Goal: Task Accomplishment & Management: Complete application form

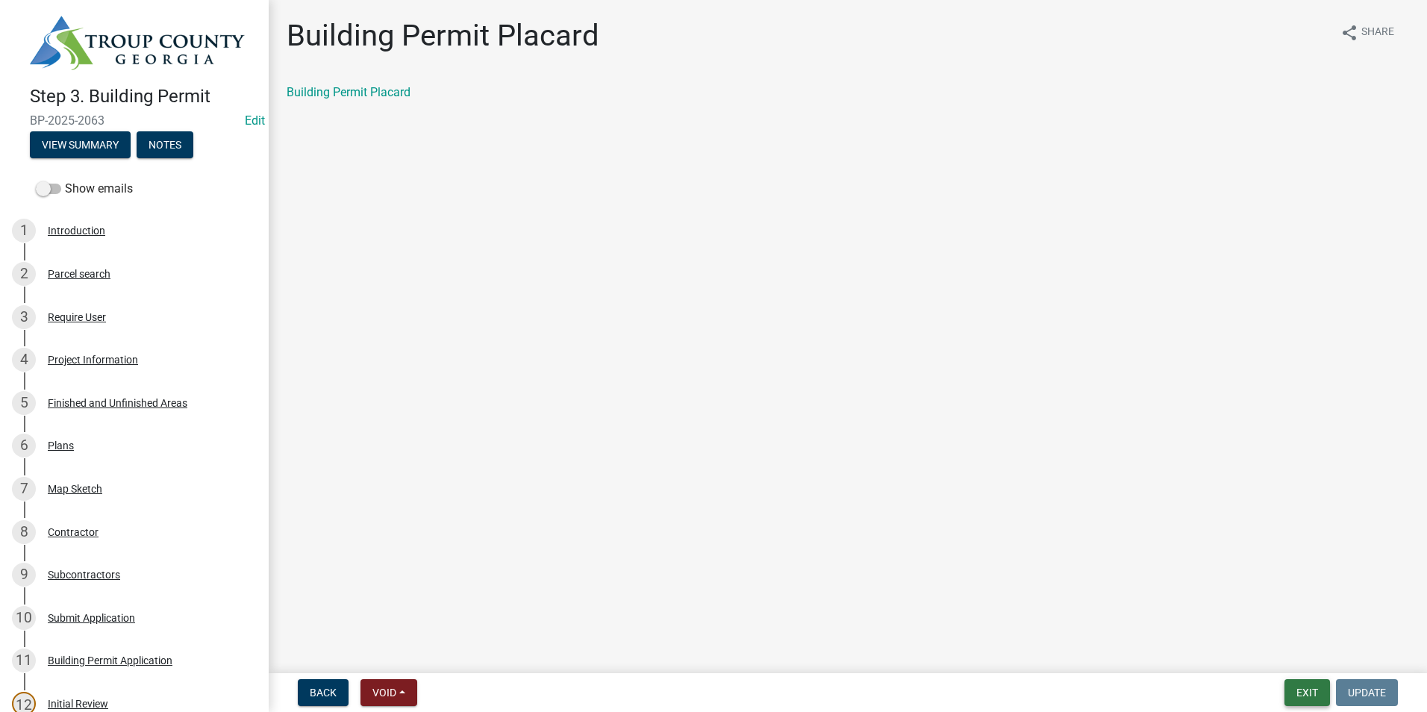
click at [1304, 701] on button "Exit" at bounding box center [1307, 692] width 46 height 27
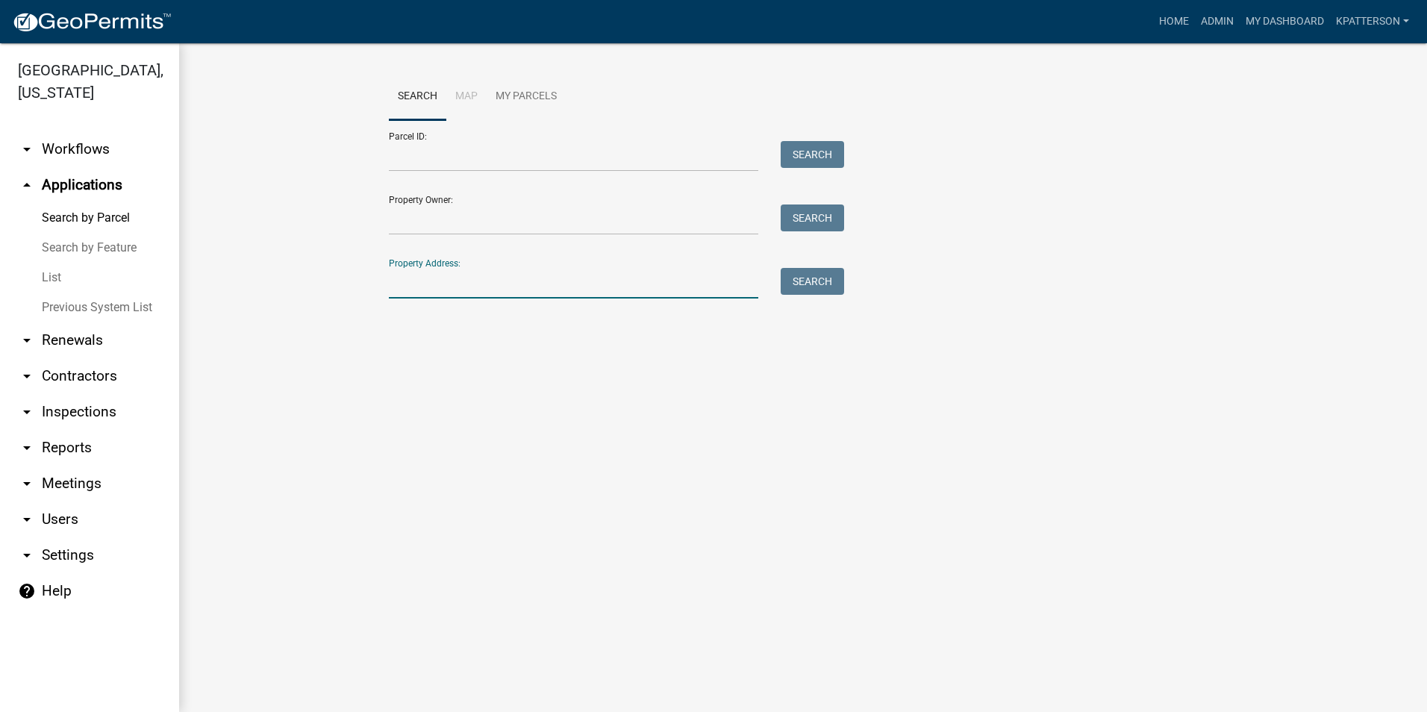
click at [442, 278] on input "Property Address:" at bounding box center [573, 283] width 369 height 31
type input "1463 liberty hill"
click at [798, 290] on button "Search" at bounding box center [812, 281] width 63 height 27
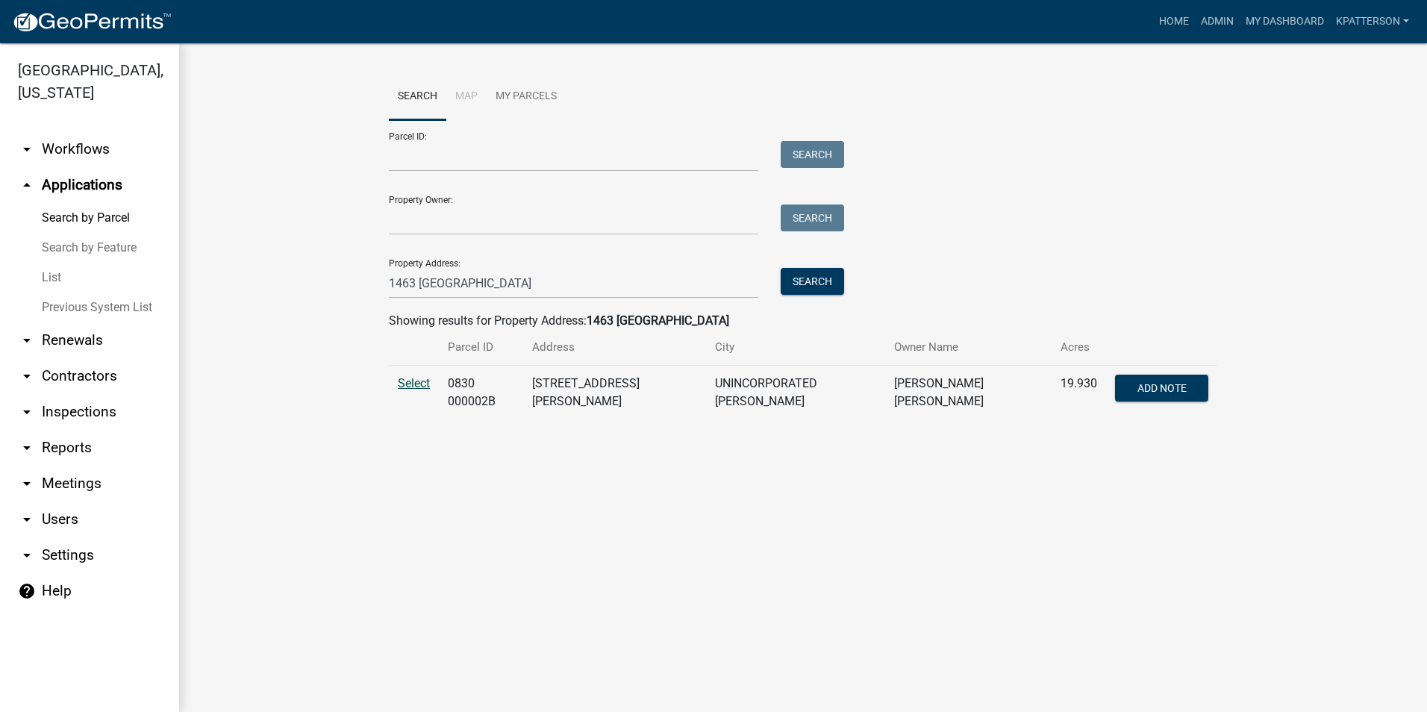
click at [428, 381] on span "Select" at bounding box center [414, 383] width 32 height 14
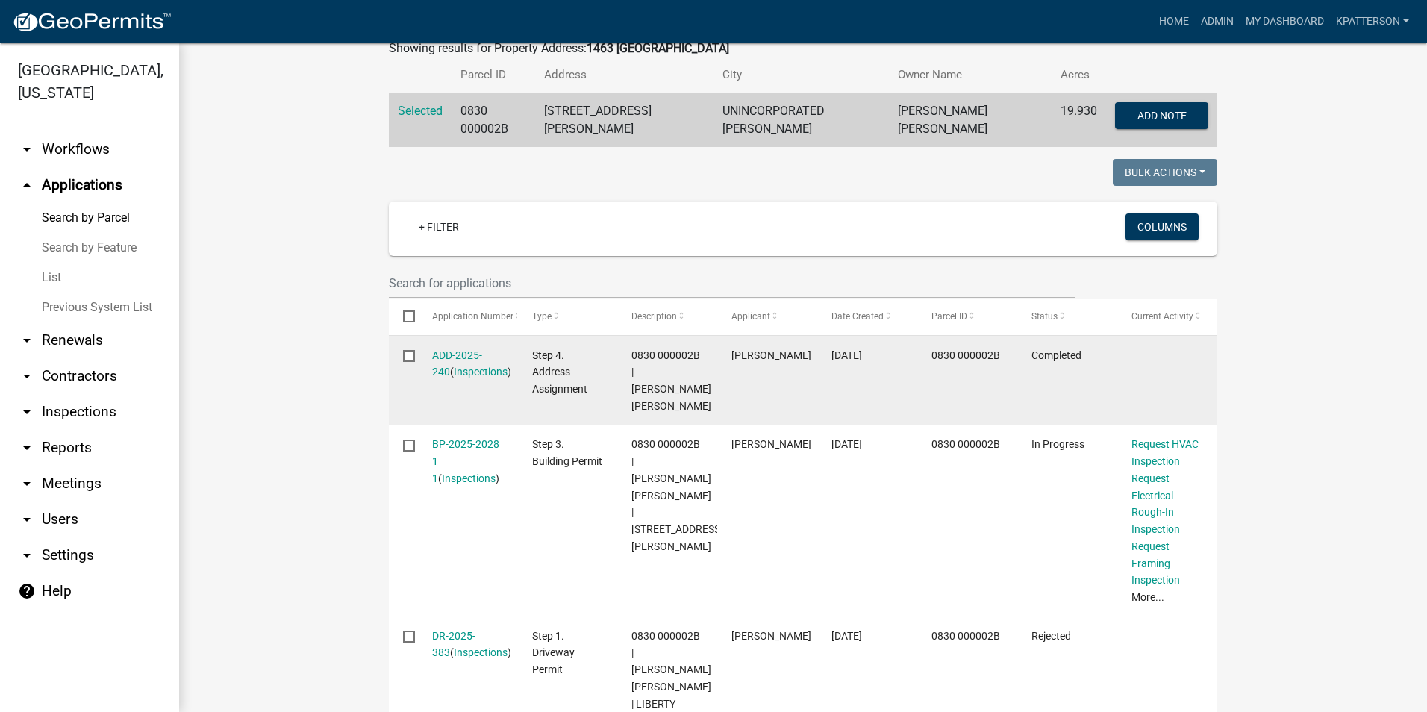
scroll to position [298, 0]
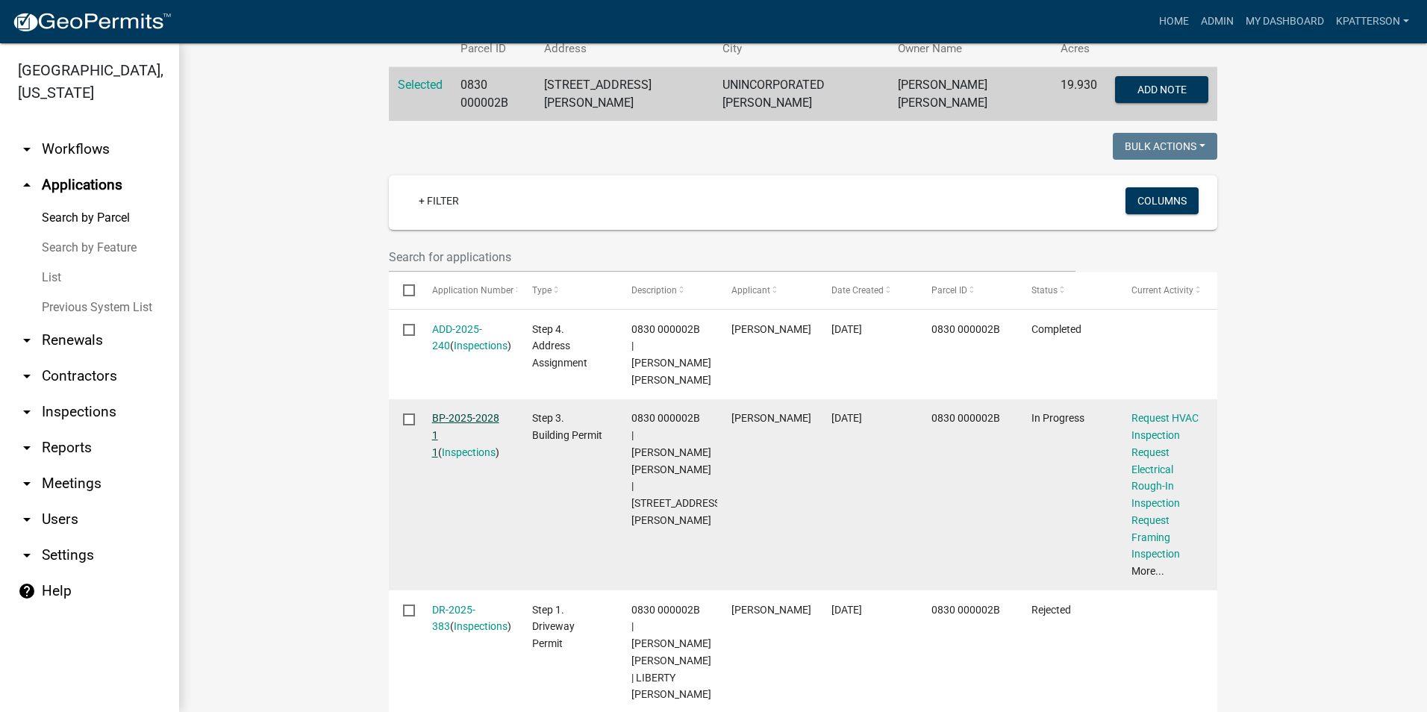
click at [475, 413] on link "BP-2025-2028 1 1" at bounding box center [465, 435] width 67 height 46
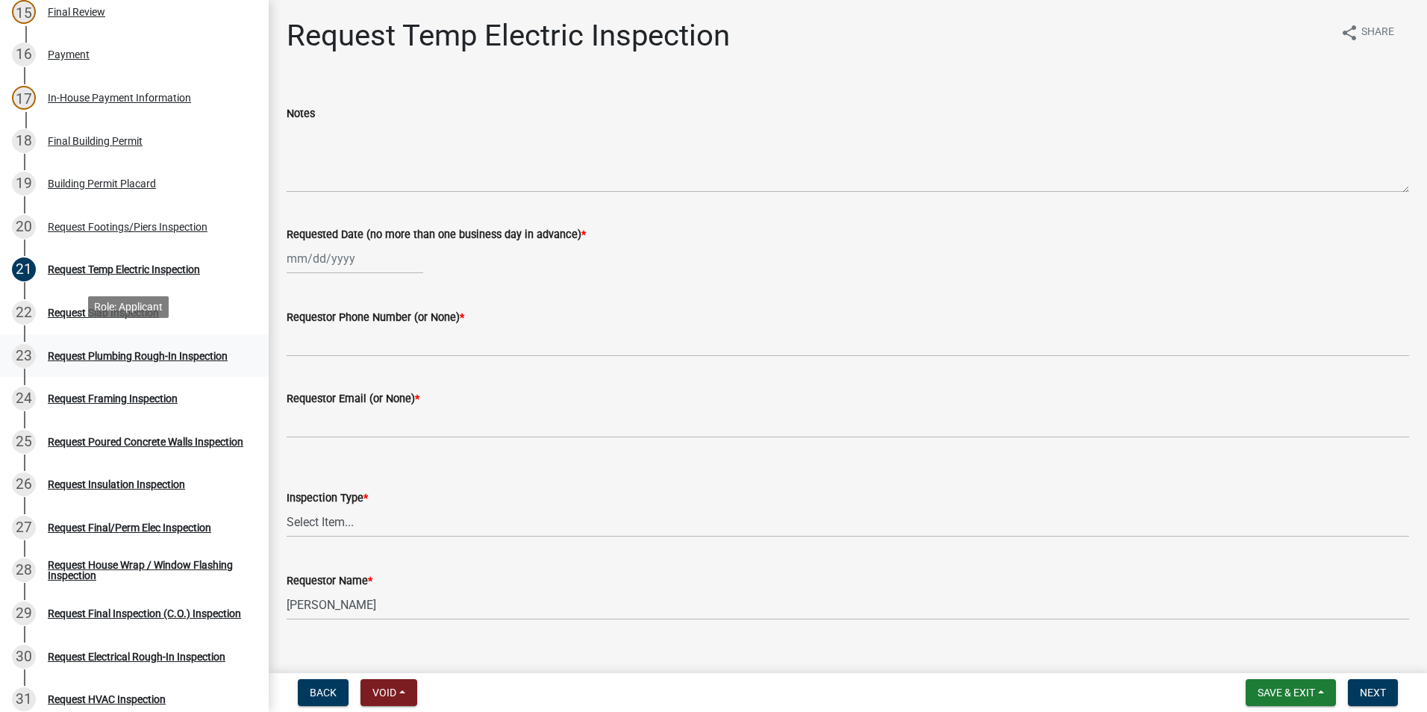
scroll to position [895, 0]
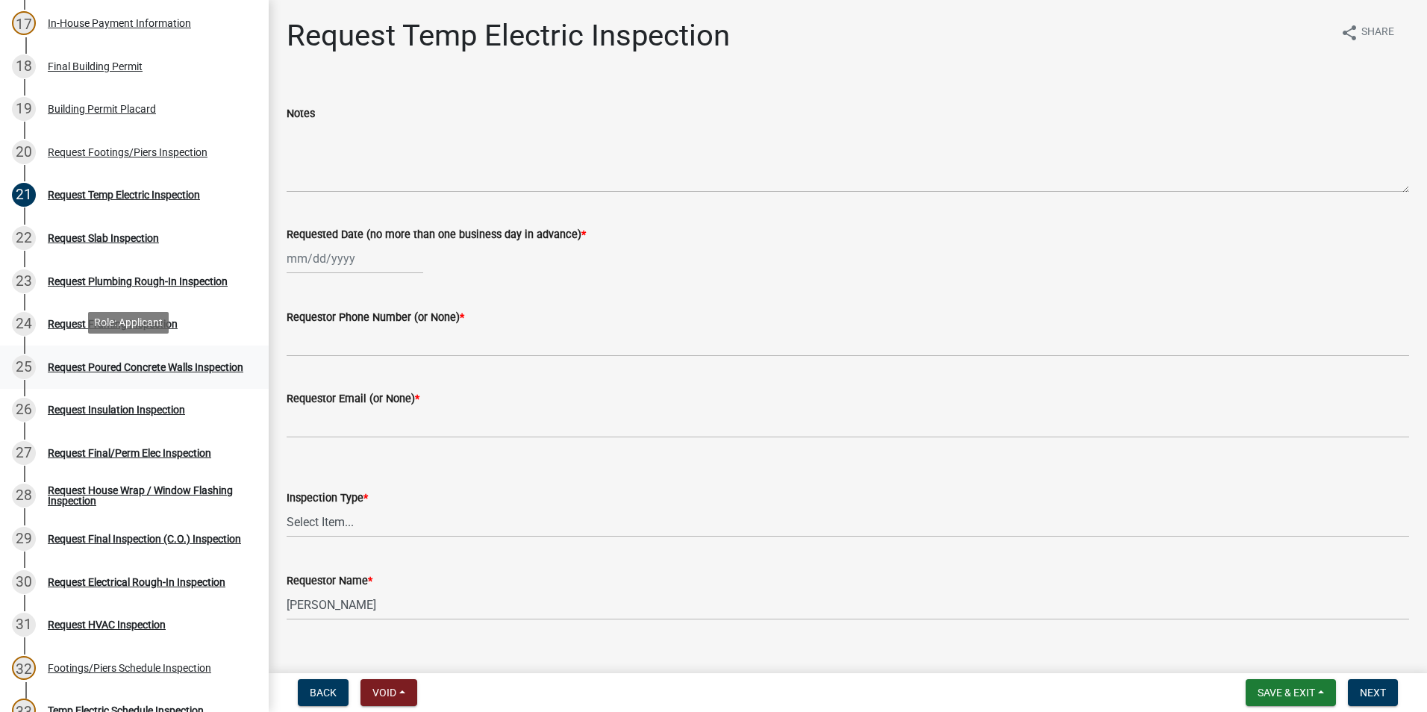
click at [216, 363] on div "Request Poured Concrete Walls Inspection" at bounding box center [146, 367] width 196 height 10
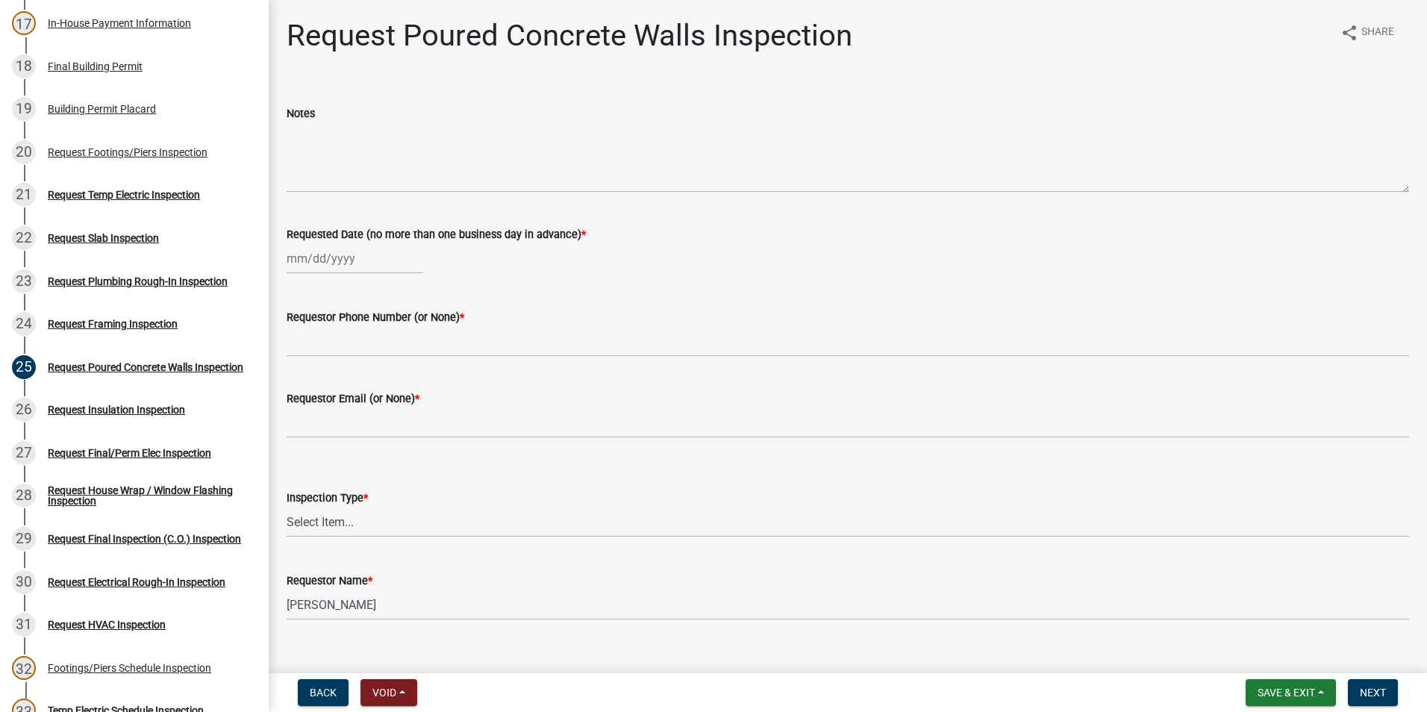
select select "8"
select select "2025"
click at [340, 263] on div "Jan Feb Mar Apr May Jun Jul Aug Sep Oct Nov Dec 1525 1526 1527 1528 1529 1530 1…" at bounding box center [355, 258] width 137 height 31
click at [395, 404] on div "22" at bounding box center [397, 410] width 24 height 24
type input "08/22/2025"
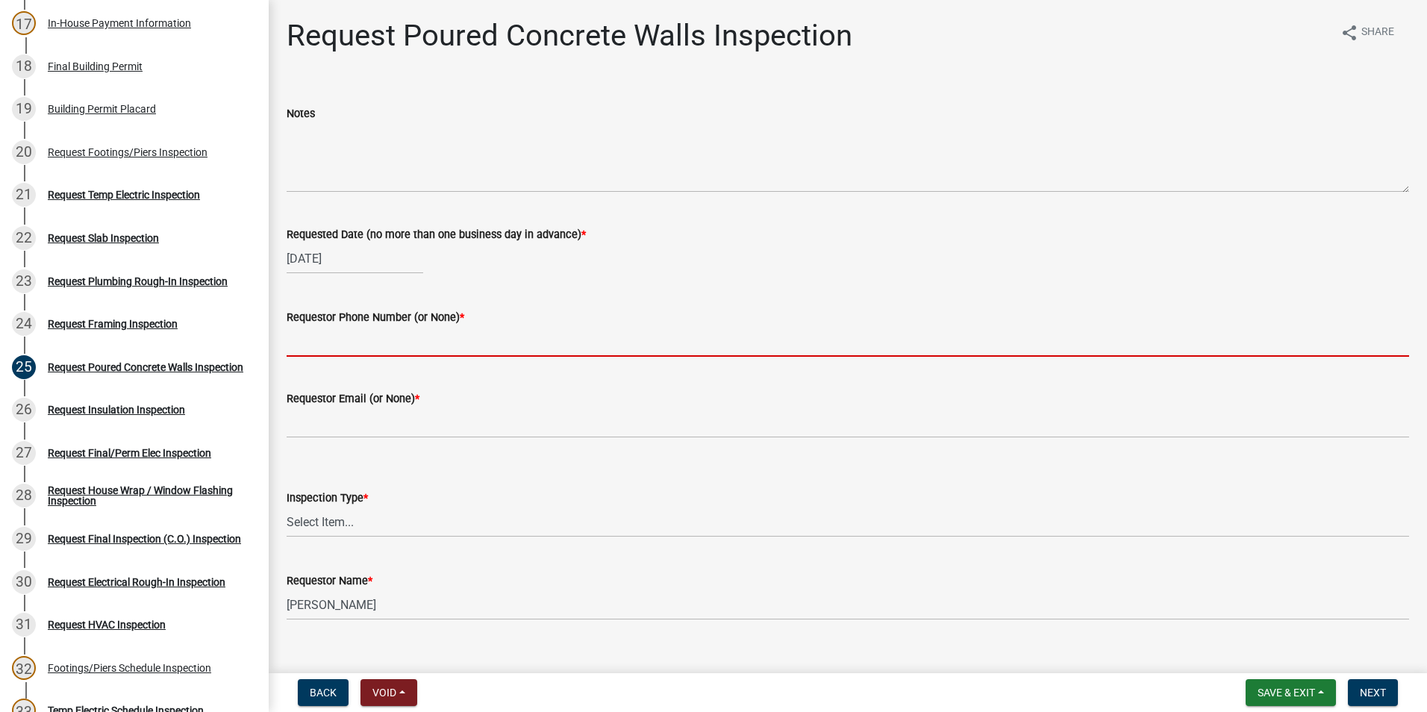
click at [378, 339] on input "Requestor Phone Number (or None) *" at bounding box center [848, 341] width 1122 height 31
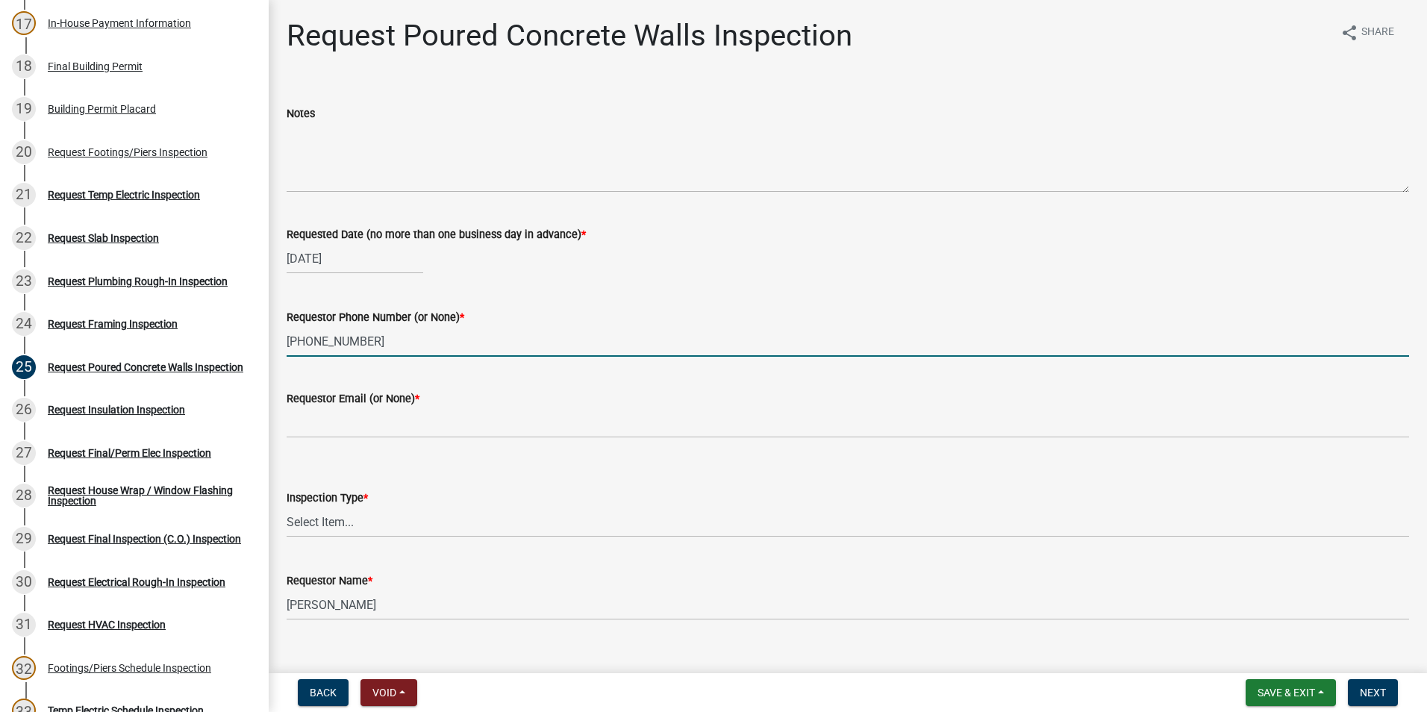
type input "404-309-9921"
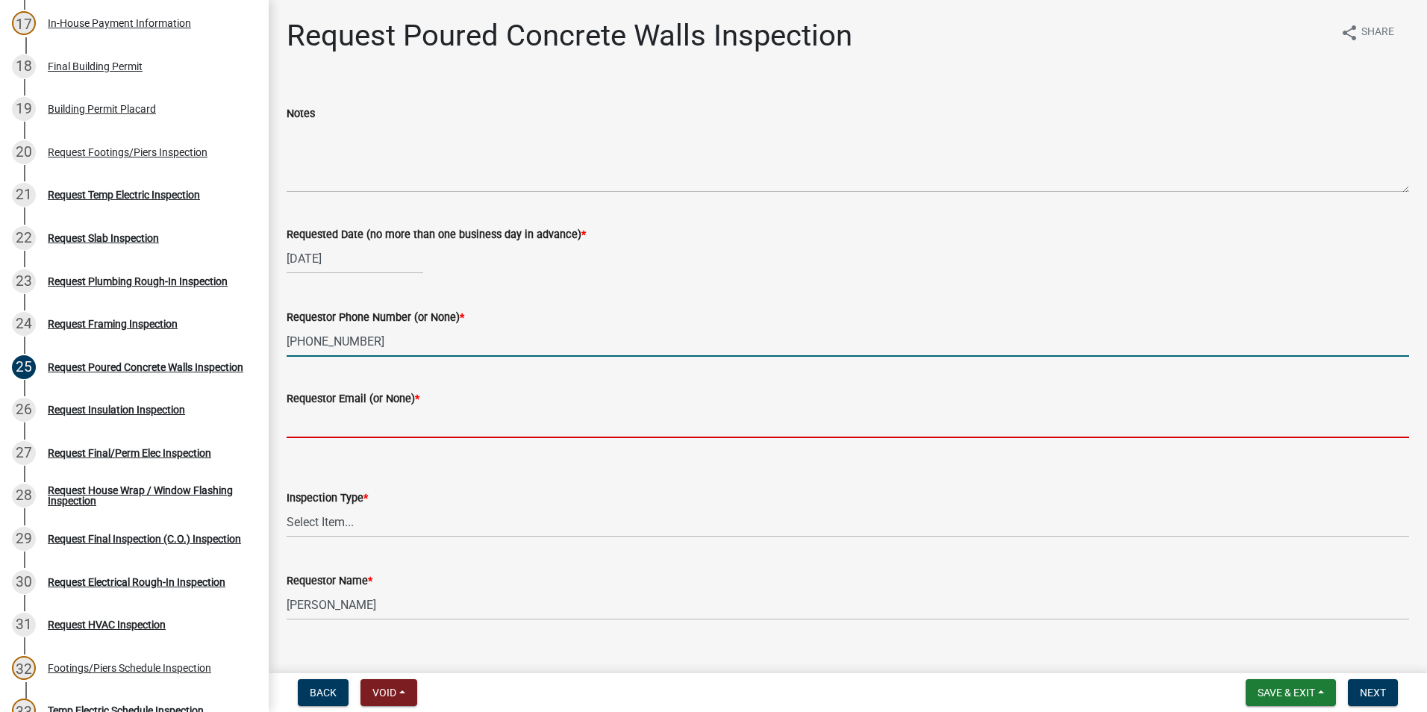
click at [351, 424] on input "Requestor Email (or None) *" at bounding box center [848, 422] width 1122 height 31
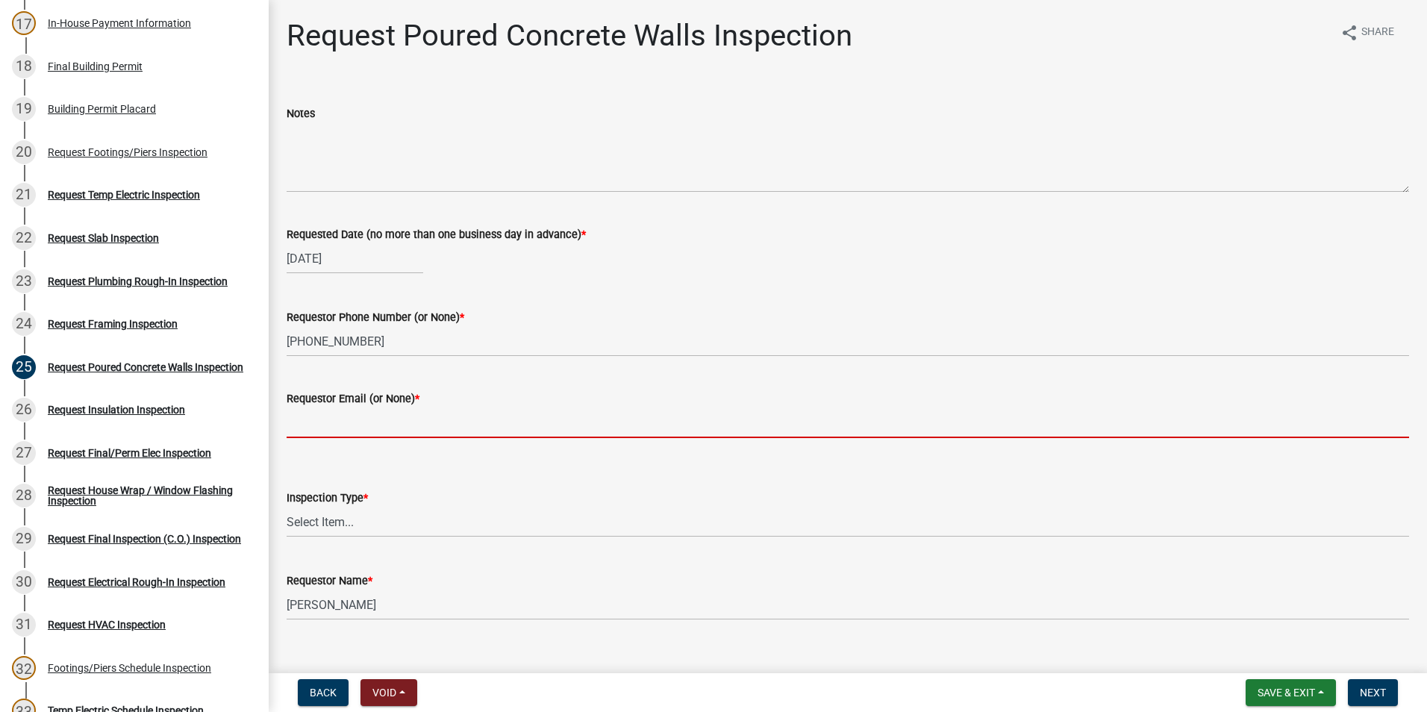
type input "None"
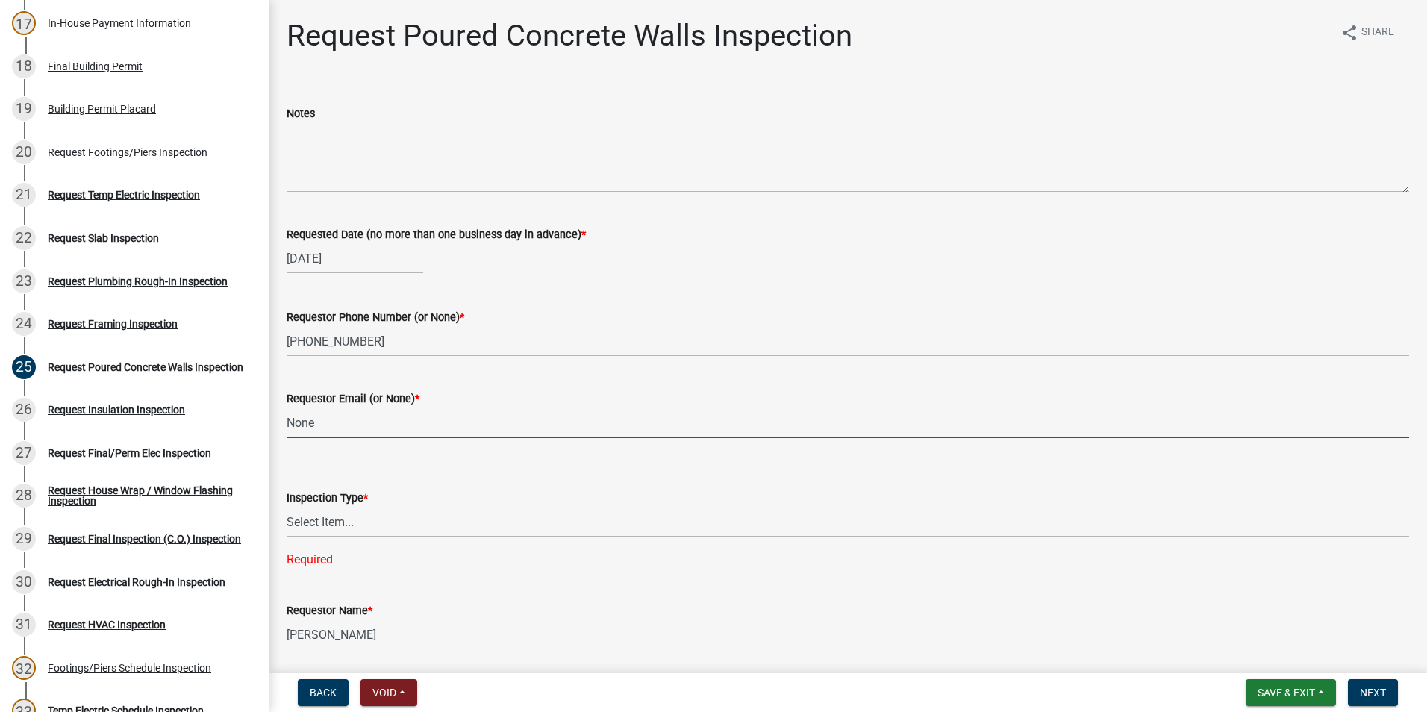
click at [343, 518] on select "Select Item... Poured Concrete Walls" at bounding box center [848, 522] width 1122 height 31
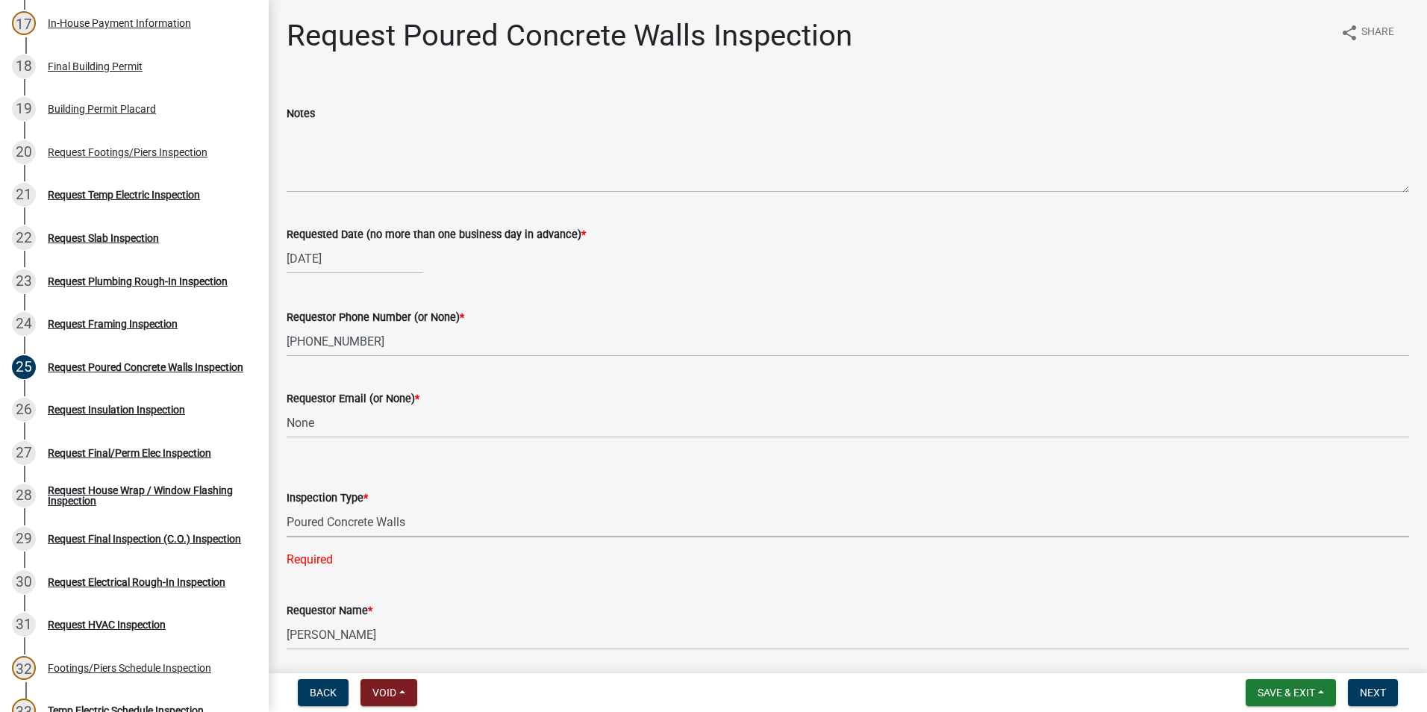
click at [287, 507] on select "Select Item... Poured Concrete Walls" at bounding box center [848, 522] width 1122 height 31
select select "83f85c6b-977b-43f8-ab15-d0a4cbed540b"
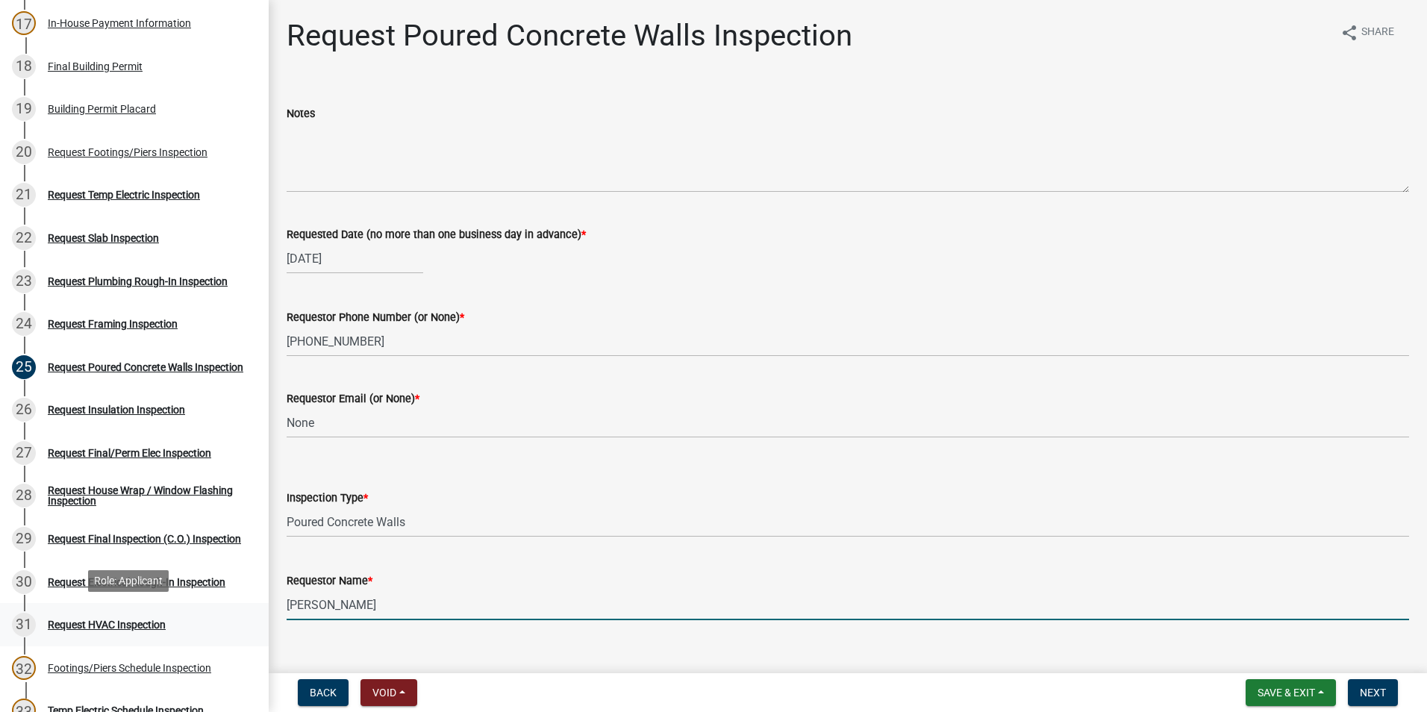
drag, startPoint x: 352, startPoint y: 607, endPoint x: 180, endPoint y: 607, distance: 172.4
click at [176, 608] on div "Step 3. Building Permit BP-2025-2028 Edit View Summary Notes Show emails 1 Intr…" at bounding box center [713, 356] width 1427 height 712
type input "Hensley"
click at [1376, 696] on span "Next" at bounding box center [1373, 693] width 26 height 12
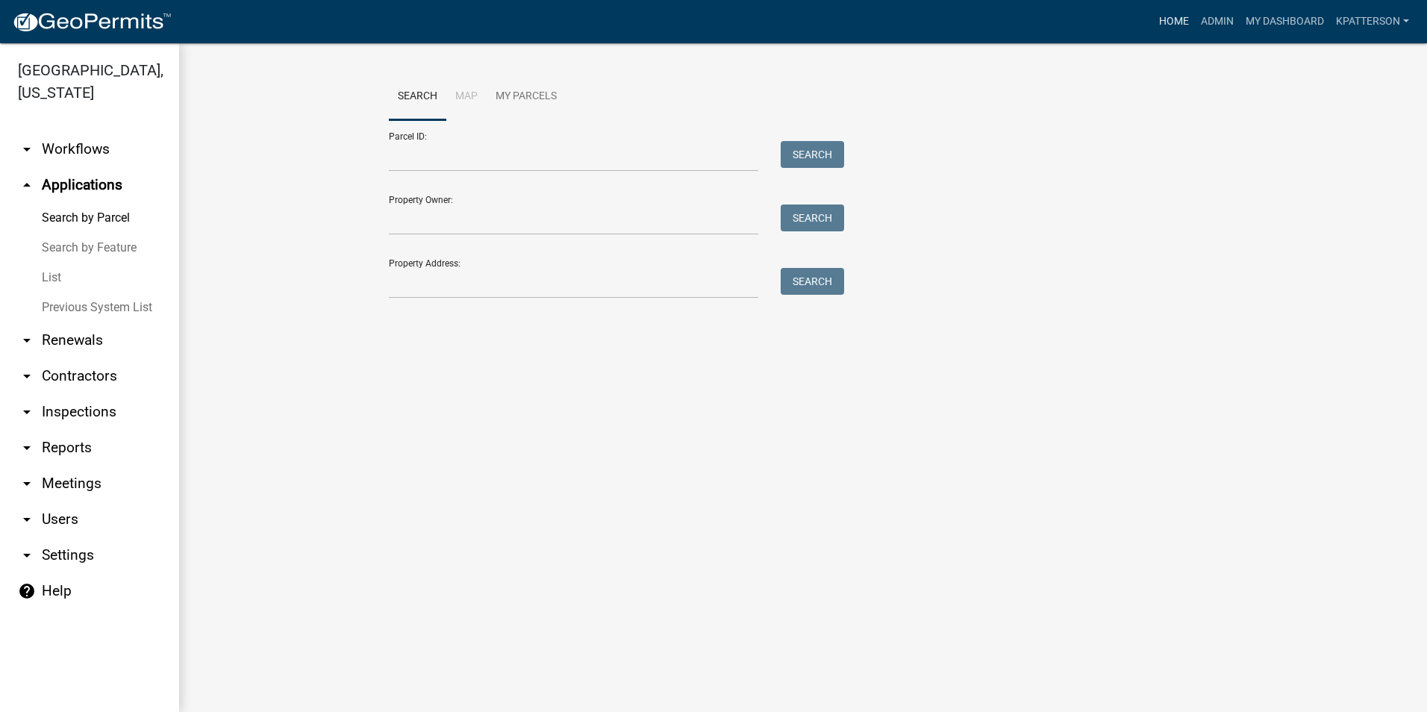
click at [1175, 22] on link "Home" at bounding box center [1174, 21] width 42 height 28
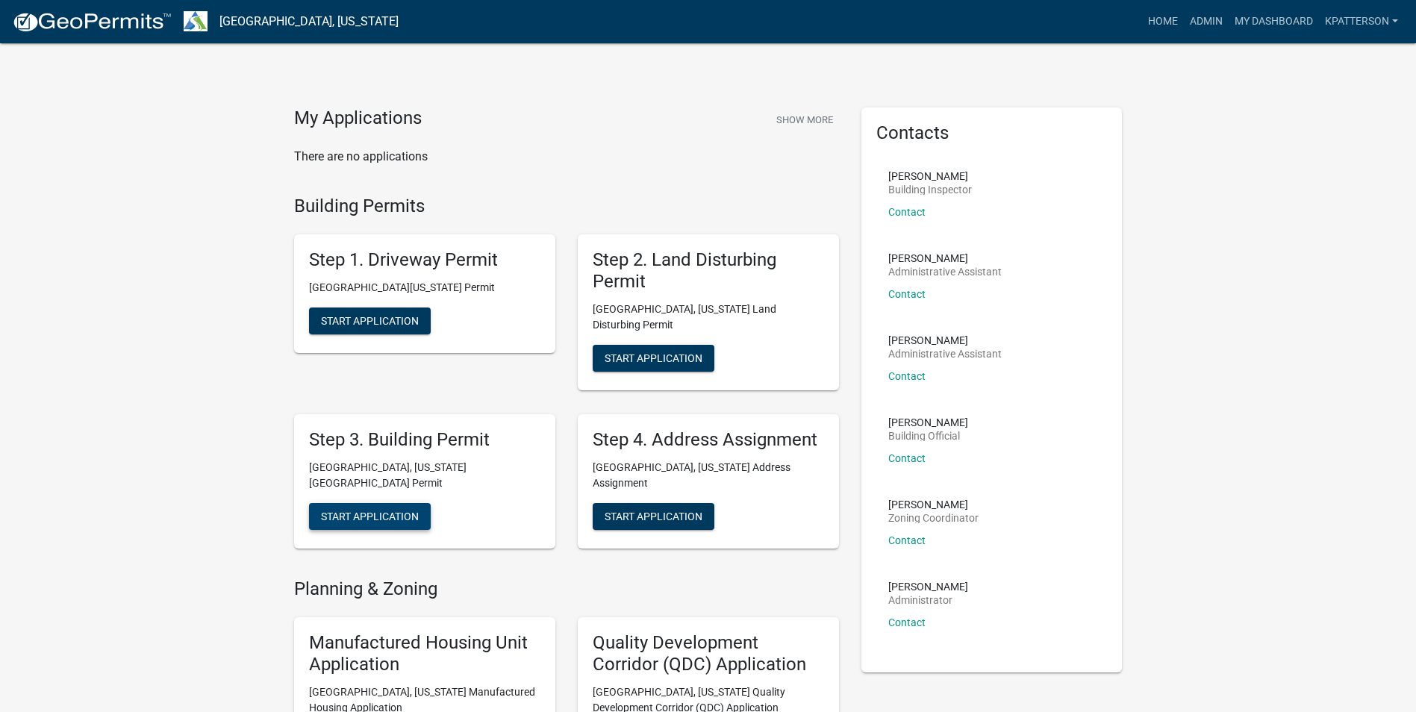
click at [374, 510] on span "Start Application" at bounding box center [370, 516] width 98 height 12
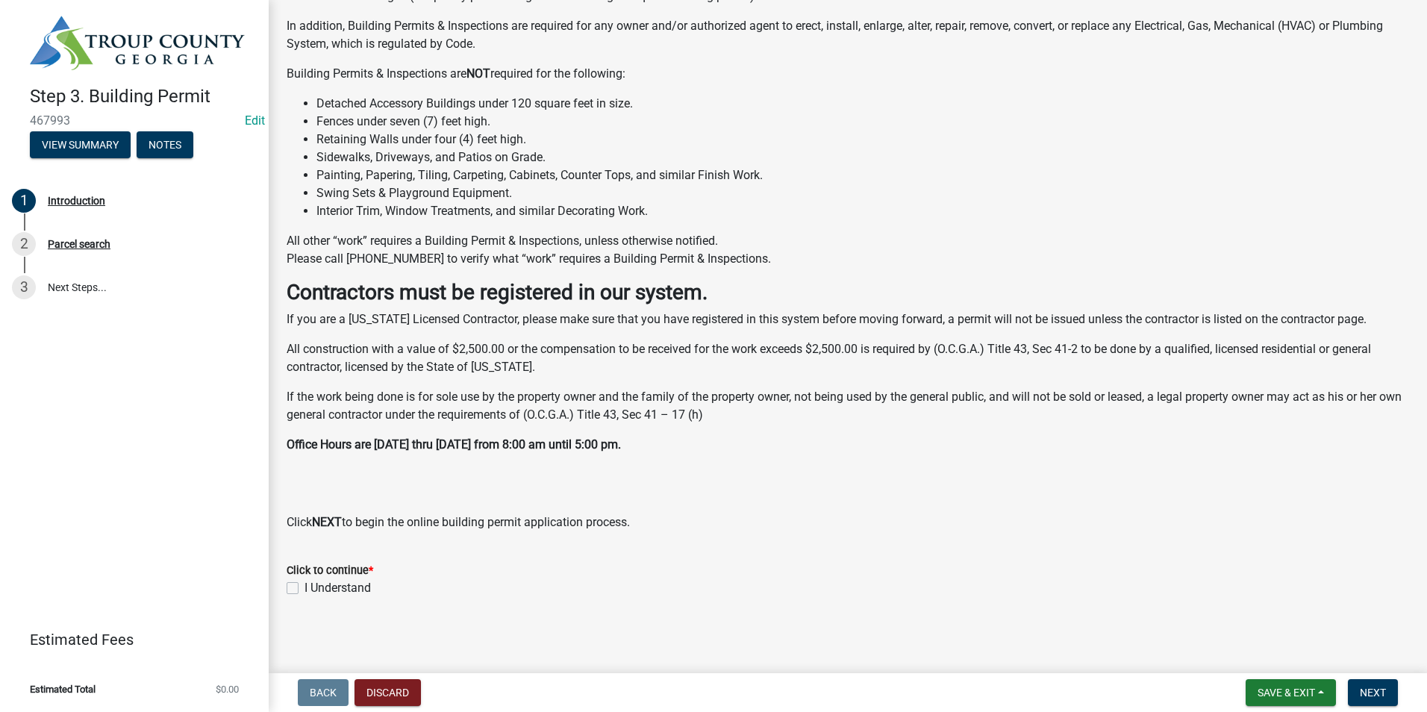
scroll to position [227, 0]
click at [304, 586] on label "I Understand" at bounding box center [337, 587] width 66 height 18
click at [304, 586] on input "I Understand" at bounding box center [309, 583] width 10 height 10
checkbox input "true"
click at [1375, 693] on span "Next" at bounding box center [1373, 693] width 26 height 12
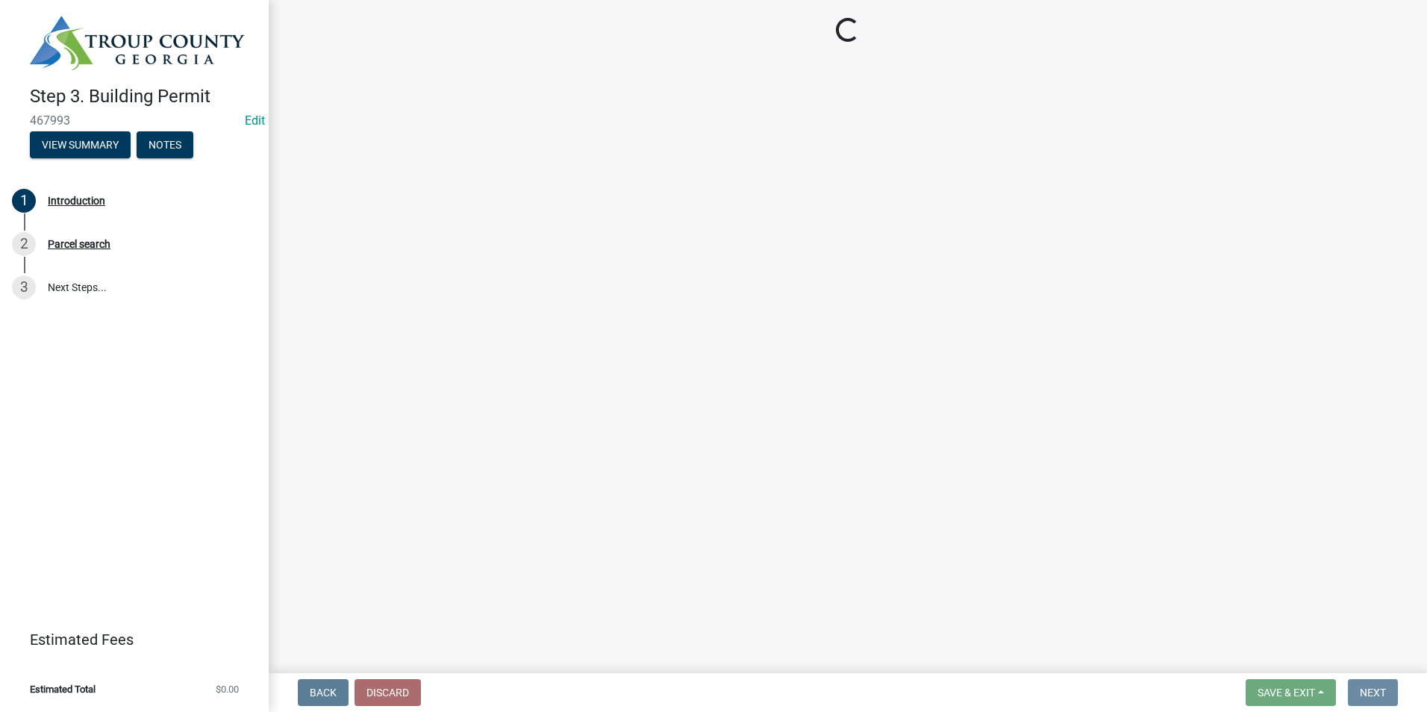
scroll to position [0, 0]
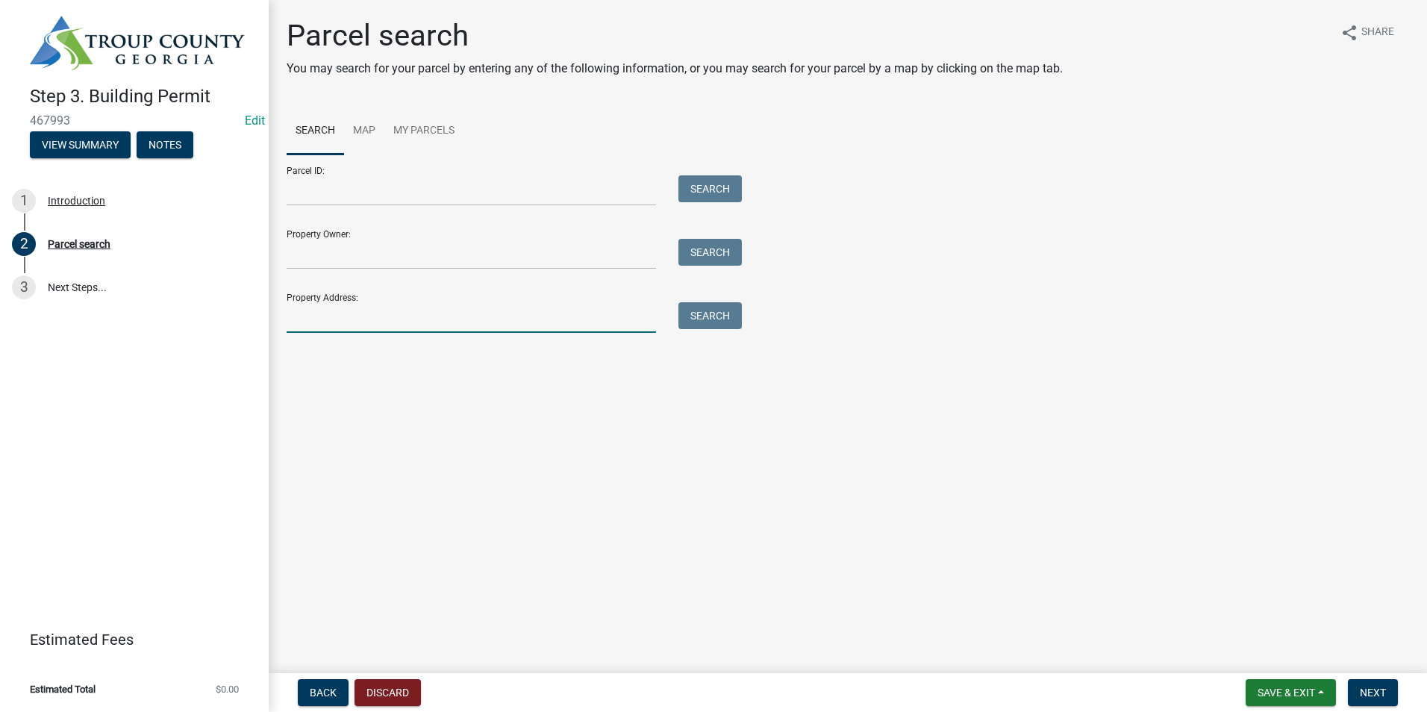
click at [451, 316] on input "Property Address:" at bounding box center [471, 317] width 369 height 31
type input "[STREET_ADDRESS][PERSON_NAME]"
click at [722, 313] on button "Search" at bounding box center [709, 315] width 63 height 27
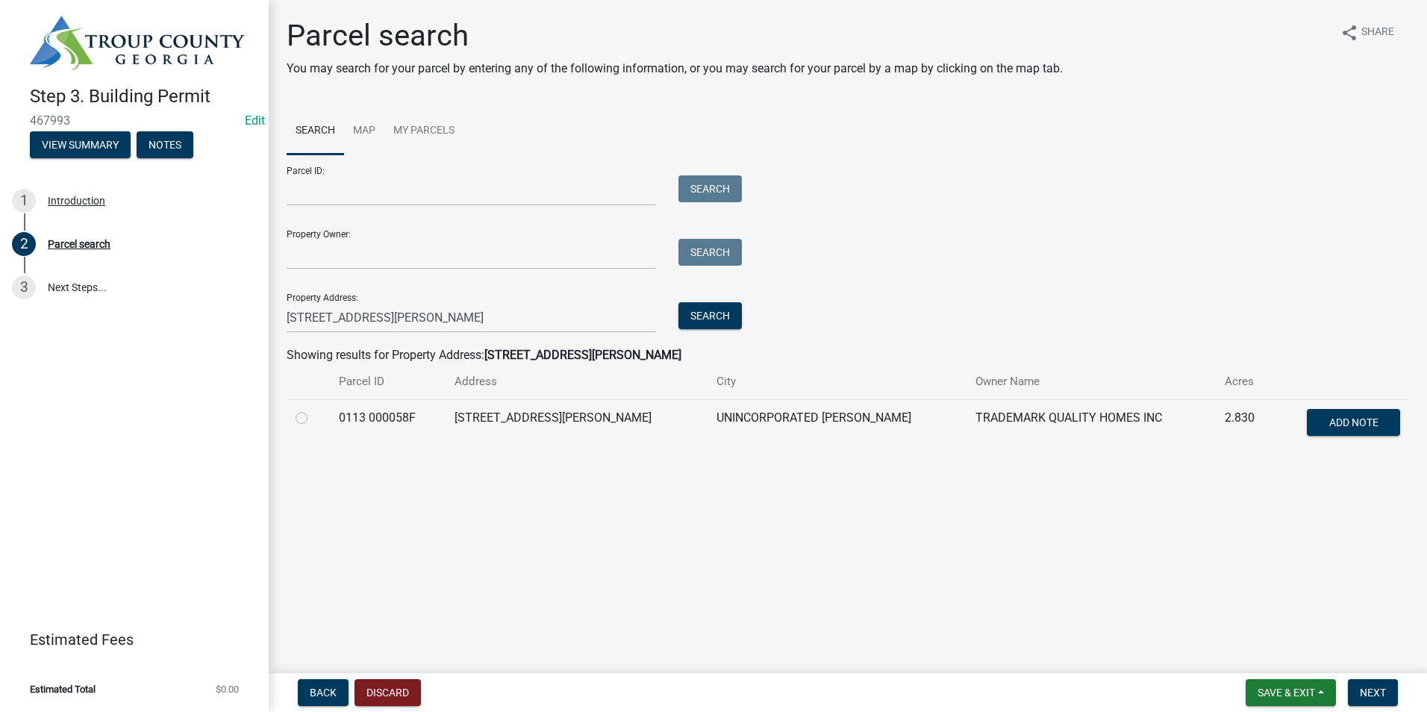
click at [313, 409] on label at bounding box center [313, 409] width 0 height 0
click at [313, 418] on 000058F "radio" at bounding box center [318, 414] width 10 height 10
radio 000058F "true"
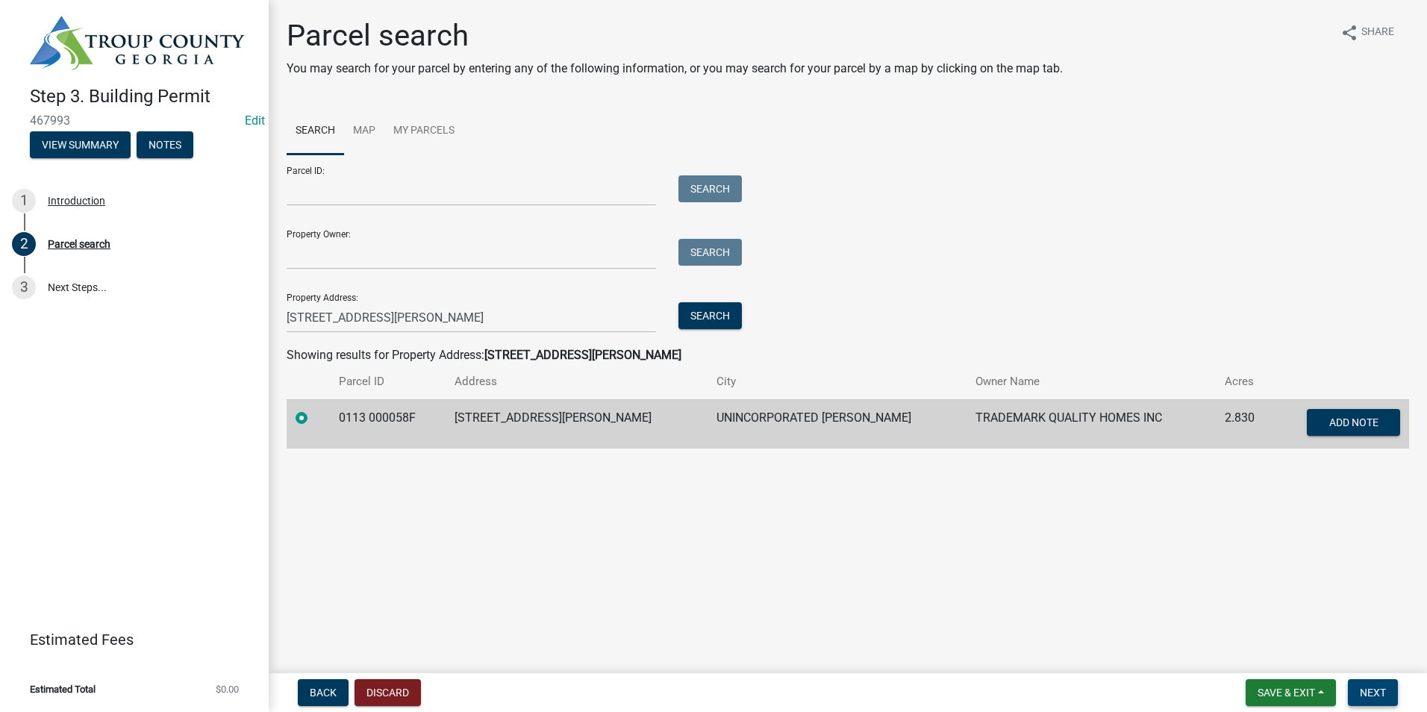
click at [1381, 698] on span "Next" at bounding box center [1373, 693] width 26 height 12
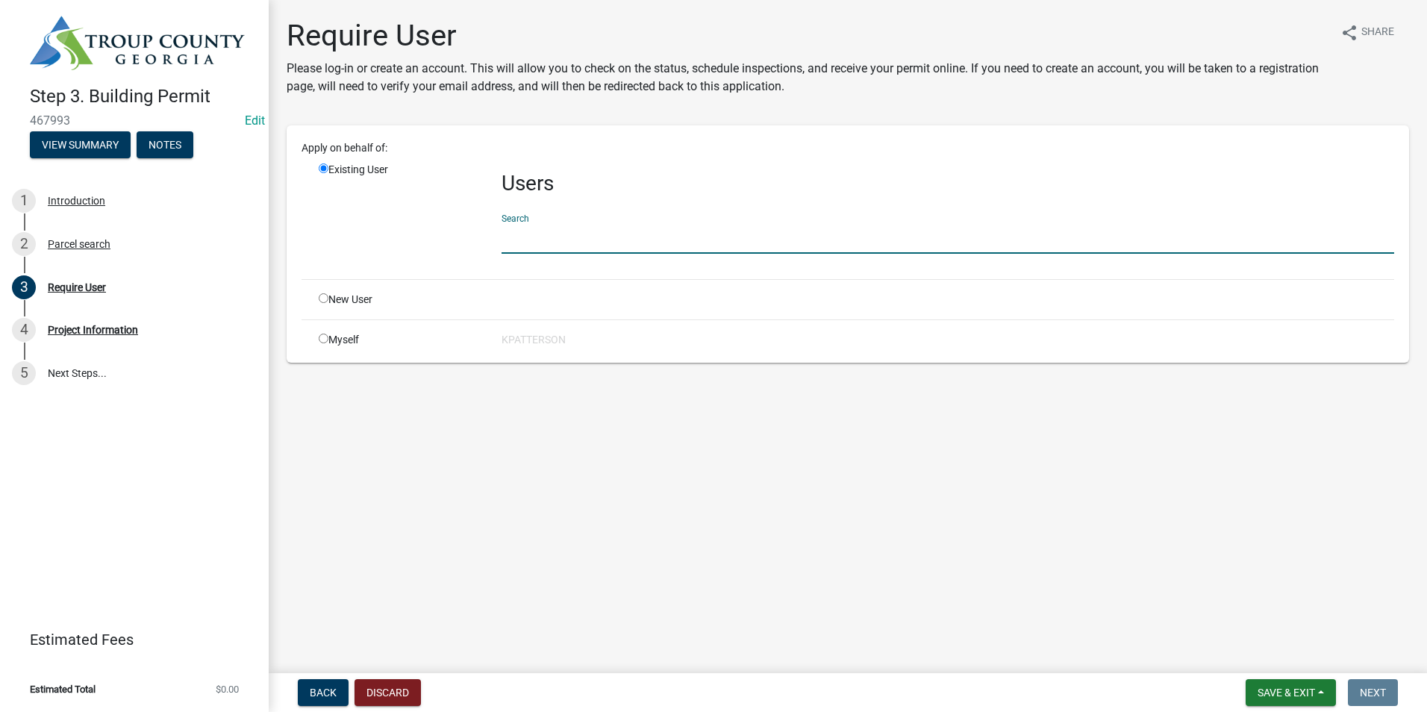
click at [510, 236] on input "text" at bounding box center [947, 238] width 892 height 31
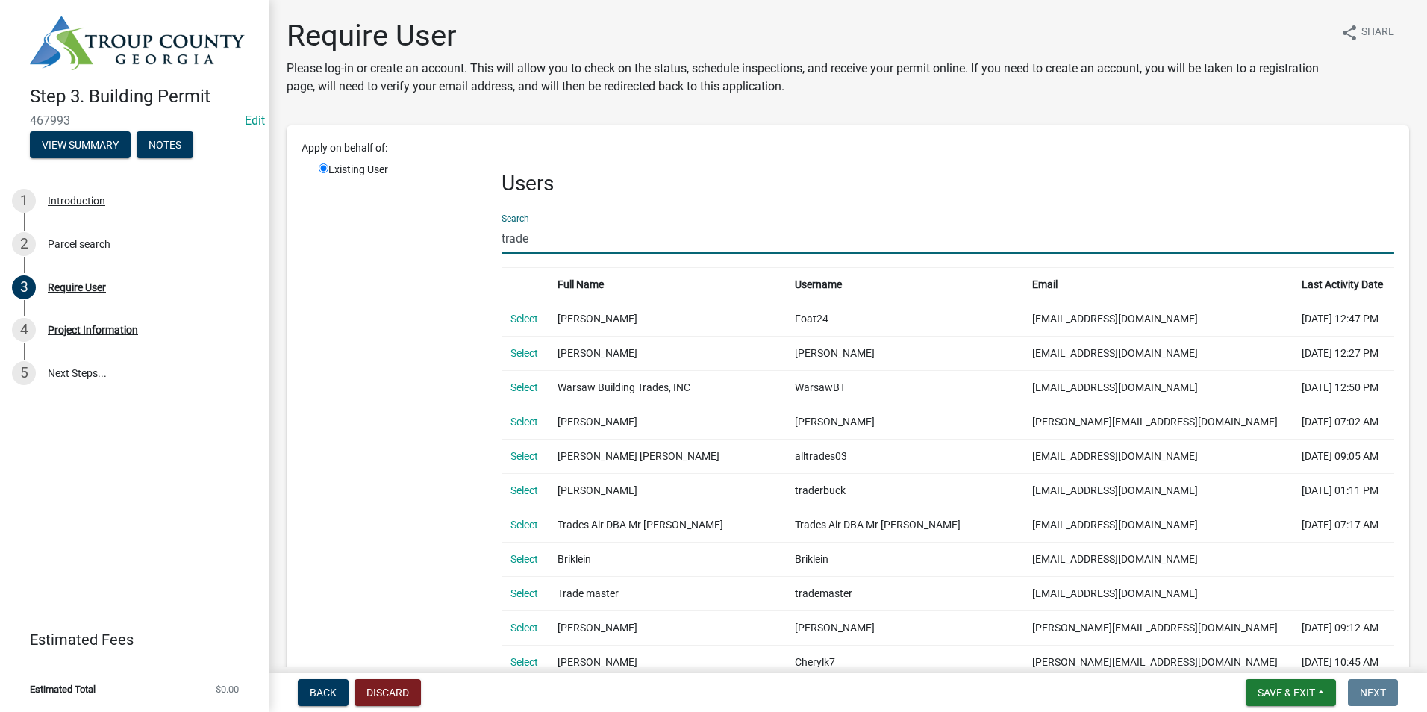
type input "Trademark"
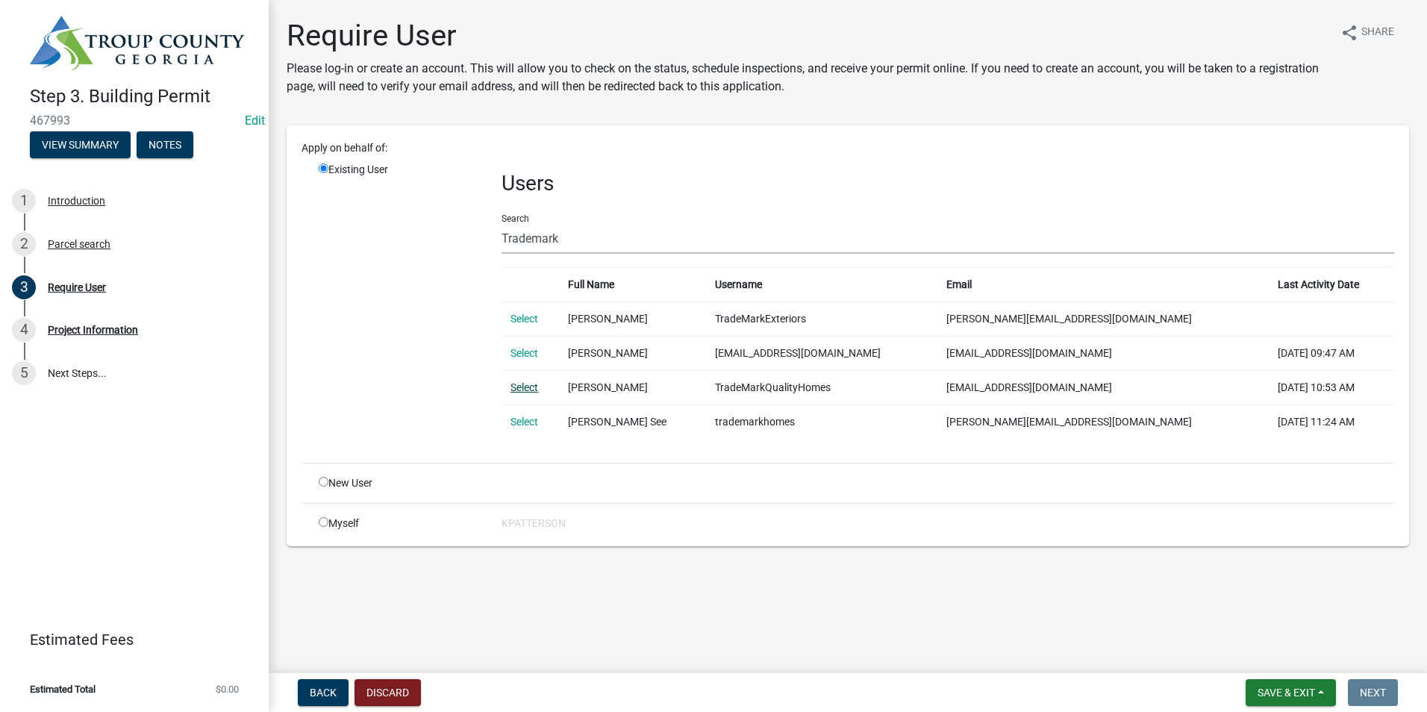
click at [516, 391] on link "Select" at bounding box center [524, 387] width 28 height 12
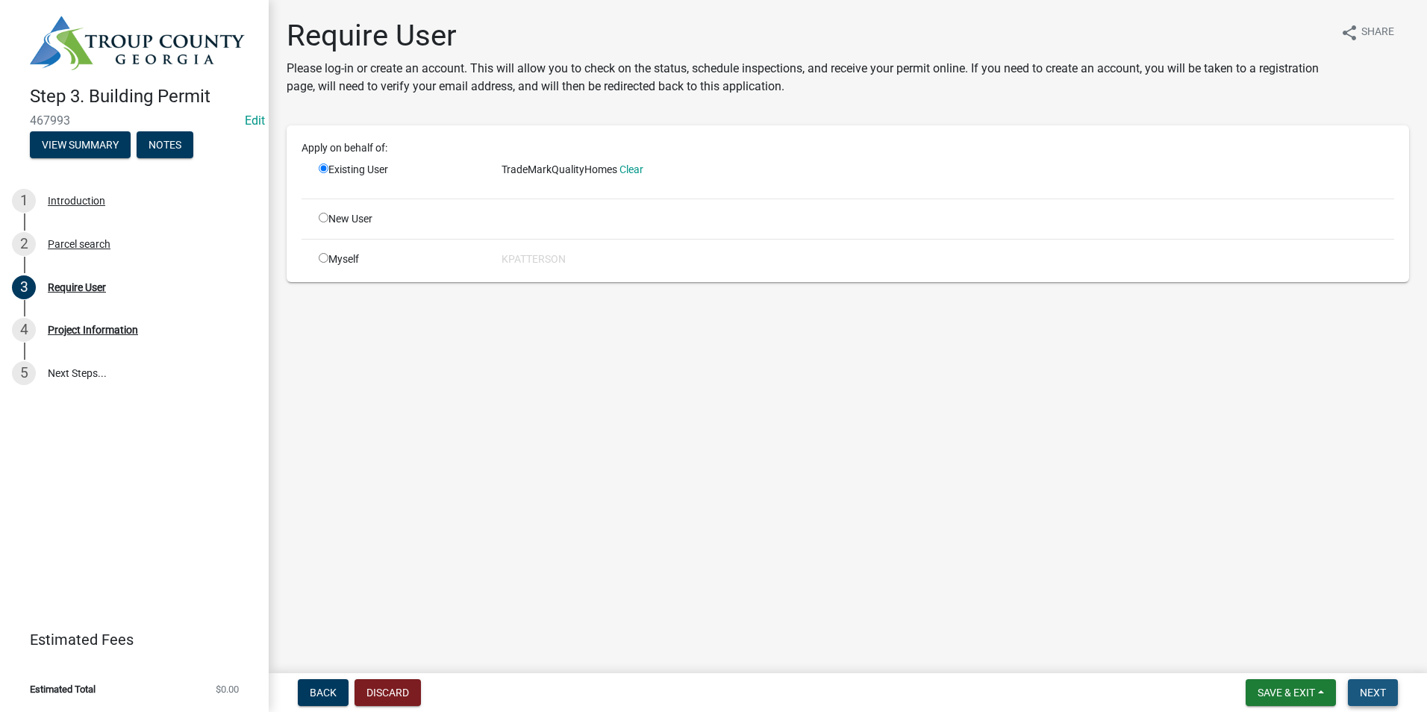
click at [1374, 687] on span "Next" at bounding box center [1373, 693] width 26 height 12
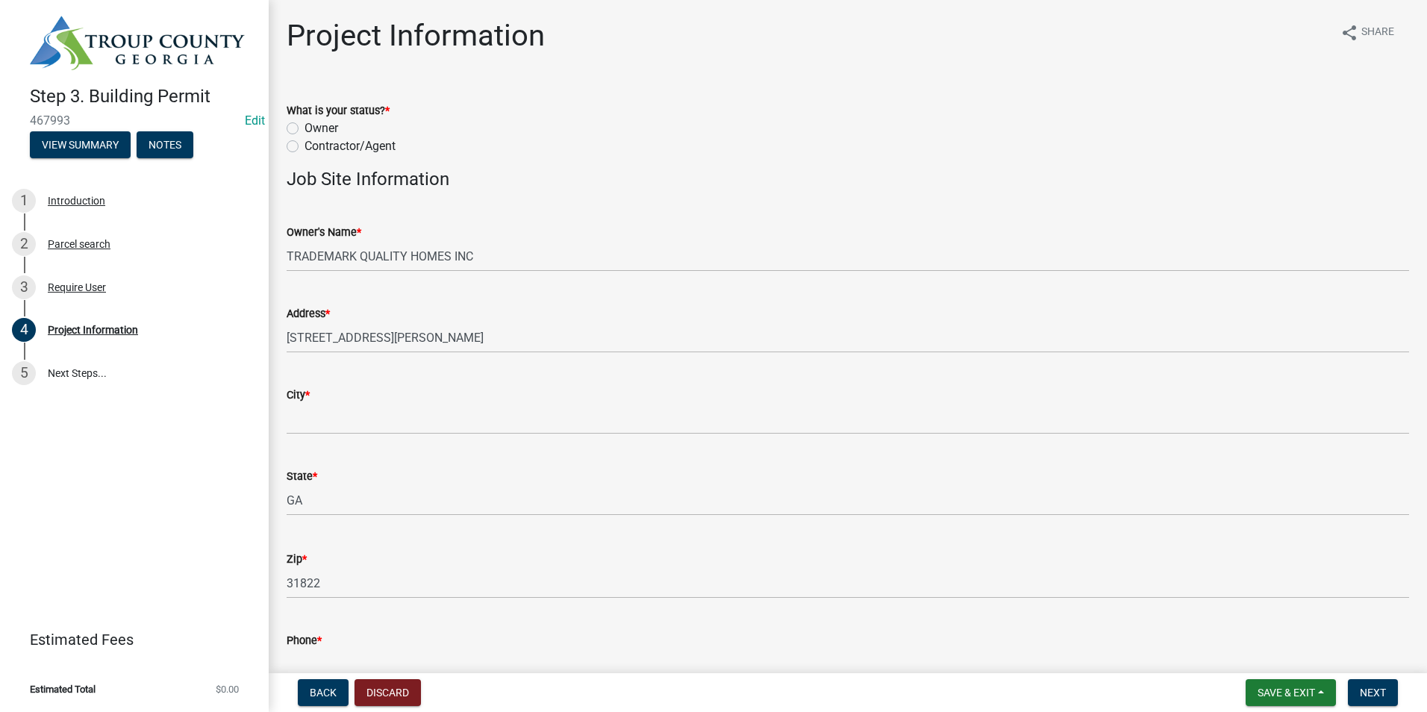
click at [304, 146] on label "Contractor/Agent" at bounding box center [349, 146] width 91 height 18
click at [304, 146] on input "Contractor/Agent" at bounding box center [309, 142] width 10 height 10
radio input "true"
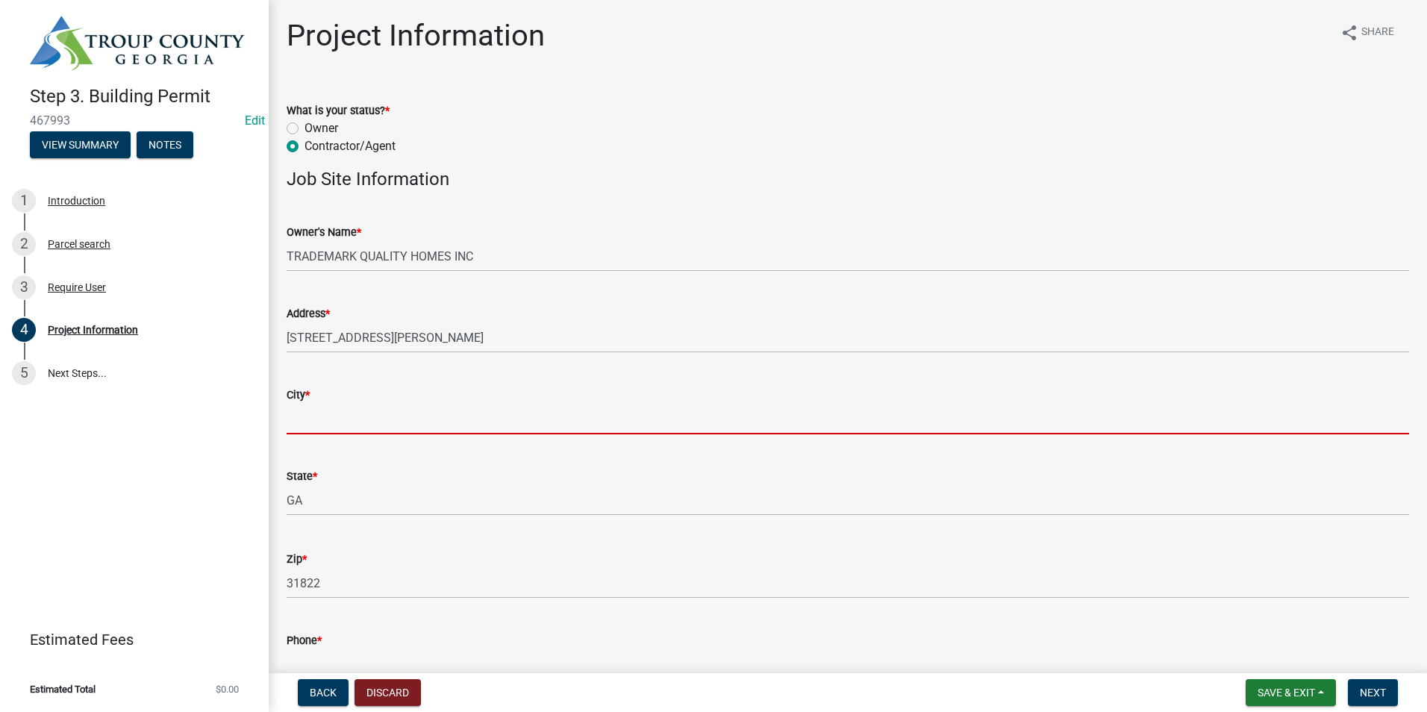
click at [331, 419] on input "City *" at bounding box center [848, 419] width 1122 height 31
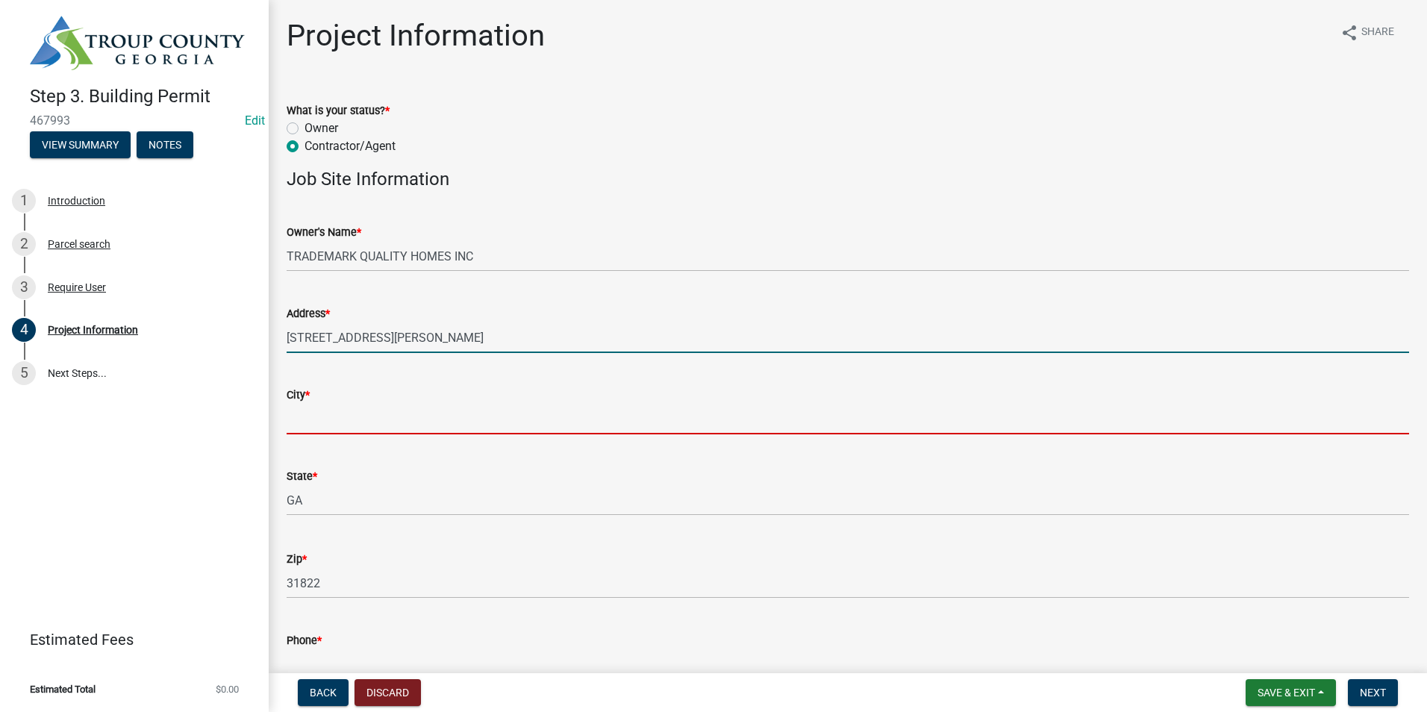
drag, startPoint x: 544, startPoint y: 332, endPoint x: 537, endPoint y: 325, distance: 10.0
click at [542, 332] on input "[STREET_ADDRESS][PERSON_NAME]" at bounding box center [848, 337] width 1122 height 31
click at [396, 422] on input "City *" at bounding box center [848, 419] width 1122 height 31
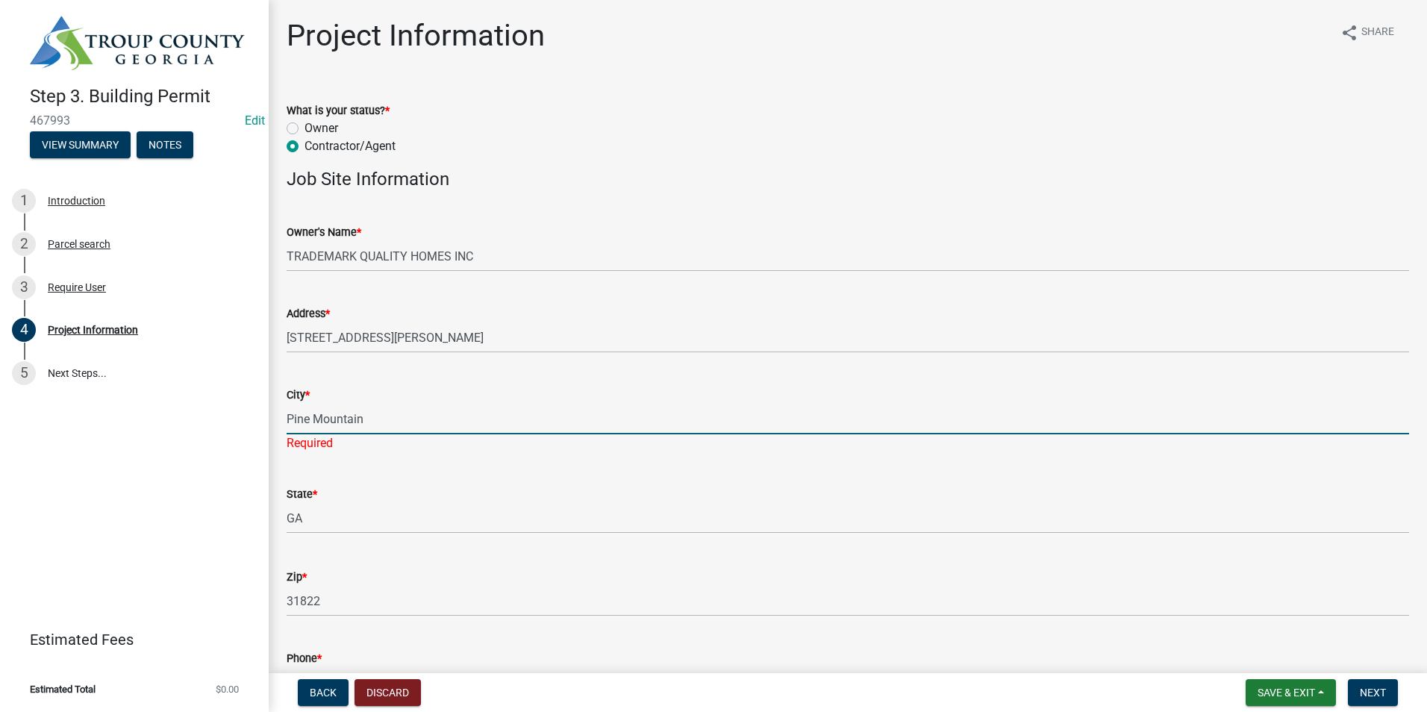
type input "Pine Mountain"
click at [558, 380] on div "City * Pine Mountain Required" at bounding box center [848, 408] width 1122 height 87
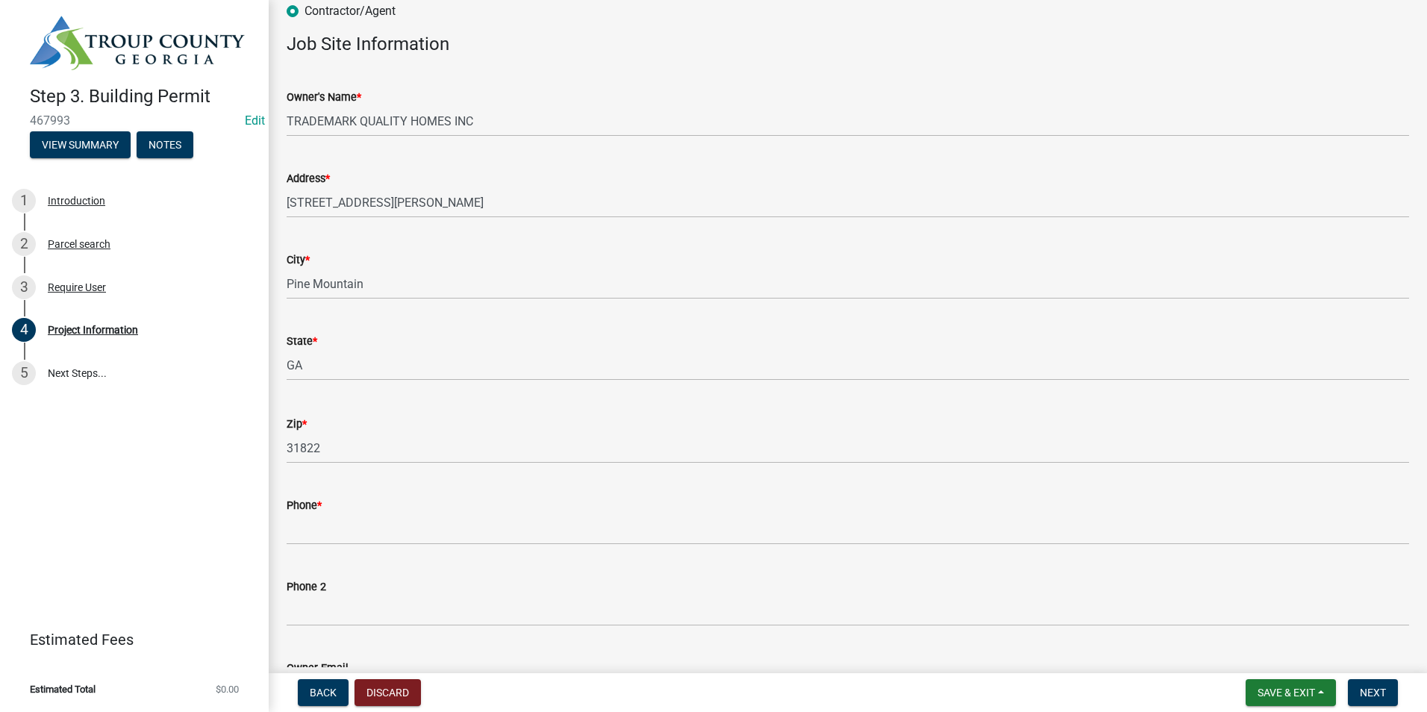
scroll to position [149, 0]
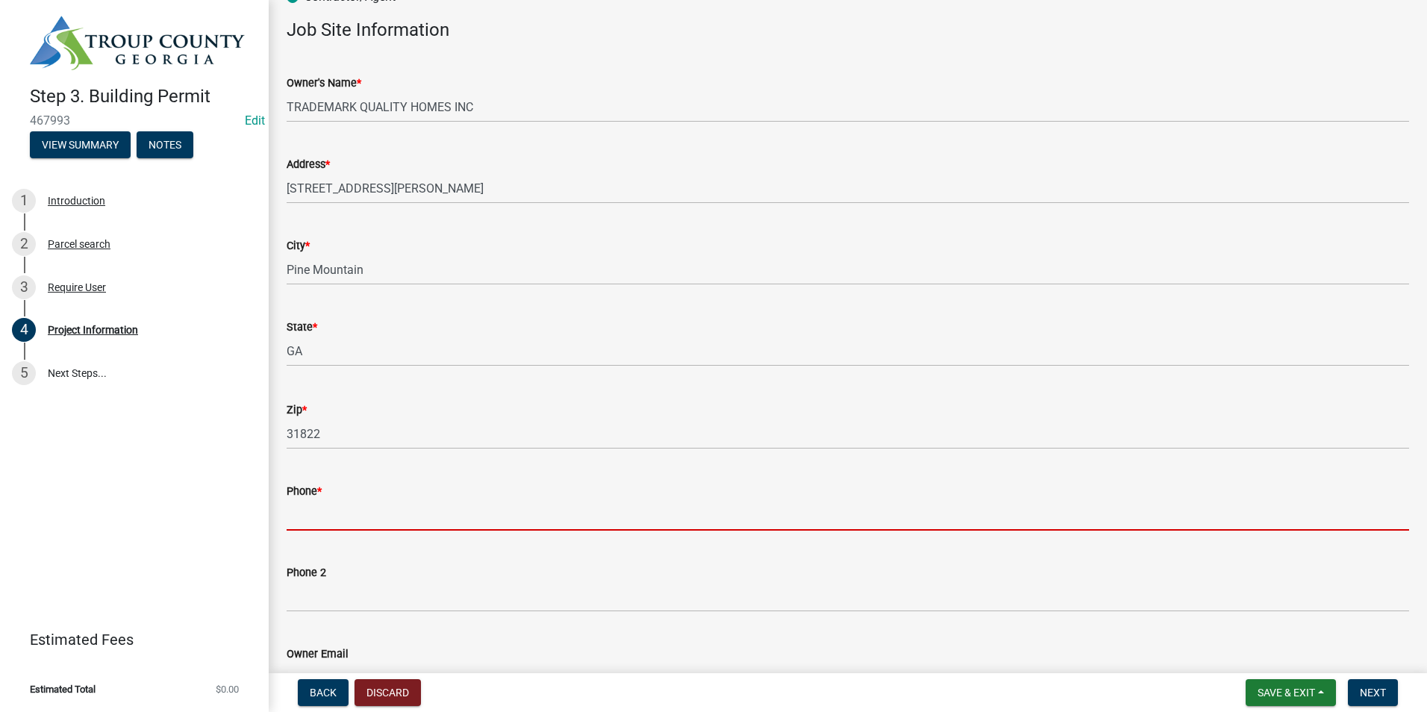
click at [364, 510] on input "Phone *" at bounding box center [848, 515] width 1122 height 31
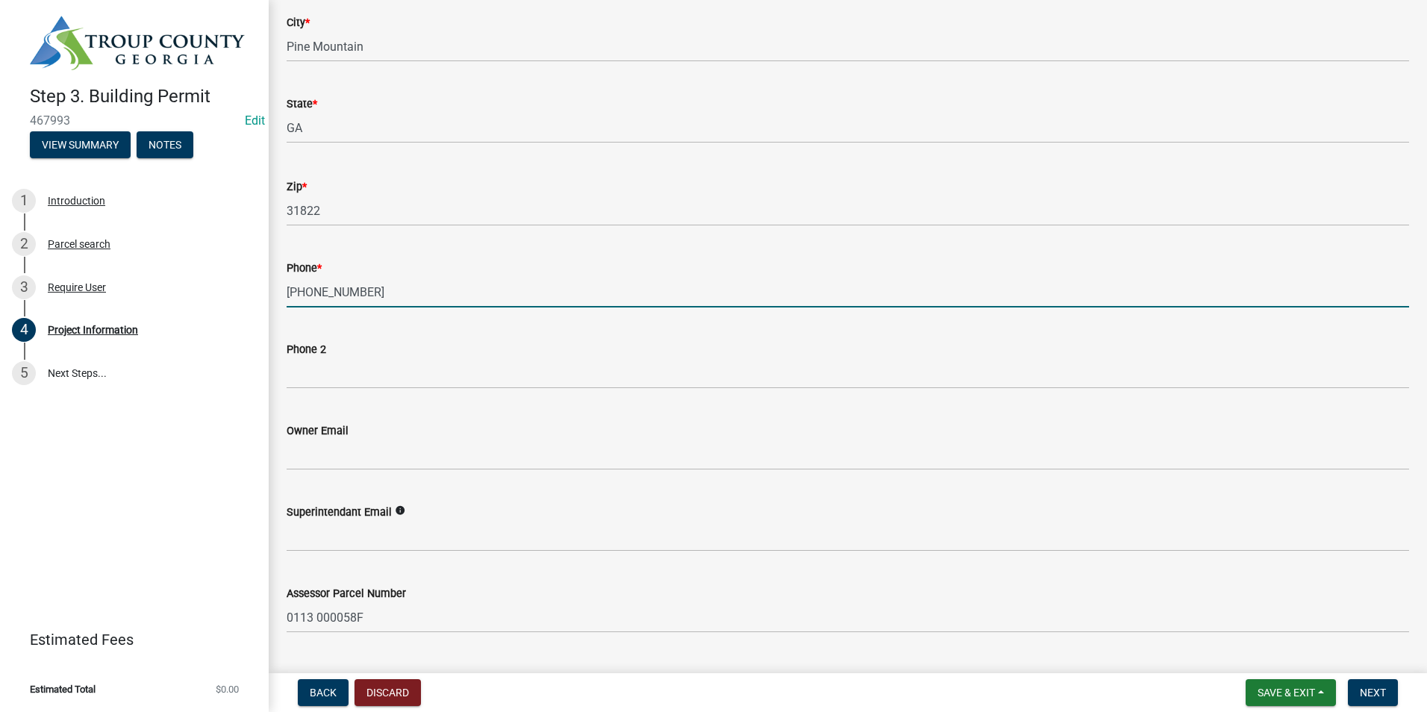
scroll to position [373, 0]
type input "678-786-7291"
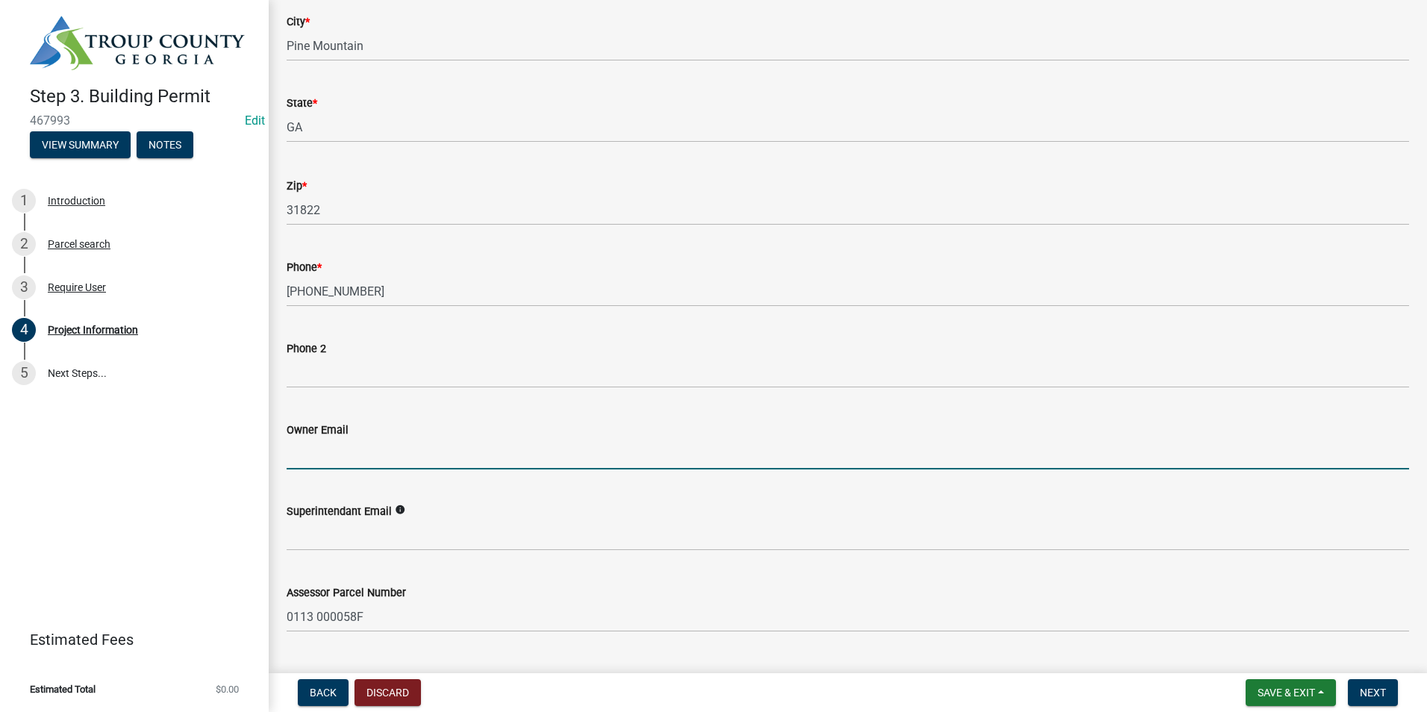
click at [328, 456] on input "Owner Email" at bounding box center [848, 454] width 1122 height 31
type input "PHARRISDAVID@HOTMAIL.COM"
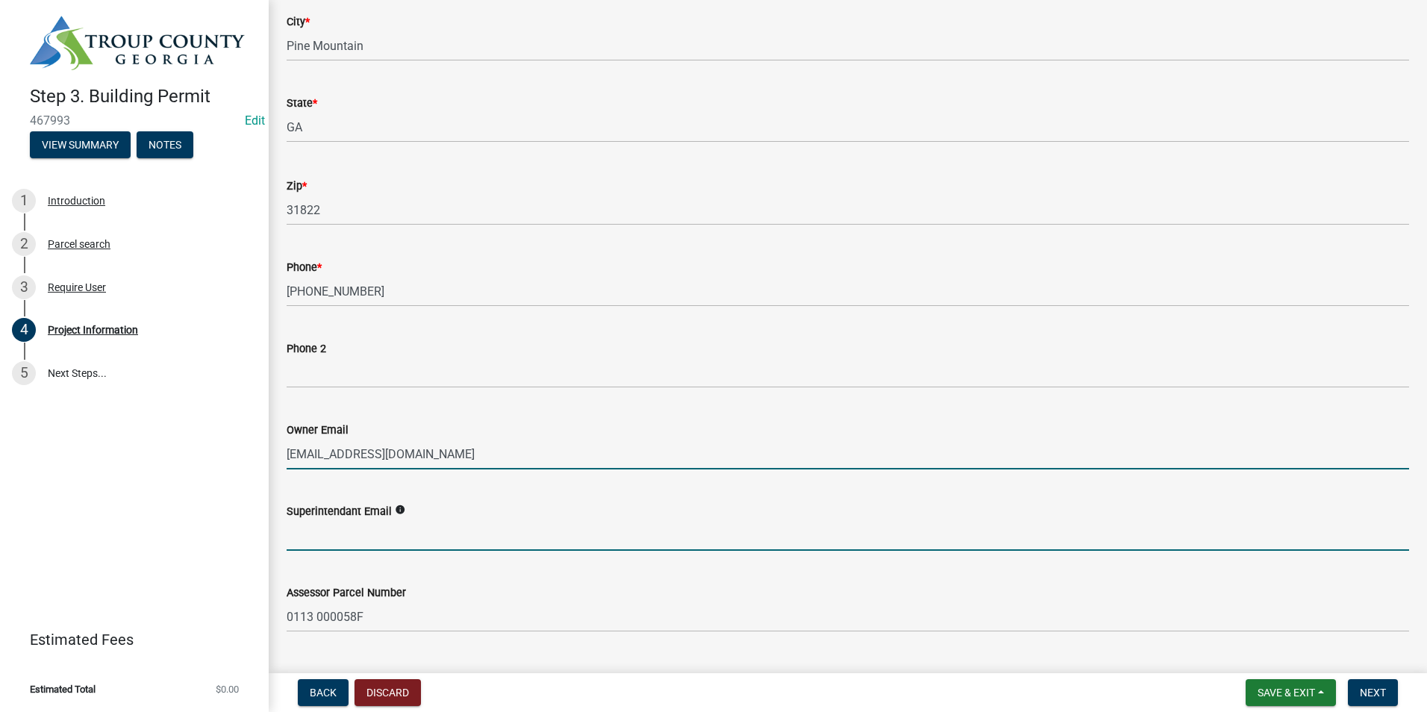
type input "PHARRISDAVID@HOTMAIL.COM"
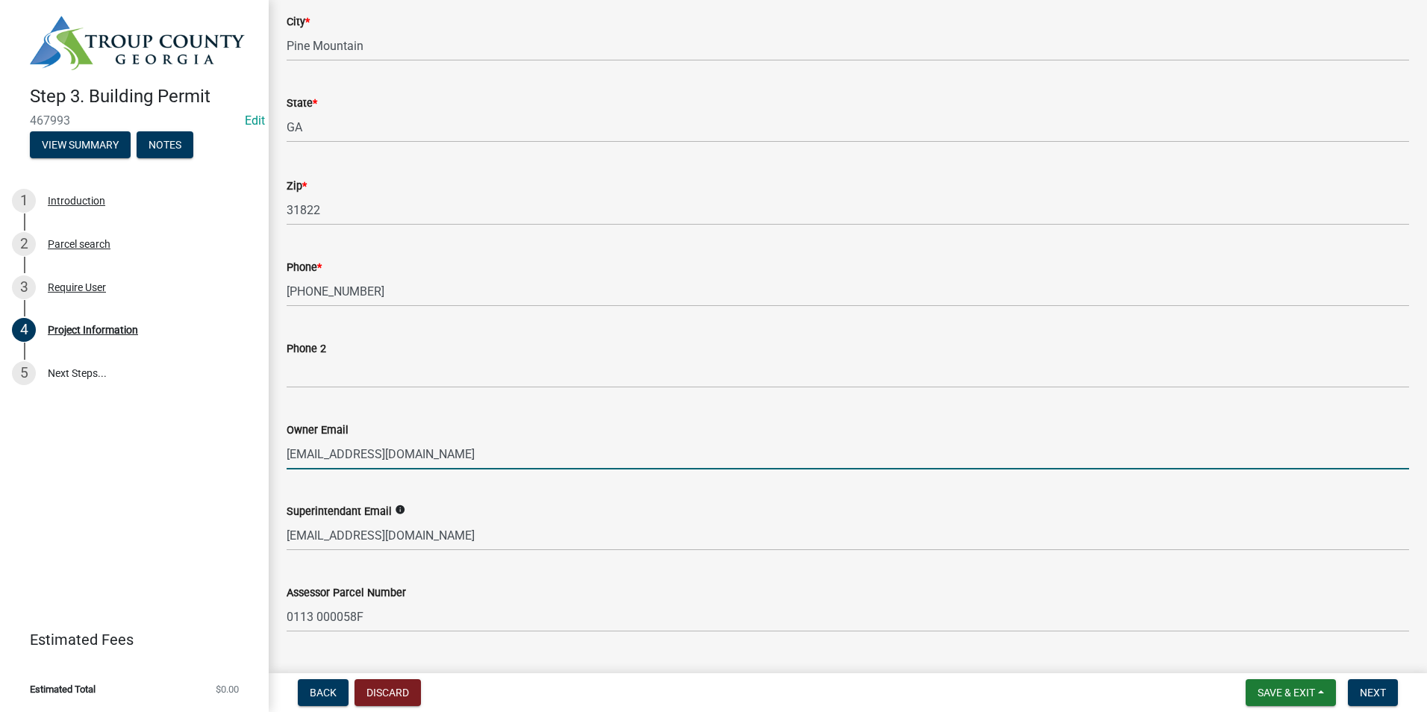
type input "westgastat@gmail.com"
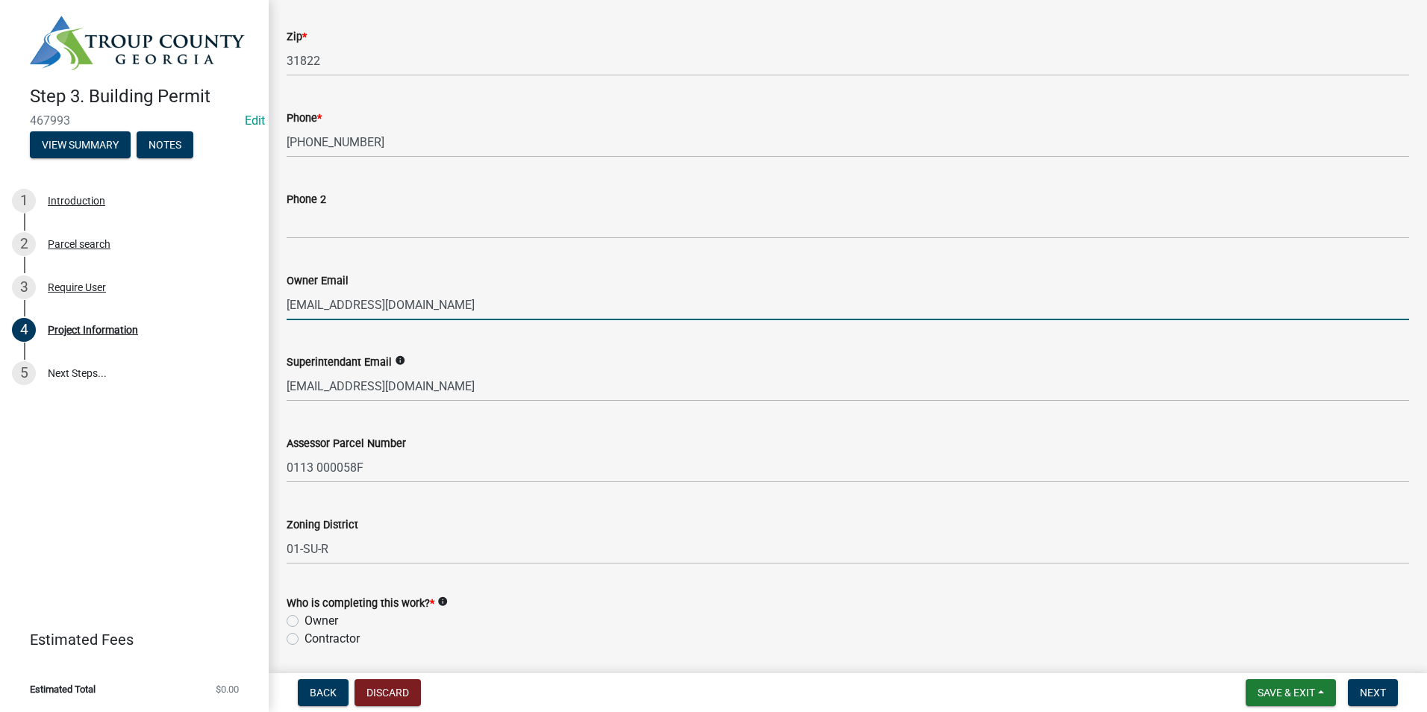
scroll to position [597, 0]
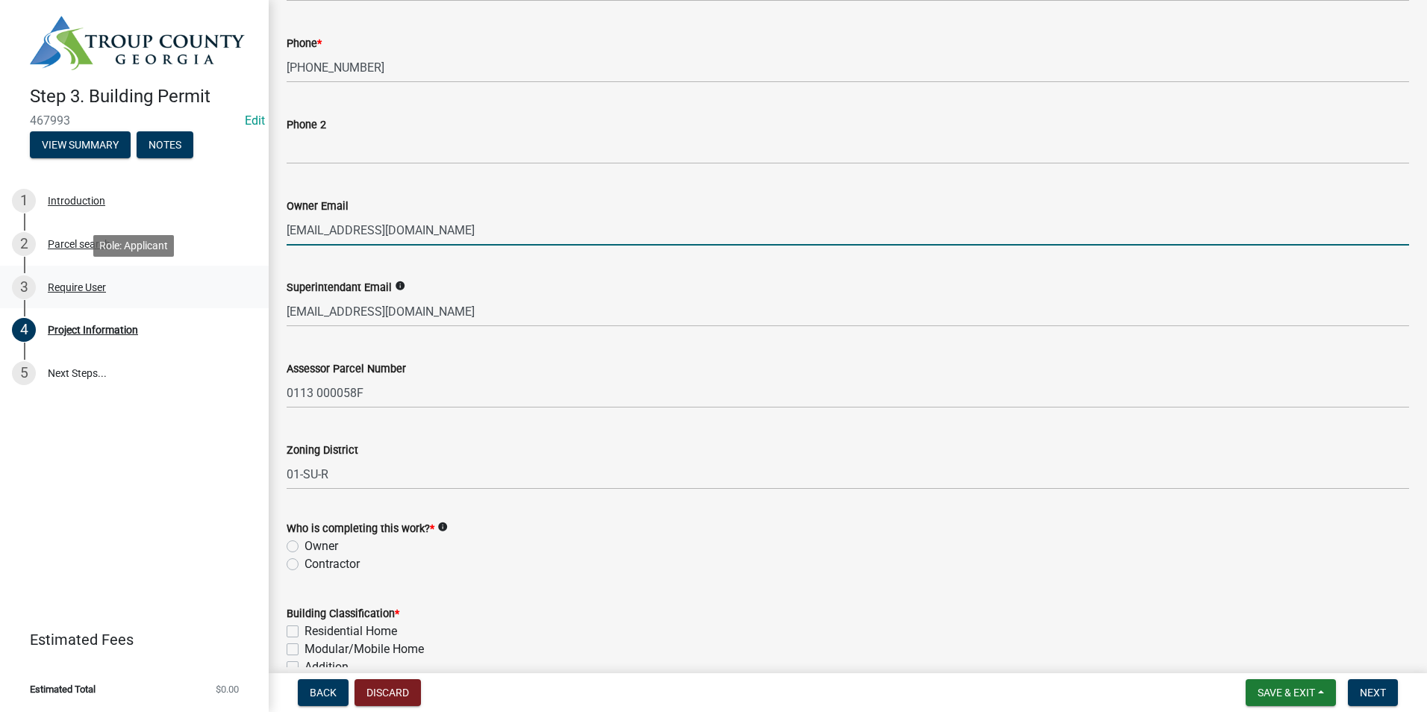
drag, startPoint x: 437, startPoint y: 231, endPoint x: 122, endPoint y: 294, distance: 320.5
click at [128, 298] on div "Step 3. Building Permit 467993 Edit View Summary Notes 1 Introduction 2 Parcel …" at bounding box center [713, 356] width 1427 height 712
type input "PHARRISDAVID@HOTMAIL.COM"
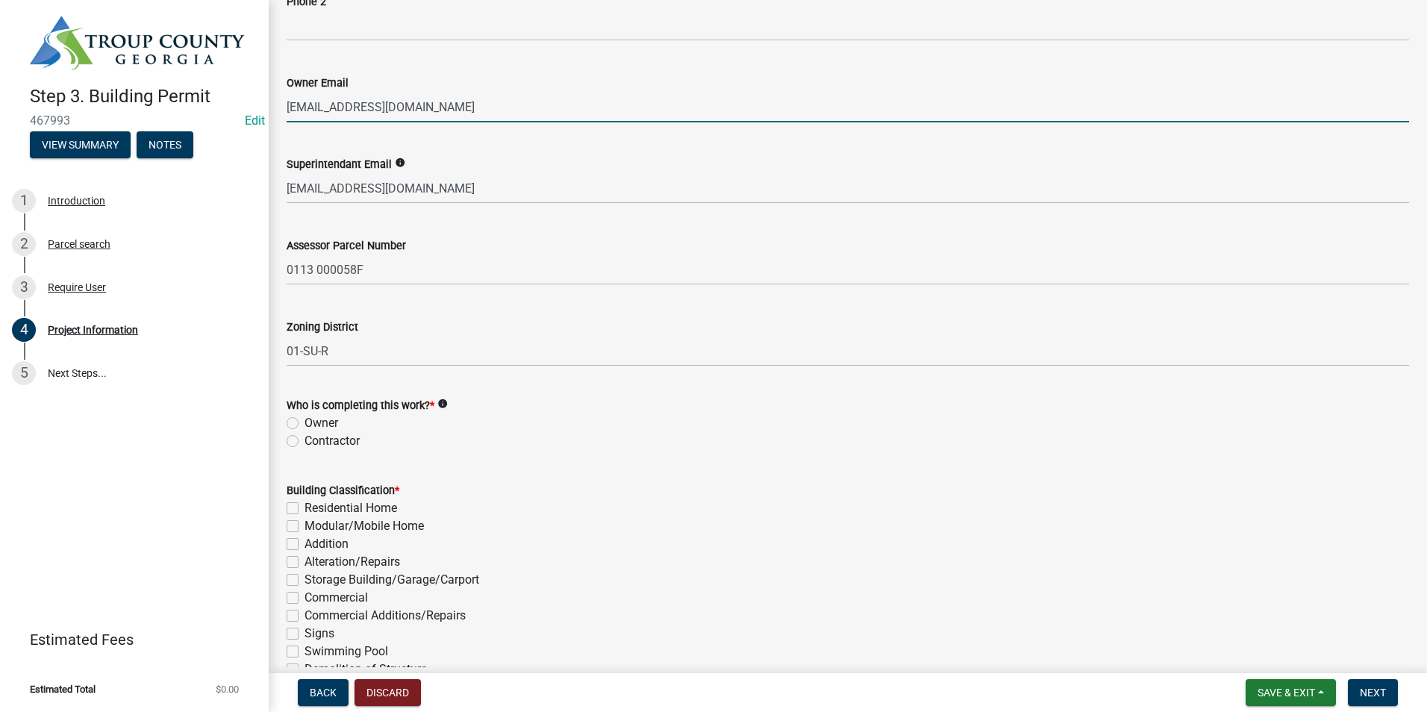
scroll to position [746, 0]
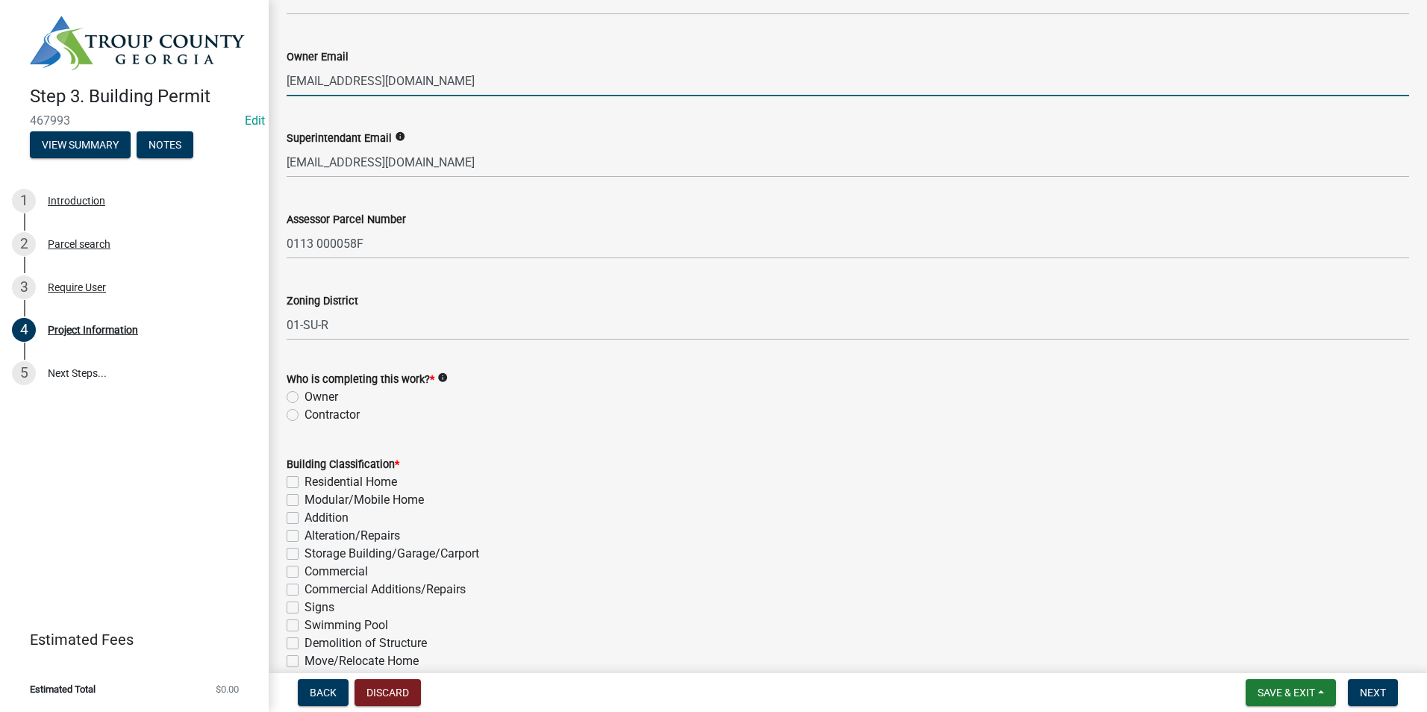
click at [304, 413] on label "Contractor" at bounding box center [331, 415] width 55 height 18
click at [304, 413] on input "Contractor" at bounding box center [309, 411] width 10 height 10
radio input "true"
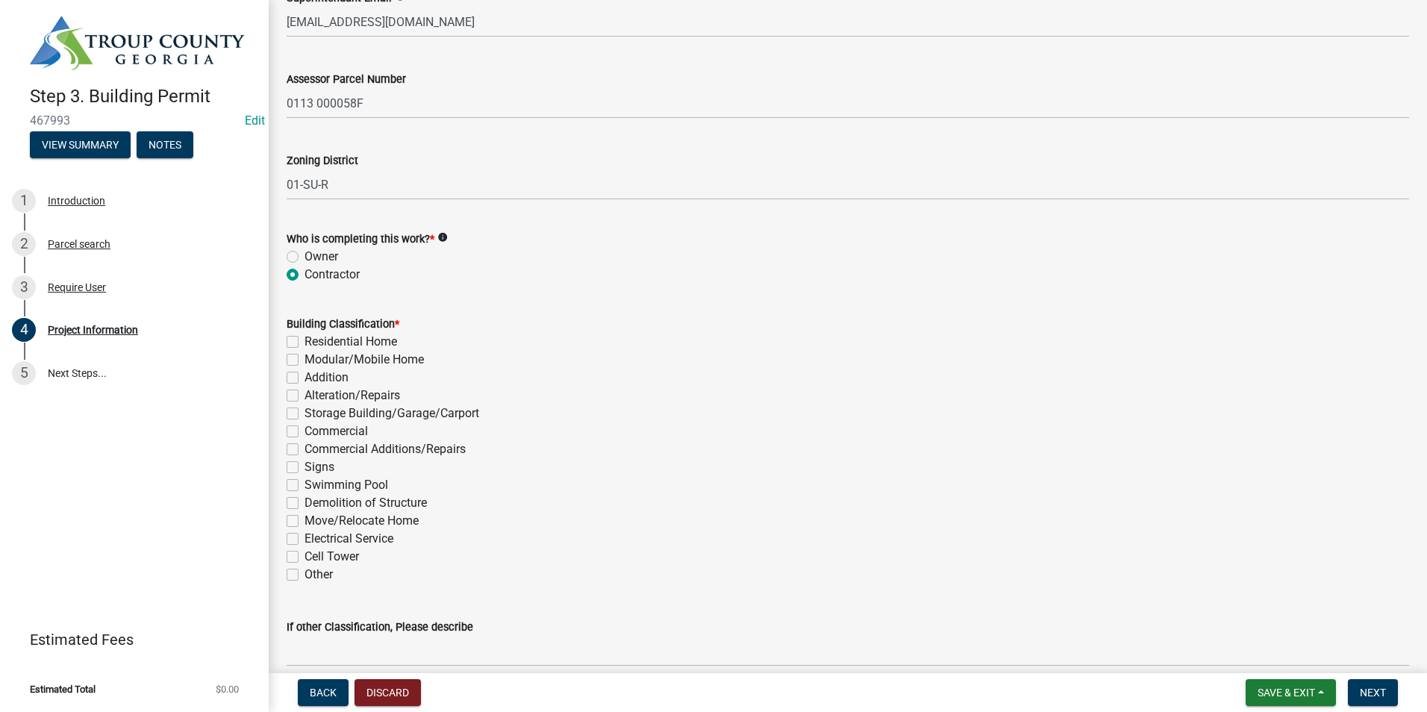
scroll to position [895, 0]
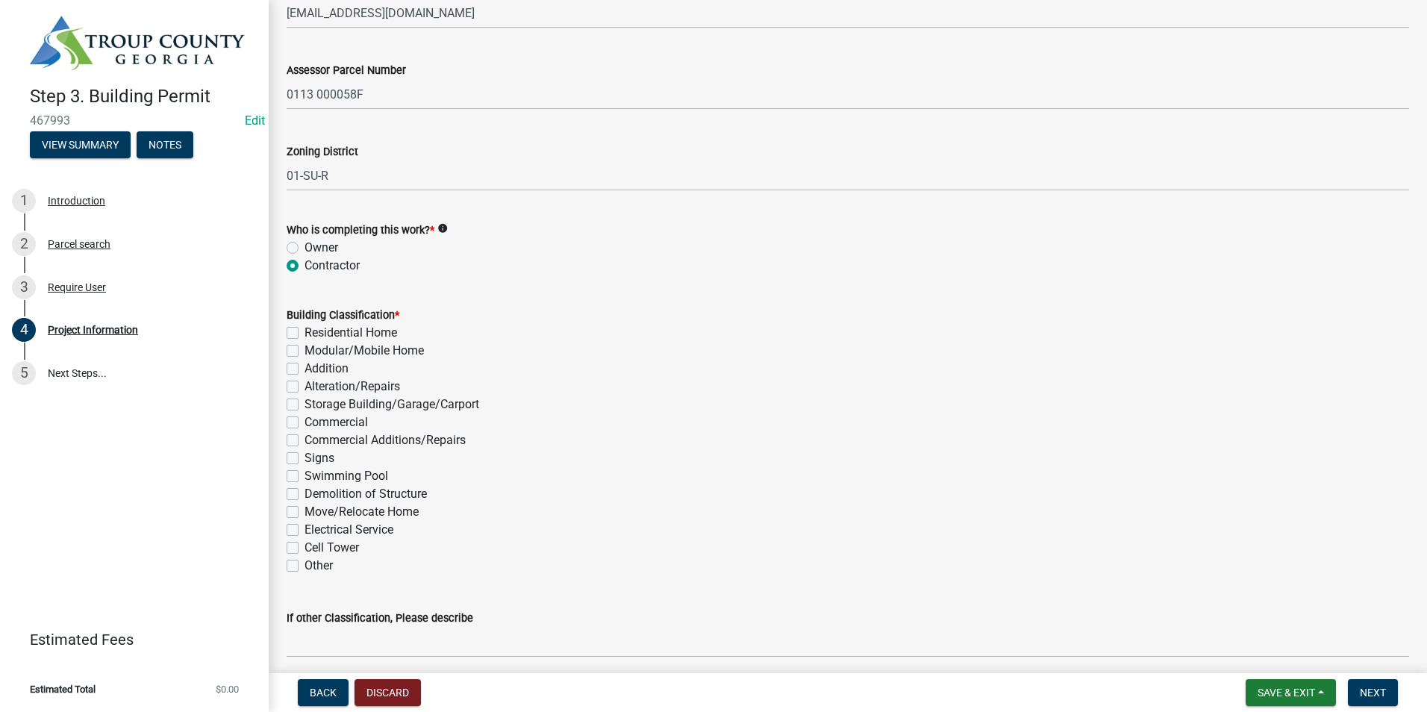
click at [304, 331] on label "Residential Home" at bounding box center [350, 333] width 93 height 18
click at [304, 331] on input "Residential Home" at bounding box center [309, 329] width 10 height 10
checkbox input "true"
checkbox input "false"
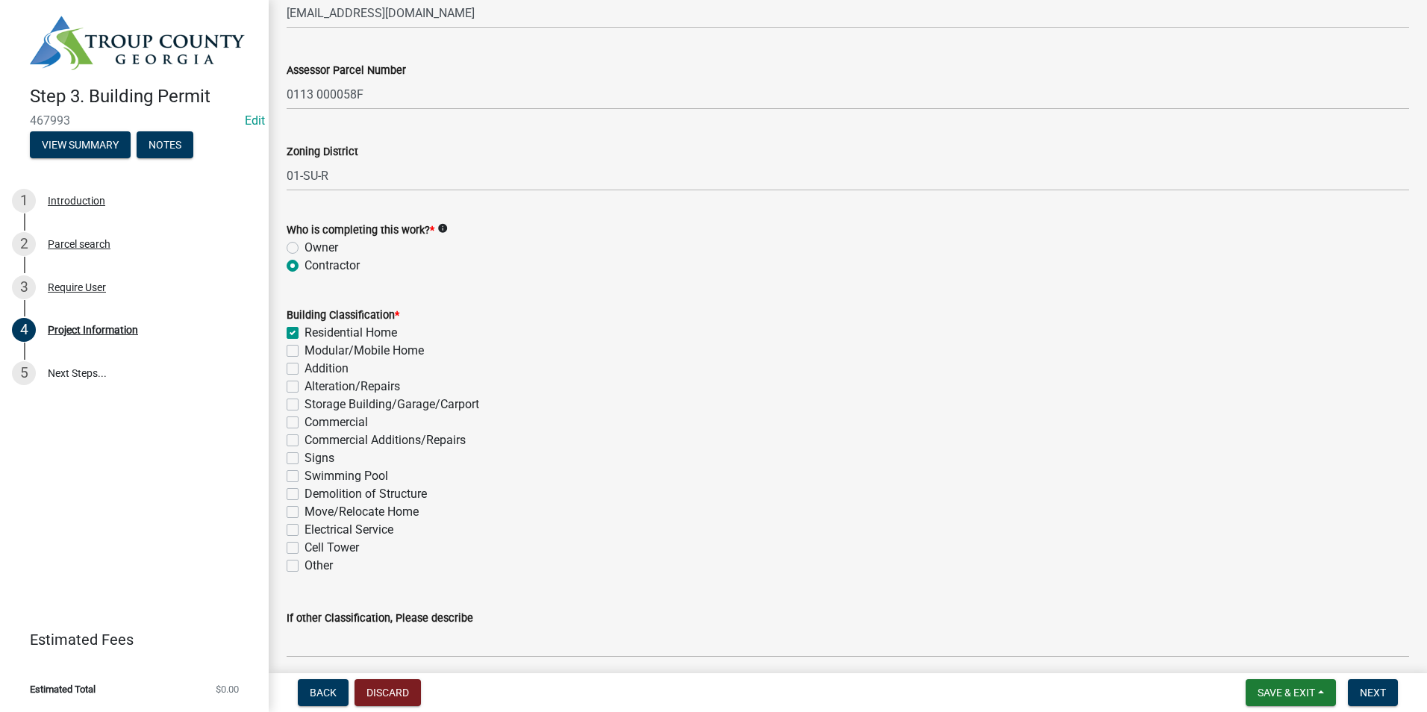
checkbox input "false"
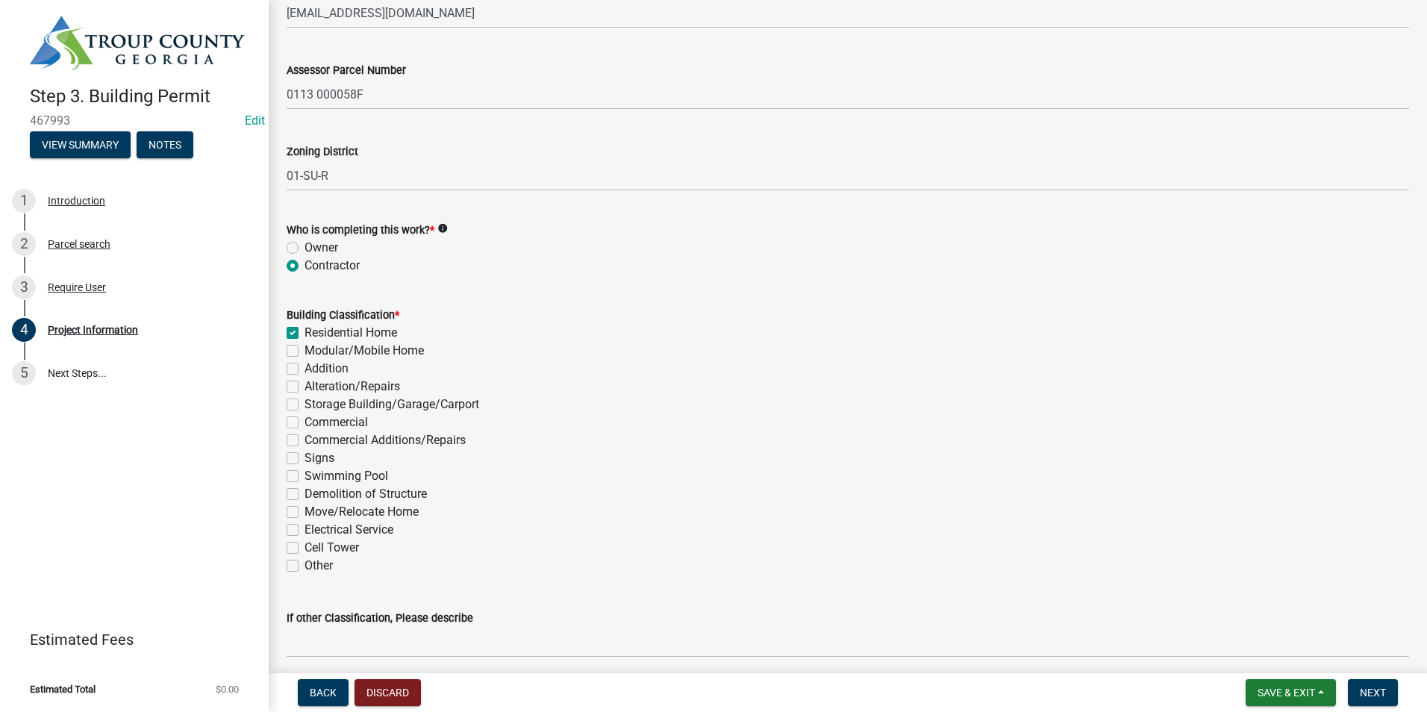
checkbox input "false"
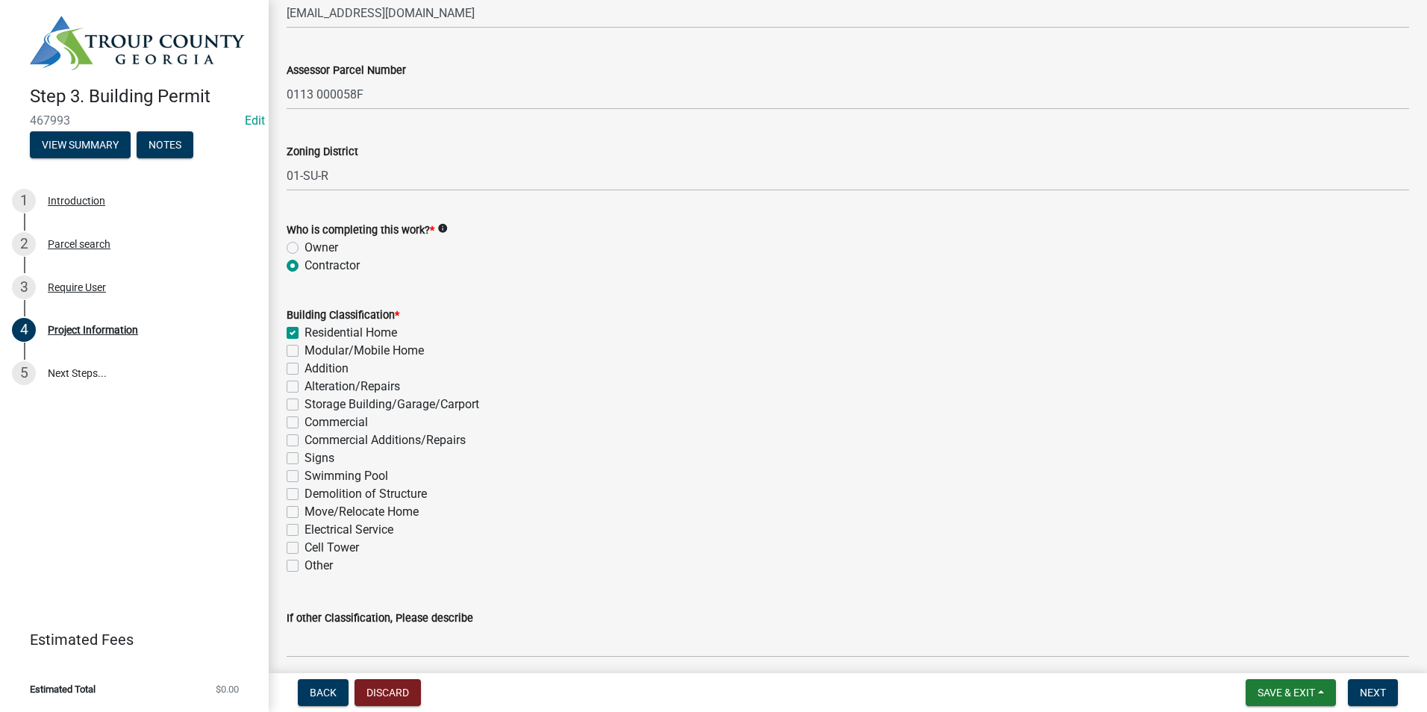
checkbox input "false"
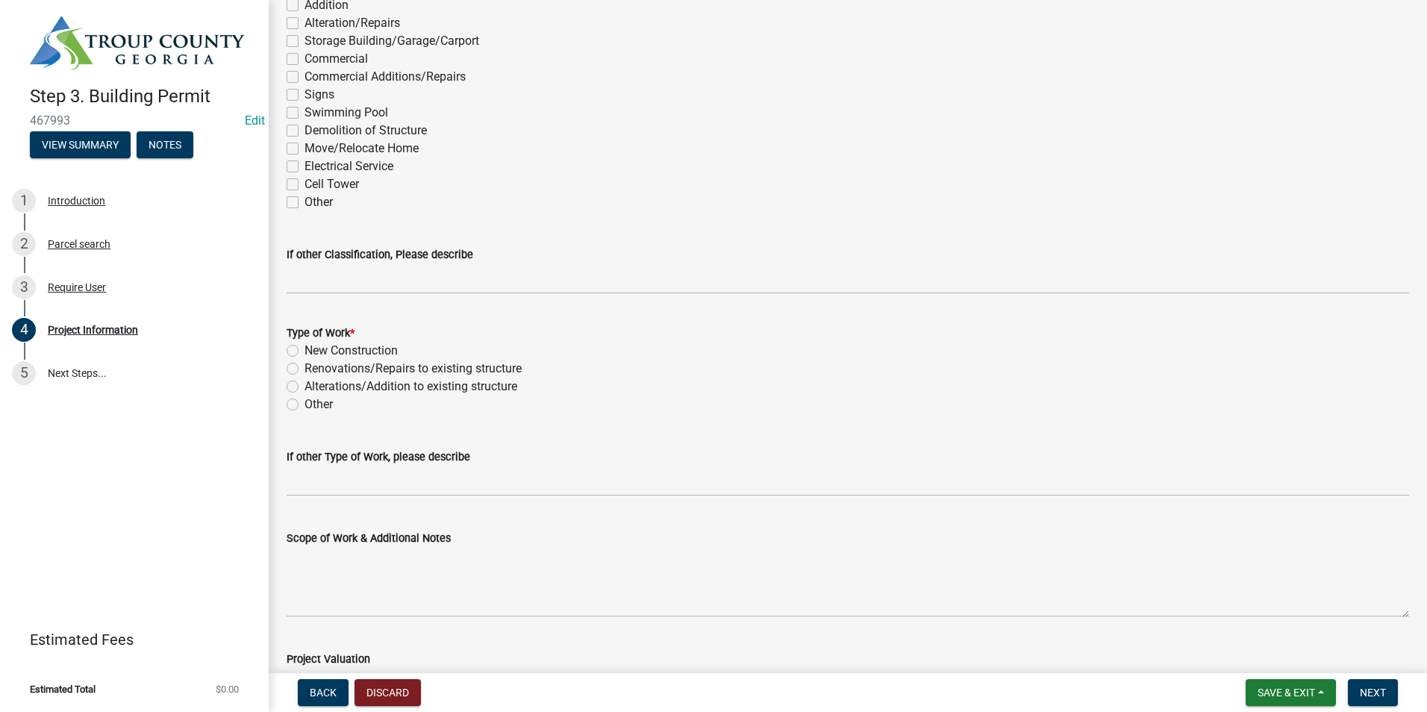
scroll to position [1269, 0]
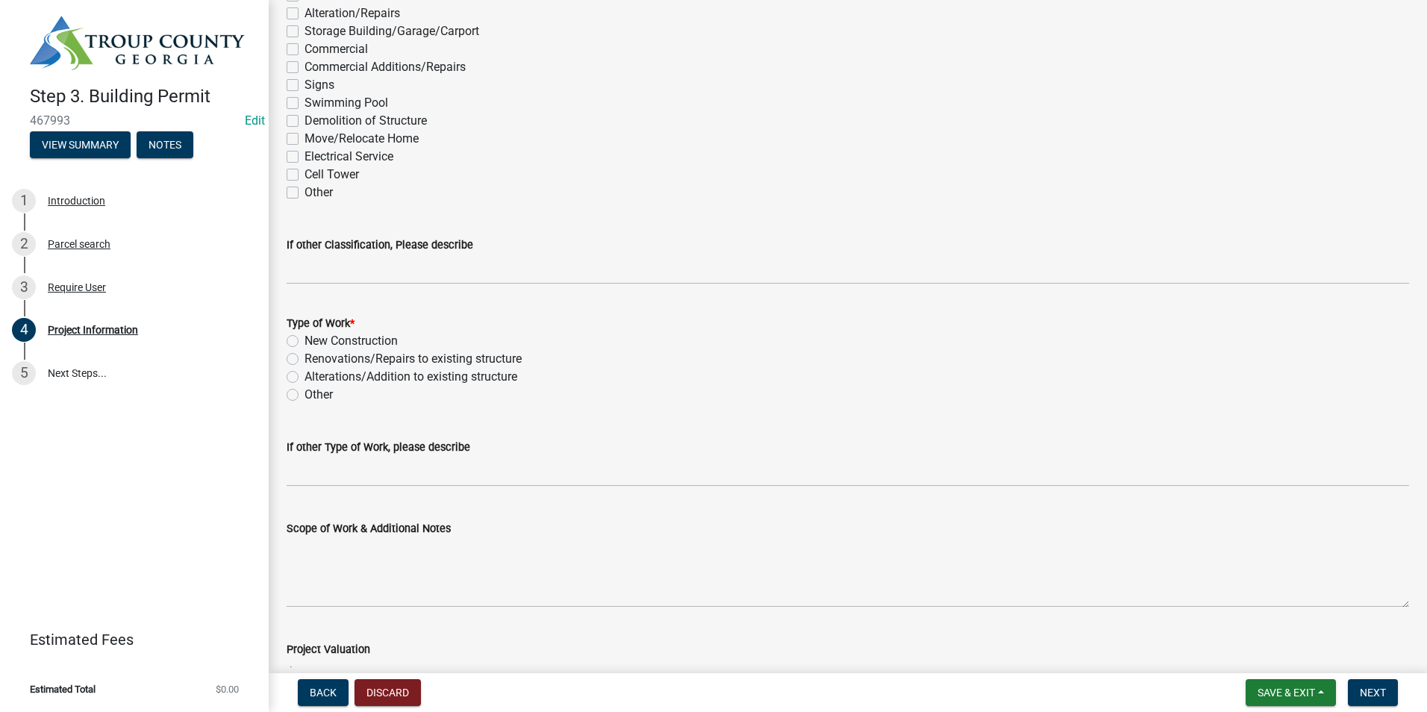
click at [304, 335] on label "New Construction" at bounding box center [350, 341] width 93 height 18
click at [304, 335] on input "New Construction" at bounding box center [309, 337] width 10 height 10
radio input "true"
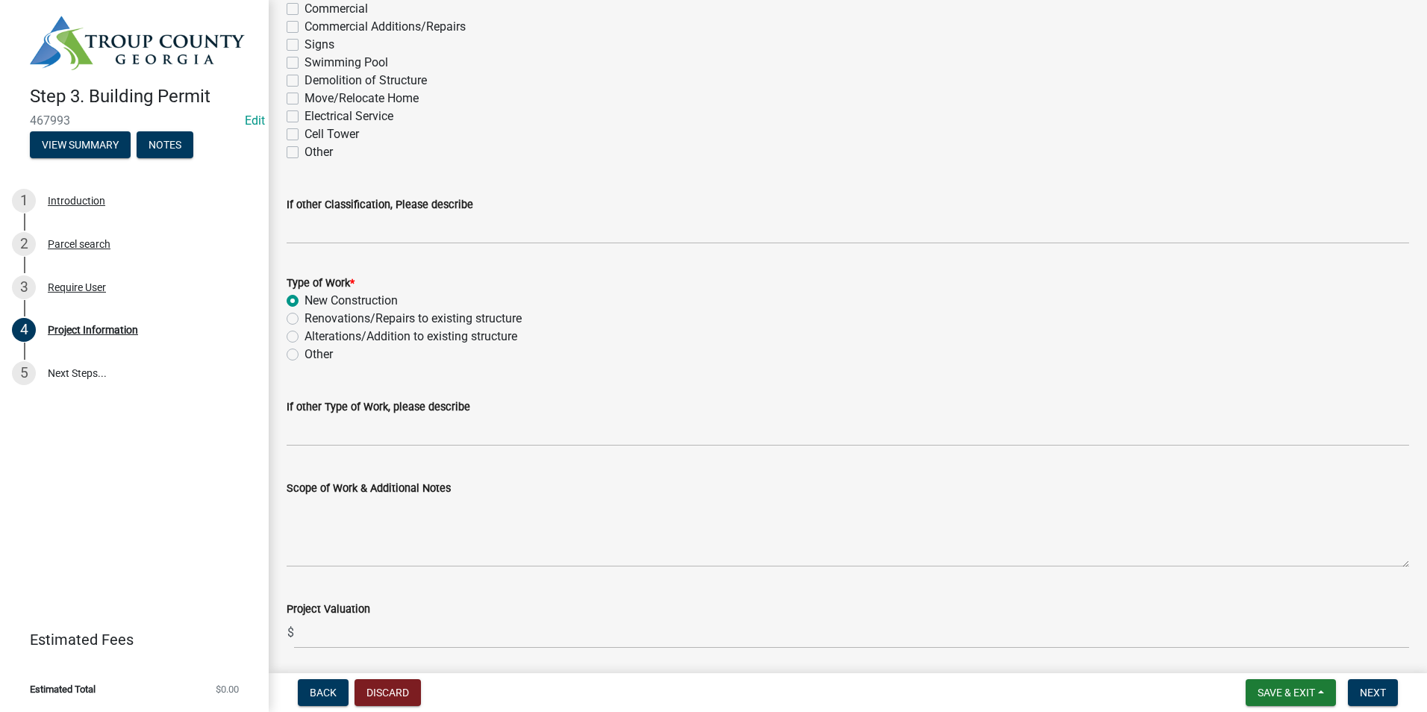
scroll to position [1343, 0]
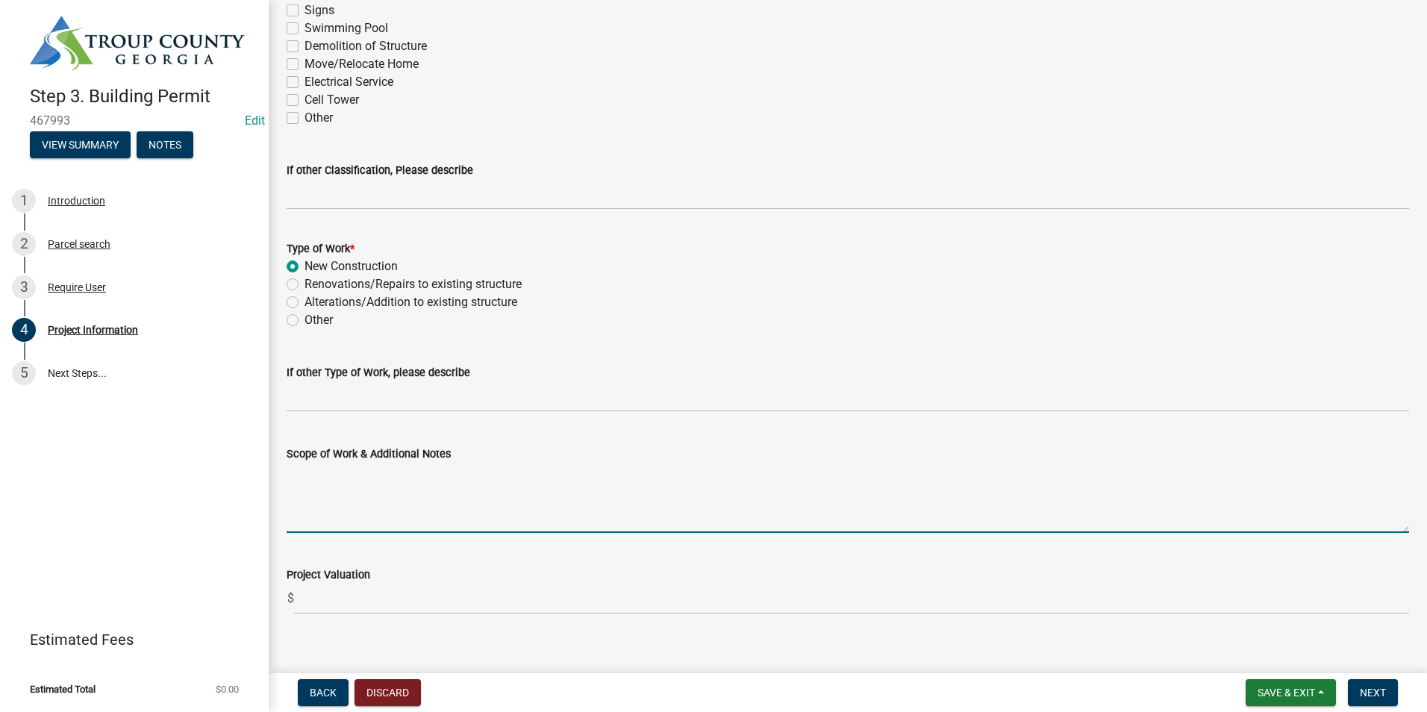
click at [325, 494] on textarea "Scope of Work & Additional Notes" at bounding box center [848, 498] width 1122 height 70
type textarea "New Single-Family Dwelling"
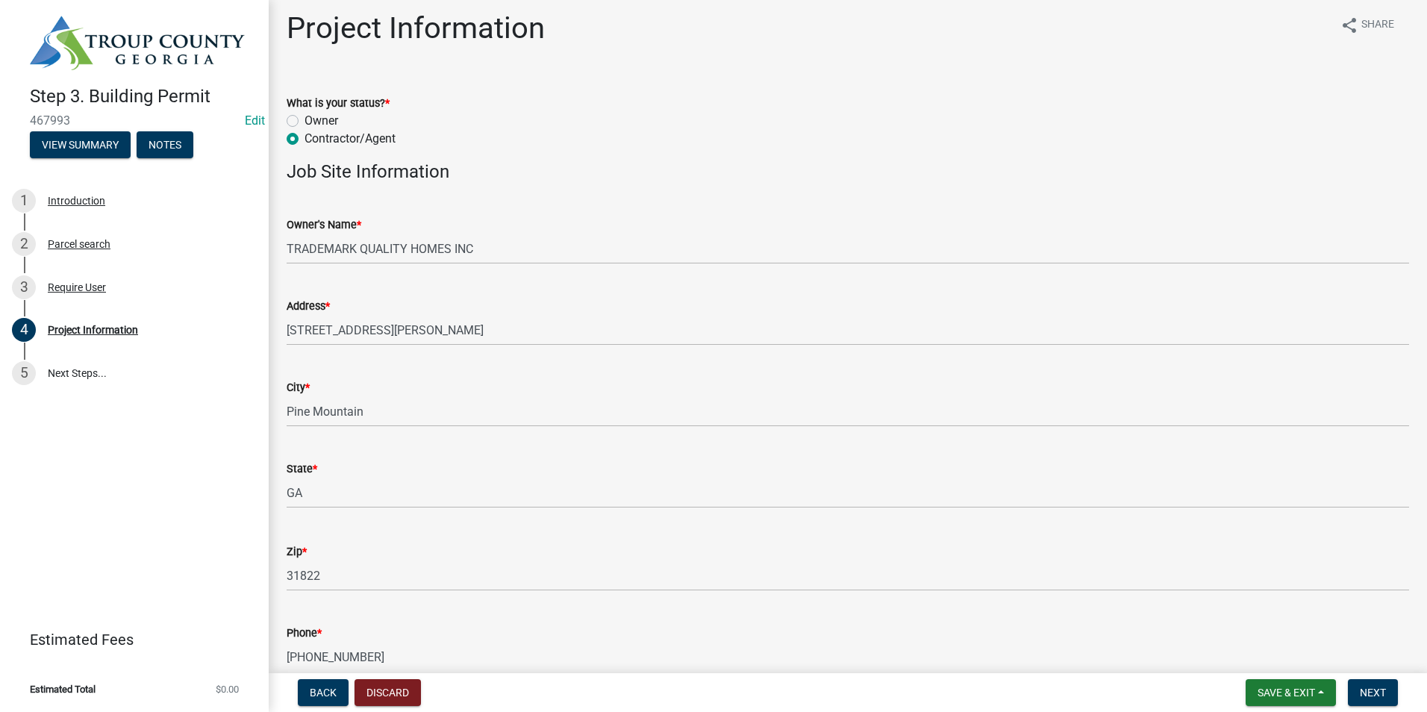
scroll to position [0, 0]
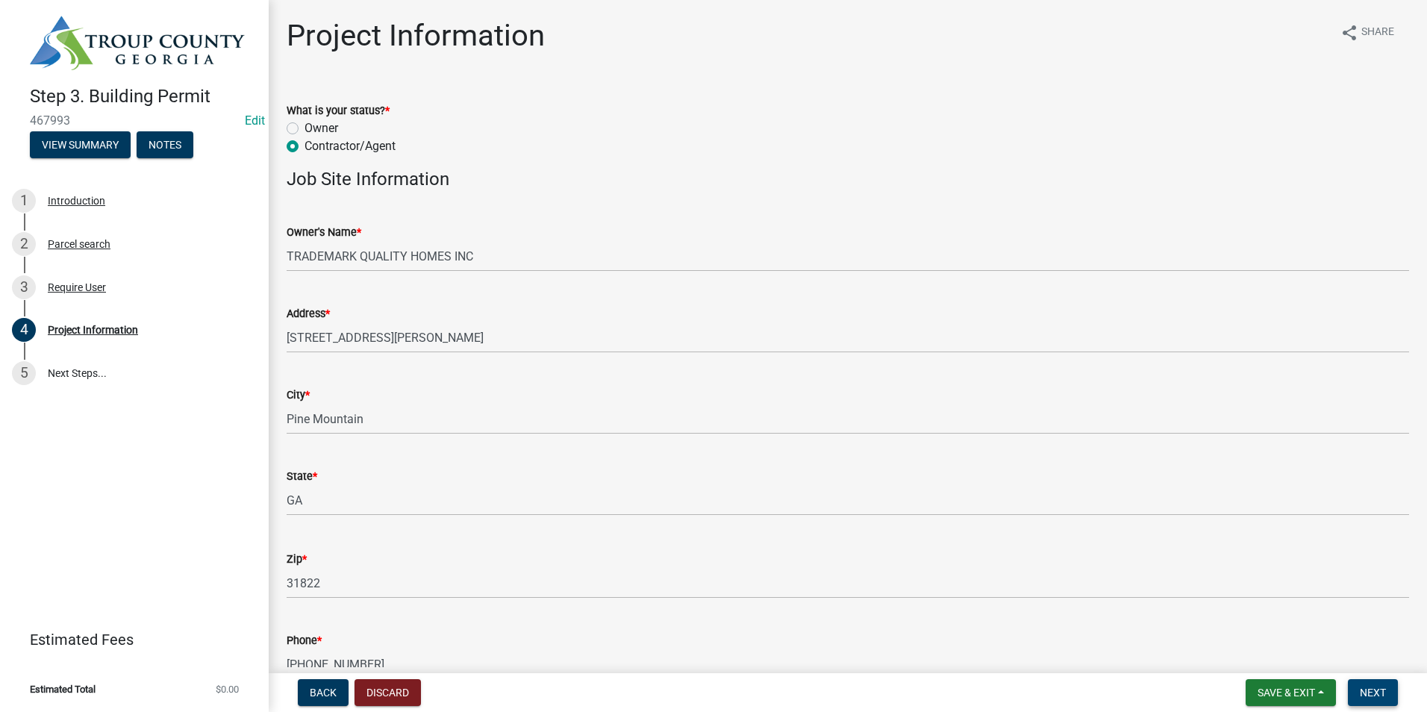
click at [1372, 690] on span "Next" at bounding box center [1373, 693] width 26 height 12
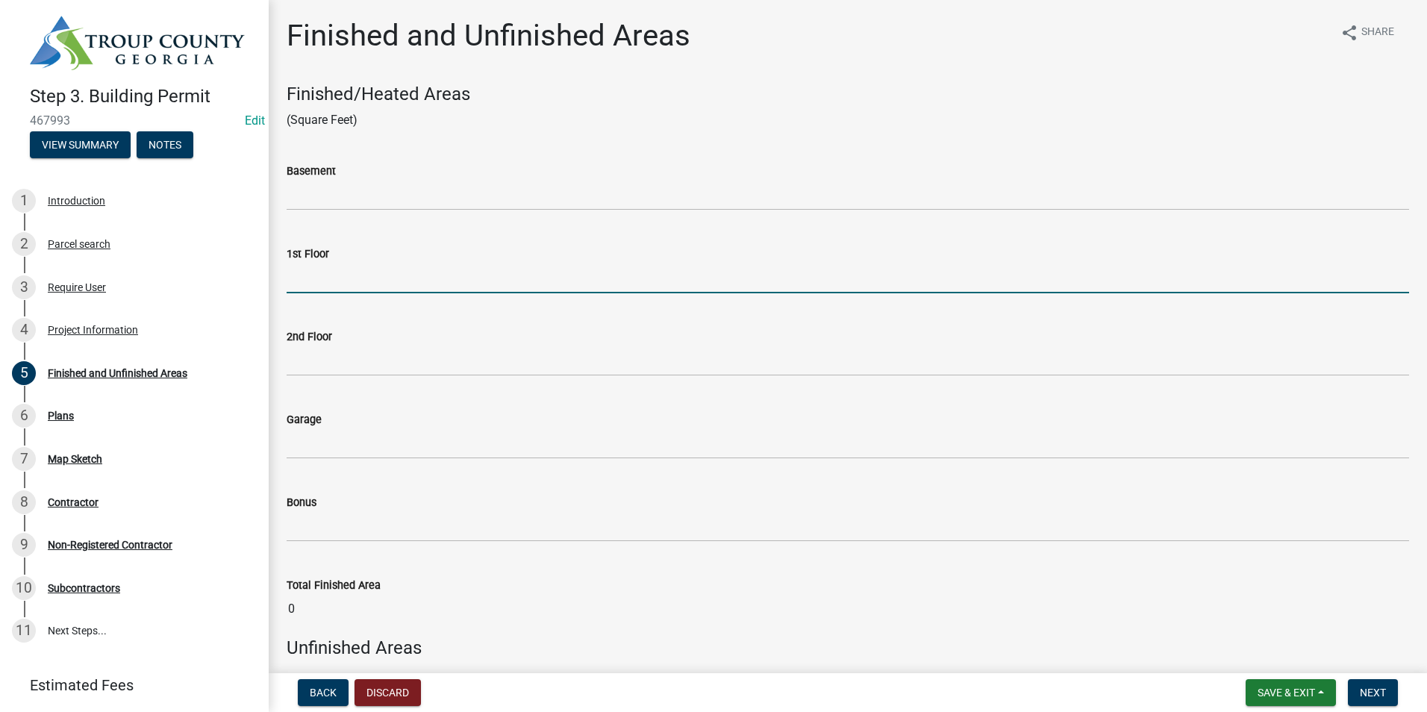
click at [368, 291] on input "text" at bounding box center [848, 278] width 1122 height 31
type input "1"
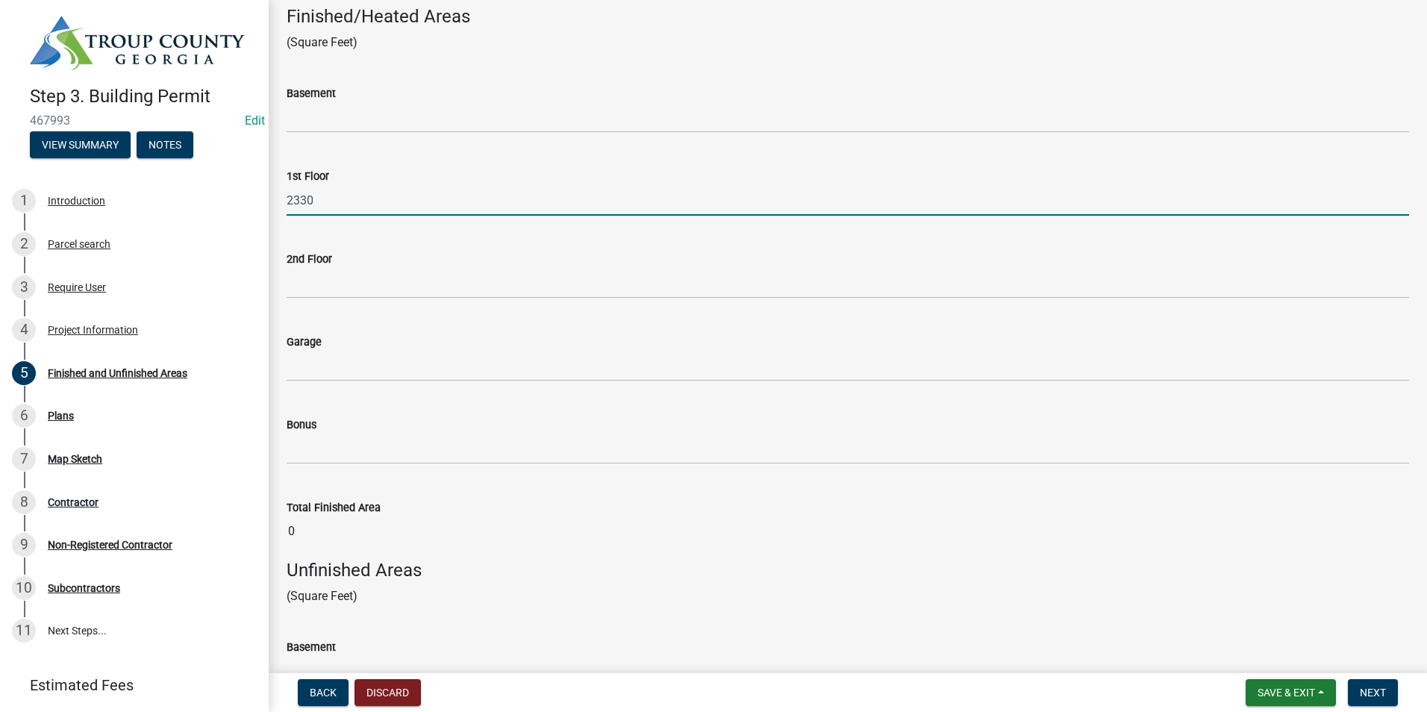
scroll to position [149, 0]
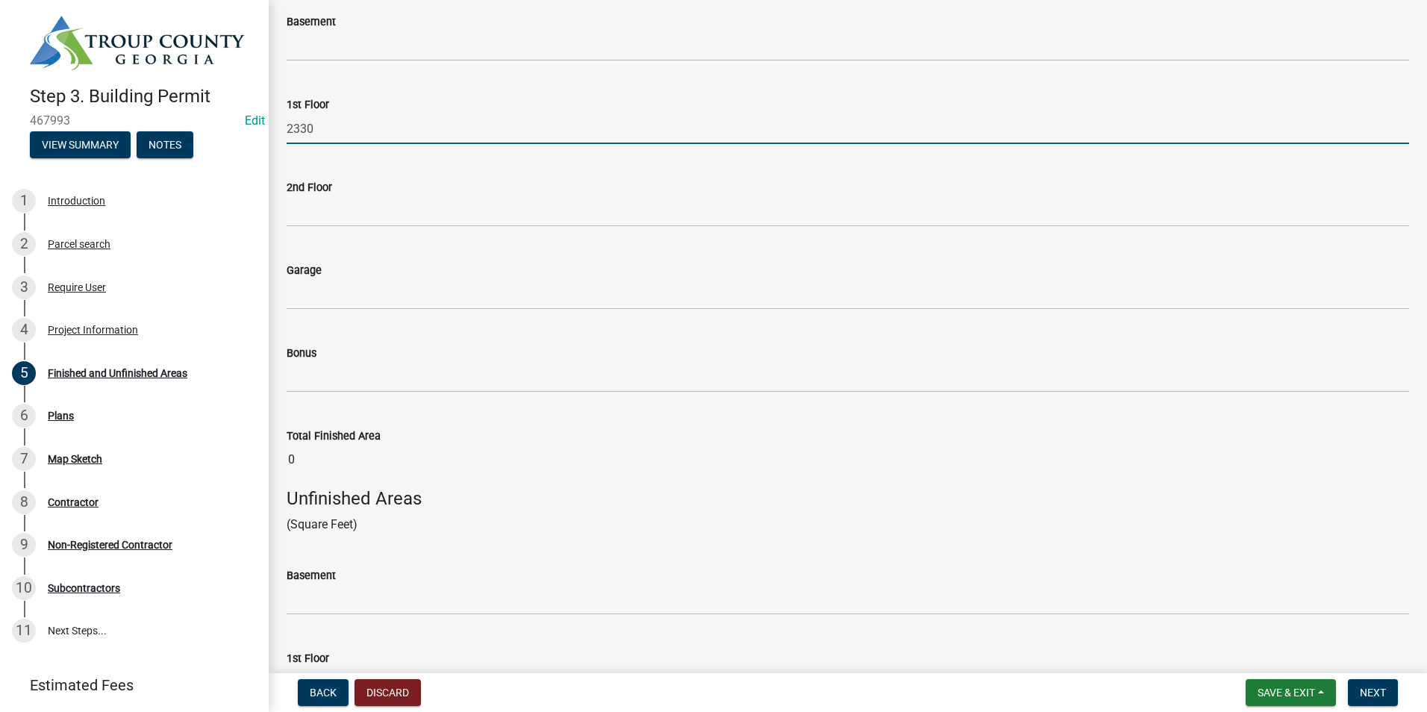
type input "2330"
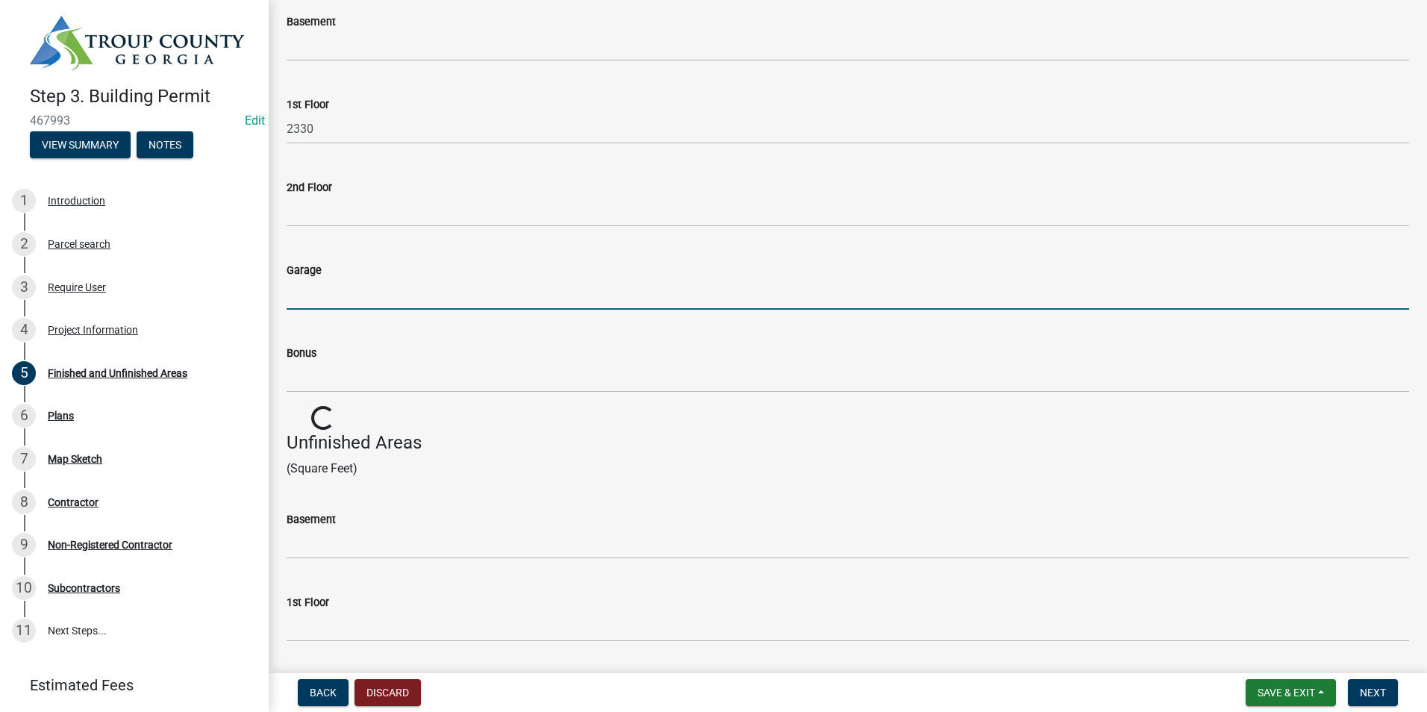
click at [356, 304] on input "text" at bounding box center [848, 294] width 1122 height 31
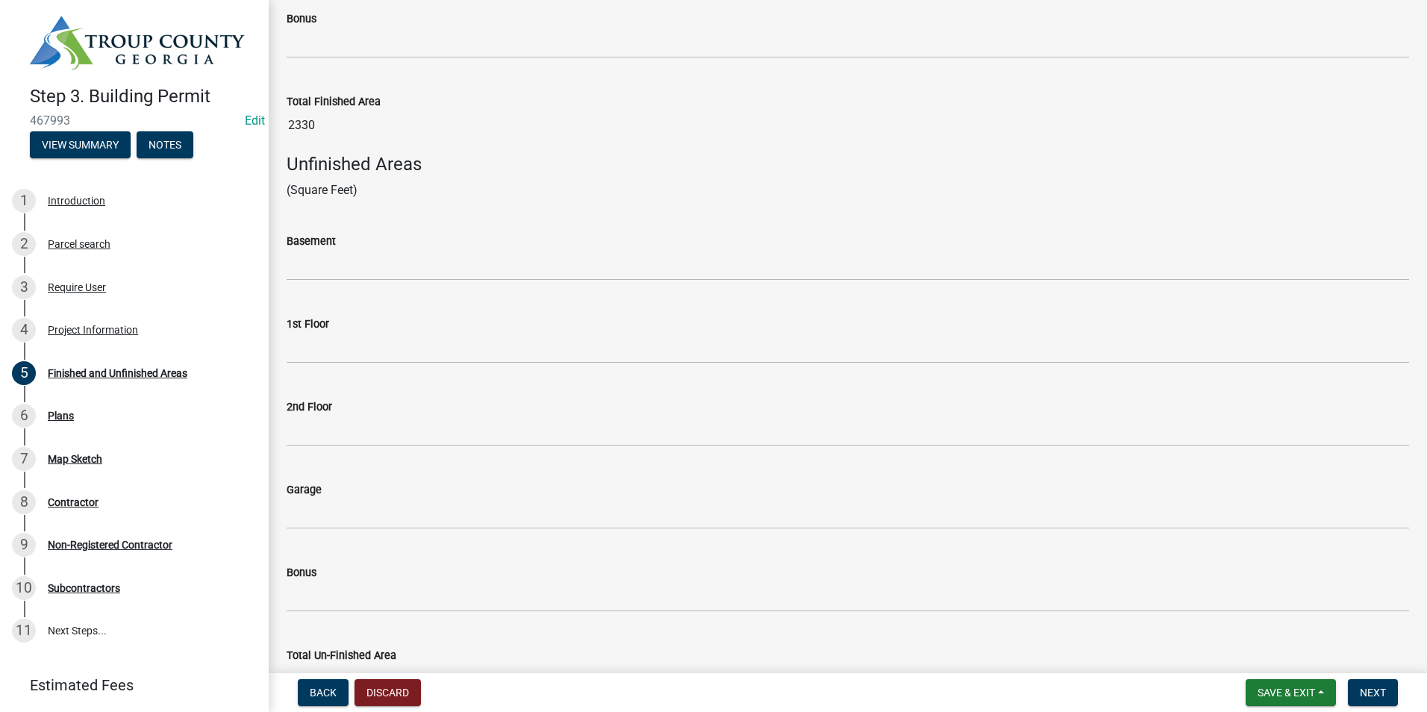
scroll to position [522, 0]
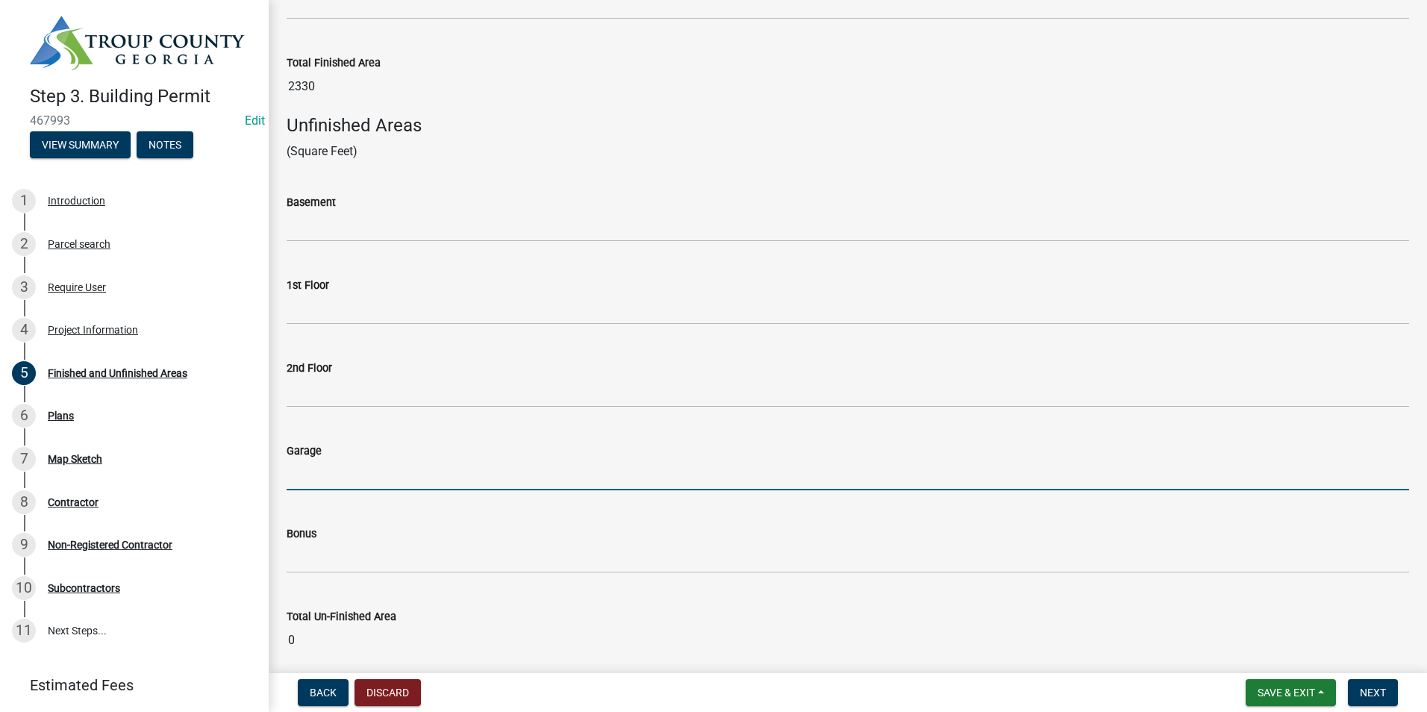
click at [325, 475] on input "text" at bounding box center [848, 475] width 1122 height 31
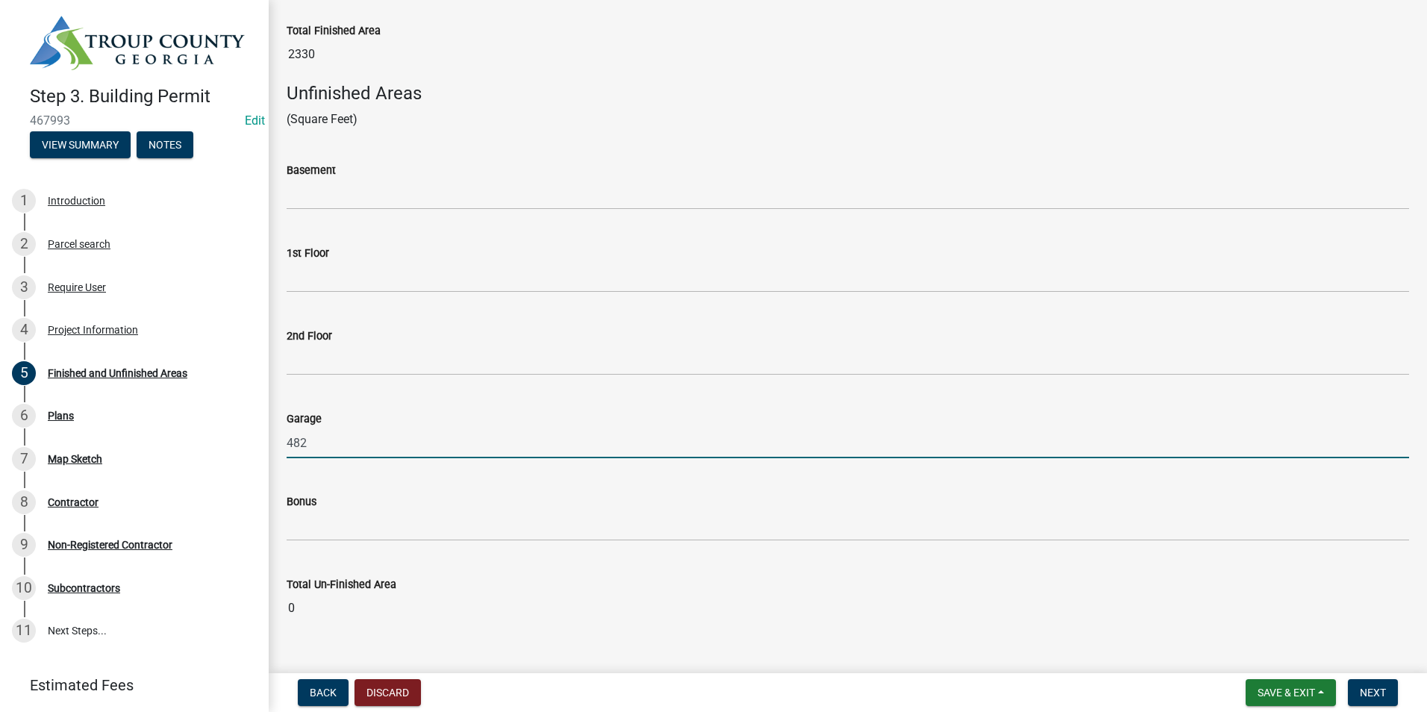
scroll to position [582, 0]
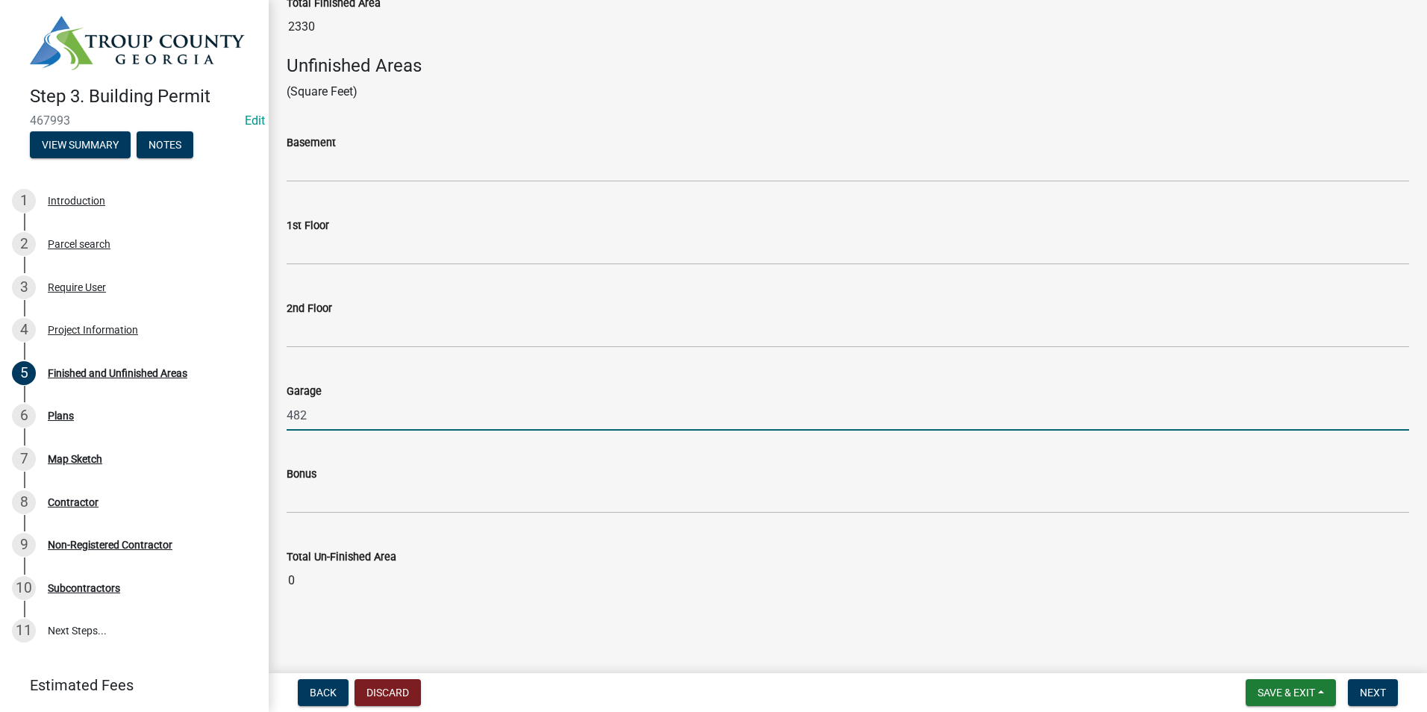
type input "482"
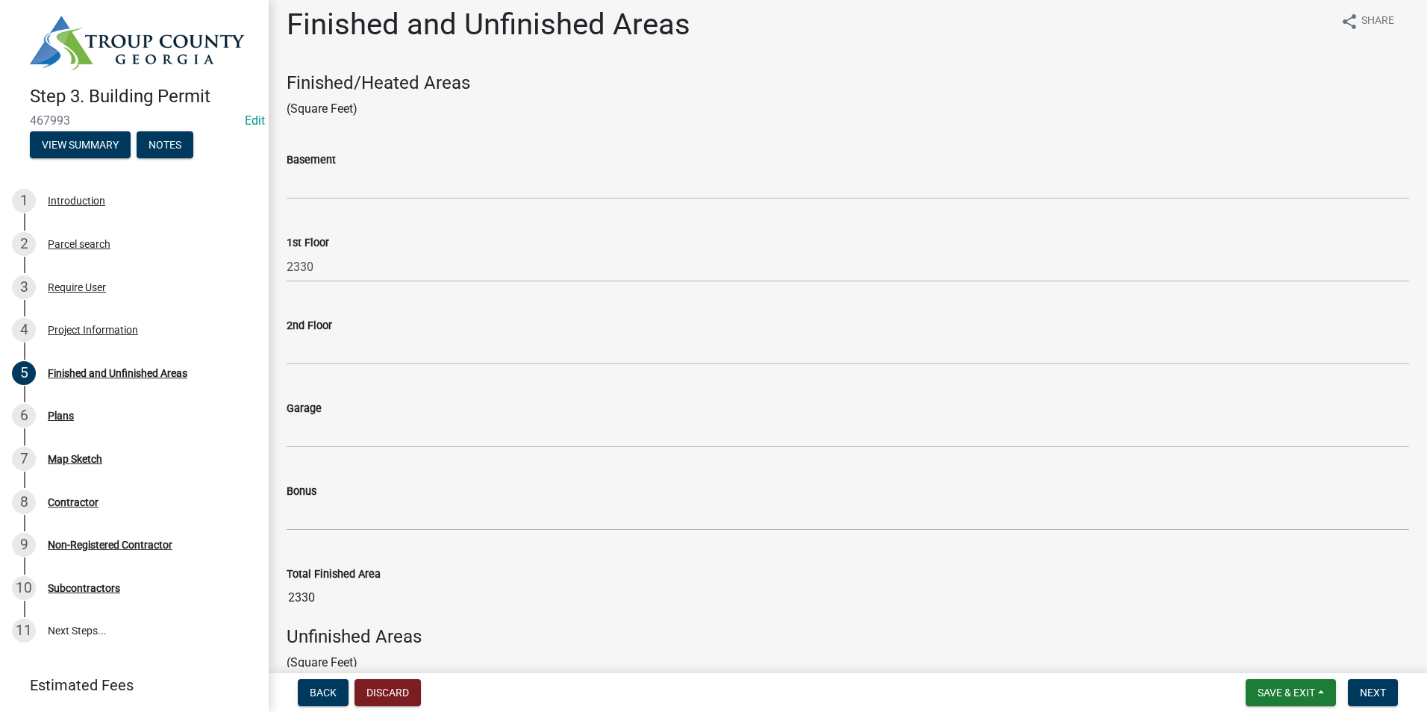
scroll to position [0, 0]
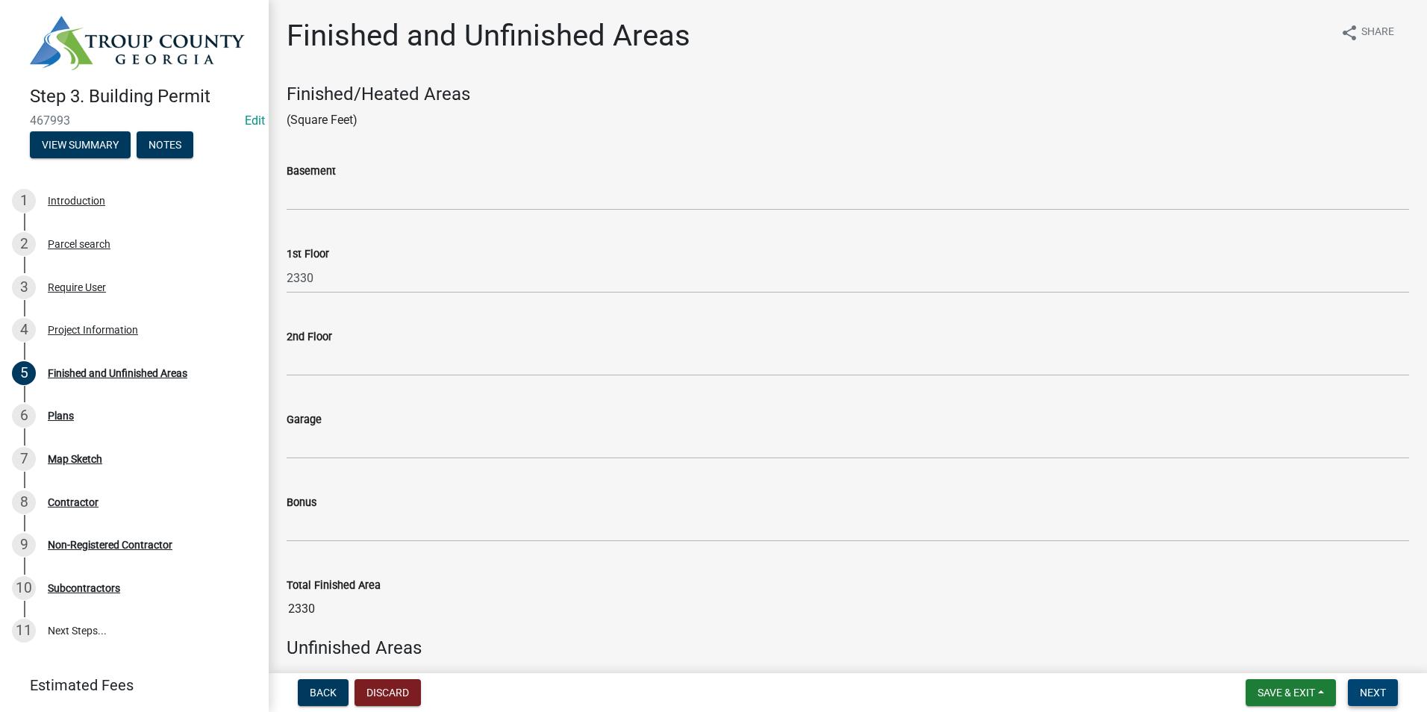
click at [1381, 688] on span "Next" at bounding box center [1373, 693] width 26 height 12
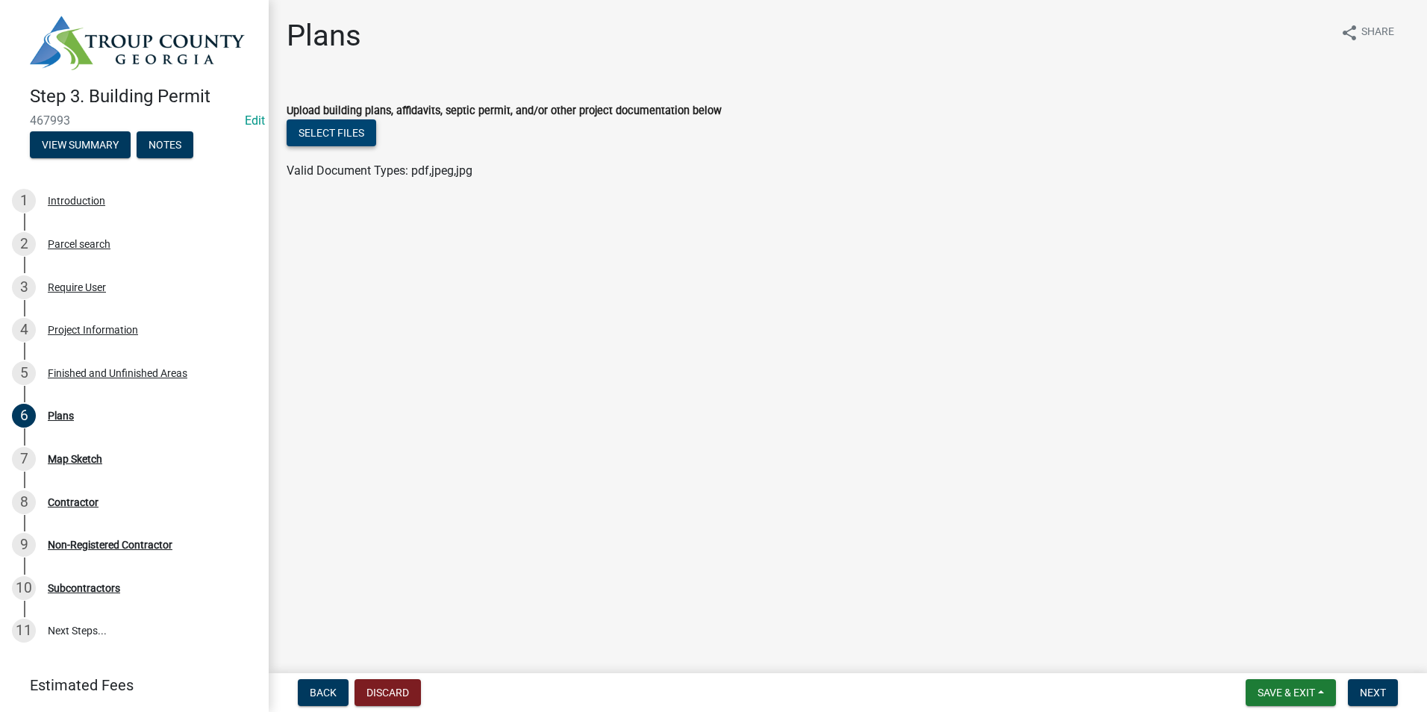
click at [319, 125] on button "Select files" at bounding box center [332, 132] width 90 height 27
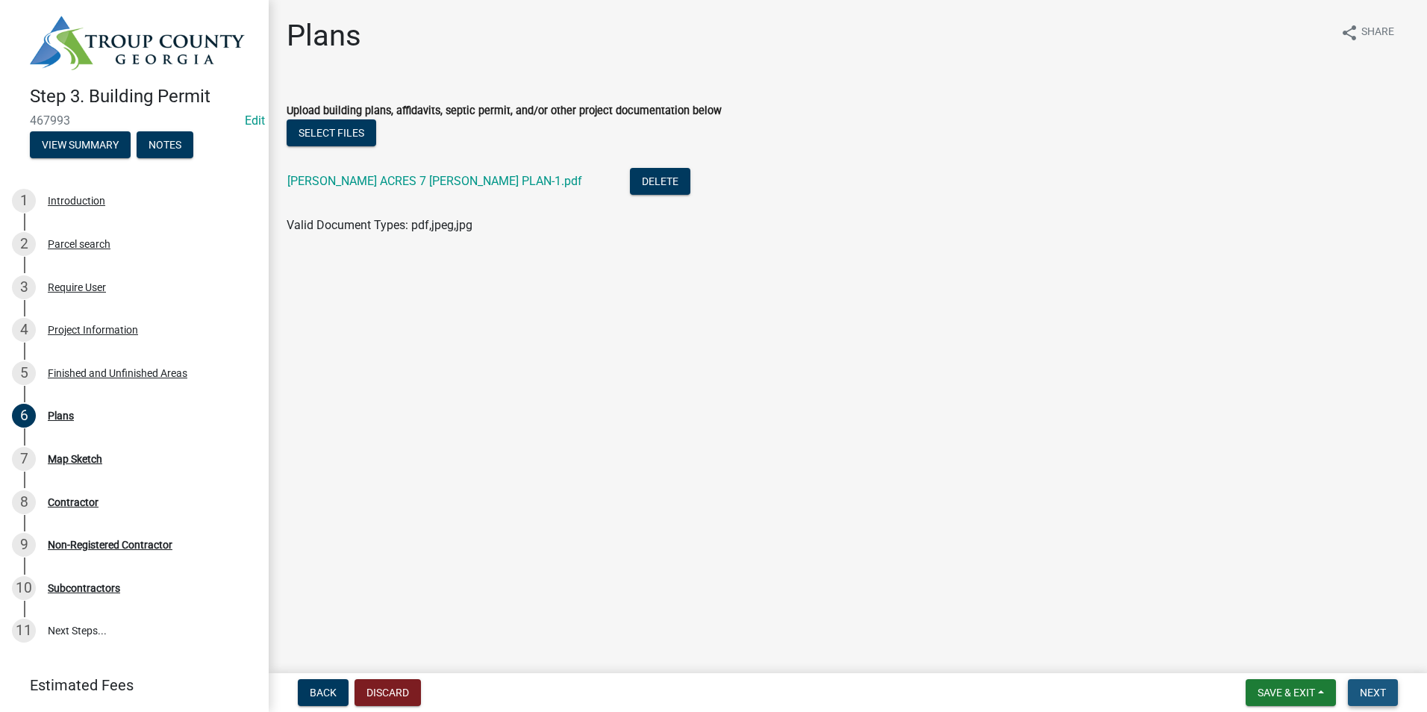
click at [1381, 694] on span "Next" at bounding box center [1373, 693] width 26 height 12
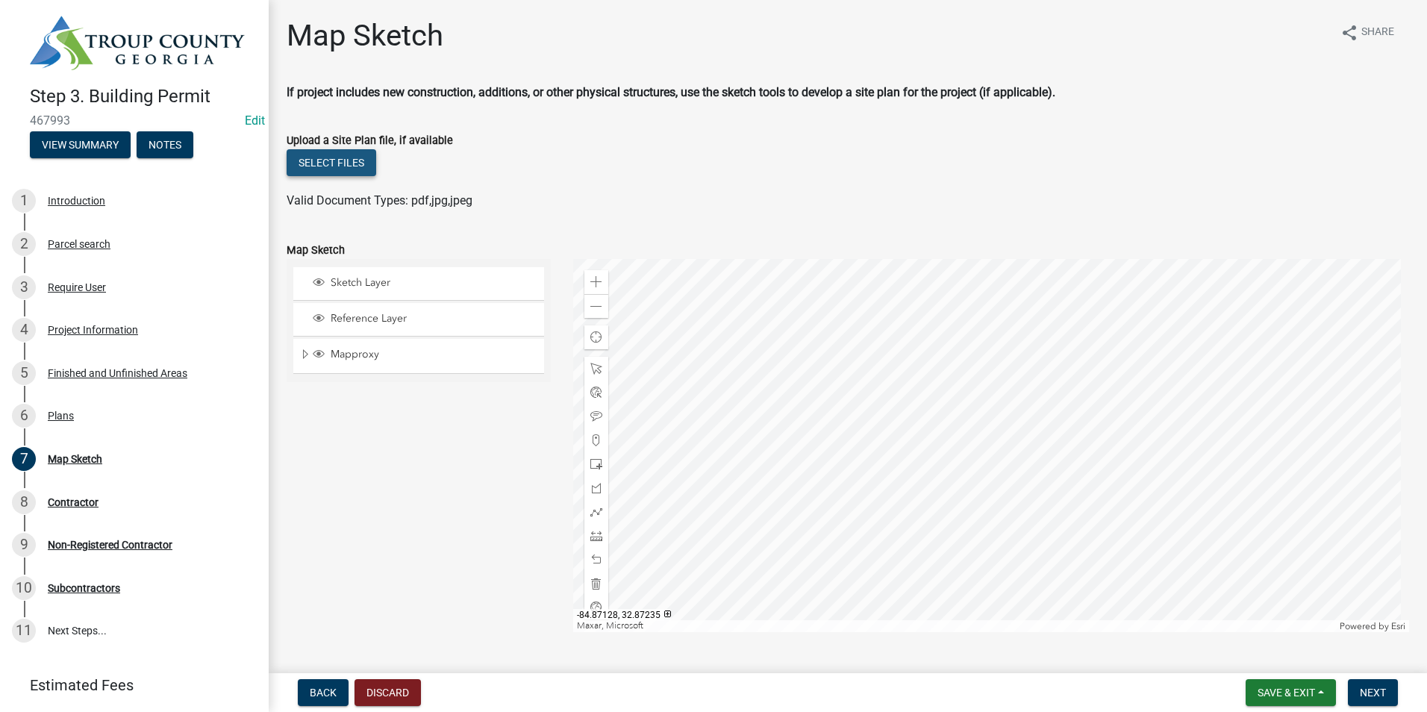
click at [337, 156] on button "Select files" at bounding box center [332, 162] width 90 height 27
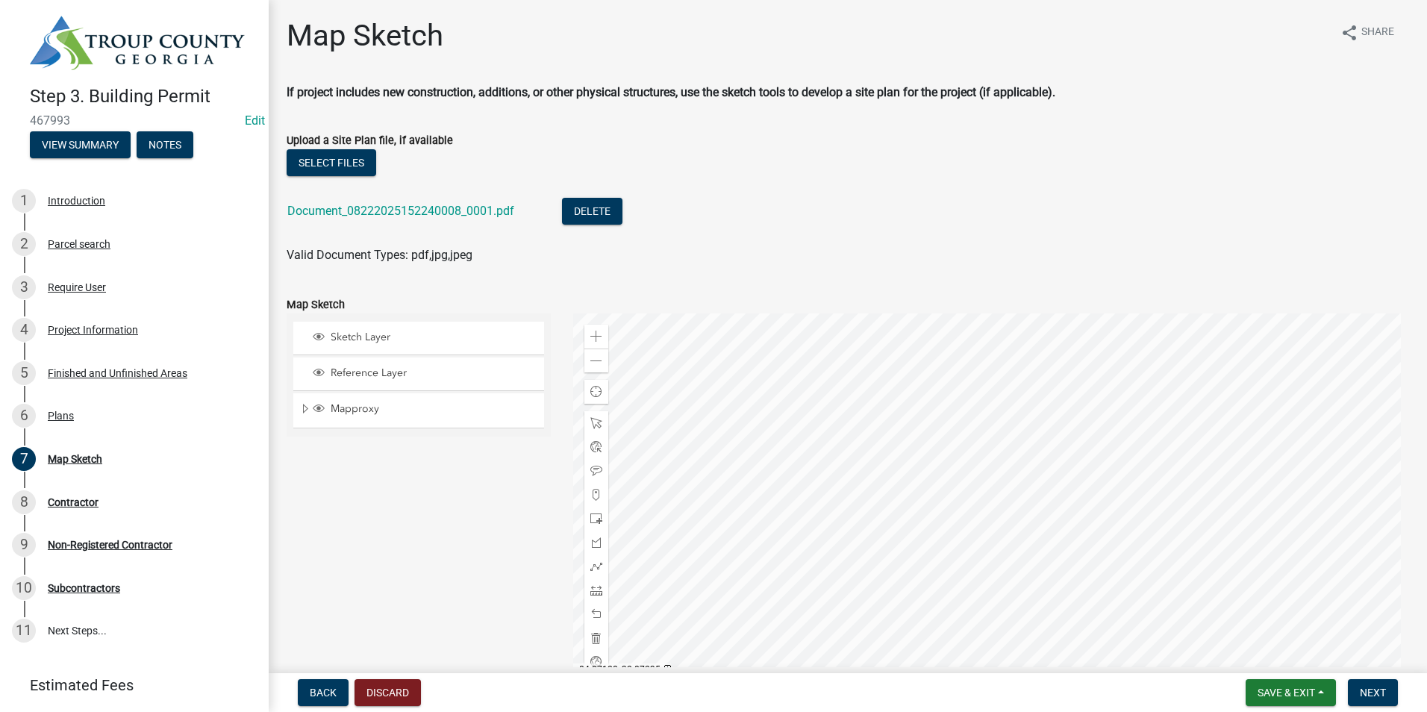
click at [365, 196] on li "Document_08222025152240008_0001.pdf Delete" at bounding box center [848, 213] width 1122 height 54
click at [365, 199] on div "Document_08222025152240008_0001.pdf" at bounding box center [412, 213] width 251 height 31
click at [363, 207] on link "Document_08222025152240008_0001.pdf" at bounding box center [400, 211] width 227 height 14
click at [449, 225] on div "Document_08222025152240008_0001.pdf" at bounding box center [412, 213] width 251 height 31
click at [449, 214] on link "Document_08222025152240008_0001.pdf" at bounding box center [400, 211] width 227 height 14
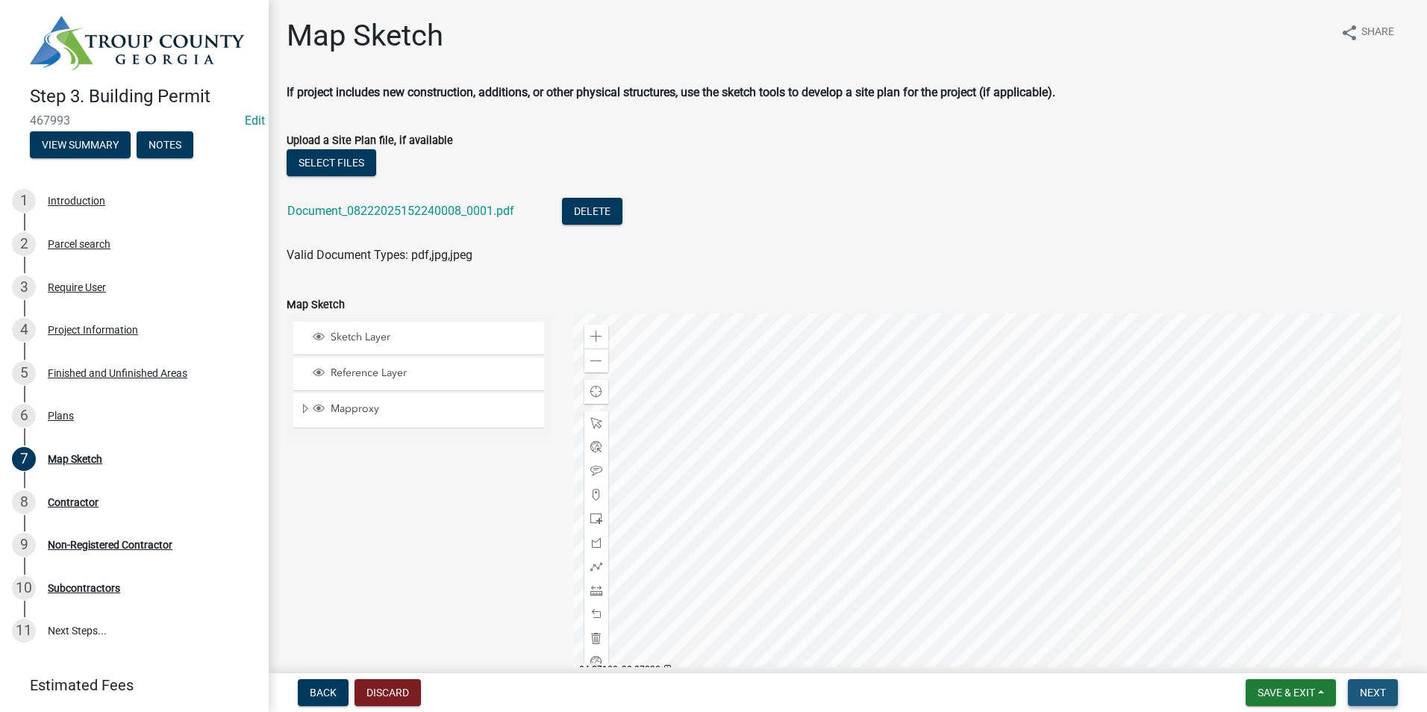
click at [1381, 691] on span "Next" at bounding box center [1373, 693] width 26 height 12
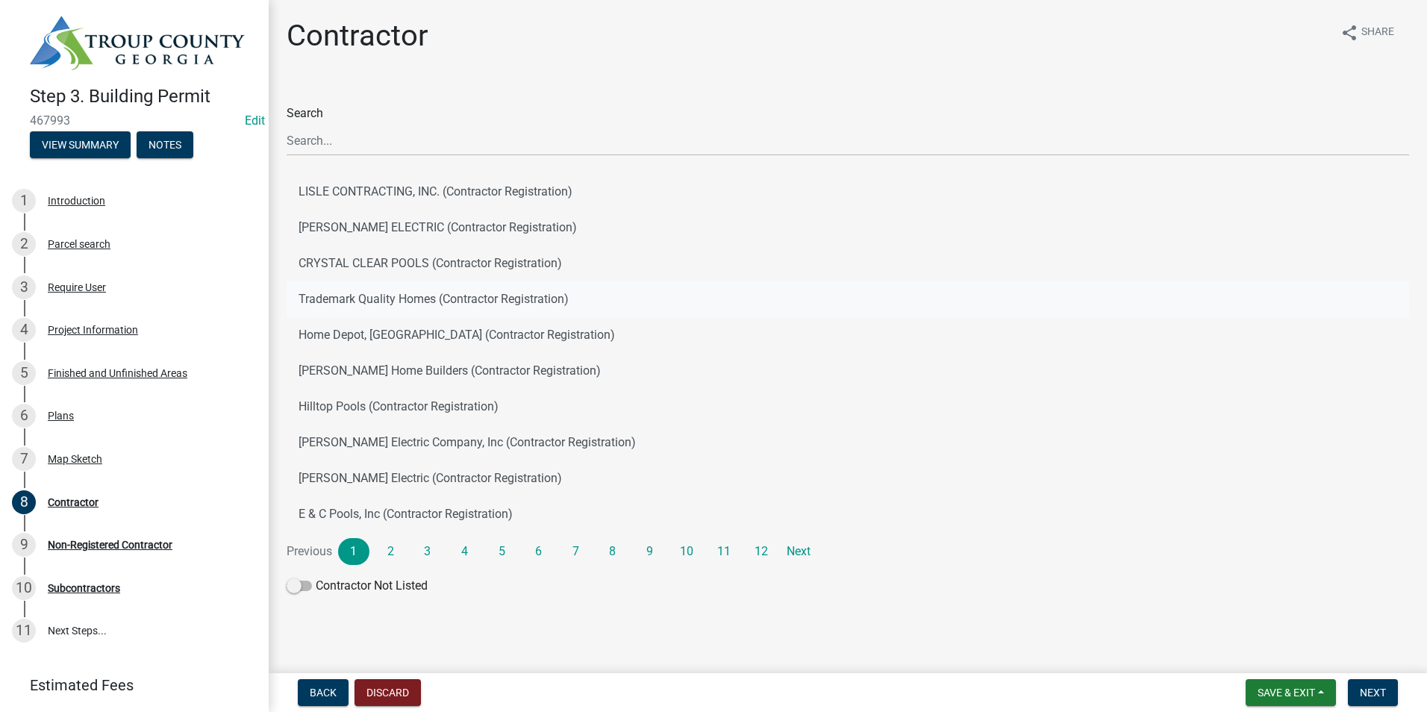
click at [369, 309] on button "Trademark Quality Homes (Contractor Registration)" at bounding box center [848, 299] width 1122 height 36
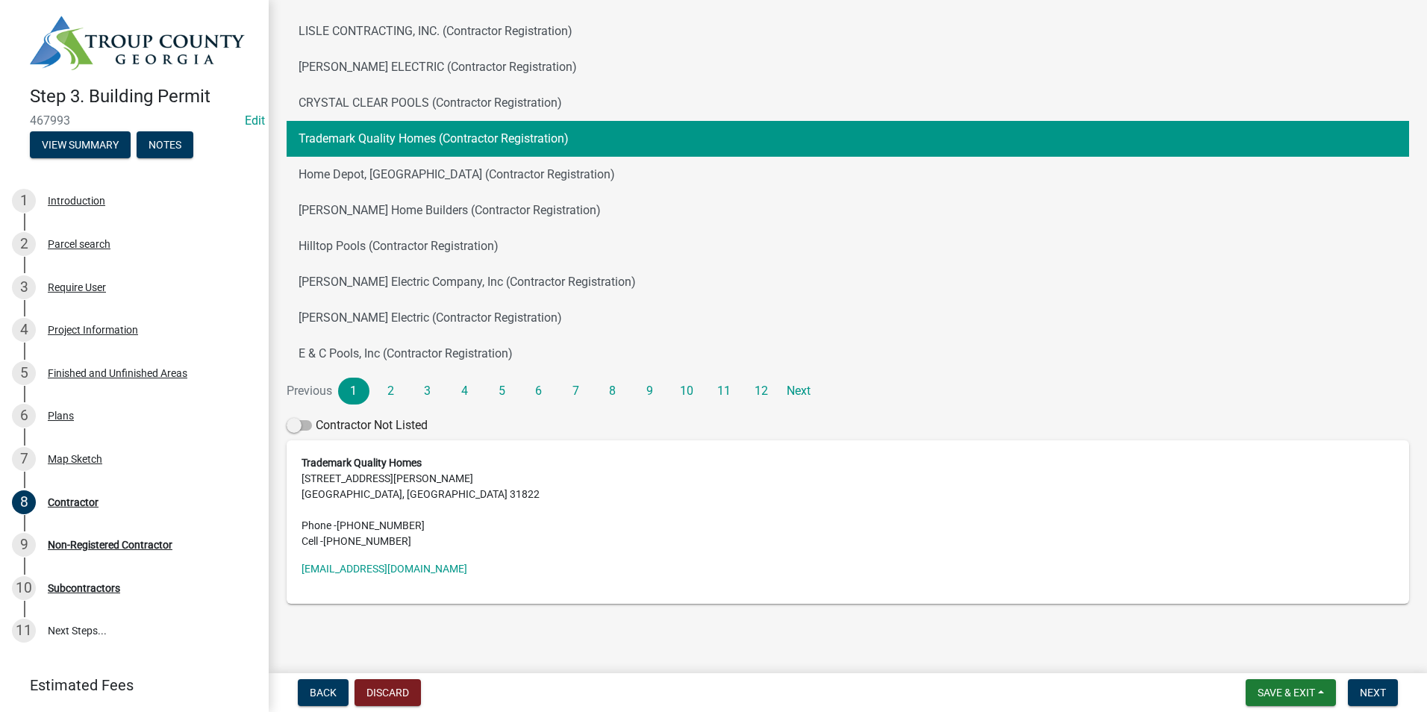
scroll to position [167, 0]
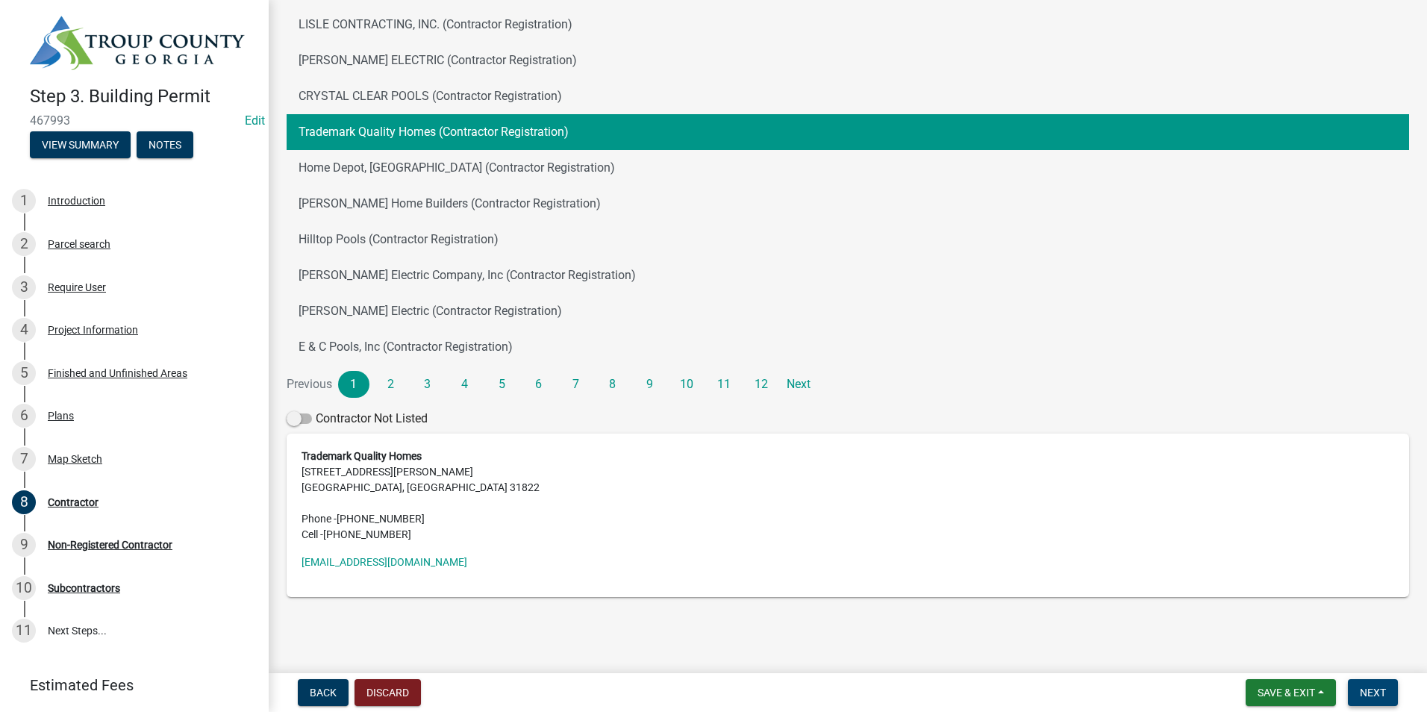
click at [1369, 689] on span "Next" at bounding box center [1373, 693] width 26 height 12
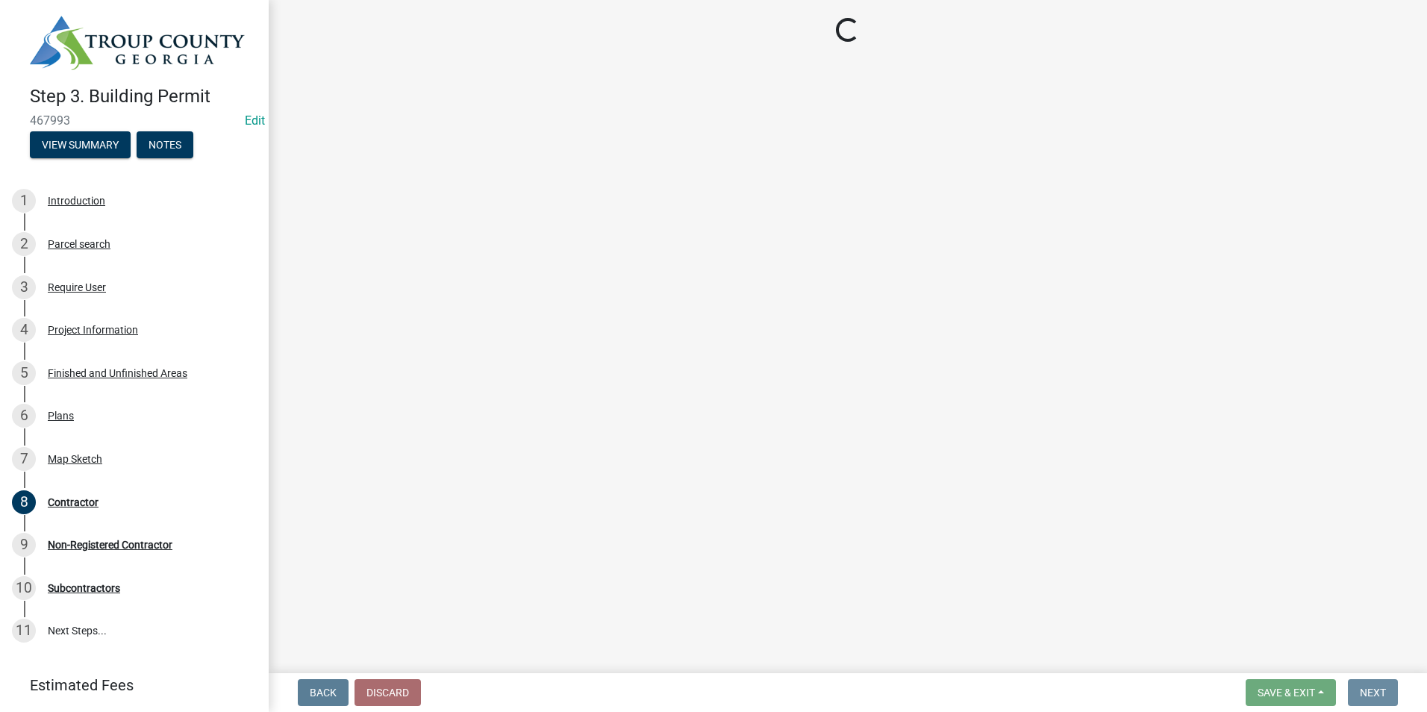
scroll to position [0, 0]
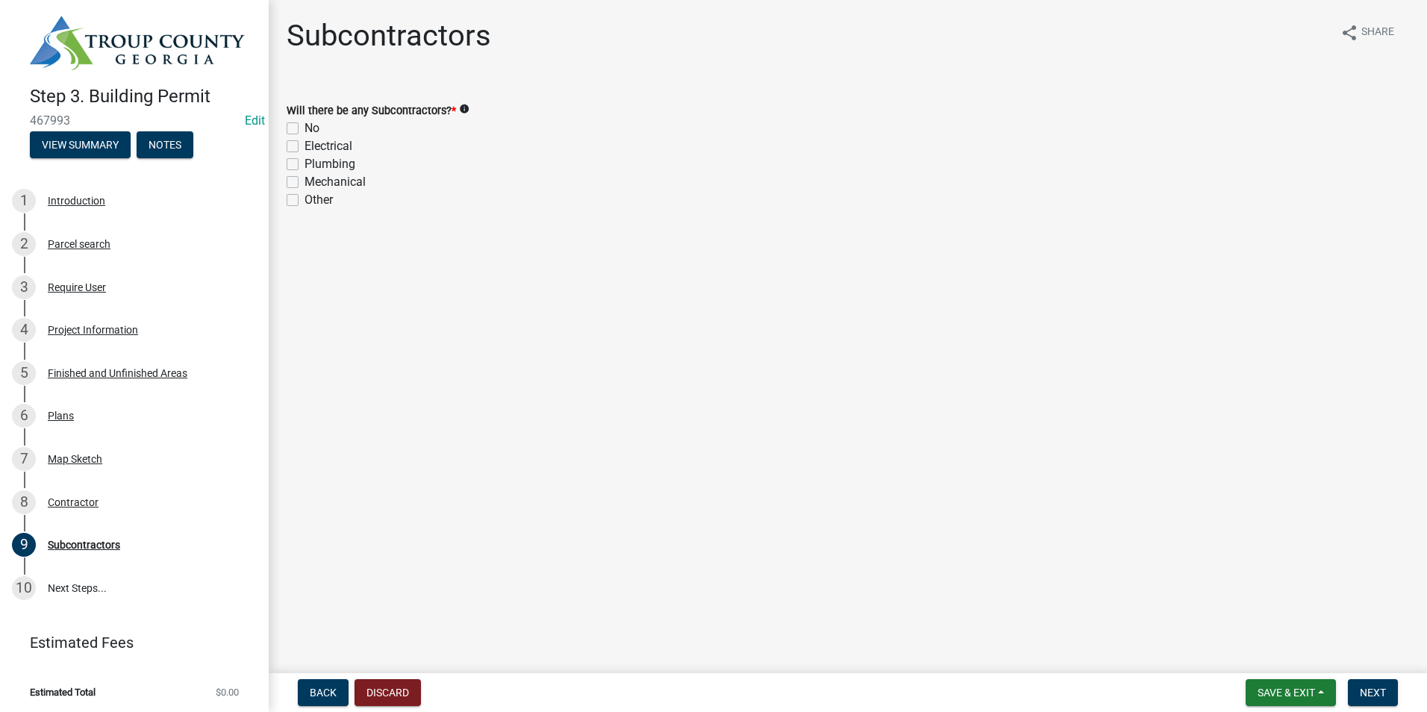
click at [304, 125] on label "No" at bounding box center [311, 128] width 15 height 18
click at [304, 125] on input "No" at bounding box center [309, 124] width 10 height 10
checkbox input "true"
checkbox input "false"
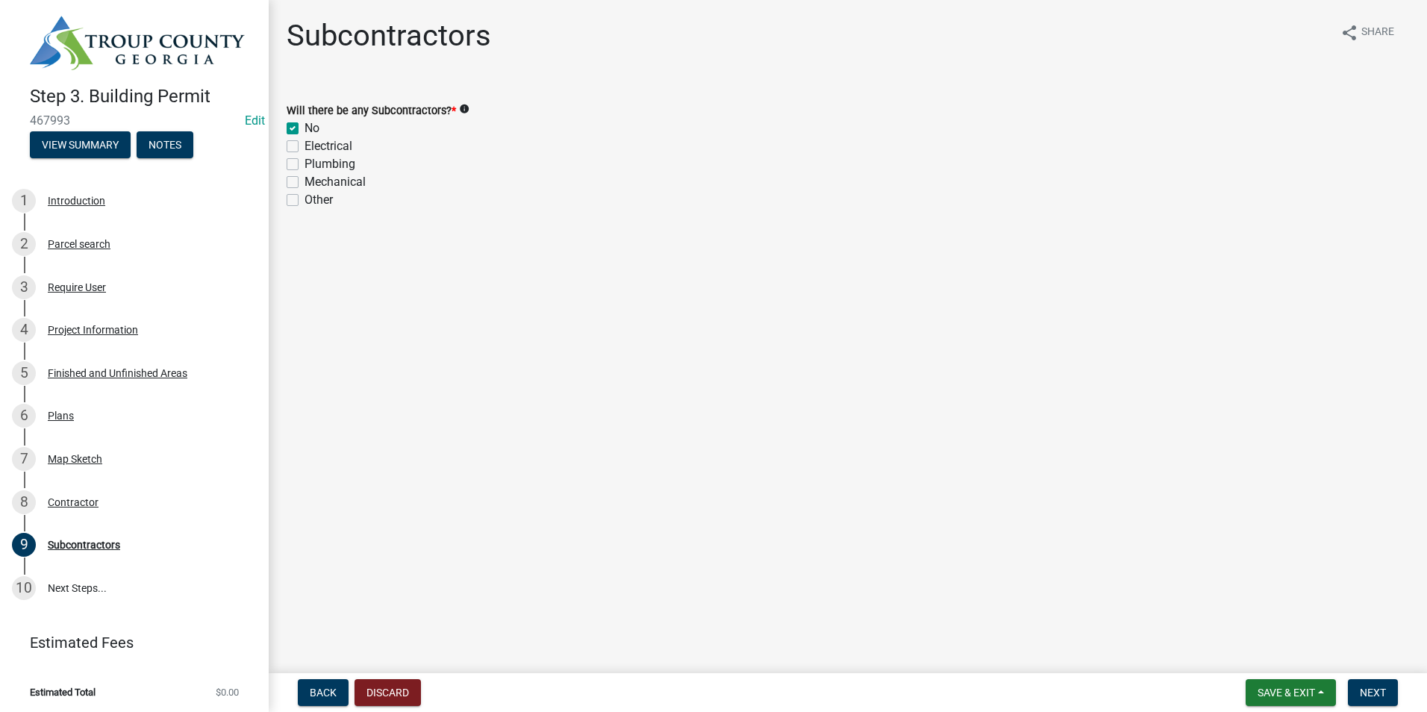
checkbox input "false"
click at [1350, 692] on button "Next" at bounding box center [1373, 692] width 50 height 27
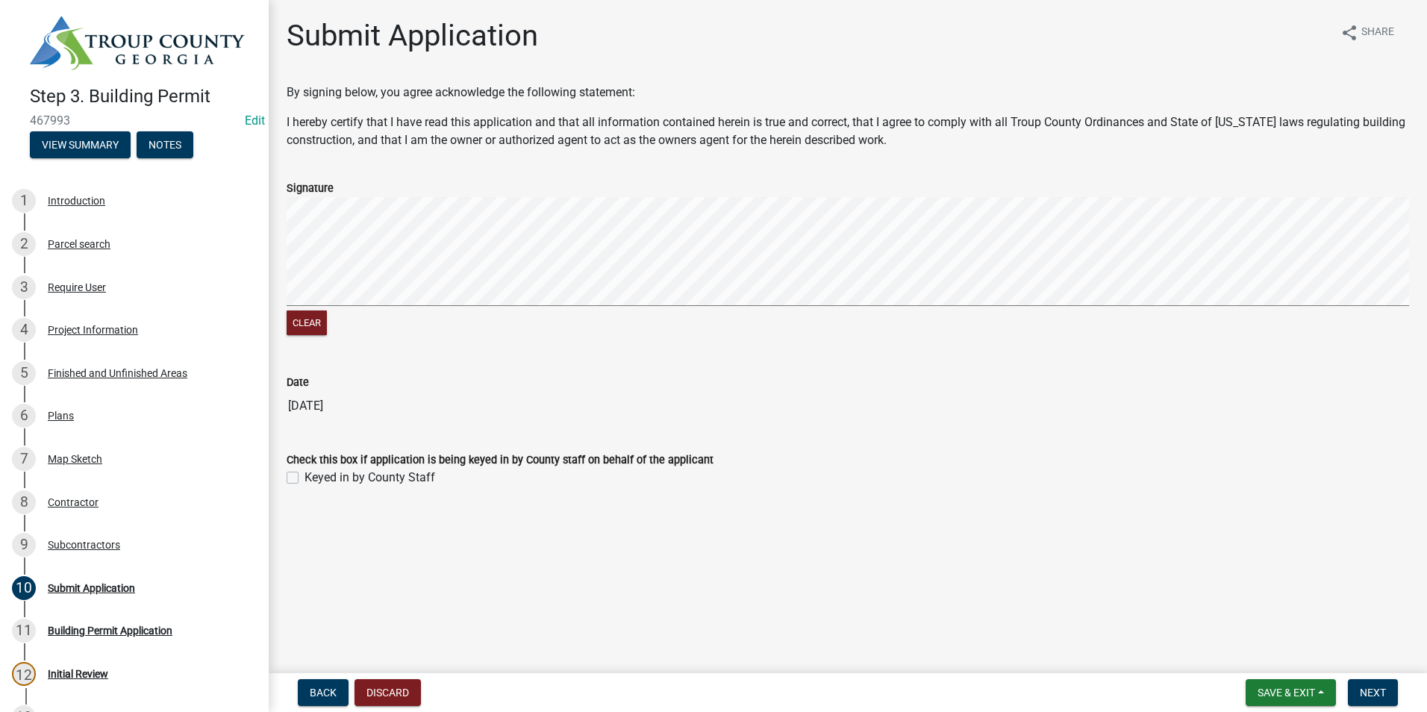
click at [298, 475] on div "Keyed in by County Staff" at bounding box center [848, 478] width 1122 height 18
click at [304, 477] on label "Keyed in by County Staff" at bounding box center [369, 478] width 131 height 18
click at [304, 477] on input "Keyed in by County Staff" at bounding box center [309, 474] width 10 height 10
checkbox input "true"
click at [1359, 690] on button "Next" at bounding box center [1373, 692] width 50 height 27
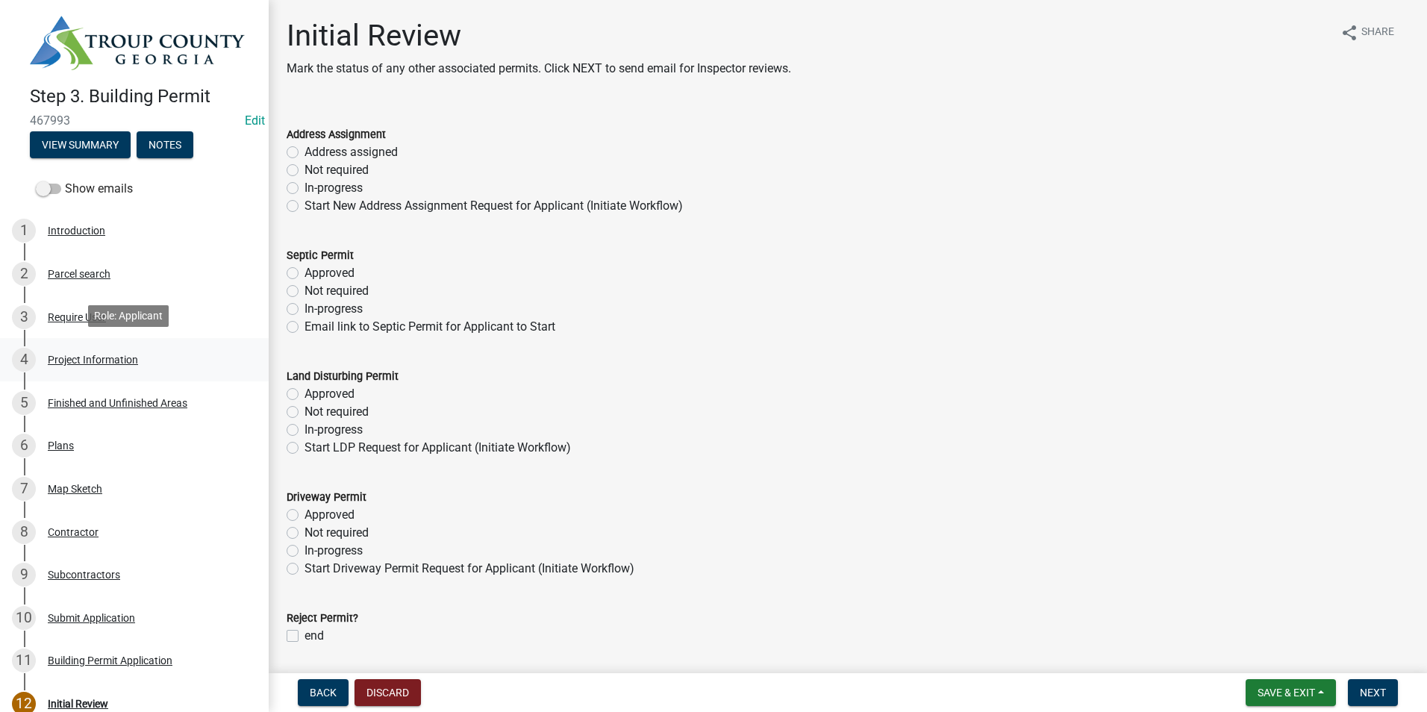
click at [189, 354] on div "4 Project Information" at bounding box center [128, 360] width 233 height 24
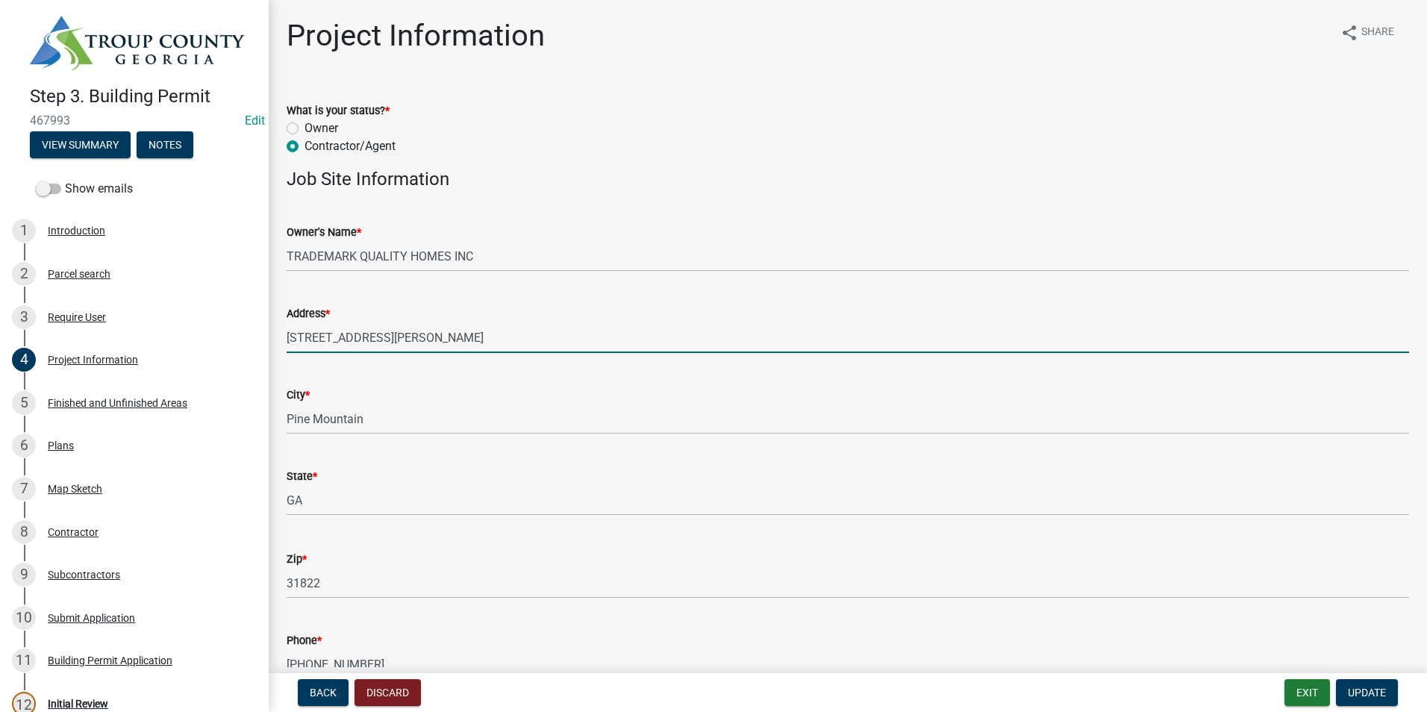
drag, startPoint x: 399, startPoint y: 330, endPoint x: 282, endPoint y: 337, distance: 117.4
click at [282, 337] on div "Address * 133 KIMBELL RD" at bounding box center [847, 318] width 1145 height 69
click at [1360, 684] on button "Update" at bounding box center [1367, 692] width 62 height 27
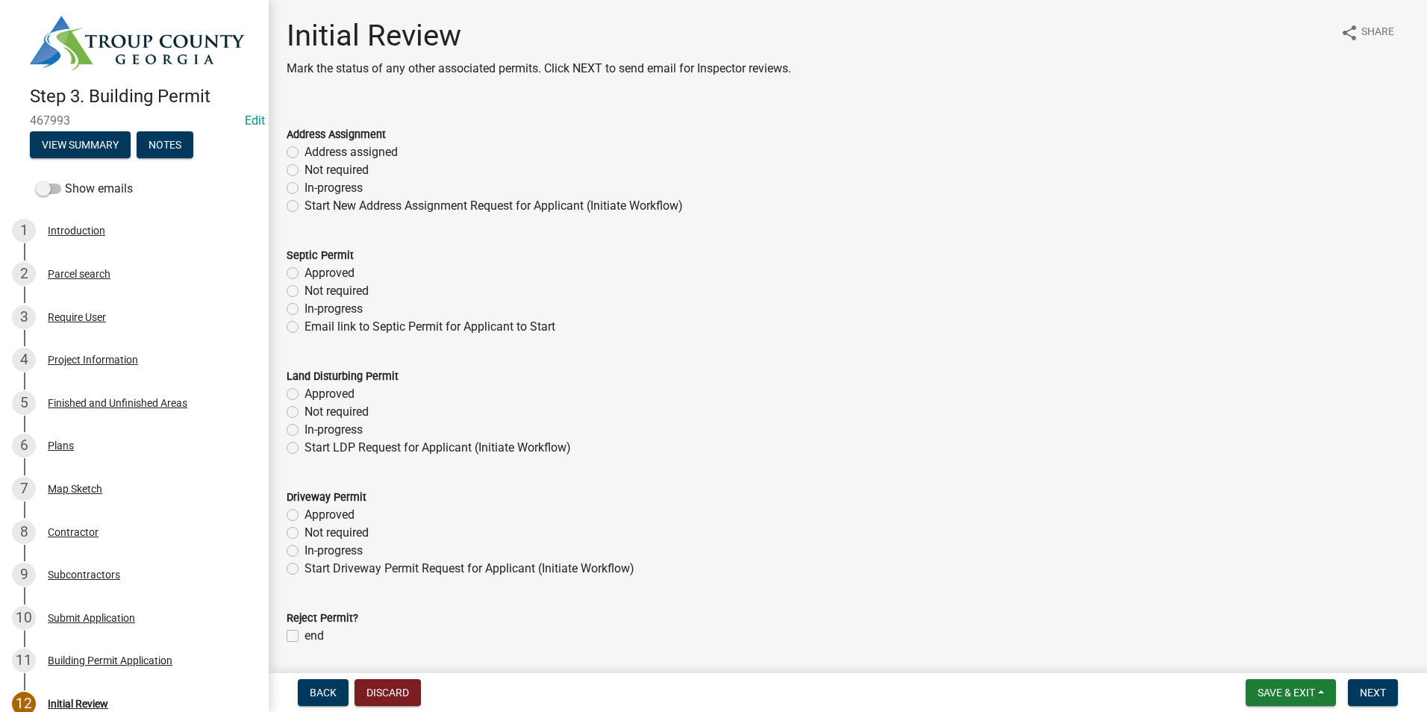
click at [304, 270] on label "Approved" at bounding box center [329, 273] width 50 height 18
click at [304, 270] on input "Approved" at bounding box center [309, 269] width 10 height 10
radio input "true"
click at [304, 148] on label "Address assigned" at bounding box center [350, 152] width 93 height 18
click at [304, 148] on input "Address assigned" at bounding box center [309, 148] width 10 height 10
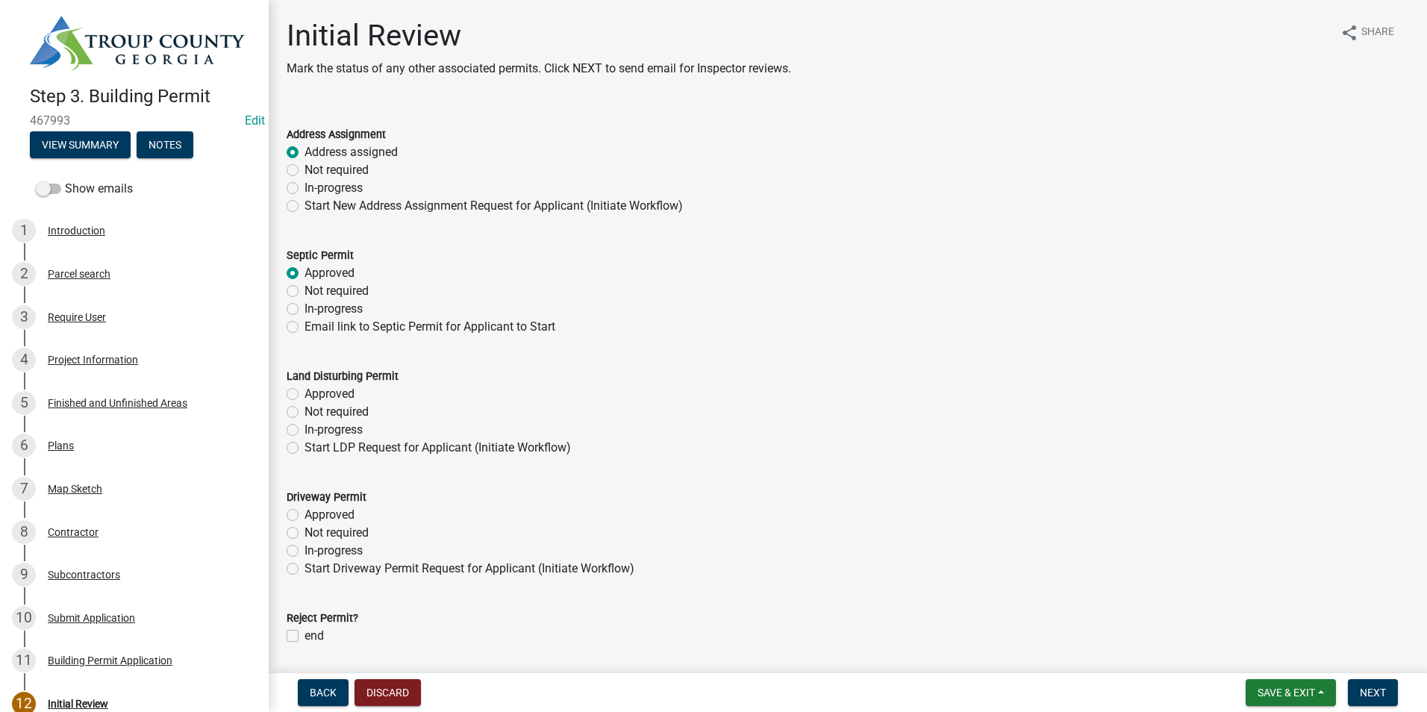
radio input "true"
click at [304, 170] on label "Not required" at bounding box center [336, 170] width 64 height 18
click at [304, 170] on input "Not required" at bounding box center [309, 166] width 10 height 10
radio input "true"
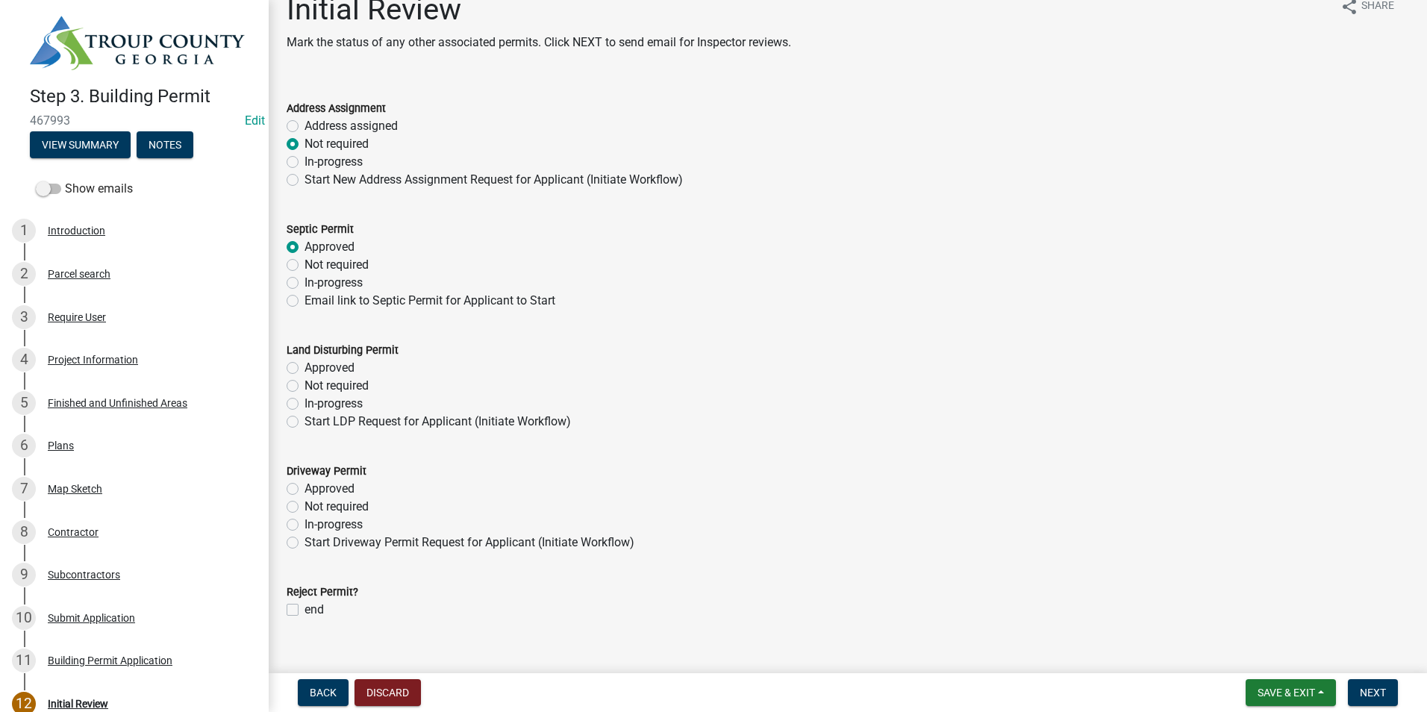
scroll to position [49, 0]
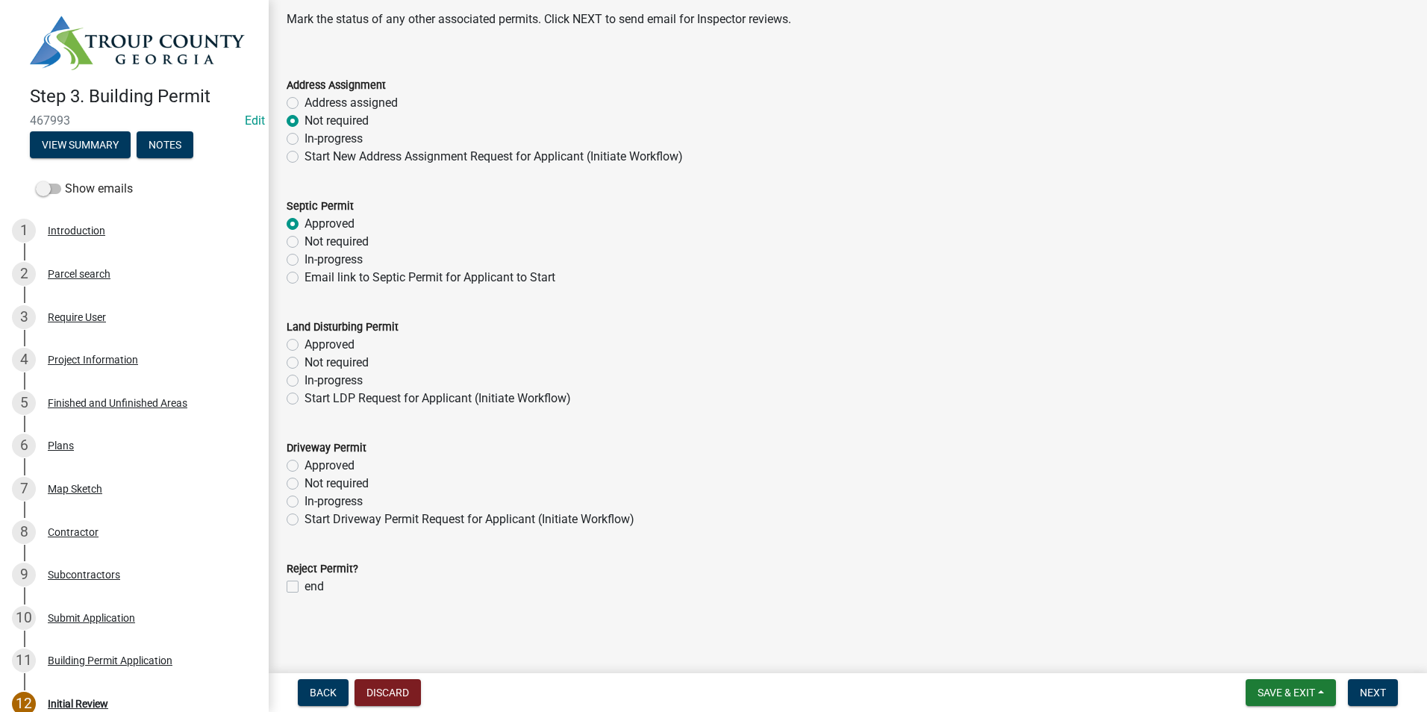
click at [292, 376] on div "In-progress" at bounding box center [848, 381] width 1122 height 18
click at [304, 380] on label "In-progress" at bounding box center [333, 381] width 58 height 18
click at [304, 380] on input "In-progress" at bounding box center [309, 377] width 10 height 10
radio input "true"
click at [304, 497] on label "In-progress" at bounding box center [333, 502] width 58 height 18
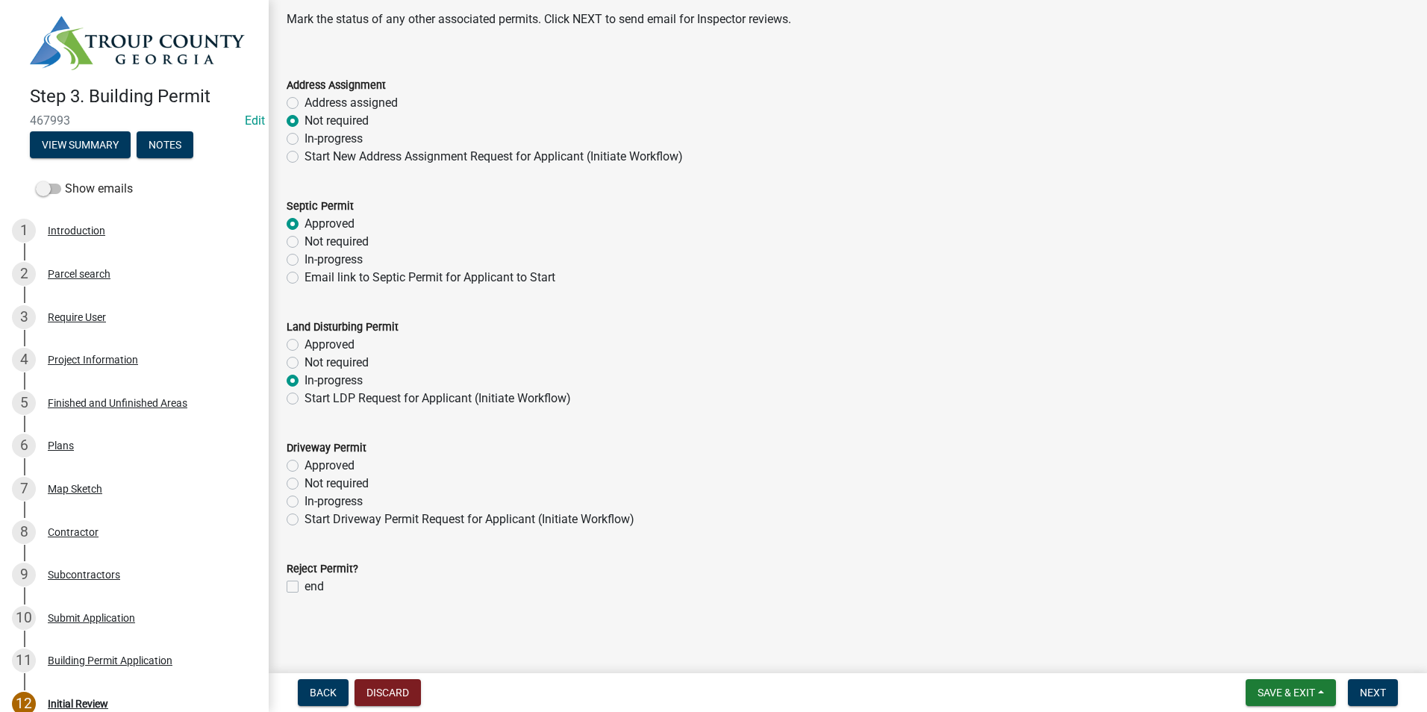
click at [304, 497] on input "In-progress" at bounding box center [309, 498] width 10 height 10
radio input "true"
click at [1379, 695] on span "Next" at bounding box center [1373, 693] width 26 height 12
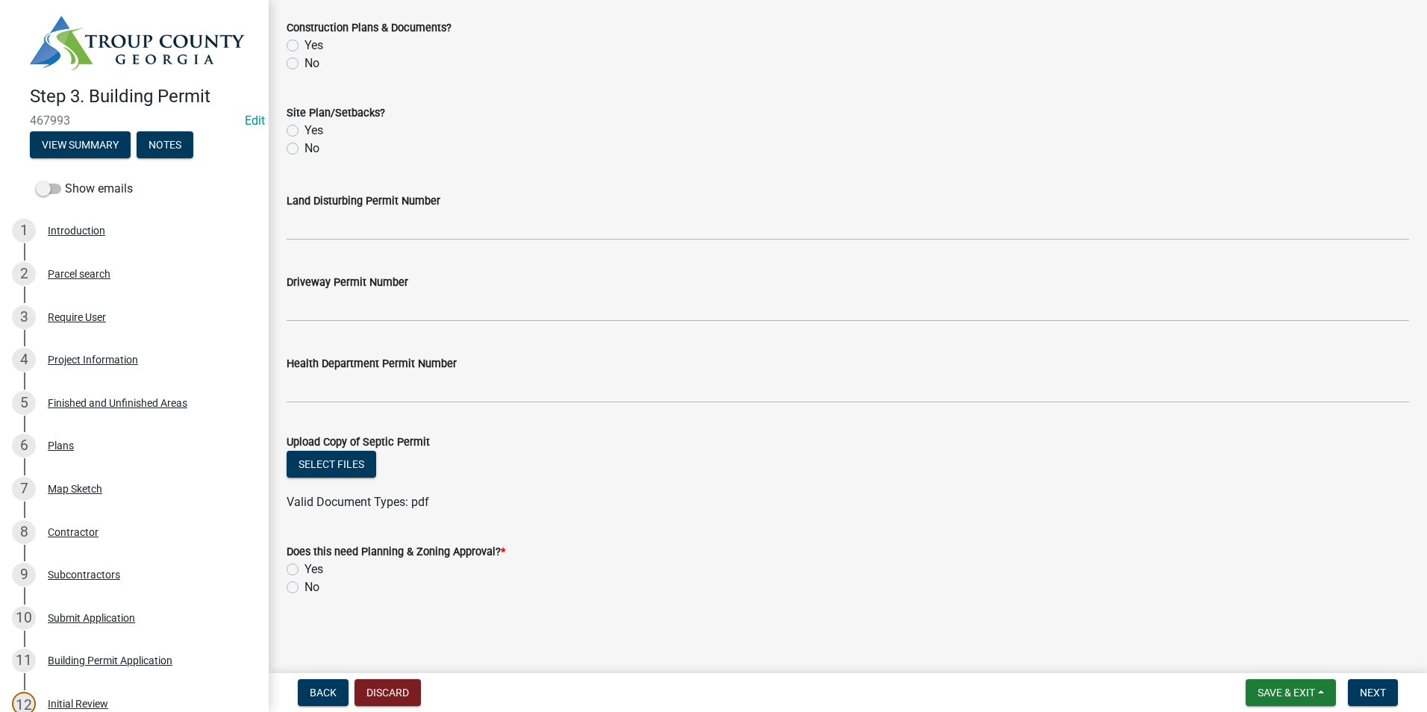
scroll to position [521, 0]
click at [316, 463] on button "Select files" at bounding box center [332, 463] width 90 height 27
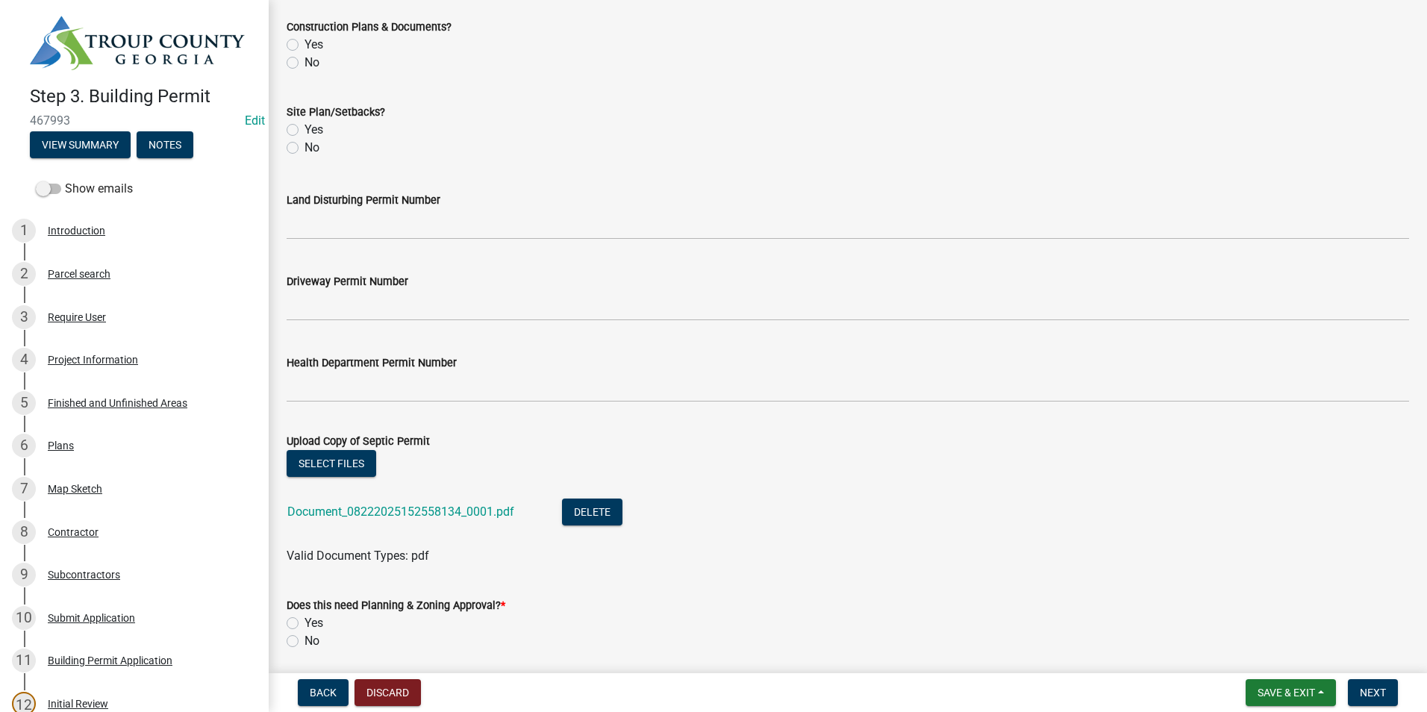
click at [304, 619] on label "Yes" at bounding box center [313, 623] width 19 height 18
click at [304, 619] on input "Yes" at bounding box center [309, 619] width 10 height 10
radio input "true"
click at [1282, 691] on span "Save & Exit" at bounding box center [1285, 693] width 57 height 12
click at [1295, 651] on button "Save & Exit" at bounding box center [1275, 654] width 119 height 36
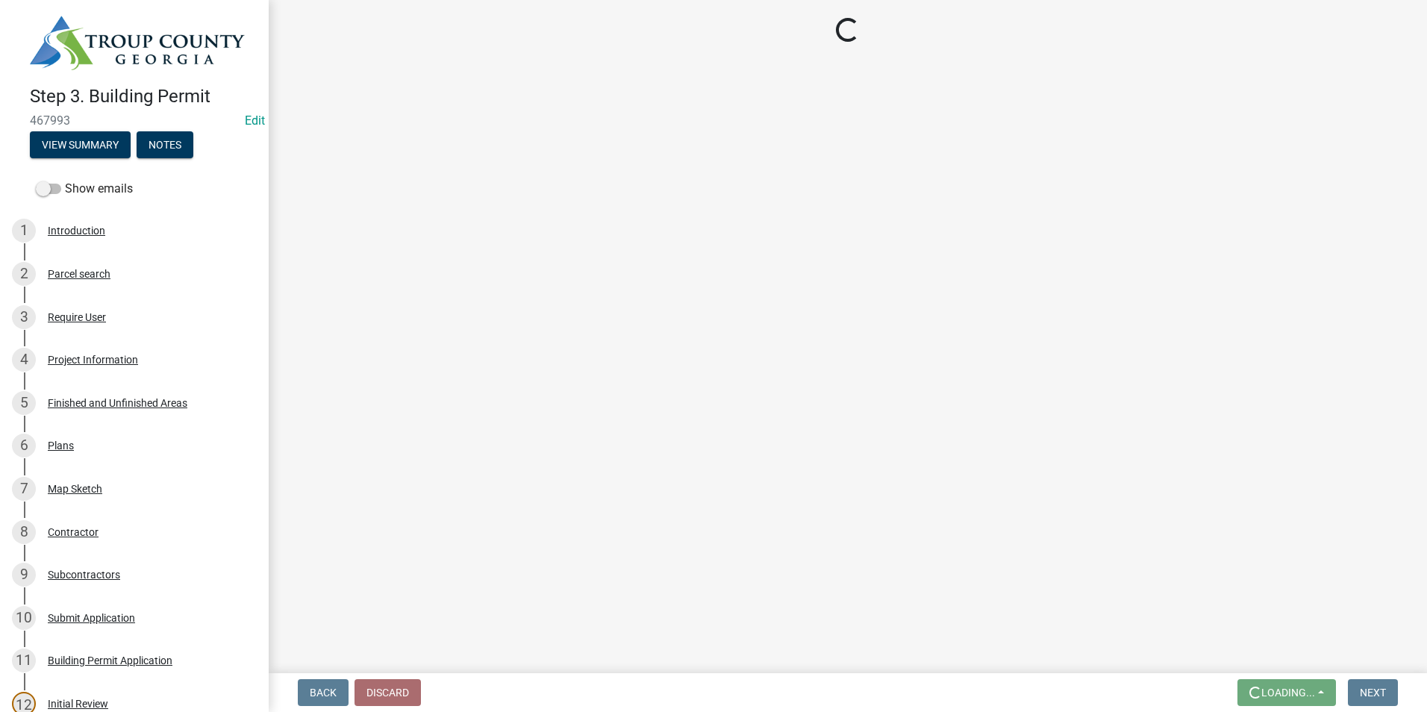
scroll to position [0, 0]
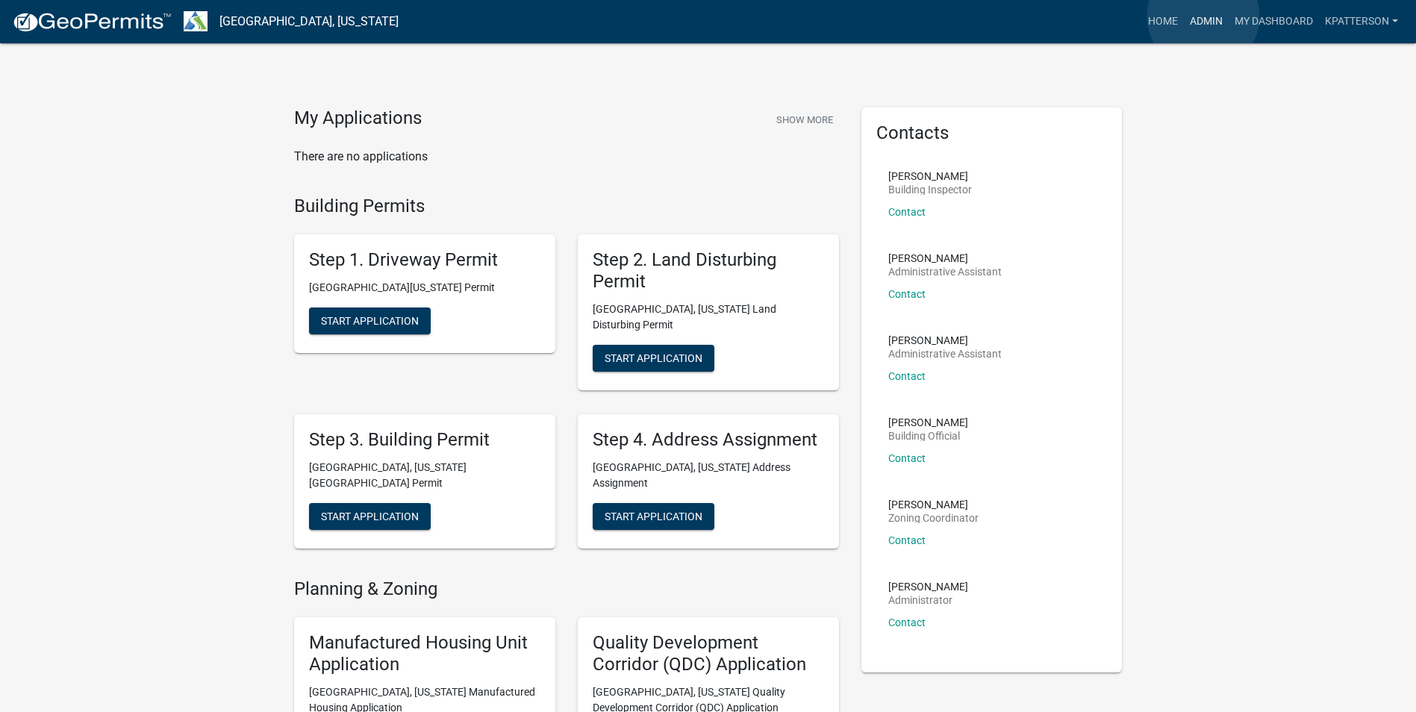
click at [1203, 16] on link "Admin" at bounding box center [1206, 21] width 45 height 28
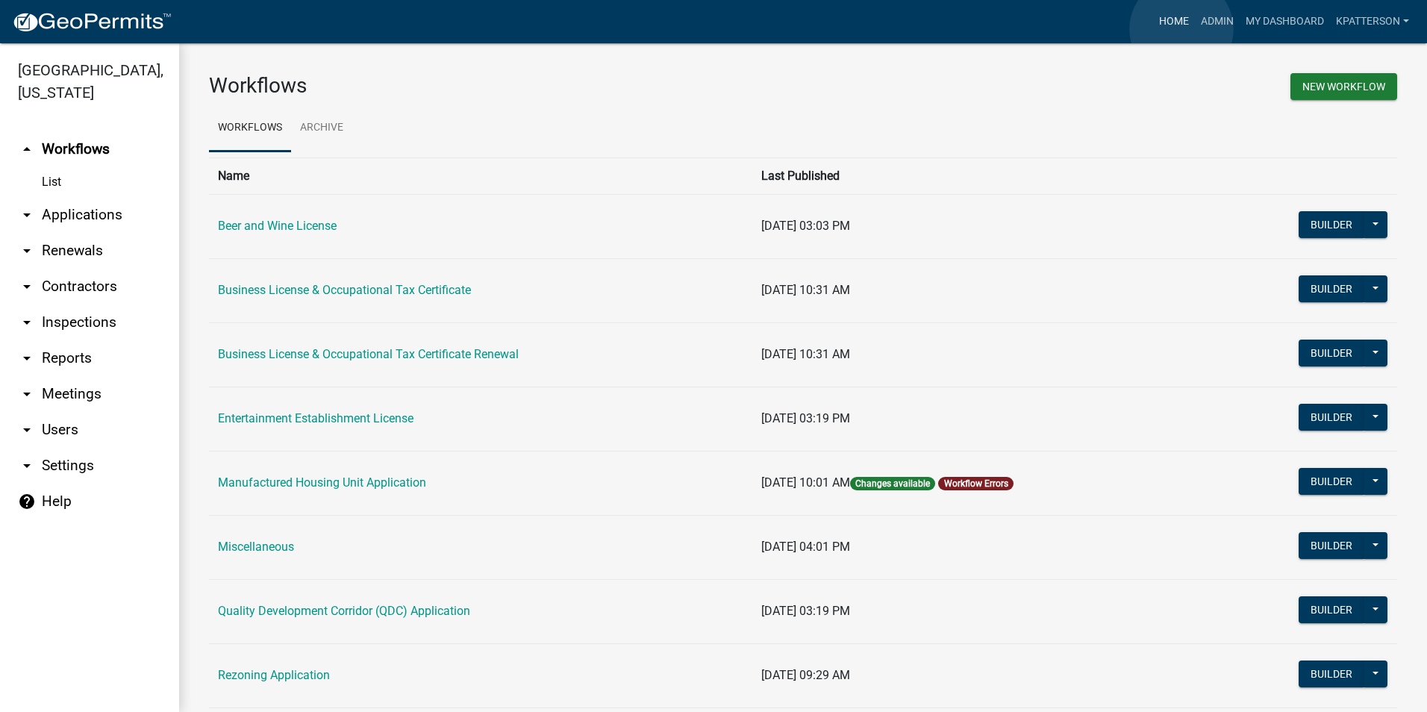
click at [1181, 29] on link "Home" at bounding box center [1174, 21] width 42 height 28
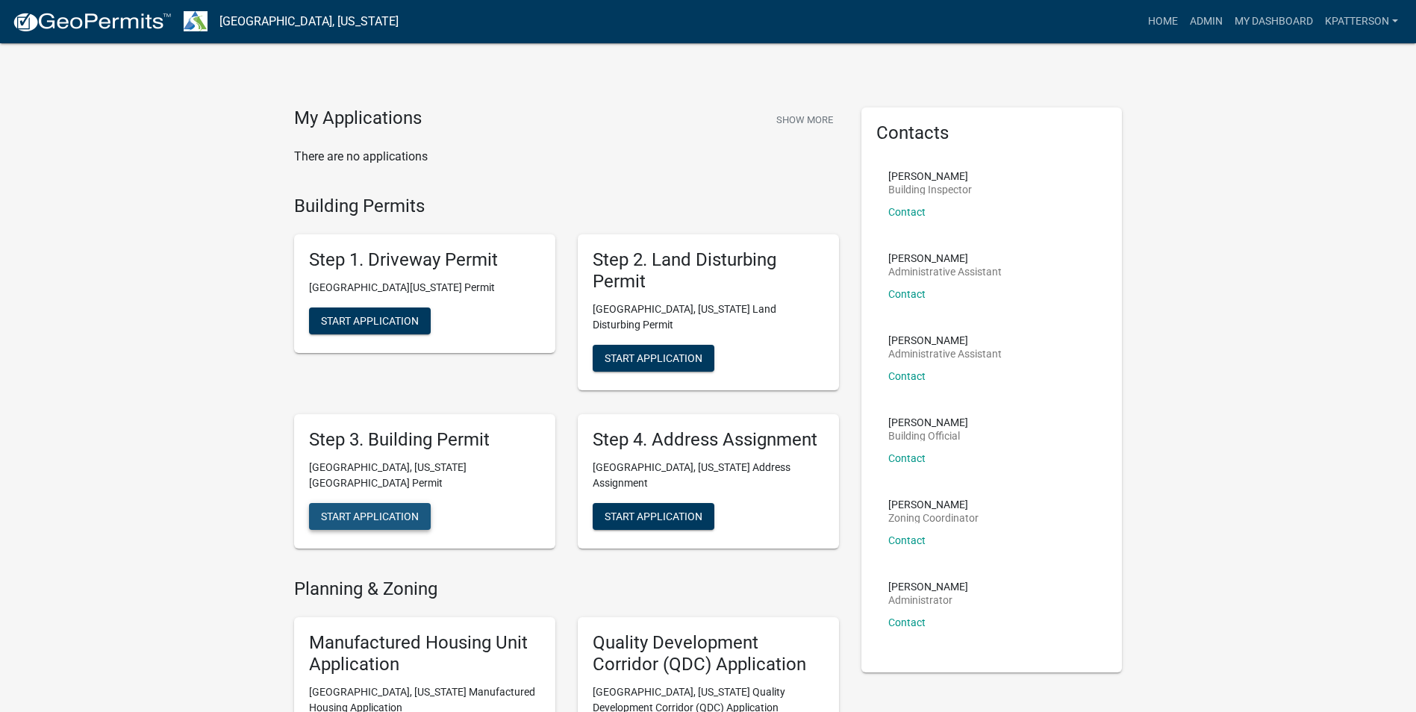
click at [409, 510] on span "Start Application" at bounding box center [370, 516] width 98 height 12
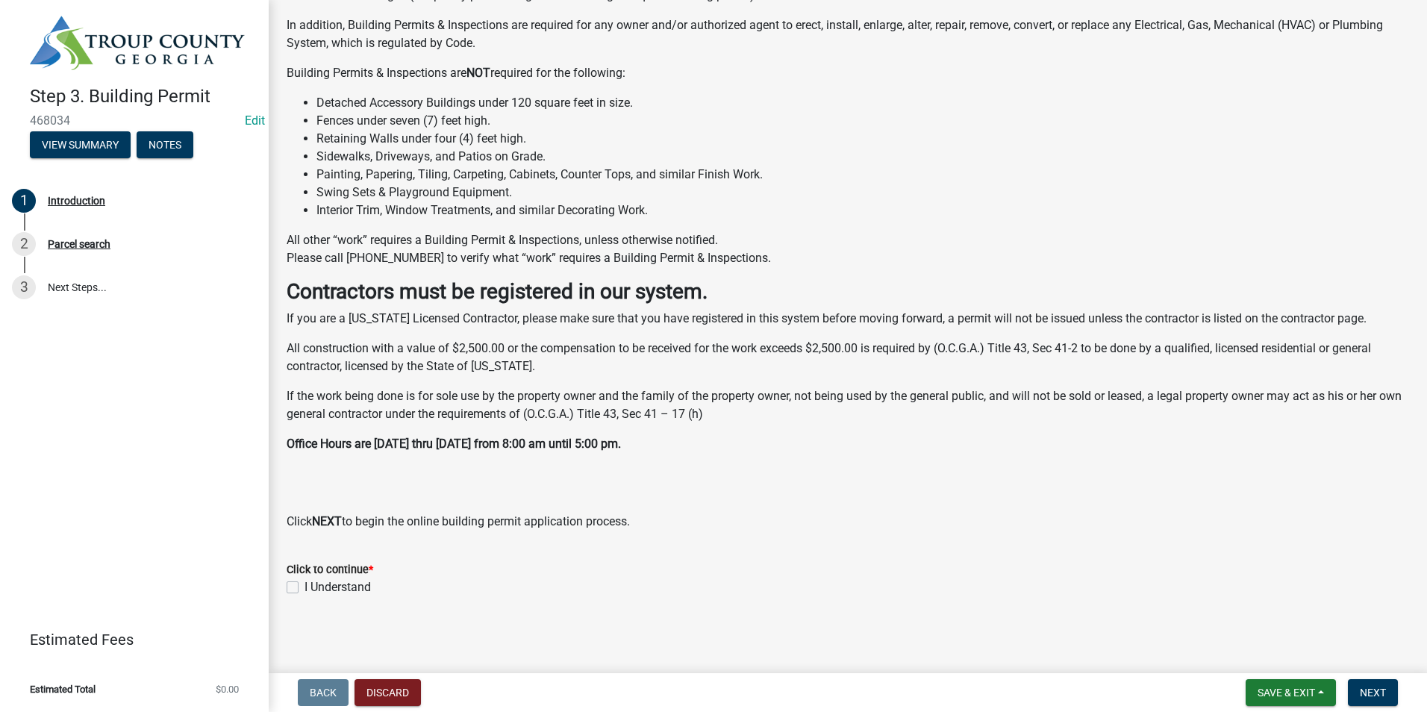
scroll to position [227, 0]
click at [283, 584] on div "Click to continue * I Understand" at bounding box center [847, 569] width 1145 height 54
click at [304, 590] on label "I Understand" at bounding box center [337, 587] width 66 height 18
click at [304, 587] on input "I Understand" at bounding box center [309, 583] width 10 height 10
checkbox input "true"
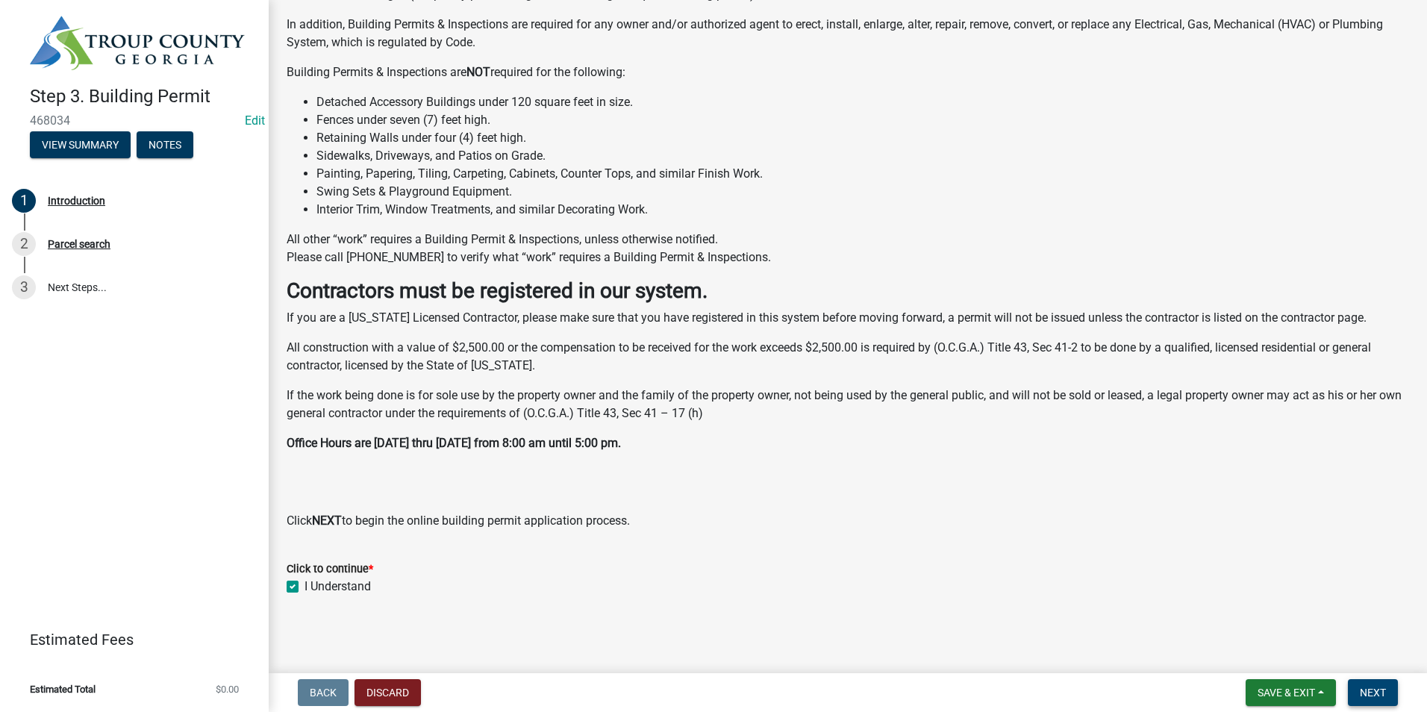
click at [1383, 687] on span "Next" at bounding box center [1373, 693] width 26 height 12
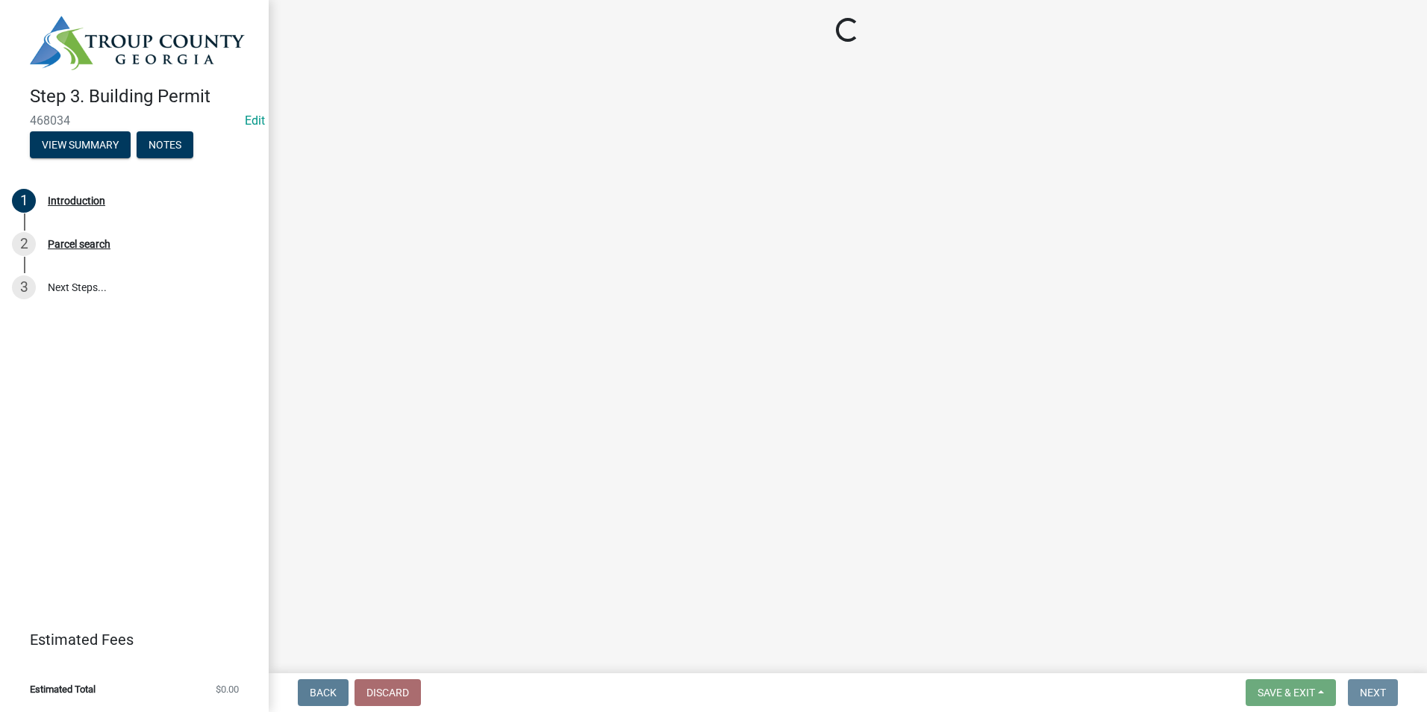
scroll to position [0, 0]
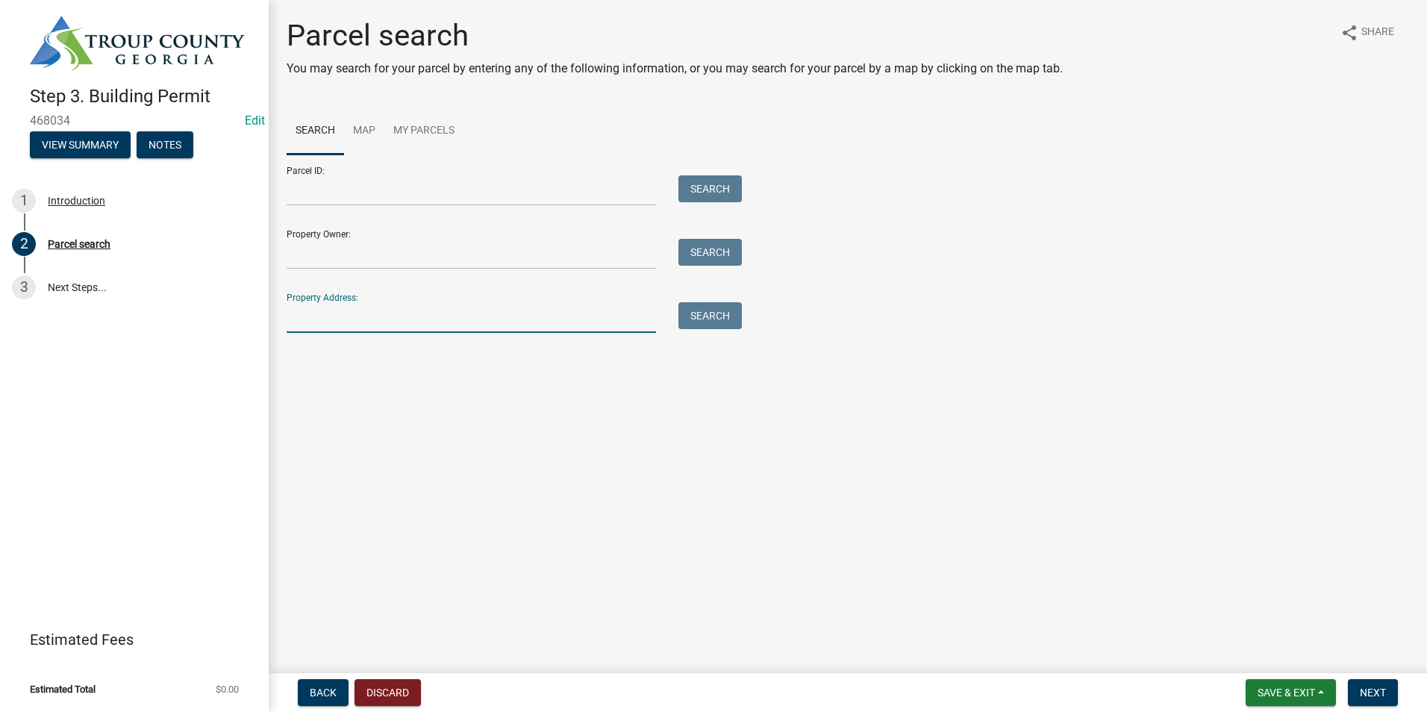
drag, startPoint x: 428, startPoint y: 316, endPoint x: 432, endPoint y: 326, distance: 10.4
click at [430, 317] on input "Property Address:" at bounding box center [471, 317] width 369 height 31
type input "125 Kimbell"
click at [701, 315] on button "Search" at bounding box center [709, 315] width 63 height 27
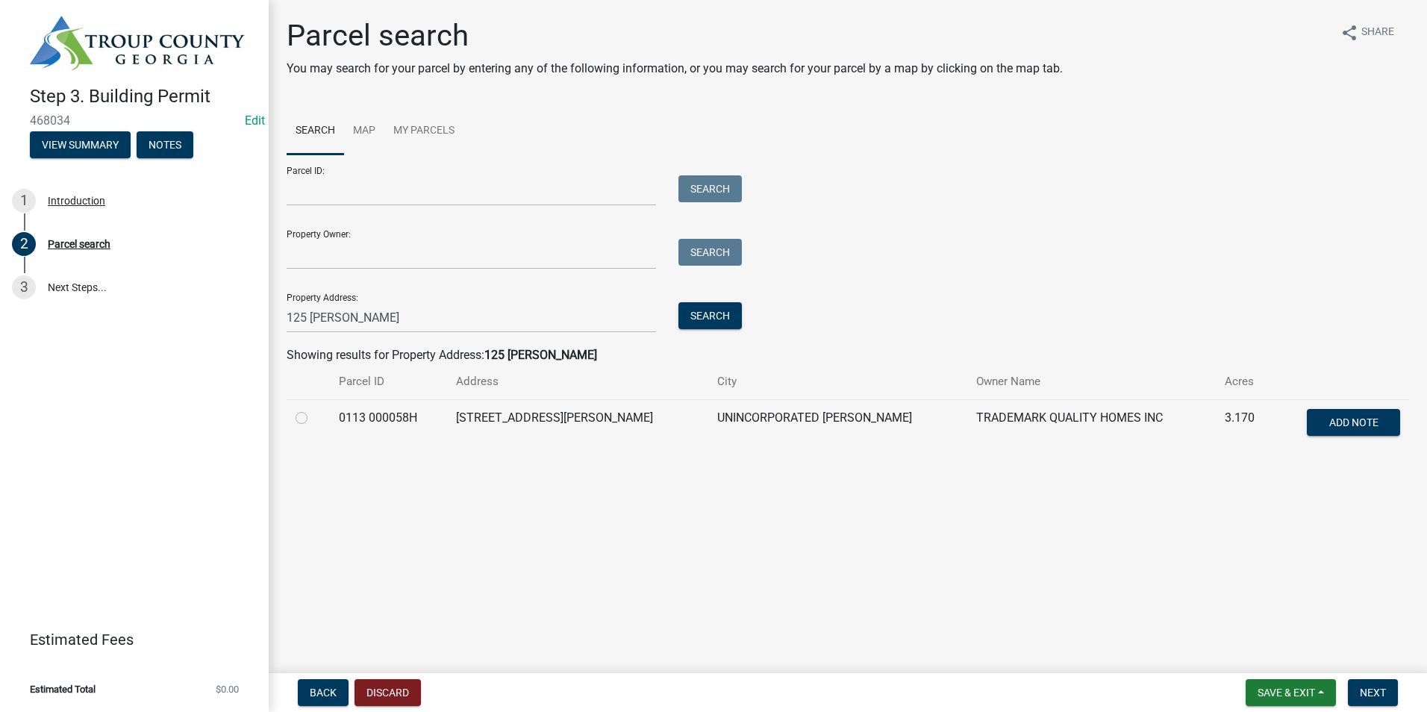
click at [313, 409] on label at bounding box center [313, 409] width 0 height 0
click at [313, 419] on 000058H "radio" at bounding box center [318, 414] width 10 height 10
radio 000058H "true"
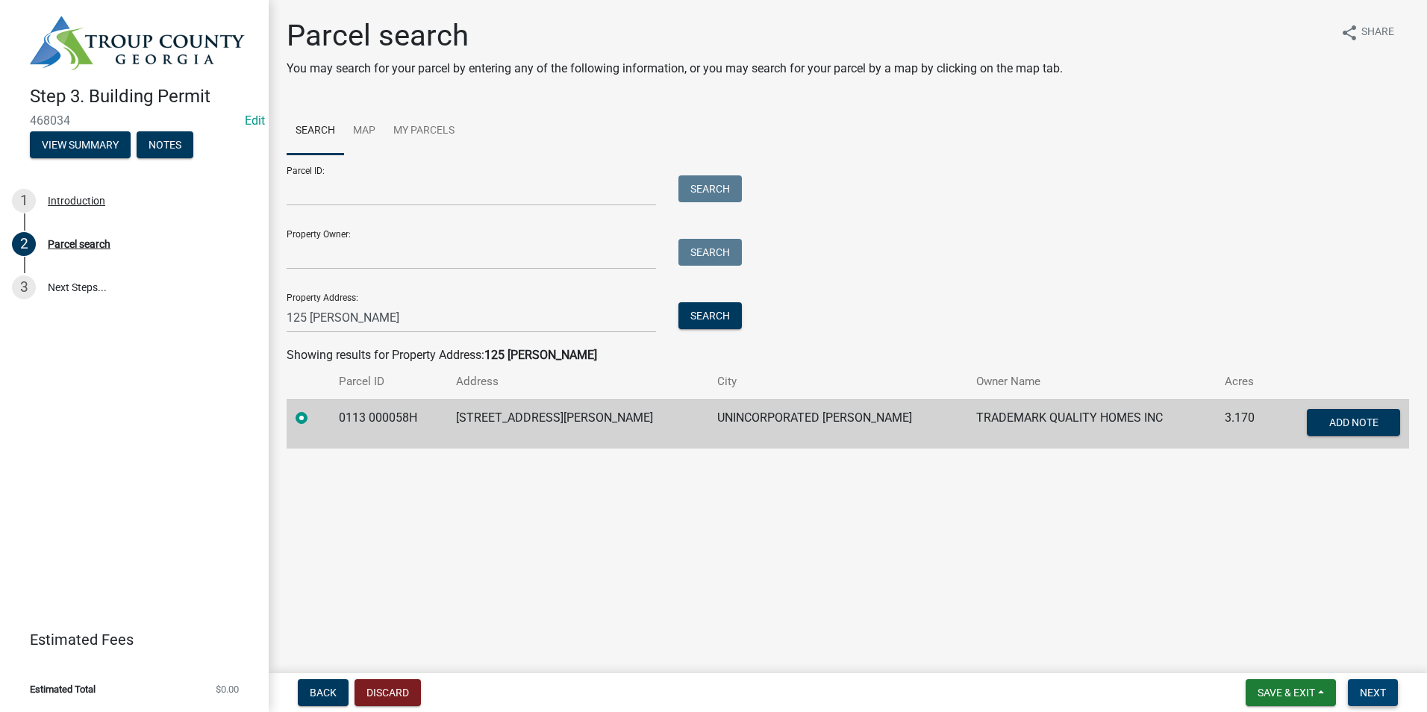
click at [1365, 694] on span "Next" at bounding box center [1373, 693] width 26 height 12
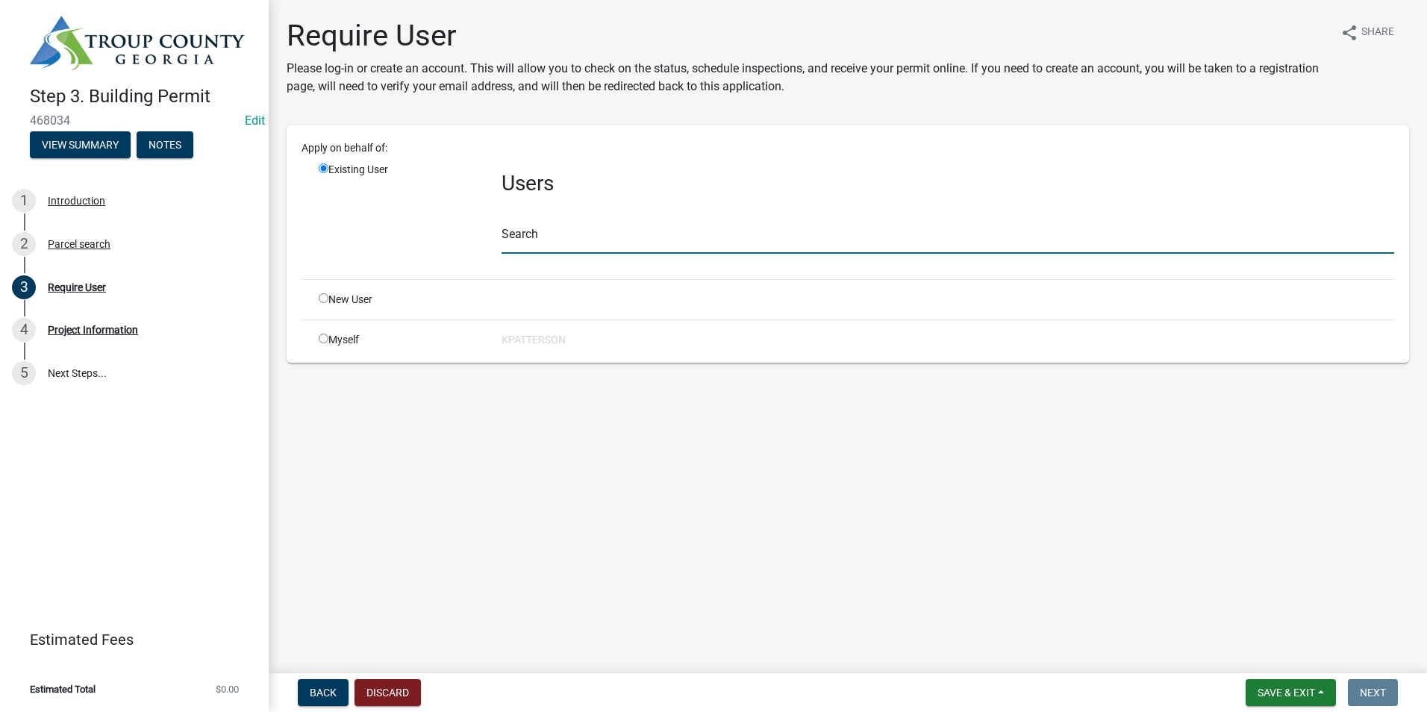
click at [546, 244] on input "text" at bounding box center [947, 238] width 892 height 31
type input "Trademark"
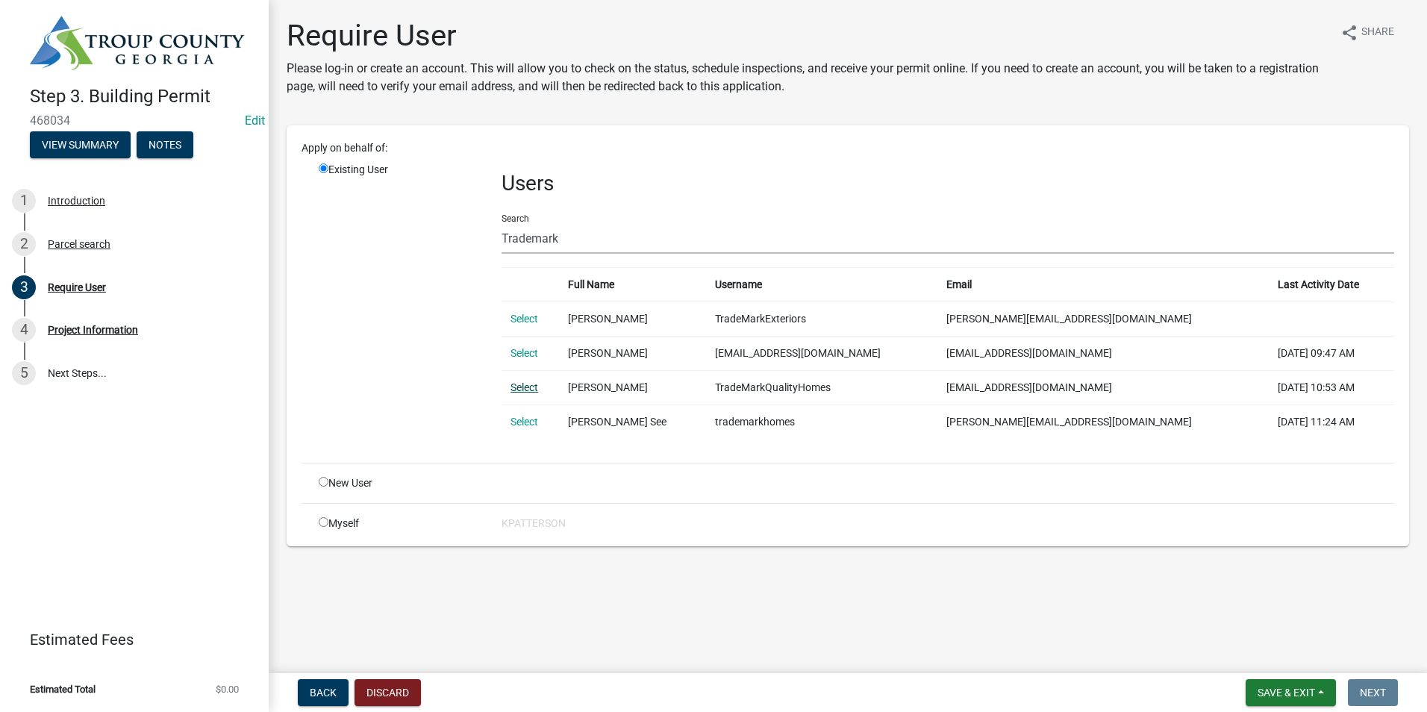
click at [513, 388] on link "Select" at bounding box center [524, 387] width 28 height 12
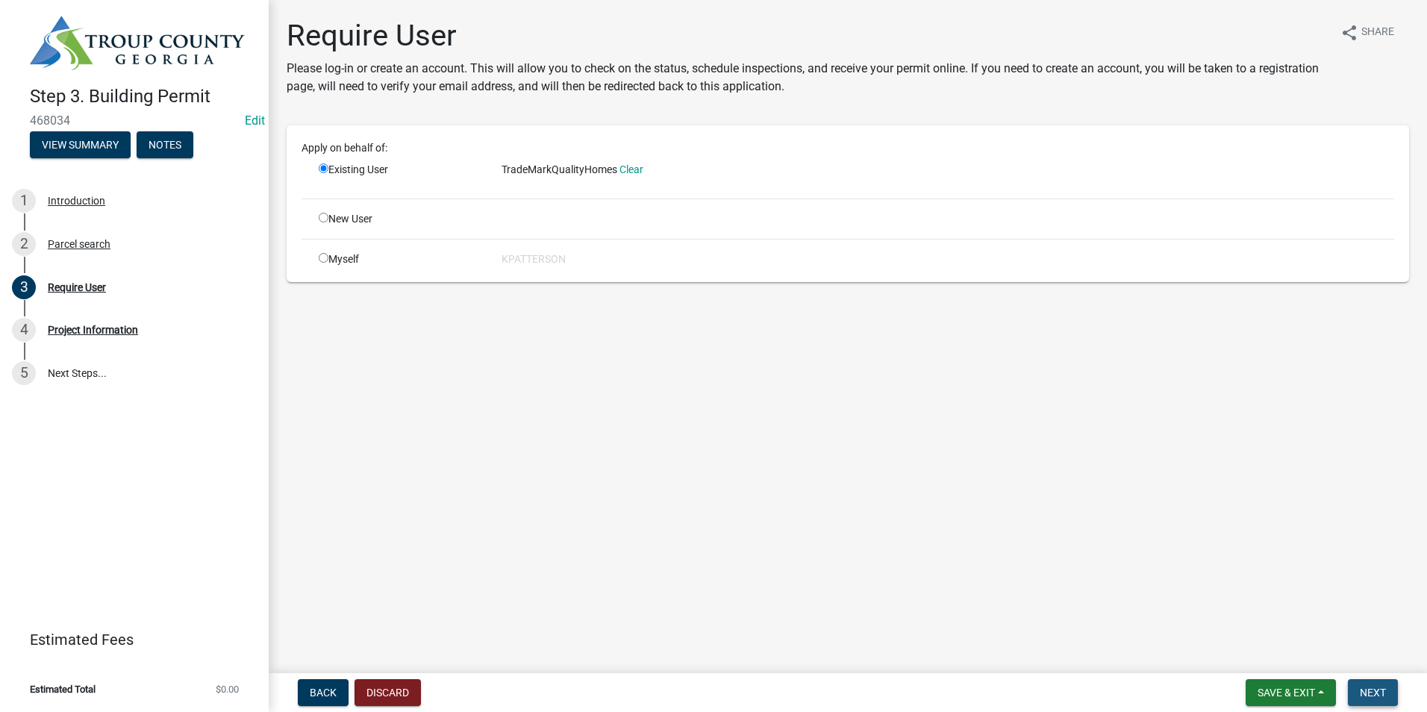
click at [1362, 695] on span "Next" at bounding box center [1373, 693] width 26 height 12
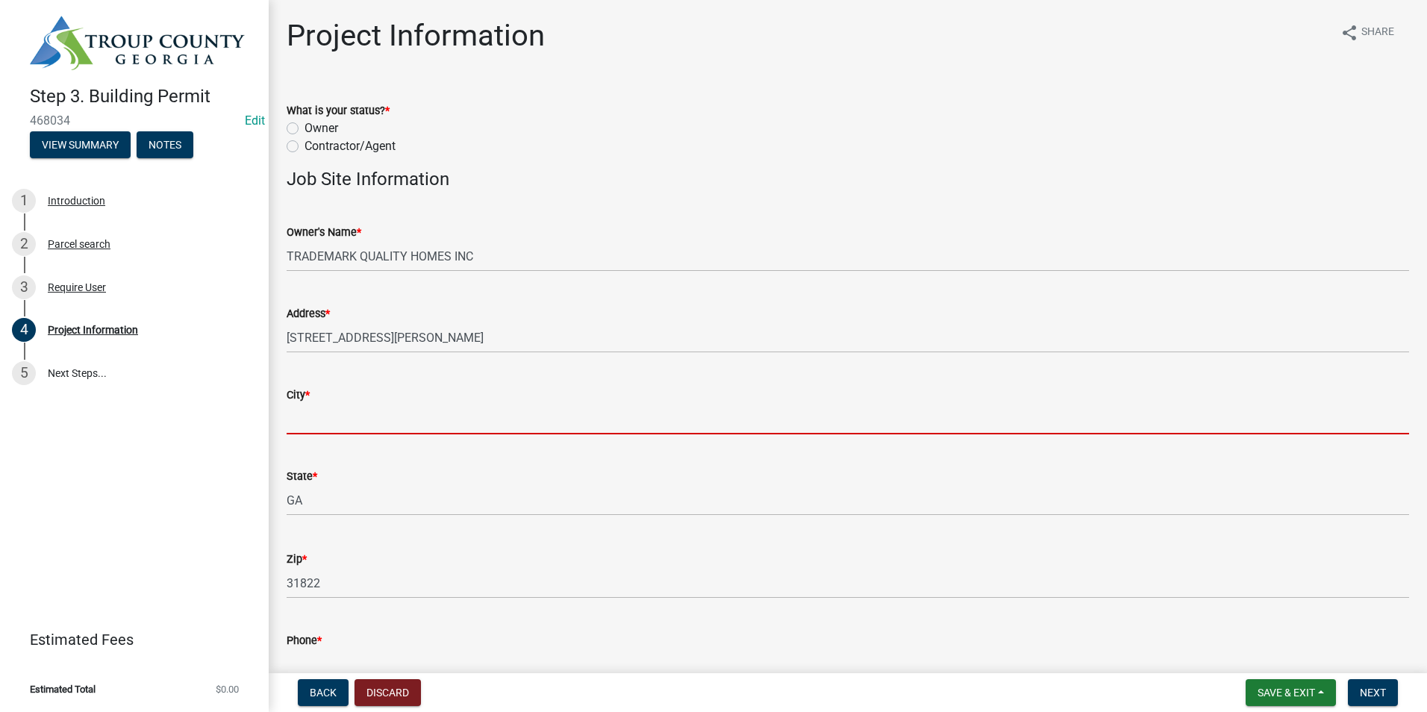
click at [384, 404] on input "City *" at bounding box center [848, 419] width 1122 height 31
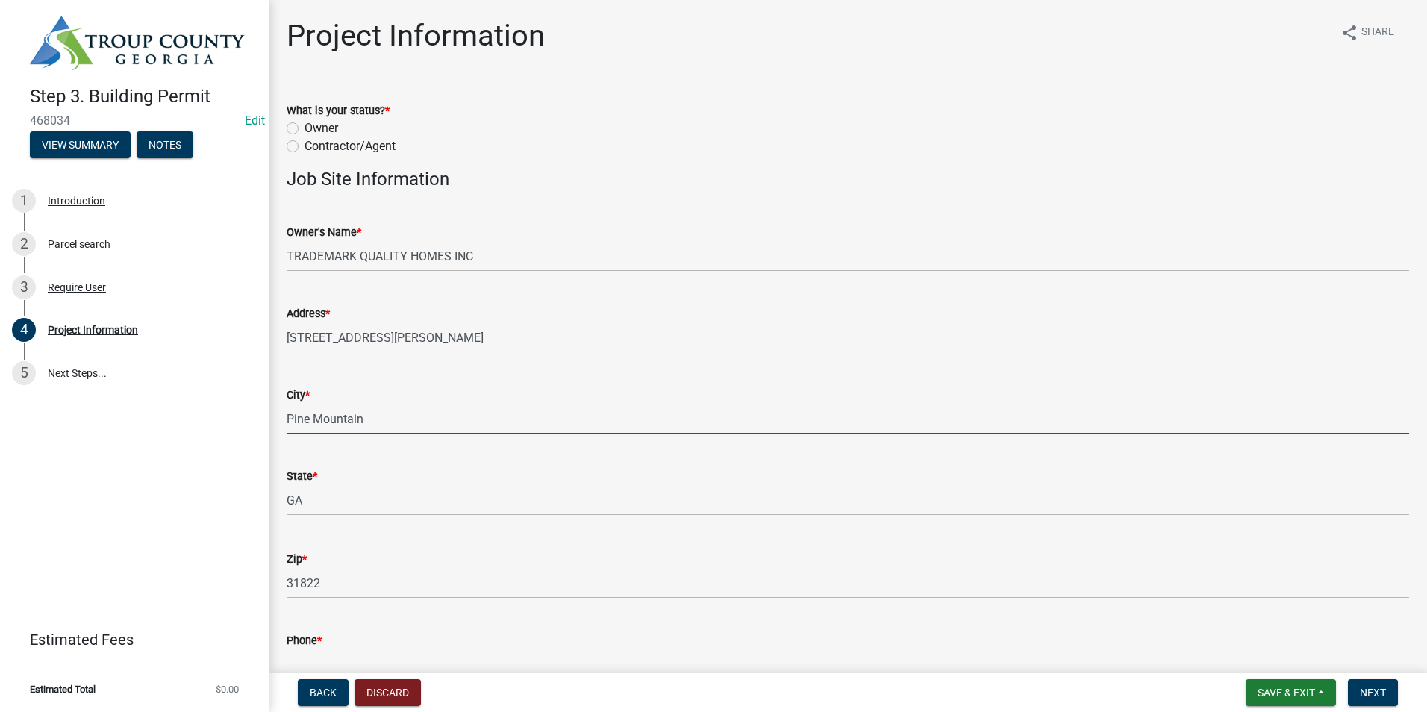
type input "Pine Mountain"
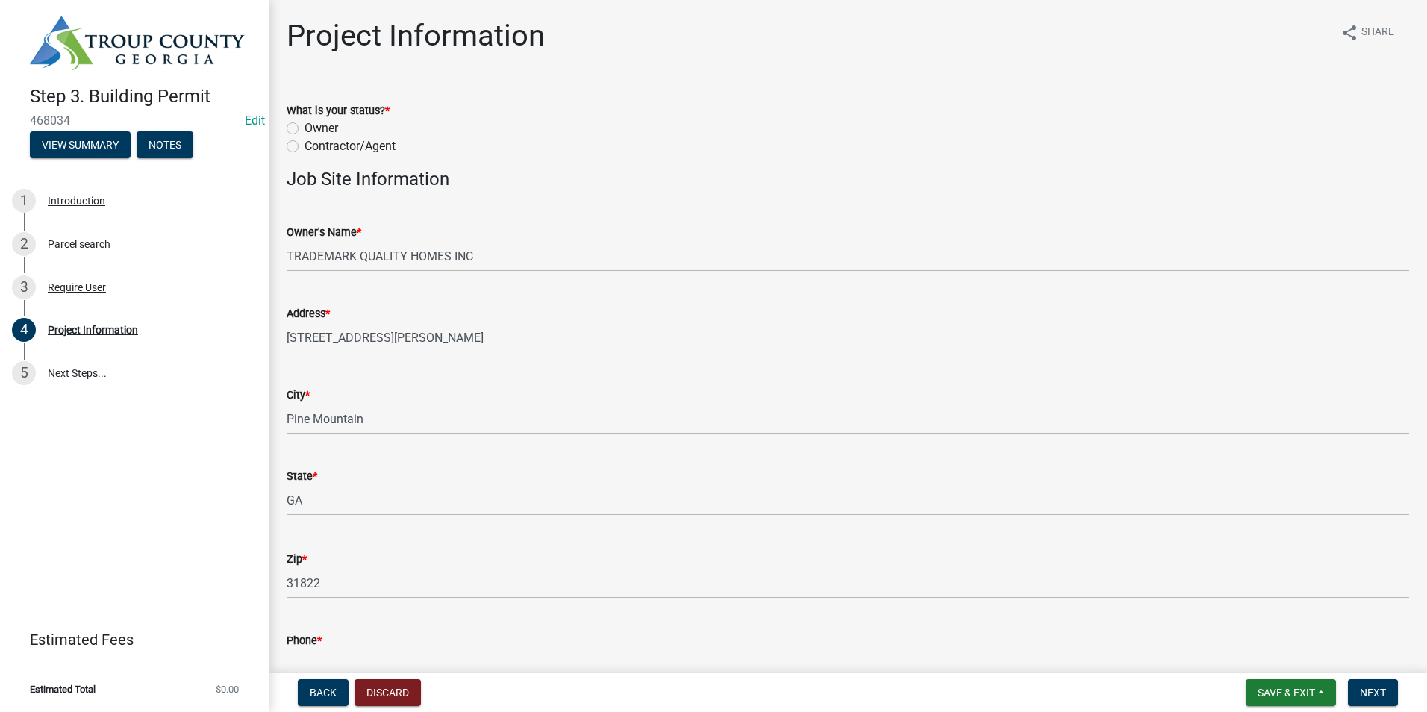
click at [304, 144] on label "Contractor/Agent" at bounding box center [349, 146] width 91 height 18
click at [304, 144] on input "Contractor/Agent" at bounding box center [309, 142] width 10 height 10
radio input "true"
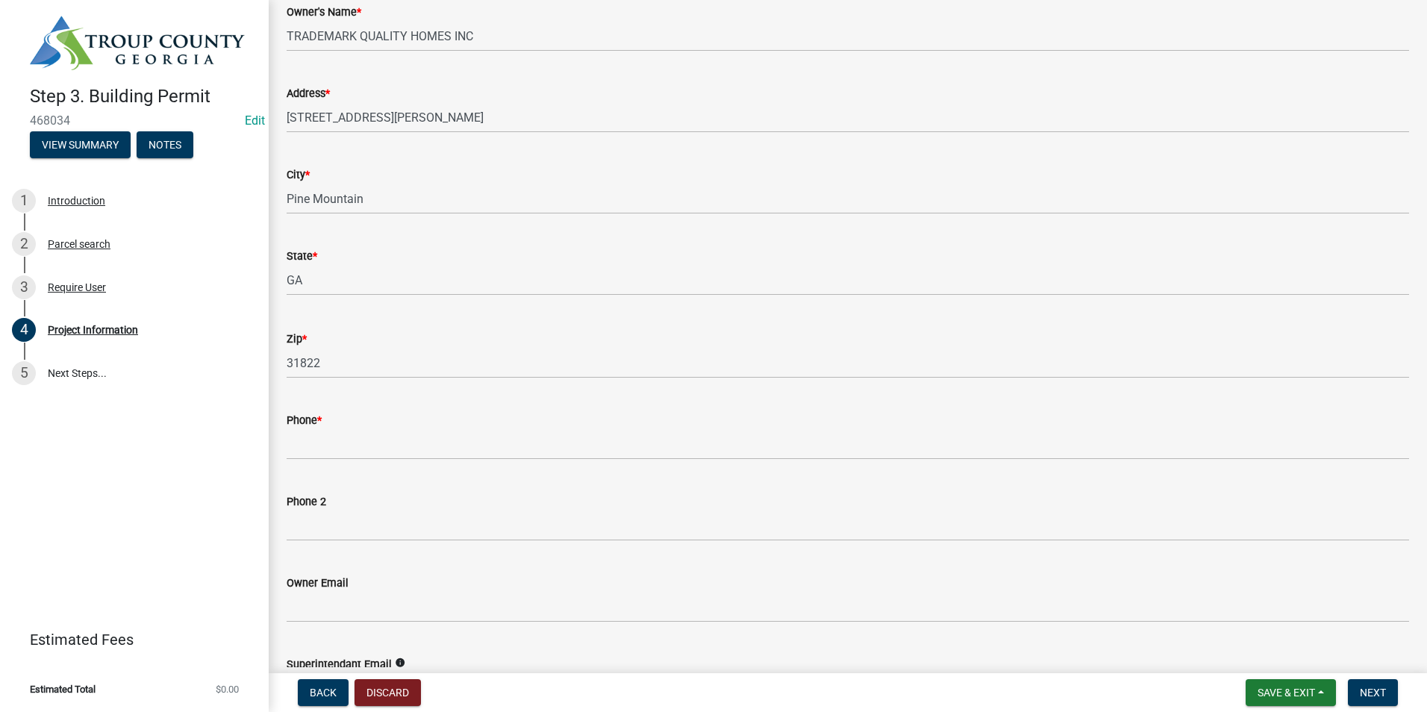
scroll to position [224, 0]
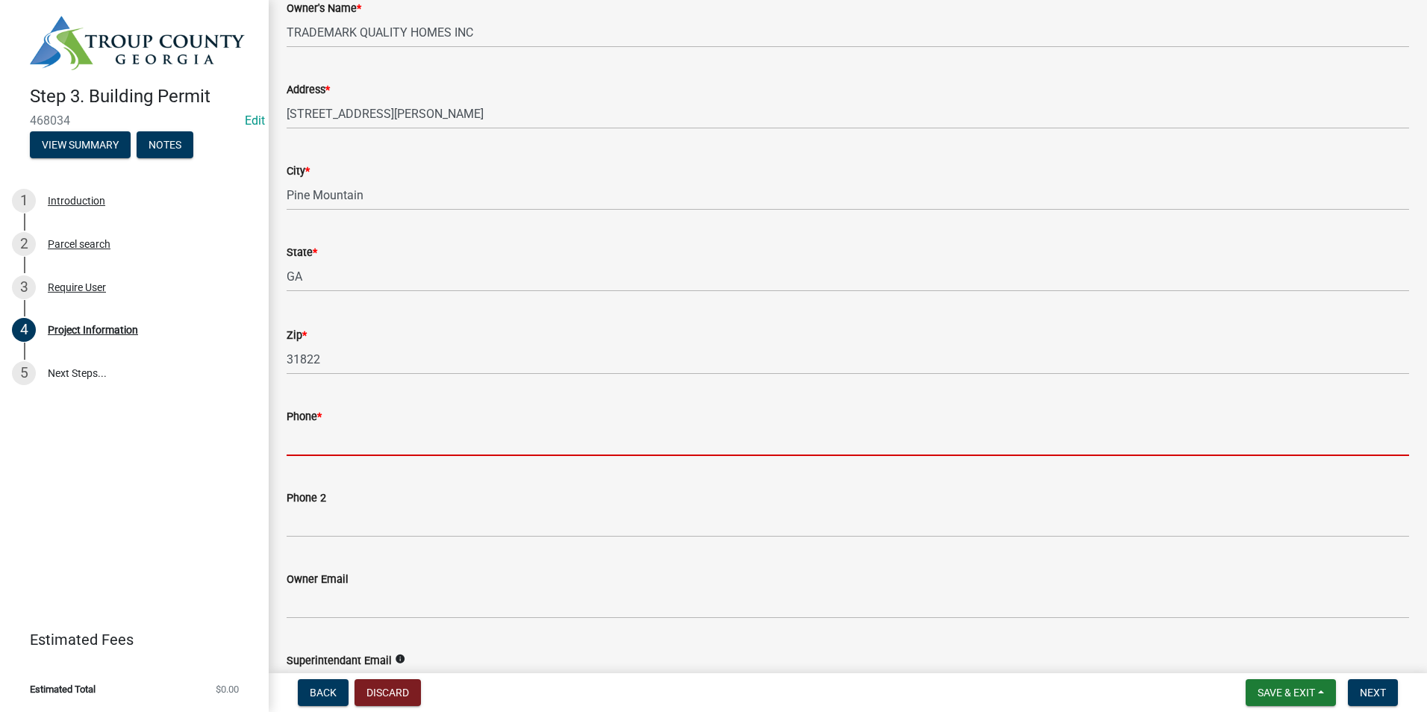
click at [369, 442] on input "Phone *" at bounding box center [848, 440] width 1122 height 31
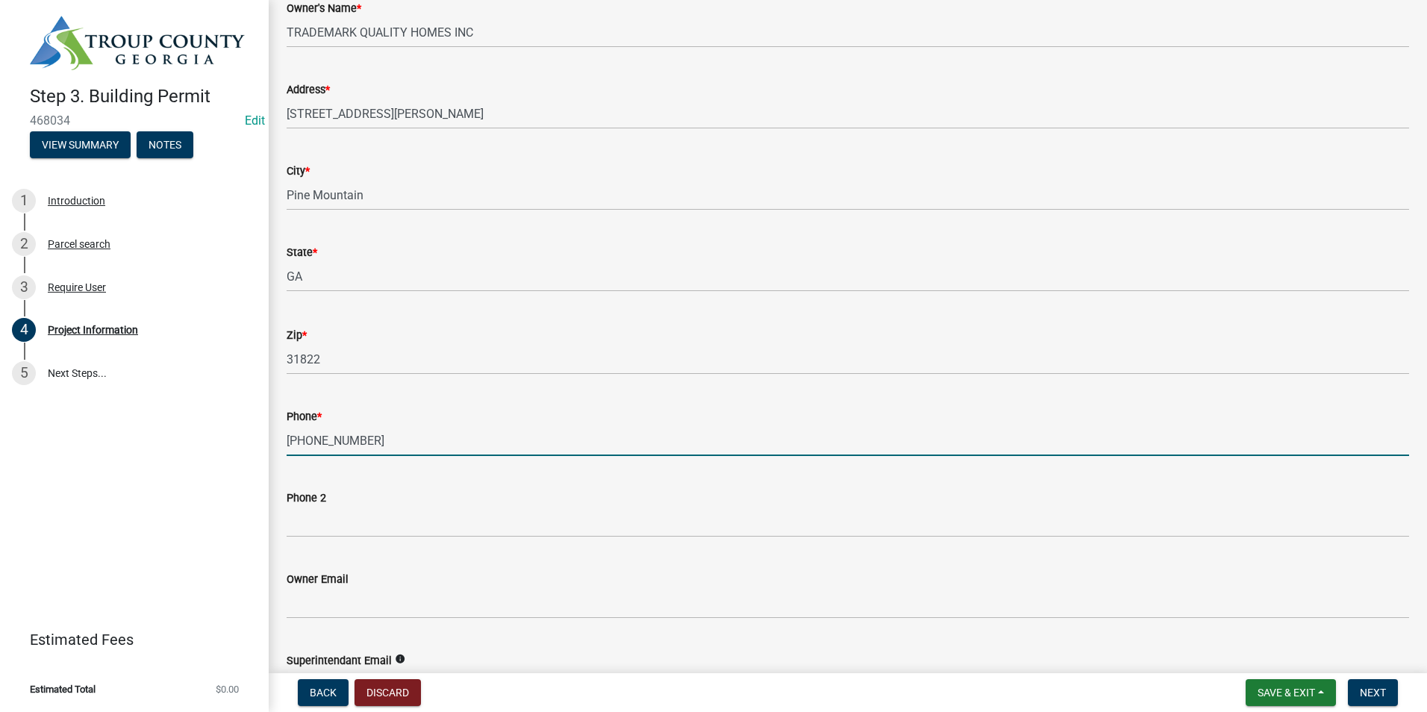
type input "678-786-7291"
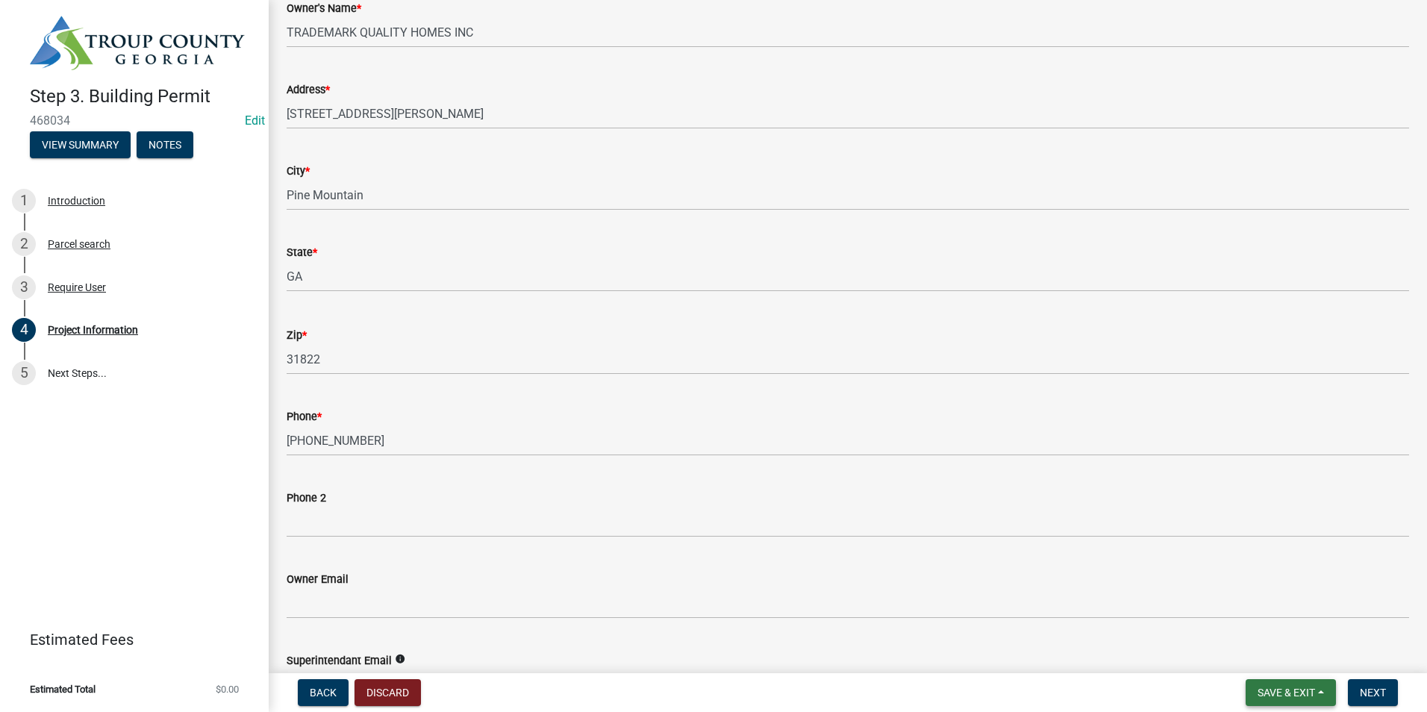
click at [1311, 694] on span "Save & Exit" at bounding box center [1285, 693] width 57 height 12
click at [1287, 628] on button "Save" at bounding box center [1275, 618] width 119 height 36
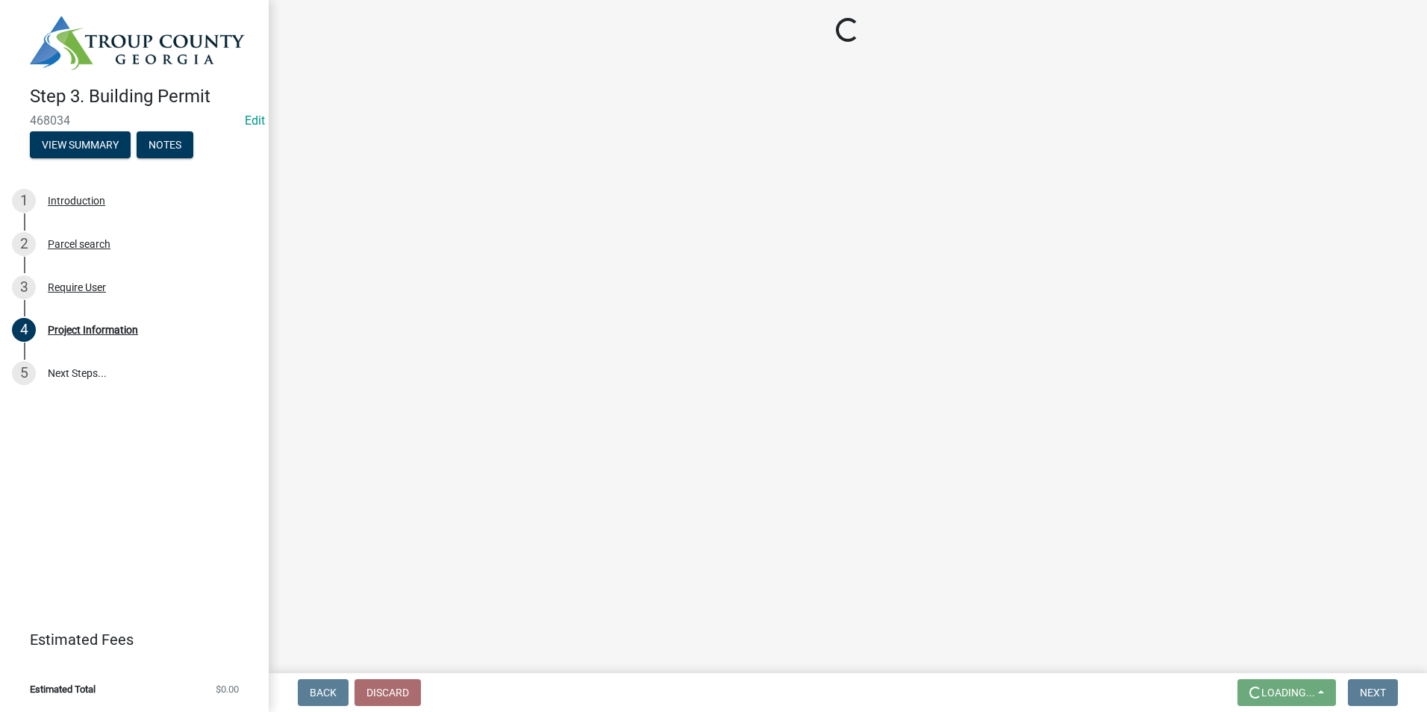
scroll to position [0, 0]
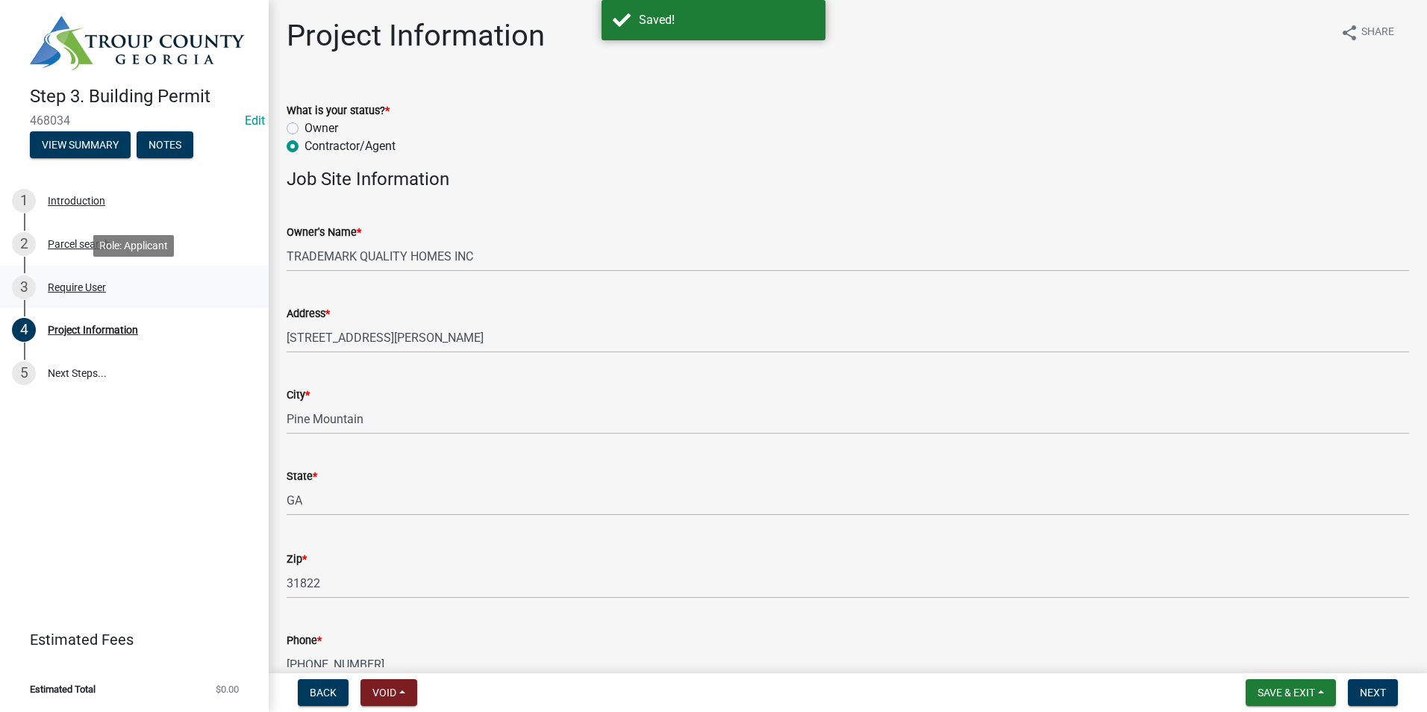
click at [71, 282] on div "Require User" at bounding box center [77, 287] width 58 height 10
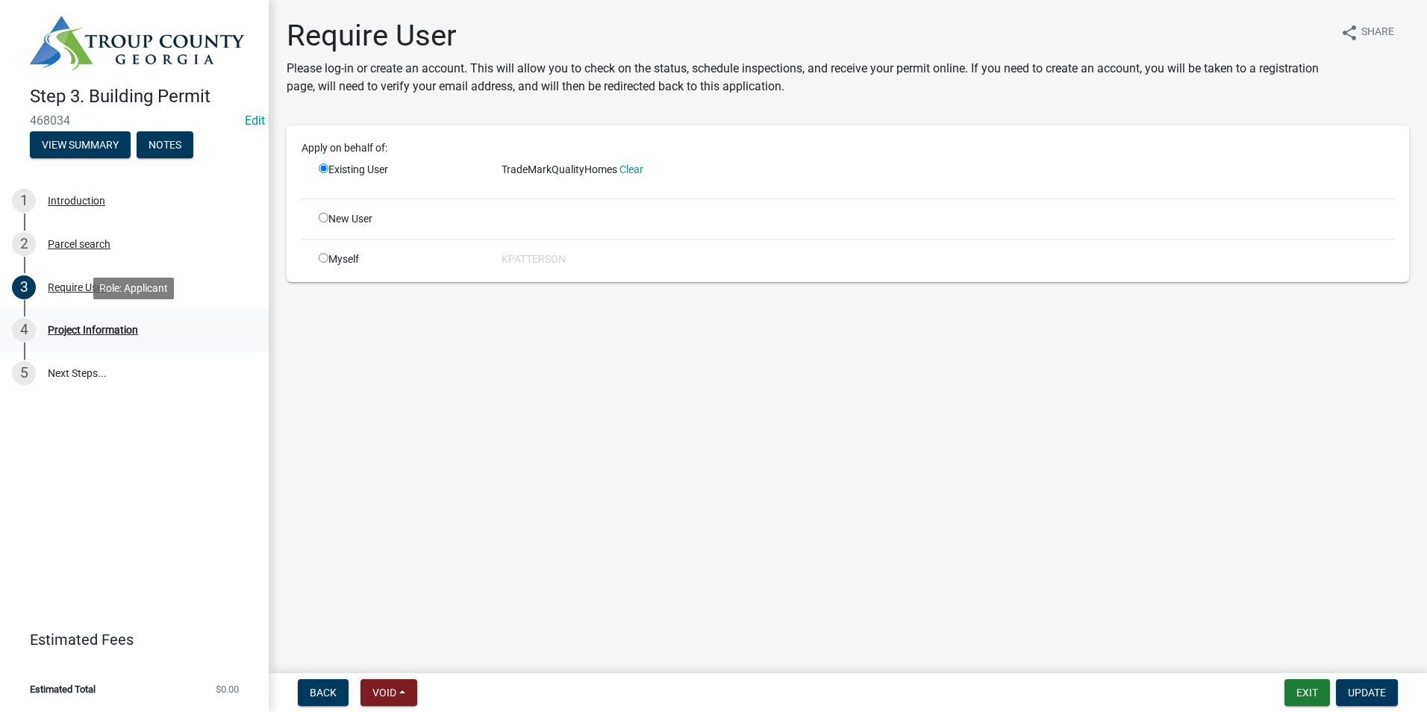
click at [92, 316] on link "4 Project Information" at bounding box center [134, 329] width 269 height 43
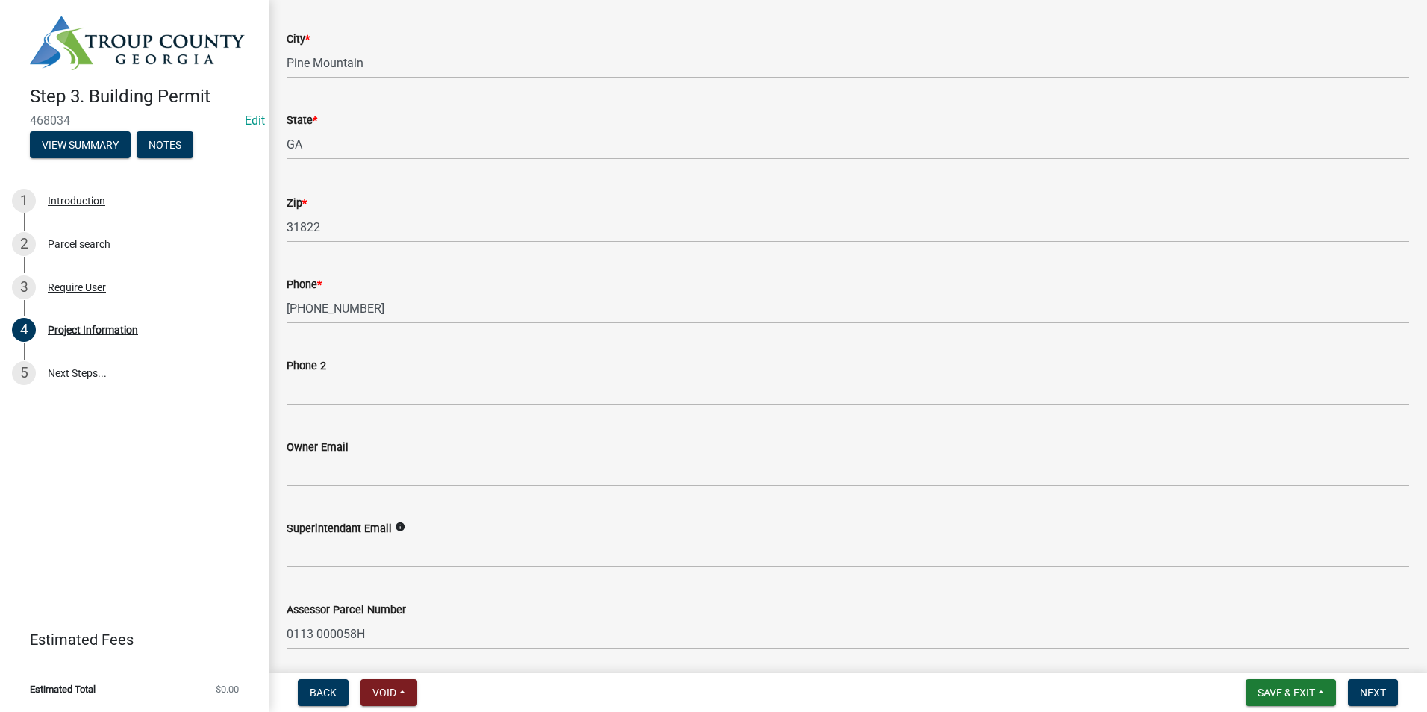
scroll to position [448, 0]
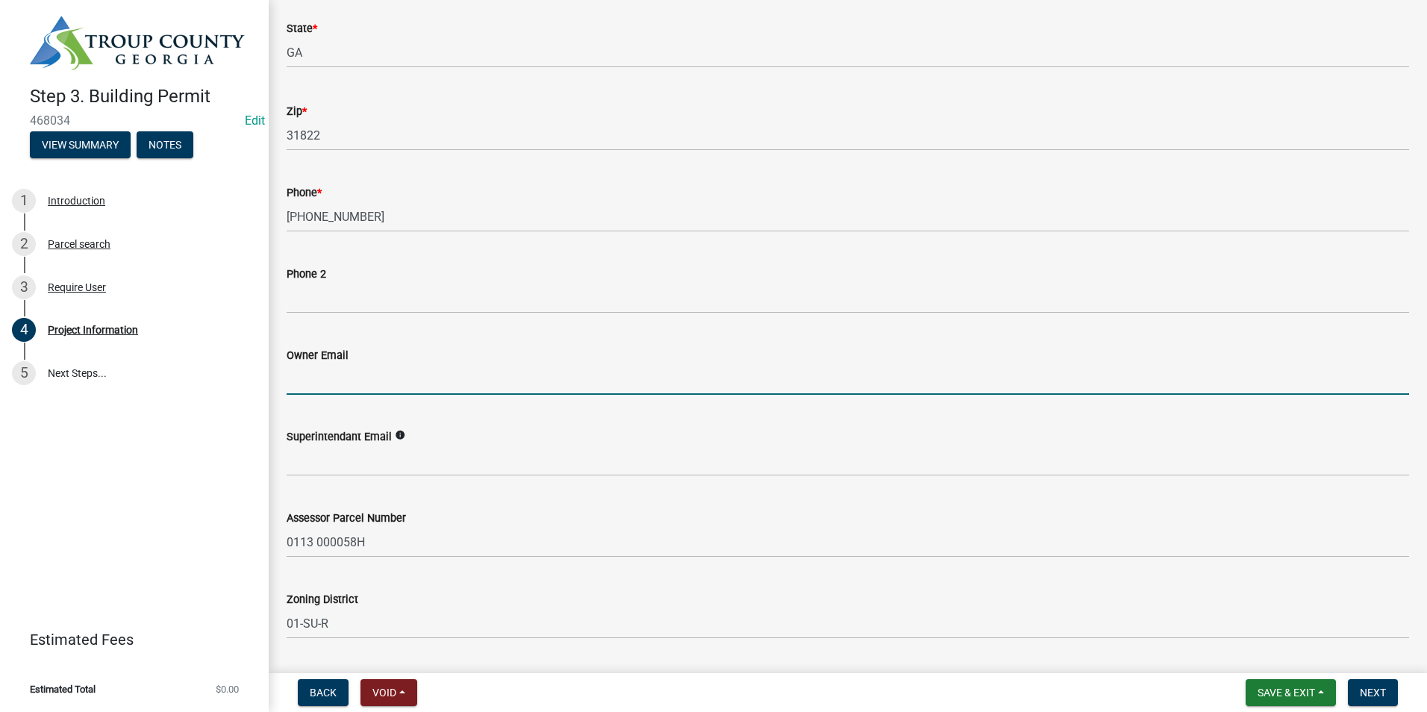
click at [373, 381] on input "Owner Email" at bounding box center [848, 379] width 1122 height 31
type input "PHARRISDAVID@HOTMAIL.COM"
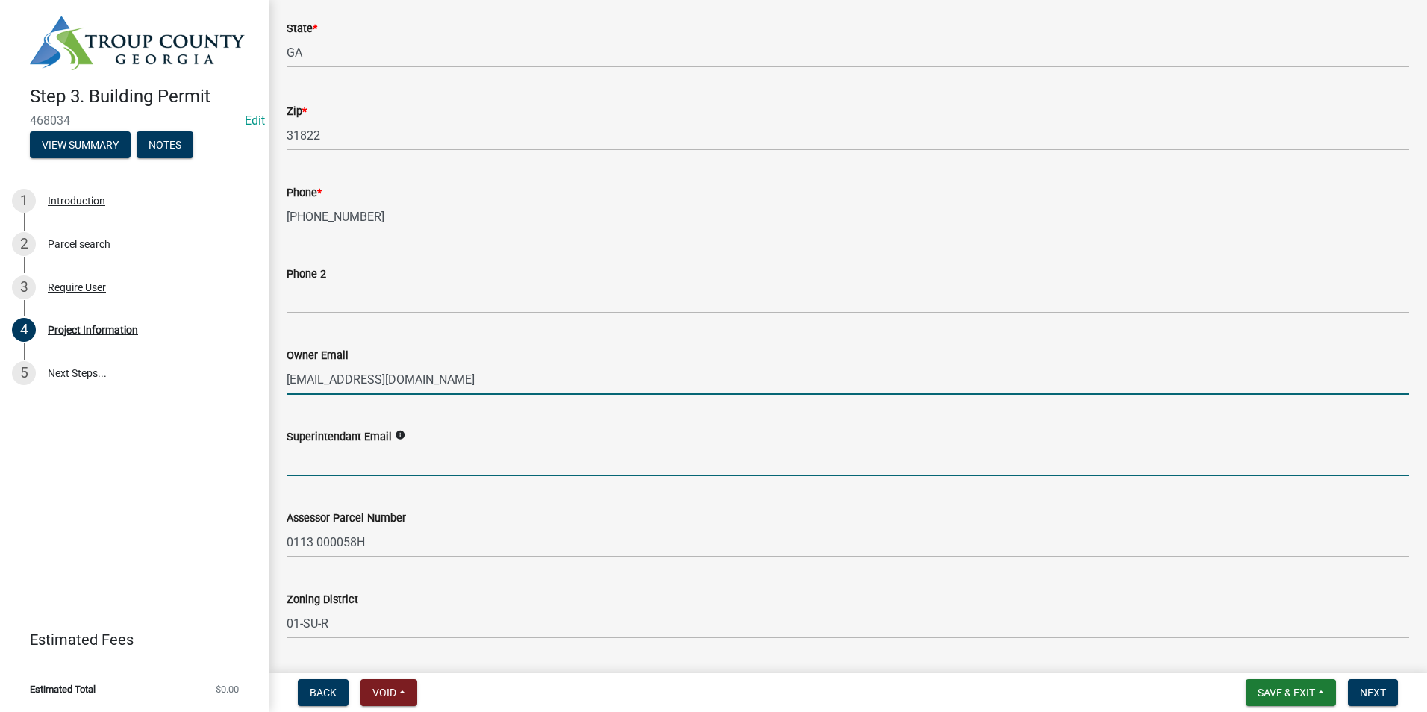
type input "PHARRISDAVID@HOTMAIL.COM"
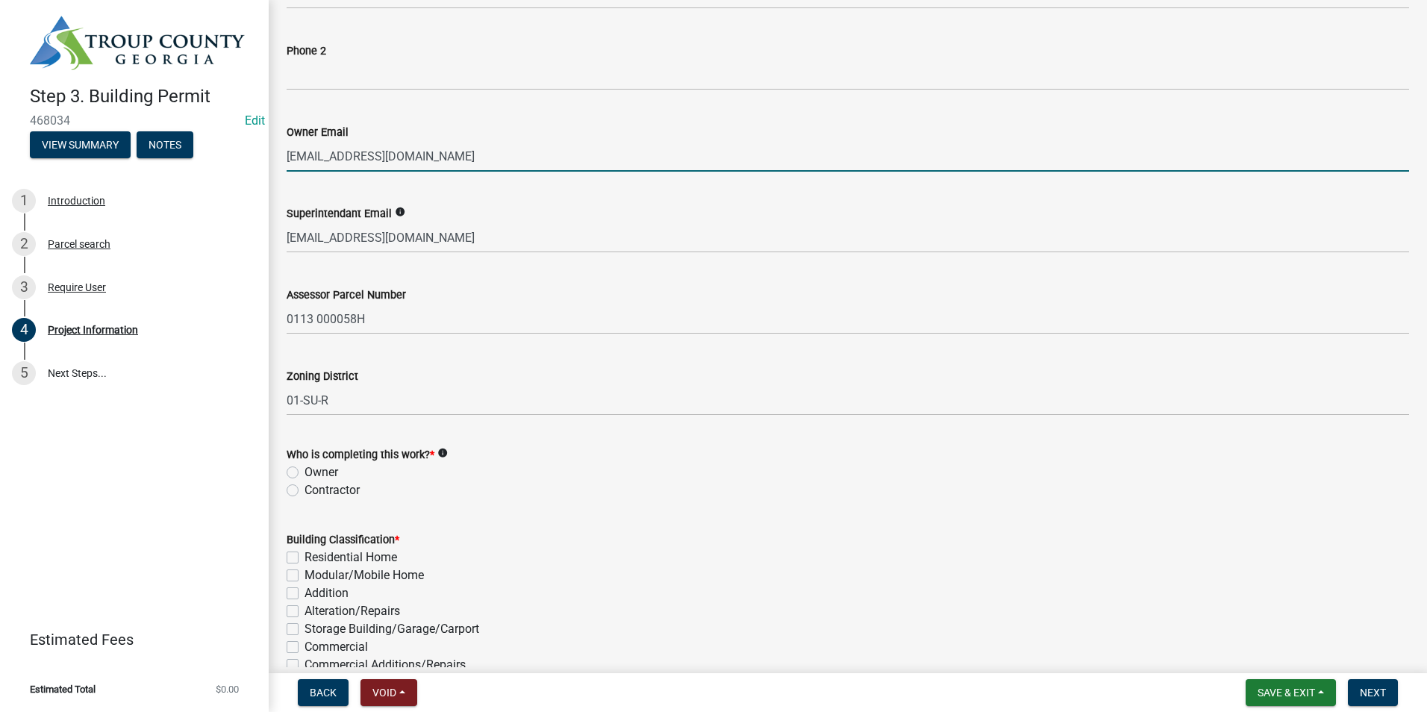
scroll to position [672, 0]
click at [285, 485] on div "Who is completing this work? * info Owner Contractor" at bounding box center [847, 463] width 1145 height 72
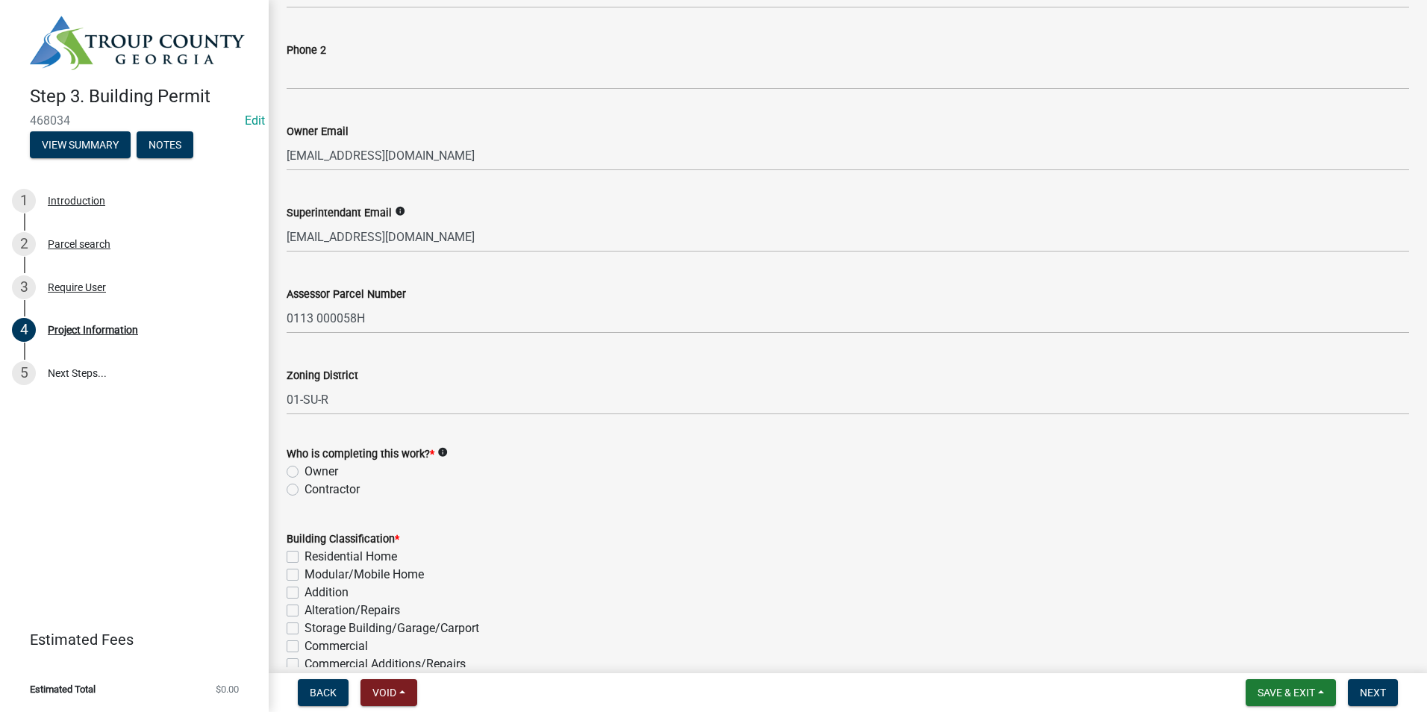
click at [304, 490] on label "Contractor" at bounding box center [331, 490] width 55 height 18
click at [304, 490] on input "Contractor" at bounding box center [309, 486] width 10 height 10
radio input "true"
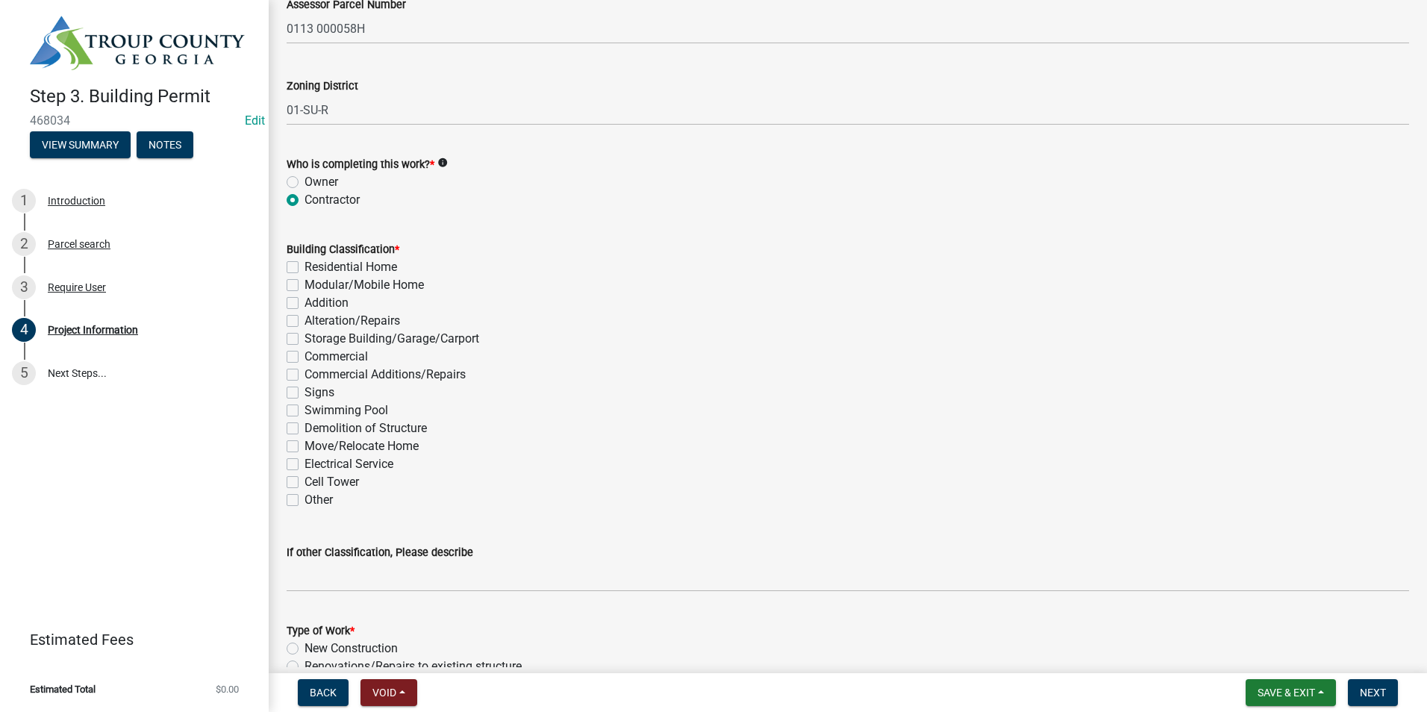
scroll to position [970, 0]
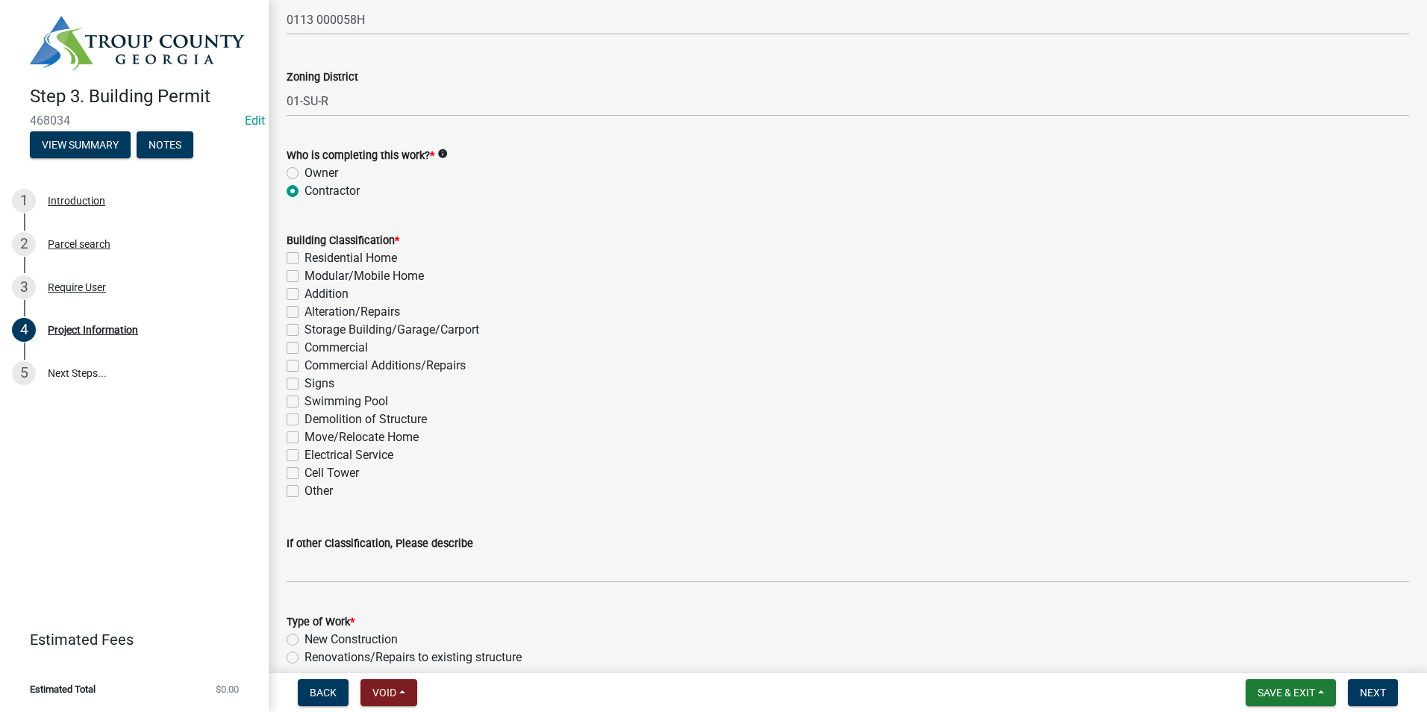
click at [304, 263] on label "Residential Home" at bounding box center [350, 258] width 93 height 18
click at [304, 259] on input "Residential Home" at bounding box center [309, 254] width 10 height 10
checkbox input "true"
checkbox input "false"
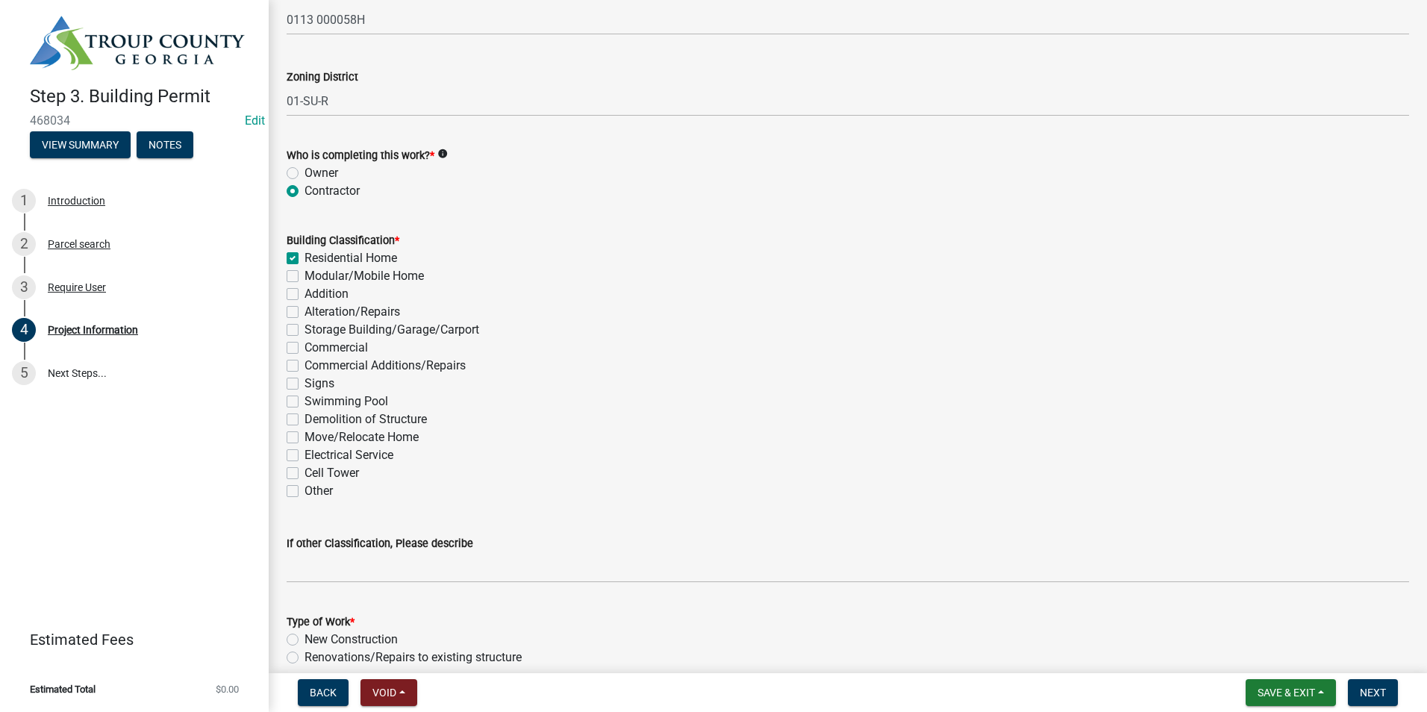
checkbox input "false"
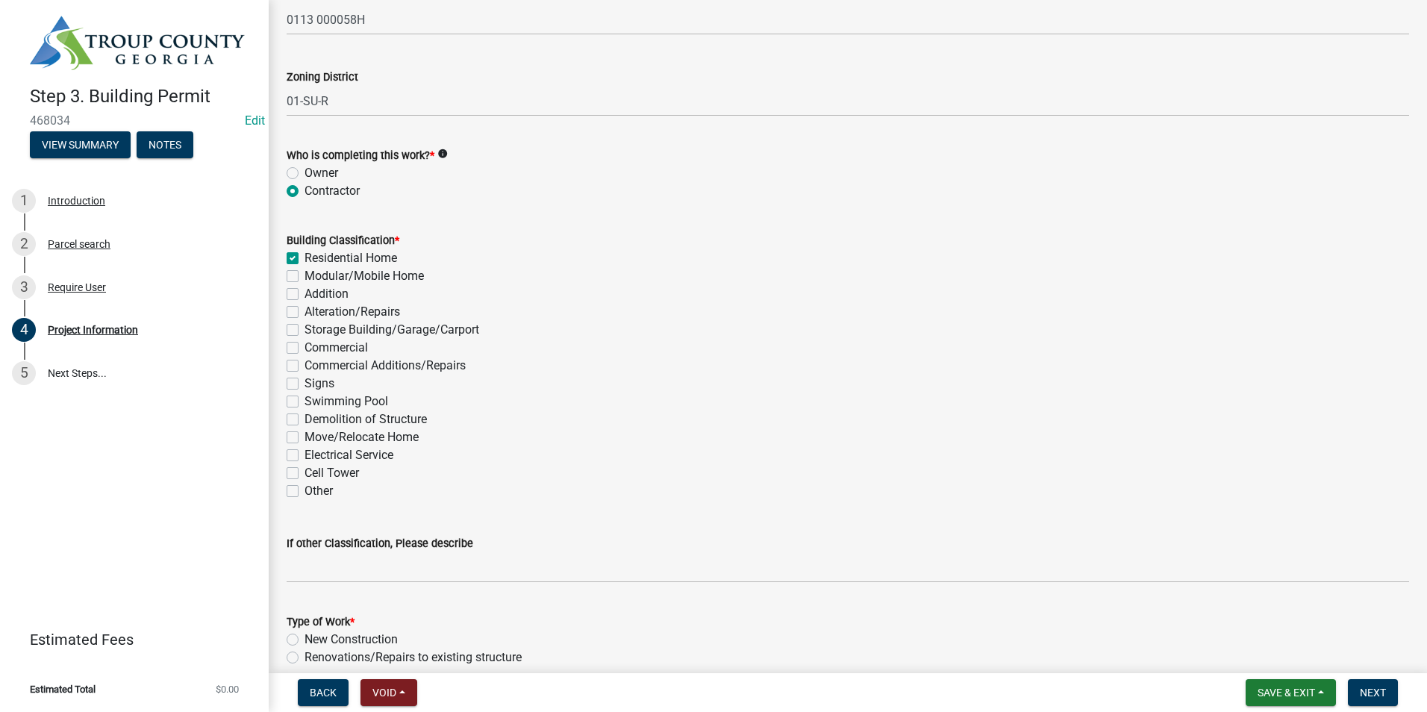
checkbox input "false"
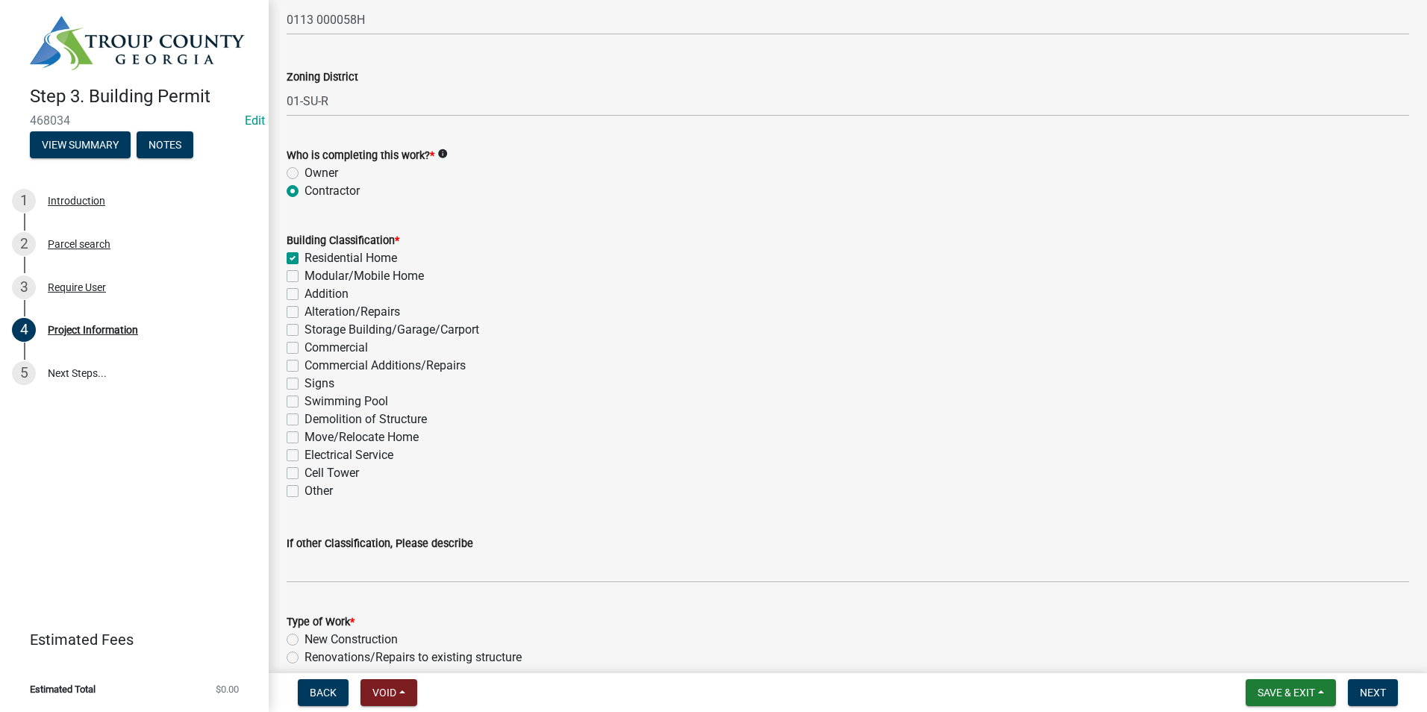
checkbox input "false"
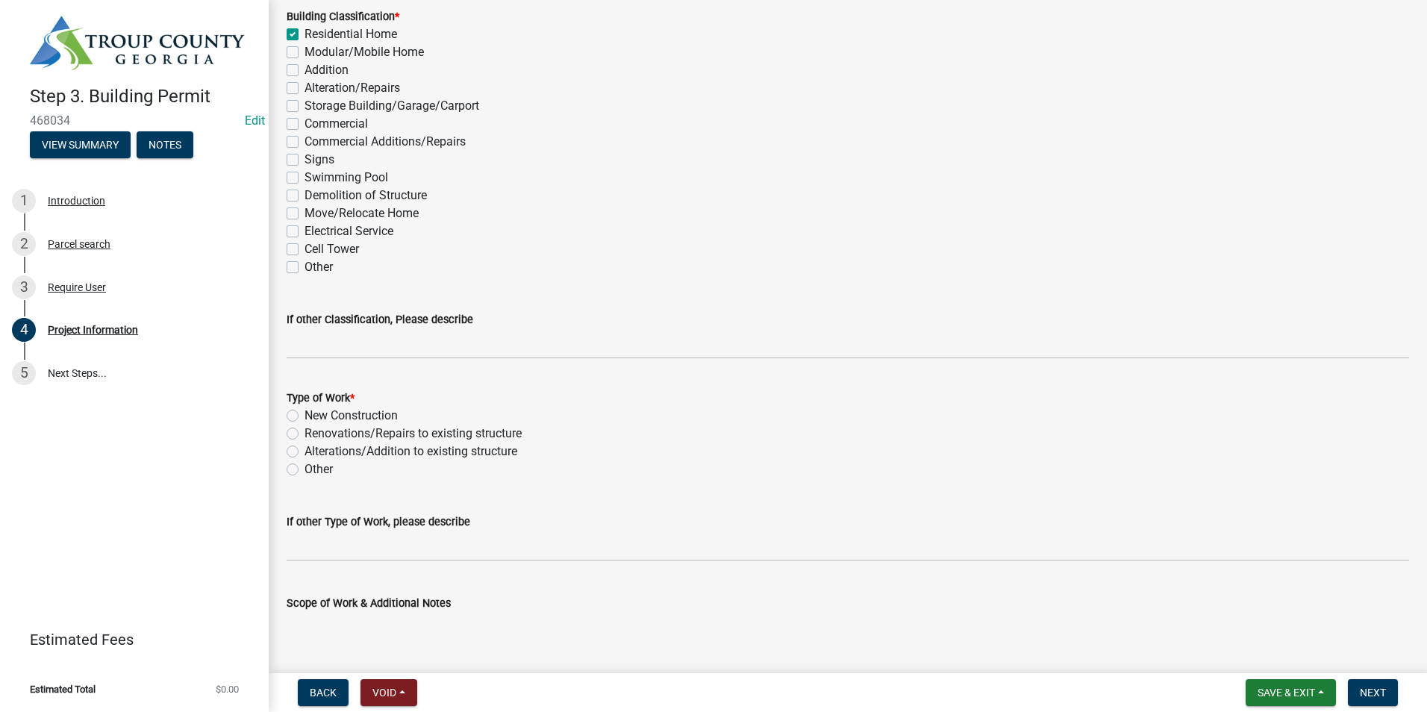
click at [304, 409] on label "New Construction" at bounding box center [350, 416] width 93 height 18
click at [304, 409] on input "New Construction" at bounding box center [309, 412] width 10 height 10
radio input "true"
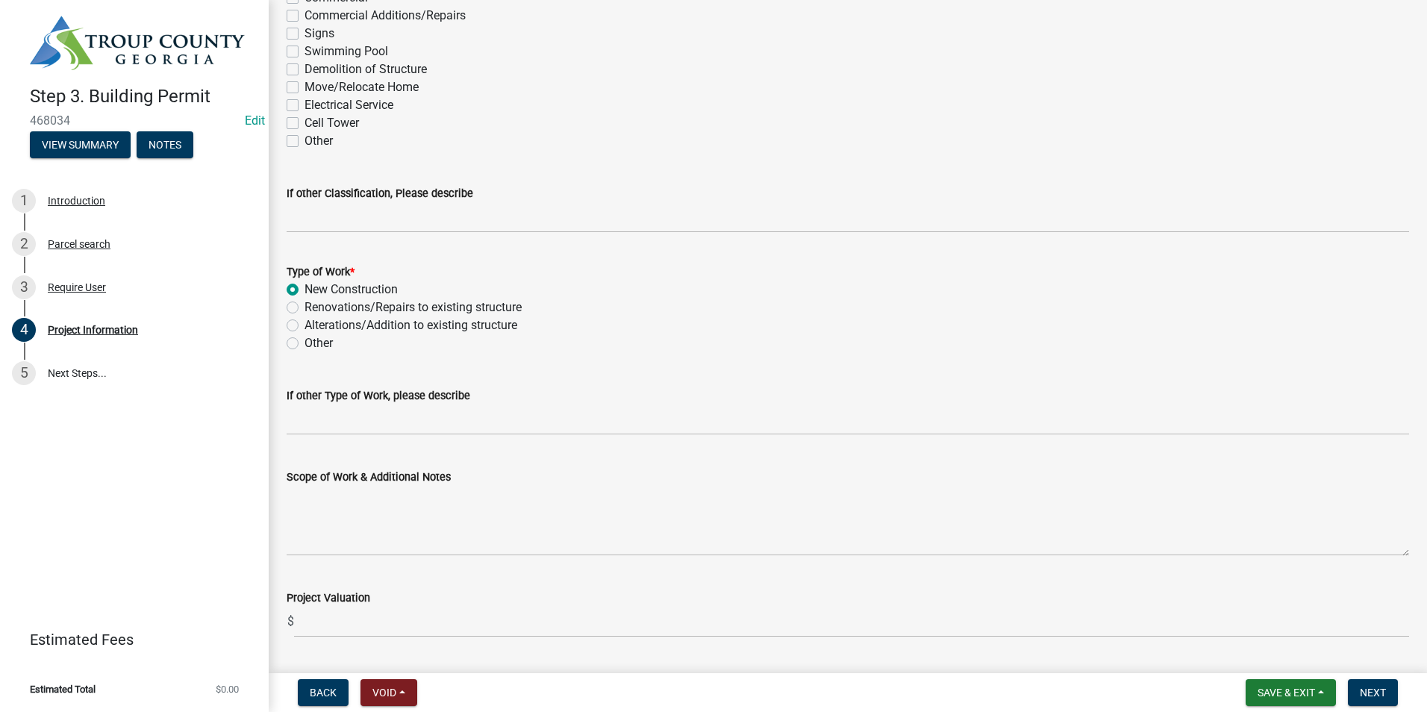
scroll to position [1343, 0]
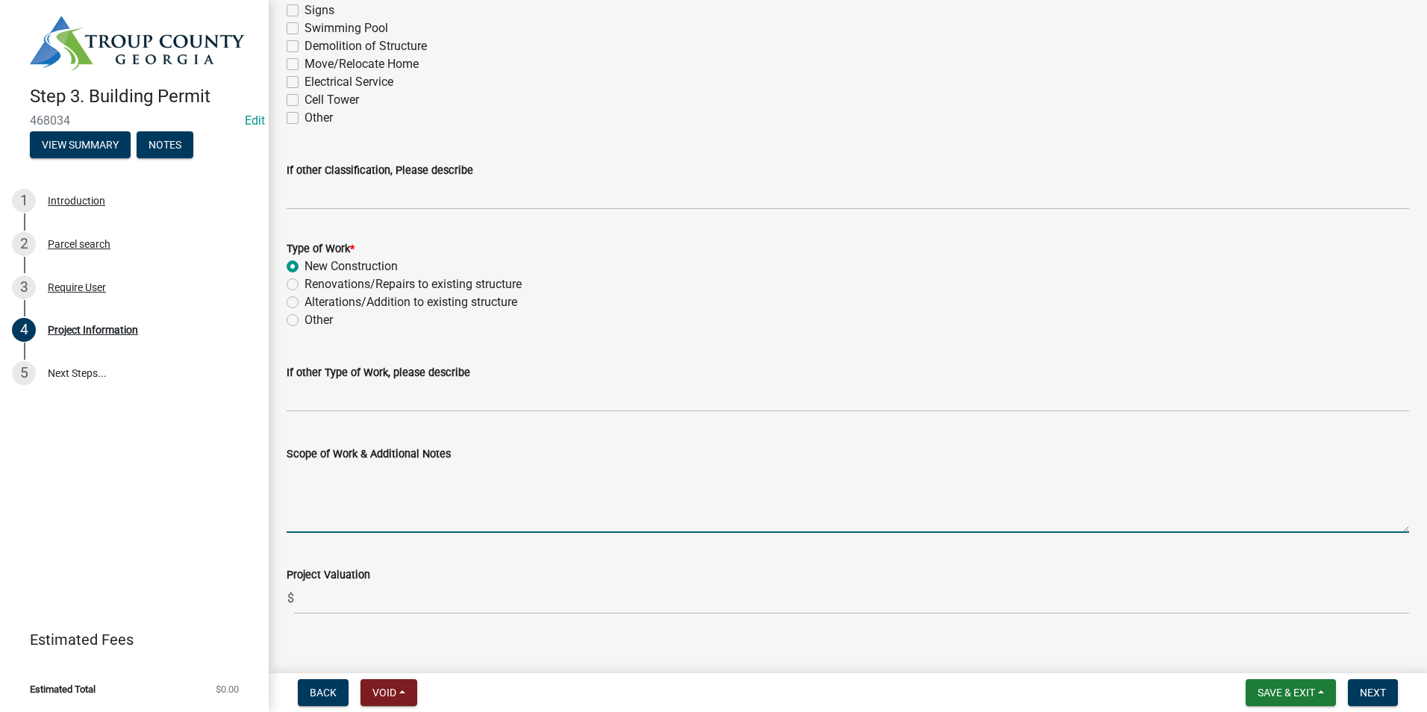
click at [352, 486] on textarea "Scope of Work & Additional Notes" at bounding box center [848, 498] width 1122 height 70
type textarea "new single-family dwelling"
click at [1384, 701] on button "Next" at bounding box center [1373, 692] width 50 height 27
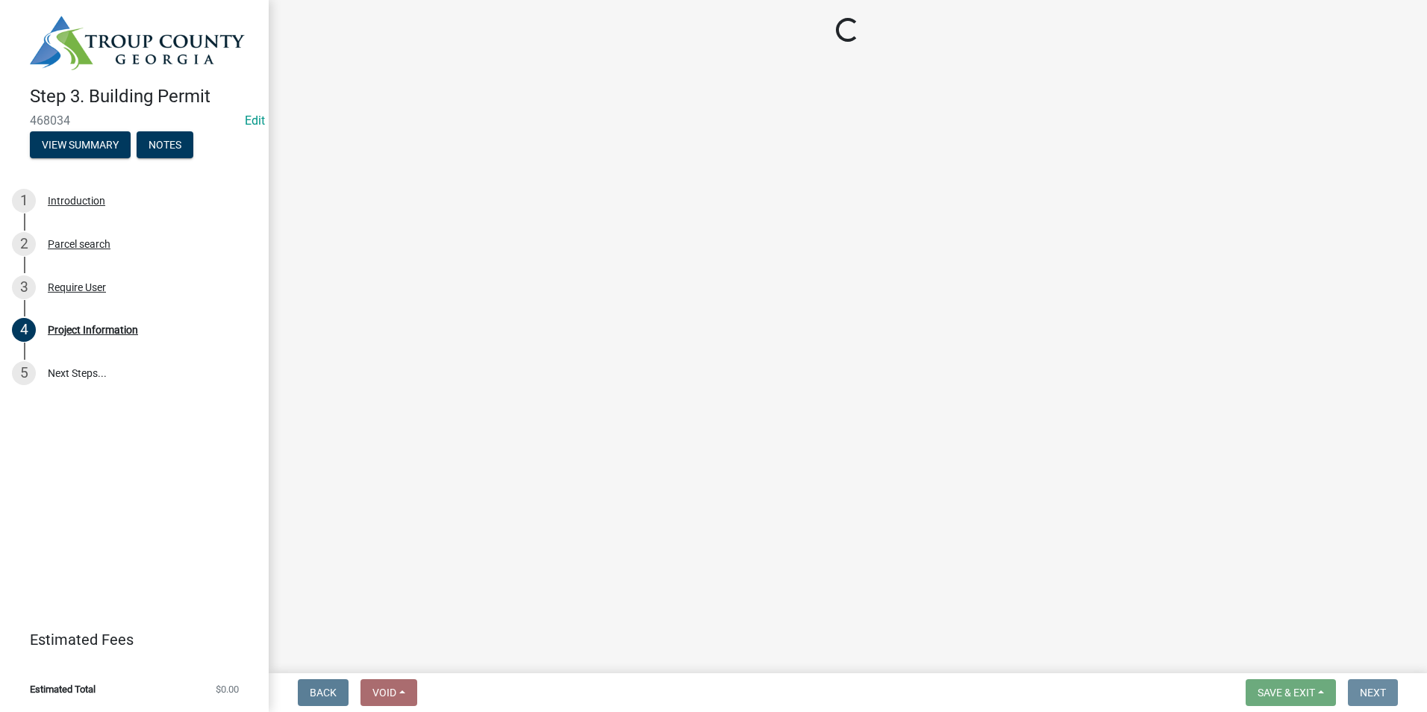
scroll to position [0, 0]
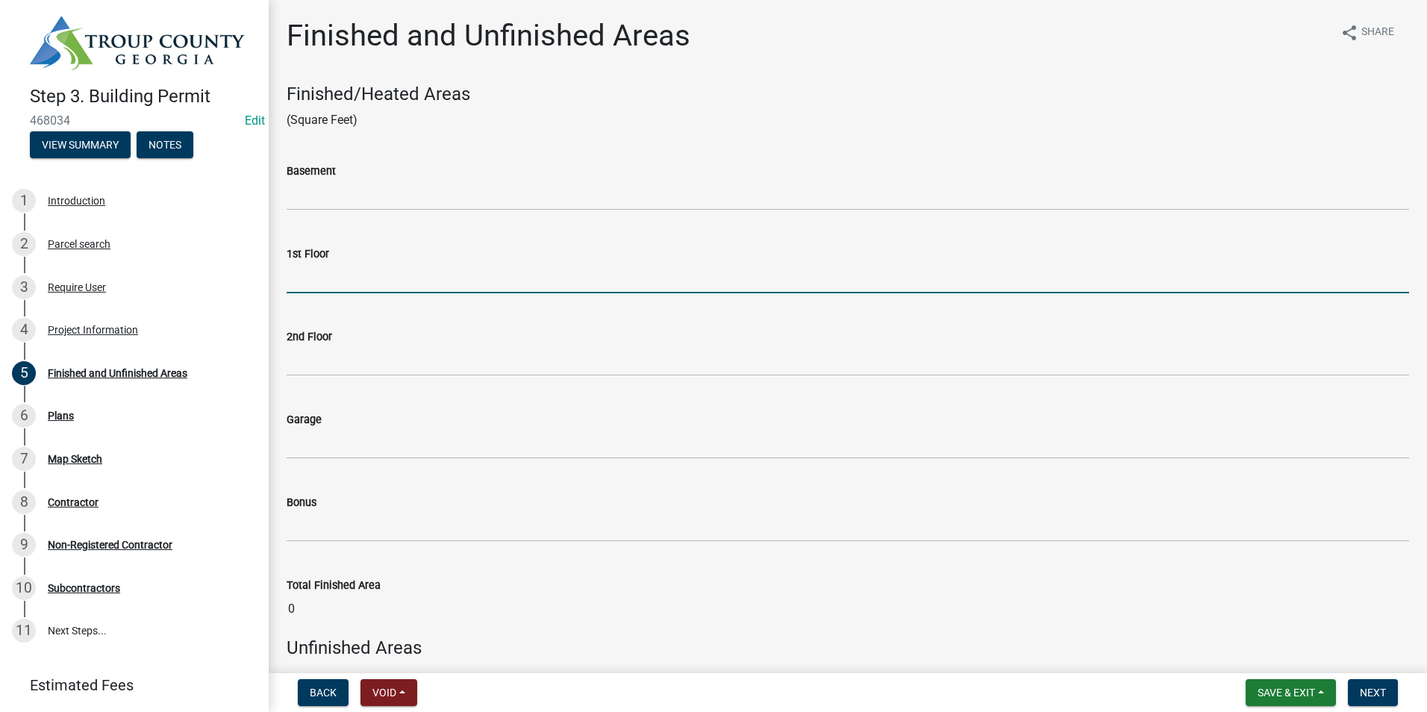
click at [371, 287] on input "text" at bounding box center [848, 278] width 1122 height 31
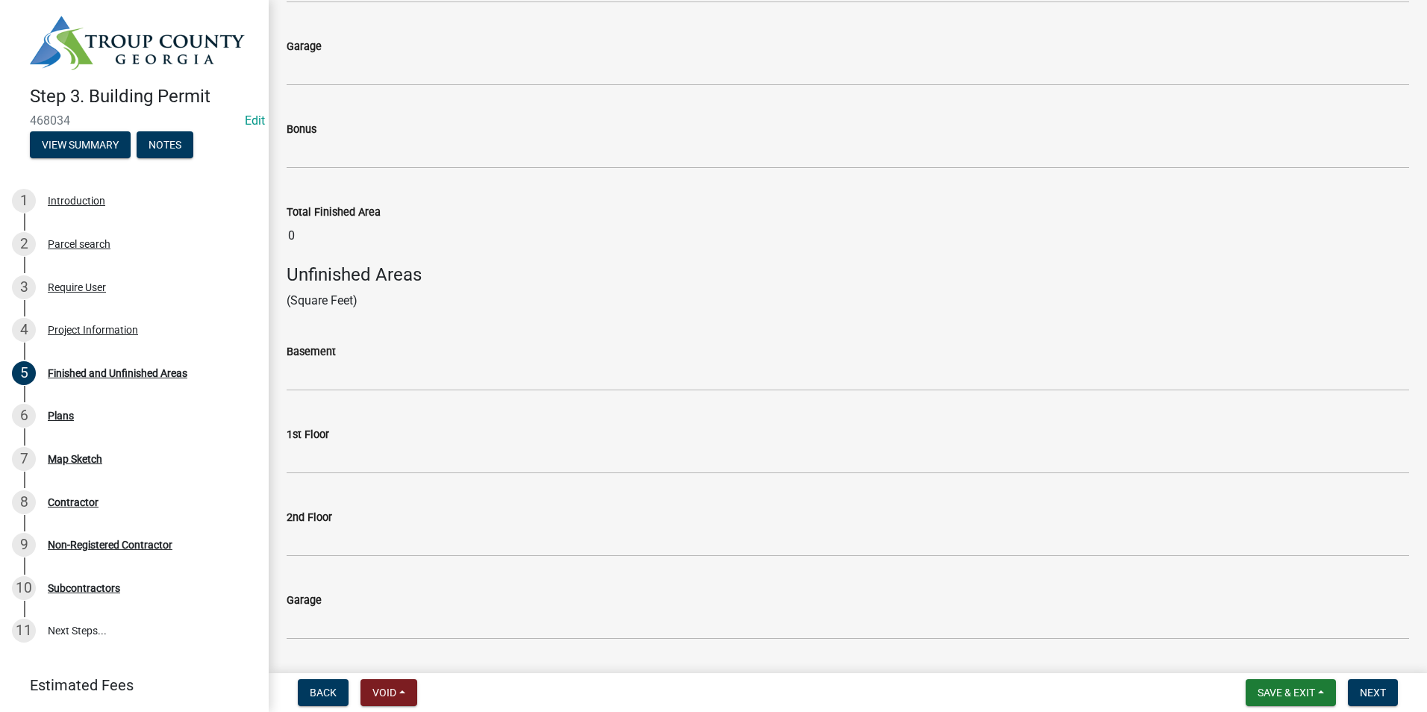
scroll to position [582, 0]
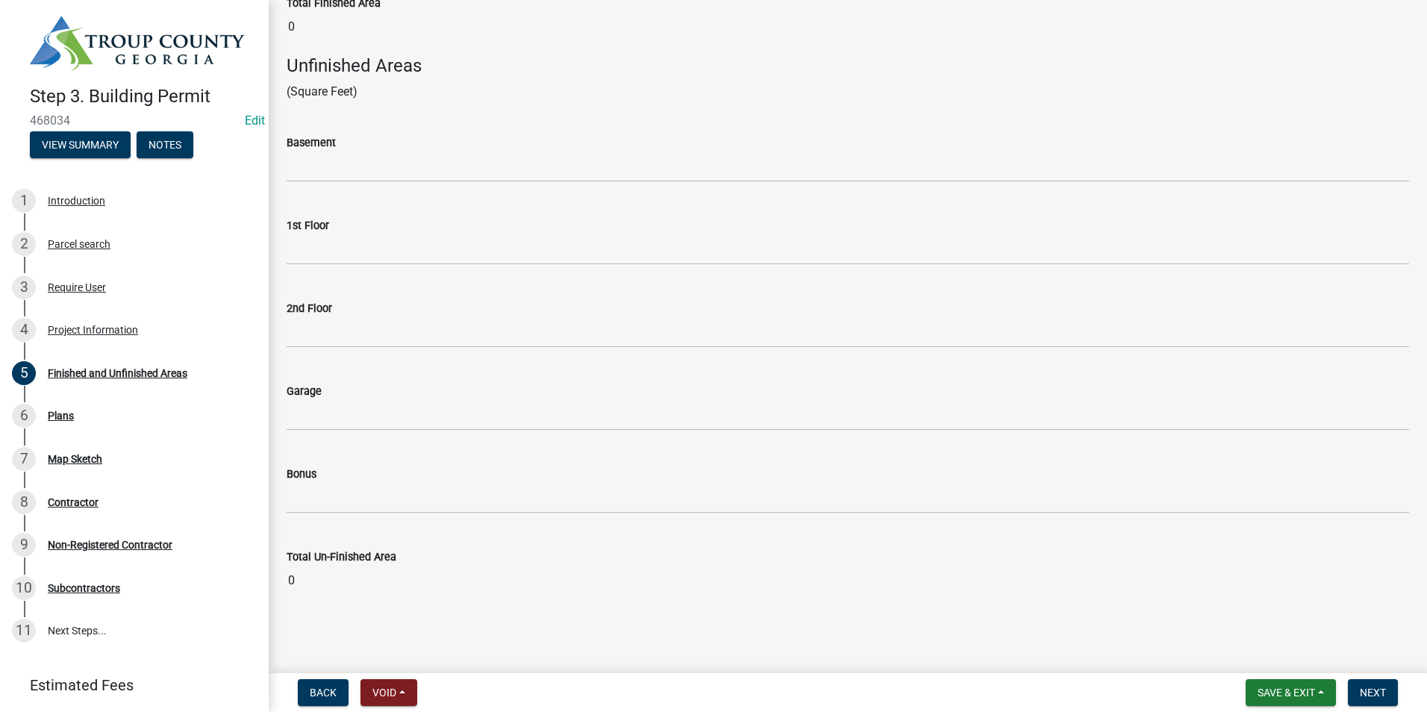
type input "2372"
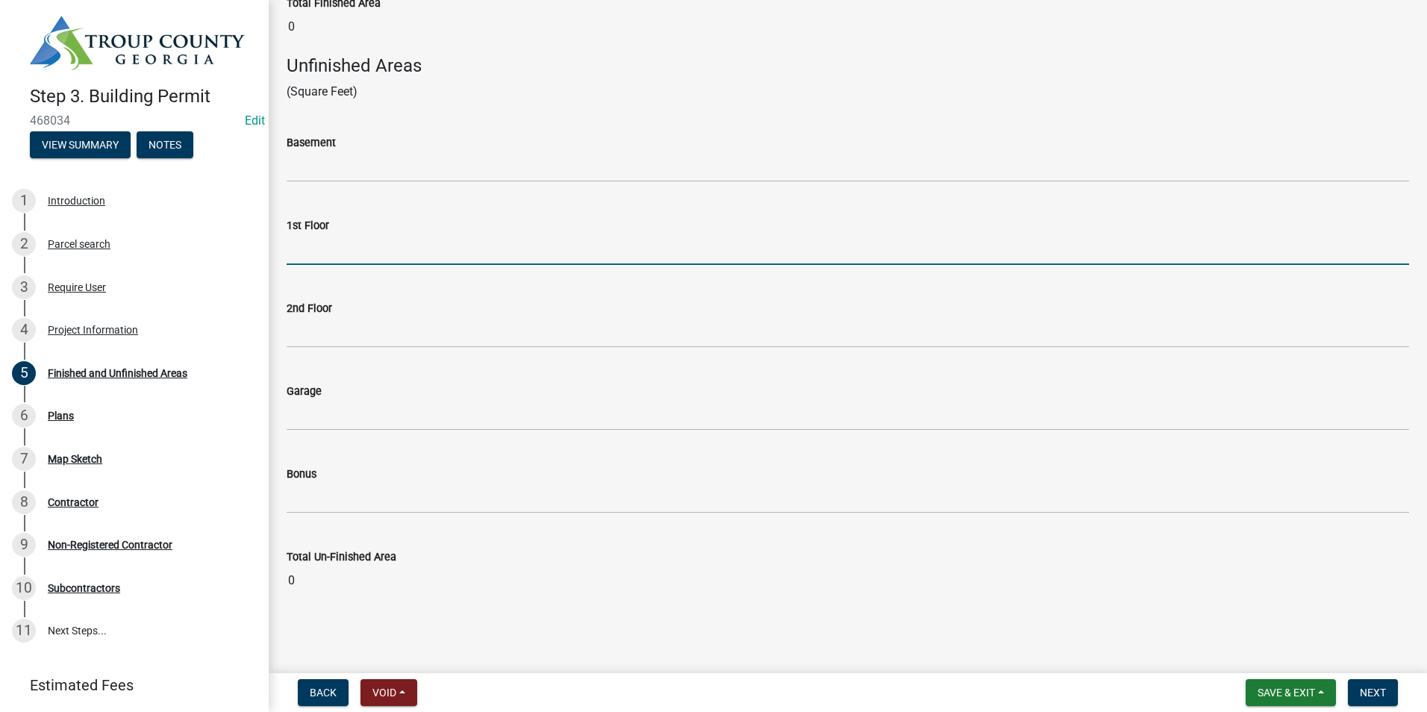
scroll to position [526, 0]
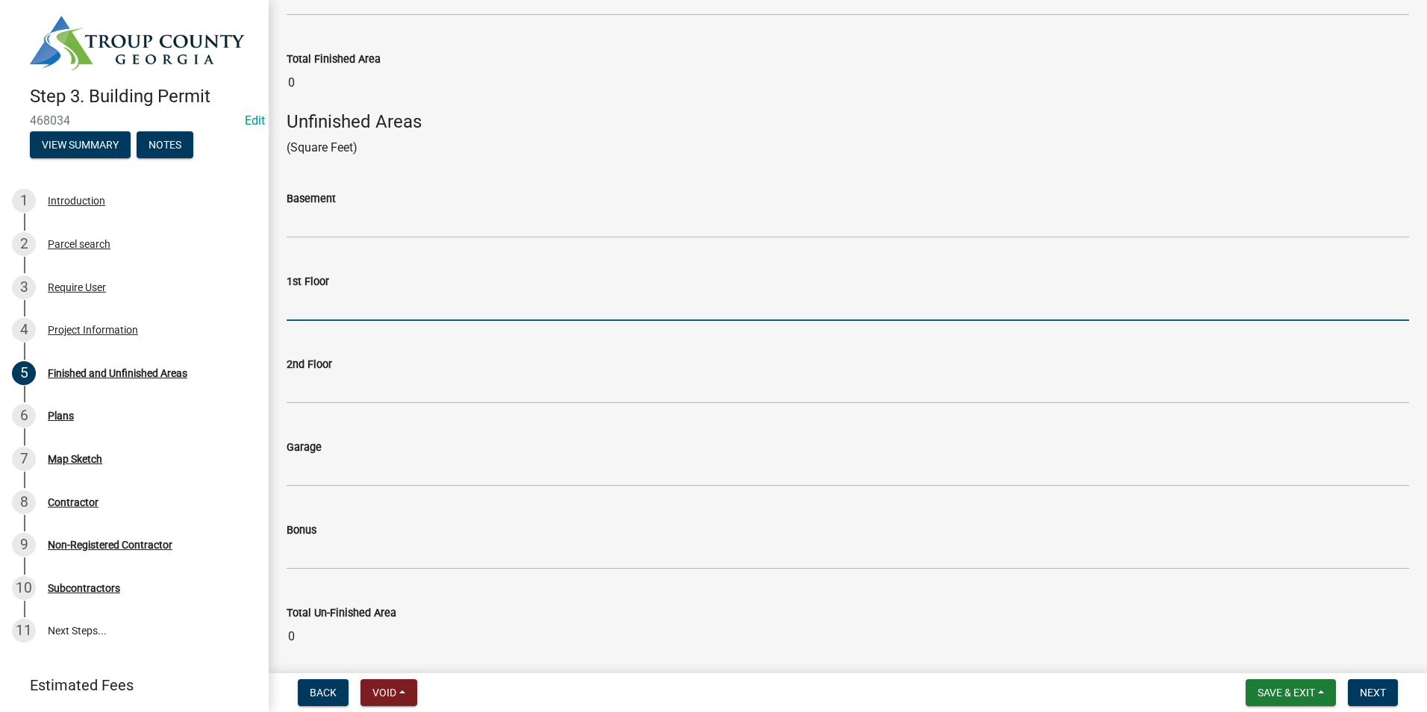
click at [330, 290] on input "text" at bounding box center [848, 305] width 1122 height 31
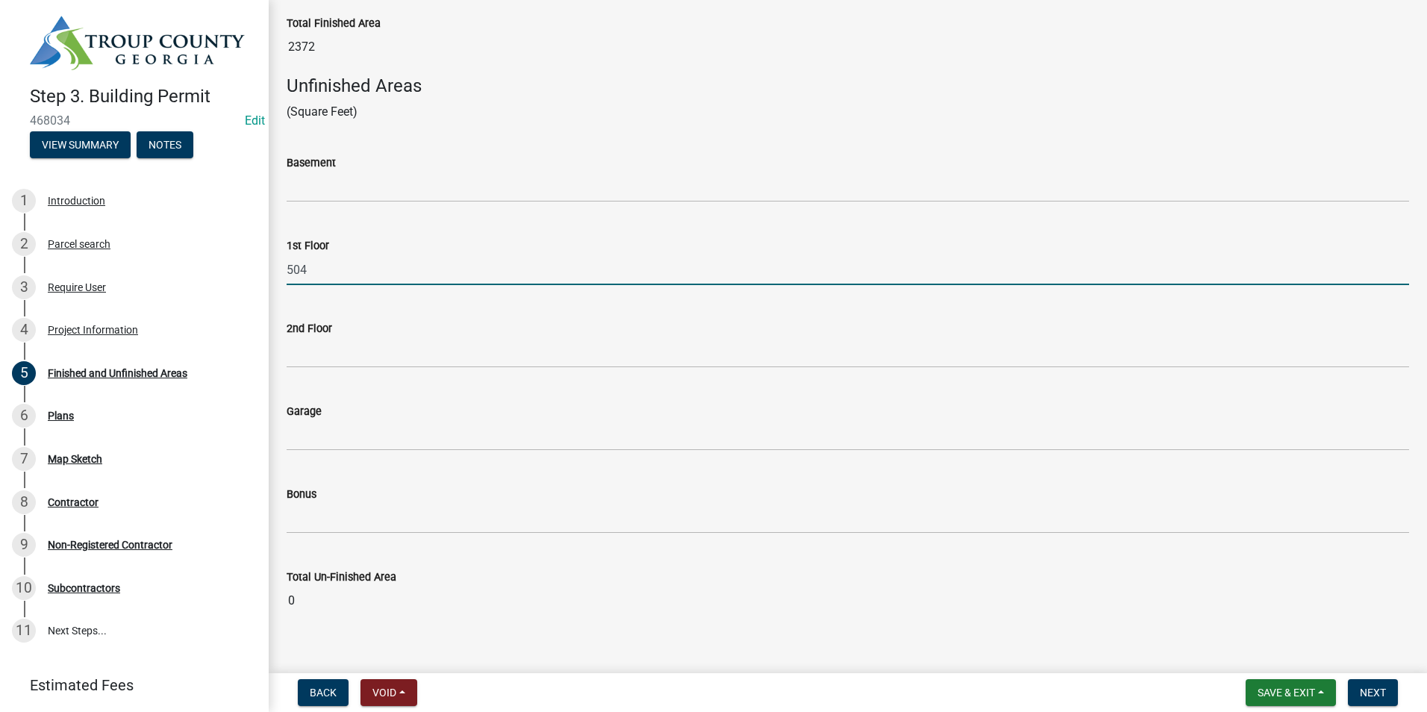
scroll to position [582, 0]
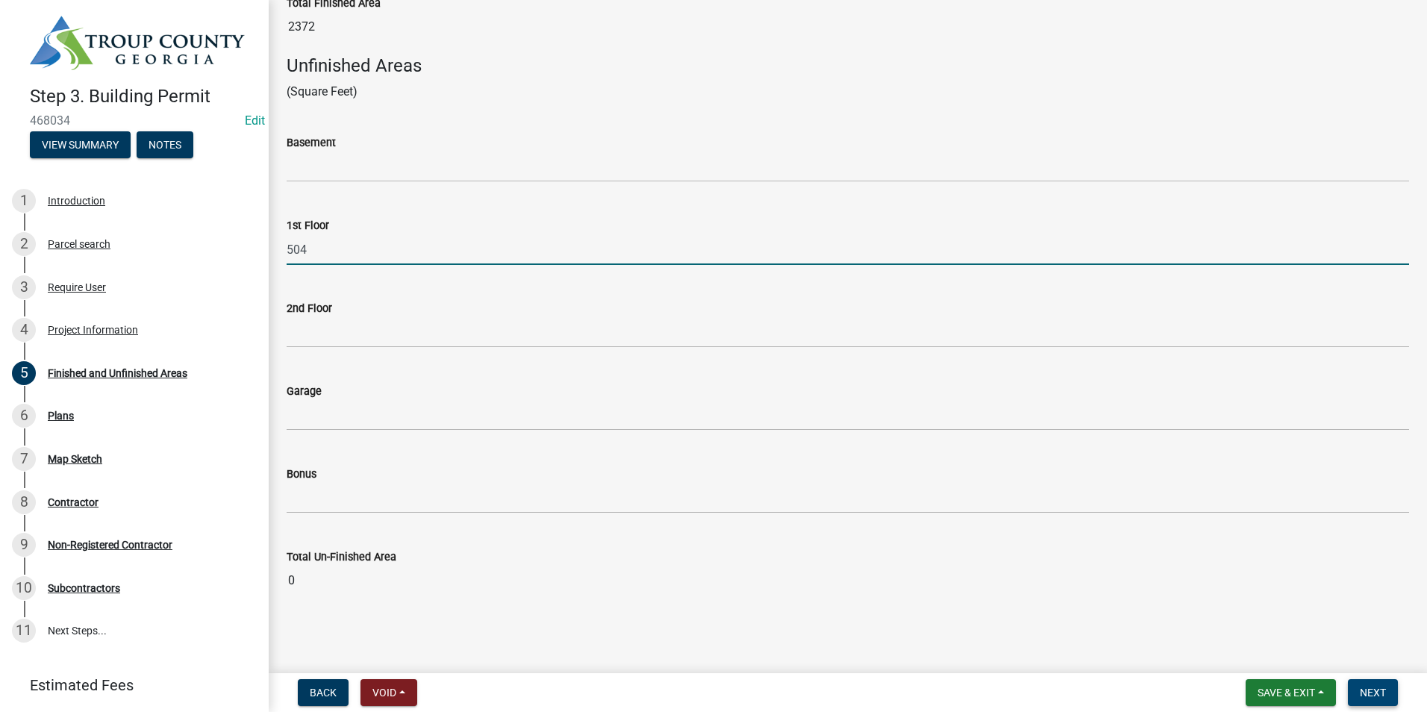
type input "504"
click at [1385, 691] on span "Next" at bounding box center [1373, 693] width 26 height 12
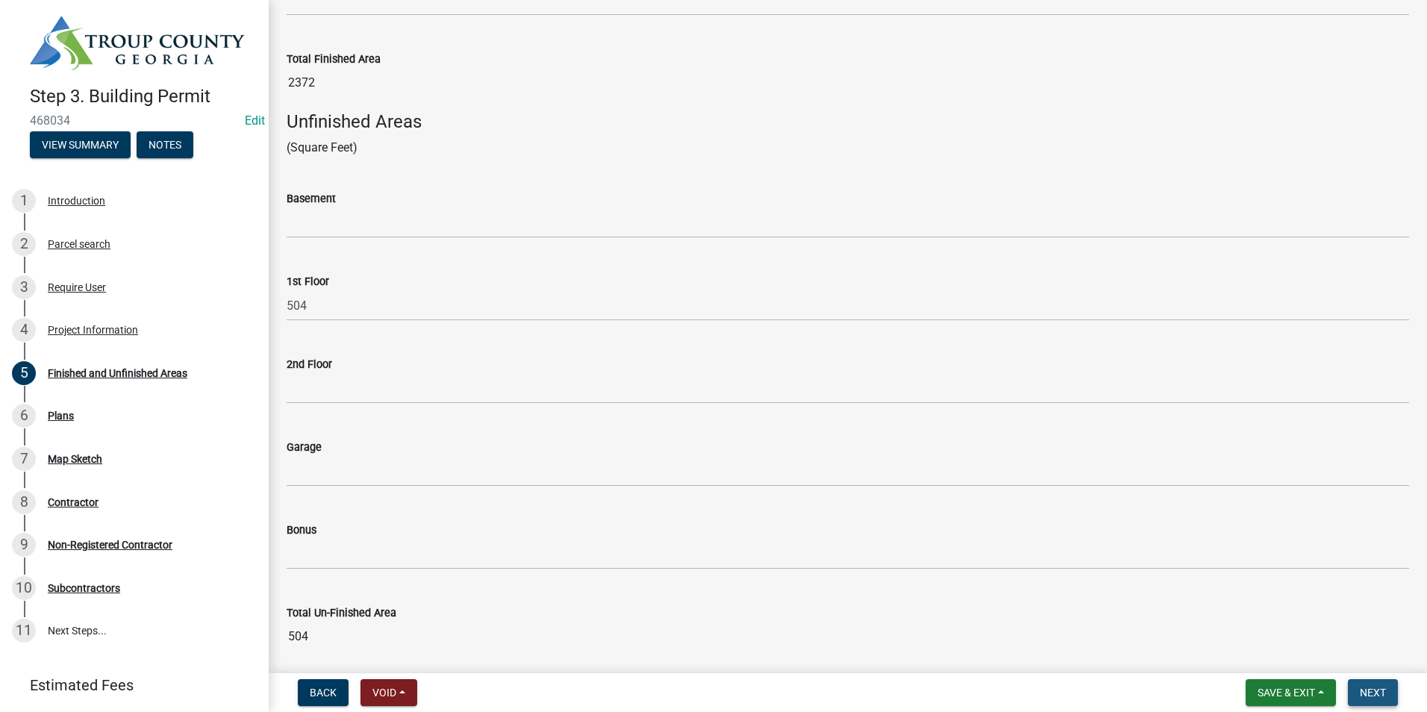
click at [1373, 695] on span "Next" at bounding box center [1373, 693] width 26 height 12
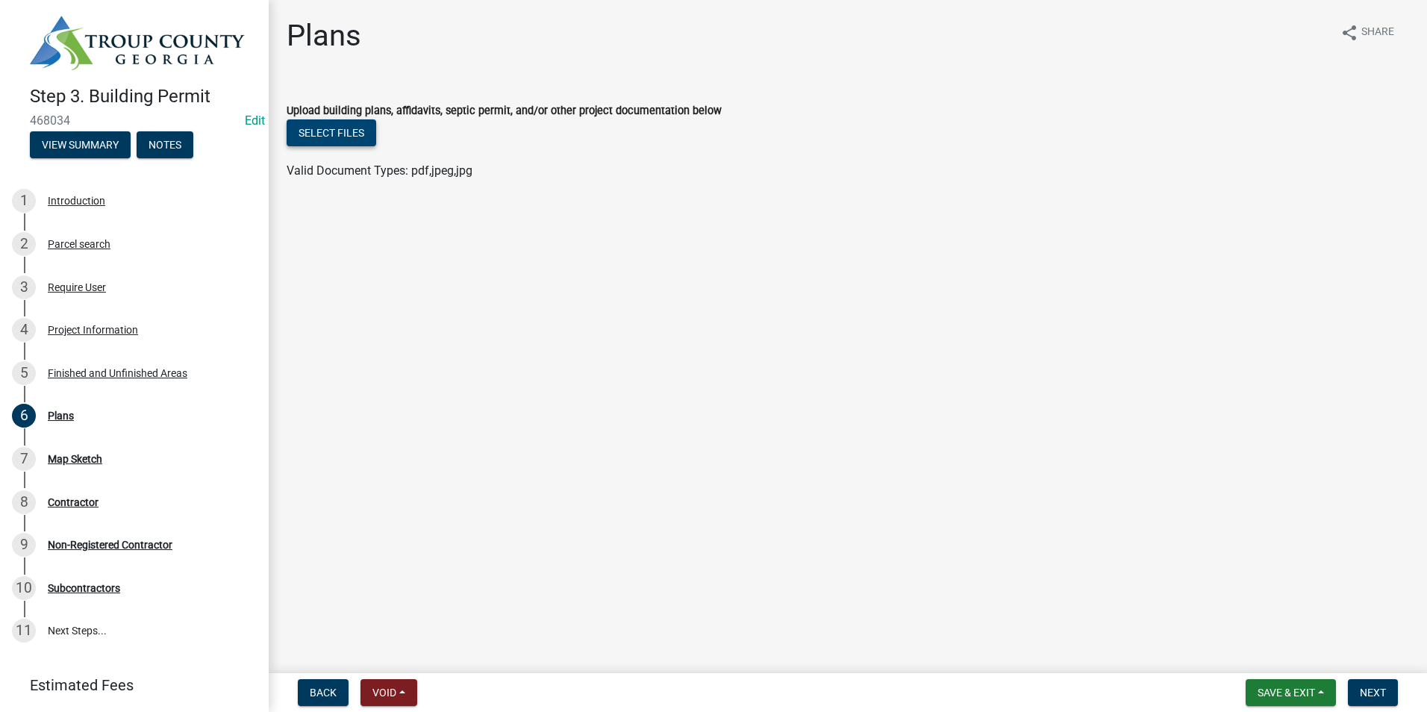
click at [325, 137] on button "Select files" at bounding box center [332, 132] width 90 height 27
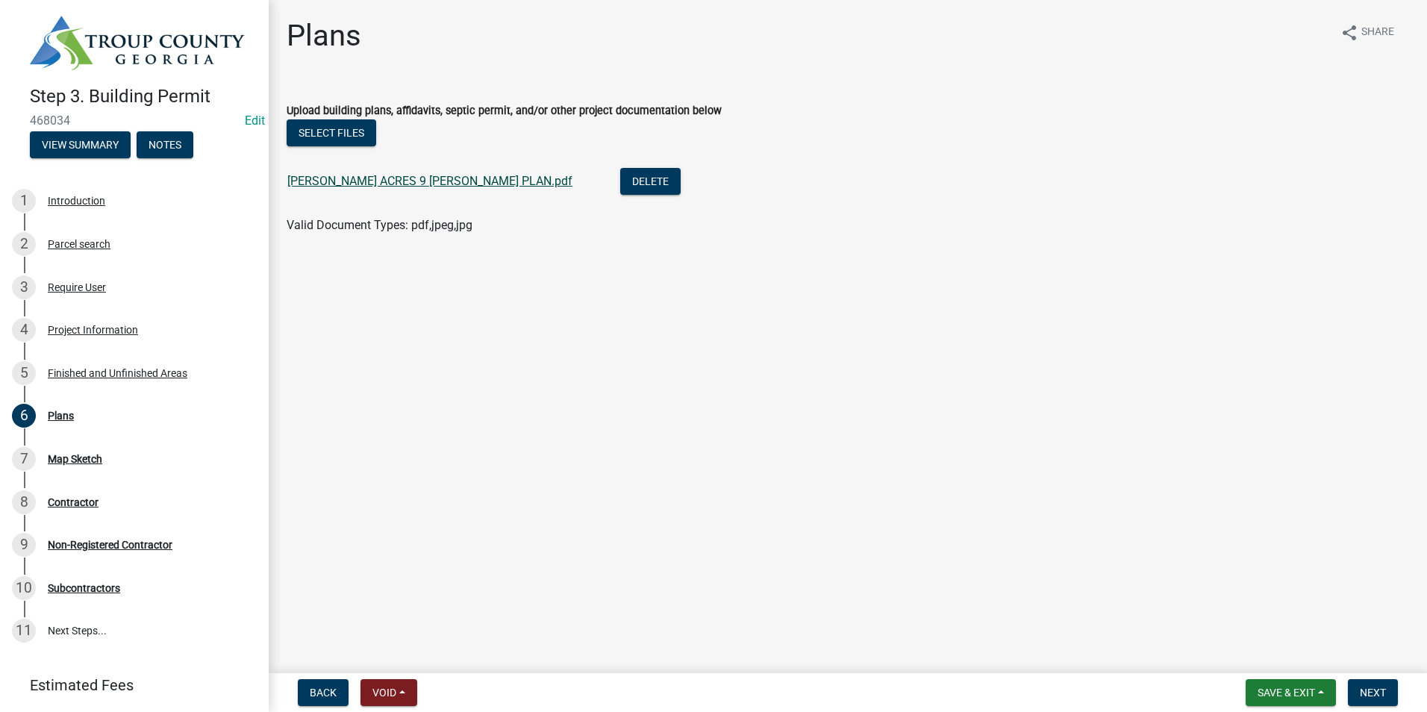
click at [378, 183] on link "KIMBELL ACRES 9 BLANTON PLAN.pdf" at bounding box center [429, 181] width 285 height 14
click at [1374, 688] on span "Next" at bounding box center [1373, 693] width 26 height 12
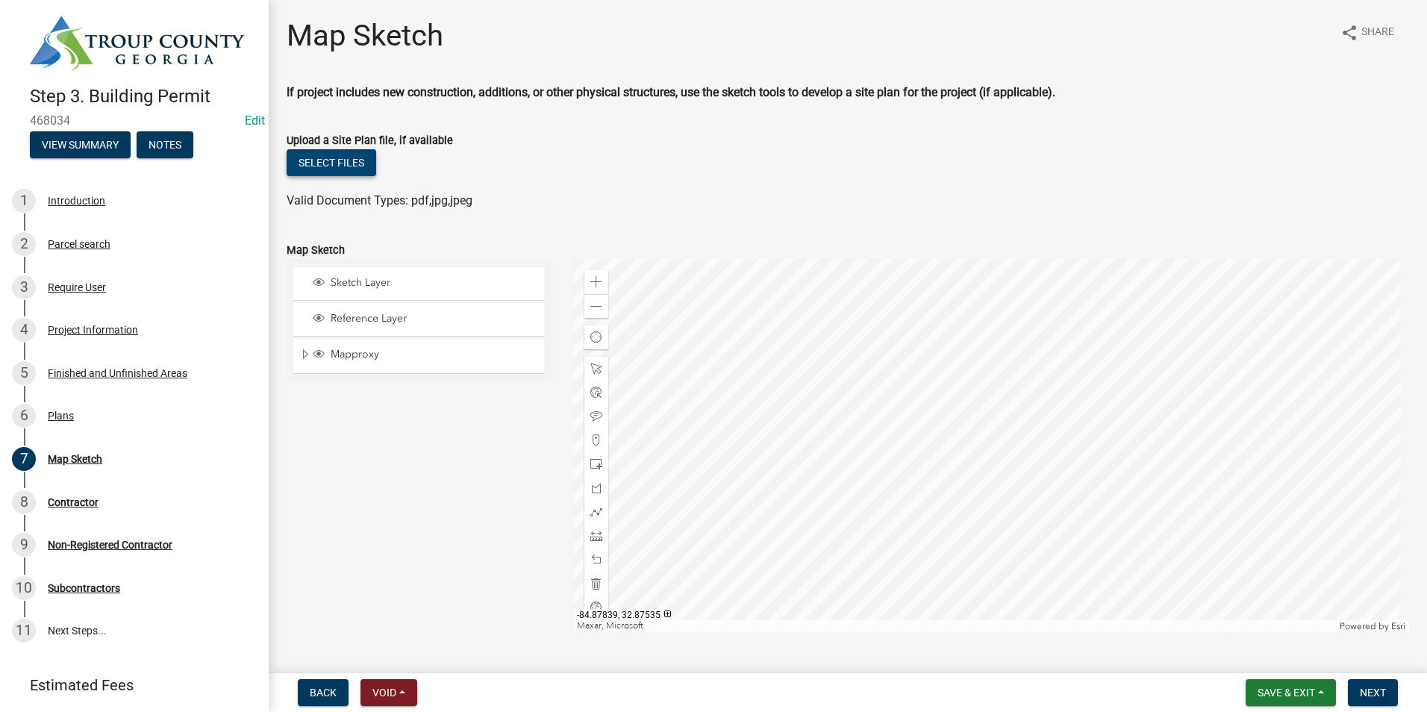
click at [330, 169] on button "Select files" at bounding box center [332, 162] width 90 height 27
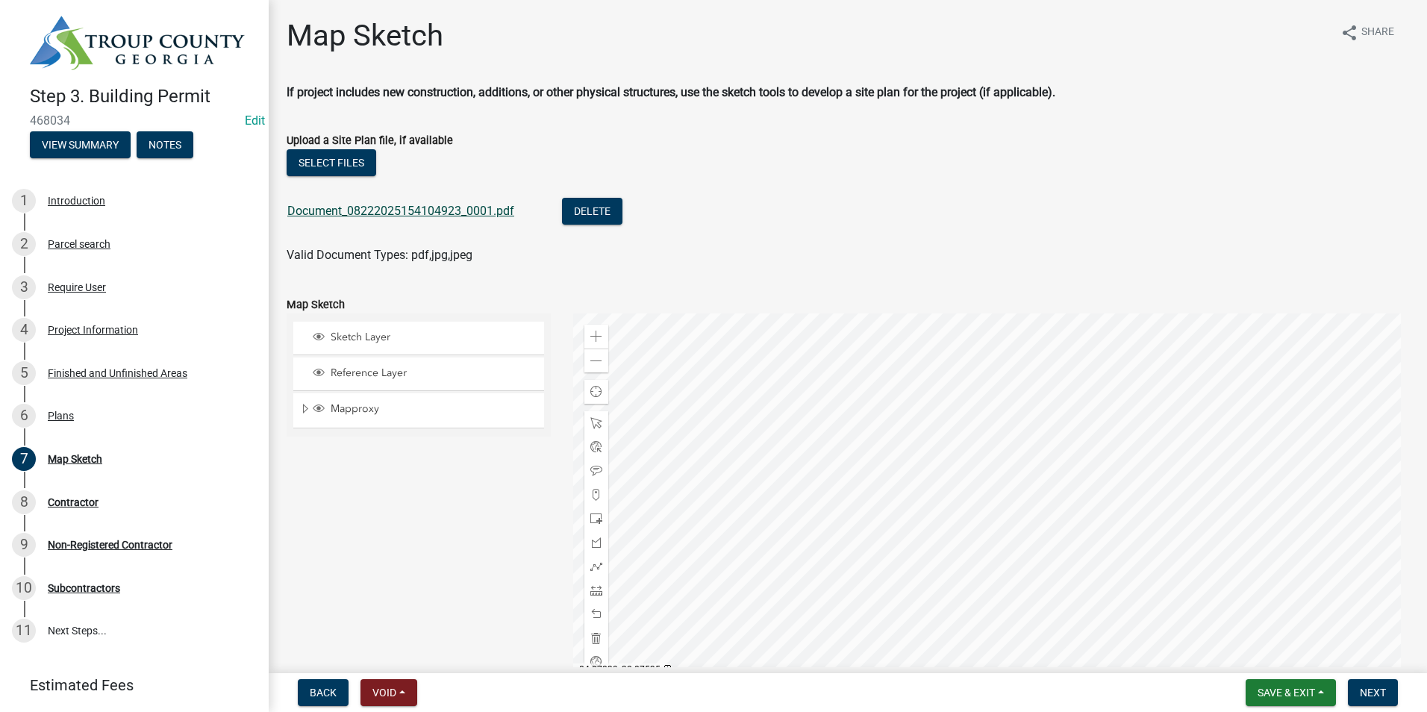
click at [393, 210] on link "Document_08222025154104923_0001.pdf" at bounding box center [400, 211] width 227 height 14
click at [1372, 695] on span "Next" at bounding box center [1373, 693] width 26 height 12
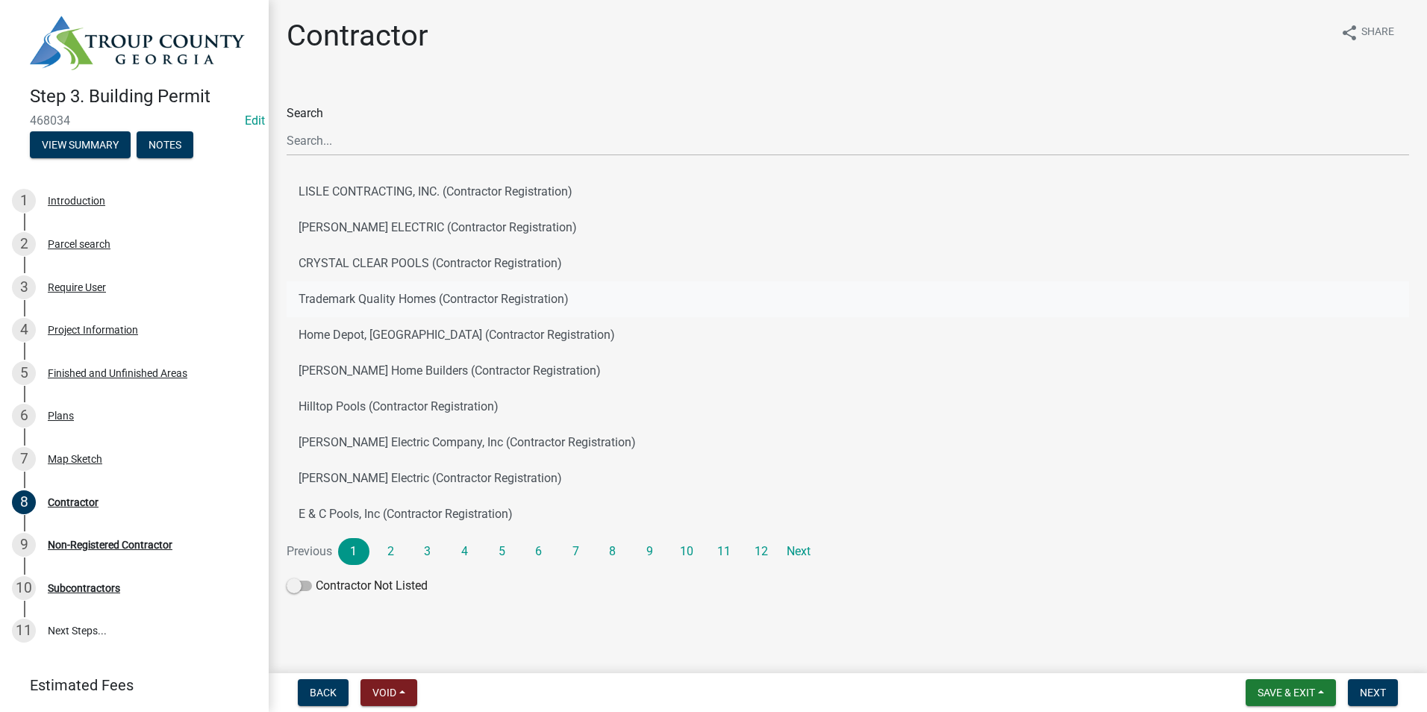
click at [376, 301] on button "Trademark Quality Homes (Contractor Registration)" at bounding box center [848, 299] width 1122 height 36
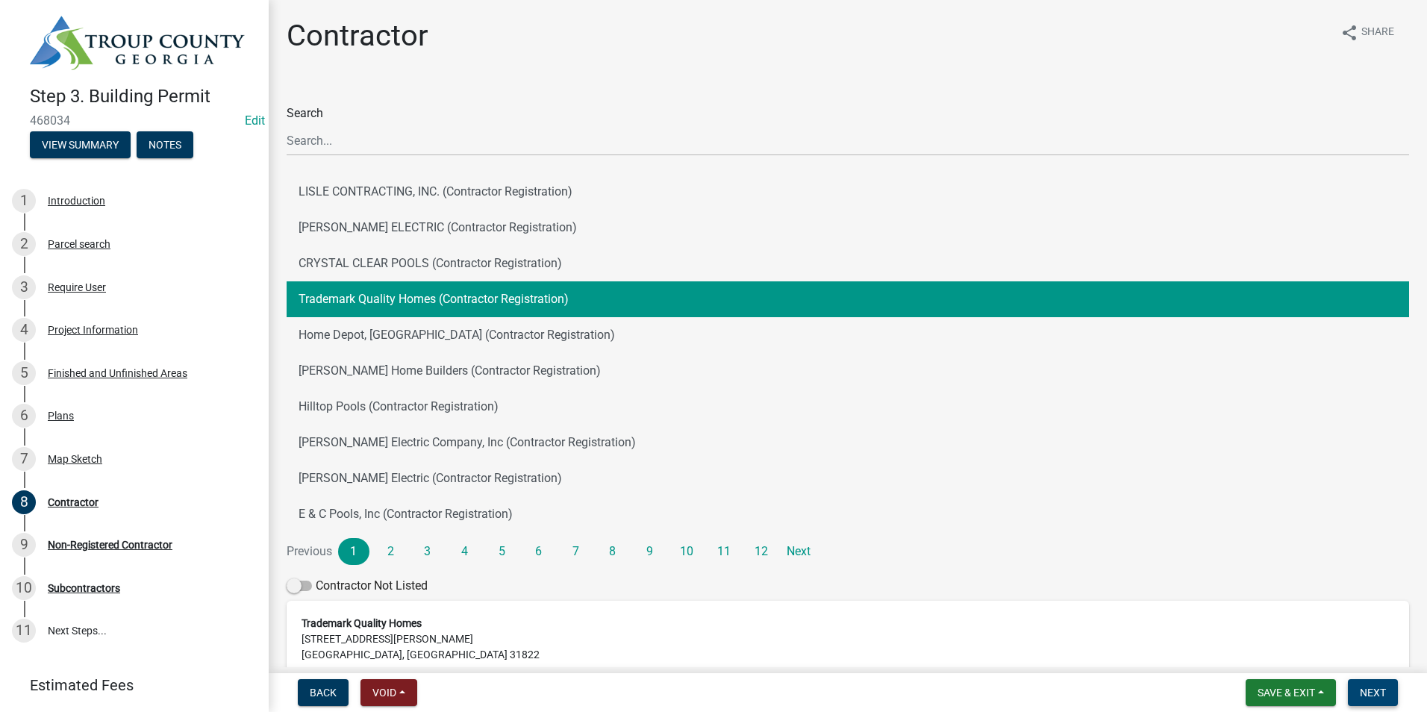
click at [1374, 691] on span "Next" at bounding box center [1373, 693] width 26 height 12
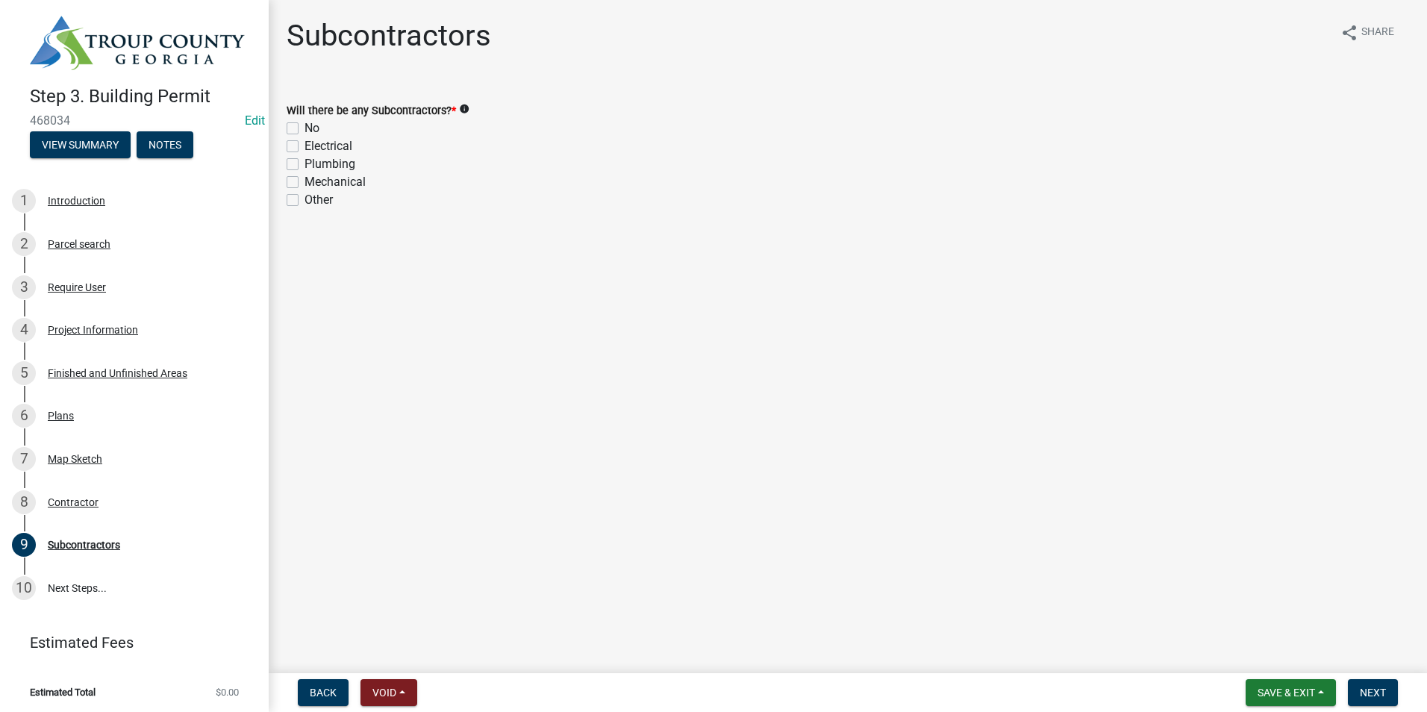
click at [304, 125] on label "No" at bounding box center [311, 128] width 15 height 18
click at [304, 125] on input "No" at bounding box center [309, 124] width 10 height 10
checkbox input "true"
checkbox input "false"
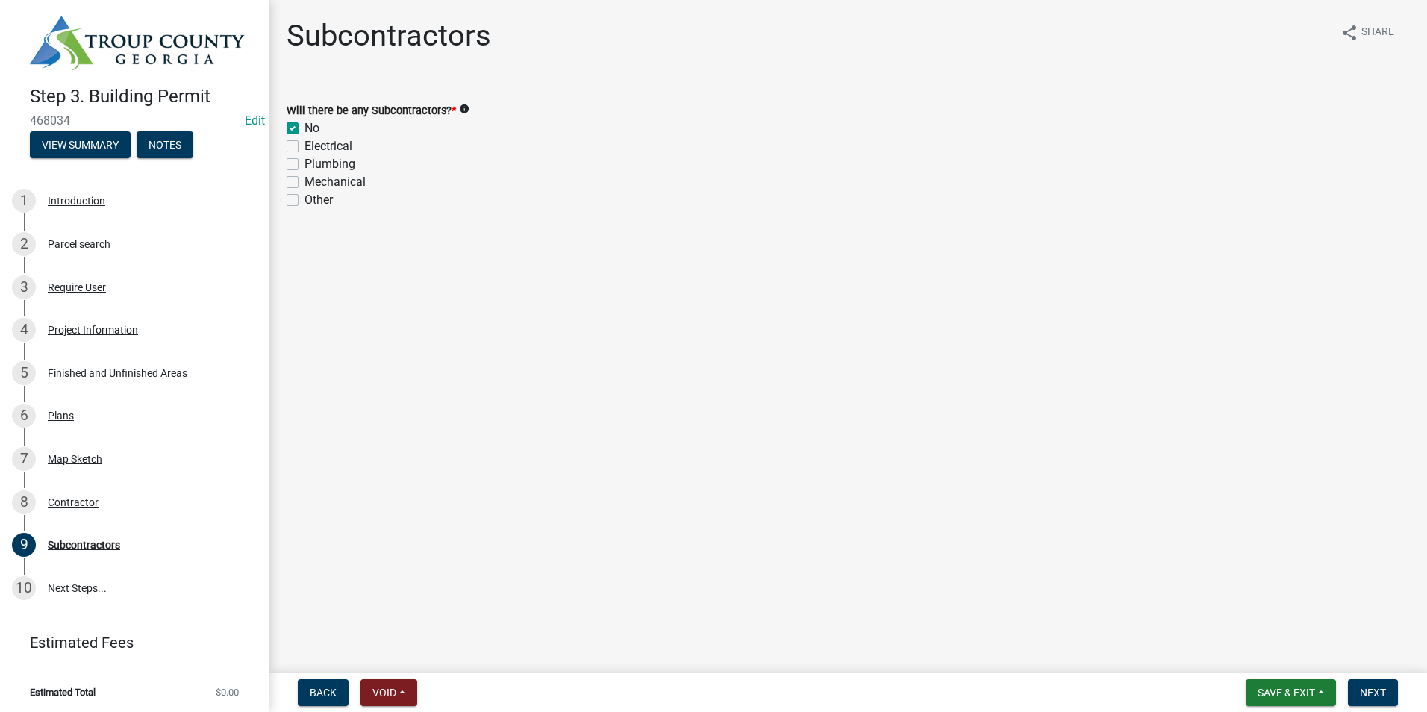
checkbox input "false"
click at [1355, 690] on button "Next" at bounding box center [1373, 692] width 50 height 27
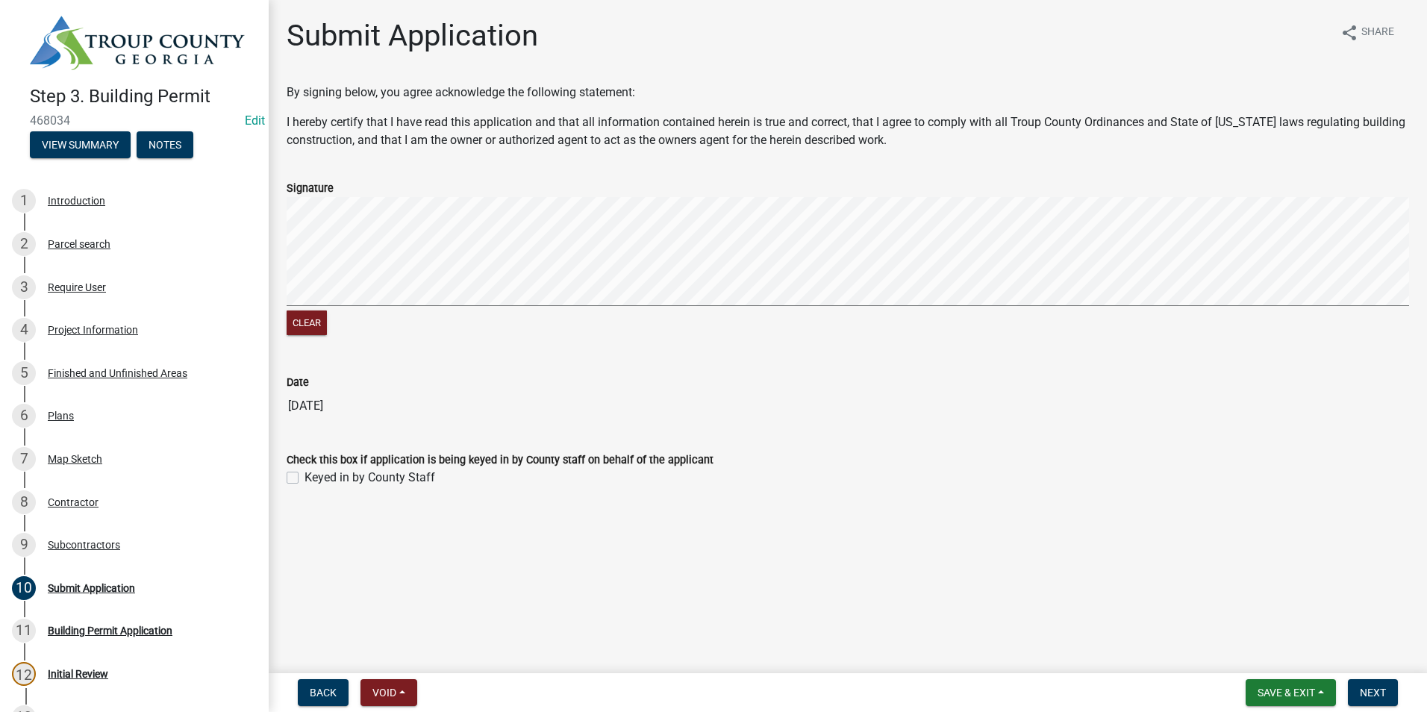
click at [304, 477] on label "Keyed in by County Staff" at bounding box center [369, 478] width 131 height 18
click at [304, 477] on input "Keyed in by County Staff" at bounding box center [309, 474] width 10 height 10
checkbox input "true"
click at [1371, 692] on span "Next" at bounding box center [1373, 693] width 26 height 12
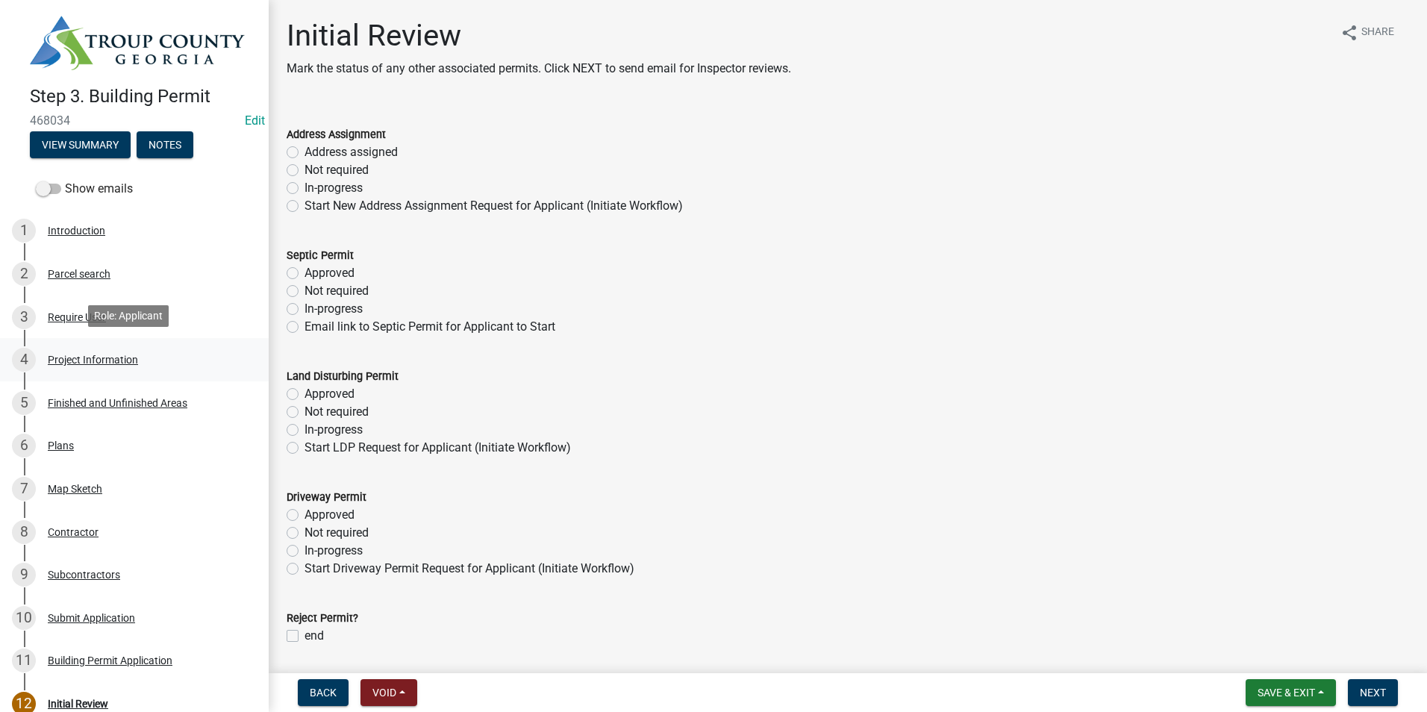
click at [122, 354] on div "Project Information" at bounding box center [93, 359] width 90 height 10
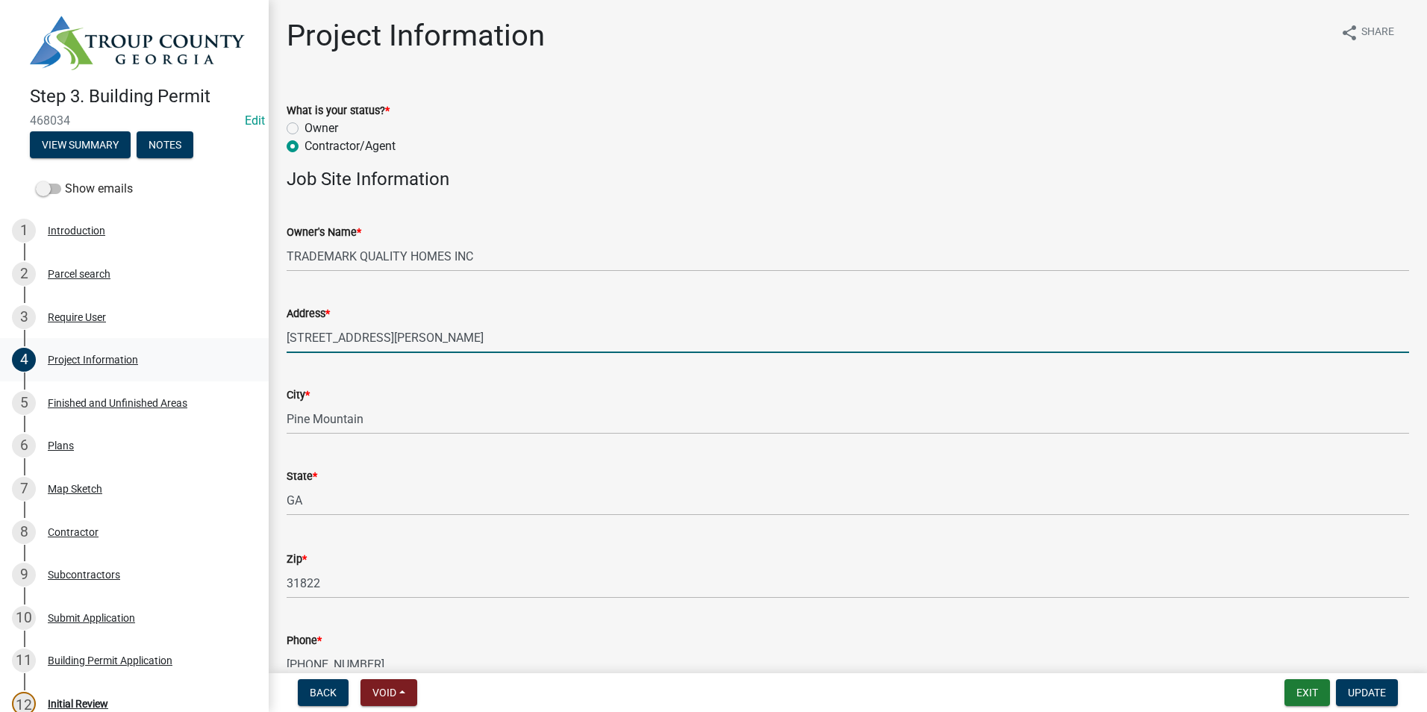
drag, startPoint x: 408, startPoint y: 337, endPoint x: 228, endPoint y: 347, distance: 180.9
click at [228, 348] on div "Step 3. Building Permit 468034 Edit View Summary Notes Show emails 1 Introducti…" at bounding box center [713, 356] width 1427 height 712
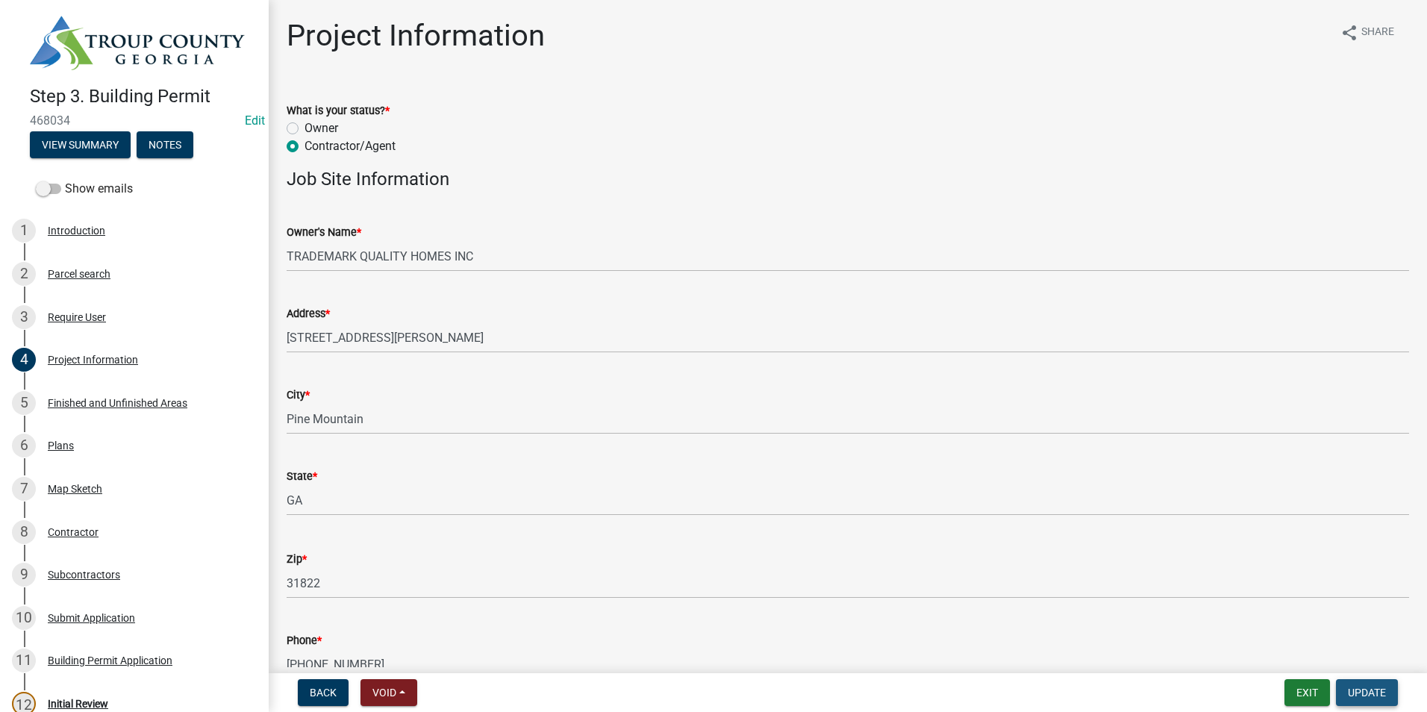
click at [1371, 692] on span "Update" at bounding box center [1367, 693] width 38 height 12
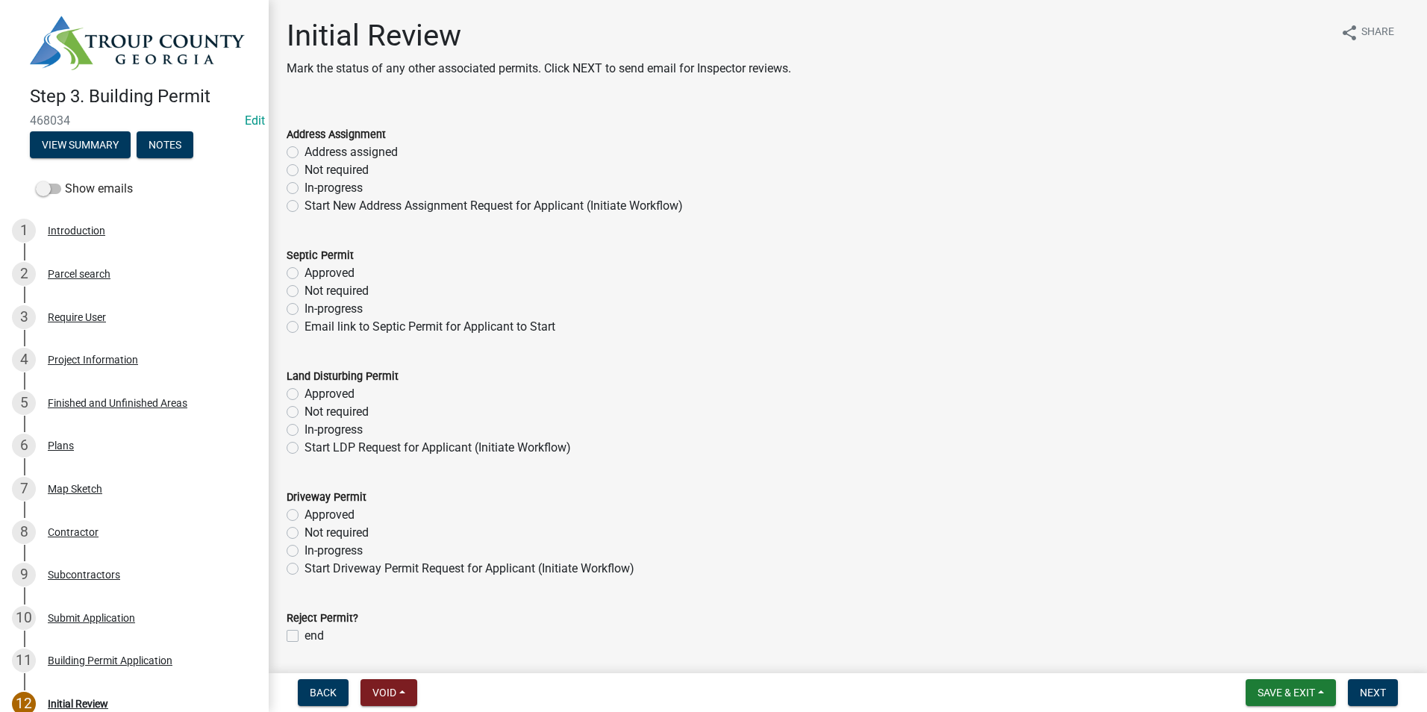
click at [304, 548] on label "In-progress" at bounding box center [333, 551] width 58 height 18
click at [304, 548] on input "In-progress" at bounding box center [309, 547] width 10 height 10
radio input "true"
click at [304, 427] on label "In-progress" at bounding box center [333, 430] width 58 height 18
click at [304, 427] on input "In-progress" at bounding box center [309, 426] width 10 height 10
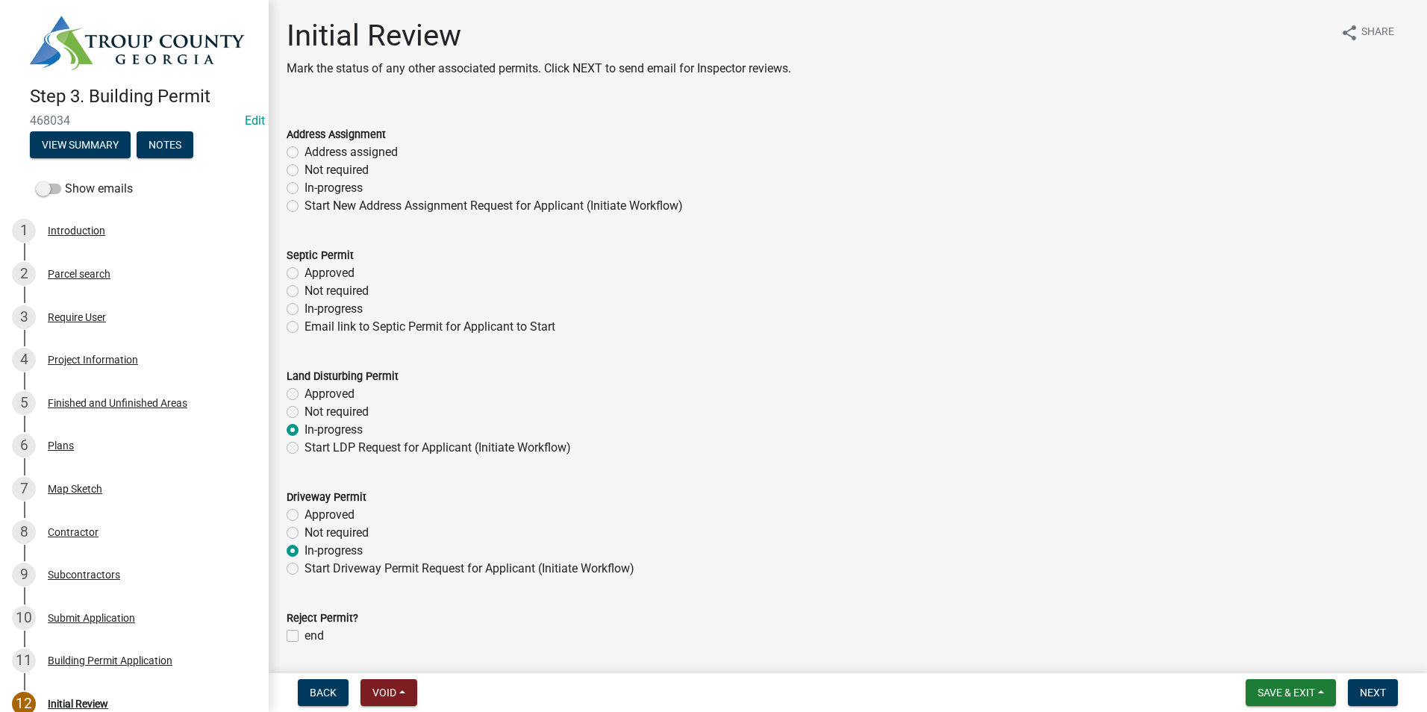
radio input "true"
click at [304, 269] on label "Approved" at bounding box center [329, 273] width 50 height 18
click at [304, 269] on input "Approved" at bounding box center [309, 269] width 10 height 10
radio input "true"
drag, startPoint x: 295, startPoint y: 151, endPoint x: 326, endPoint y: 169, distance: 36.1
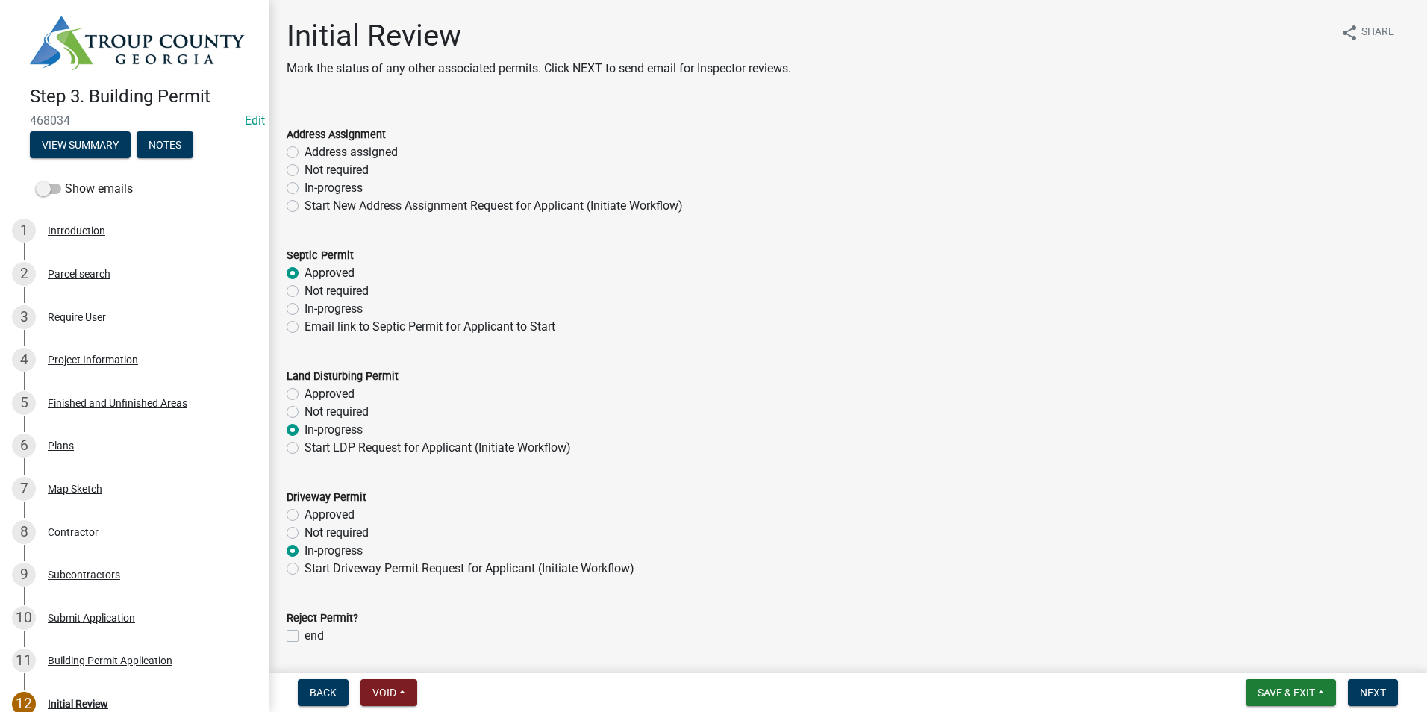
click at [304, 151] on label "Address assigned" at bounding box center [350, 152] width 93 height 18
click at [304, 151] on input "Address assigned" at bounding box center [309, 148] width 10 height 10
radio input "true"
click at [304, 172] on label "Not required" at bounding box center [336, 170] width 64 height 18
click at [304, 171] on input "Not required" at bounding box center [309, 166] width 10 height 10
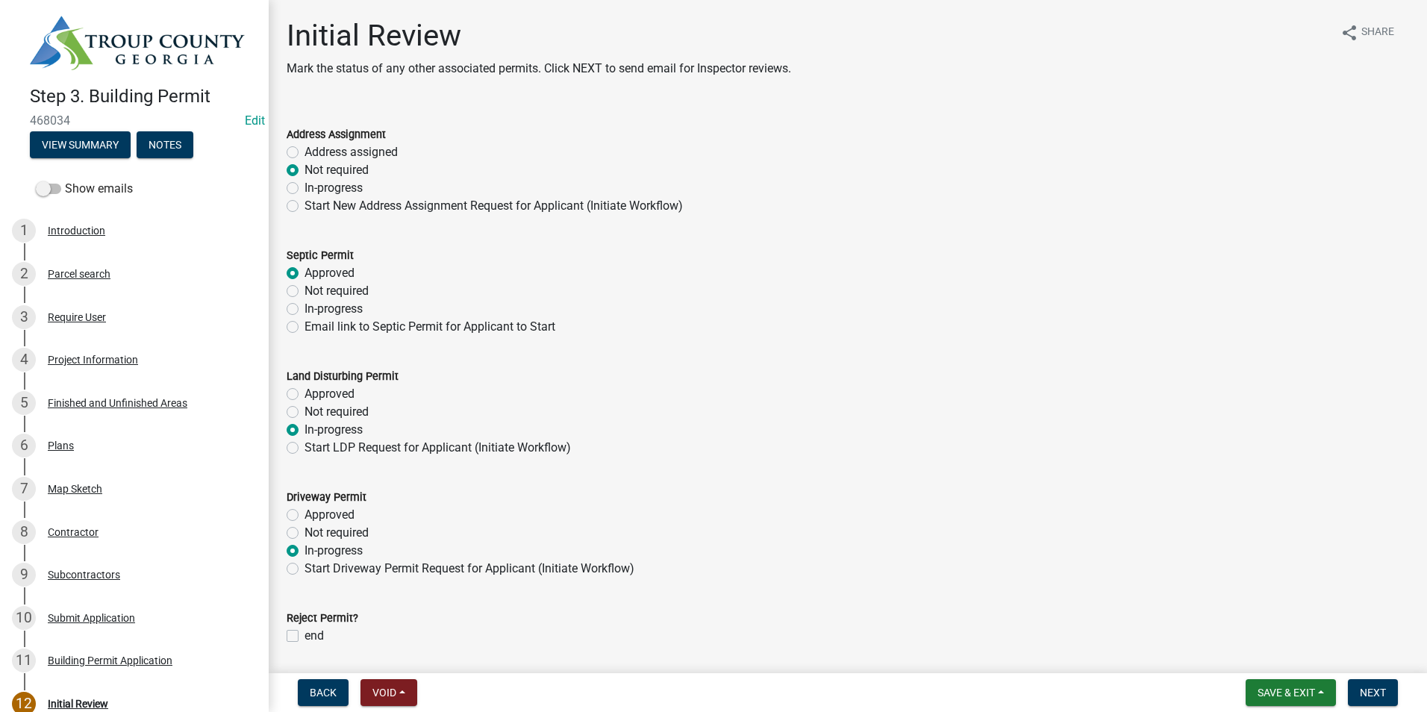
radio input "true"
click at [1369, 695] on span "Next" at bounding box center [1373, 693] width 26 height 12
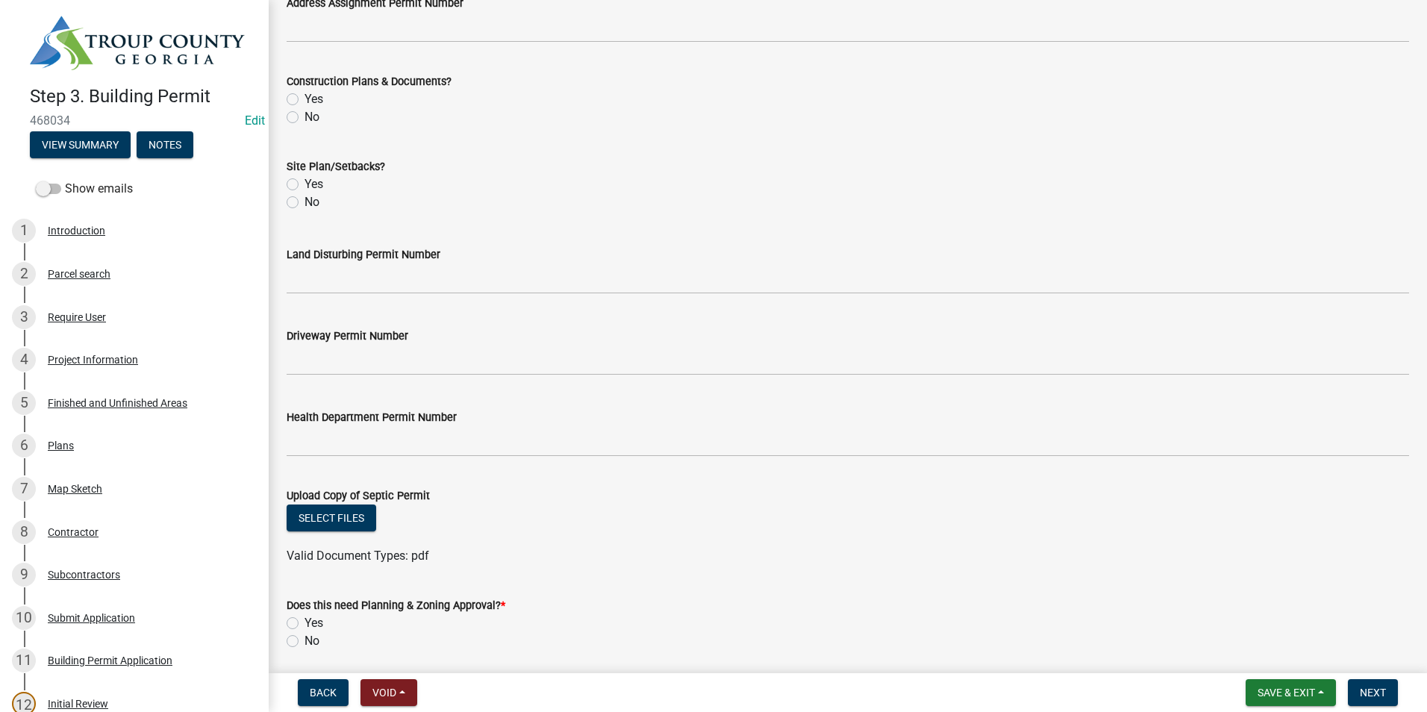
scroll to position [521, 0]
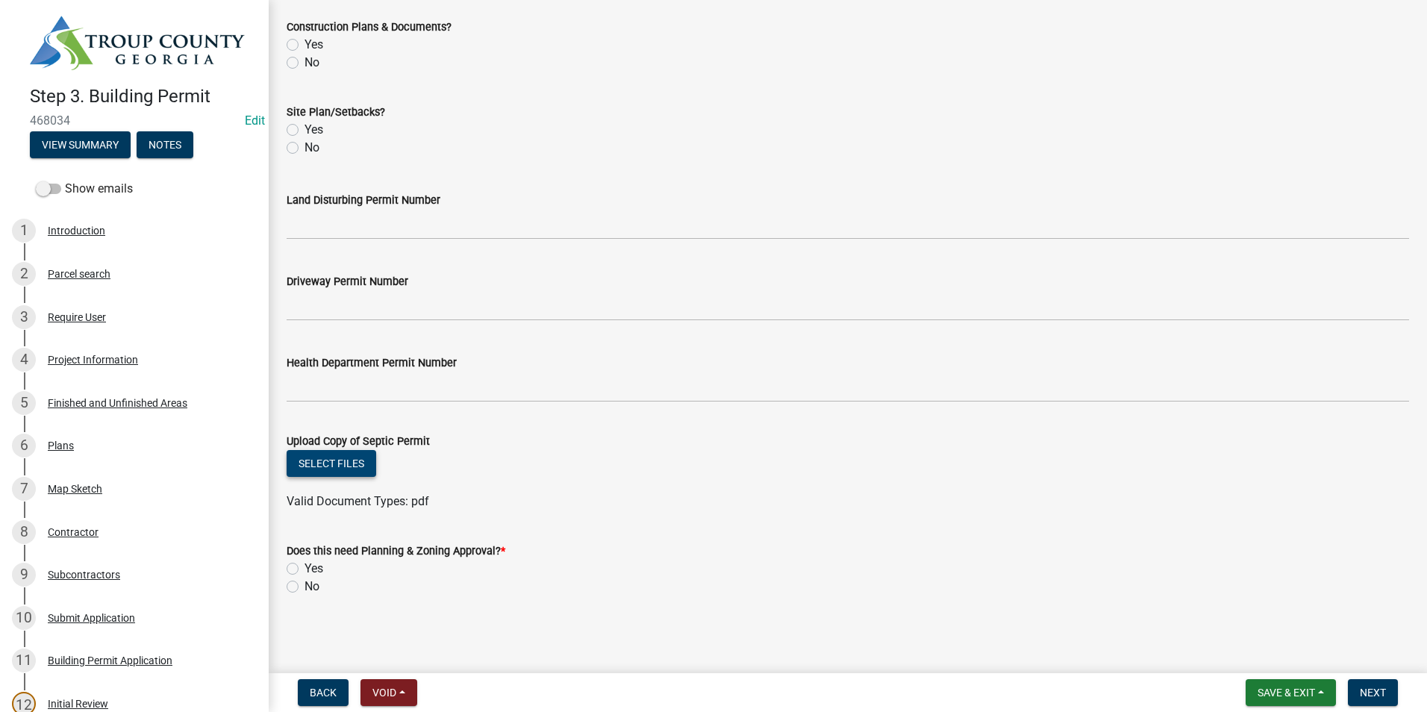
click at [323, 473] on button "Select files" at bounding box center [332, 463] width 90 height 27
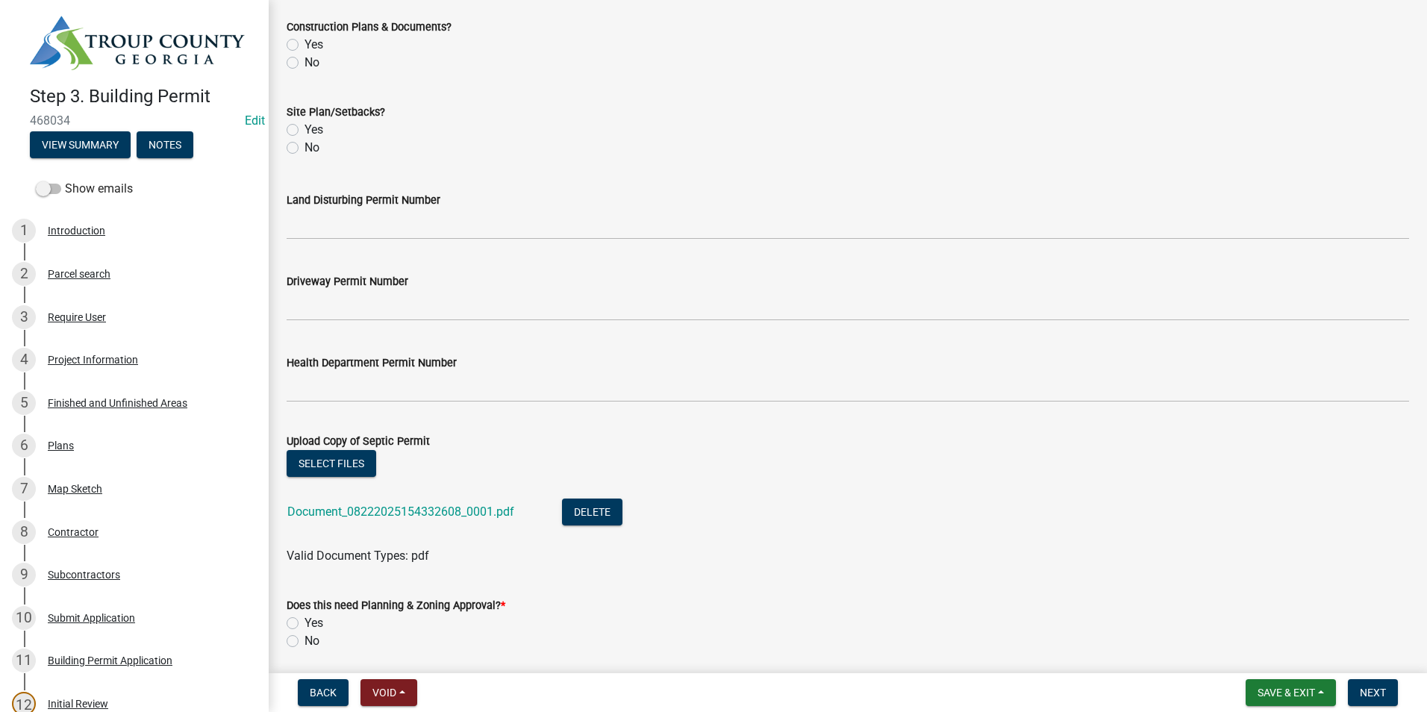
click at [304, 621] on label "Yes" at bounding box center [313, 623] width 19 height 18
click at [304, 621] on input "Yes" at bounding box center [309, 619] width 10 height 10
radio input "true"
click at [1263, 688] on span "Save & Exit" at bounding box center [1285, 693] width 57 height 12
click at [1277, 659] on button "Save & Exit" at bounding box center [1275, 654] width 119 height 36
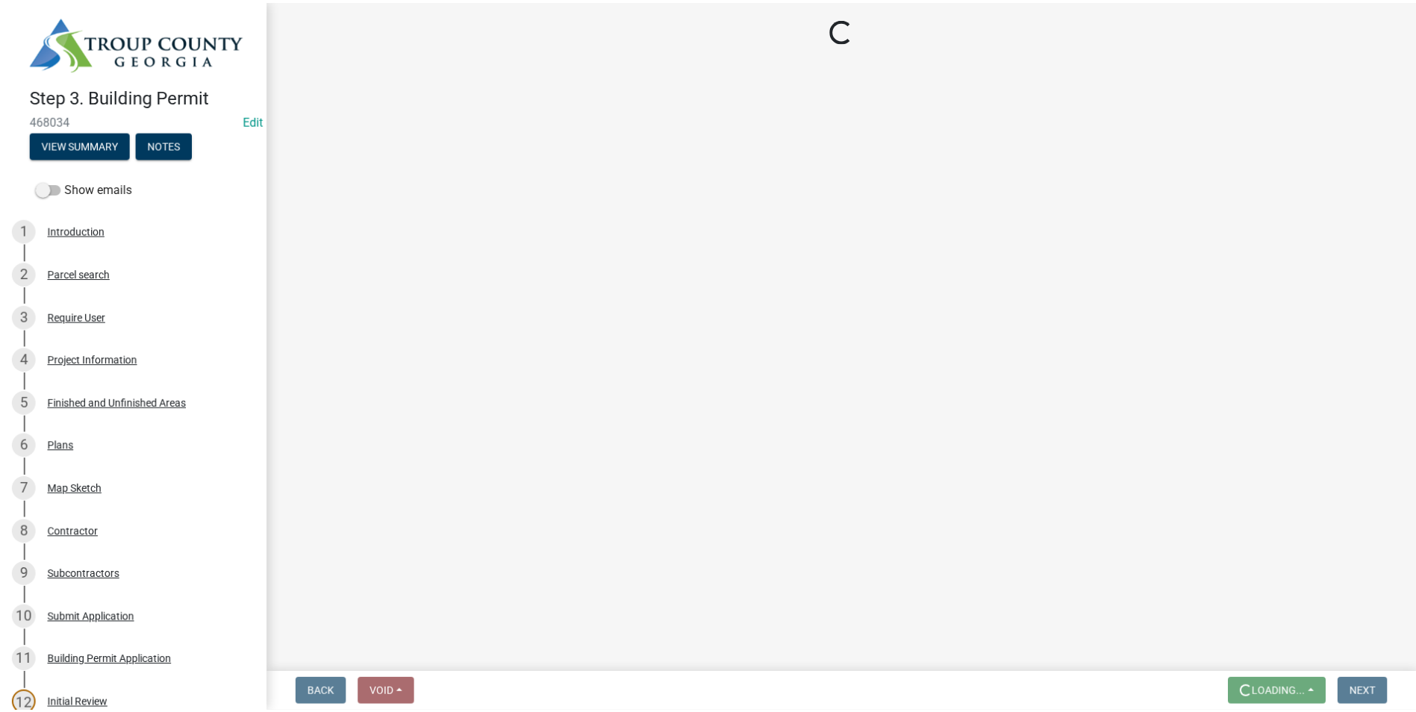
scroll to position [0, 0]
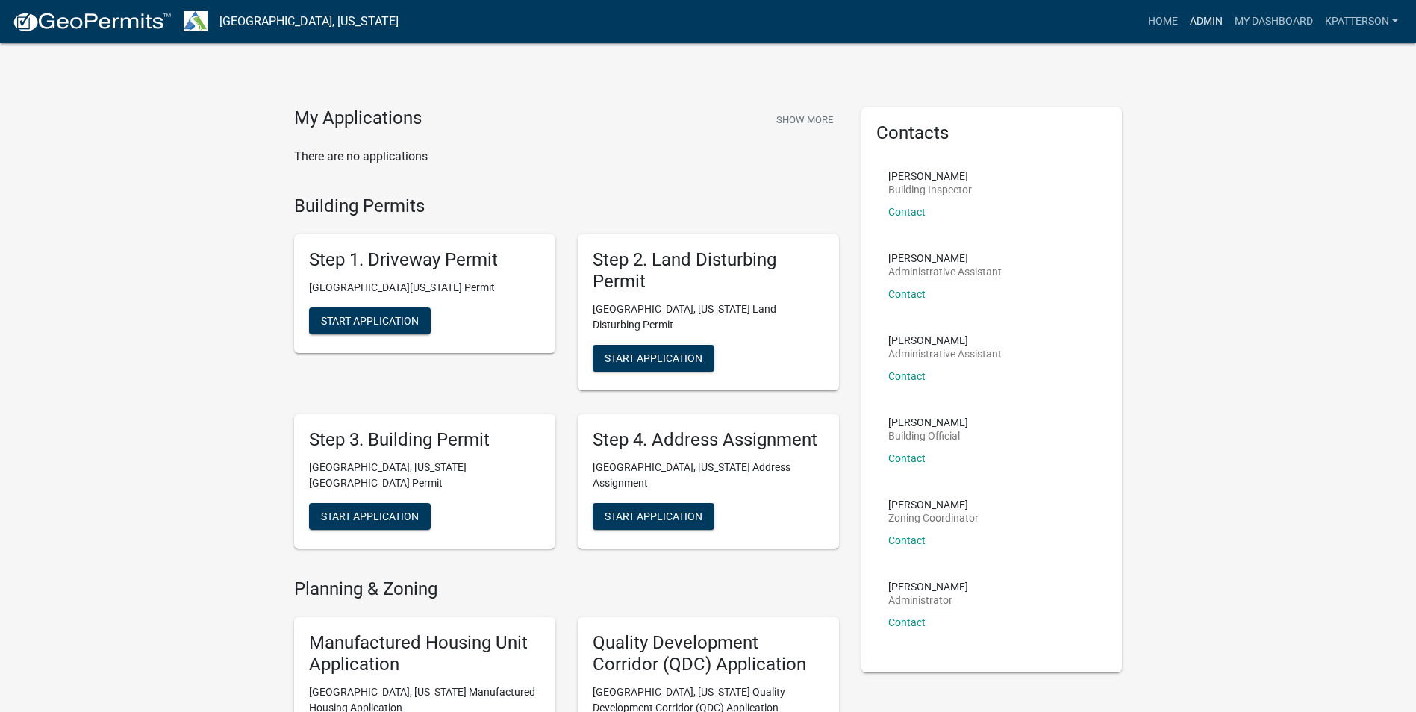
click at [1219, 22] on link "Admin" at bounding box center [1206, 21] width 45 height 28
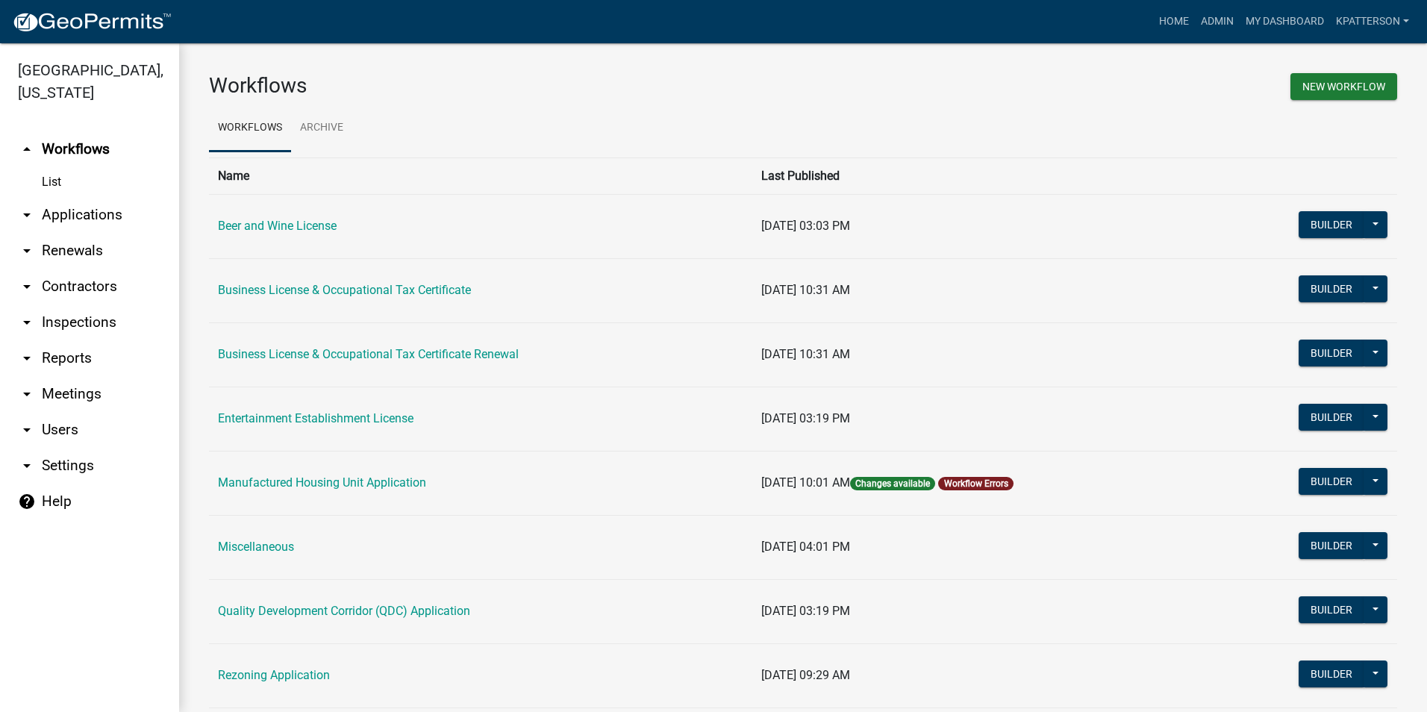
click at [83, 197] on link "arrow_drop_down Applications" at bounding box center [89, 215] width 179 height 36
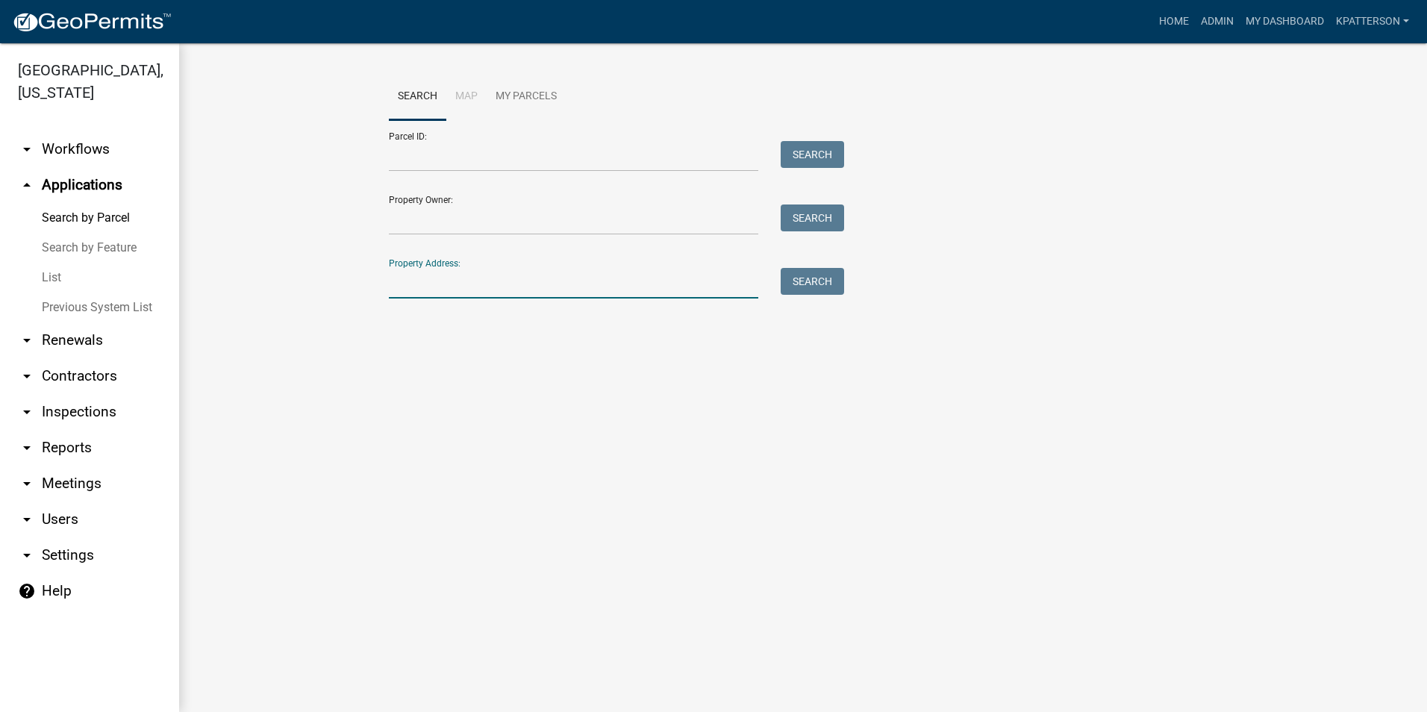
click at [521, 289] on input "Property Address:" at bounding box center [573, 283] width 369 height 31
type input "372 long cane"
click at [810, 281] on button "Search" at bounding box center [812, 281] width 63 height 27
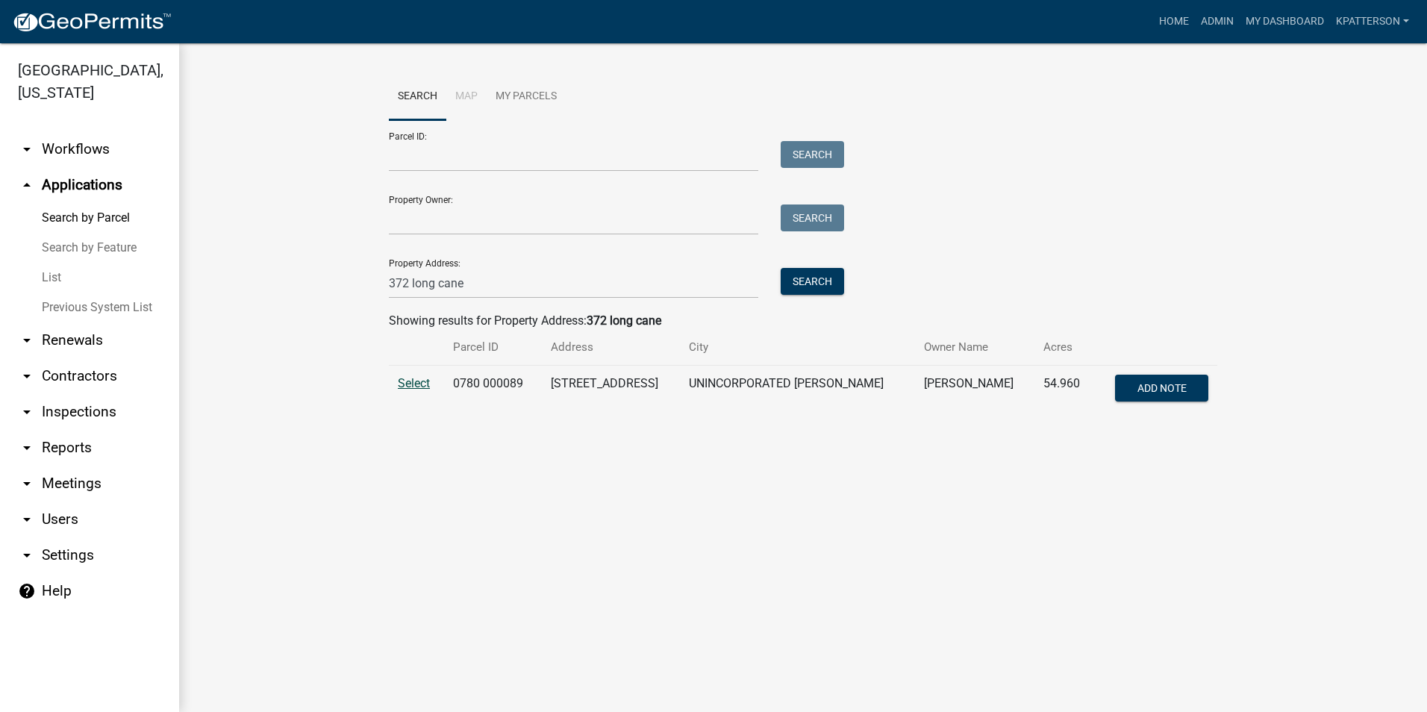
click at [421, 383] on span "Select" at bounding box center [414, 383] width 32 height 14
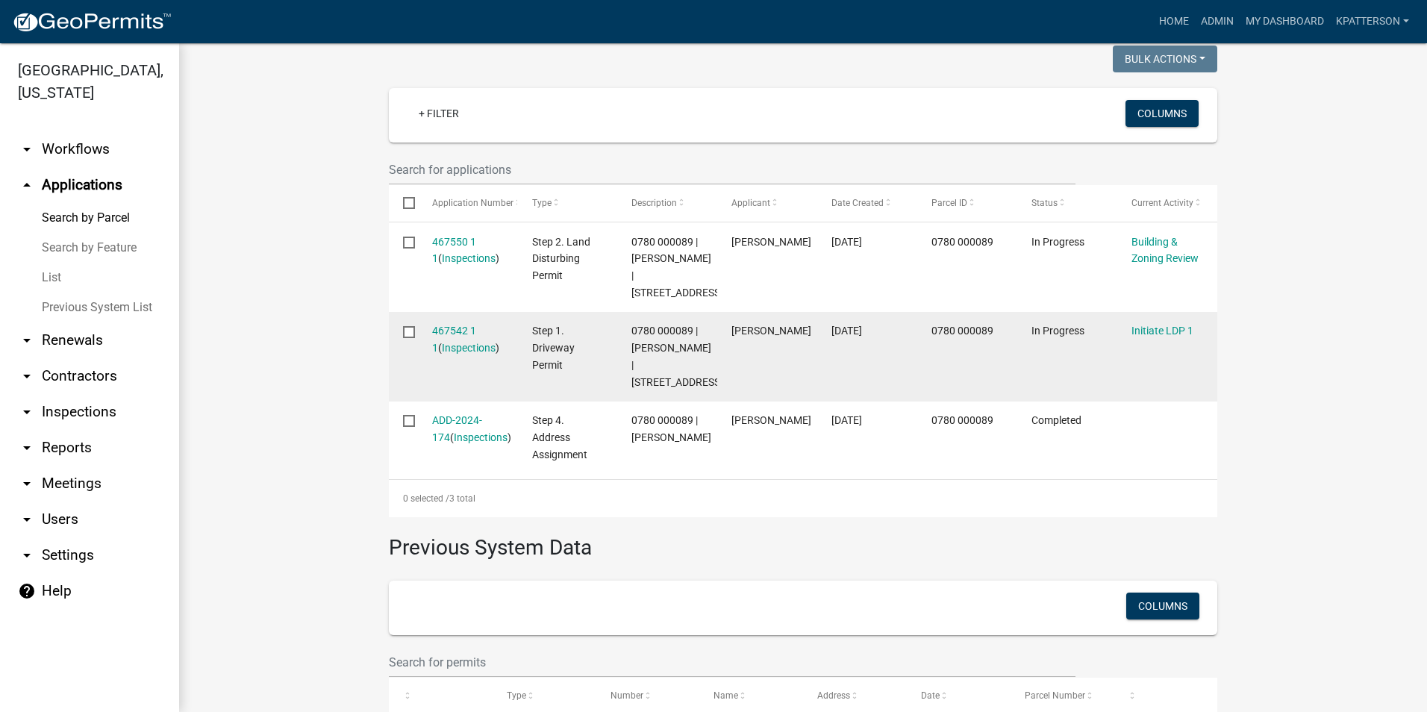
scroll to position [382, 0]
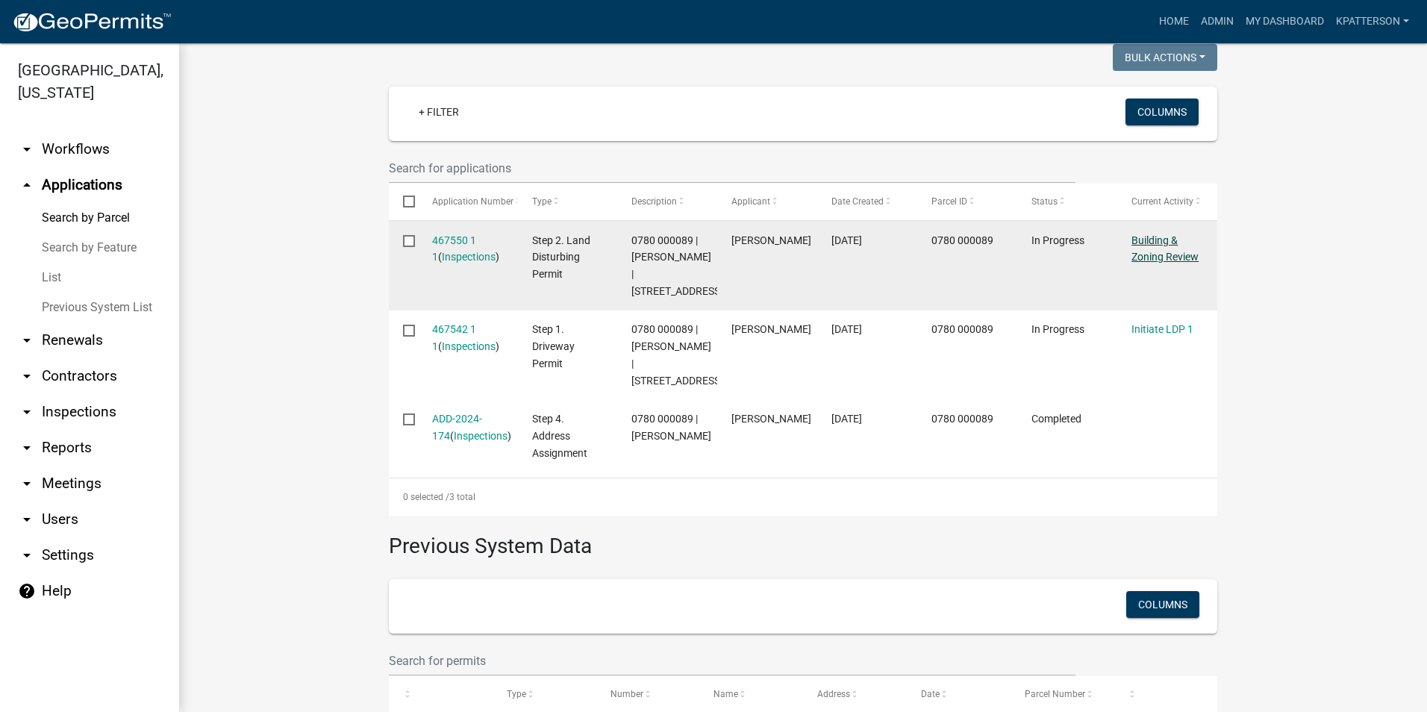
click at [1154, 257] on link "Building & Zoning Review" at bounding box center [1164, 248] width 67 height 29
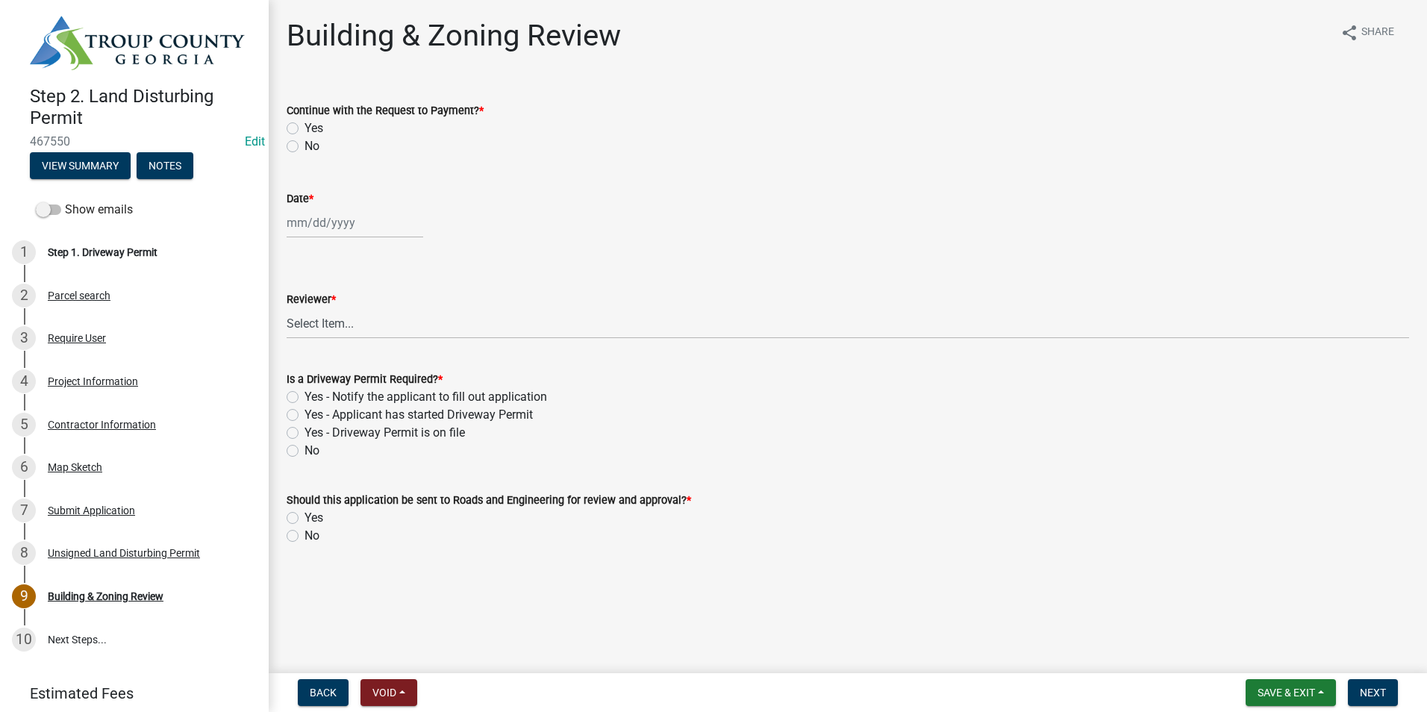
click at [304, 123] on label "Yes" at bounding box center [313, 128] width 19 height 18
click at [304, 123] on input "Yes" at bounding box center [309, 124] width 10 height 10
radio input "true"
select select "8"
select select "2025"
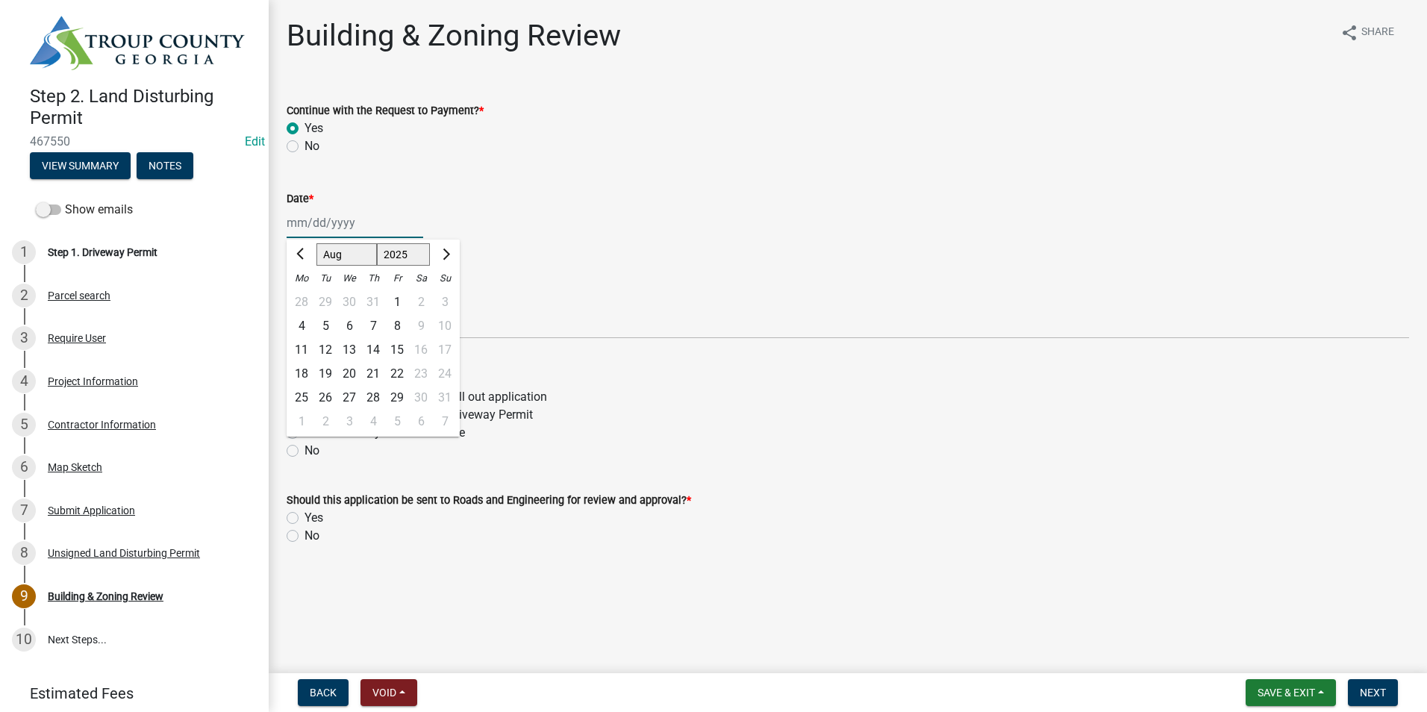
click at [326, 222] on div "Jan Feb Mar Apr May Jun Jul Aug Sep Oct Nov Dec 1525 1526 1527 1528 1529 1530 1…" at bounding box center [355, 222] width 137 height 31
click at [397, 372] on div "22" at bounding box center [397, 374] width 24 height 24
type input "08/22/2025"
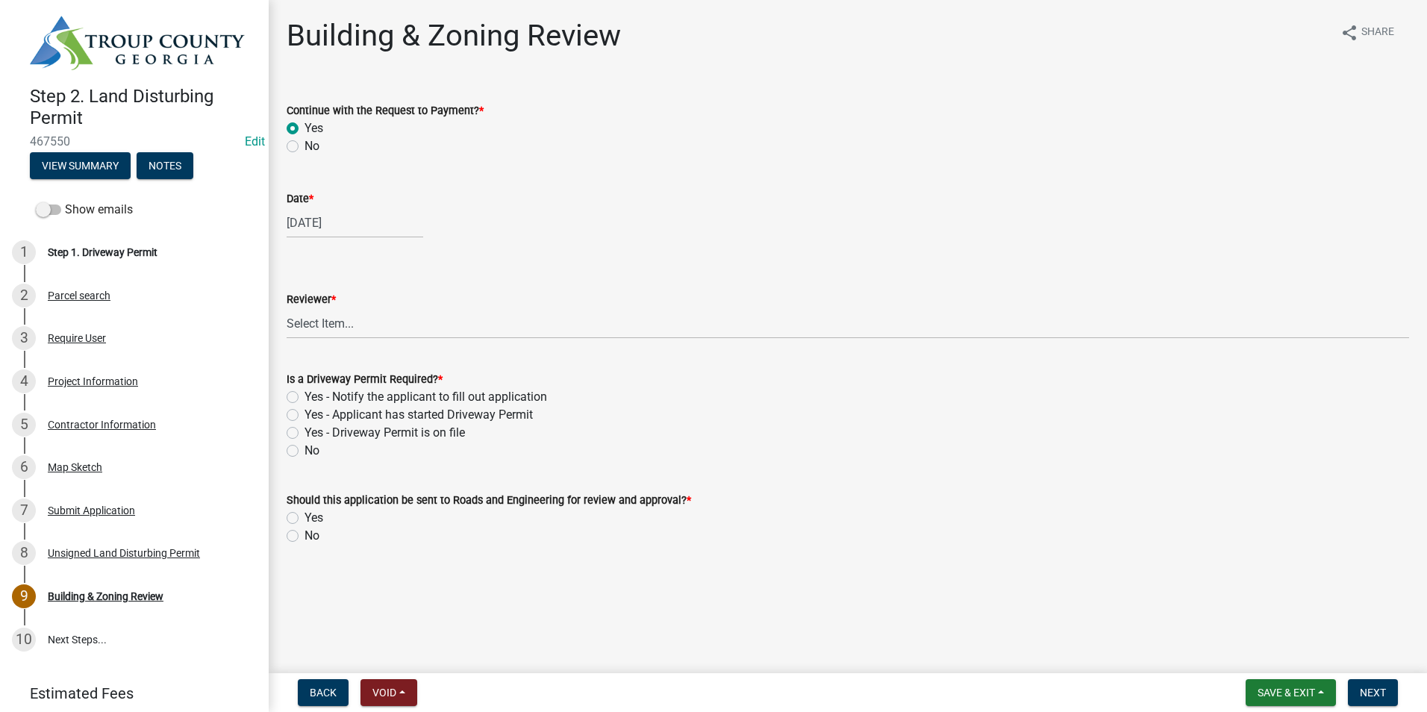
click at [377, 338] on wm-data-entity-input "Reviewer * Select Item... Ruth West William Huff Douglas Richardson Phillip Wes…" at bounding box center [848, 301] width 1122 height 101
click at [368, 313] on select "Select Item... Ruth West William Huff Douglas Richardson Phillip Wesley Jenny P…" at bounding box center [848, 323] width 1122 height 31
click at [287, 308] on select "Select Item... Ruth West William Huff Douglas Richardson Phillip Wesley Jenny P…" at bounding box center [848, 323] width 1122 height 31
select select "66ea0911-b6de-4b18-a15f-eb653539a3e3"
click at [304, 513] on label "Yes" at bounding box center [313, 518] width 19 height 18
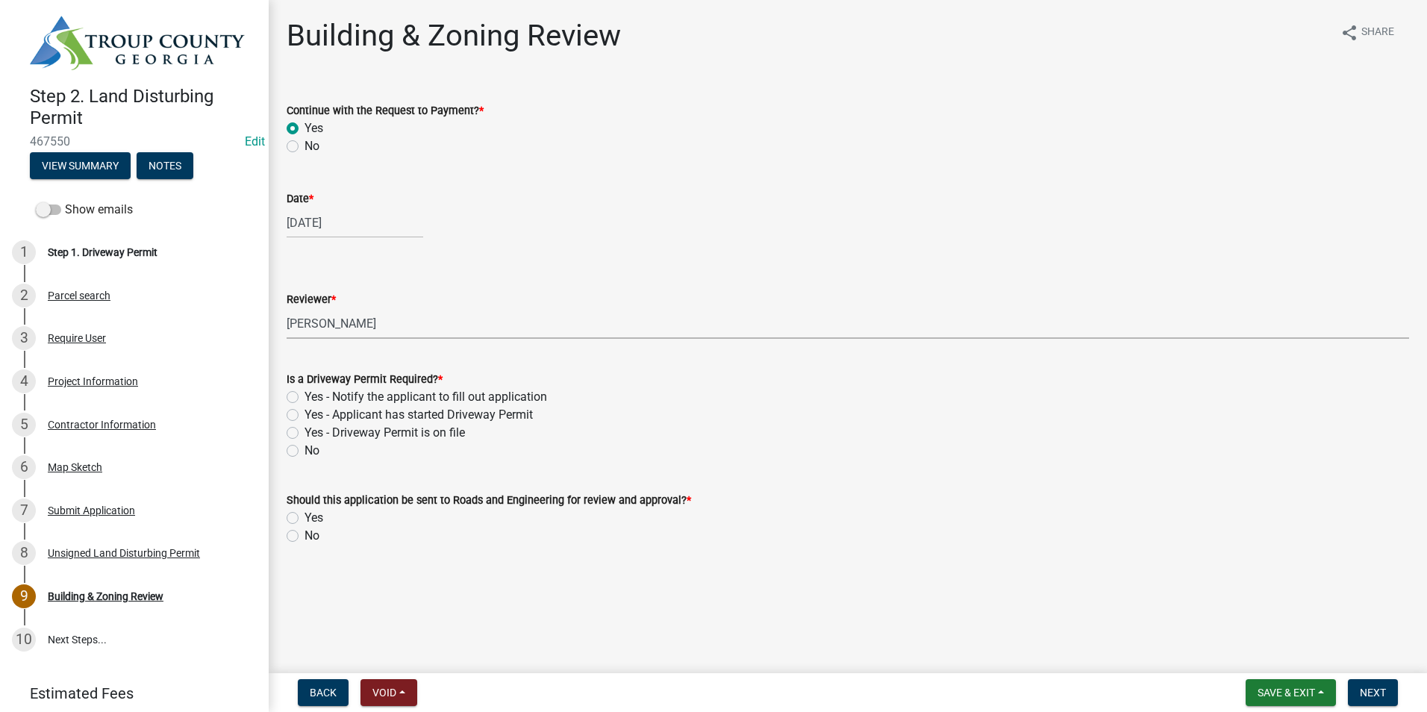
click at [304, 513] on input "Yes" at bounding box center [309, 514] width 10 height 10
radio input "true"
click at [304, 412] on label "Yes - Applicant has started Driveway Permit" at bounding box center [418, 415] width 228 height 18
click at [304, 412] on input "Yes - Applicant has started Driveway Permit" at bounding box center [309, 411] width 10 height 10
radio input "true"
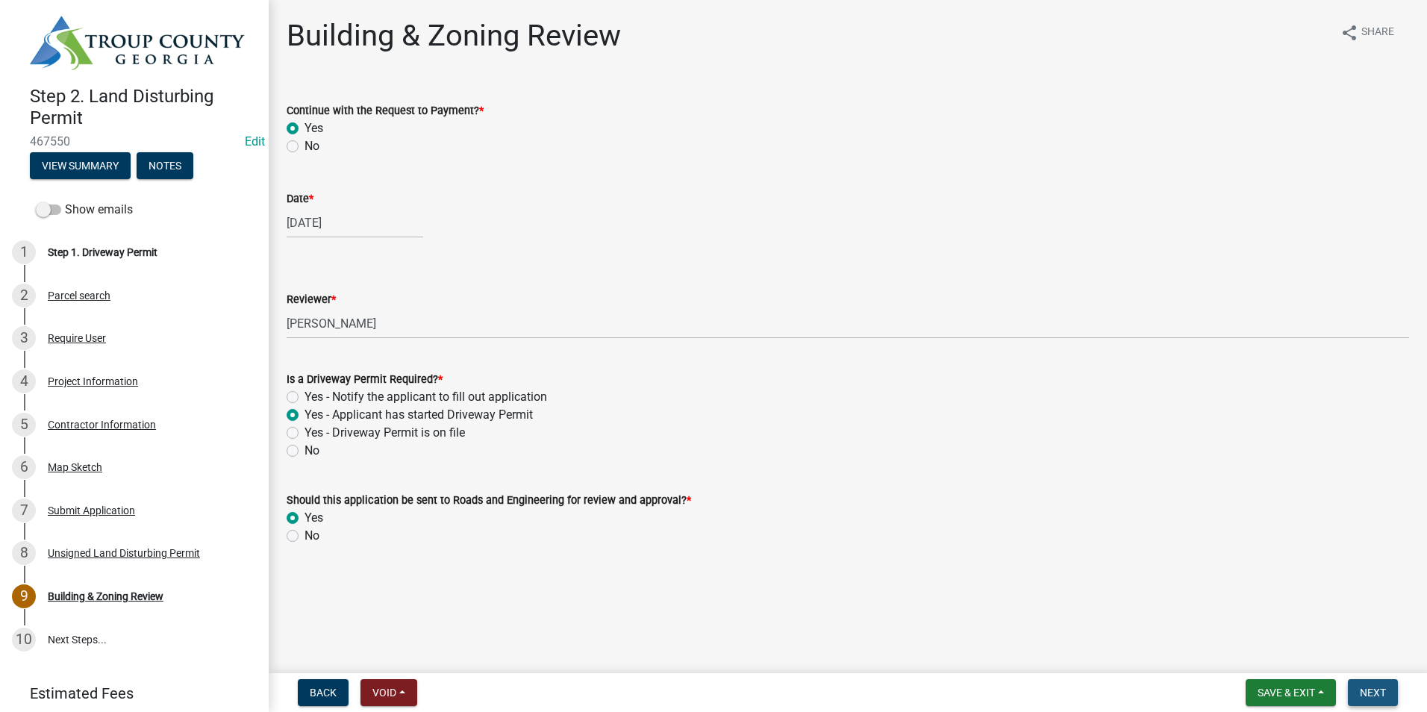
click at [1381, 693] on span "Next" at bounding box center [1373, 693] width 26 height 12
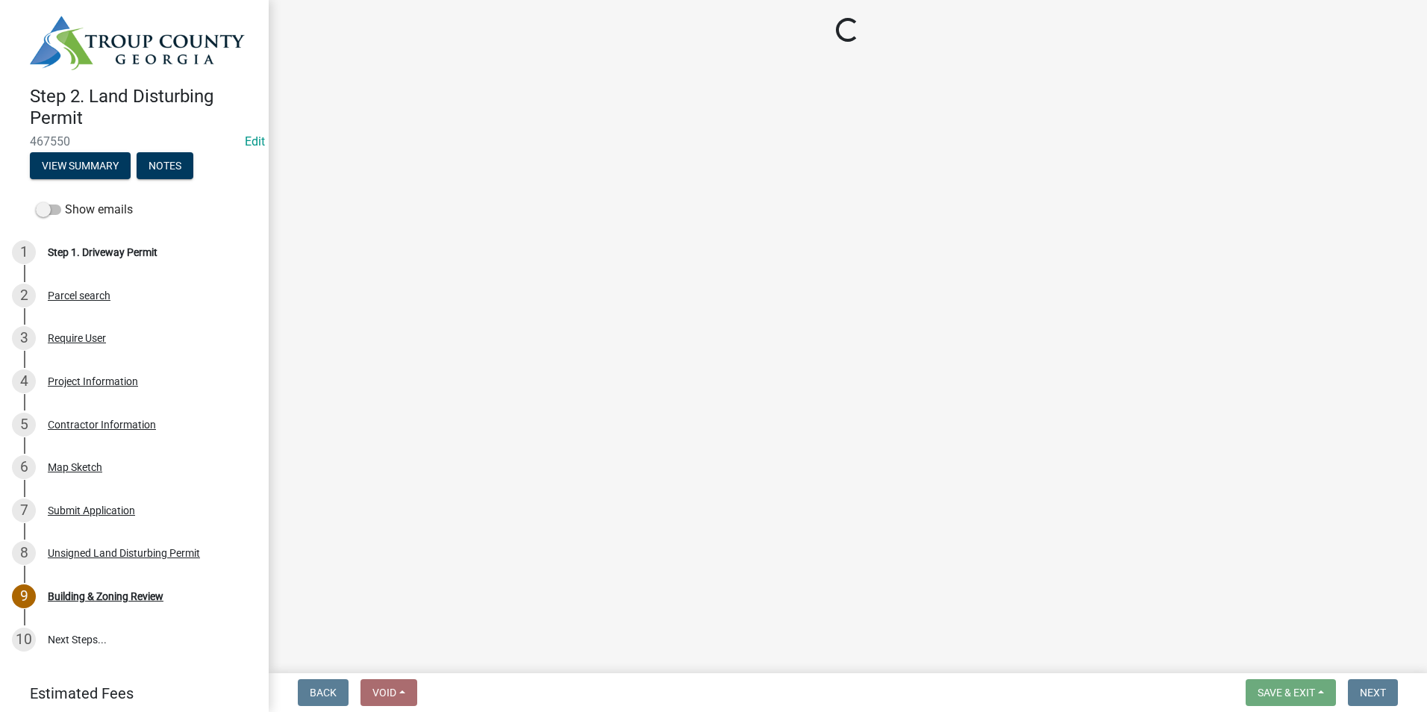
select select "3: 3"
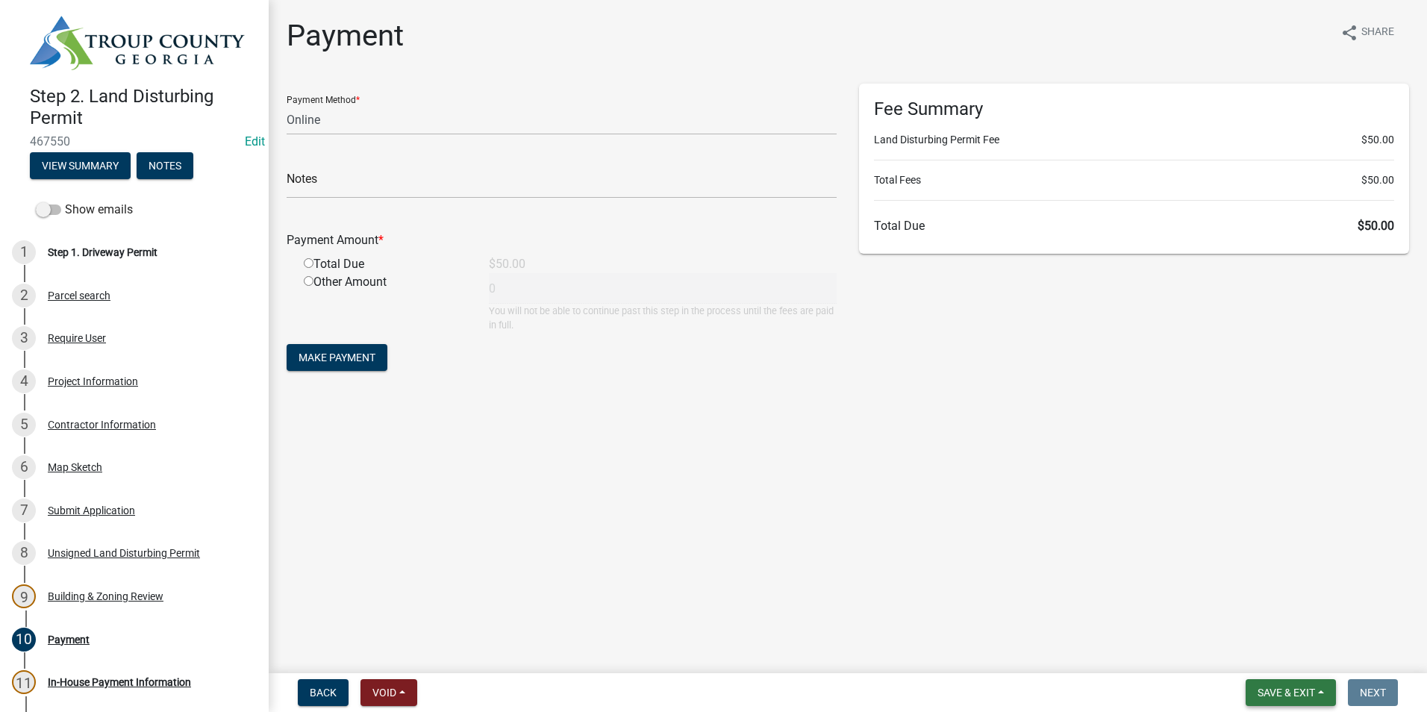
click at [1289, 695] on span "Save & Exit" at bounding box center [1285, 693] width 57 height 12
click at [1283, 647] on button "Save & Exit" at bounding box center [1275, 654] width 119 height 36
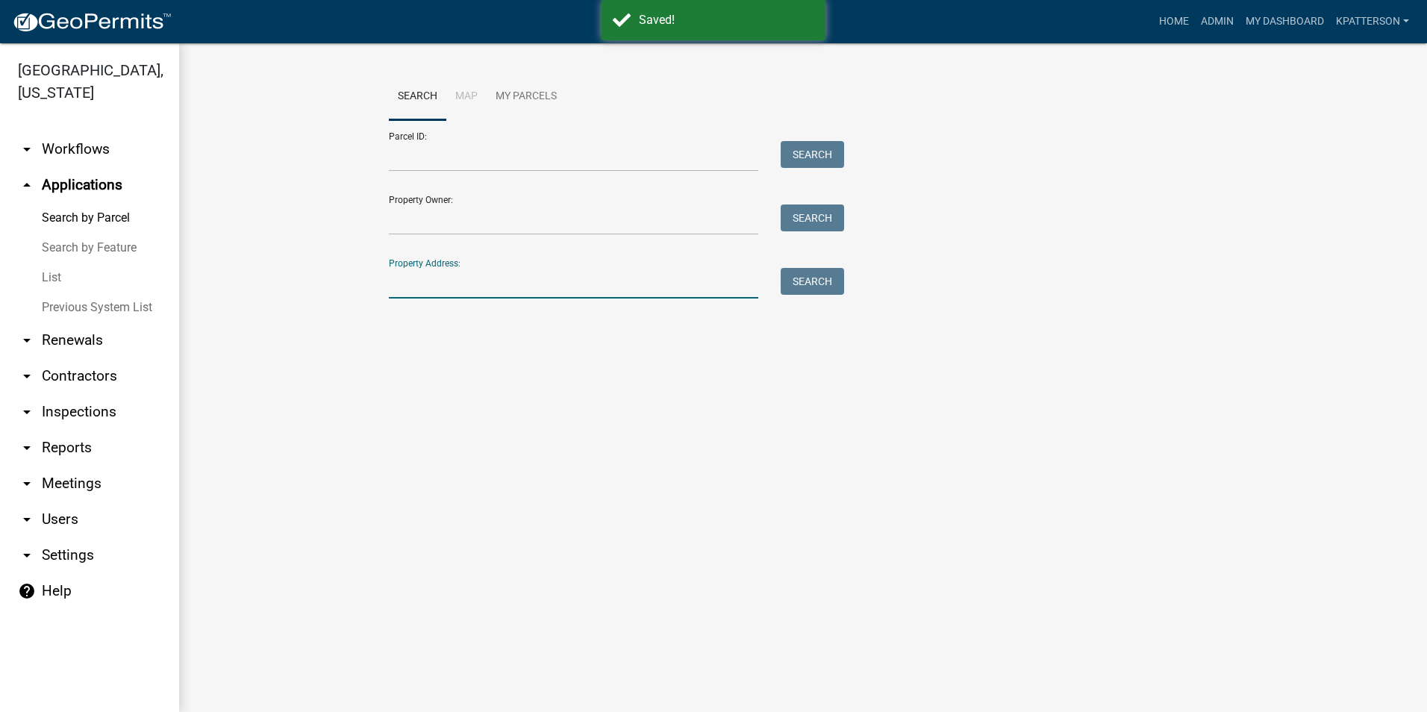
click at [564, 284] on input "Property Address:" at bounding box center [573, 283] width 369 height 31
type input "372 long cane"
click at [806, 283] on button "Search" at bounding box center [812, 281] width 63 height 27
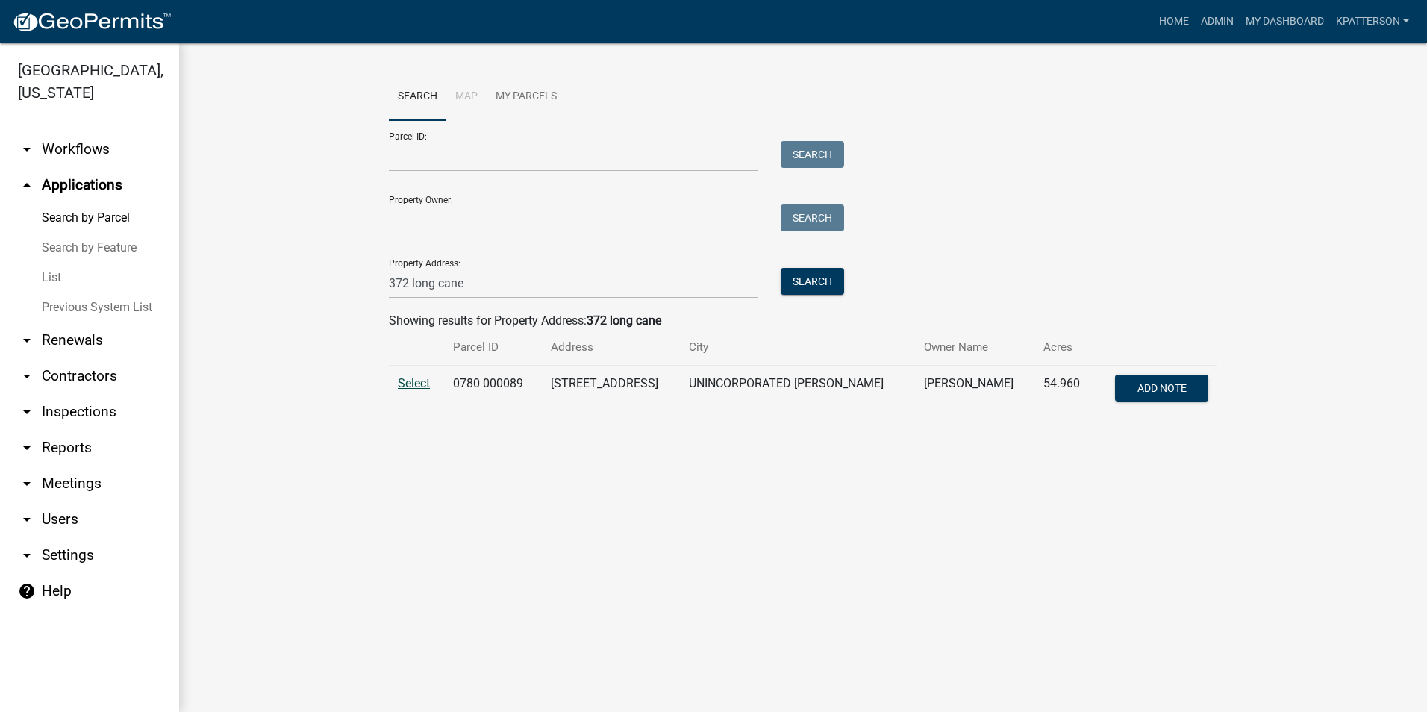
click at [417, 384] on span "Select" at bounding box center [414, 383] width 32 height 14
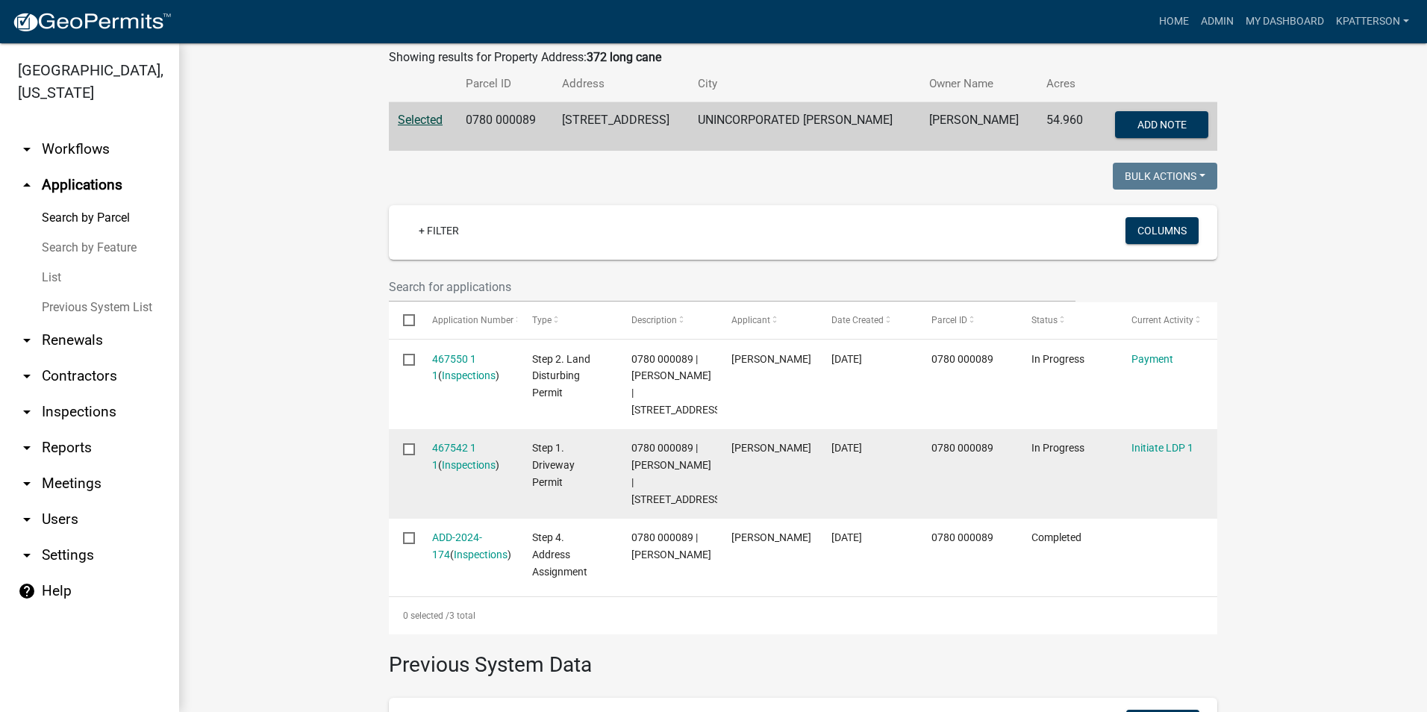
scroll to position [298, 0]
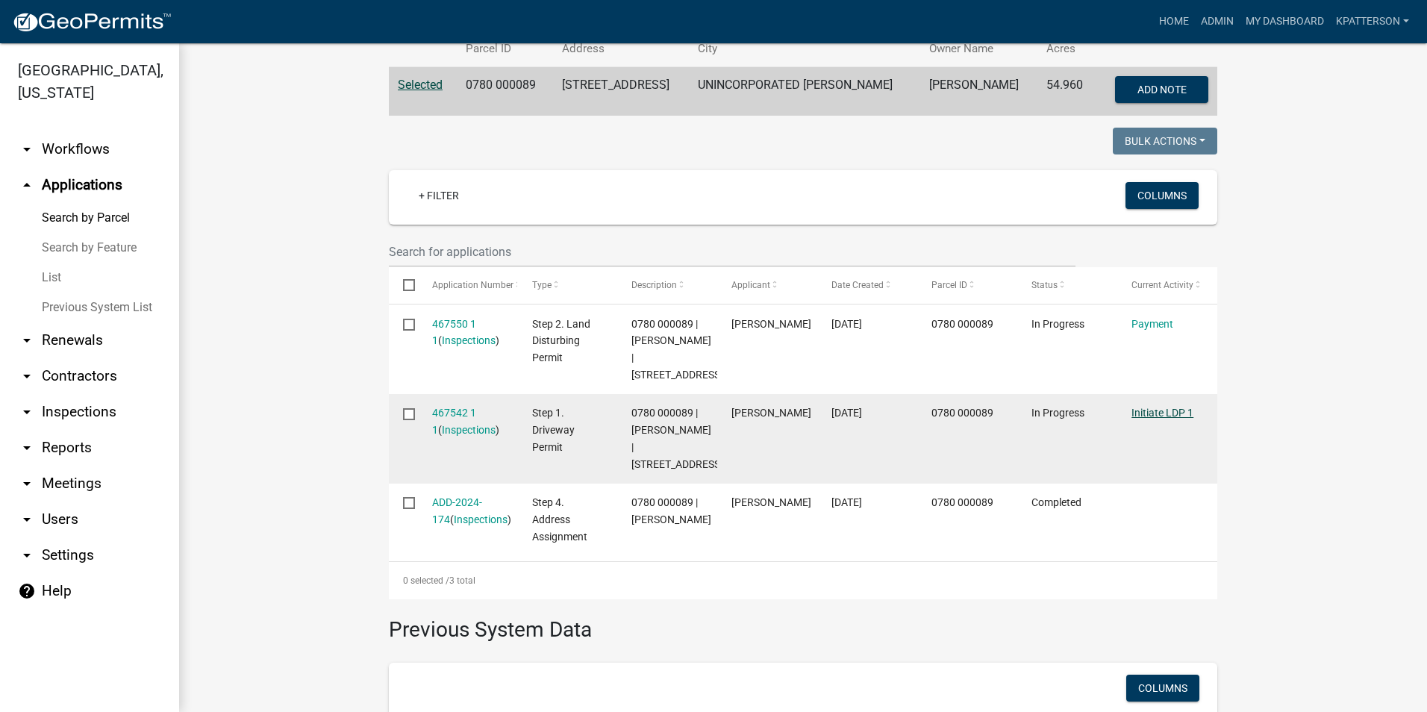
click at [1144, 419] on link "Initiate LDP 1" at bounding box center [1162, 413] width 62 height 12
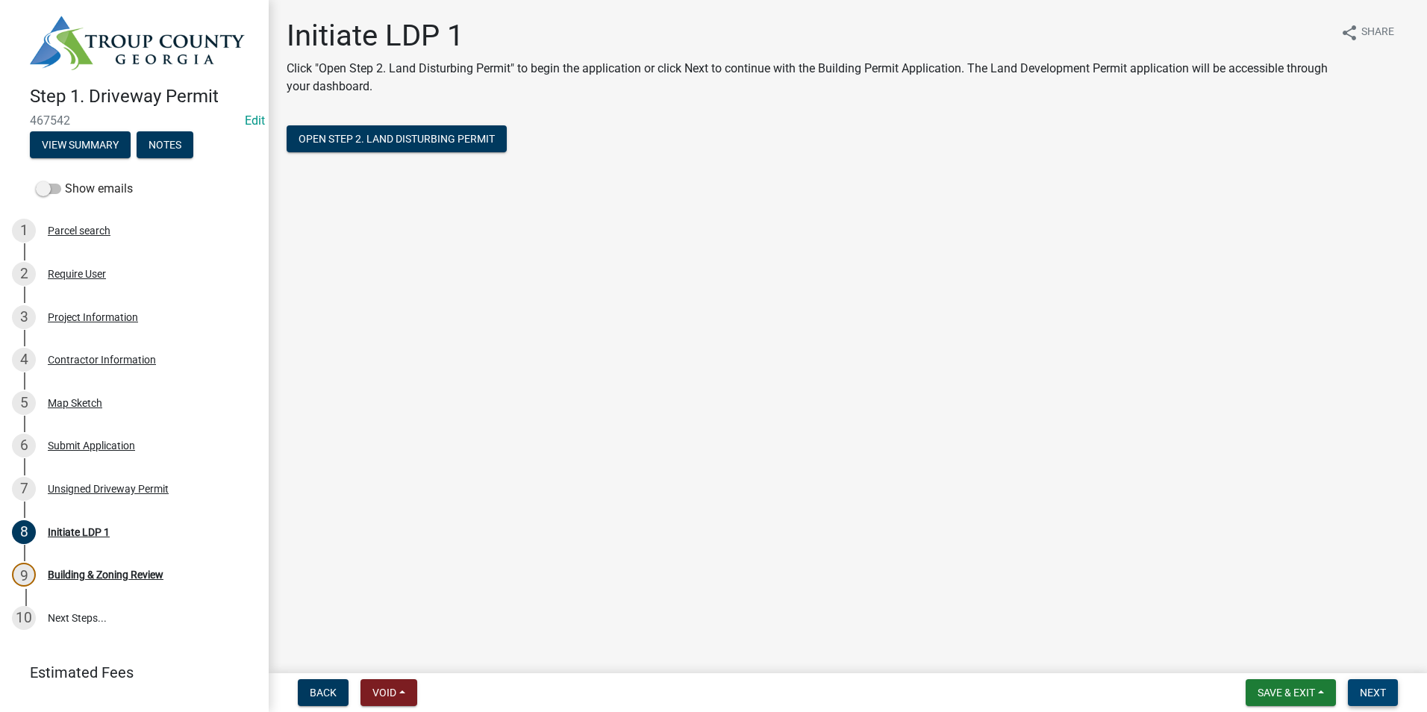
drag, startPoint x: 1373, startPoint y: 694, endPoint x: 1354, endPoint y: 687, distance: 20.1
click at [1372, 694] on span "Next" at bounding box center [1373, 693] width 26 height 12
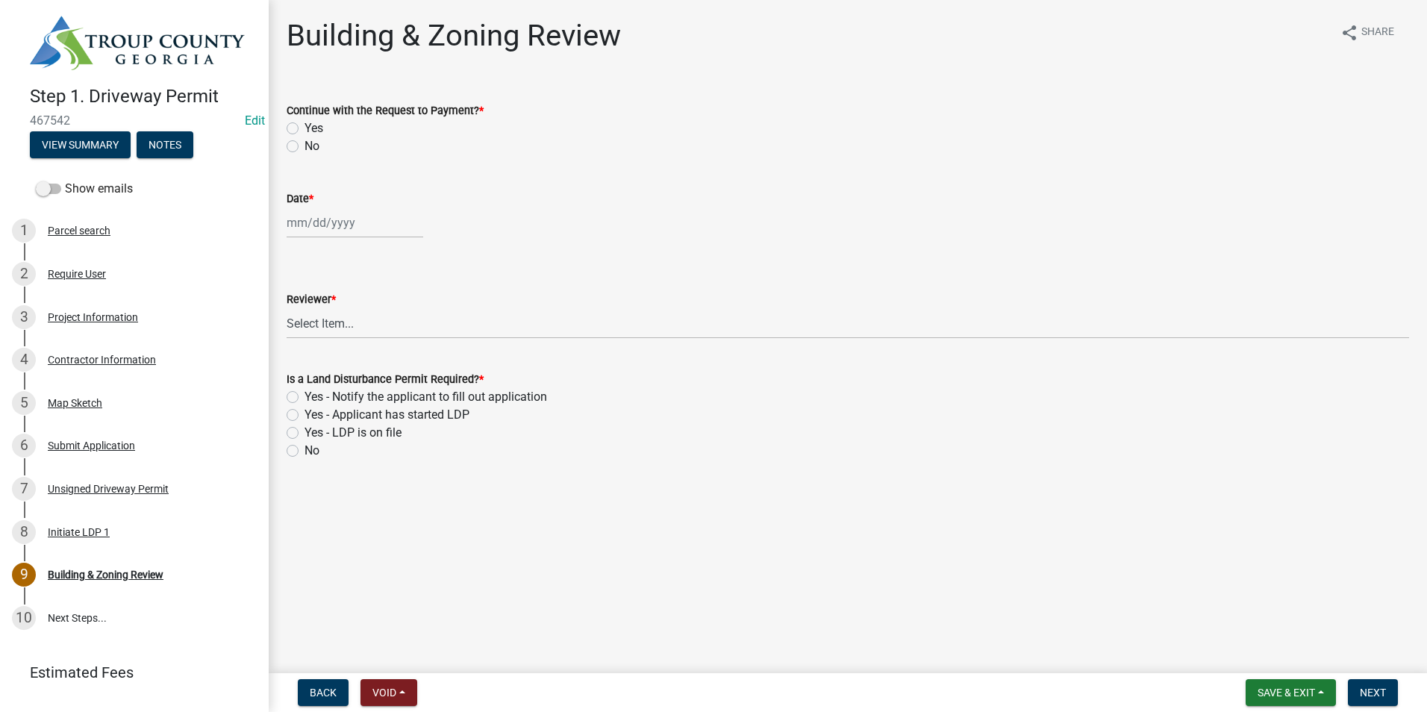
click at [304, 130] on label "Yes" at bounding box center [313, 128] width 19 height 18
click at [304, 129] on input "Yes" at bounding box center [309, 124] width 10 height 10
radio input "true"
click at [348, 228] on div at bounding box center [355, 222] width 137 height 31
select select "8"
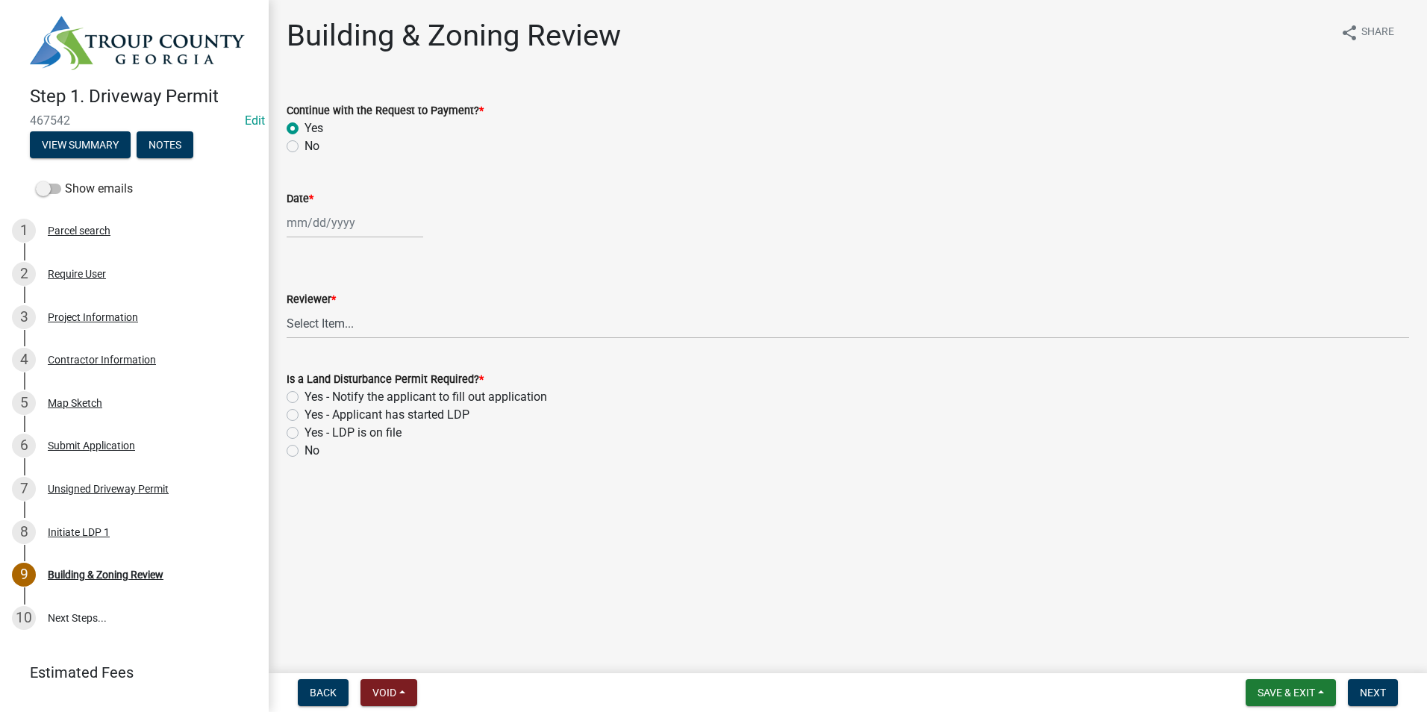
select select "2025"
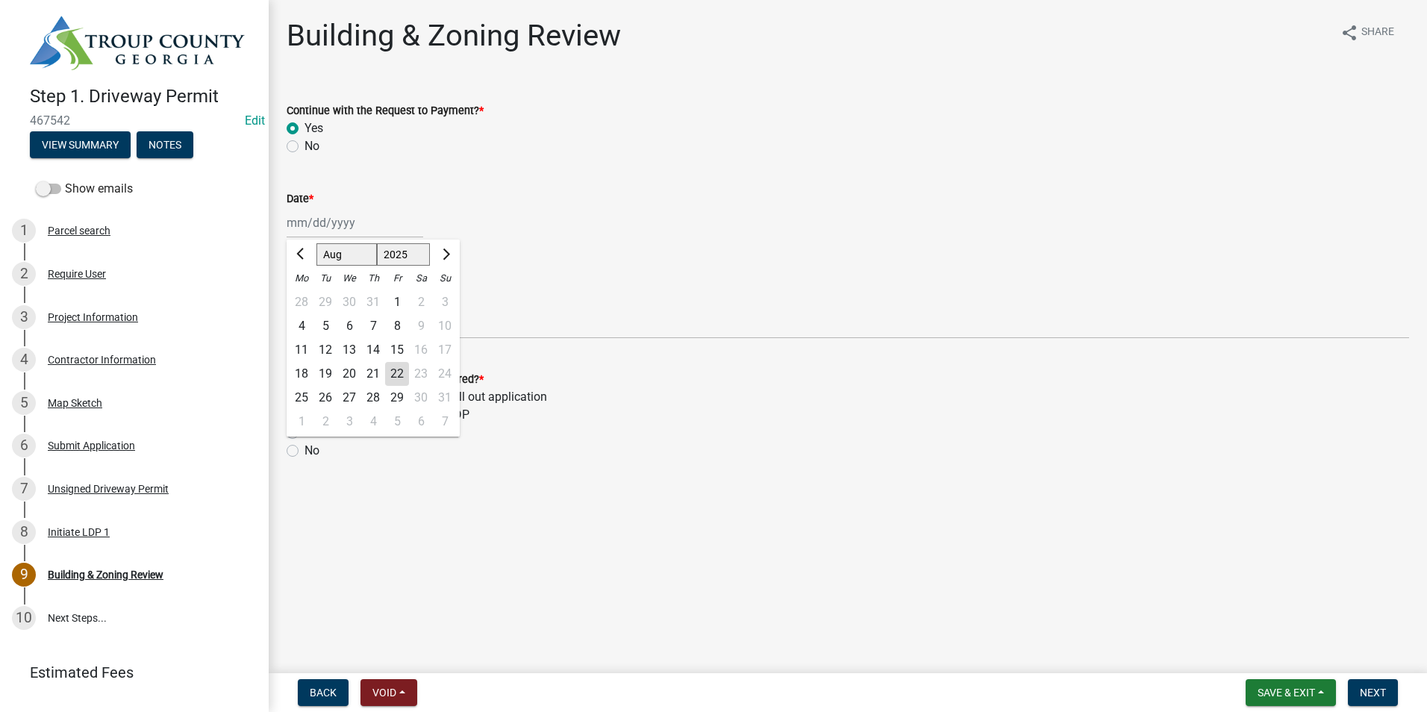
click at [394, 370] on div "22" at bounding box center [397, 374] width 24 height 24
type input "08/22/2025"
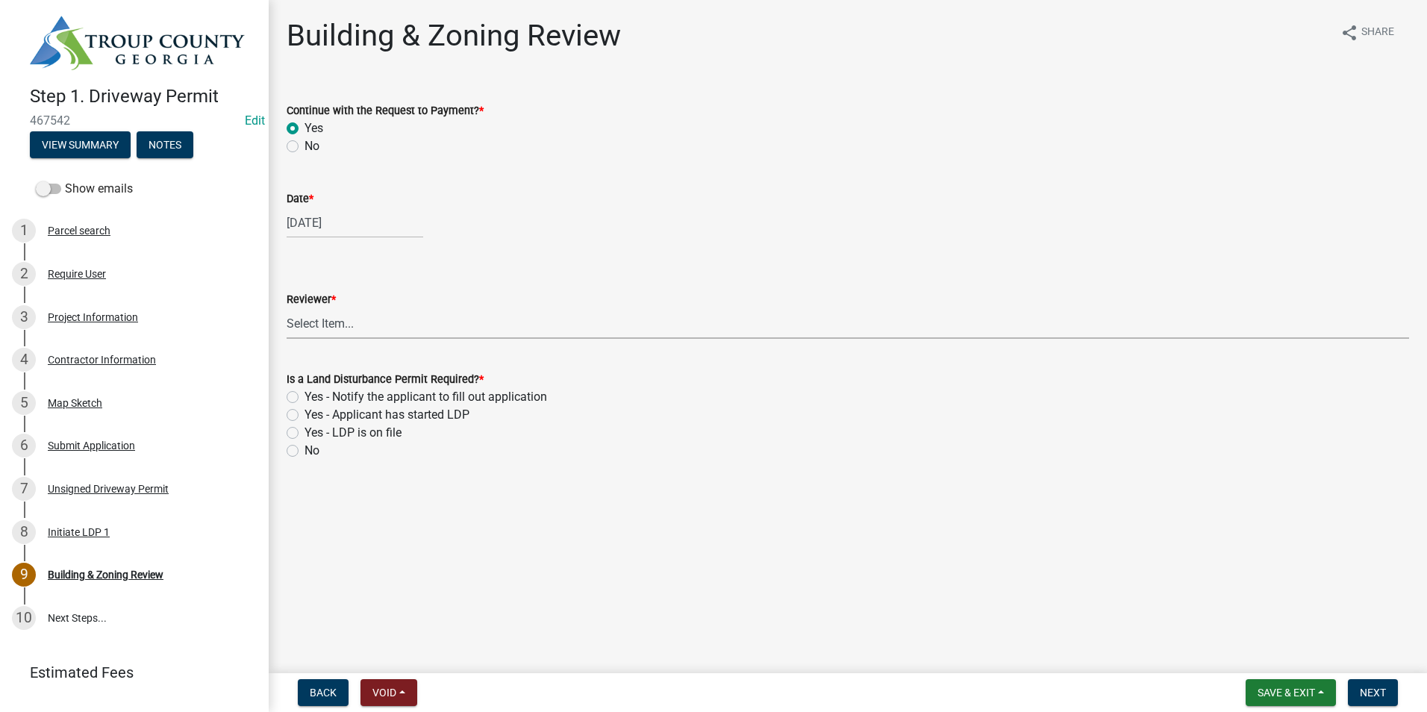
click at [393, 335] on select "Select Item... Ruth West William Huff Douglas Richardson Phillip Wesley Jenny P…" at bounding box center [848, 323] width 1122 height 31
click at [287, 308] on select "Select Item... Ruth West William Huff Douglas Richardson Phillip Wesley Jenny P…" at bounding box center [848, 323] width 1122 height 31
select select "66ea0911-b6de-4b18-a15f-eb653539a3e3"
click at [304, 419] on label "Yes - Applicant has started LDP" at bounding box center [386, 415] width 165 height 18
click at [304, 416] on input "Yes - Applicant has started LDP" at bounding box center [309, 411] width 10 height 10
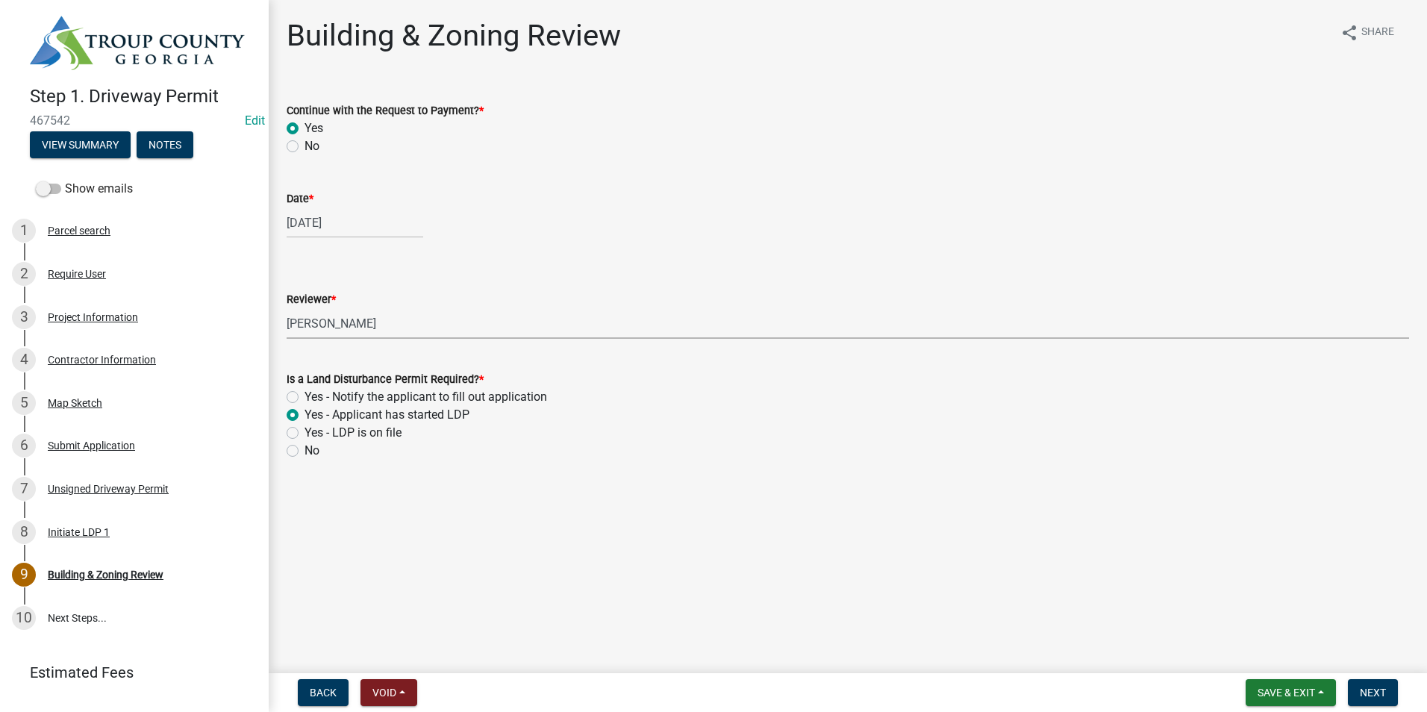
radio input "true"
drag, startPoint x: 1380, startPoint y: 690, endPoint x: 1371, endPoint y: 687, distance: 9.2
click at [1378, 690] on span "Next" at bounding box center [1373, 693] width 26 height 12
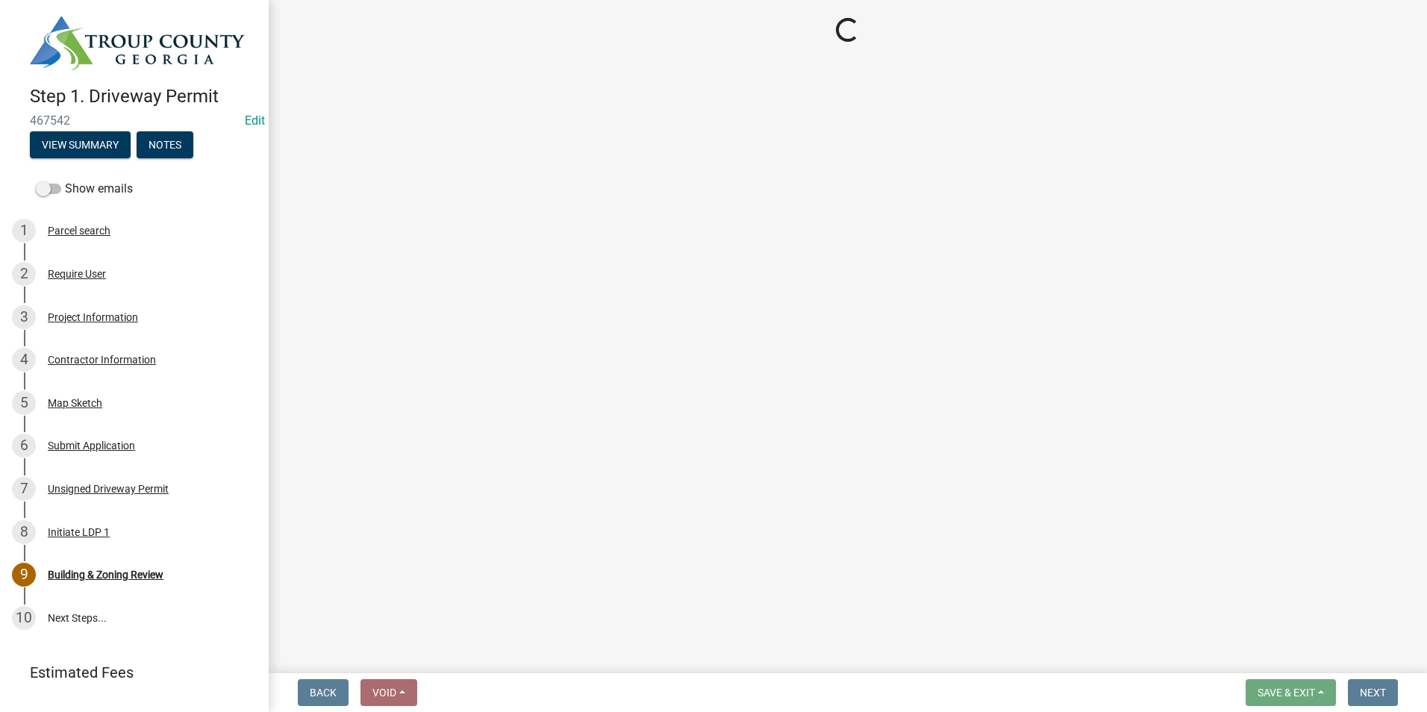
select select "3: 3"
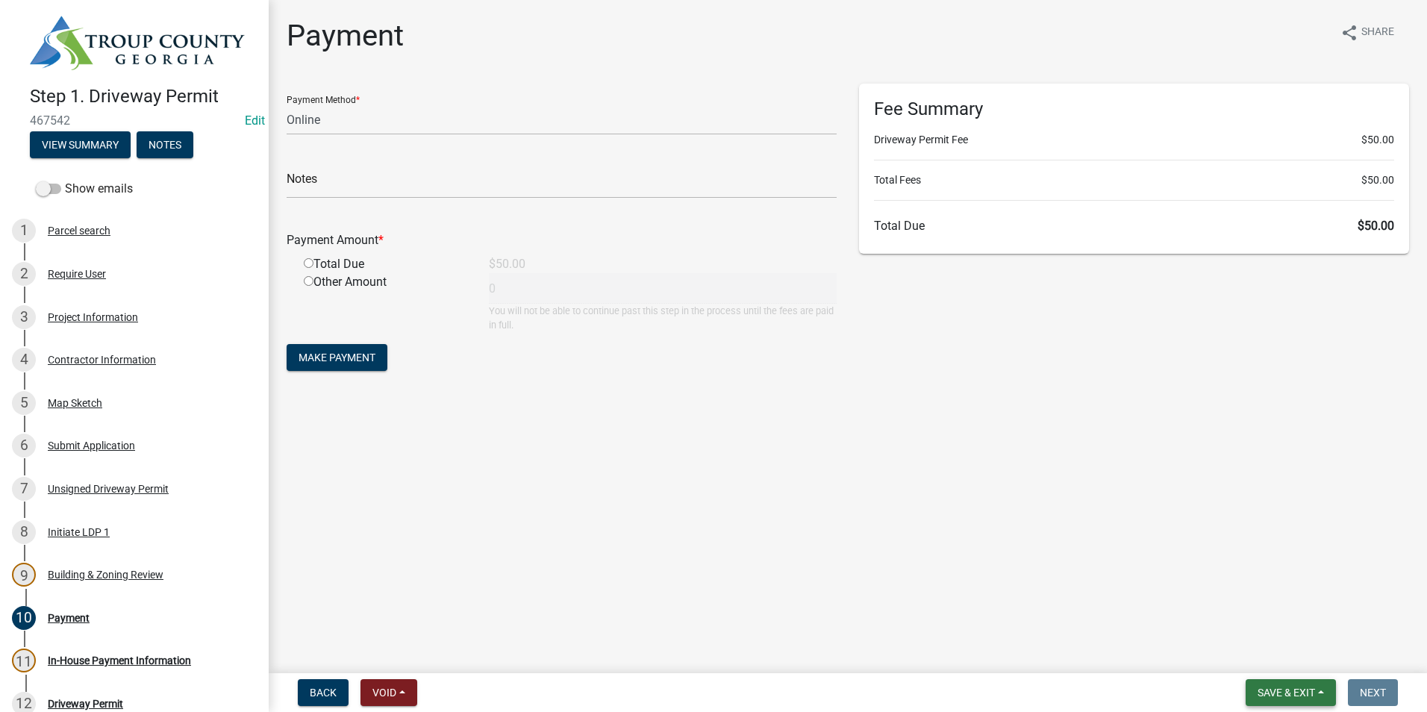
click at [1310, 692] on span "Save & Exit" at bounding box center [1285, 693] width 57 height 12
click at [1308, 657] on button "Save & Exit" at bounding box center [1275, 654] width 119 height 36
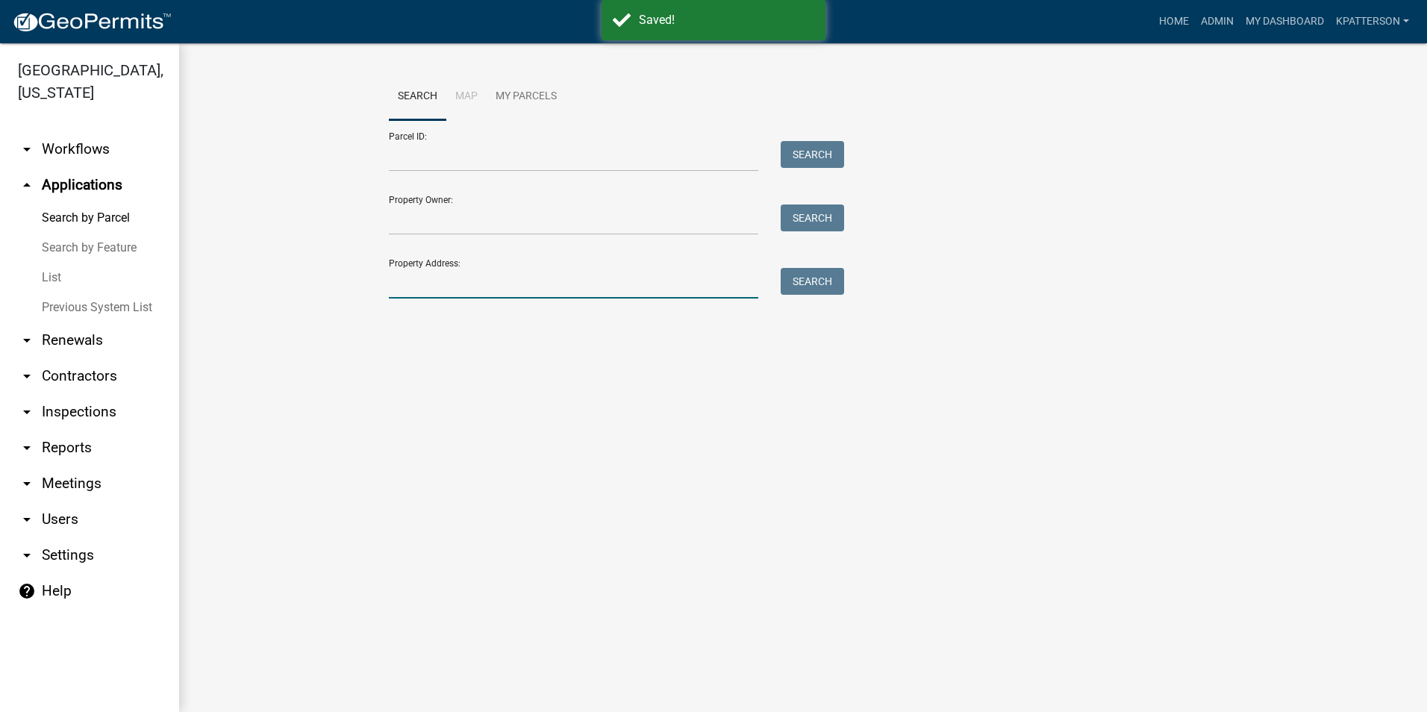
click at [412, 287] on input "Property Address:" at bounding box center [573, 283] width 369 height 31
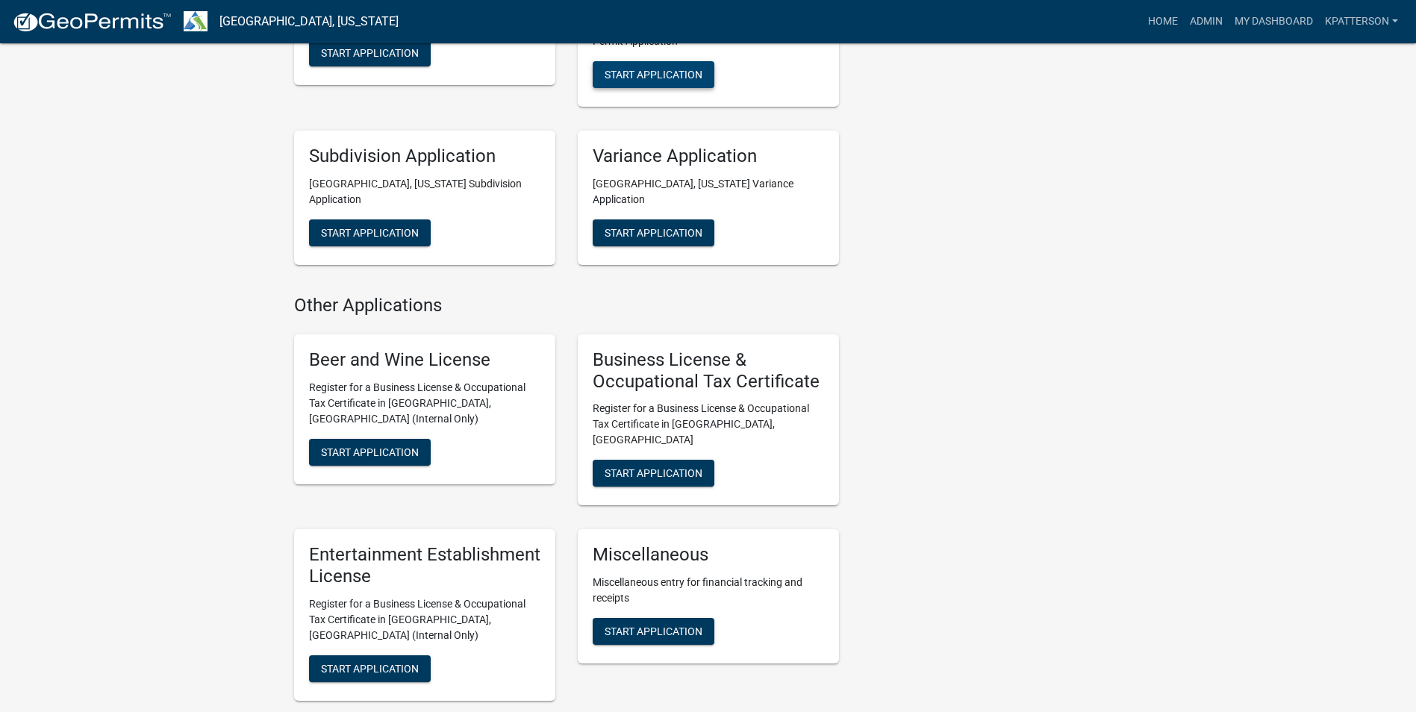
scroll to position [1045, 0]
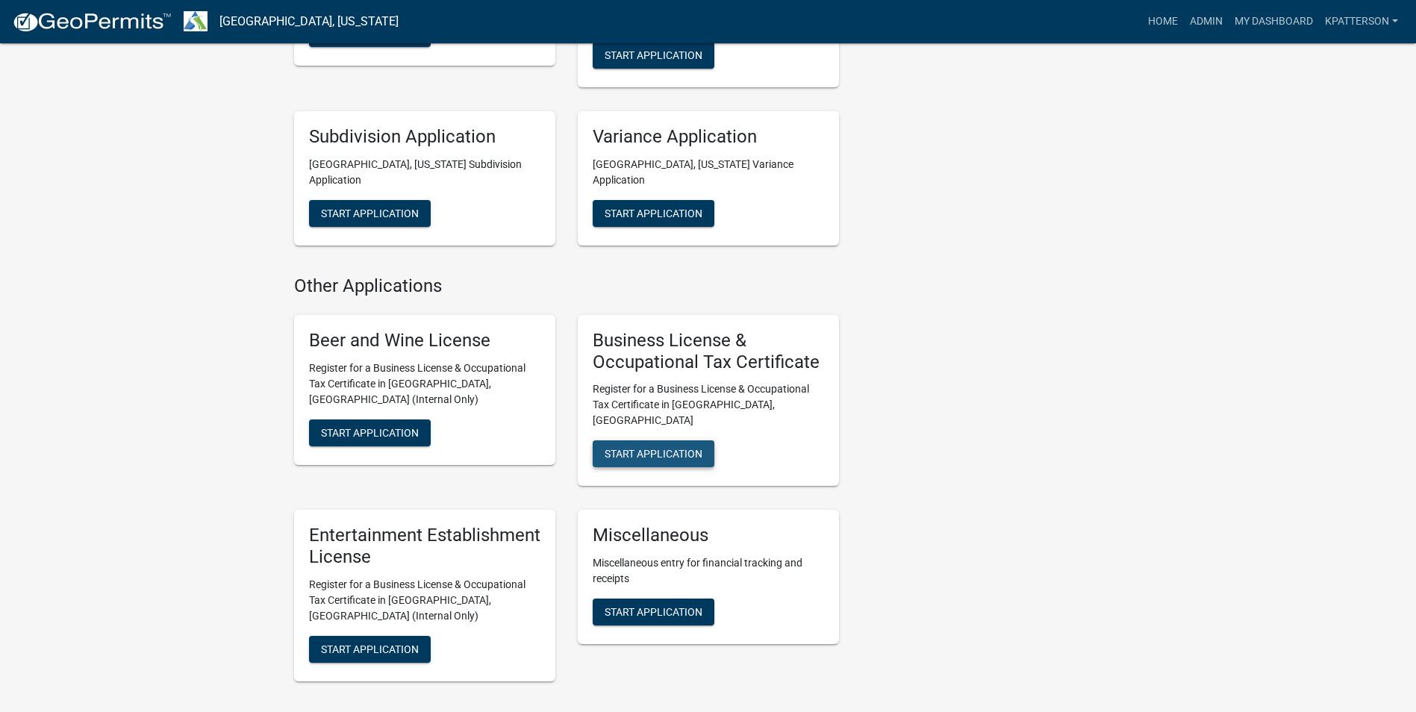
click at [613, 448] on span "Start Application" at bounding box center [653, 454] width 98 height 12
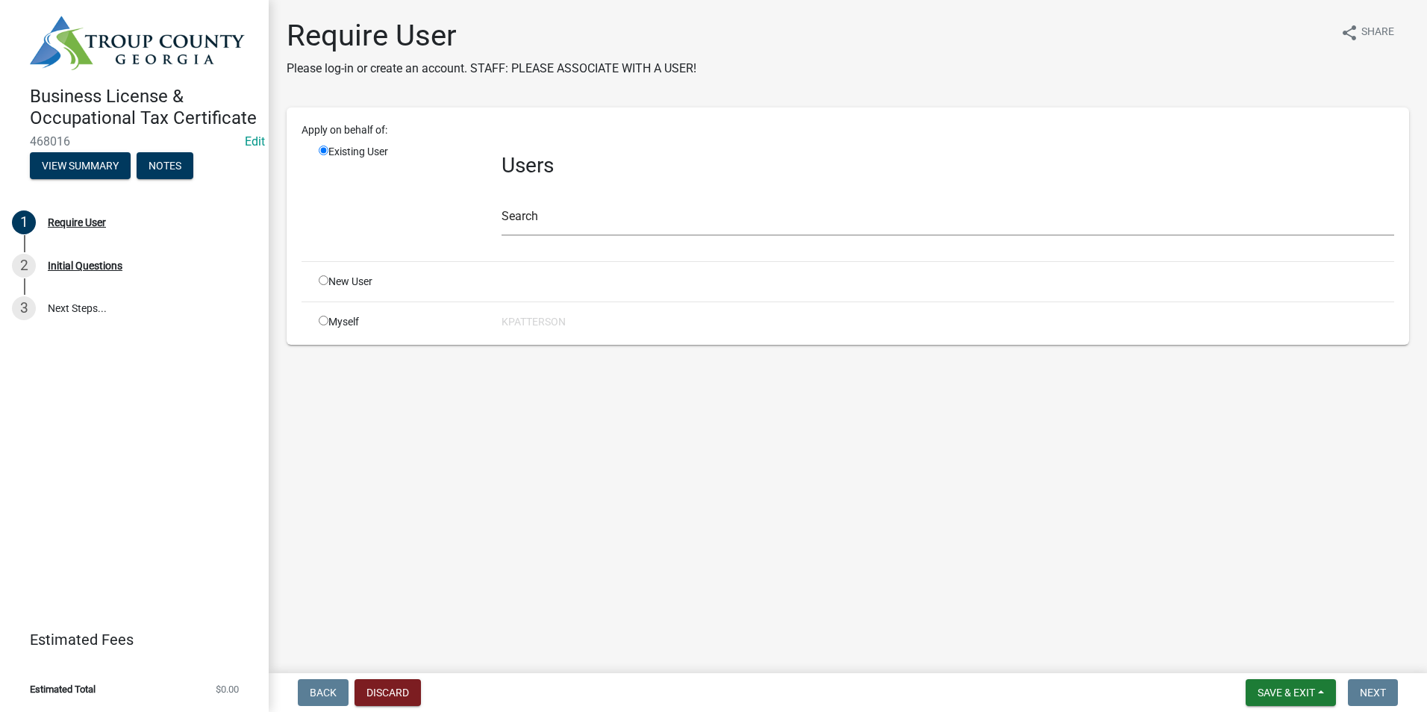
click at [321, 278] on input "radio" at bounding box center [324, 280] width 10 height 10
radio input "true"
radio input "false"
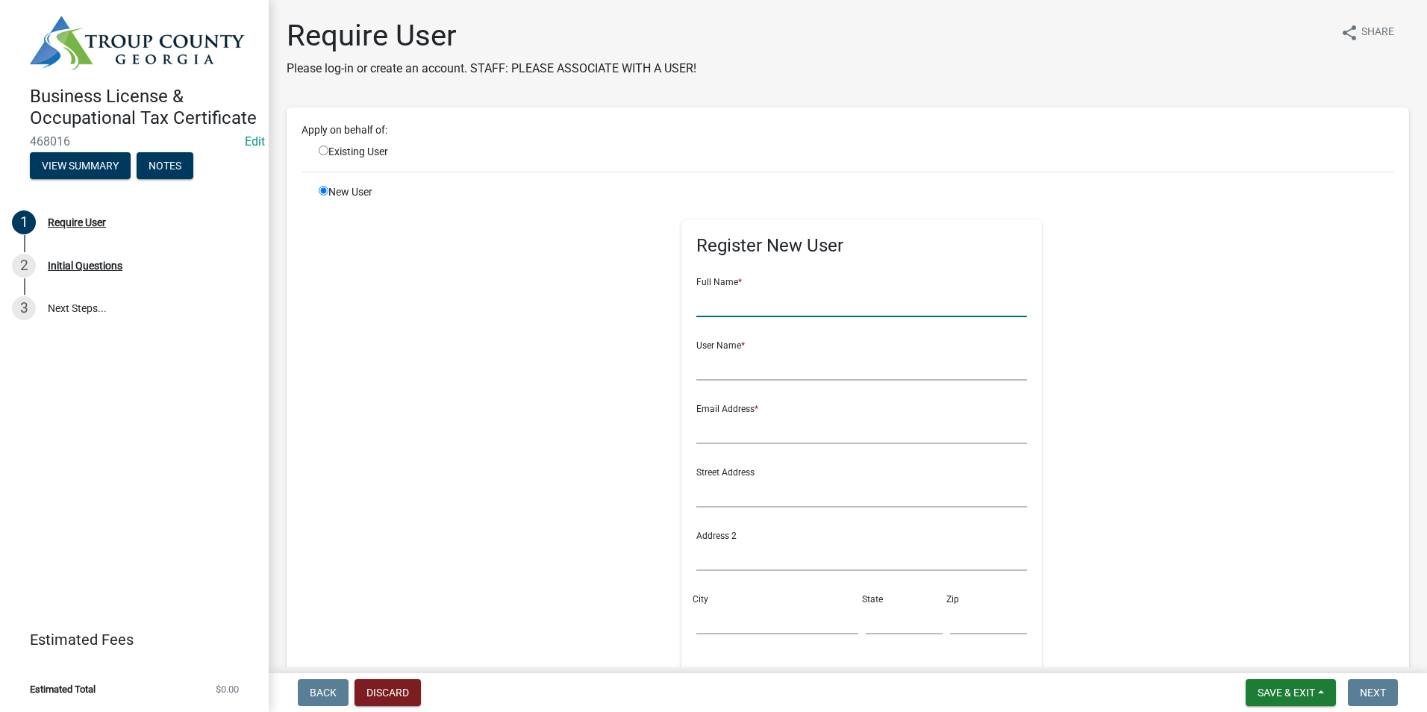
click at [842, 299] on input "text" at bounding box center [861, 302] width 331 height 31
type input "Corey Hendricks"
click at [704, 366] on input "text" at bounding box center [861, 365] width 331 height 31
type input "chendricks9707"
click at [707, 430] on input "text" at bounding box center [861, 428] width 331 height 31
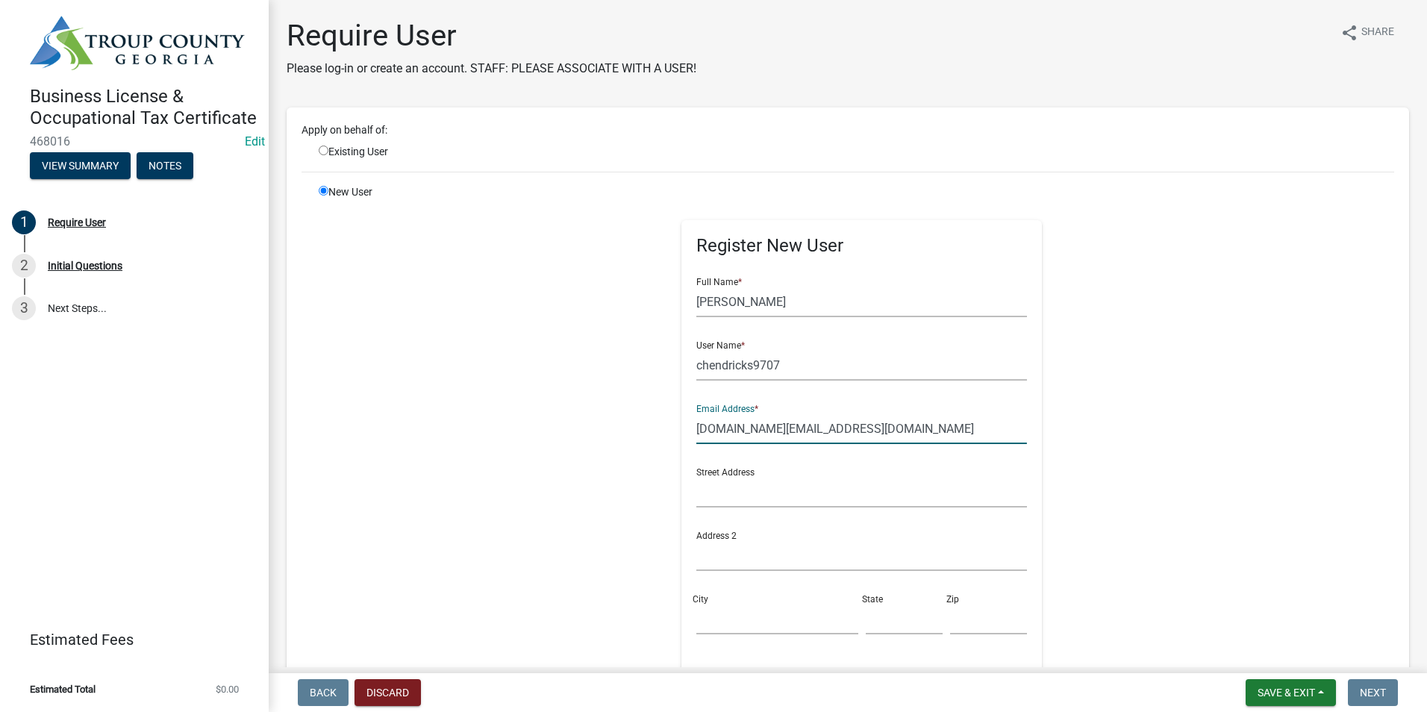
type input "corey.hen.ch@gmail.com"
click at [716, 494] on input "text" at bounding box center [861, 492] width 331 height 31
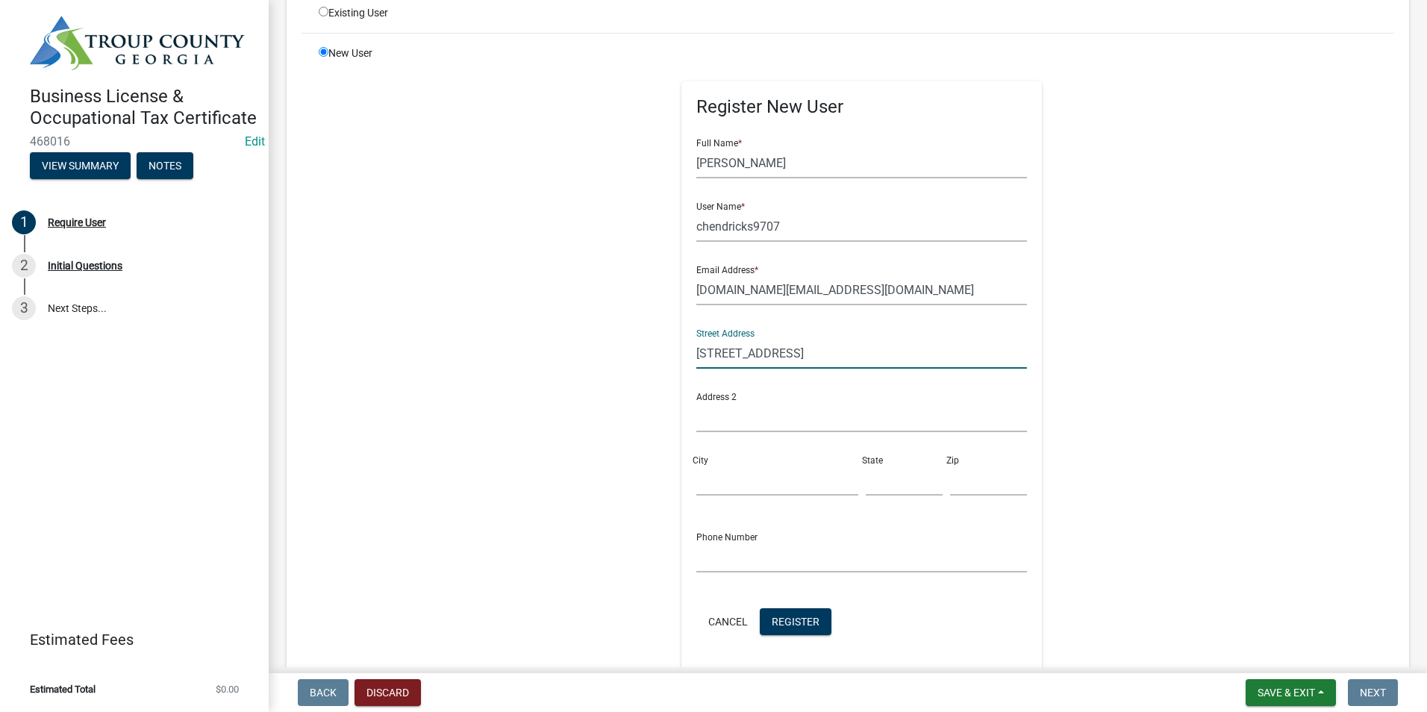
scroll to position [149, 0]
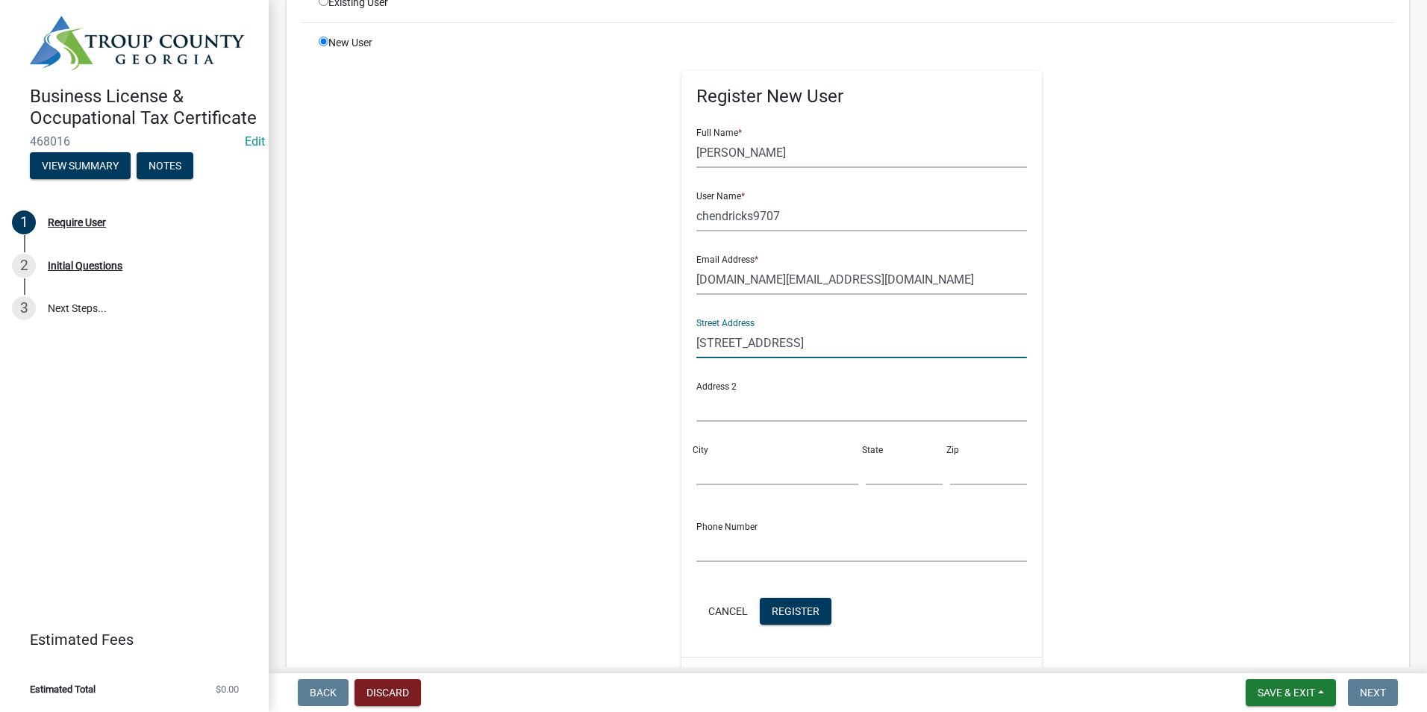
type input "9707 Hogansville Rd"
click at [779, 463] on input "City" at bounding box center [776, 469] width 161 height 31
type input "[GEOGRAPHIC_DATA]"
type input "GA"
click at [960, 471] on input "302230" at bounding box center [988, 469] width 77 height 31
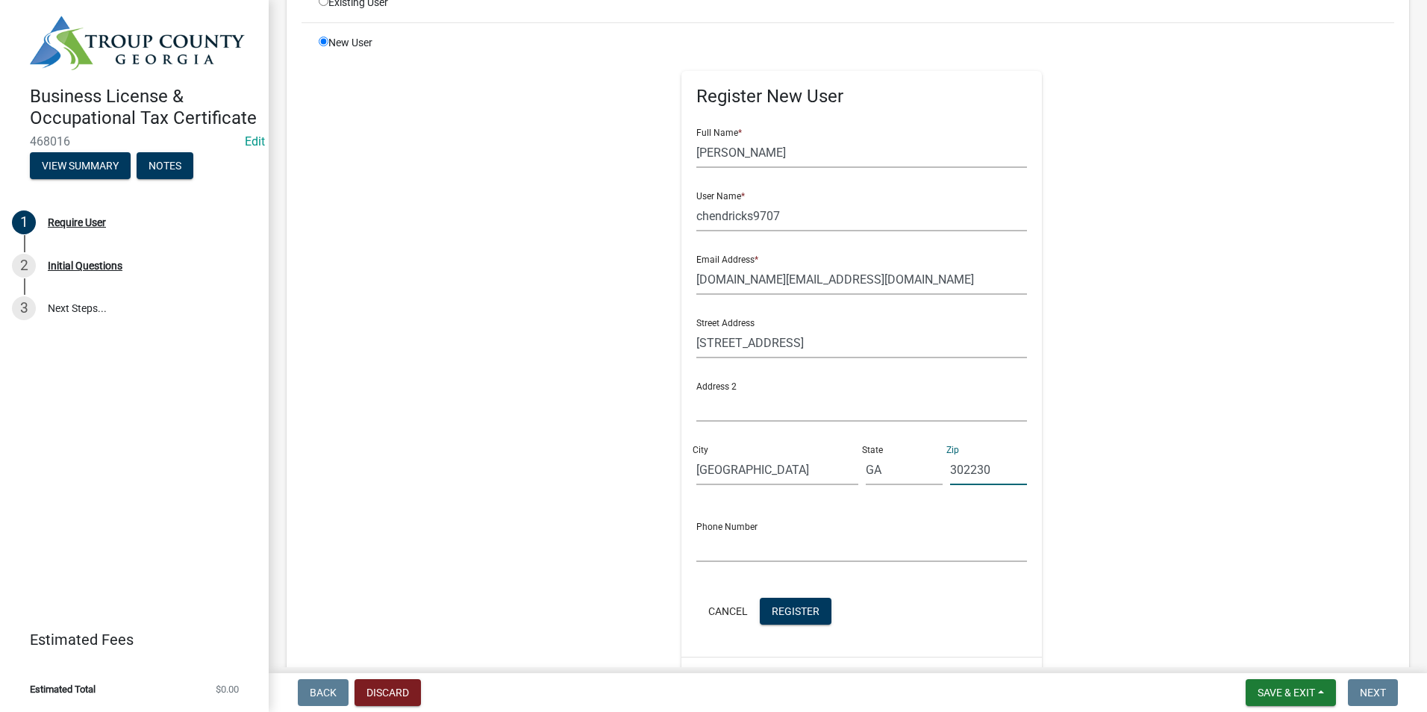
click at [950, 466] on input "302230" at bounding box center [988, 469] width 77 height 31
type input "30230"
click at [749, 557] on input "text" at bounding box center [861, 546] width 331 height 31
type input "706-594-2820"
click at [776, 610] on span "Register" at bounding box center [796, 610] width 48 height 12
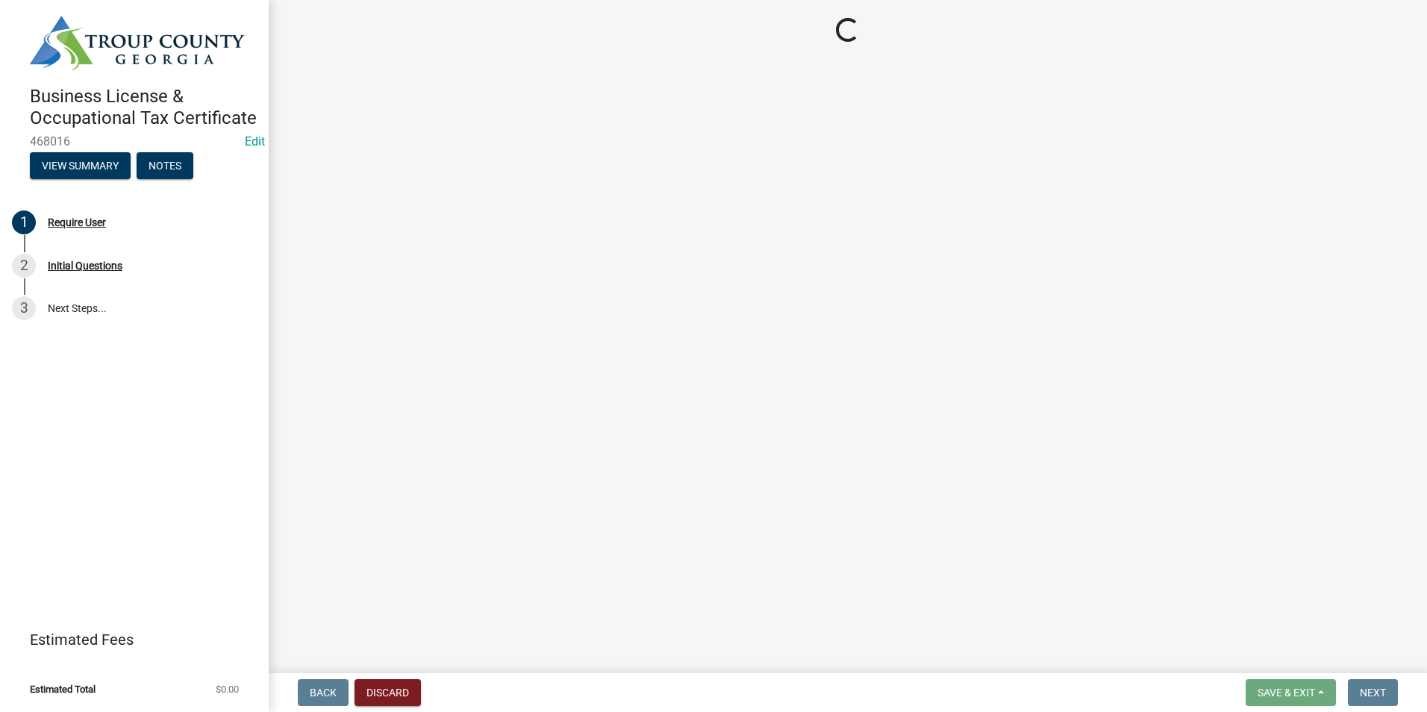
scroll to position [0, 0]
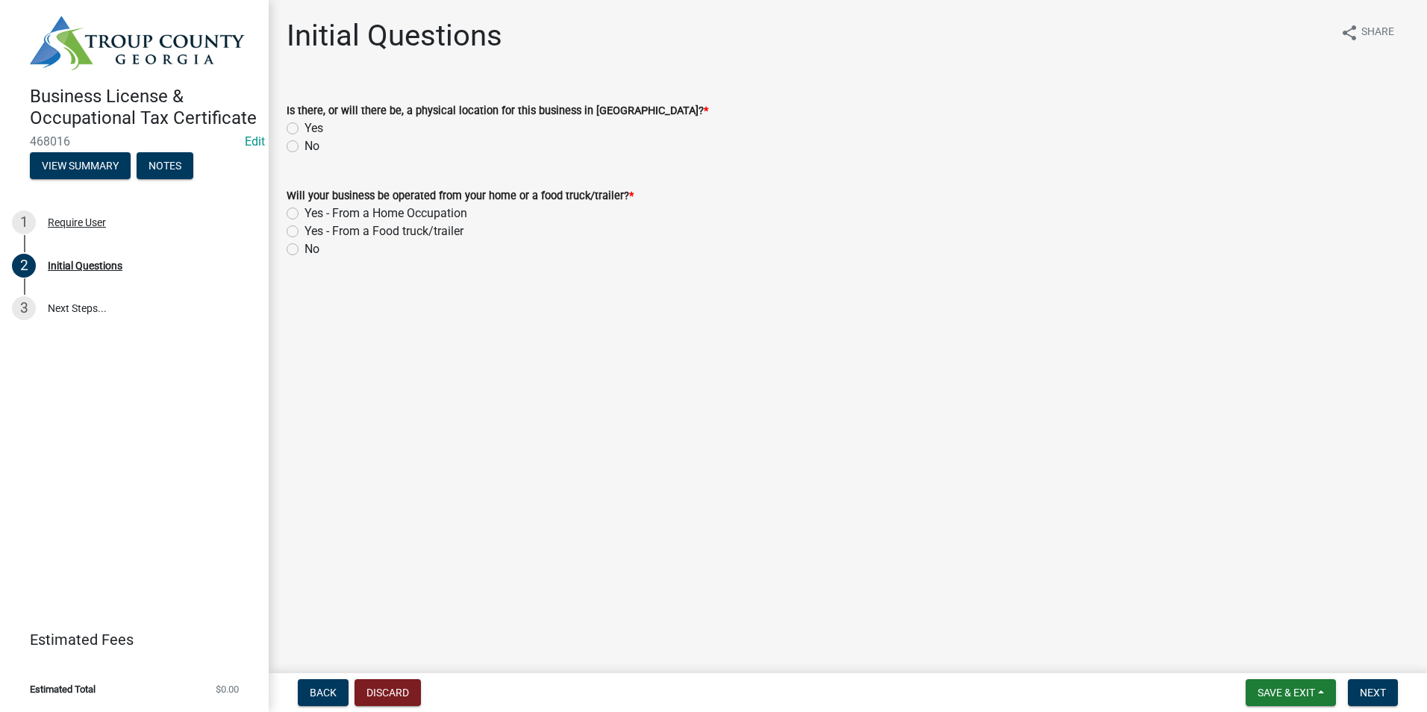
click at [304, 126] on label "Yes" at bounding box center [313, 128] width 19 height 18
click at [304, 126] on input "Yes" at bounding box center [309, 124] width 10 height 10
radio input "true"
click at [304, 210] on label "Yes - From a Home Occupation" at bounding box center [385, 213] width 163 height 18
click at [304, 210] on input "Yes - From a Home Occupation" at bounding box center [309, 209] width 10 height 10
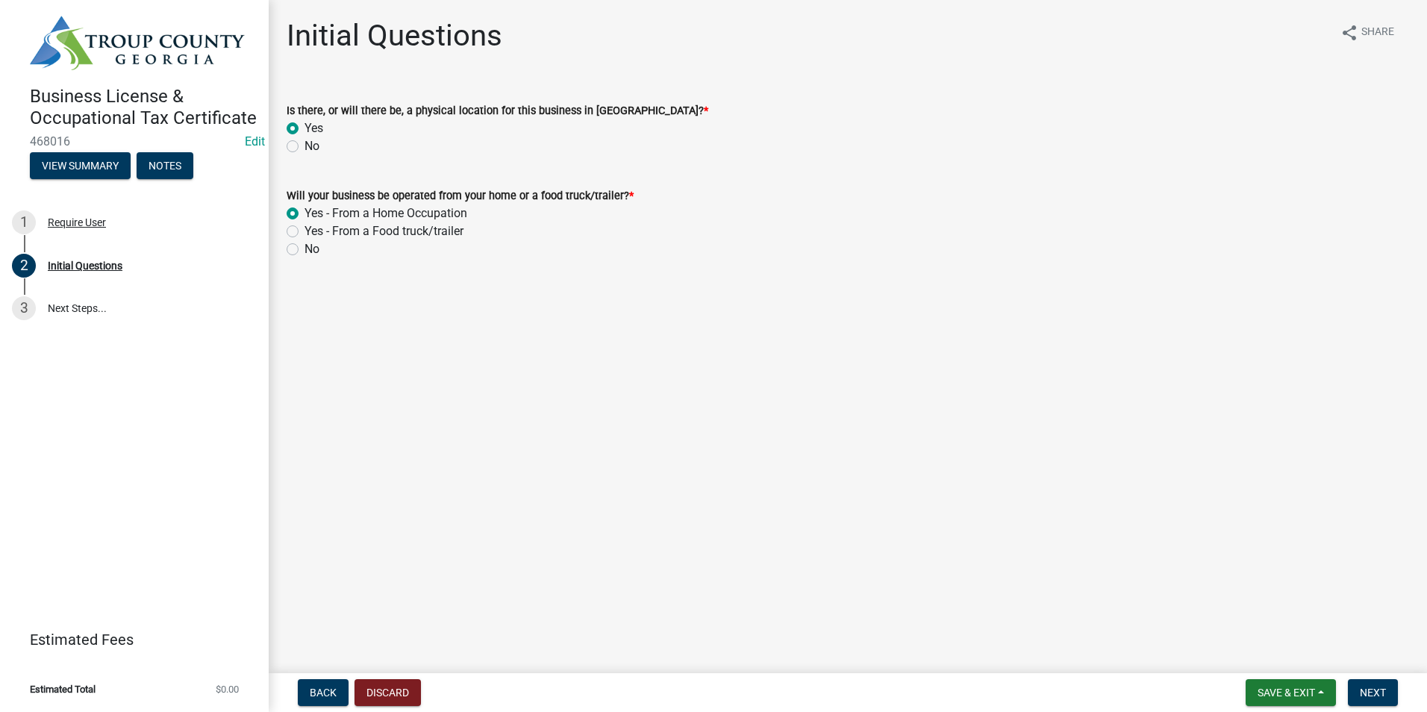
radio input "true"
click at [1364, 695] on span "Next" at bounding box center [1373, 693] width 26 height 12
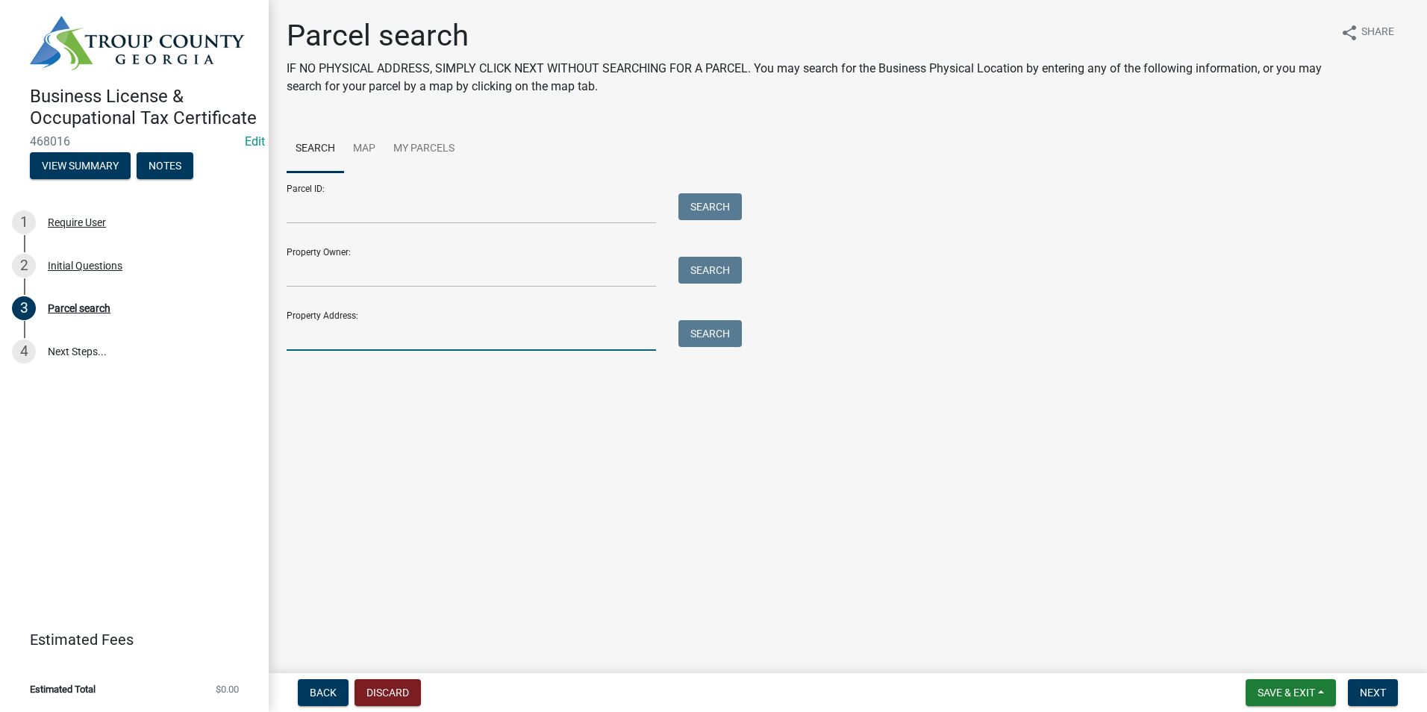
click at [421, 333] on input "Property Address:" at bounding box center [471, 335] width 369 height 31
type input "3"
type input "9707 Hogansville"
click at [704, 331] on button "Search" at bounding box center [709, 333] width 63 height 27
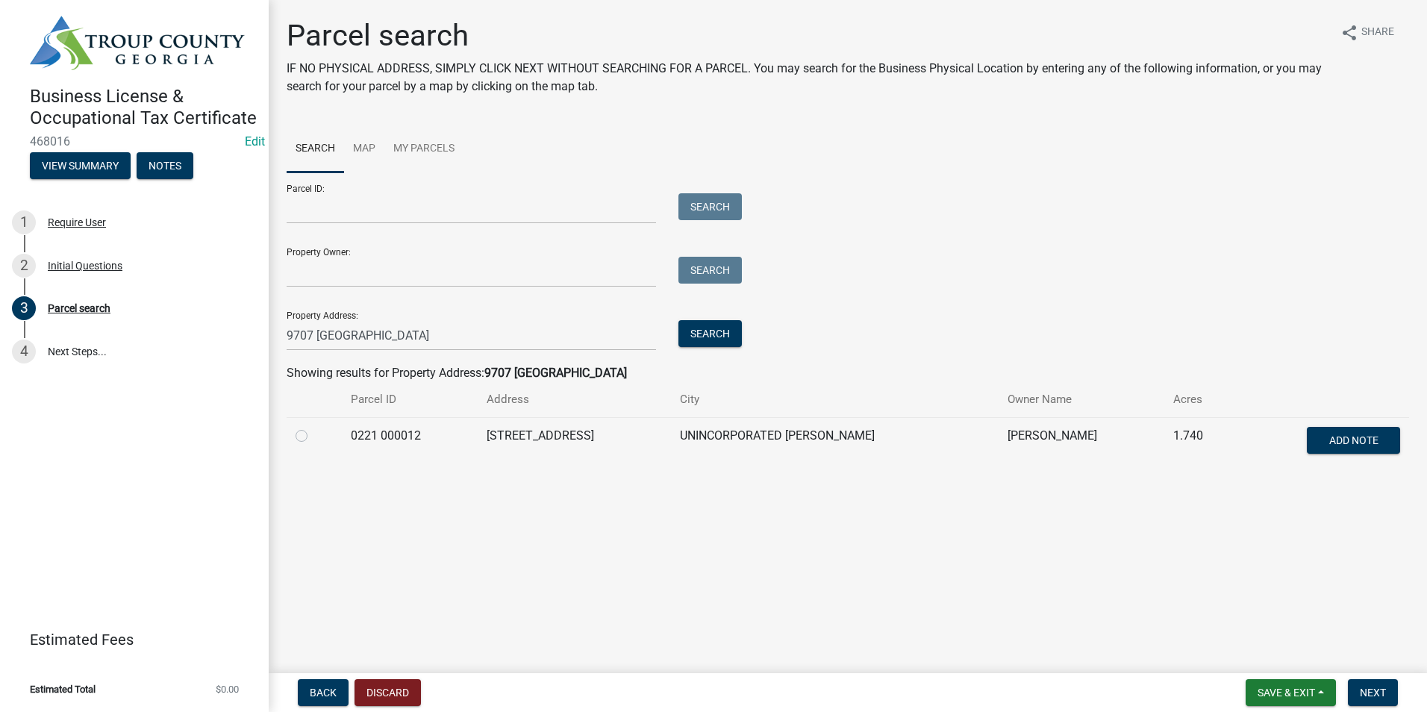
click at [313, 427] on label at bounding box center [313, 427] width 0 height 0
click at [313, 436] on 000012 "radio" at bounding box center [318, 432] width 10 height 10
radio 000012 "true"
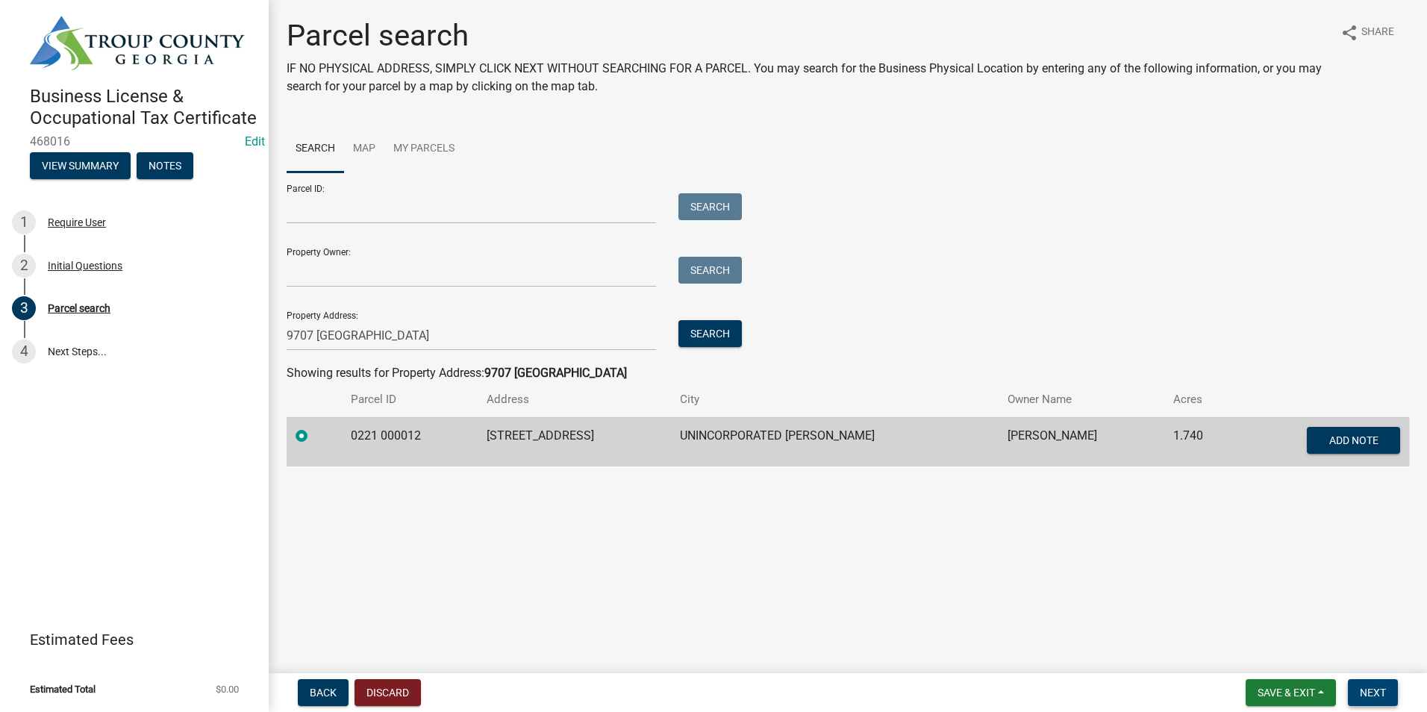
drag, startPoint x: 1372, startPoint y: 684, endPoint x: 1375, endPoint y: 677, distance: 8.0
click at [1375, 682] on button "Next" at bounding box center [1373, 692] width 50 height 27
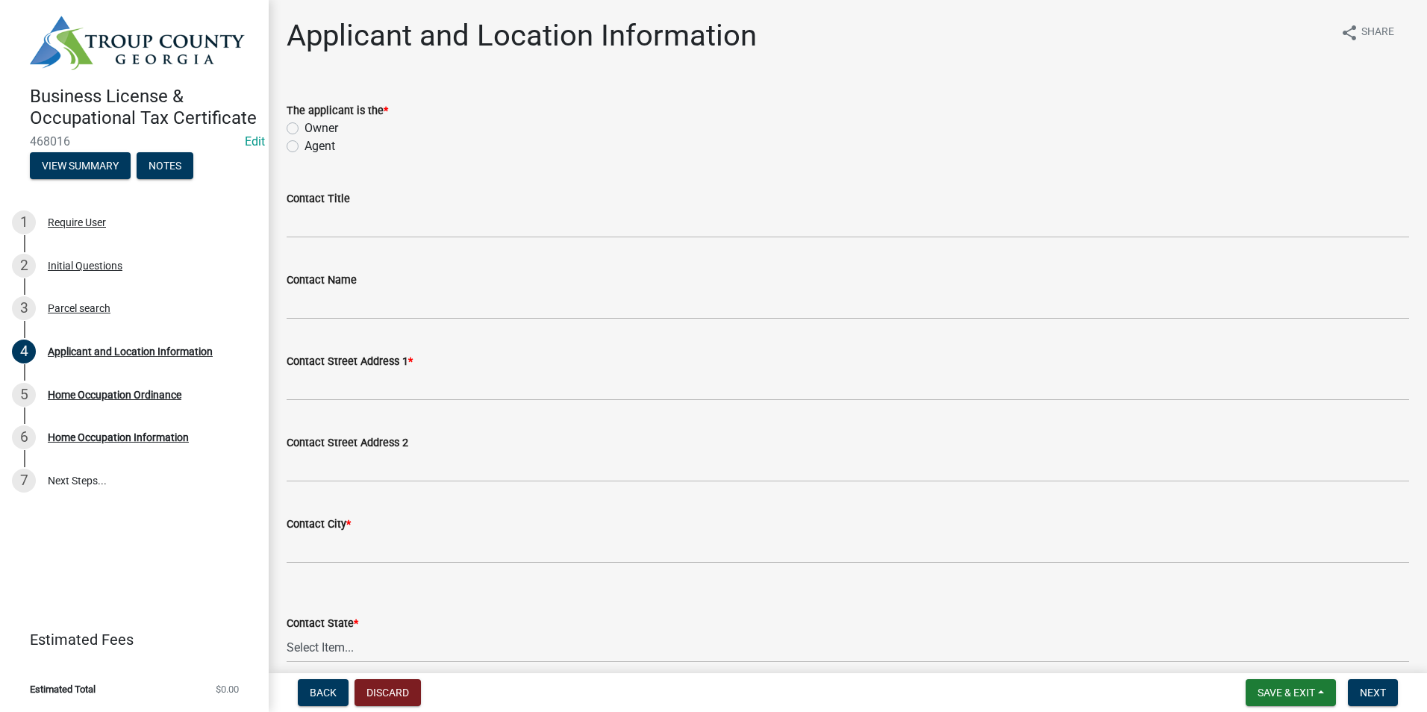
click at [304, 128] on label "Owner" at bounding box center [321, 128] width 34 height 18
click at [304, 128] on input "Owner" at bounding box center [309, 124] width 10 height 10
radio input "true"
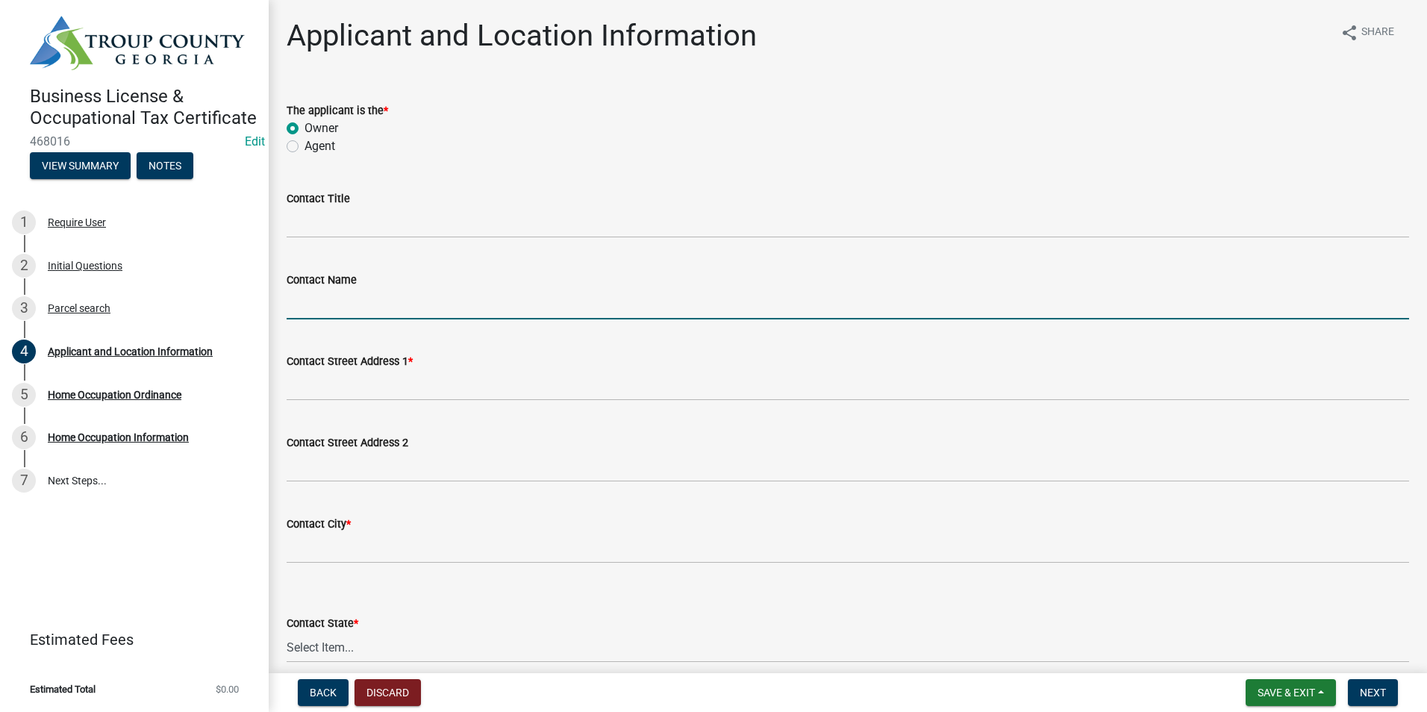
click at [307, 313] on input "Contact Name" at bounding box center [848, 304] width 1122 height 31
type input "Corey Hendricks"
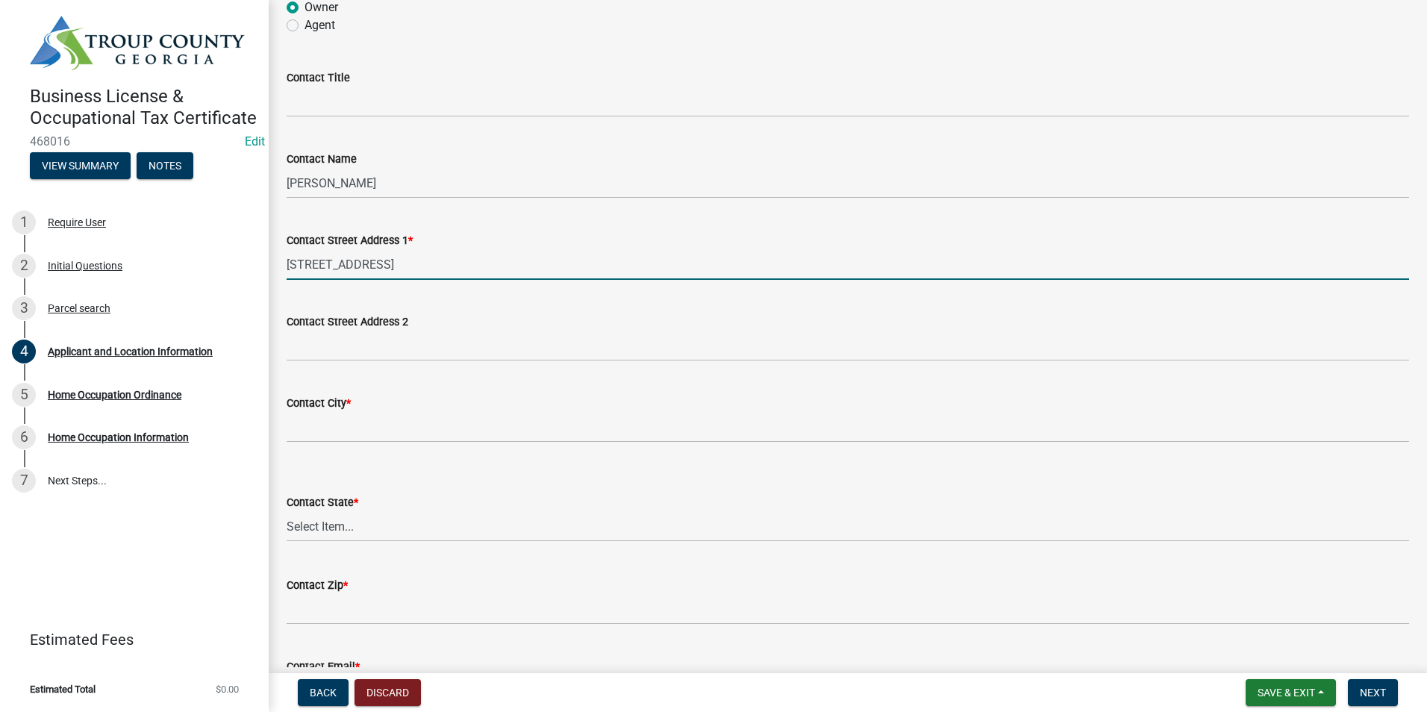
scroll to position [149, 0]
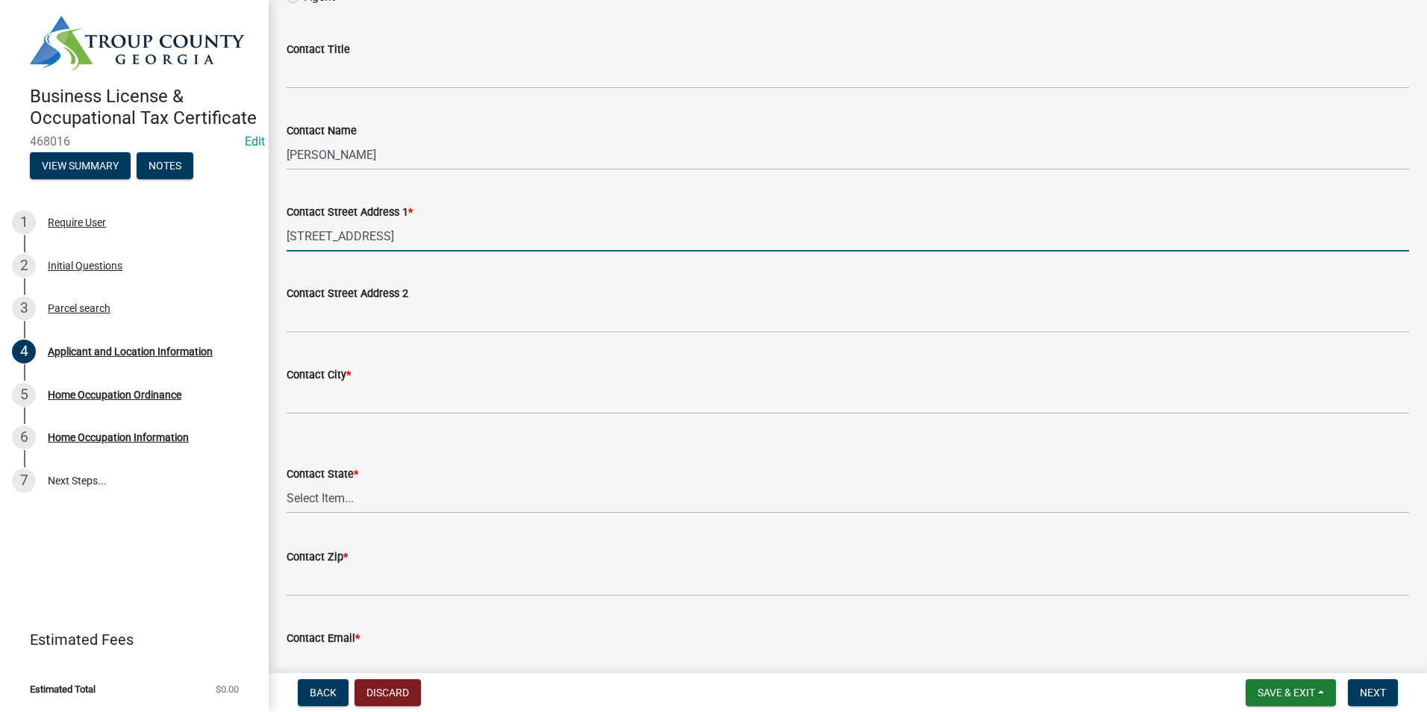
type input "9707 Hogansville Rd"
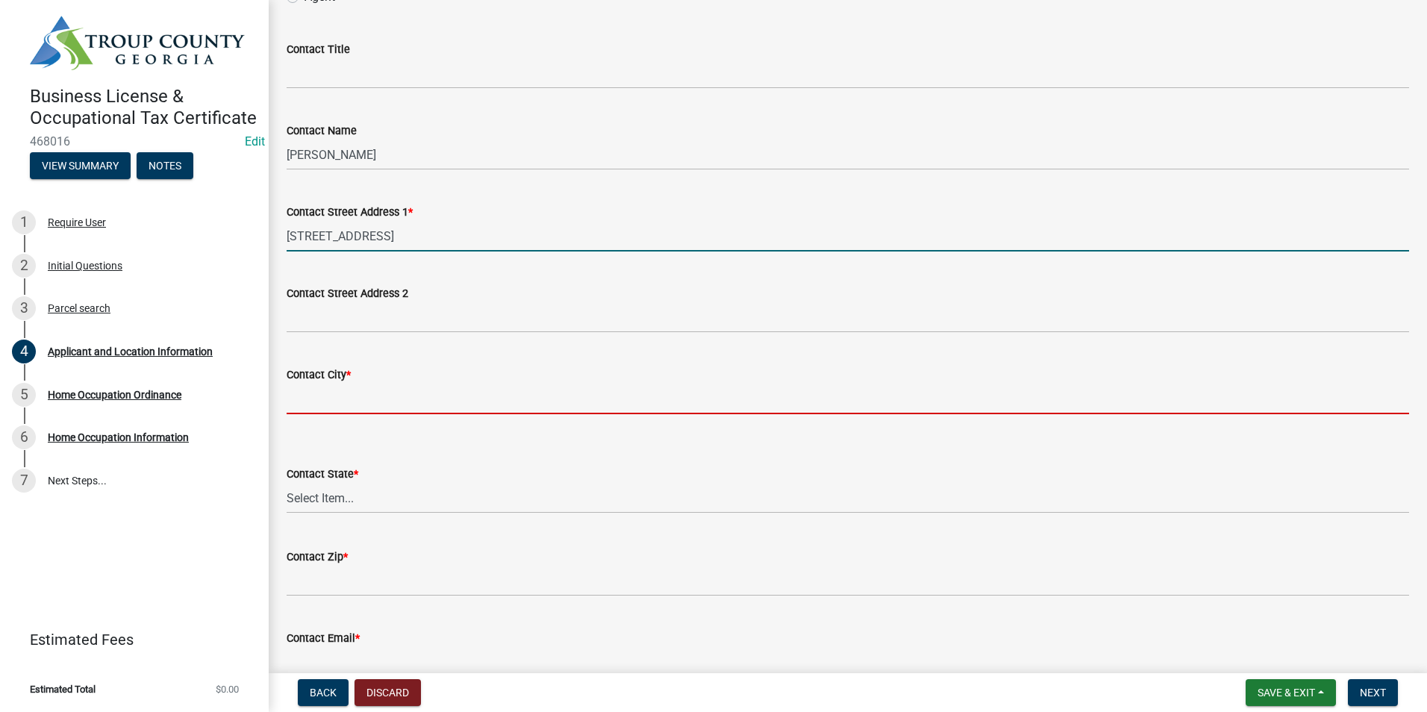
click at [338, 395] on input "Contact City *" at bounding box center [848, 399] width 1122 height 31
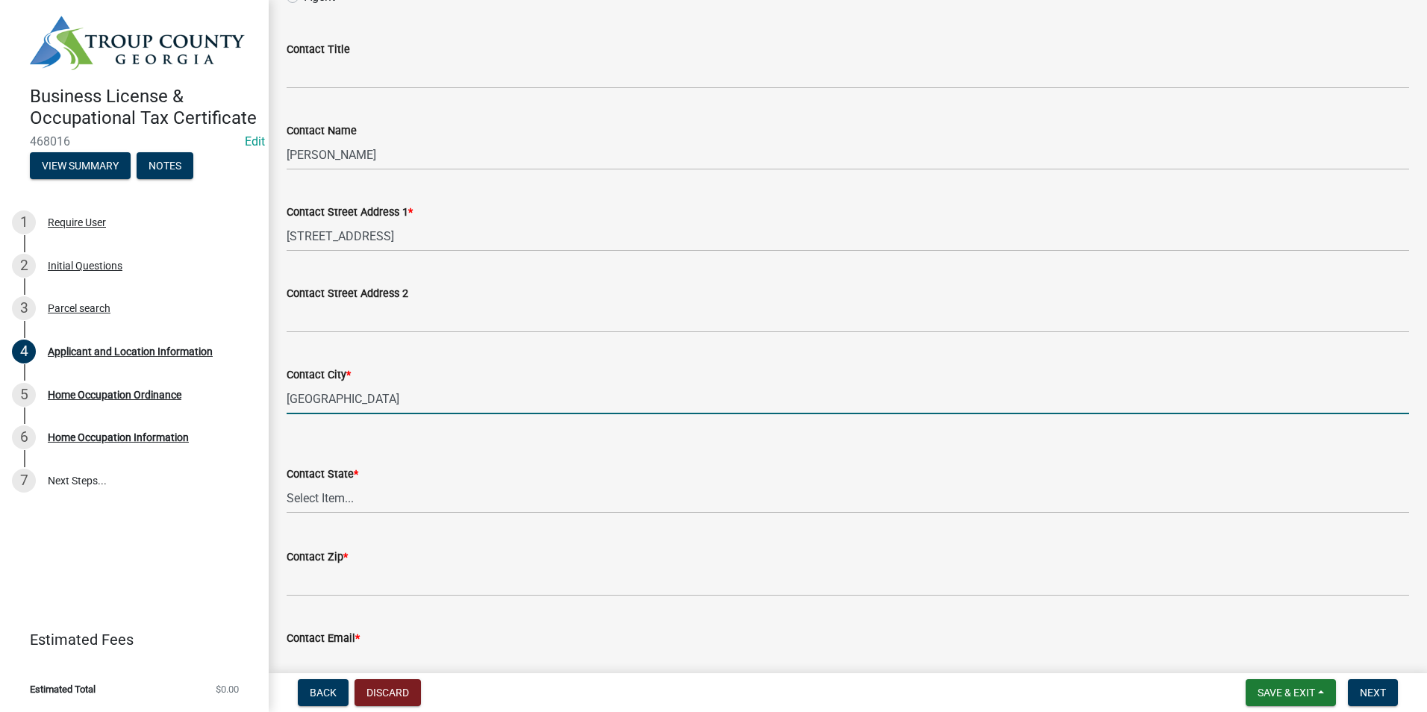
type input "[GEOGRAPHIC_DATA]"
click at [497, 372] on div "Contact City *" at bounding box center [848, 375] width 1122 height 18
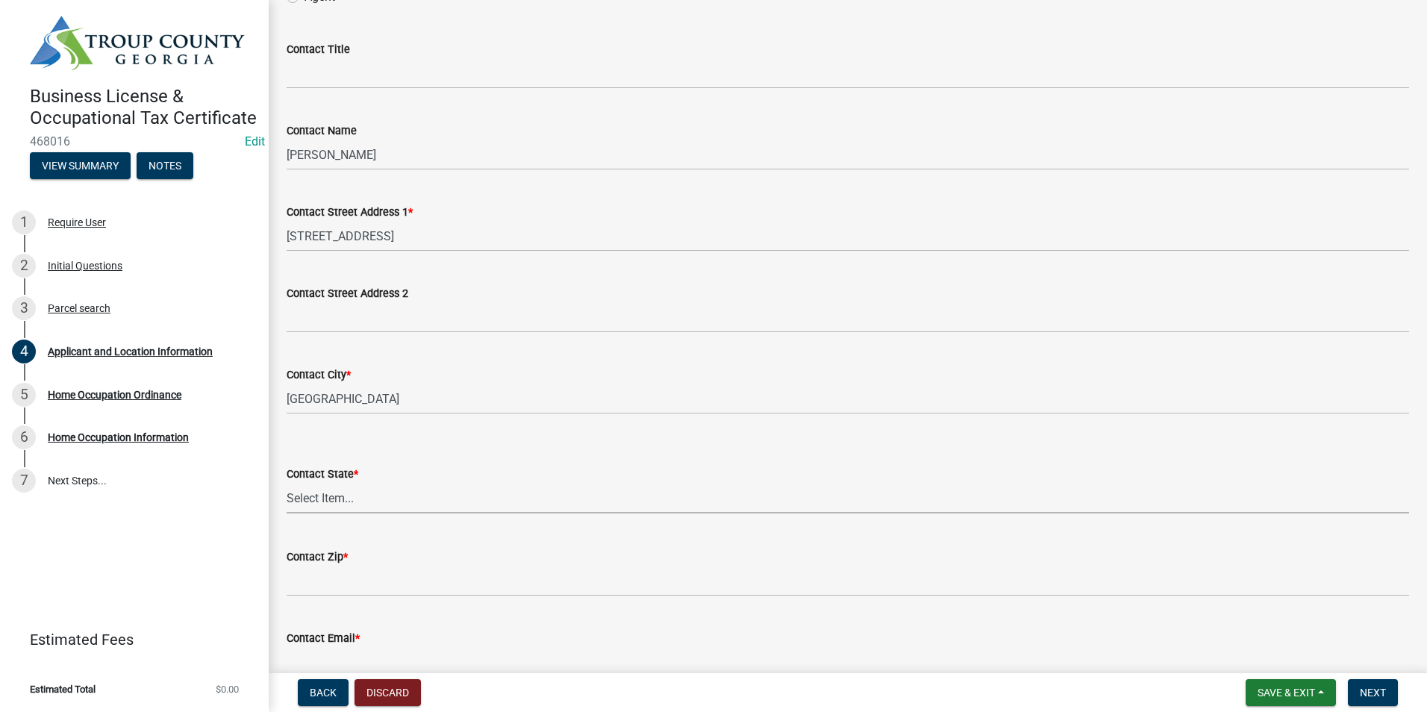
click at [325, 506] on select "Select Item... Alabama Alaska Arizona Arkansas California Colorado Connecticut …" at bounding box center [848, 498] width 1122 height 31
select select "GA"
click at [287, 483] on select "Select Item... Alabama Alaska Arizona Arkansas California Colorado Connecticut …" at bounding box center [848, 498] width 1122 height 31
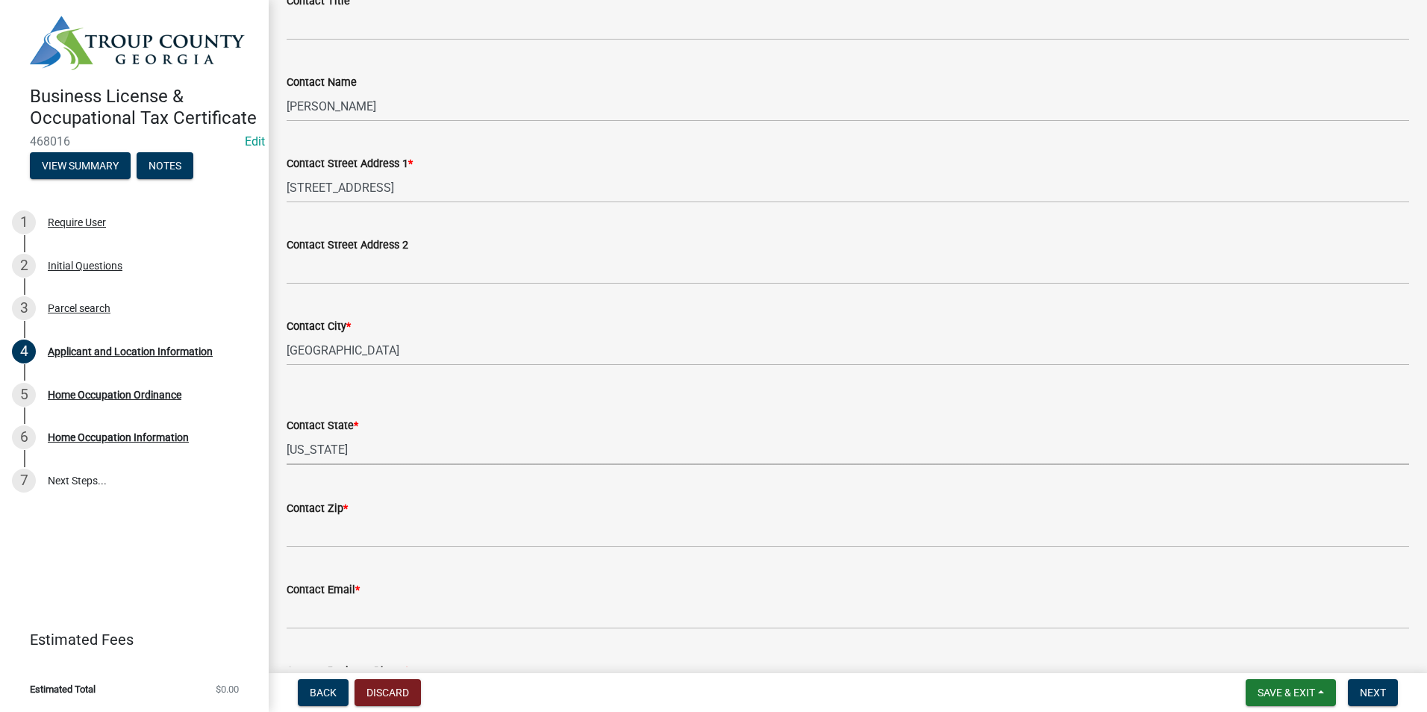
scroll to position [224, 0]
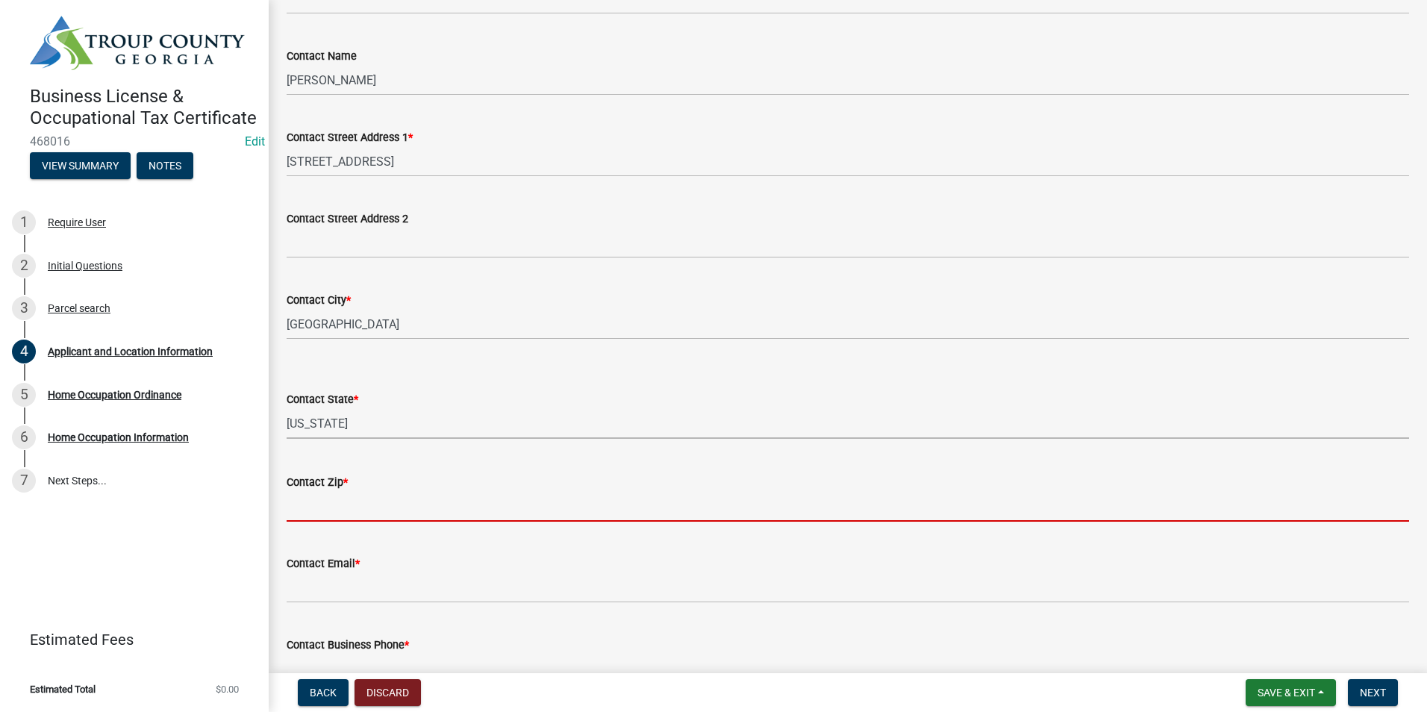
click at [336, 507] on input "Contact Zip *" at bounding box center [848, 506] width 1122 height 31
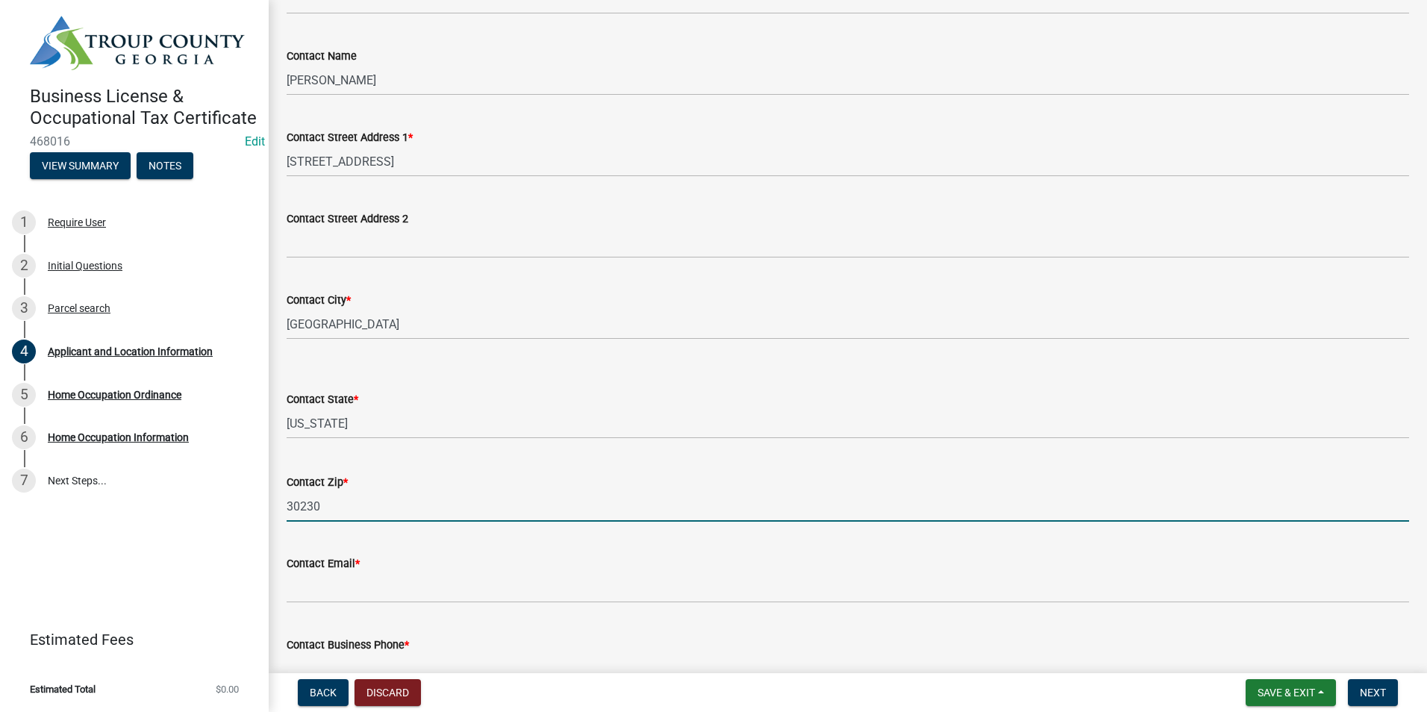
type input "30230"
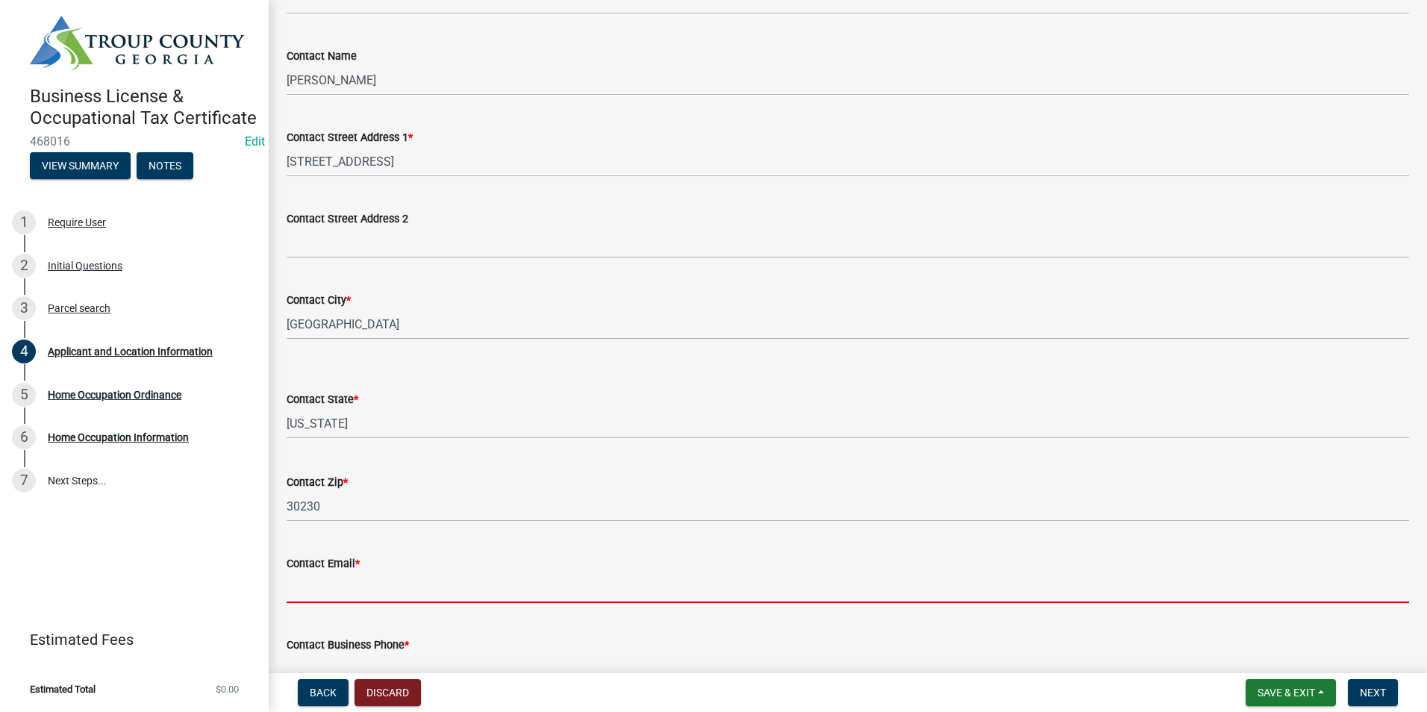
click at [342, 588] on input "Contact Email *" at bounding box center [848, 587] width 1122 height 31
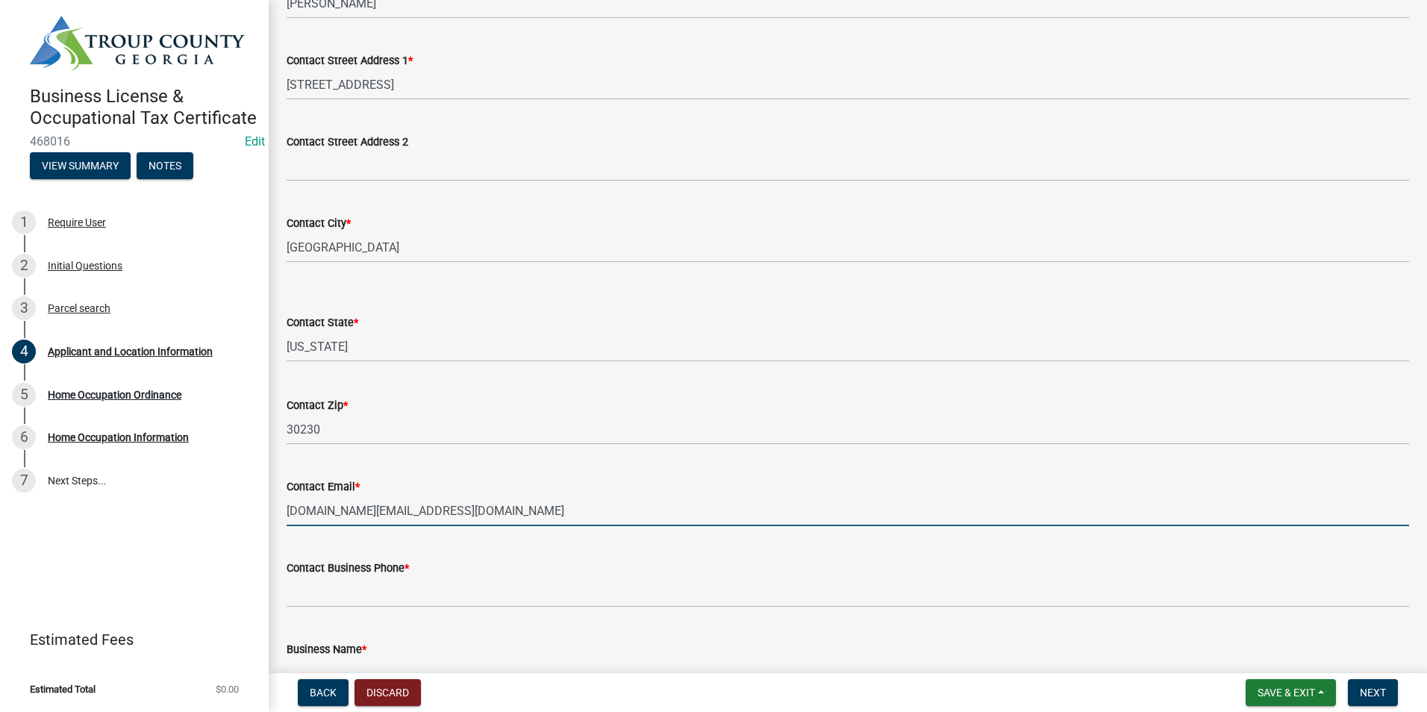
scroll to position [448, 0]
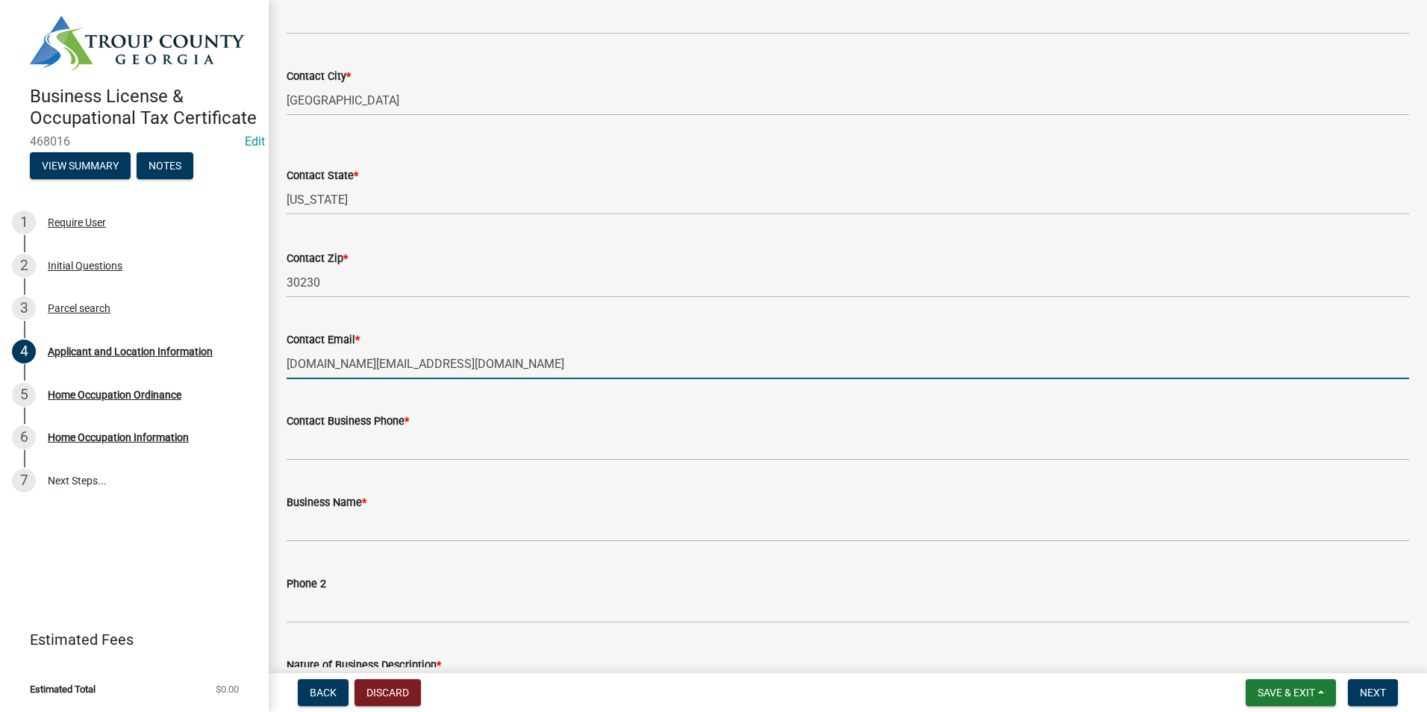
type input "corey.hen.ch@gmail.com"
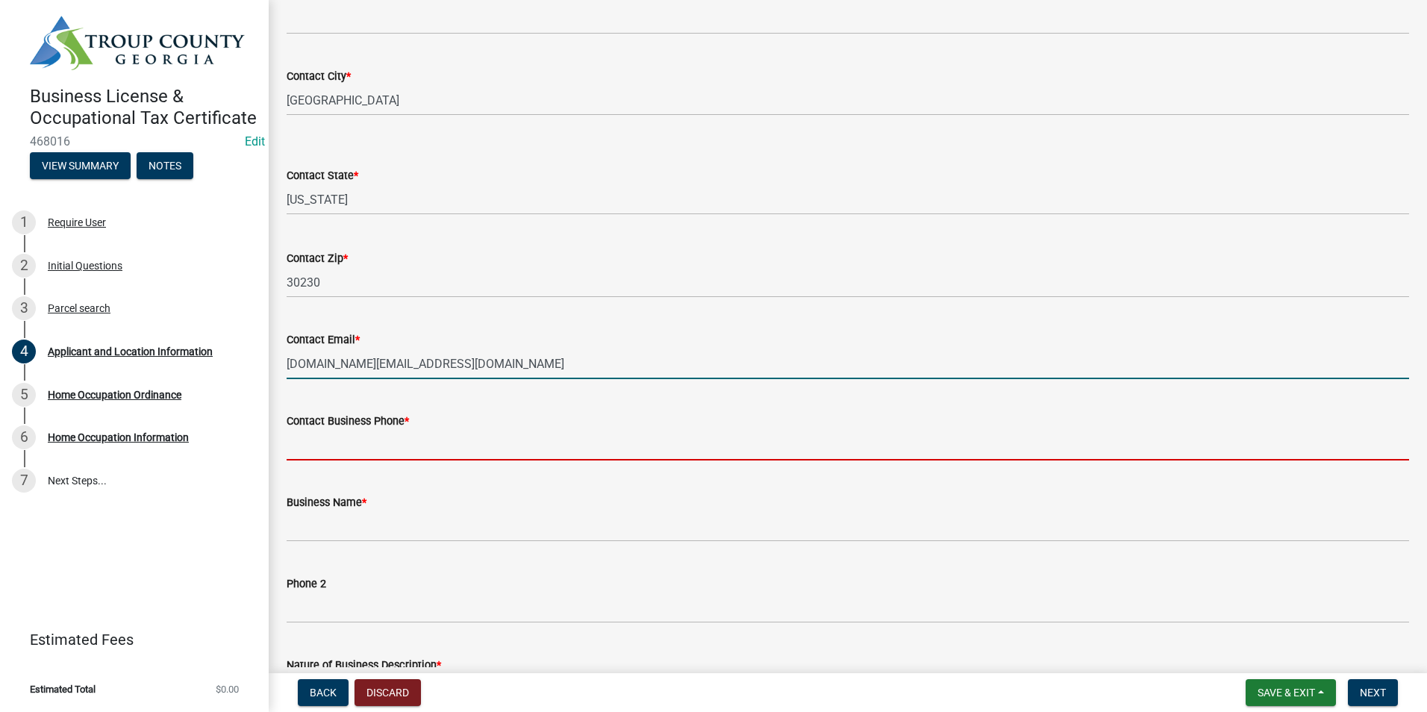
click at [348, 438] on input "Contact Business Phone *" at bounding box center [848, 445] width 1122 height 31
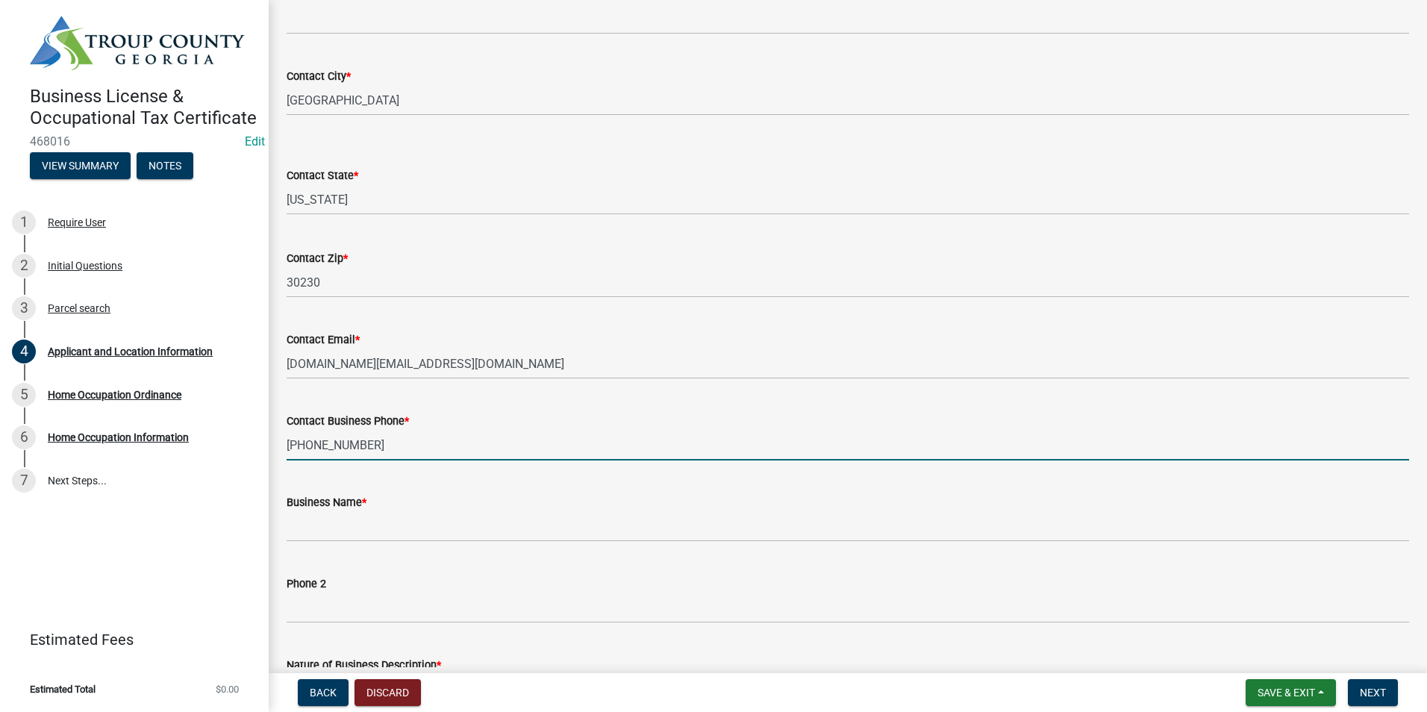
type input "706-594-2820"
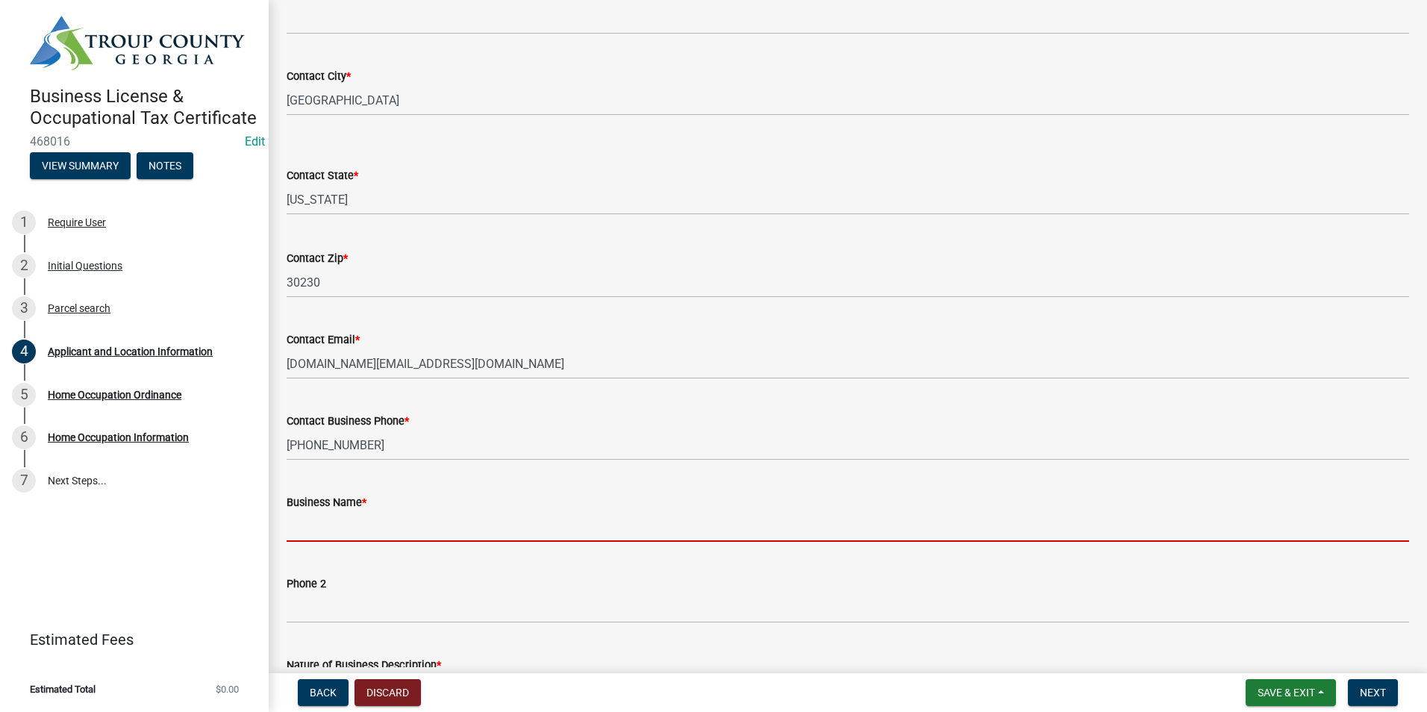
click at [337, 526] on input "Business Name *" at bounding box center [848, 526] width 1122 height 31
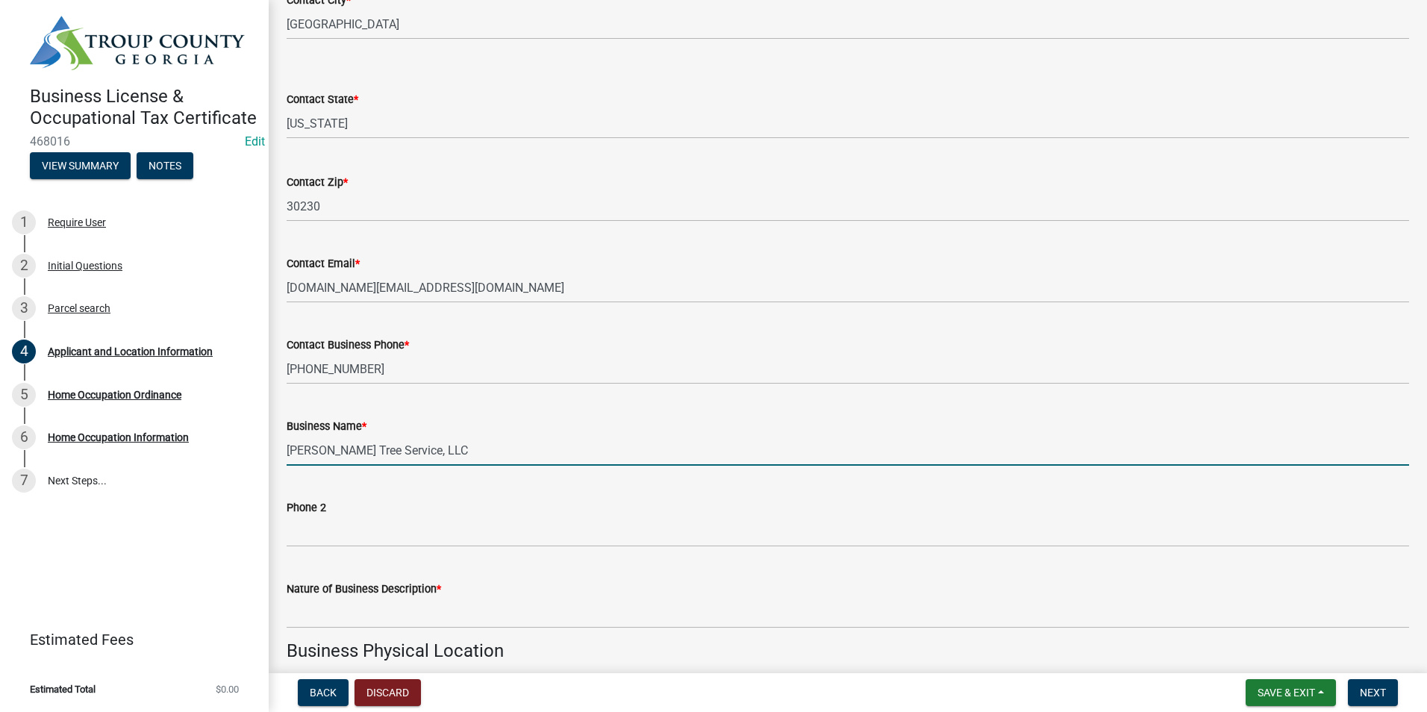
scroll to position [597, 0]
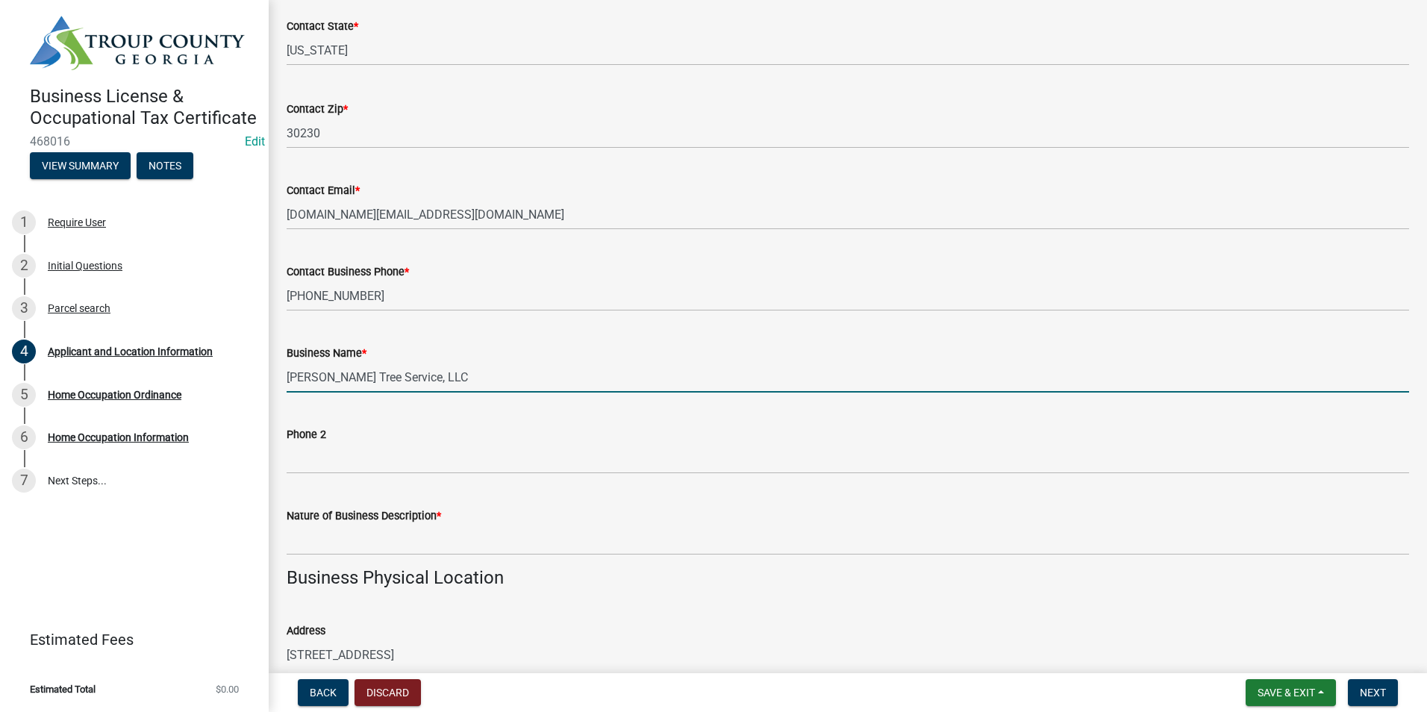
type input "Hendricks Tree Service, LLC"
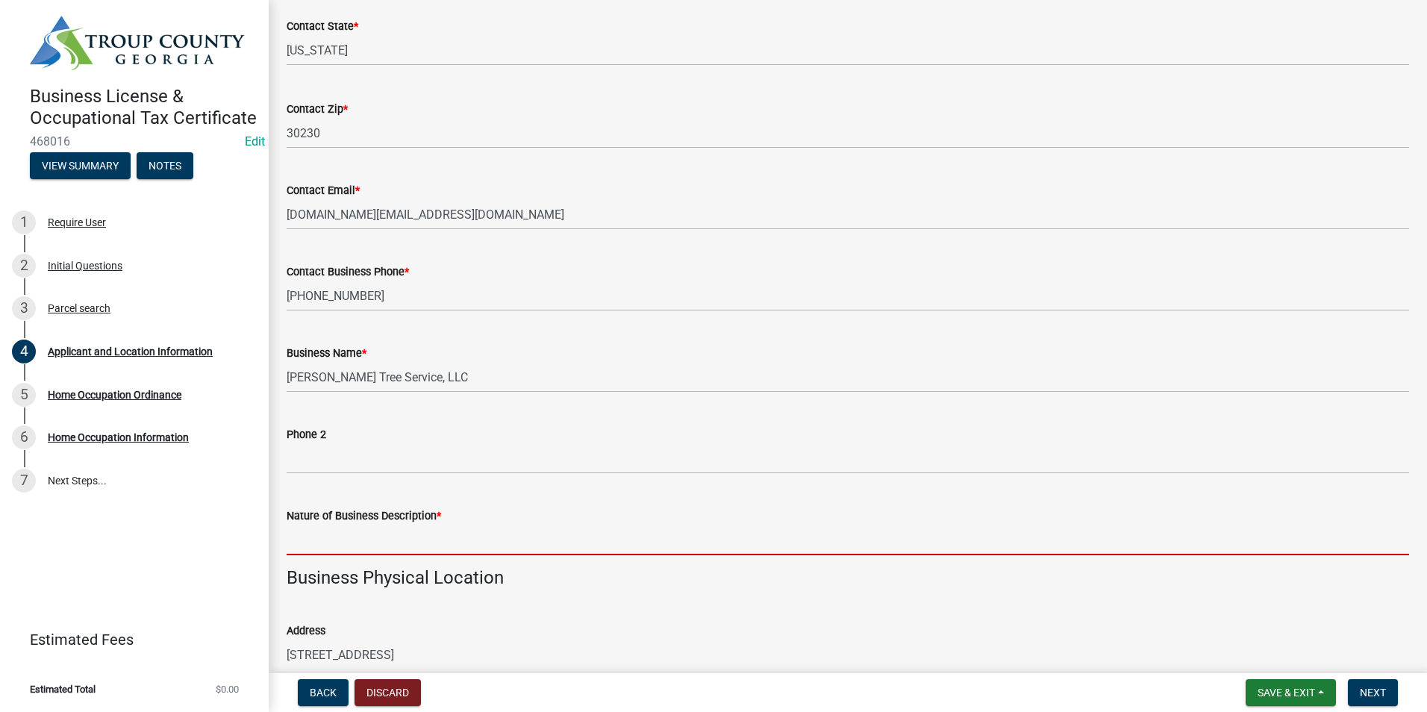
click at [337, 545] on input "Nature of Business Description *" at bounding box center [848, 540] width 1122 height 31
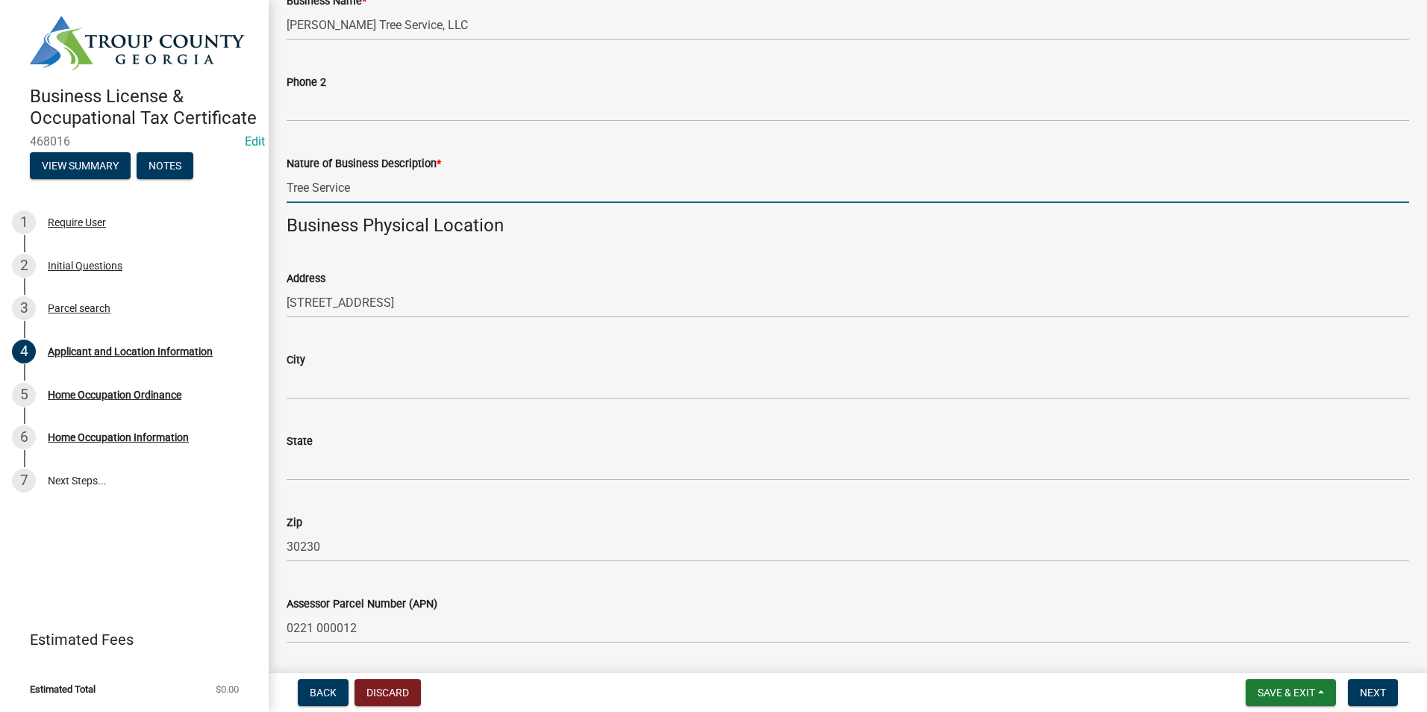
scroll to position [970, 0]
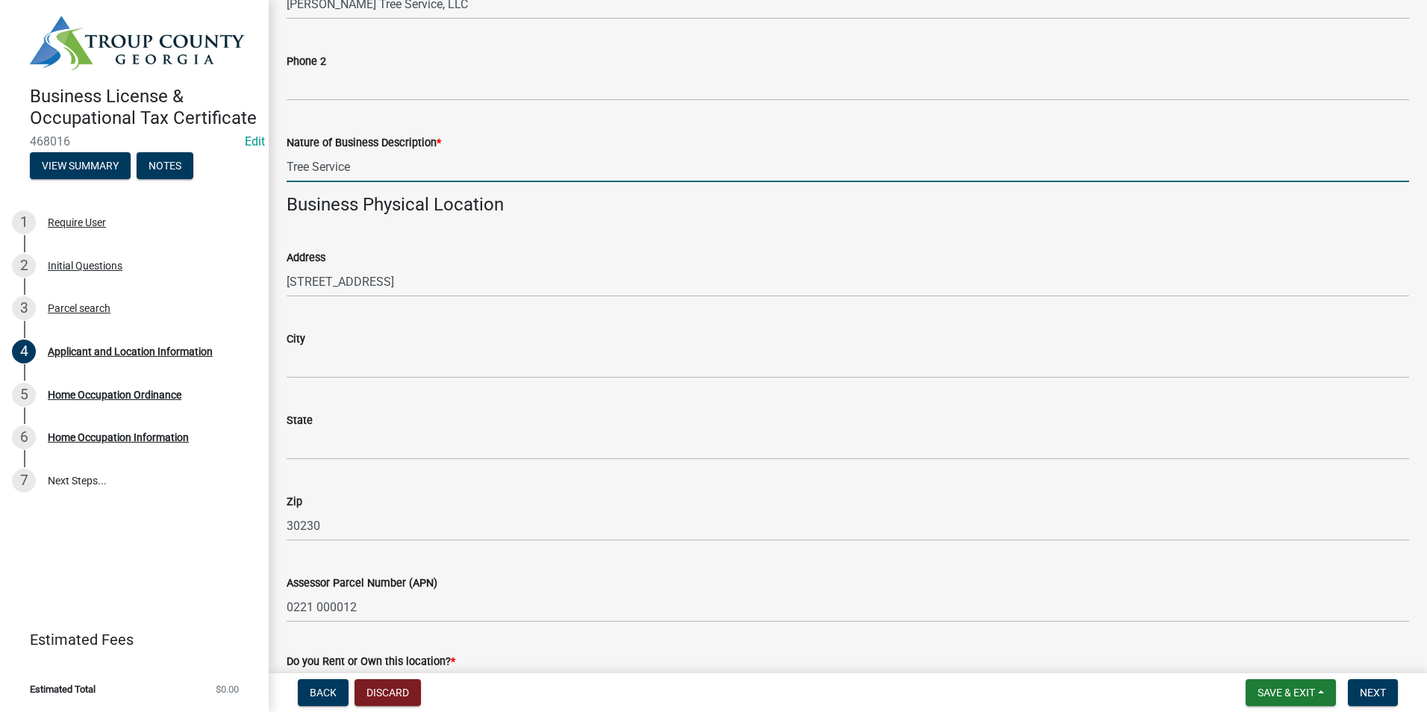
type input "Tree Service"
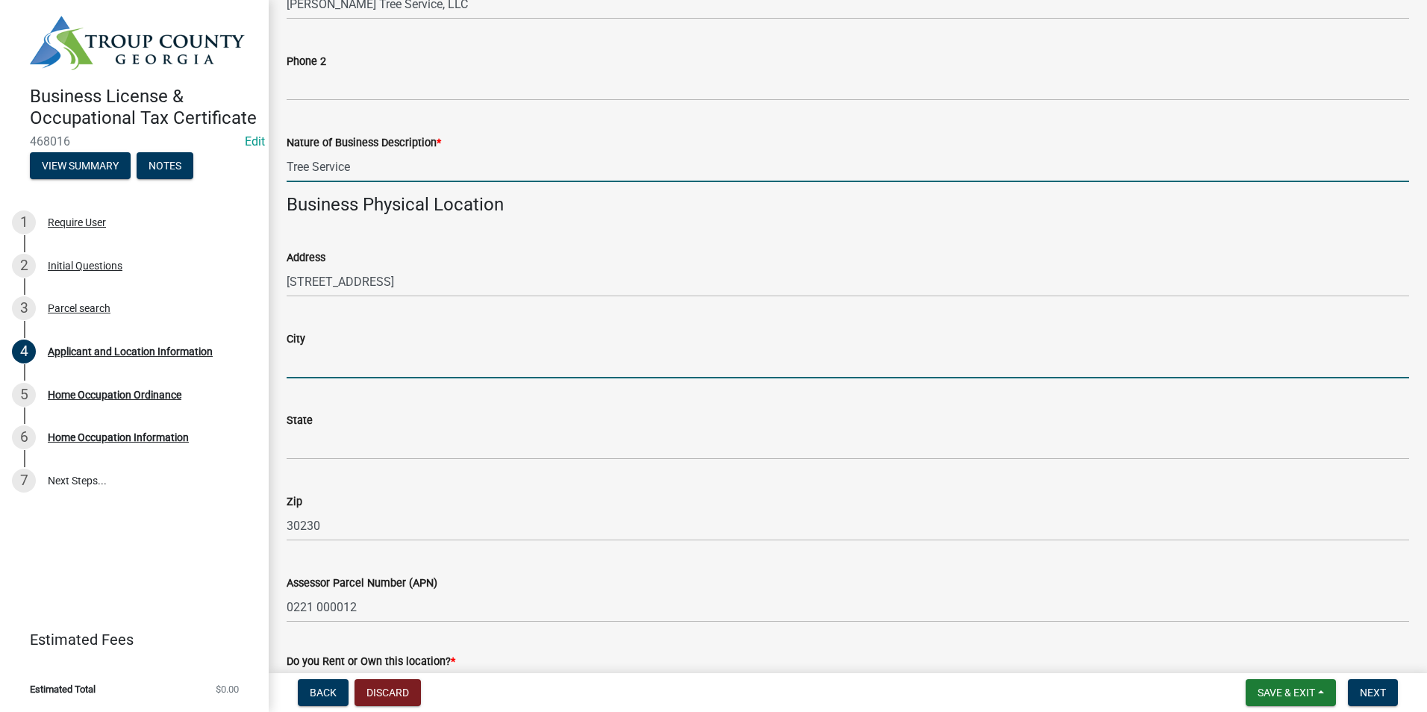
click at [328, 363] on input "City" at bounding box center [848, 363] width 1122 height 31
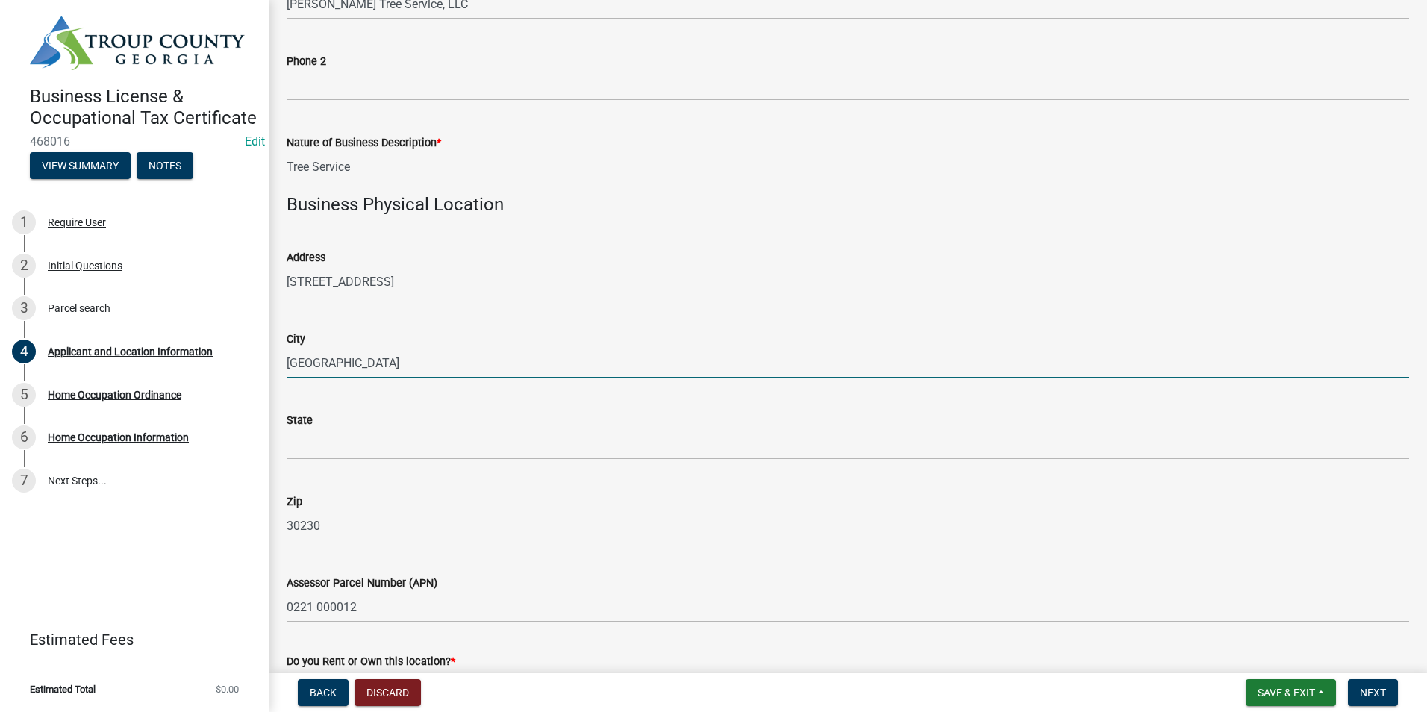
type input "[GEOGRAPHIC_DATA]"
click at [463, 265] on div "Address" at bounding box center [848, 257] width 1122 height 18
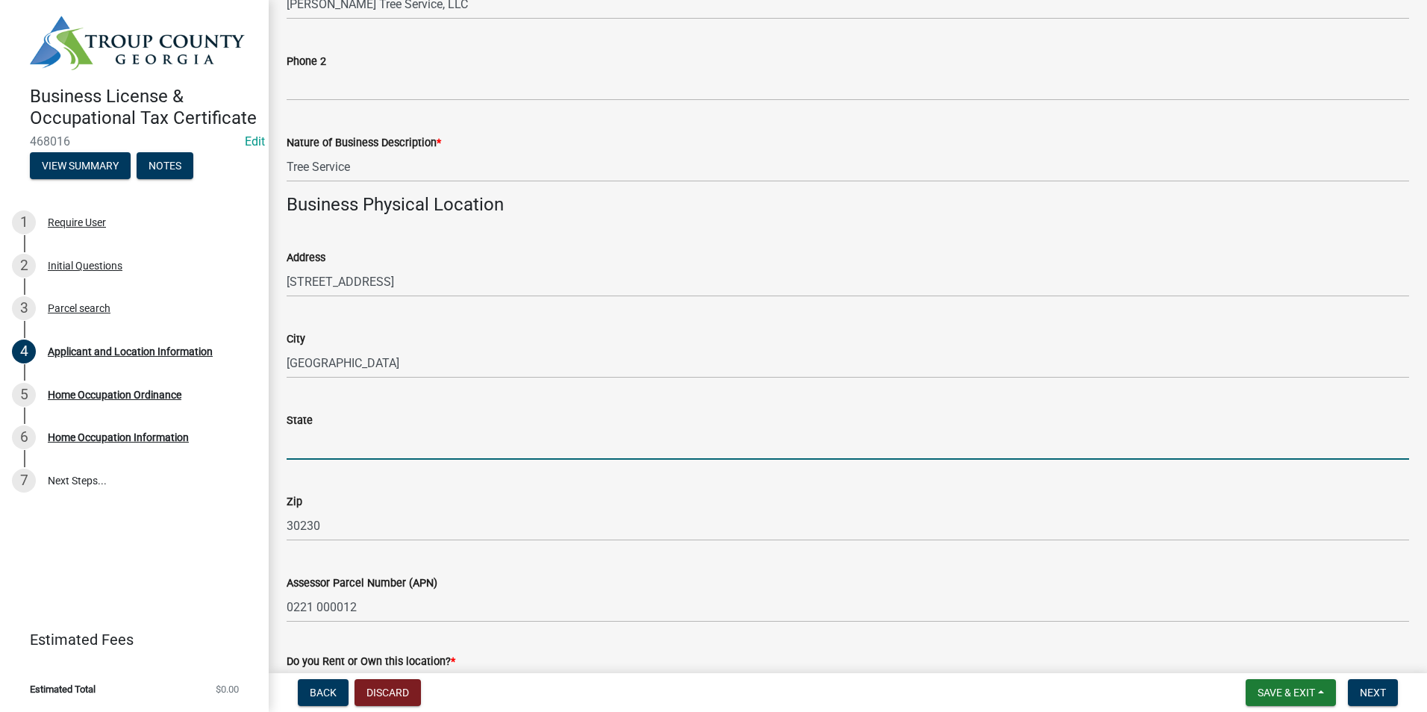
drag, startPoint x: 316, startPoint y: 448, endPoint x: 321, endPoint y: 440, distance: 9.7
click at [315, 448] on input "State" at bounding box center [848, 444] width 1122 height 31
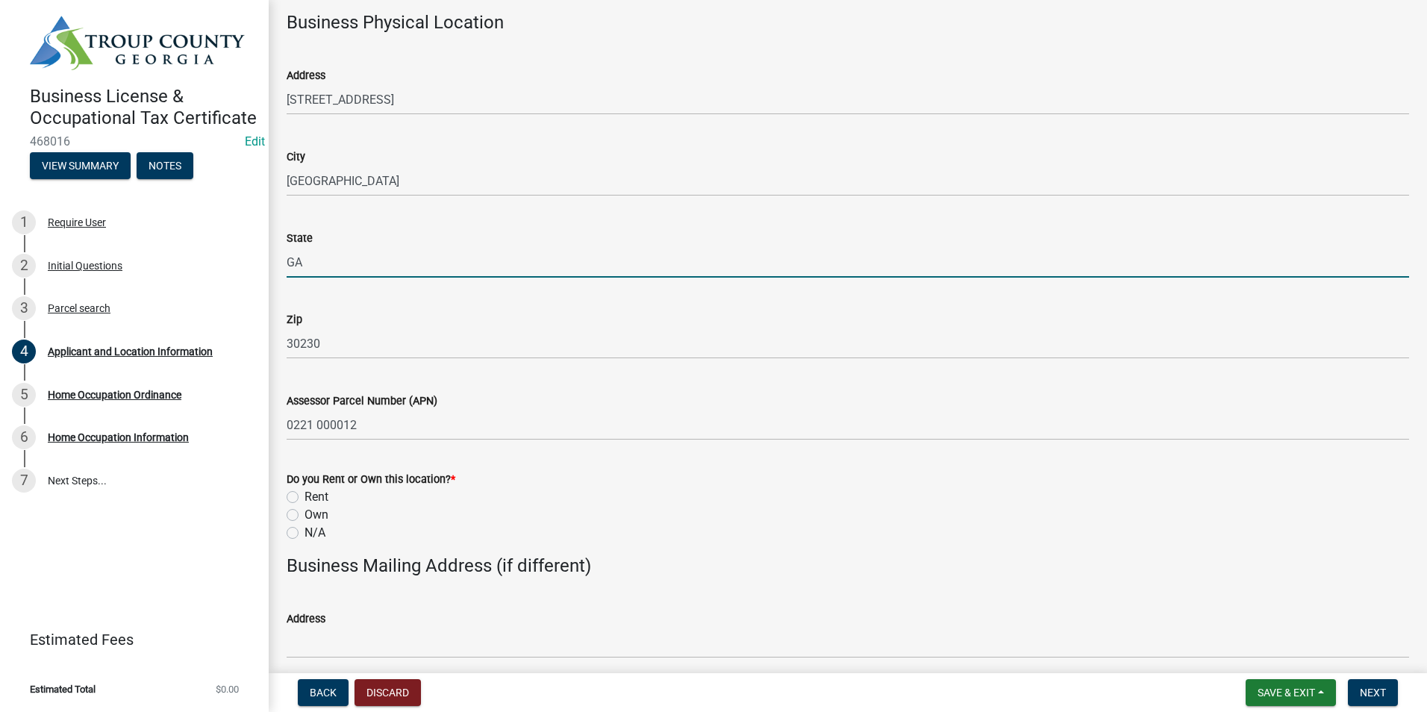
scroll to position [1194, 0]
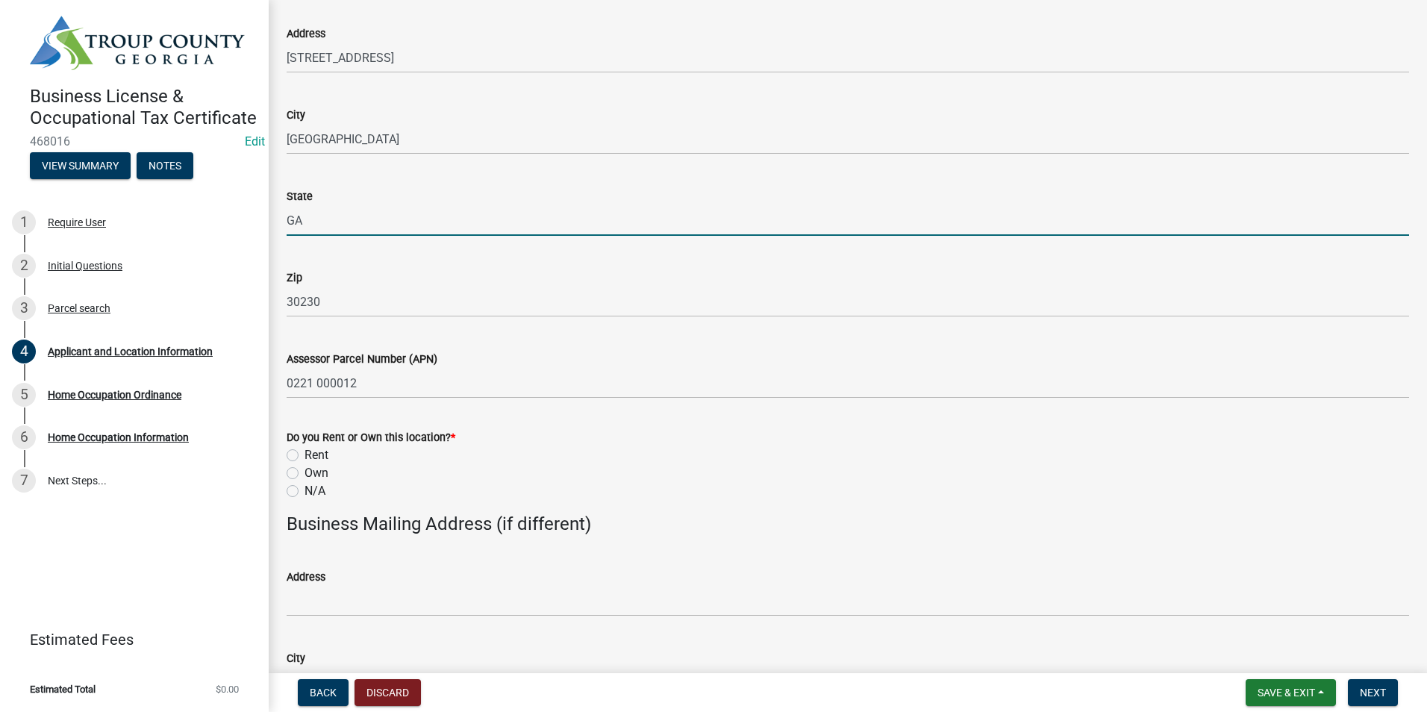
type input "GA"
click at [543, 408] on wm-data-entity-input-list "The applicant is the * Owner Agent Contact Title Contact Name Corey Hendricks C…" at bounding box center [848, 44] width 1122 height 2308
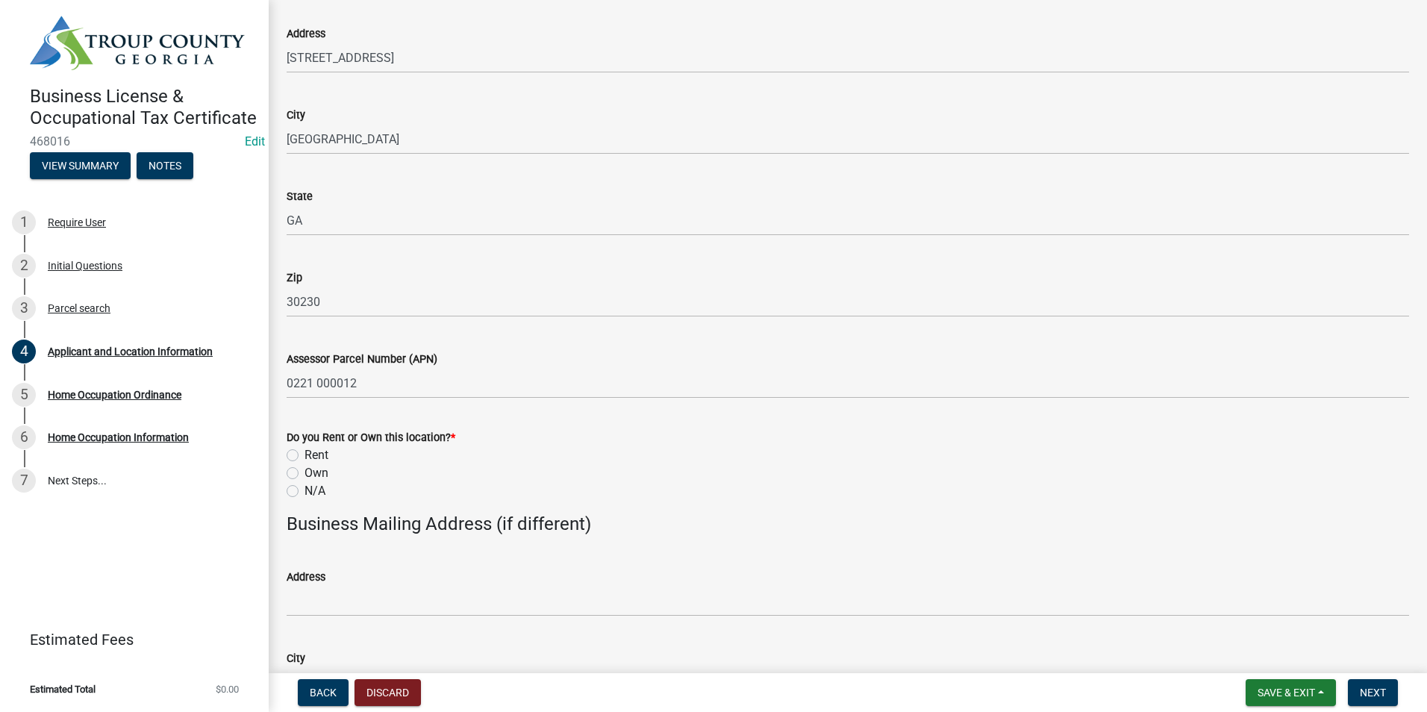
click at [304, 475] on label "Own" at bounding box center [316, 473] width 24 height 18
click at [304, 474] on input "Own" at bounding box center [309, 469] width 10 height 10
radio input "true"
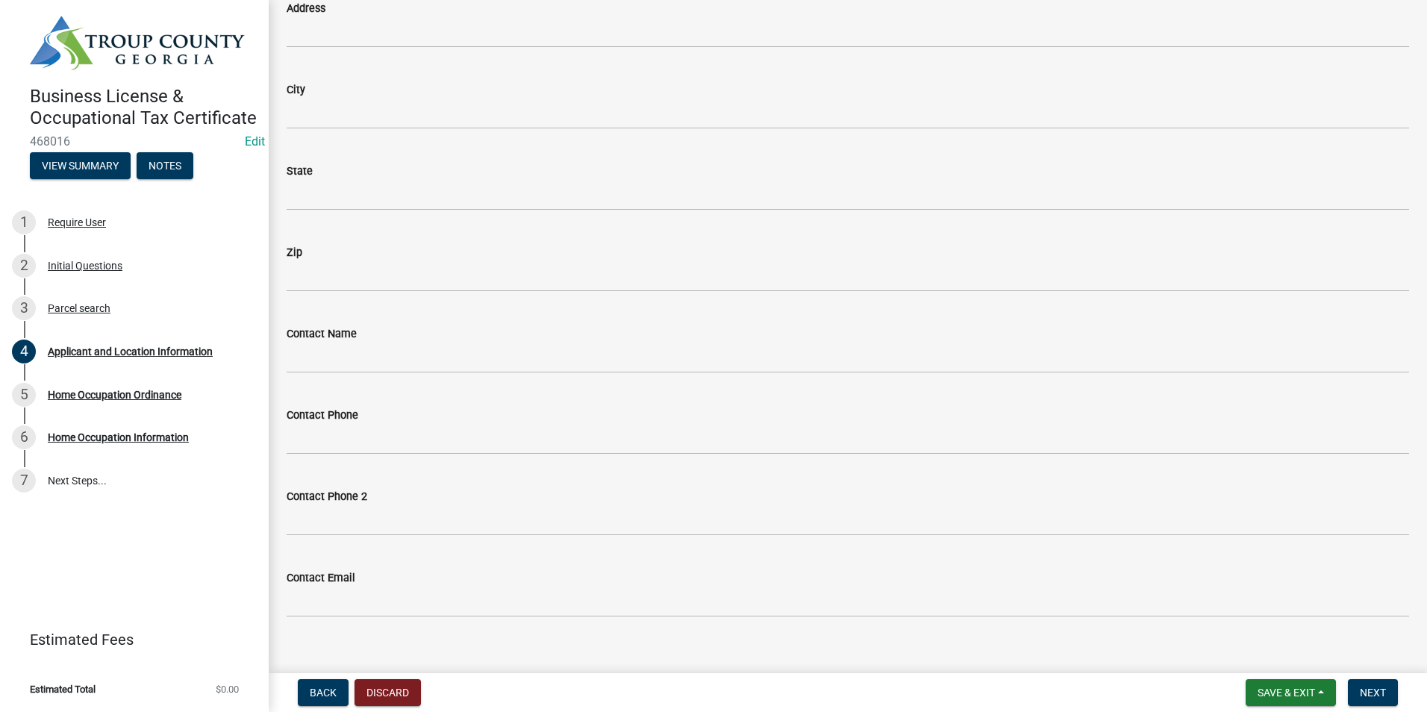
scroll to position [1783, 0]
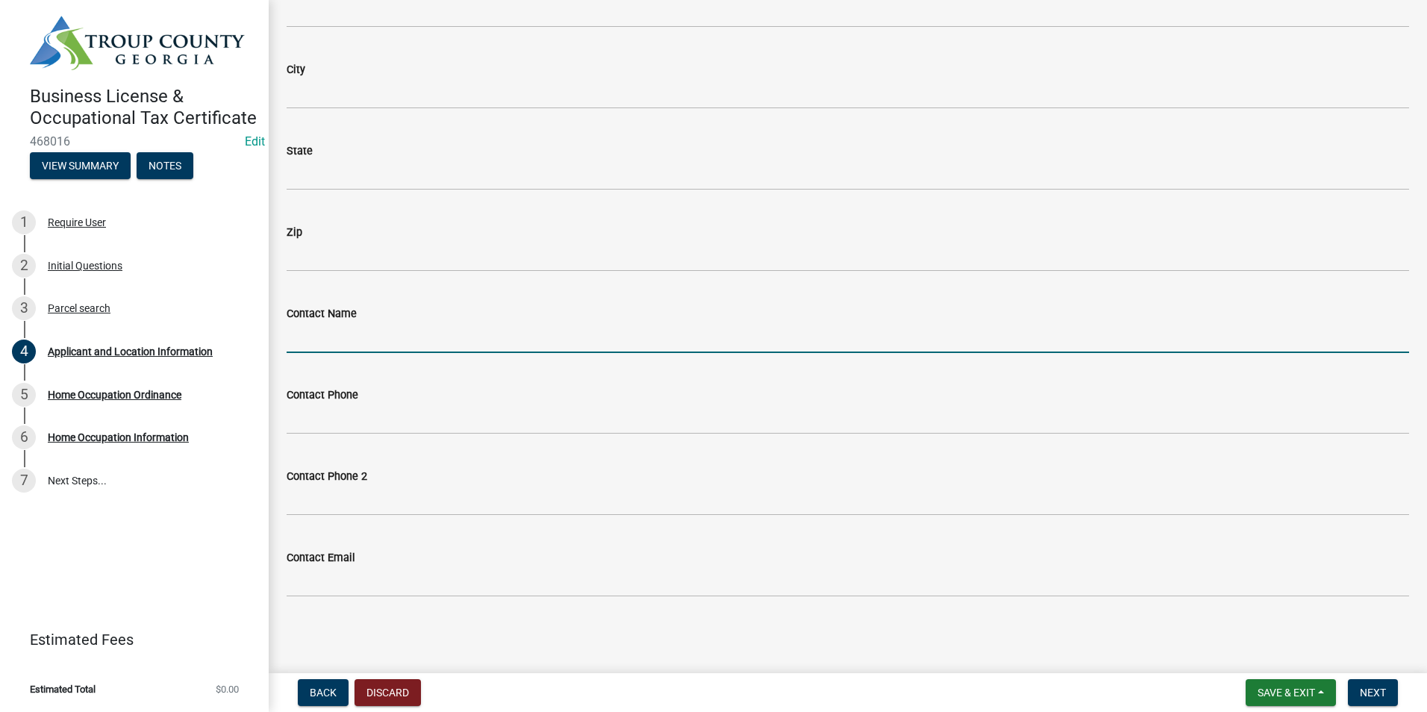
click at [343, 337] on input "Contact Name" at bounding box center [848, 337] width 1122 height 31
type input "Corey Hendricks"
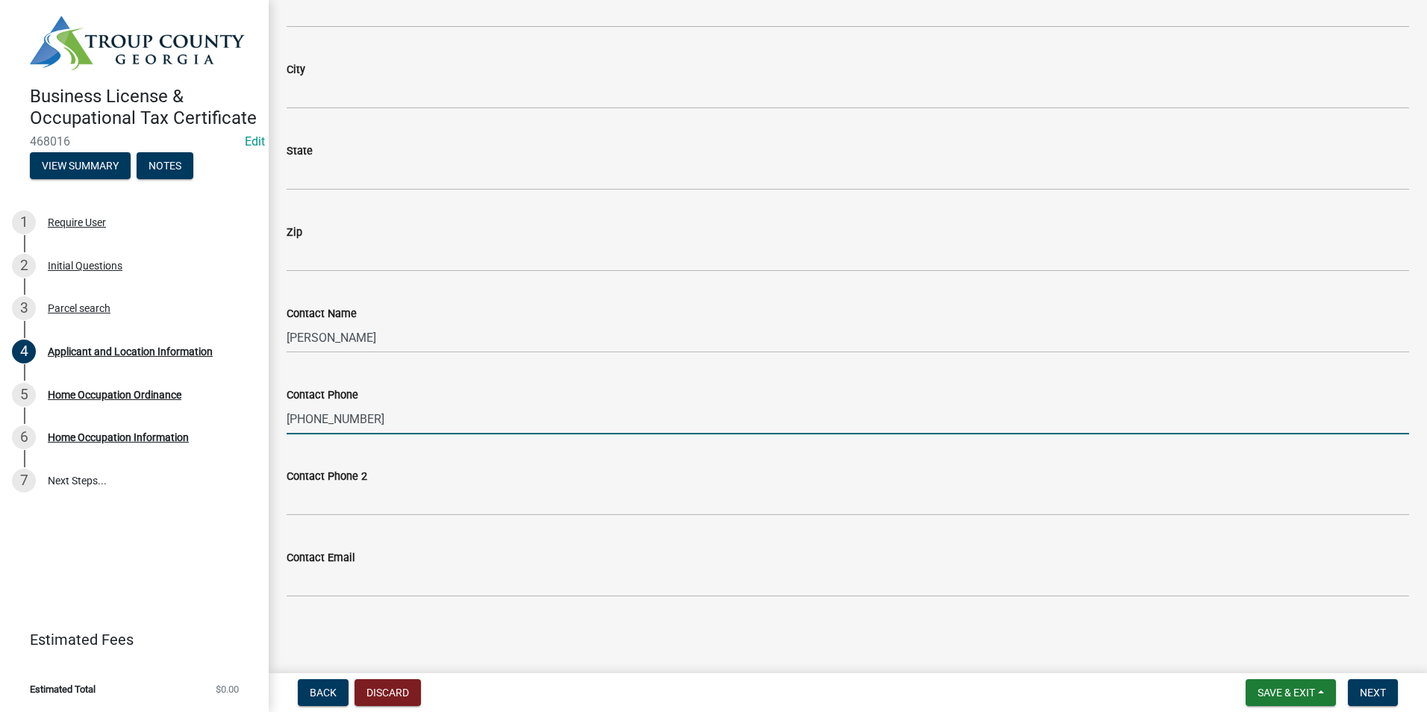
type input "706-594-2820"
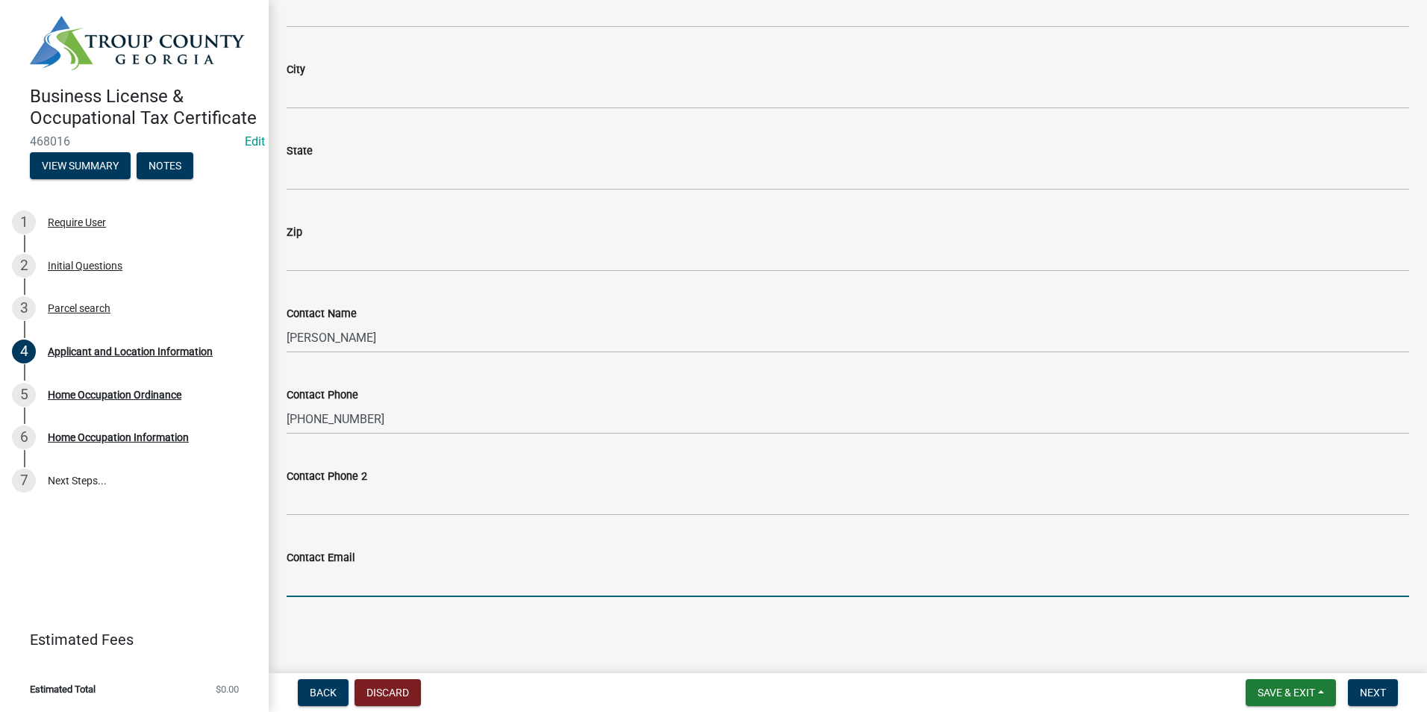
click at [344, 575] on input "Contact Email" at bounding box center [848, 581] width 1122 height 31
type input "corey.hen.ch@gmail.com"
click at [1395, 689] on button "Next" at bounding box center [1373, 692] width 50 height 27
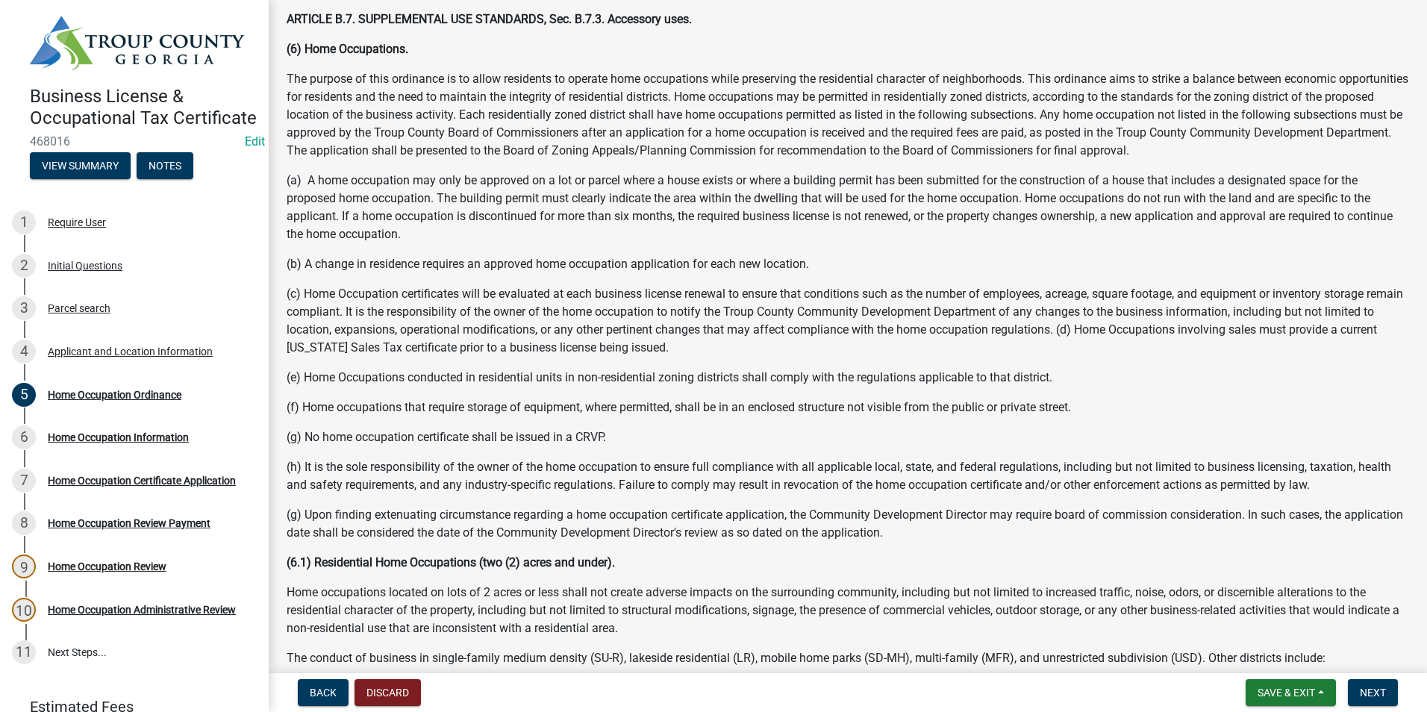
scroll to position [298, 0]
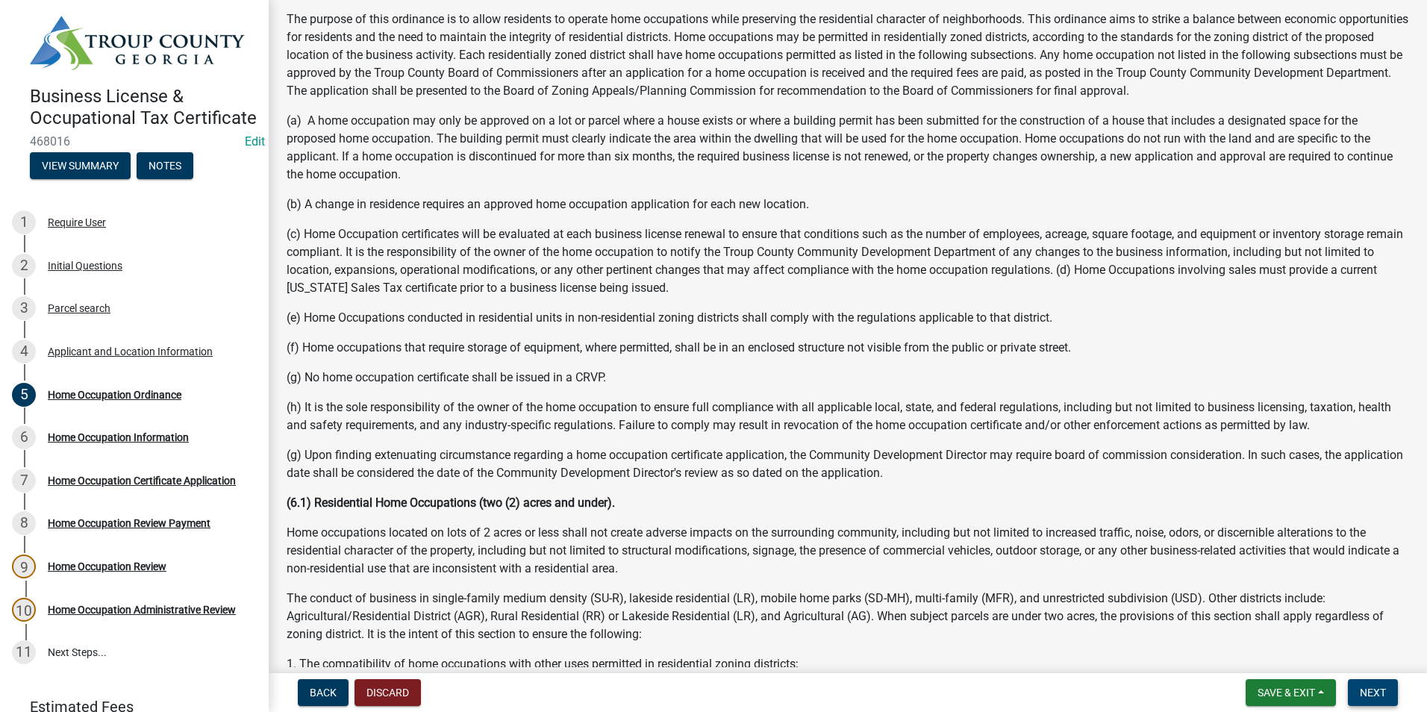
click at [1372, 685] on button "Next" at bounding box center [1373, 692] width 50 height 27
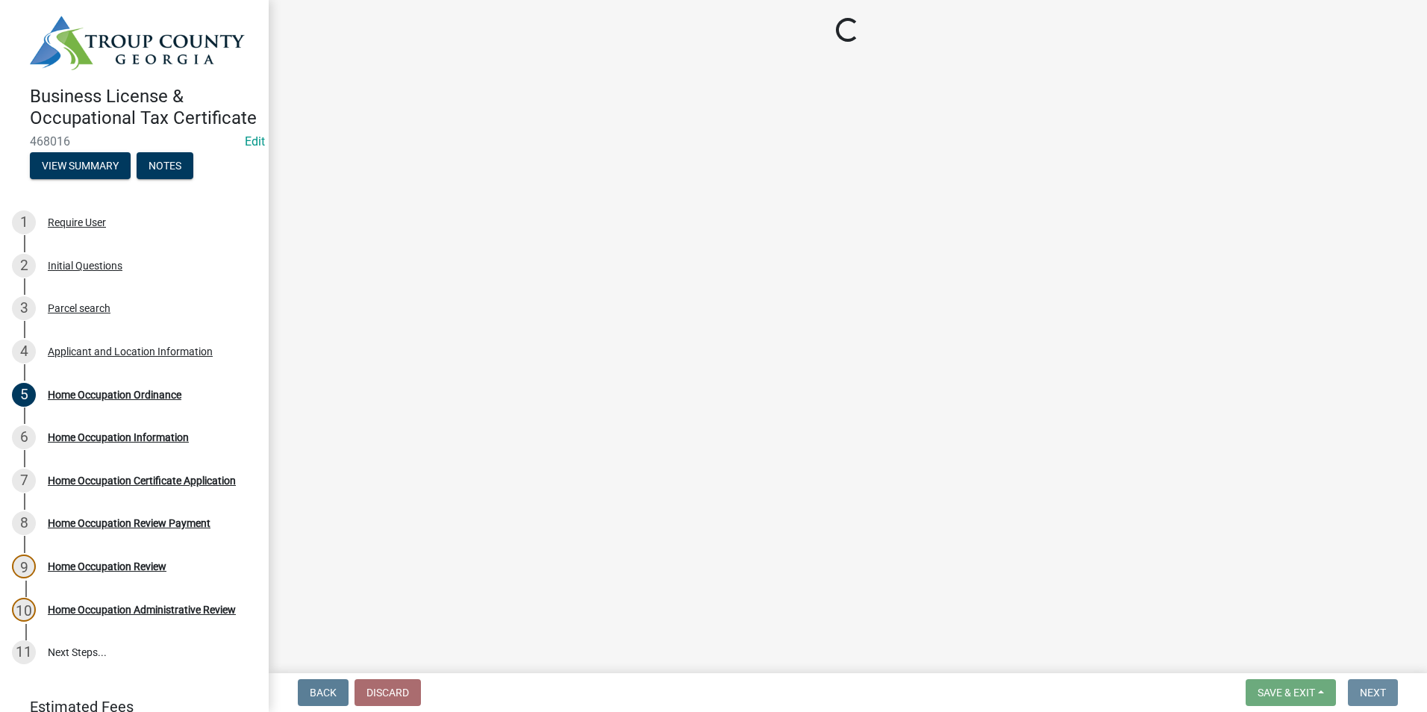
scroll to position [0, 0]
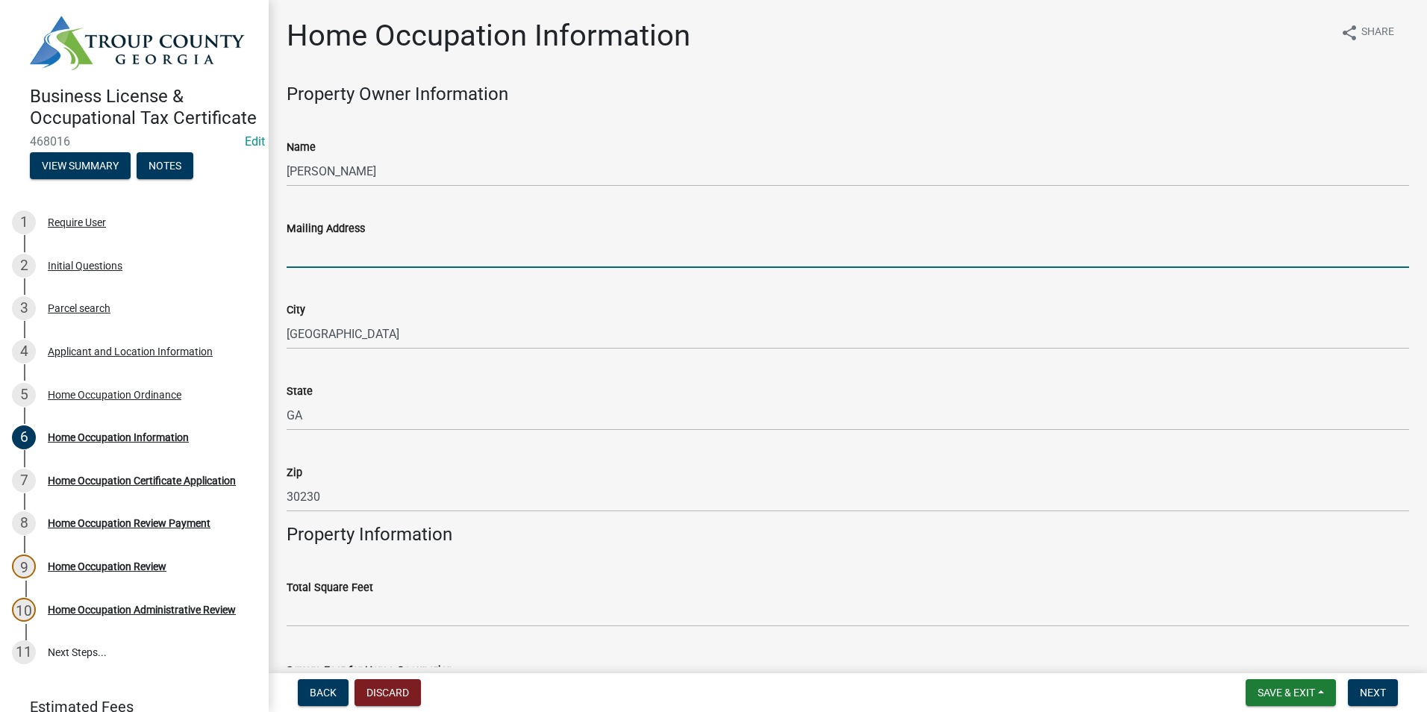
click at [463, 252] on input "Mailing Address" at bounding box center [848, 252] width 1122 height 31
type input "9707 Hogansville Rd"
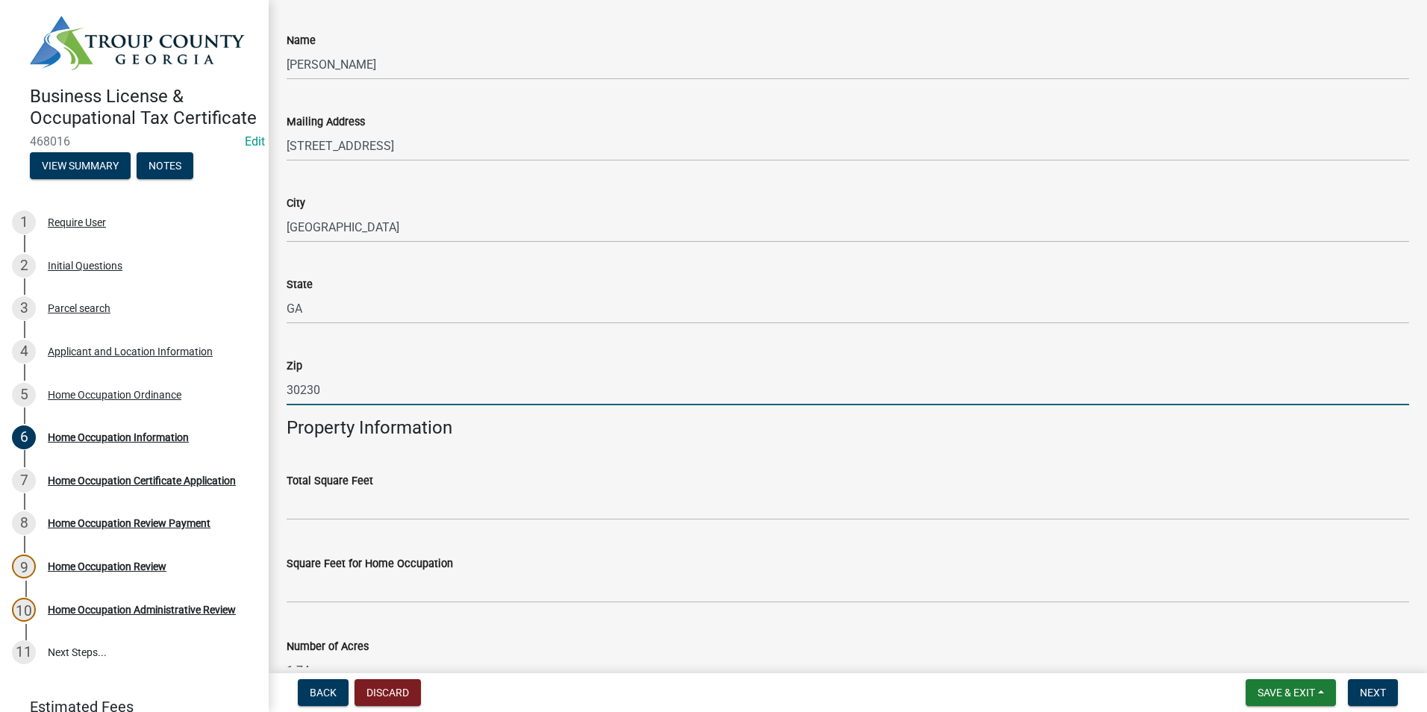
scroll to position [149, 0]
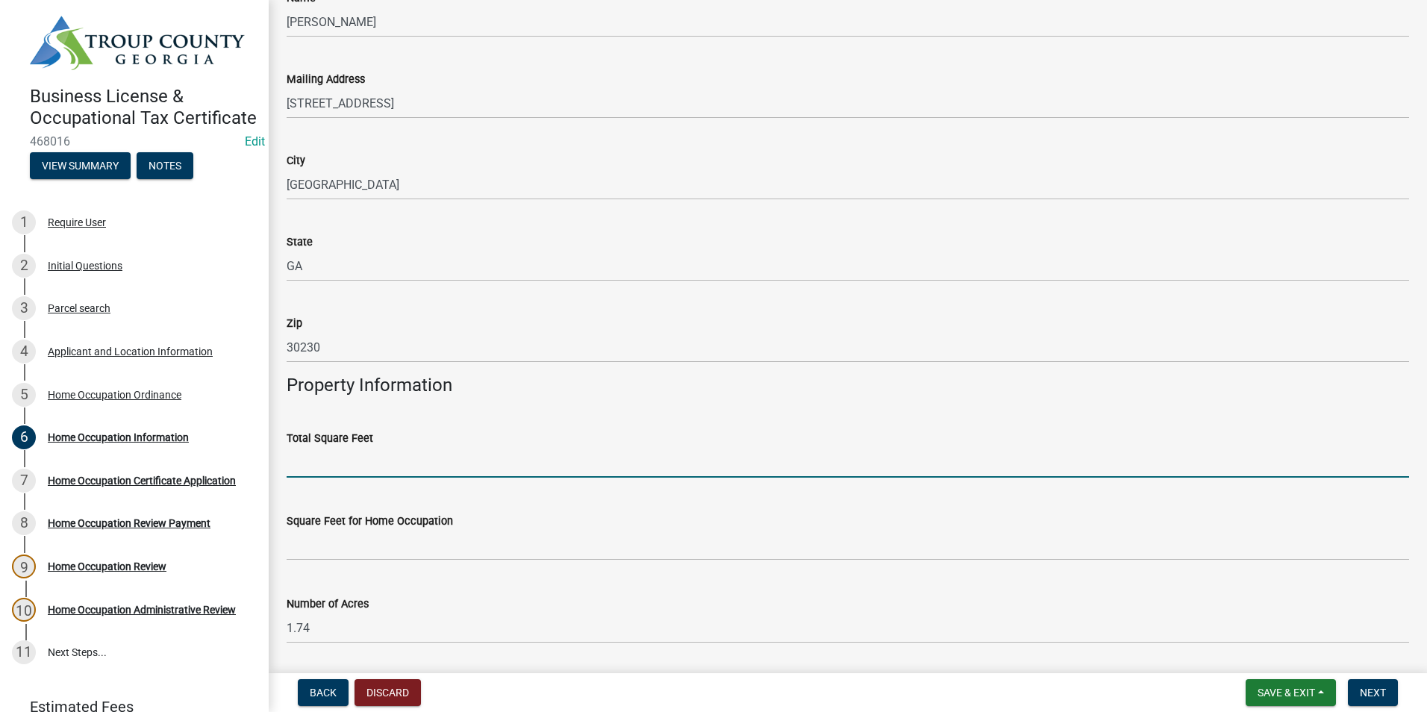
click at [294, 451] on input "text" at bounding box center [848, 462] width 1122 height 31
paste input "1615"
click at [309, 458] on input "1615" at bounding box center [848, 462] width 1122 height 31
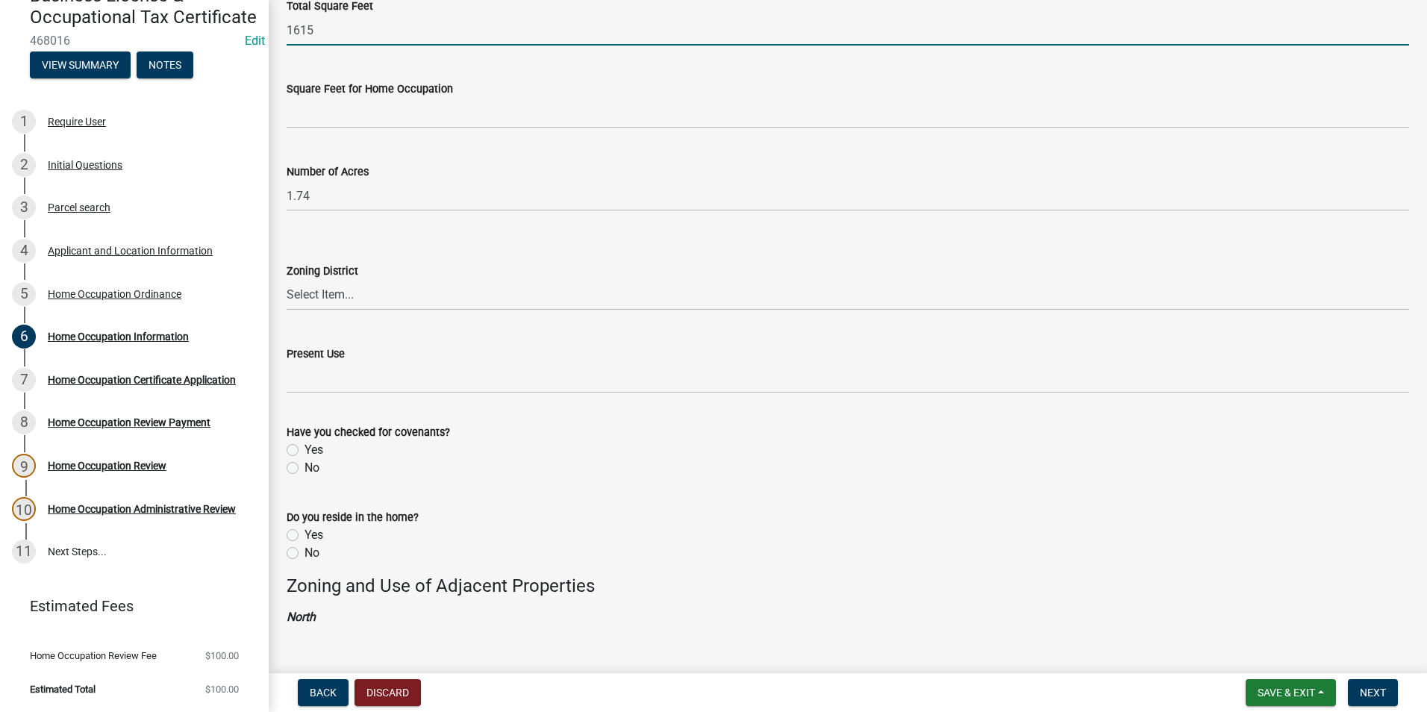
scroll to position [597, 0]
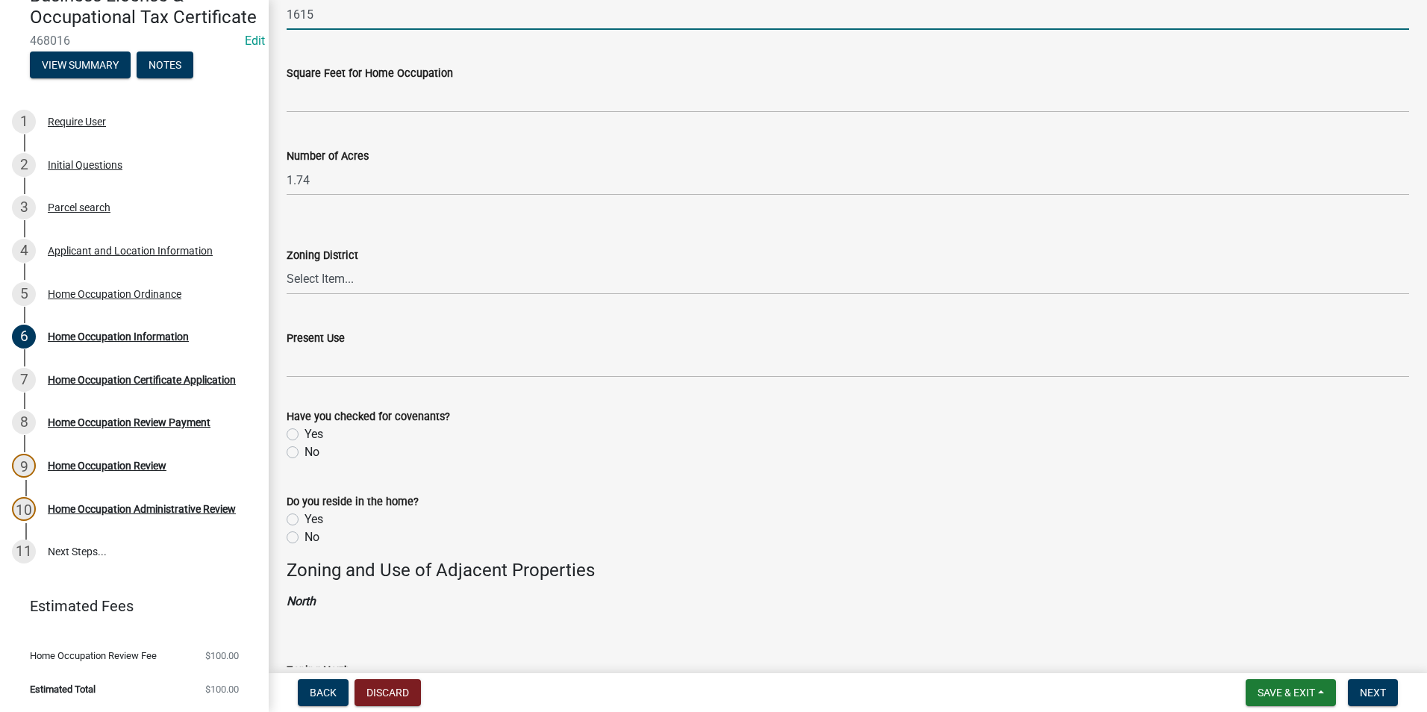
type input "1615"
click at [363, 274] on select "Select Item... 01-AG 01-AGR 01-CRVP 01-GC 01-GI 01-LC 01-LR 01-LRR 01-MFR 01-MH…" at bounding box center [848, 279] width 1122 height 31
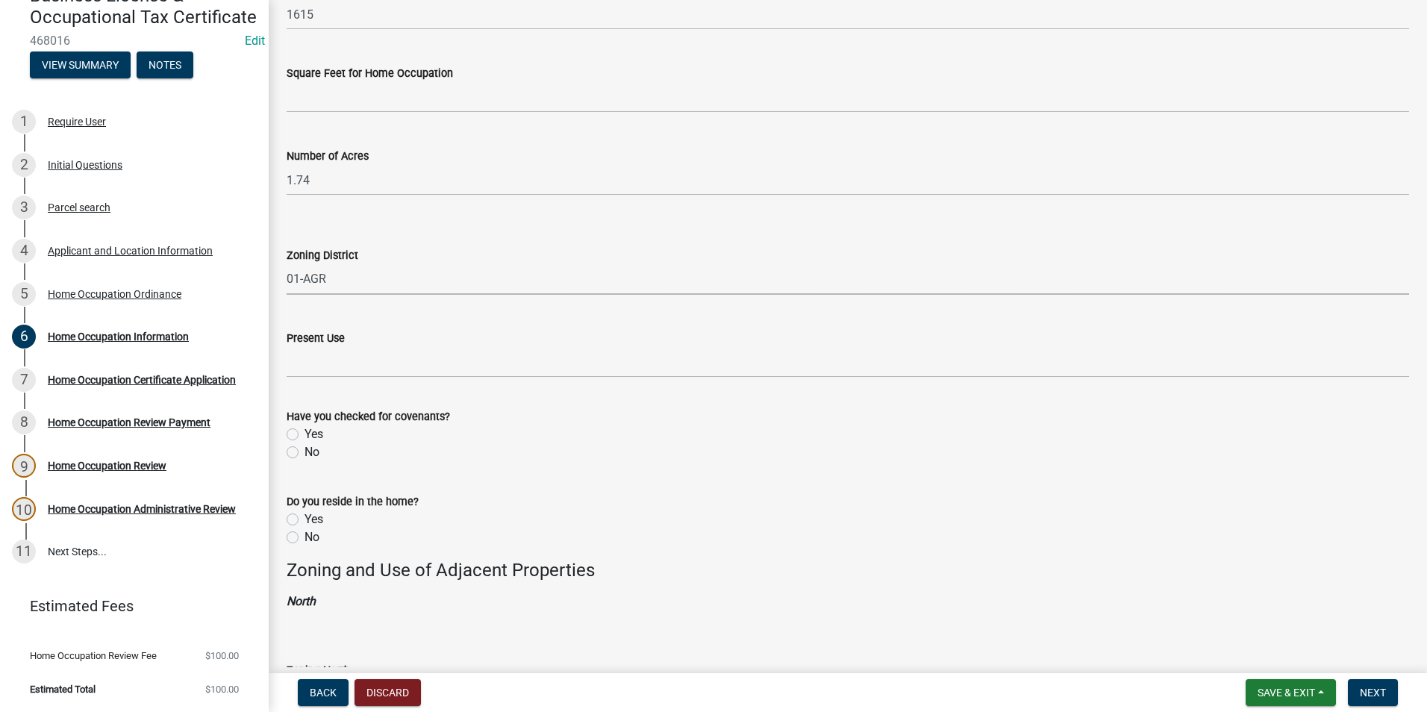
click at [287, 264] on select "Select Item... 01-AG 01-AGR 01-CRVP 01-GC 01-GI 01-LC 01-LR 01-LRR 01-MFR 01-MH…" at bounding box center [848, 279] width 1122 height 31
select select "c07f1ab6-e644-42a0-b83b-a148f73bcc0e"
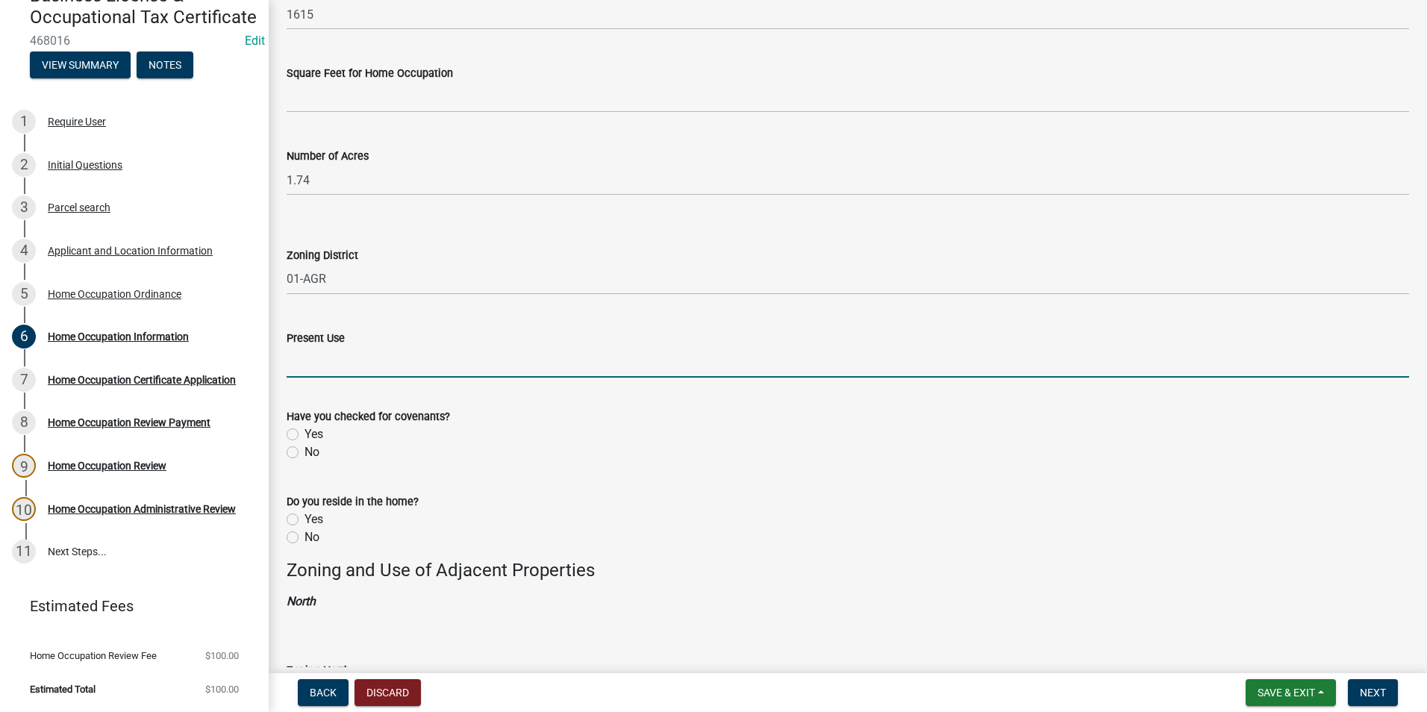
click at [351, 364] on input "Present Use" at bounding box center [848, 362] width 1122 height 31
type input "Residential"
click at [304, 428] on label "Yes" at bounding box center [313, 434] width 19 height 18
click at [304, 428] on input "Yes" at bounding box center [309, 430] width 10 height 10
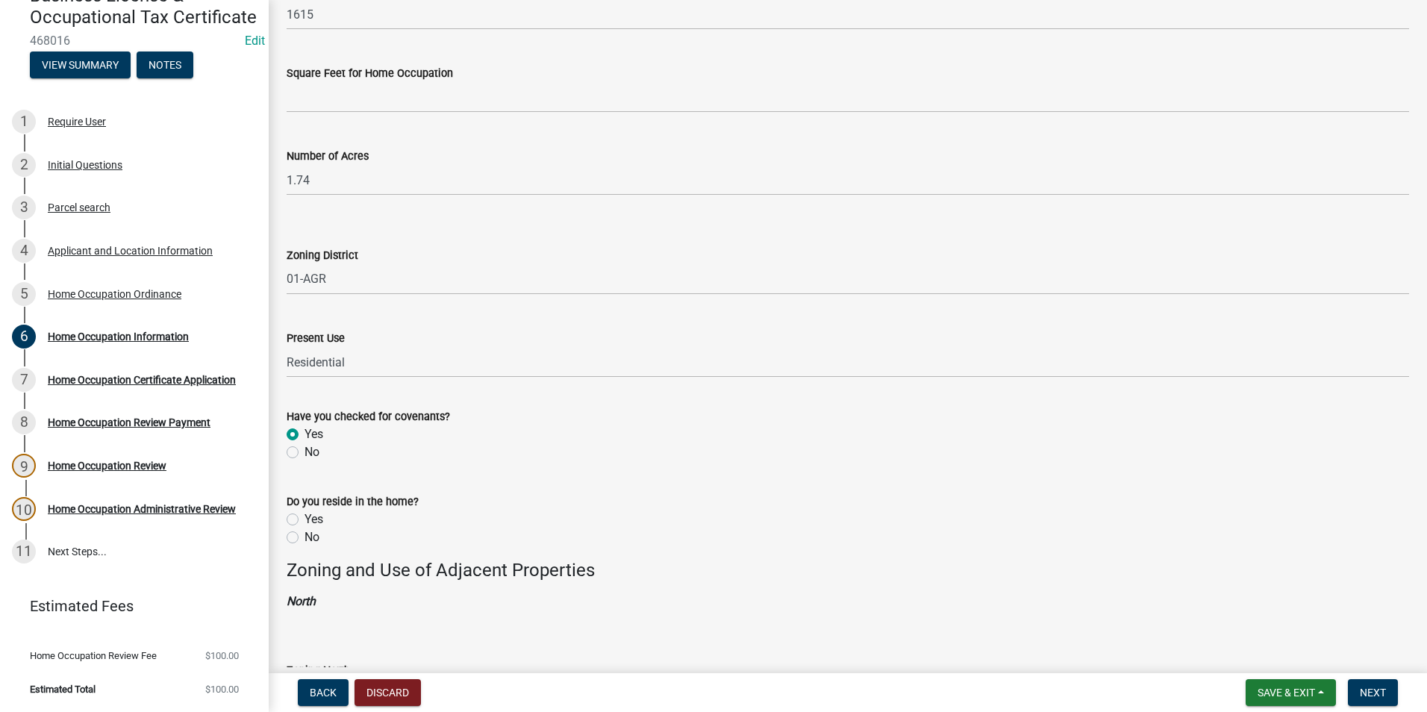
radio input "true"
click at [301, 525] on div "Yes" at bounding box center [848, 519] width 1122 height 18
click at [304, 519] on label "Yes" at bounding box center [313, 519] width 19 height 18
click at [304, 519] on input "Yes" at bounding box center [309, 515] width 10 height 10
radio input "true"
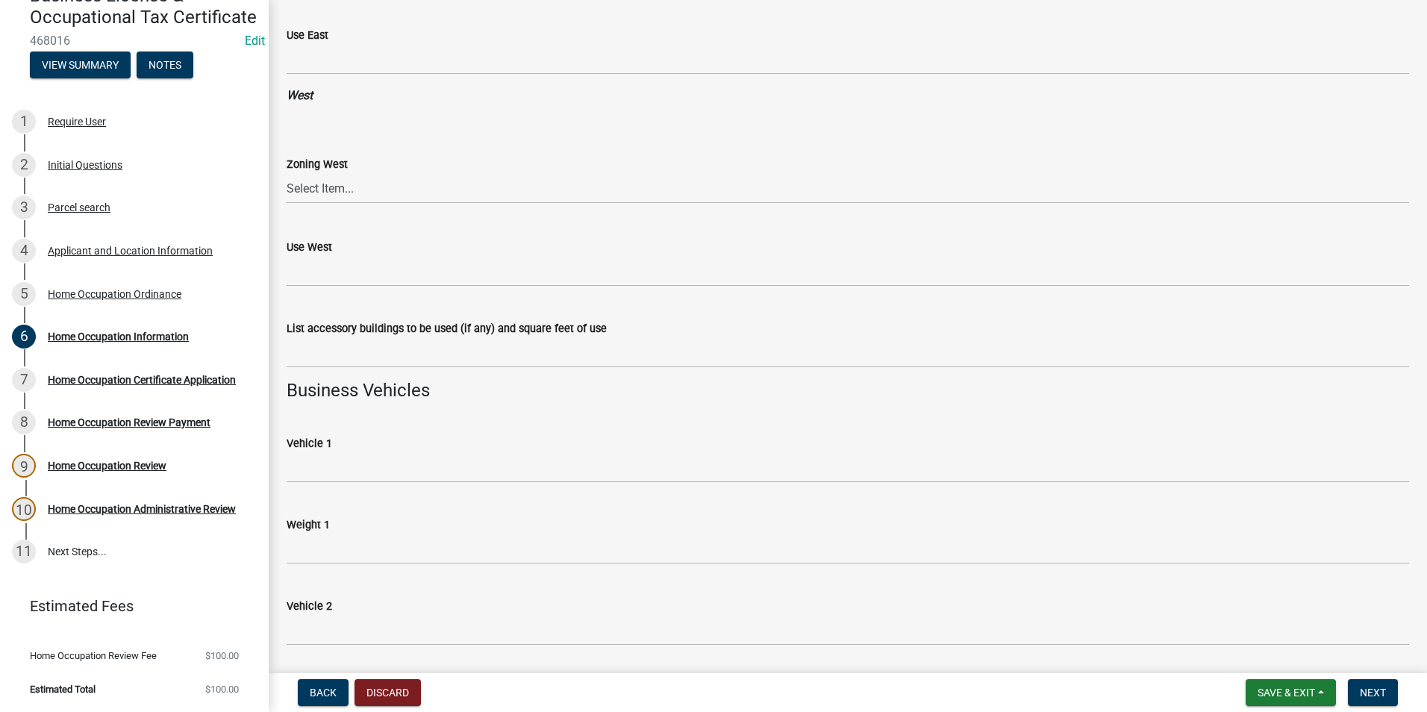
scroll to position [1791, 0]
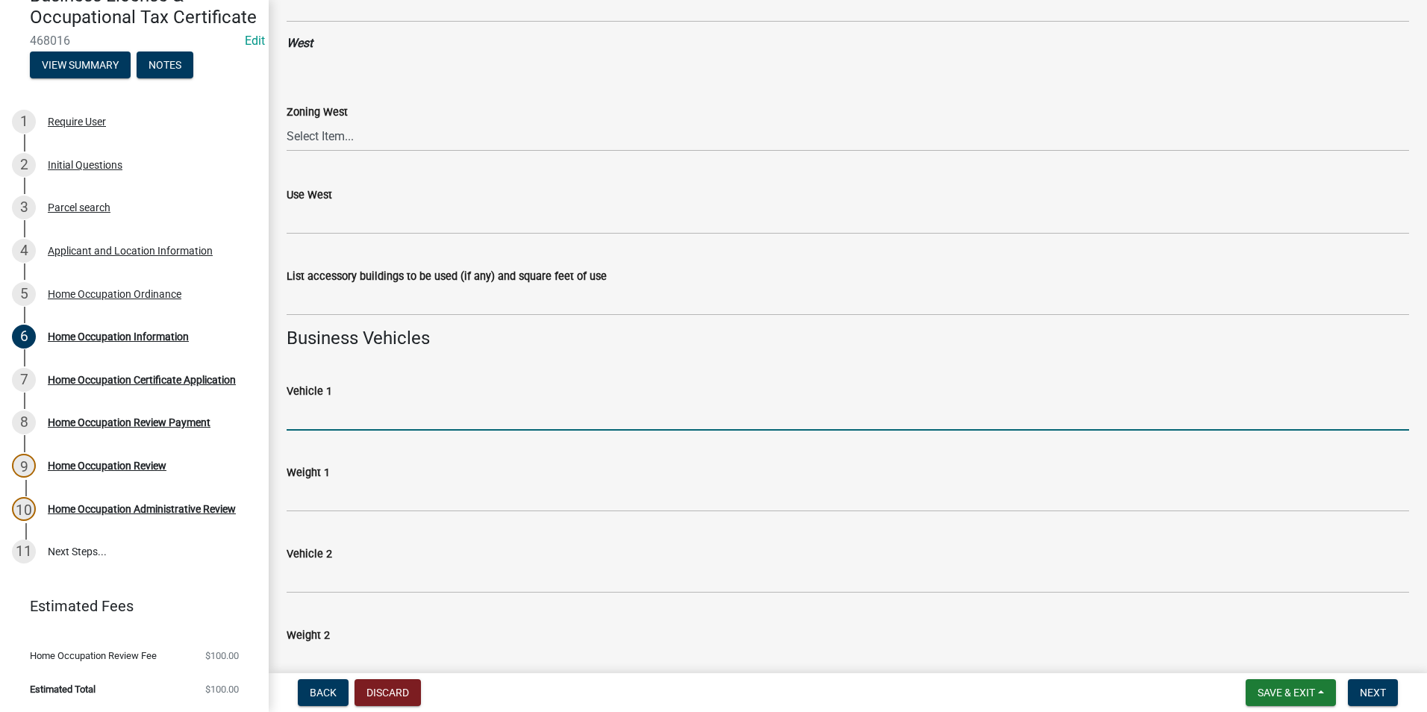
click at [404, 416] on input "Vehicle 1" at bounding box center [848, 415] width 1122 height 31
type input "Y"
type input "Toyota Tundra"
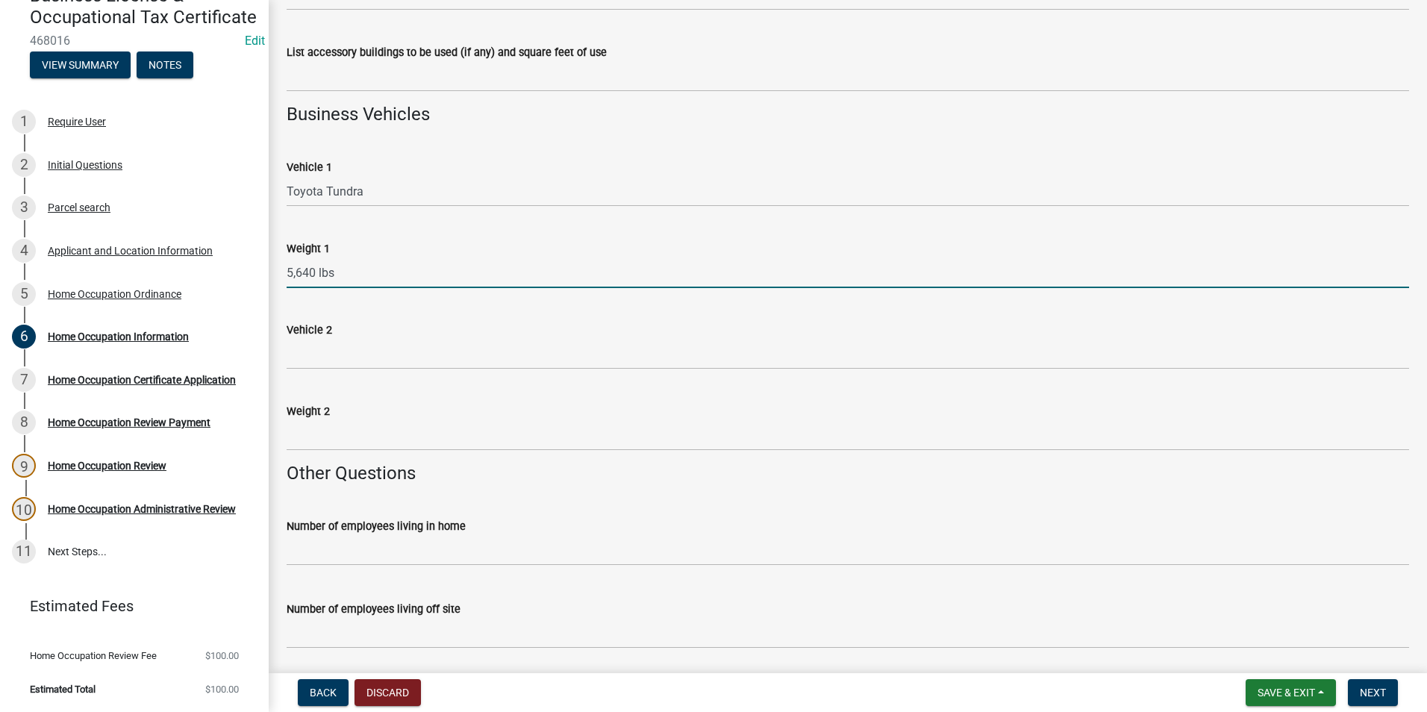
scroll to position [2239, 0]
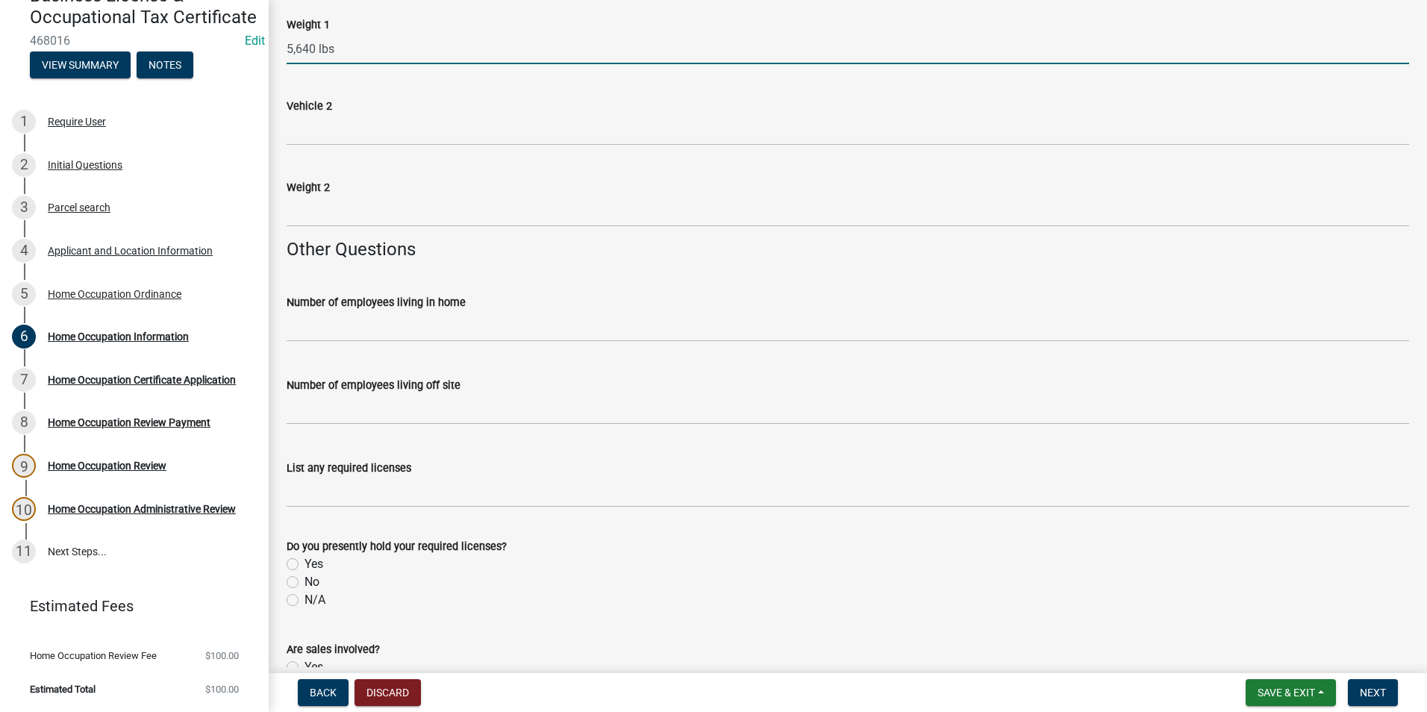
type input "5,640 lbs"
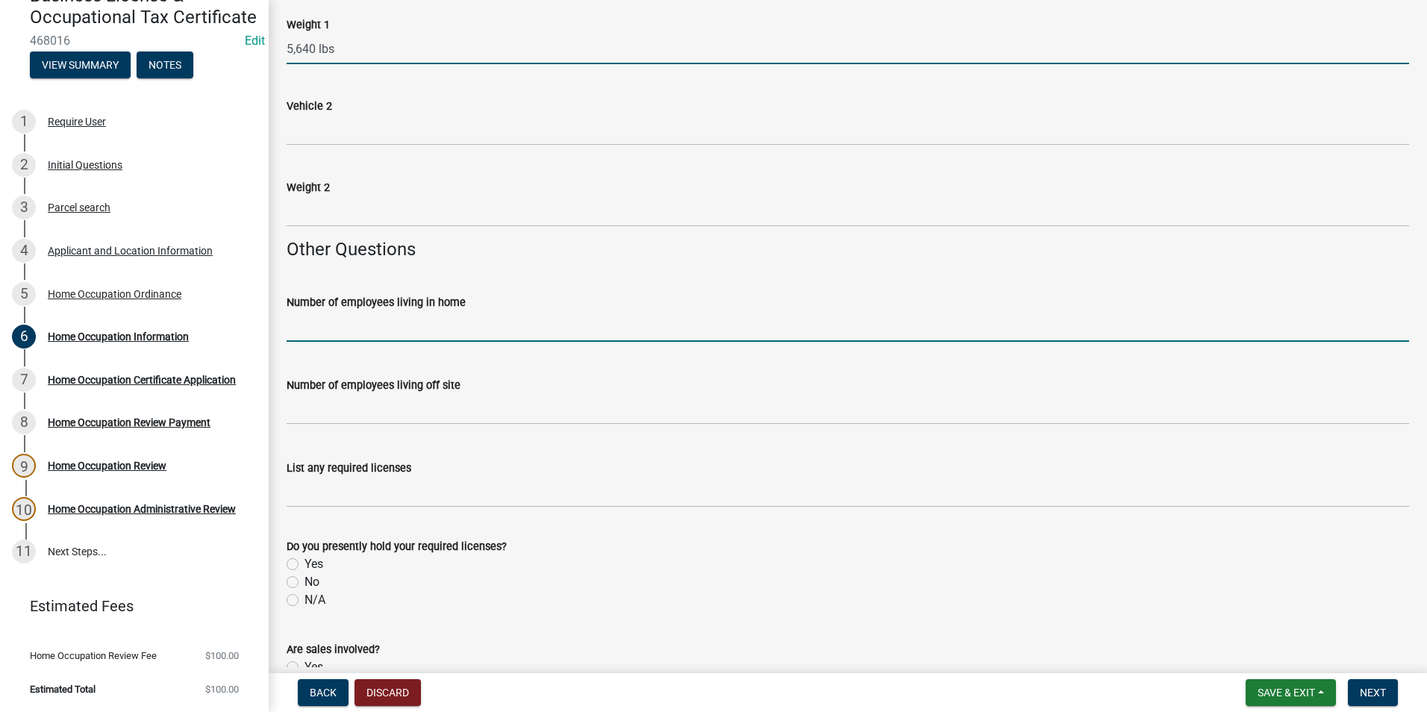
click at [370, 327] on input "text" at bounding box center [848, 326] width 1122 height 31
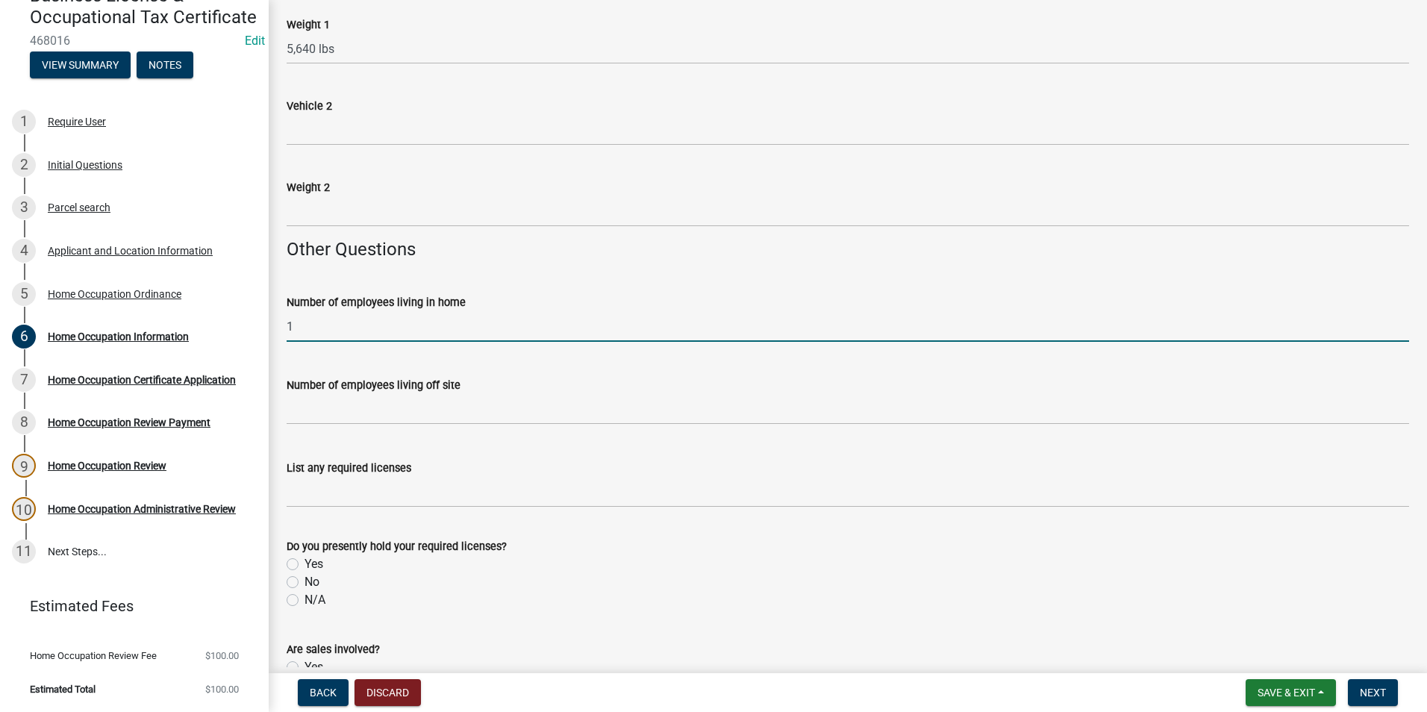
type input "1"
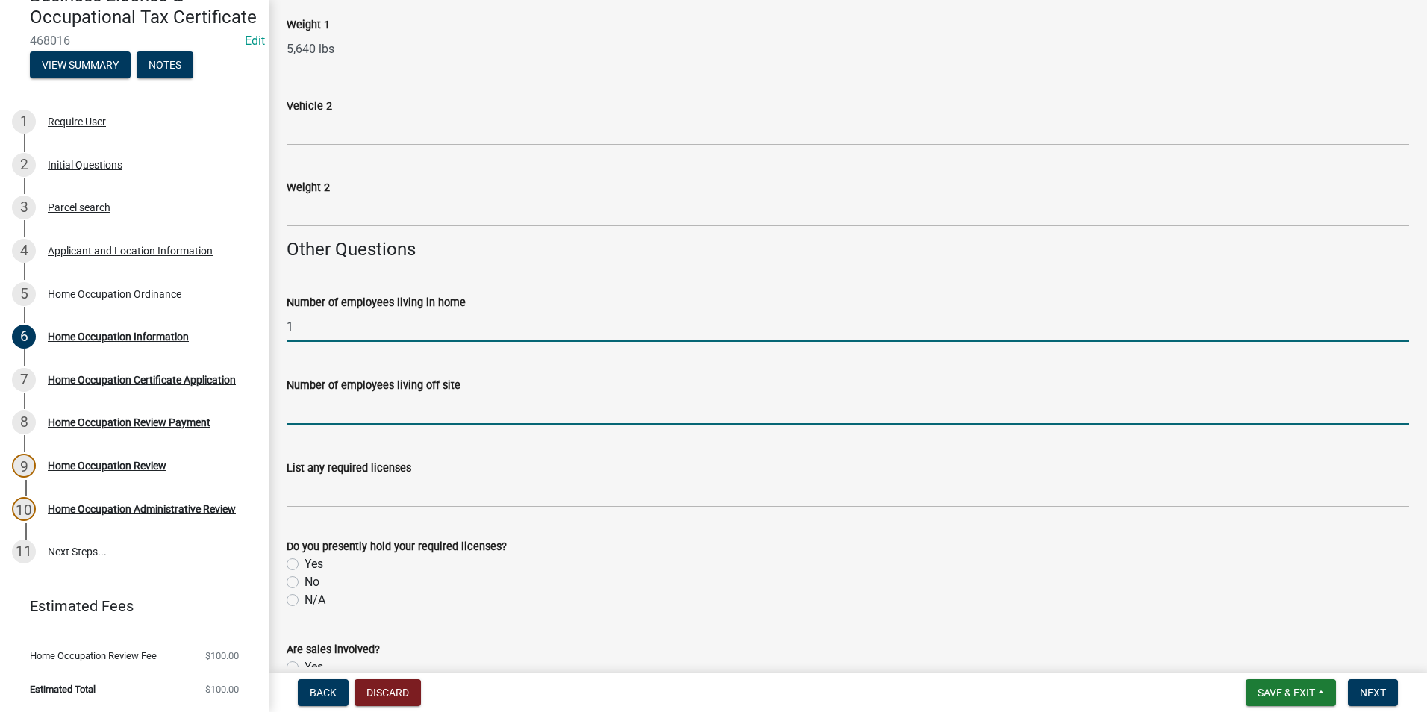
click at [305, 407] on input "text" at bounding box center [848, 409] width 1122 height 31
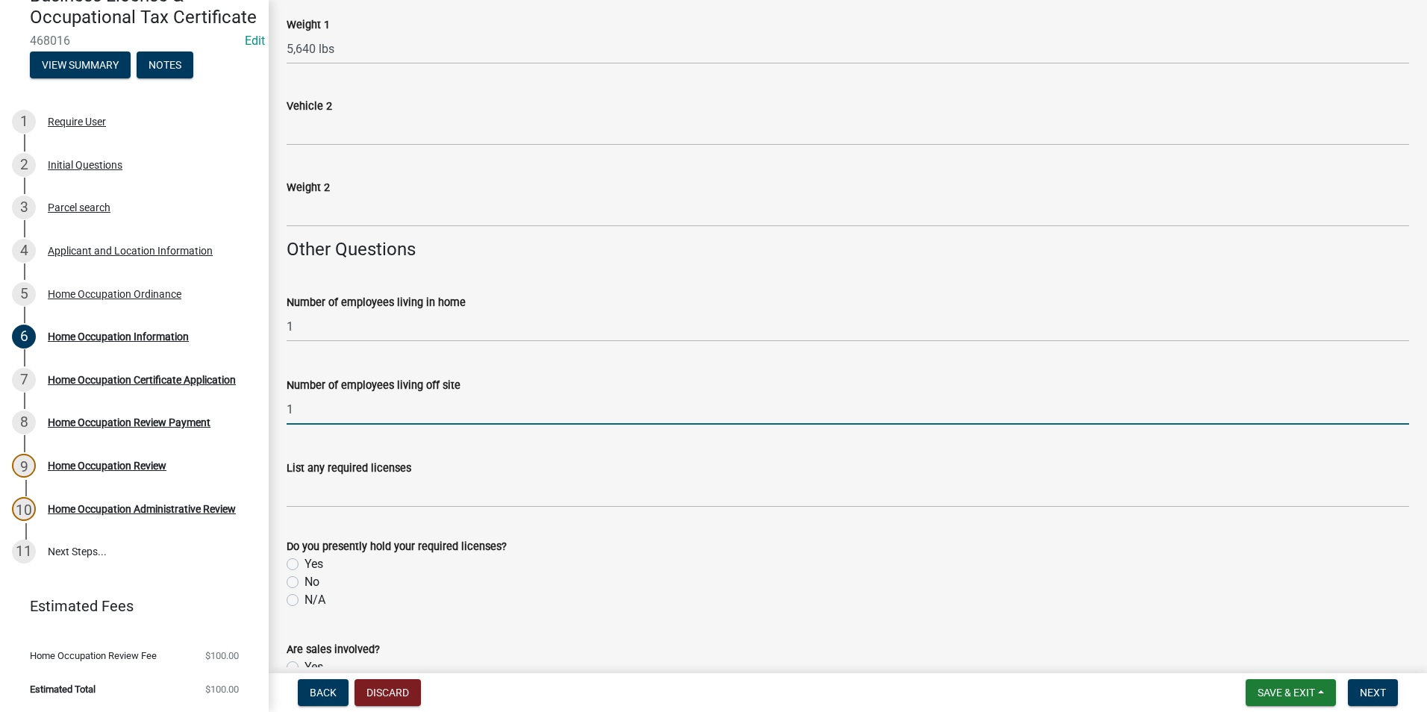
scroll to position [2388, 0]
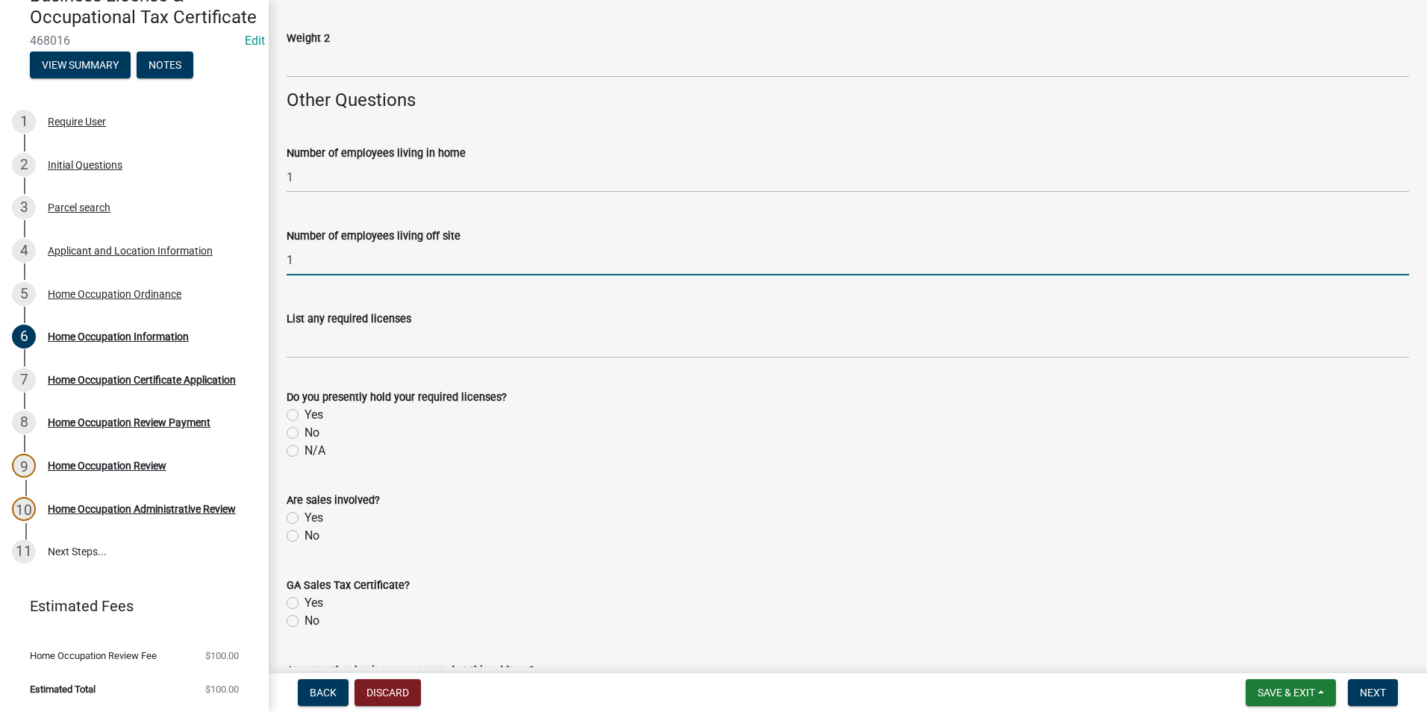
type input "1"
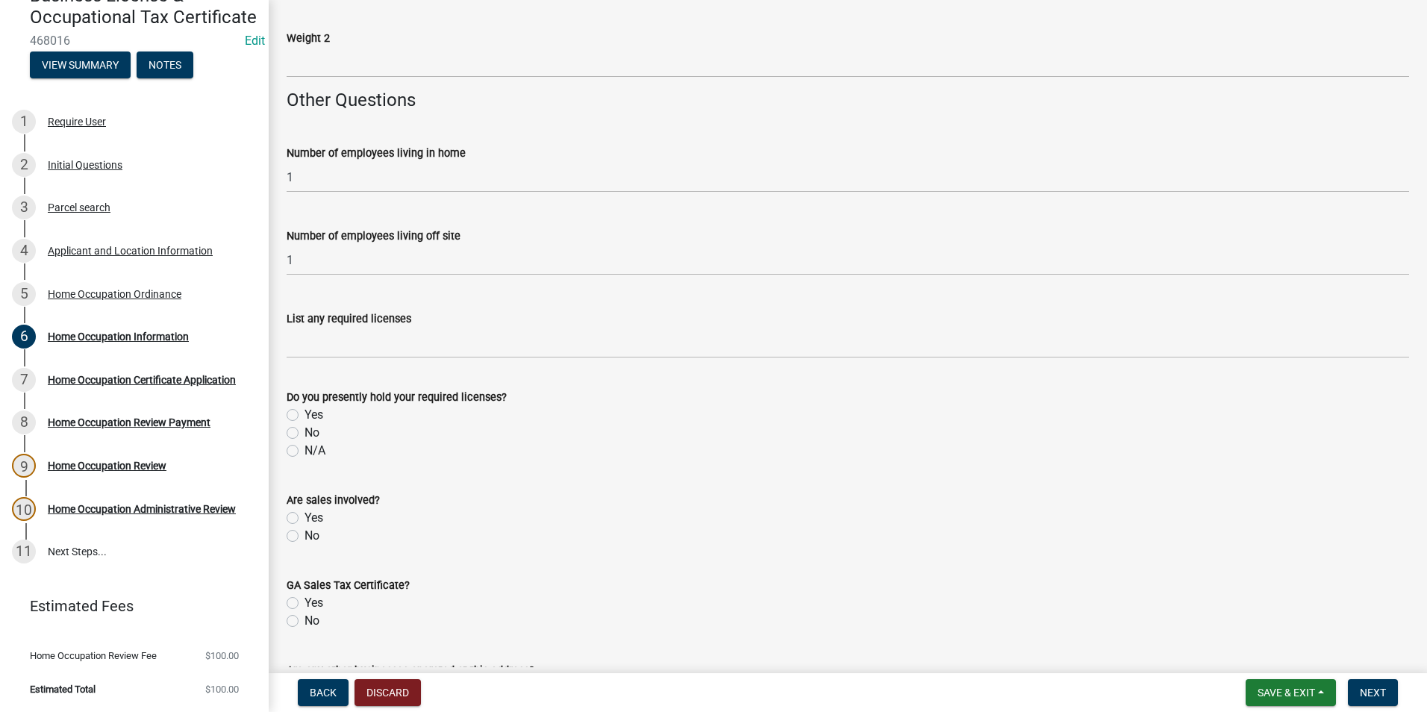
click at [304, 622] on label "No" at bounding box center [311, 621] width 15 height 18
click at [304, 622] on input "No" at bounding box center [309, 617] width 10 height 10
radio input "true"
click at [304, 530] on label "No" at bounding box center [311, 536] width 15 height 18
click at [304, 530] on input "No" at bounding box center [309, 532] width 10 height 10
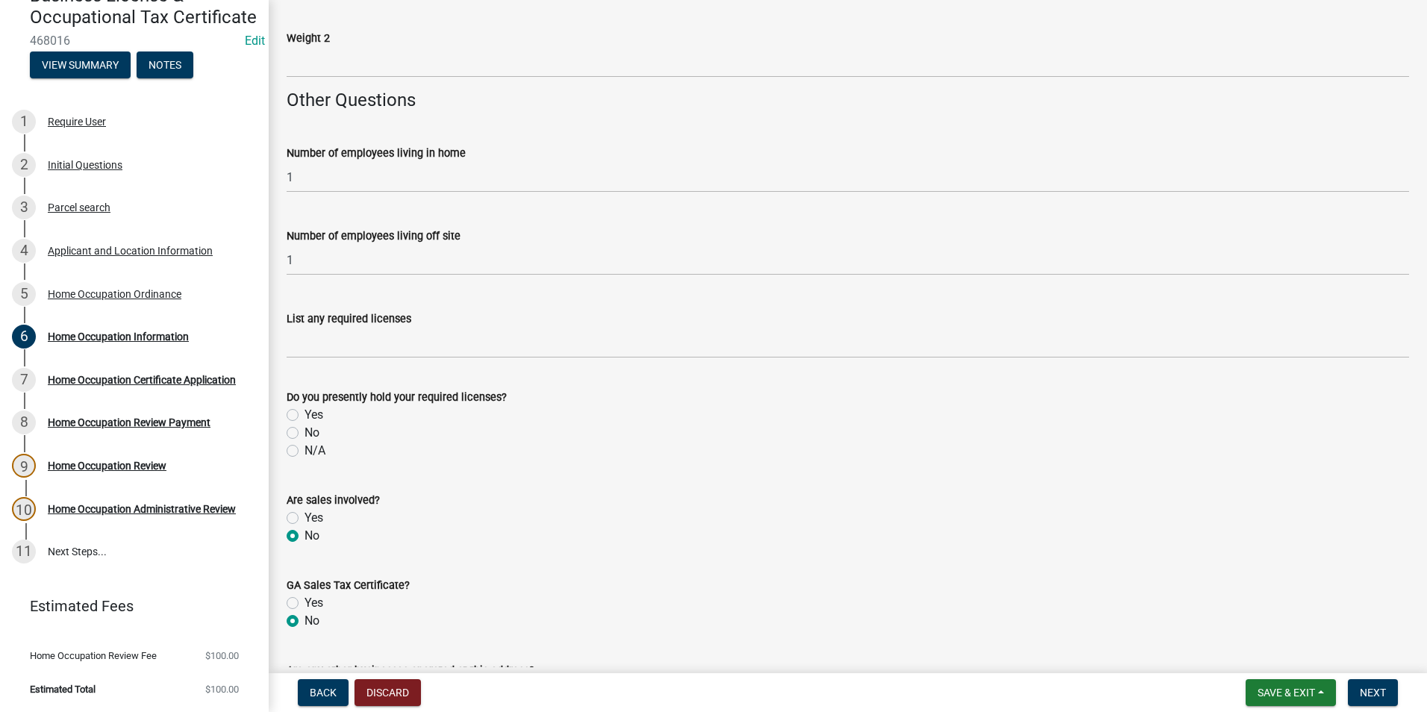
radio input "true"
click at [304, 448] on label "N/A" at bounding box center [314, 451] width 21 height 18
click at [304, 448] on input "N/A" at bounding box center [309, 447] width 10 height 10
radio input "true"
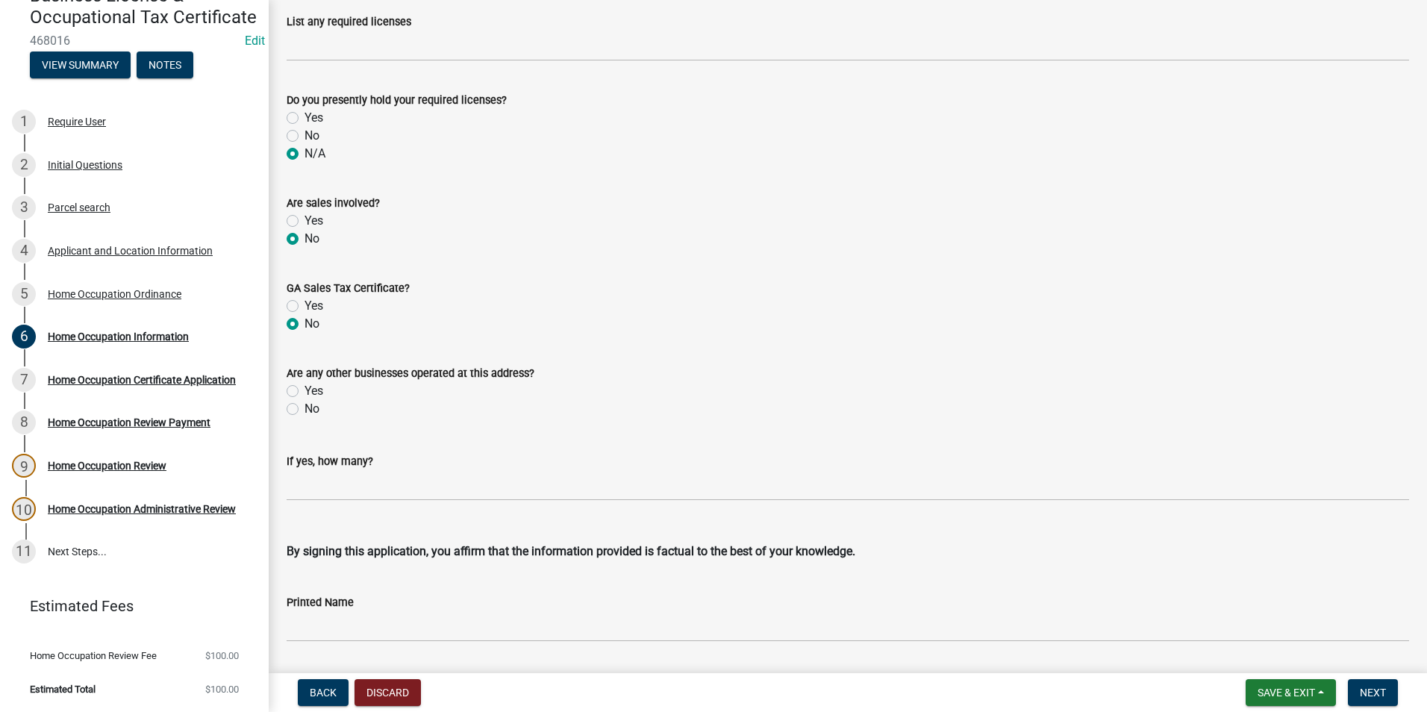
scroll to position [2686, 0]
click at [304, 410] on label "No" at bounding box center [311, 407] width 15 height 18
click at [304, 408] on input "No" at bounding box center [309, 403] width 10 height 10
radio input "true"
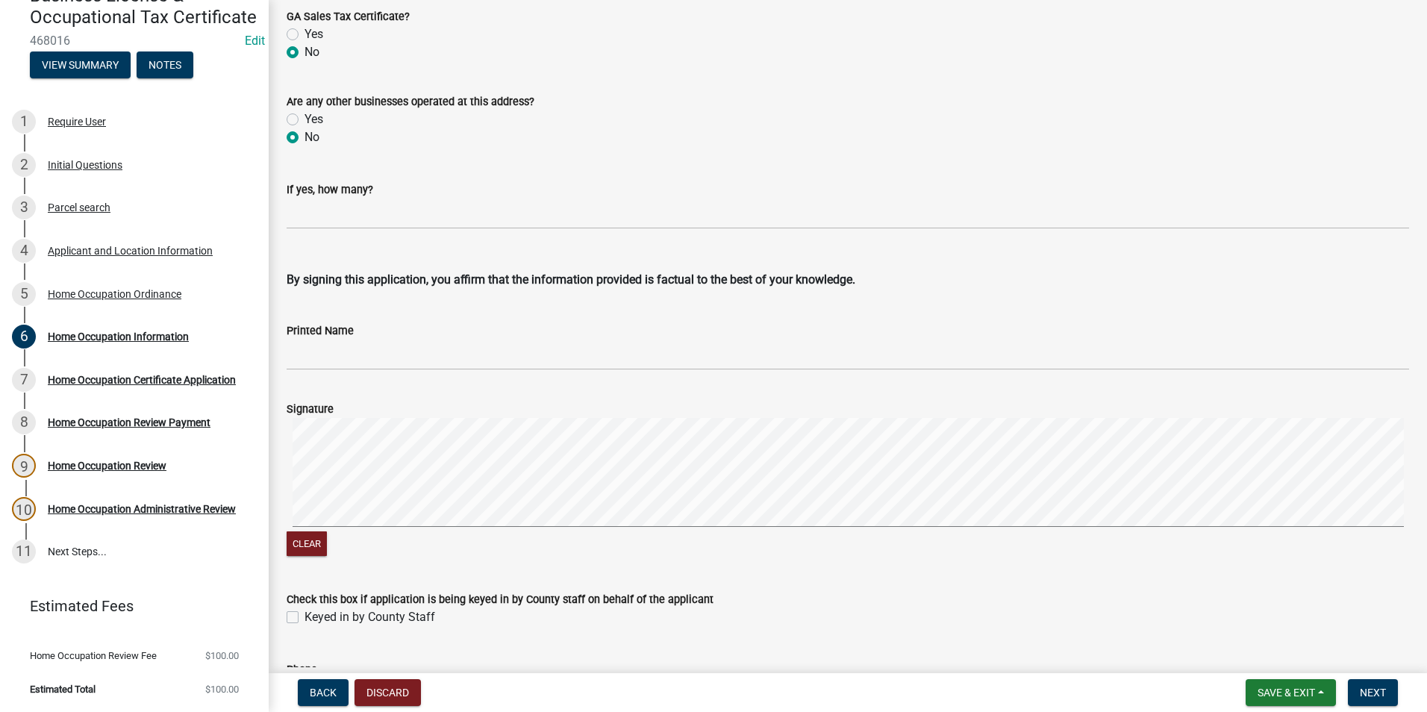
scroll to position [3068, 0]
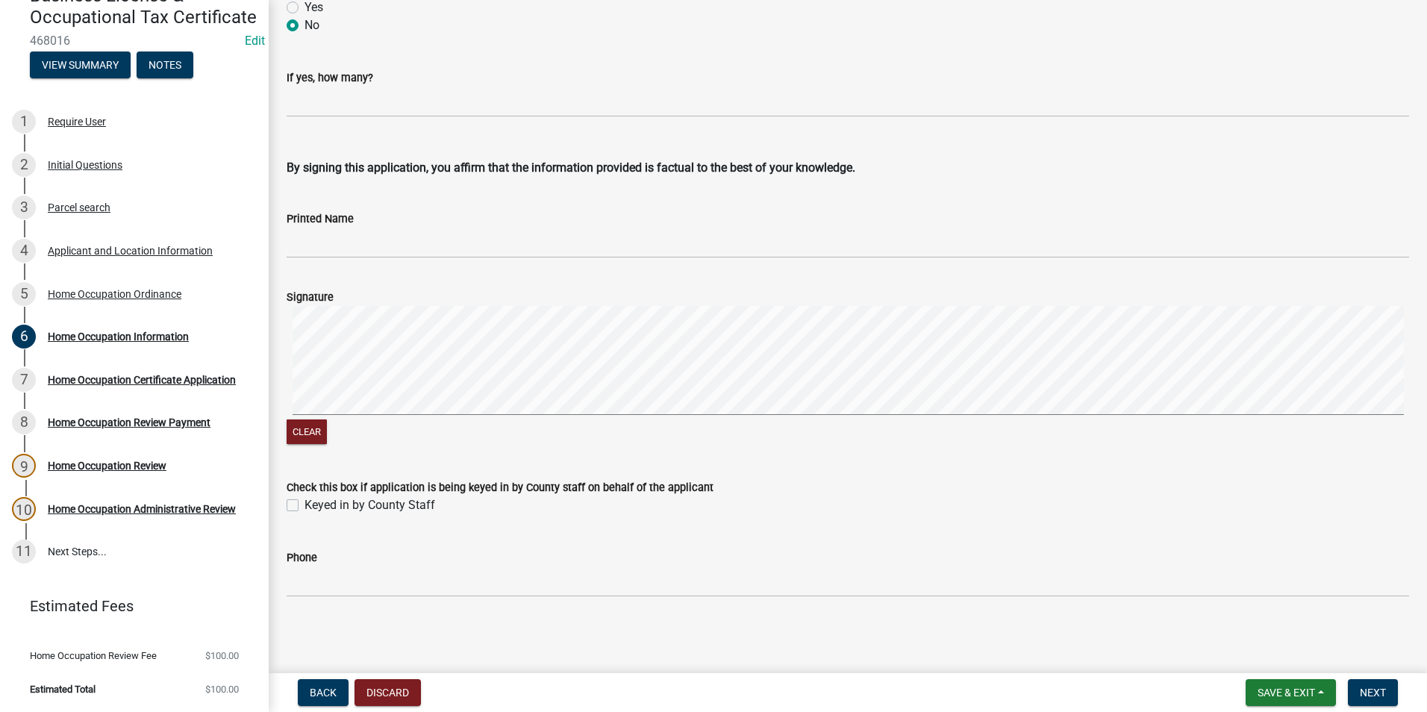
click at [304, 507] on label "Keyed in by County Staff" at bounding box center [369, 505] width 131 height 18
click at [304, 506] on input "Keyed in by County Staff" at bounding box center [309, 501] width 10 height 10
checkbox input "true"
click at [1365, 689] on span "Next" at bounding box center [1373, 693] width 26 height 12
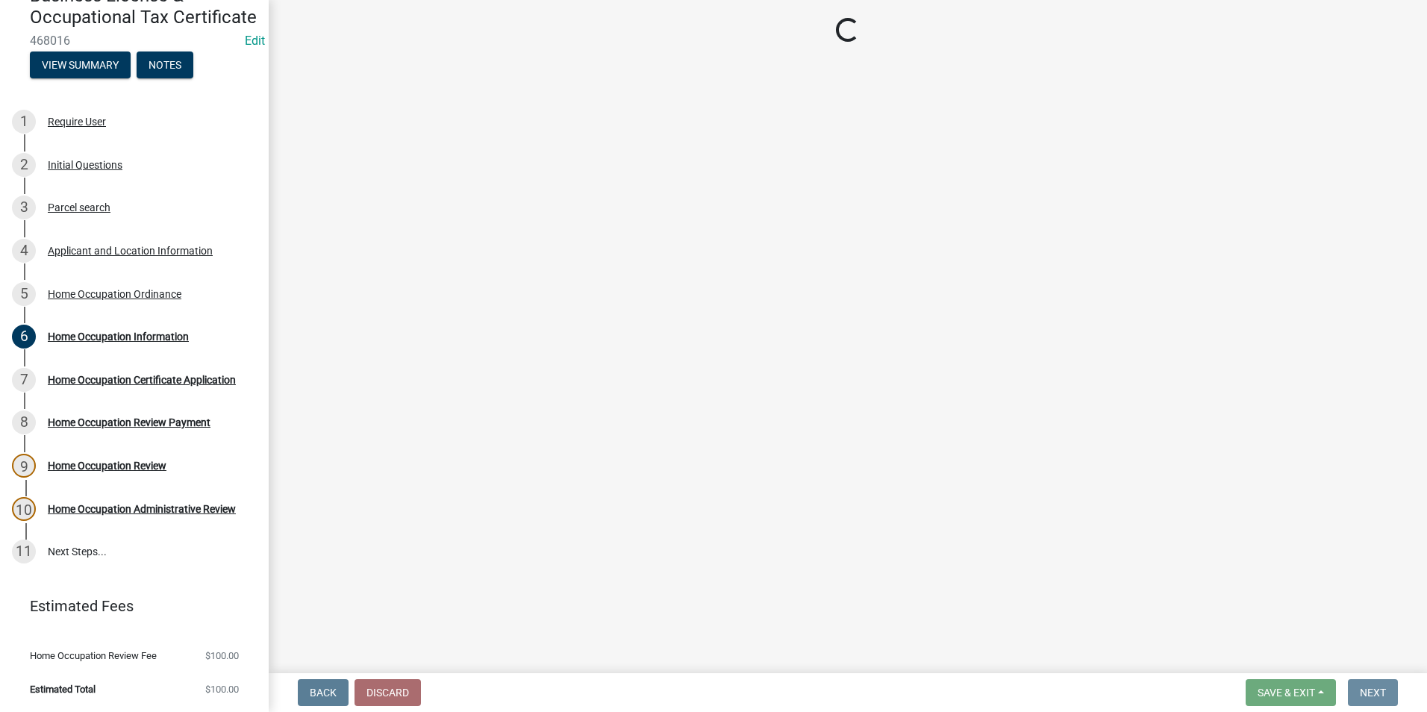
scroll to position [0, 0]
select select "3: 3"
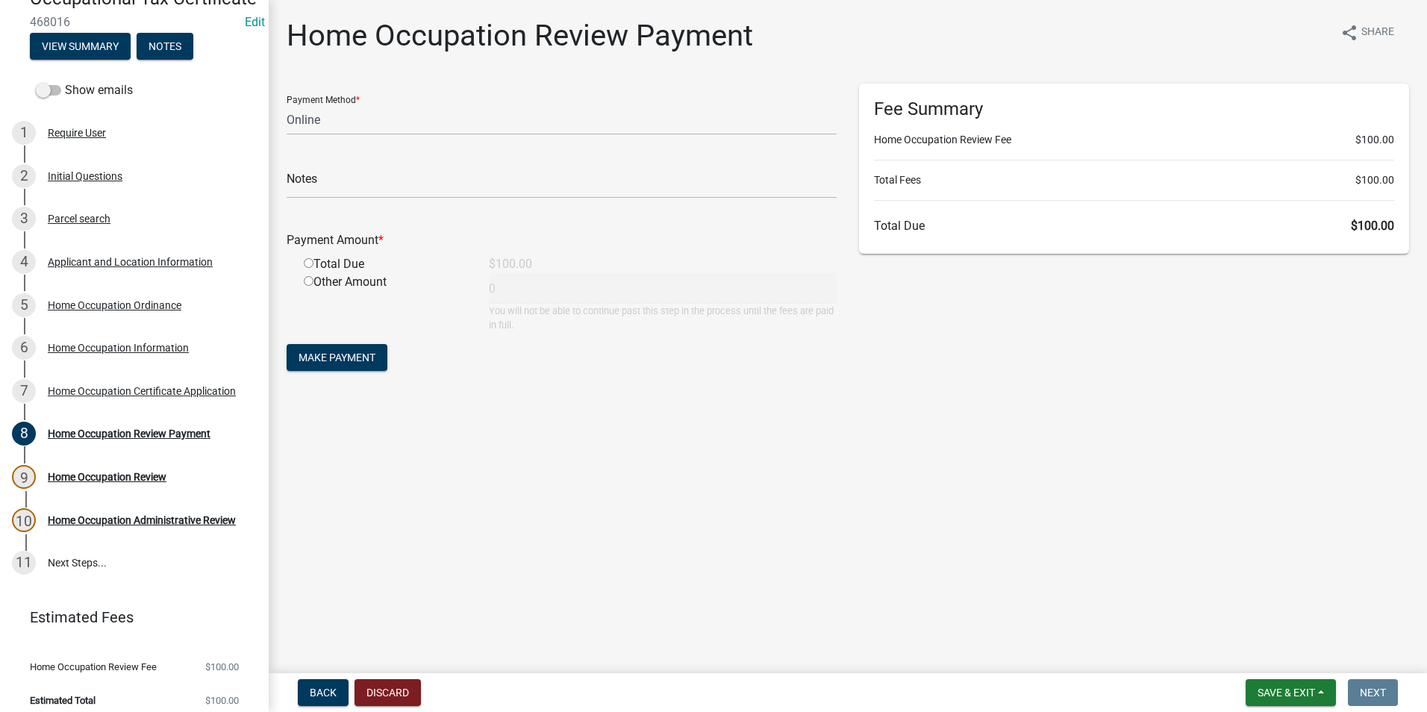
click at [309, 266] on input "radio" at bounding box center [309, 263] width 10 height 10
radio input "true"
type input "100"
click at [316, 362] on span "Make Payment" at bounding box center [336, 357] width 77 height 12
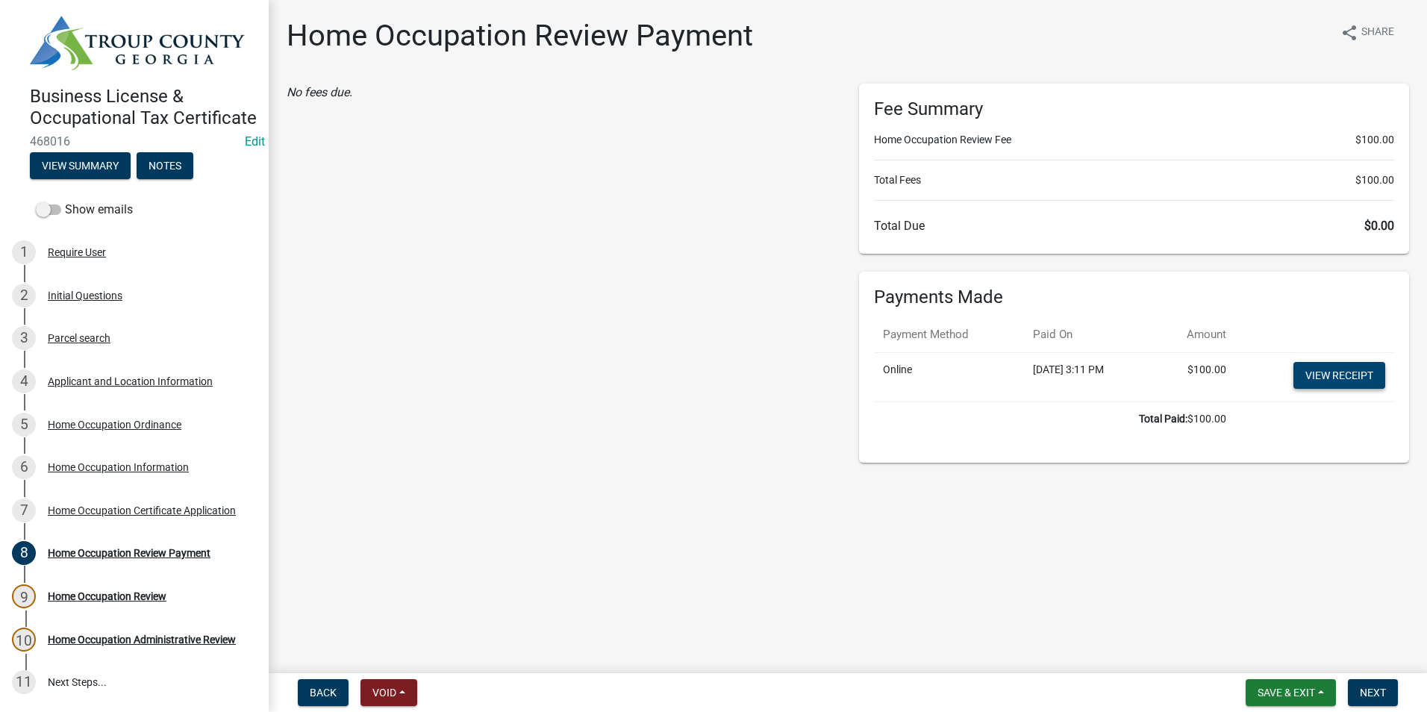
click at [1328, 373] on link "View receipt" at bounding box center [1339, 375] width 92 height 27
click at [1304, 695] on span "Save & Exit" at bounding box center [1285, 693] width 57 height 12
click at [1311, 655] on button "Save & Exit" at bounding box center [1275, 654] width 119 height 36
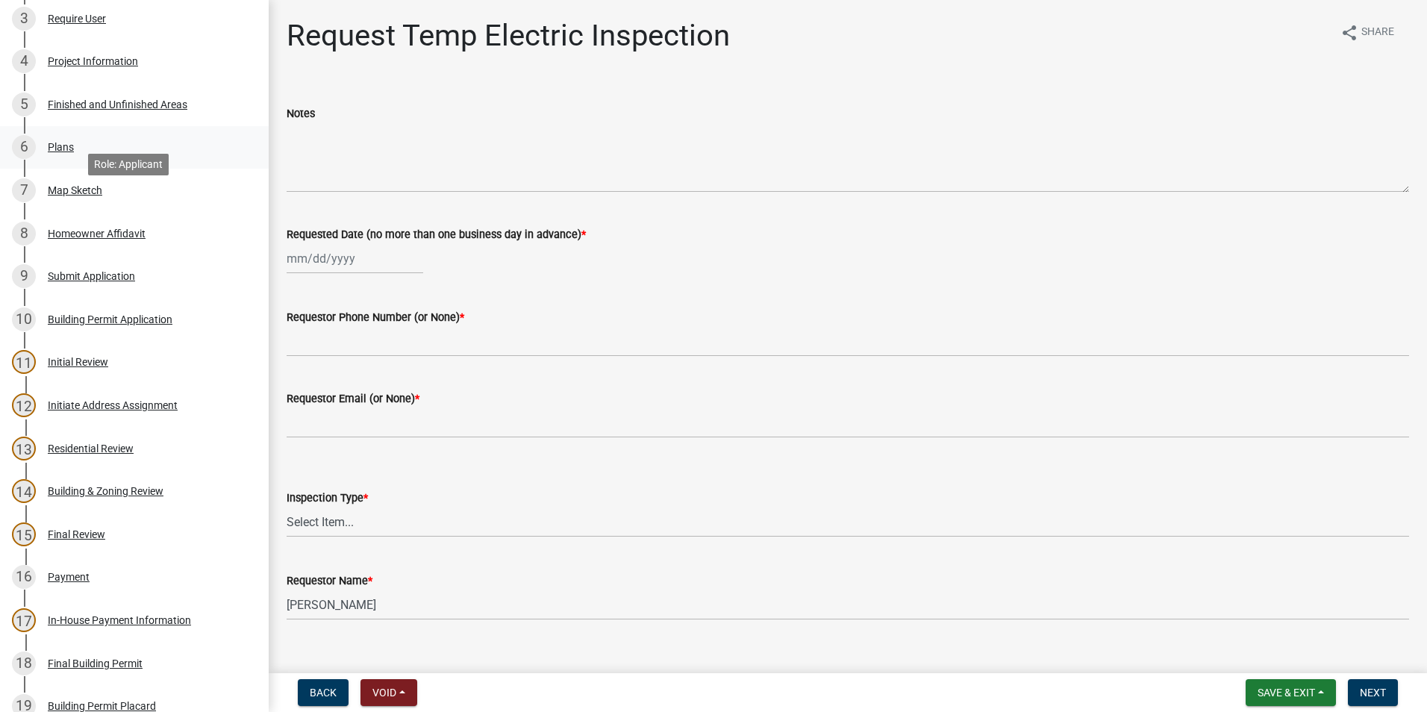
scroll to position [149, 0]
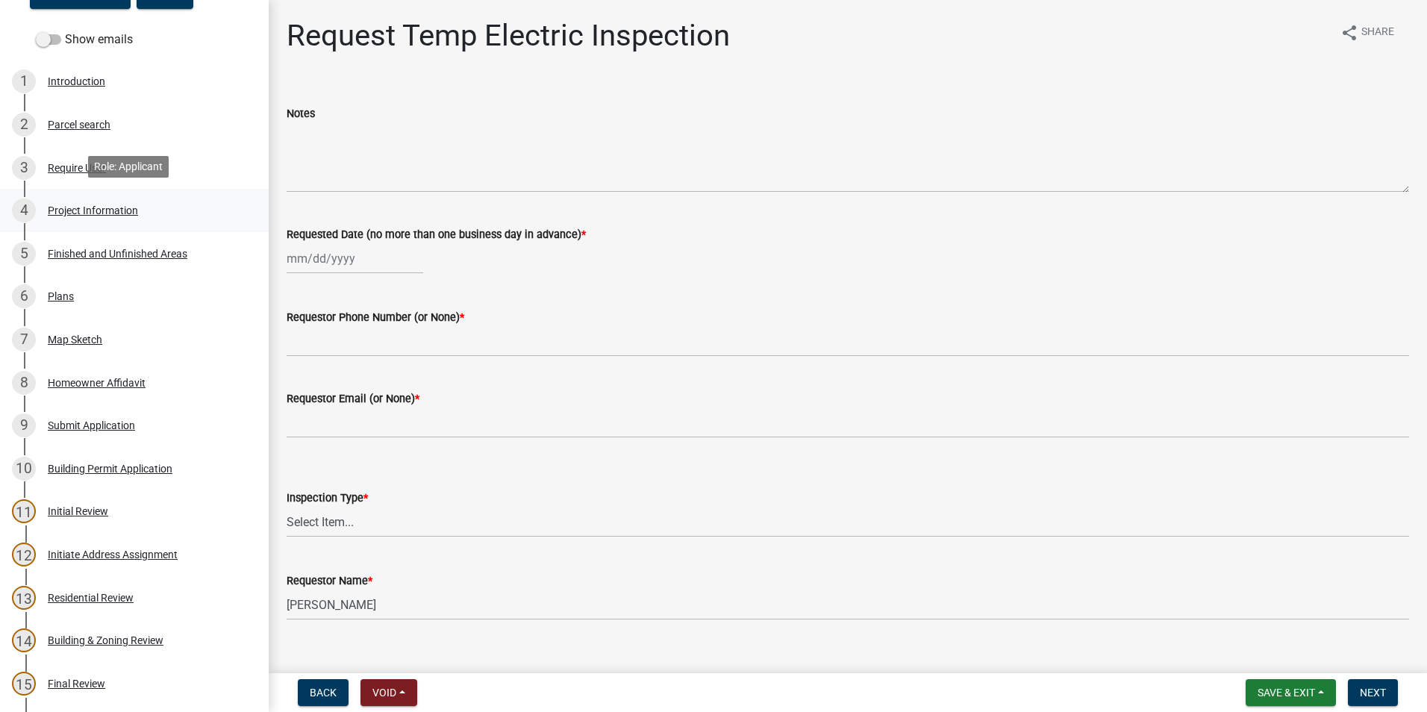
click at [135, 205] on div "Project Information" at bounding box center [93, 210] width 90 height 10
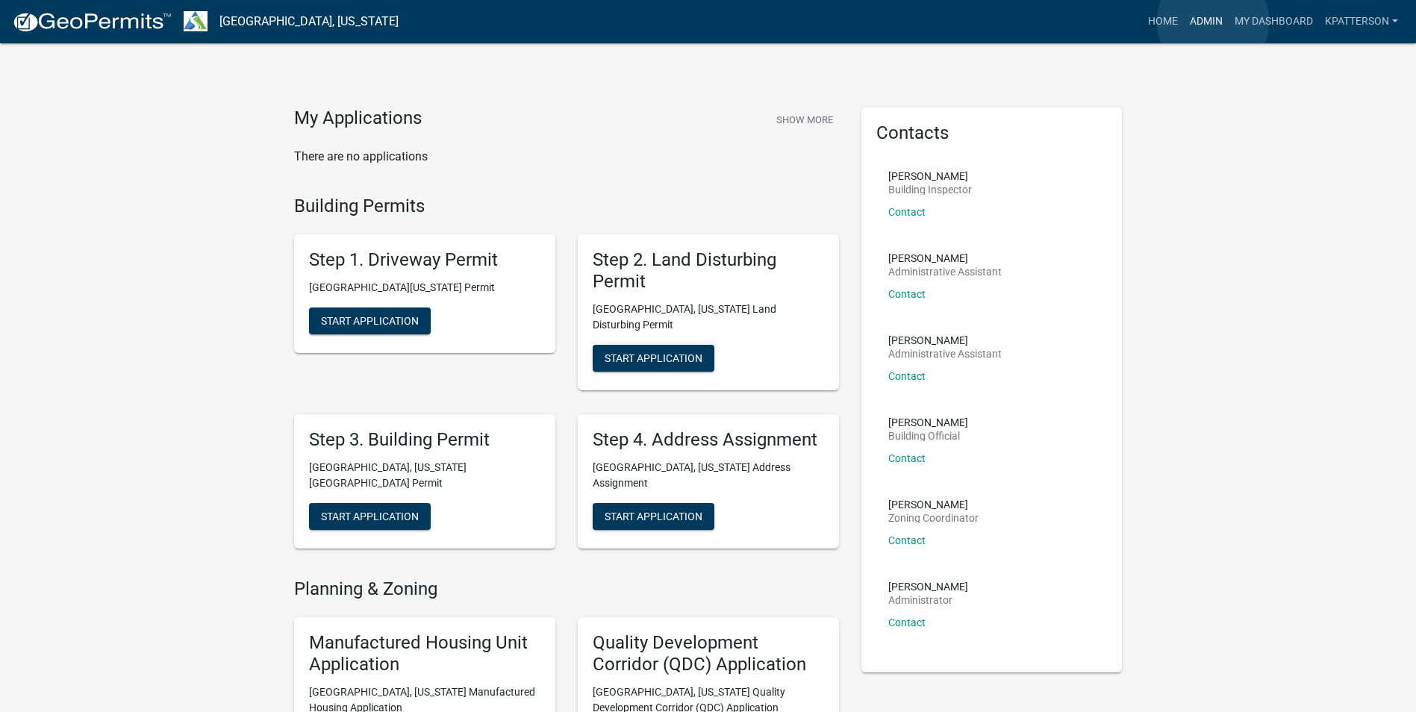
click at [1213, 22] on link "Admin" at bounding box center [1206, 21] width 45 height 28
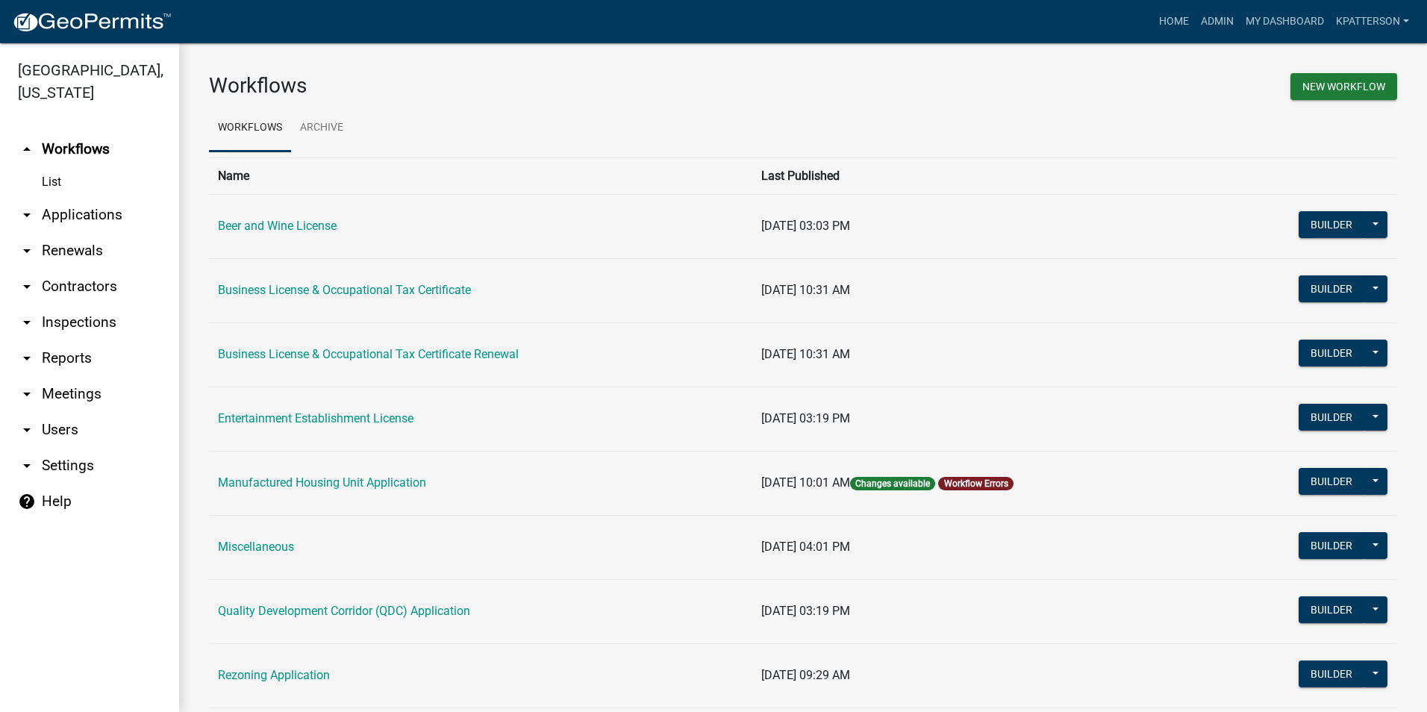
click at [67, 197] on link "arrow_drop_down Applications" at bounding box center [89, 215] width 179 height 36
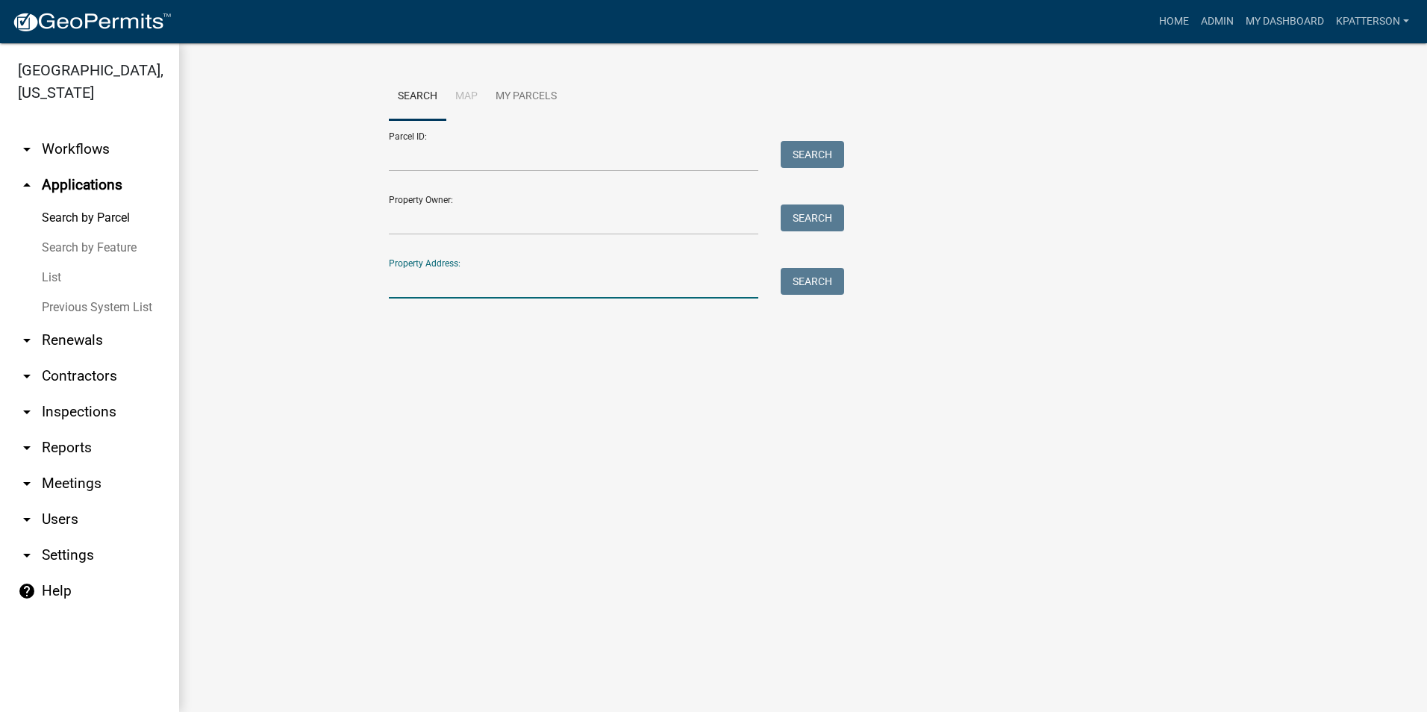
paste input "[STREET_ADDRESS][PERSON_NAME]"
type input "[STREET_ADDRESS][PERSON_NAME]"
click at [804, 278] on button "Search" at bounding box center [812, 281] width 63 height 27
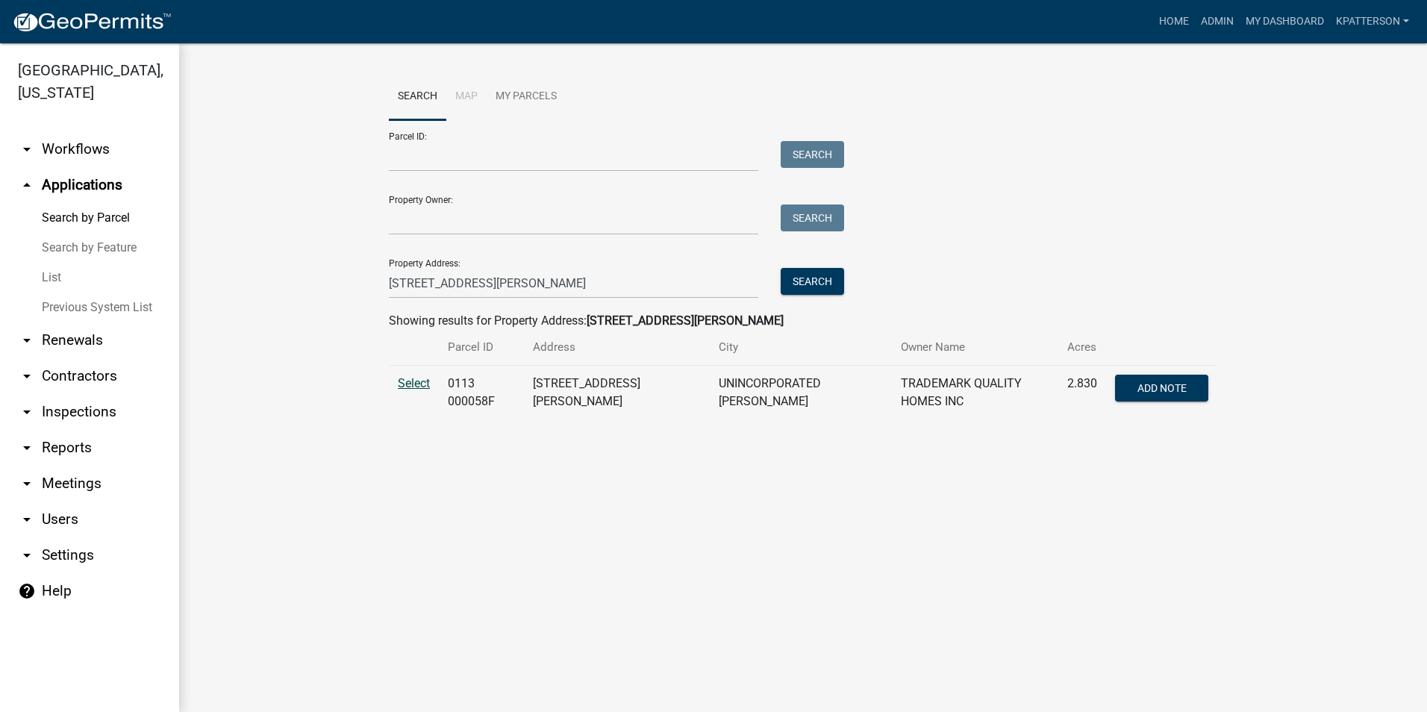
click at [429, 378] on span "Select" at bounding box center [414, 383] width 32 height 14
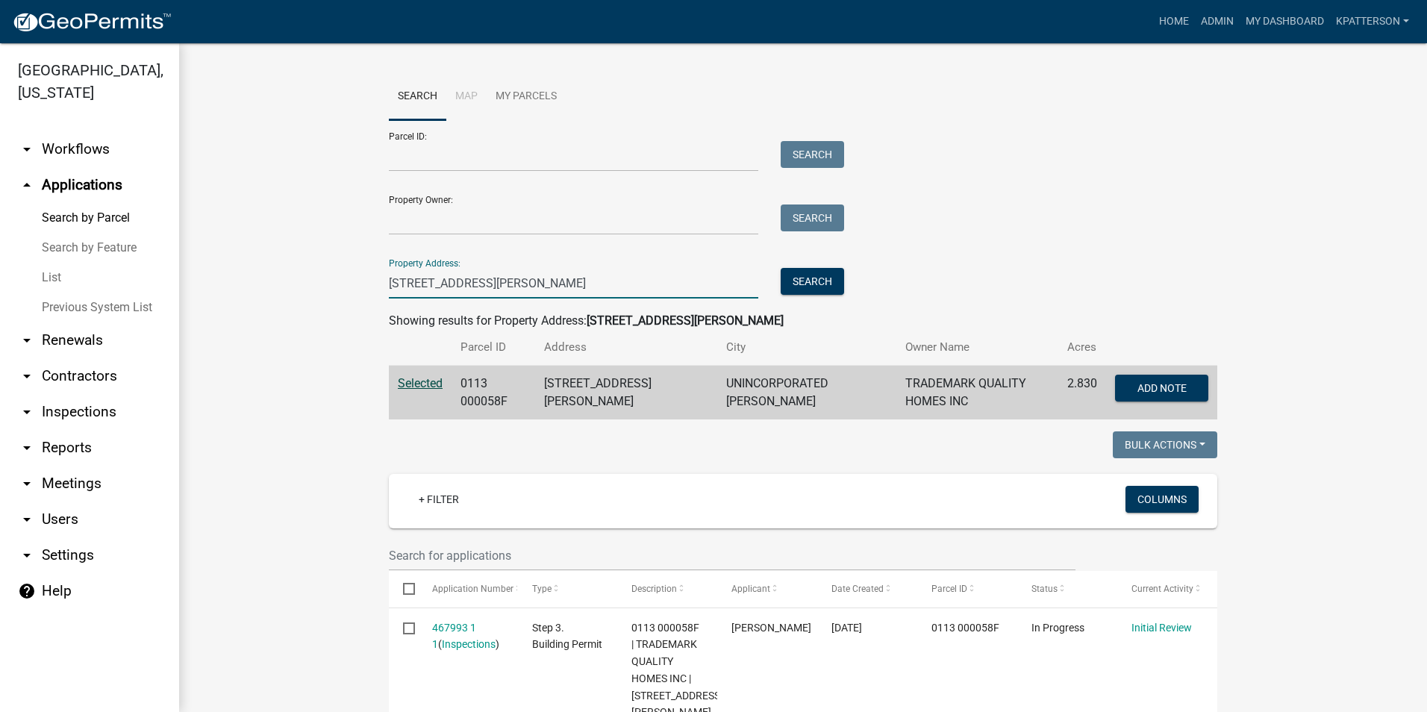
drag, startPoint x: 466, startPoint y: 287, endPoint x: 246, endPoint y: 332, distance: 224.1
click at [246, 332] on wm-workflow-application-search-view "Search Map My Parcels Parcel ID: Search Property Owner: Search Property Address…" at bounding box center [803, 684] width 1188 height 1222
paste input "[STREET_ADDRESS][PERSON_NAME]"
type input "[STREET_ADDRESS][PERSON_NAME]"
click at [799, 287] on button "Search" at bounding box center [812, 281] width 63 height 27
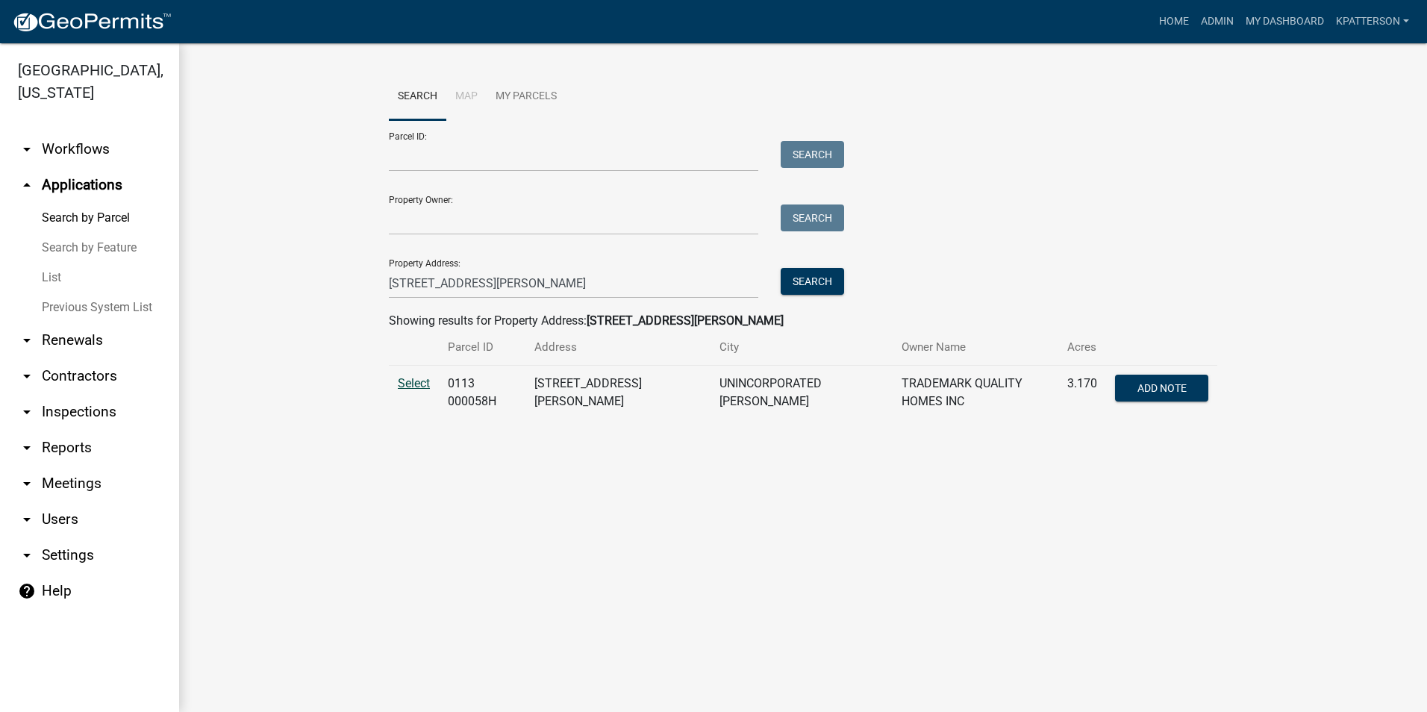
click at [422, 381] on span "Select" at bounding box center [414, 383] width 32 height 14
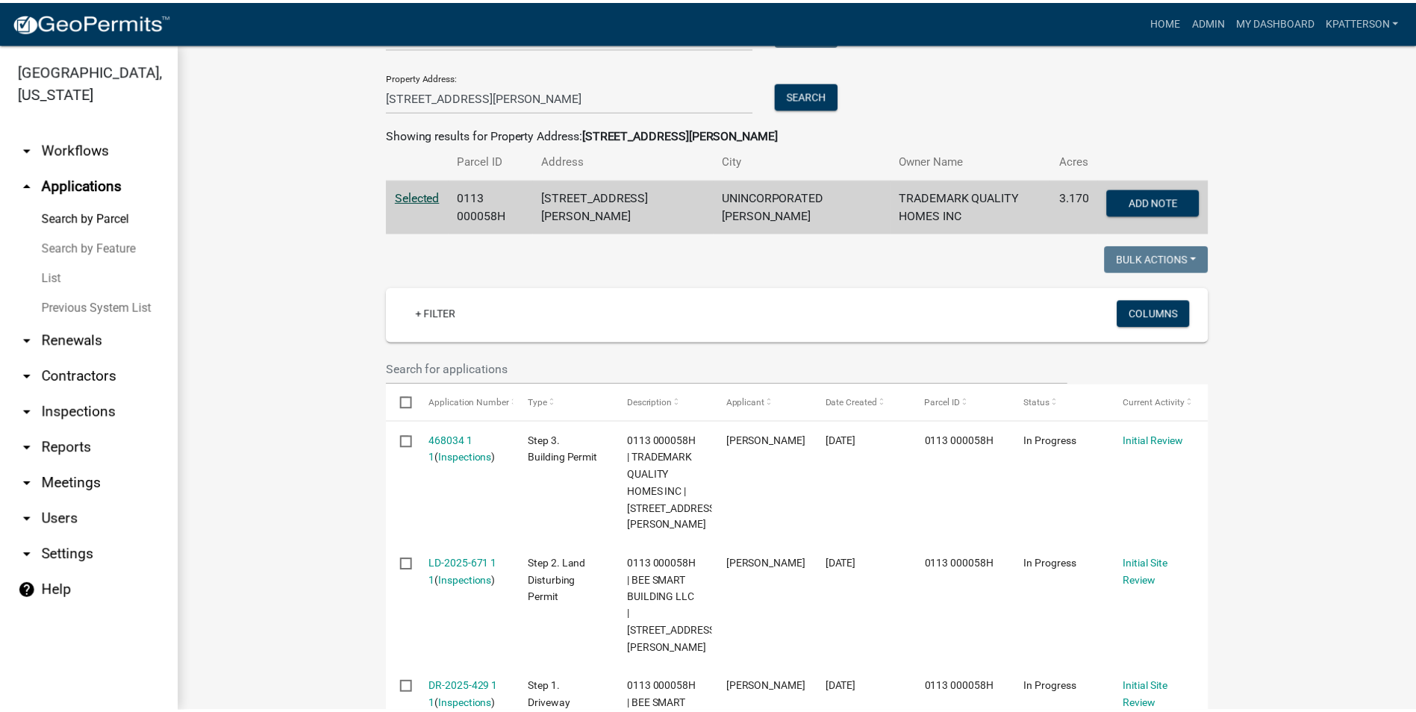
scroll to position [224, 0]
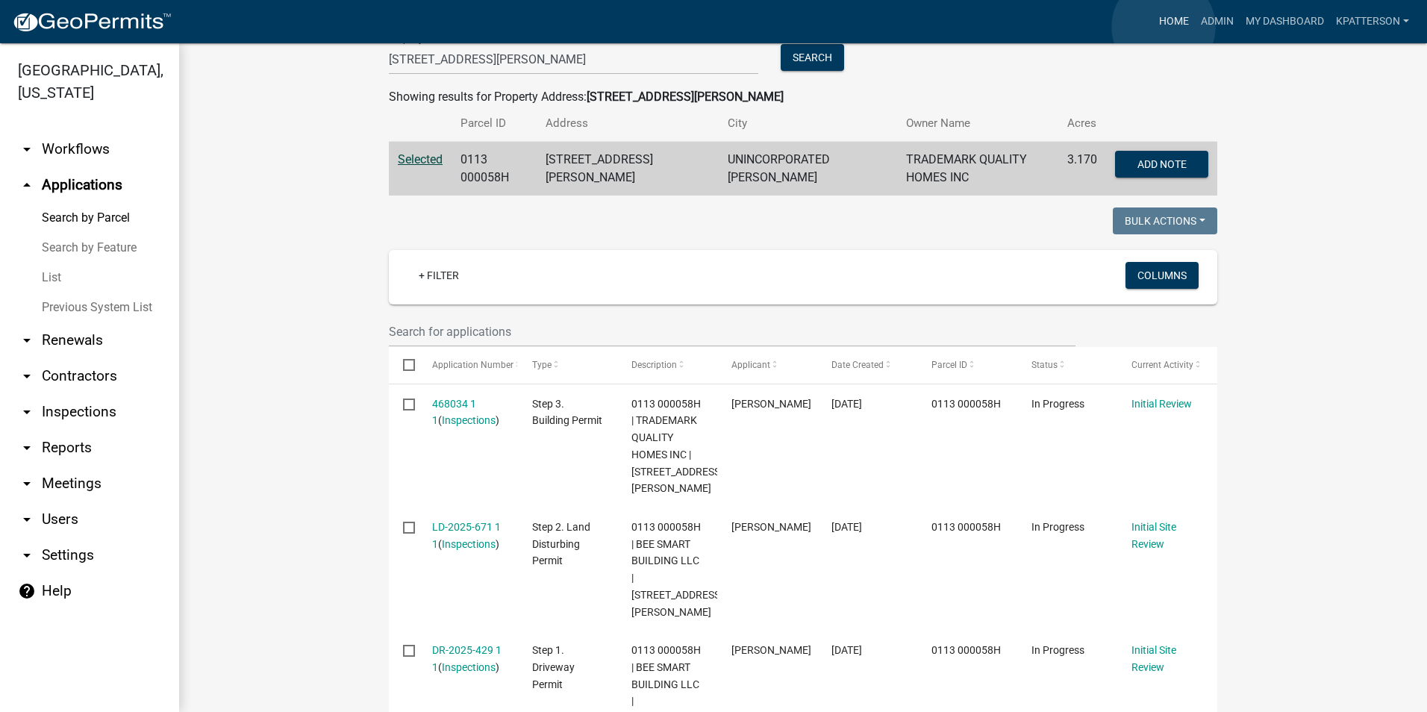
click at [1162, 27] on link "Home" at bounding box center [1174, 21] width 42 height 28
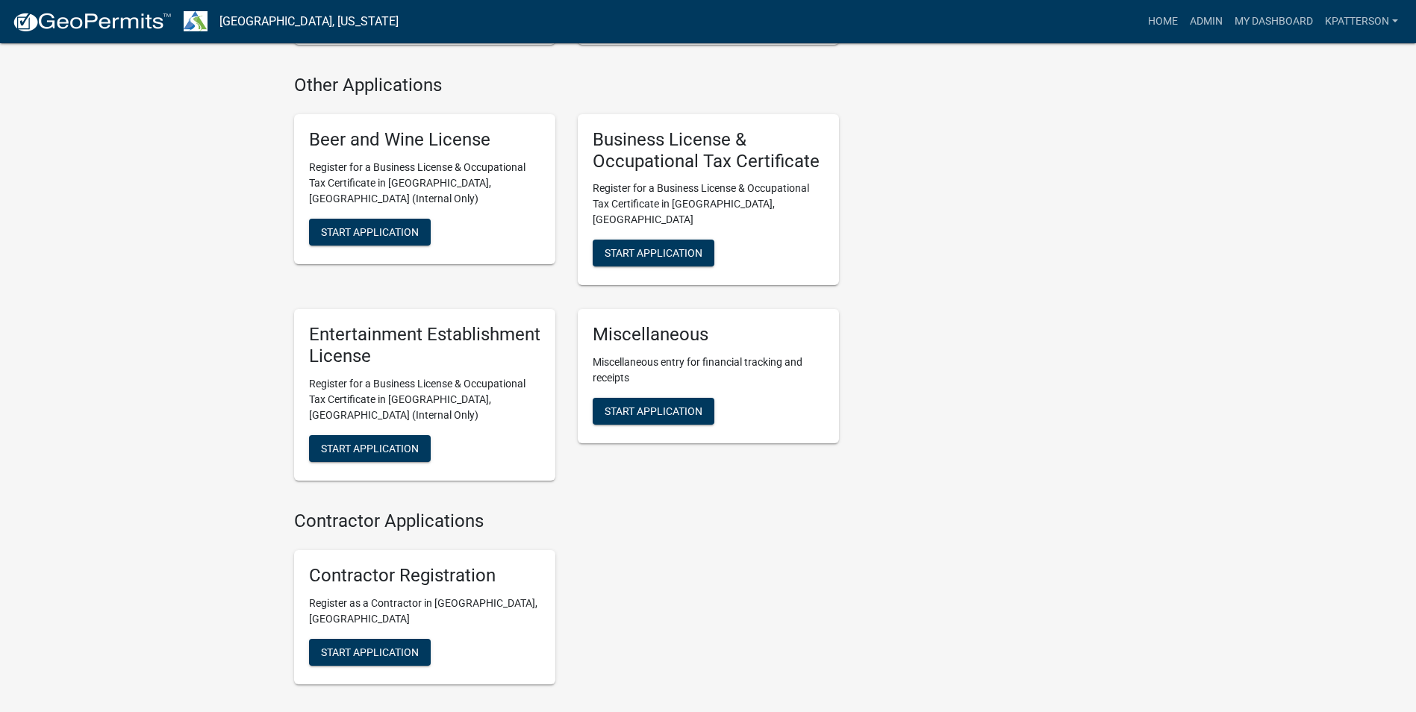
scroll to position [1252, 0]
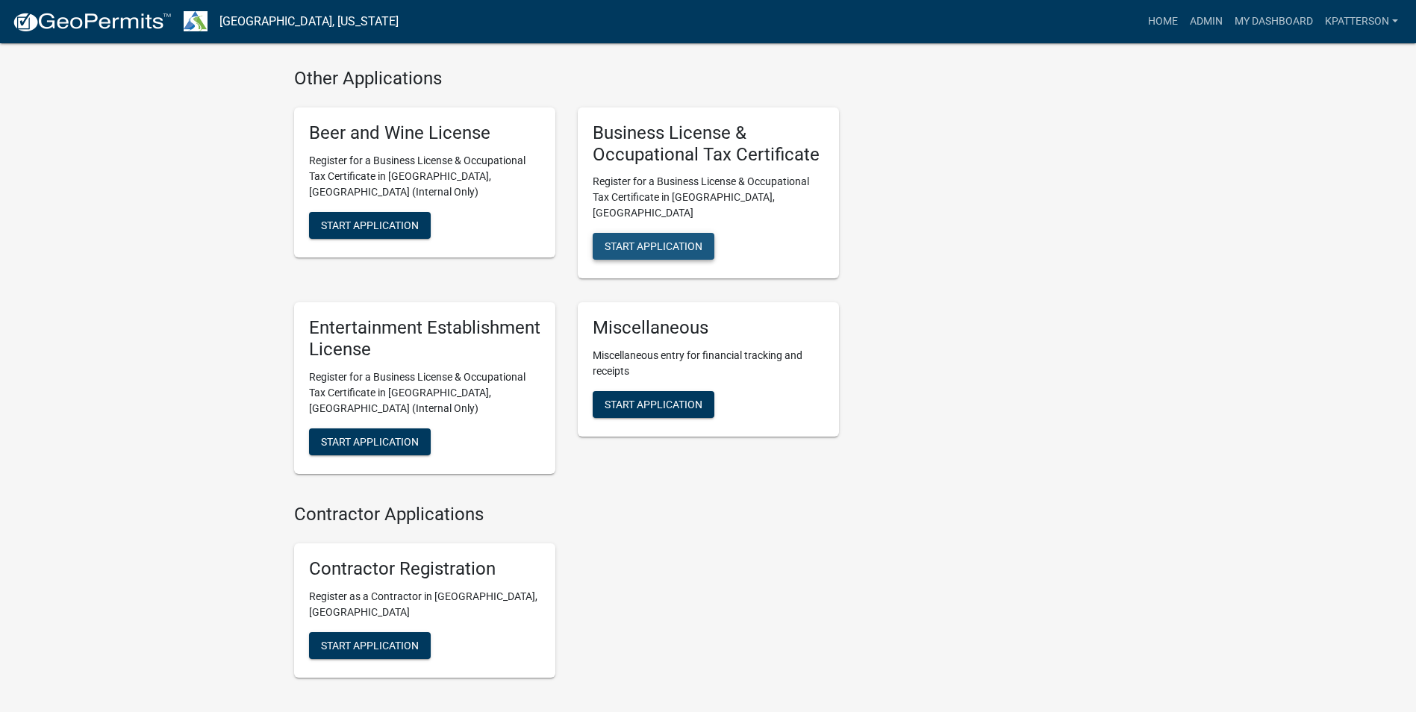
click at [663, 240] on span "Start Application" at bounding box center [653, 246] width 98 height 12
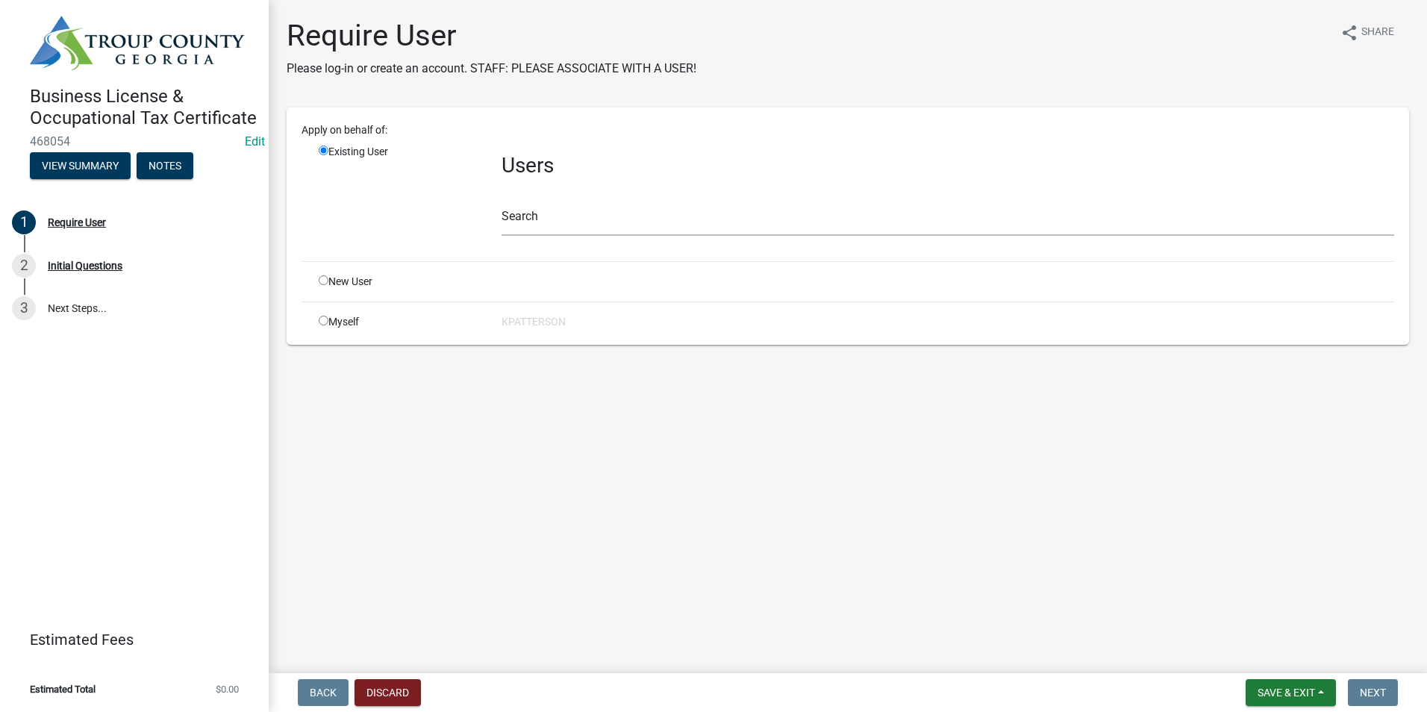
click at [321, 283] on input "radio" at bounding box center [324, 280] width 10 height 10
radio input "true"
radio input "false"
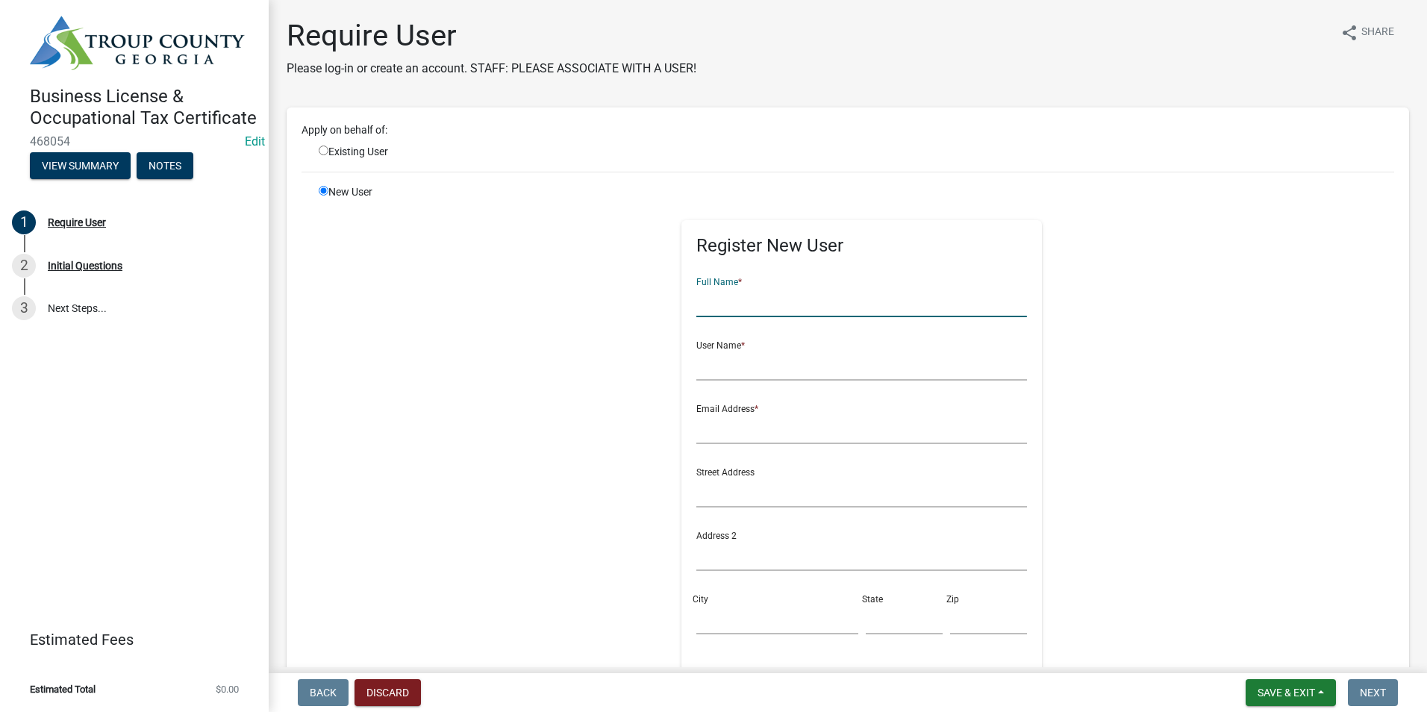
click at [727, 307] on input "text" at bounding box center [861, 302] width 331 height 31
type input "[PERSON_NAME]"
type input "[EMAIL_ADDRESS][DOMAIN_NAME]"
type input "7064120886"
click at [324, 148] on input "radio" at bounding box center [324, 151] width 10 height 10
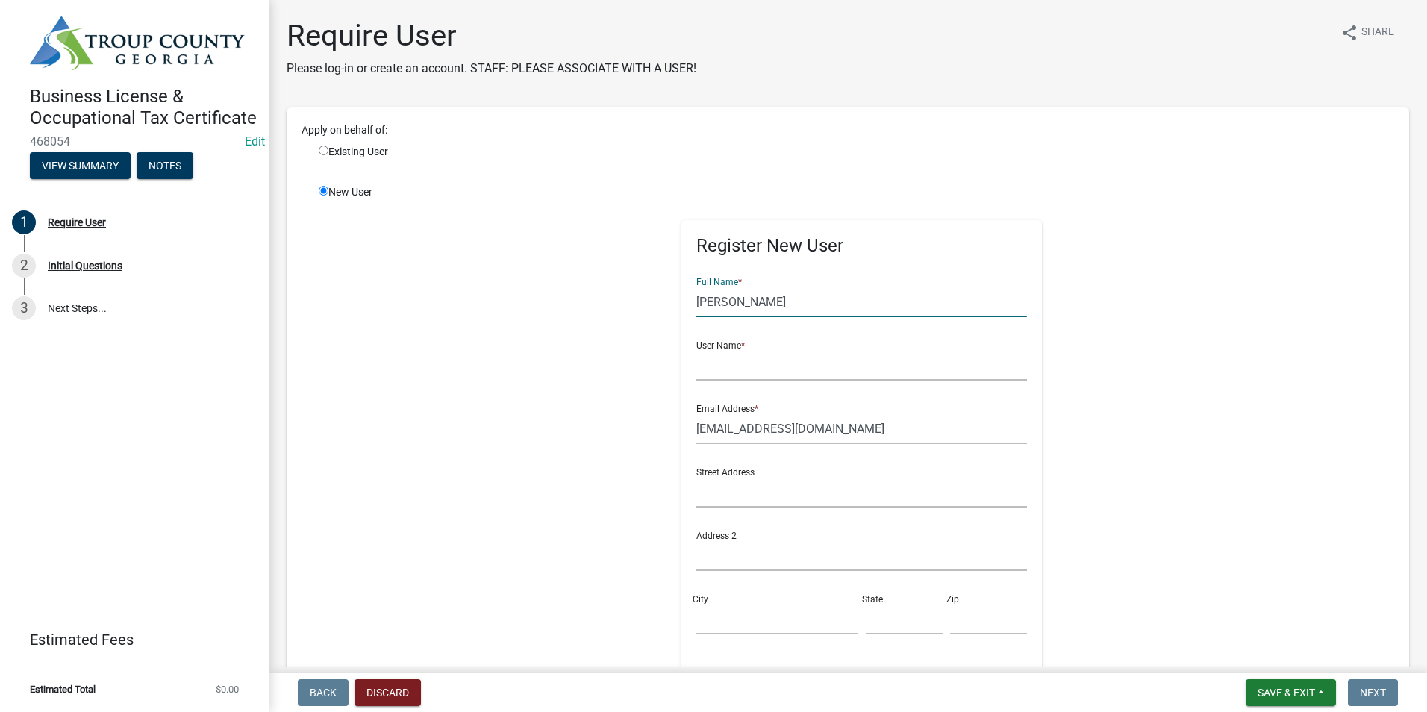
radio input "true"
radio input "false"
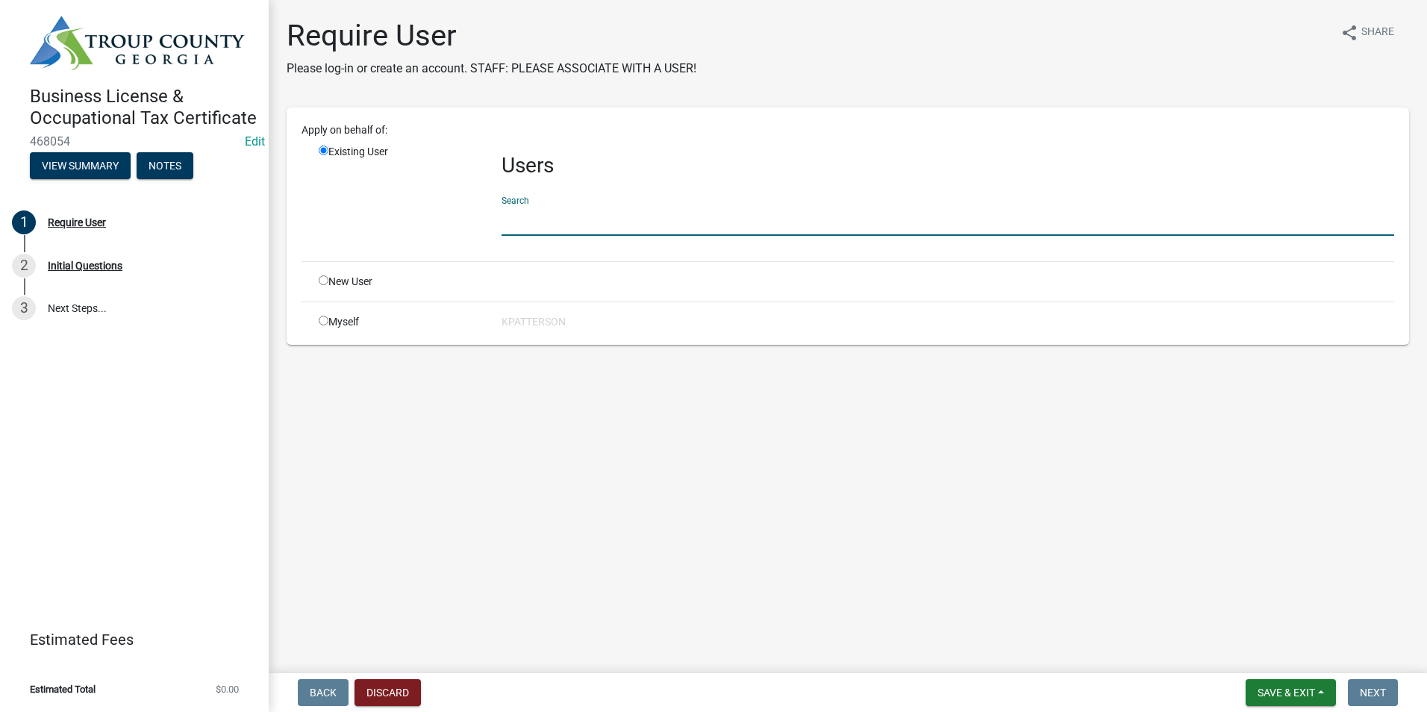
click at [533, 219] on input "text" at bounding box center [947, 220] width 892 height 31
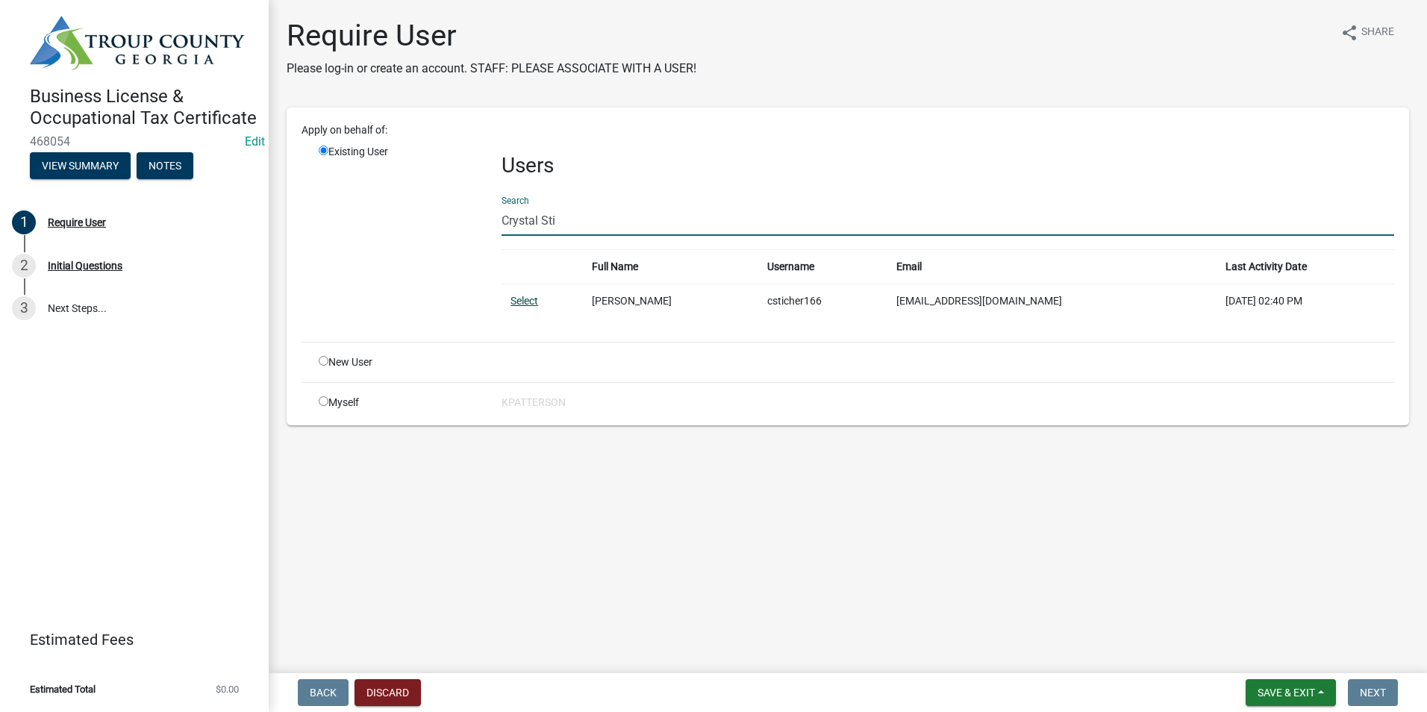
type input "Crystal Sti"
click at [534, 305] on link "Select" at bounding box center [524, 301] width 28 height 12
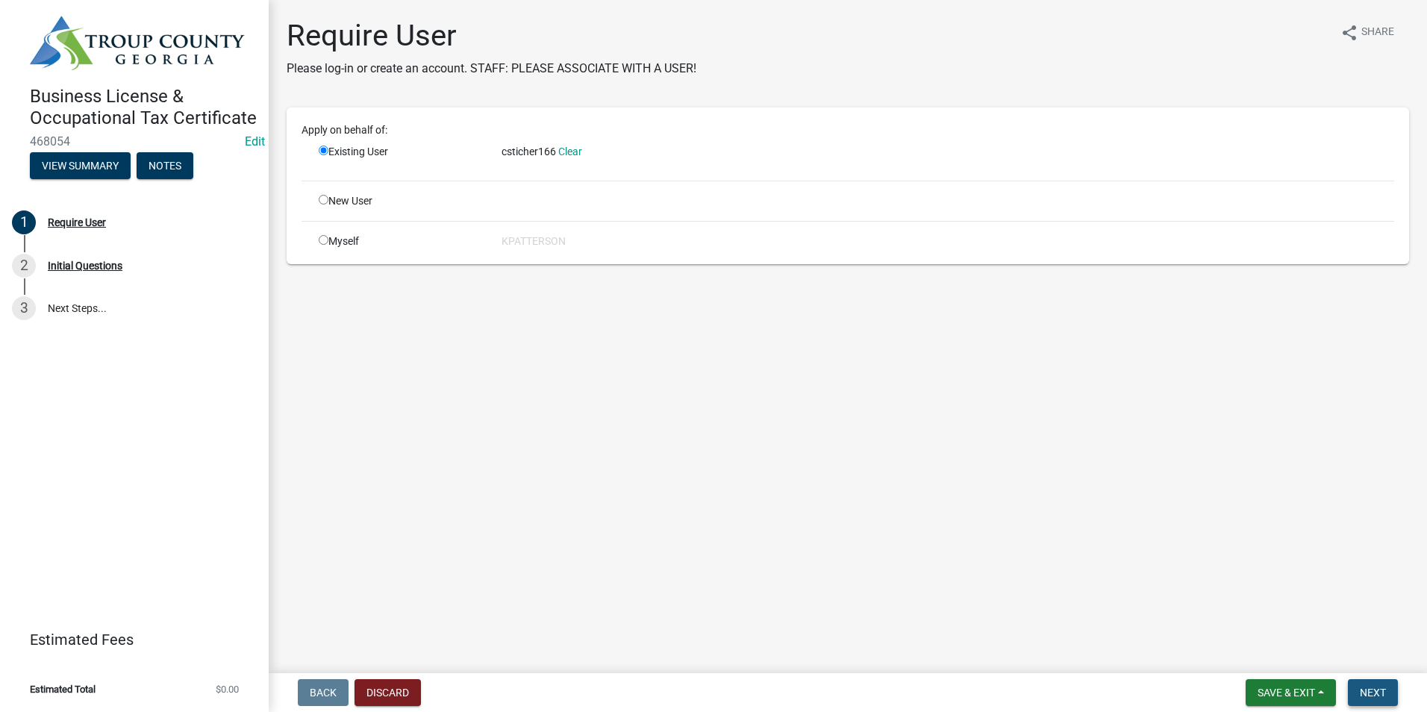
click at [1366, 692] on span "Next" at bounding box center [1373, 693] width 26 height 12
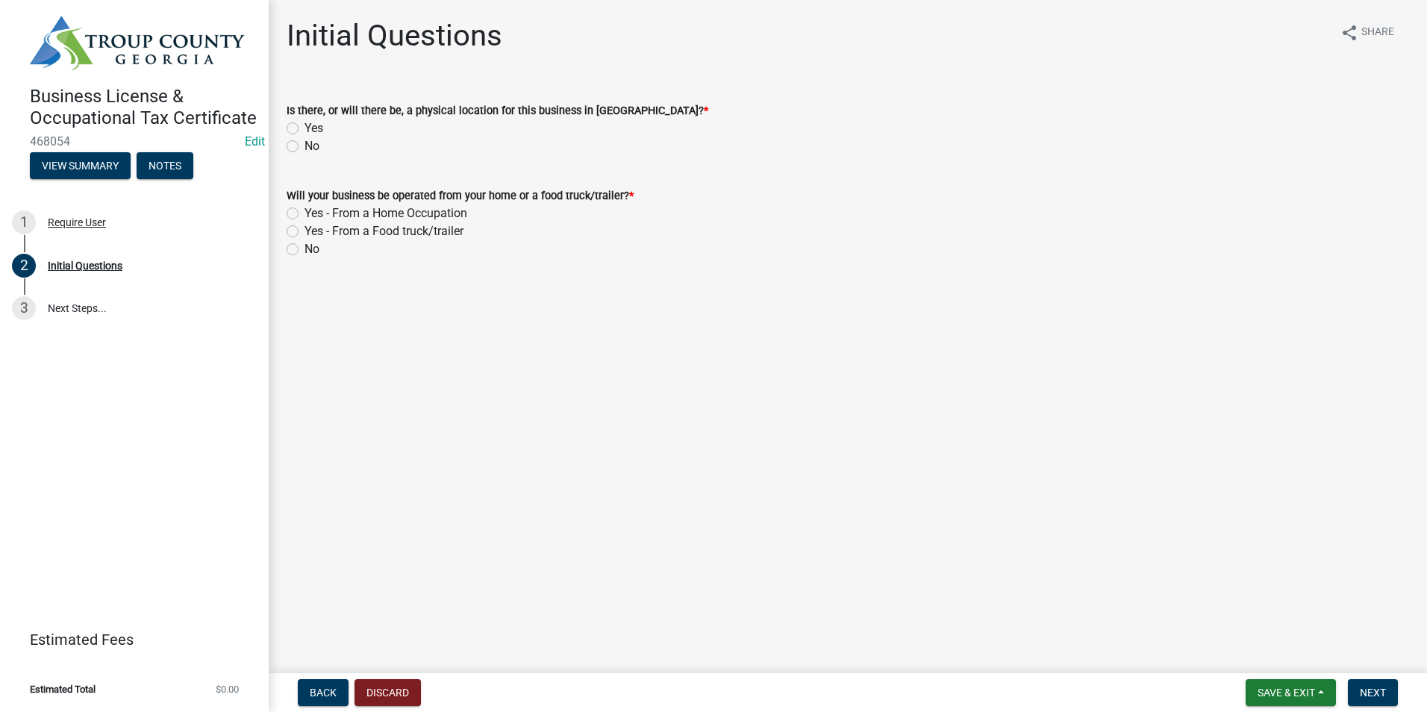
click at [293, 122] on div "Yes" at bounding box center [848, 128] width 1122 height 18
click at [304, 213] on label "Yes - From a Home Occupation" at bounding box center [385, 213] width 163 height 18
click at [304, 213] on input "Yes - From a Home Occupation" at bounding box center [309, 209] width 10 height 10
radio input "true"
click at [291, 121] on div "Yes" at bounding box center [848, 128] width 1122 height 18
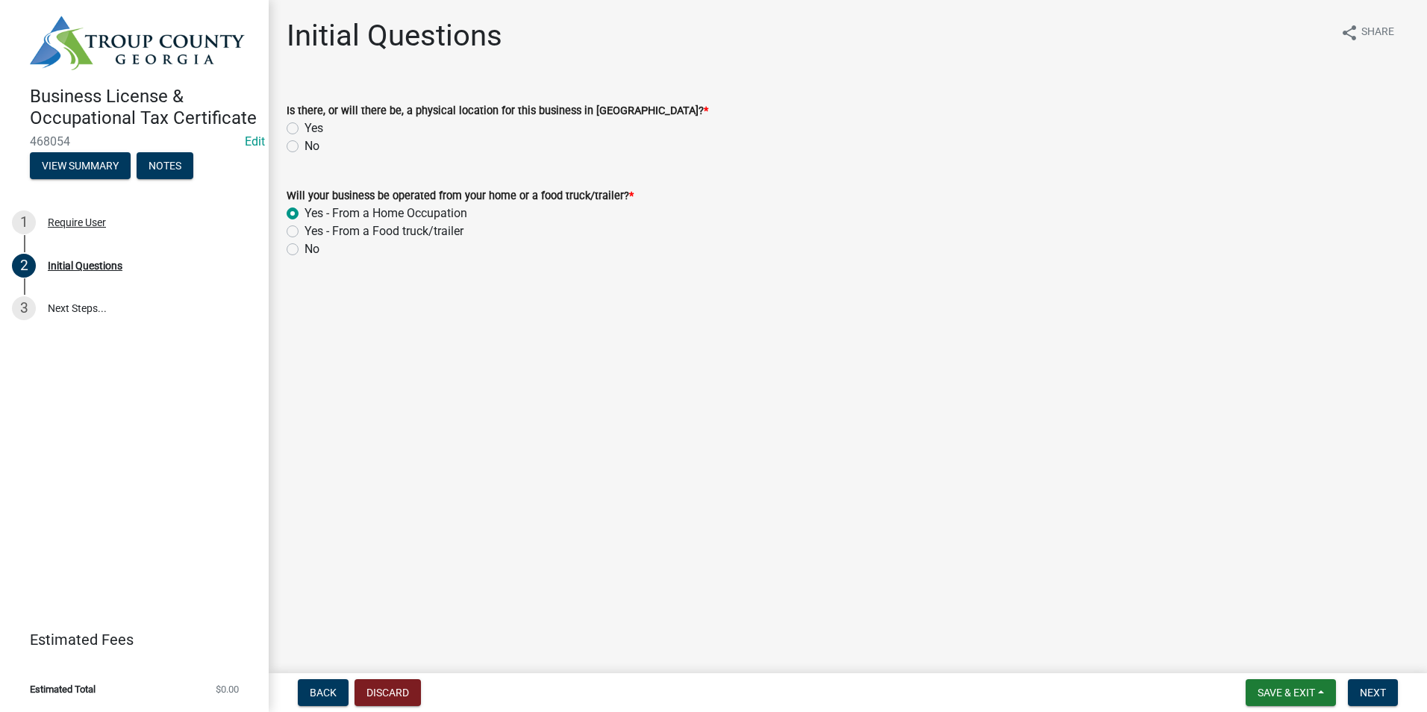
click at [304, 125] on label "Yes" at bounding box center [313, 128] width 19 height 18
click at [304, 125] on input "Yes" at bounding box center [309, 124] width 10 height 10
radio input "true"
click at [1380, 698] on span "Next" at bounding box center [1373, 693] width 26 height 12
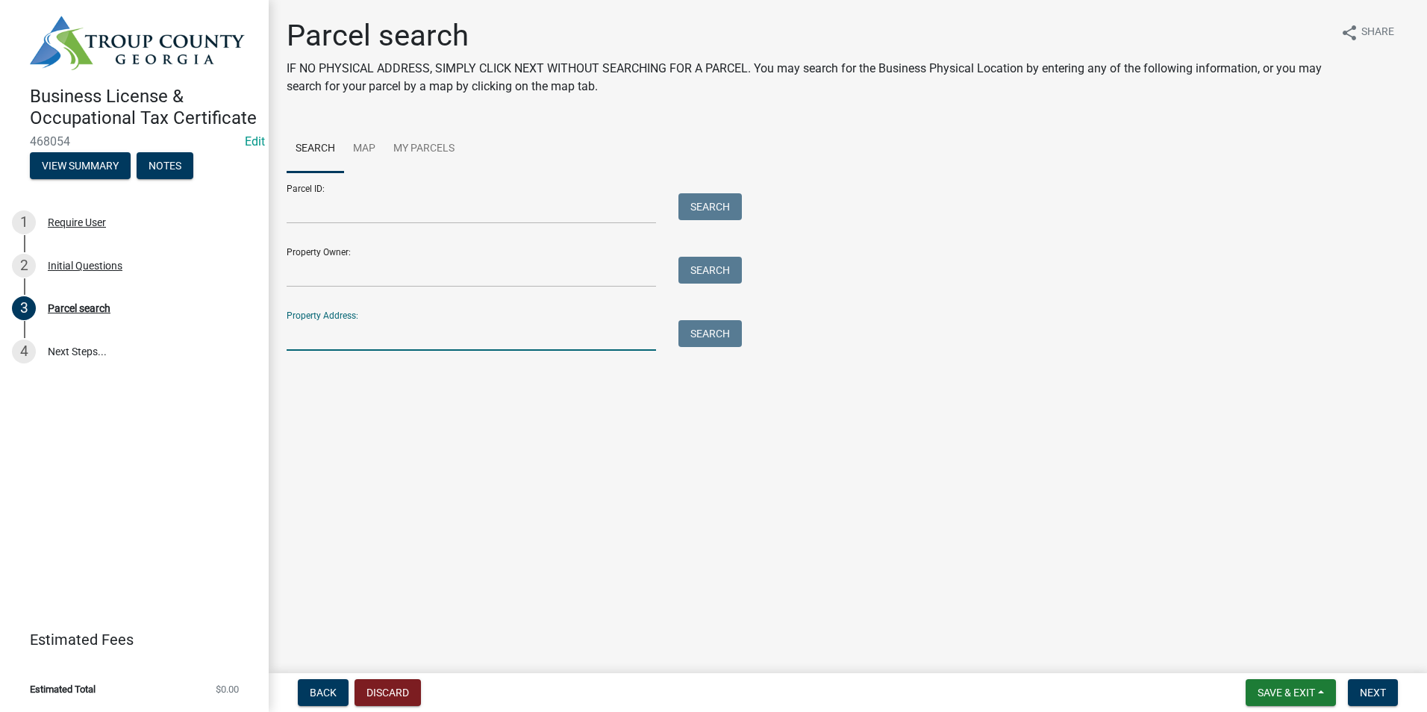
click at [442, 328] on input "Property Address:" at bounding box center [471, 335] width 369 height 31
type input "166 [PERSON_NAME]"
click at [716, 337] on button "Search" at bounding box center [709, 333] width 63 height 27
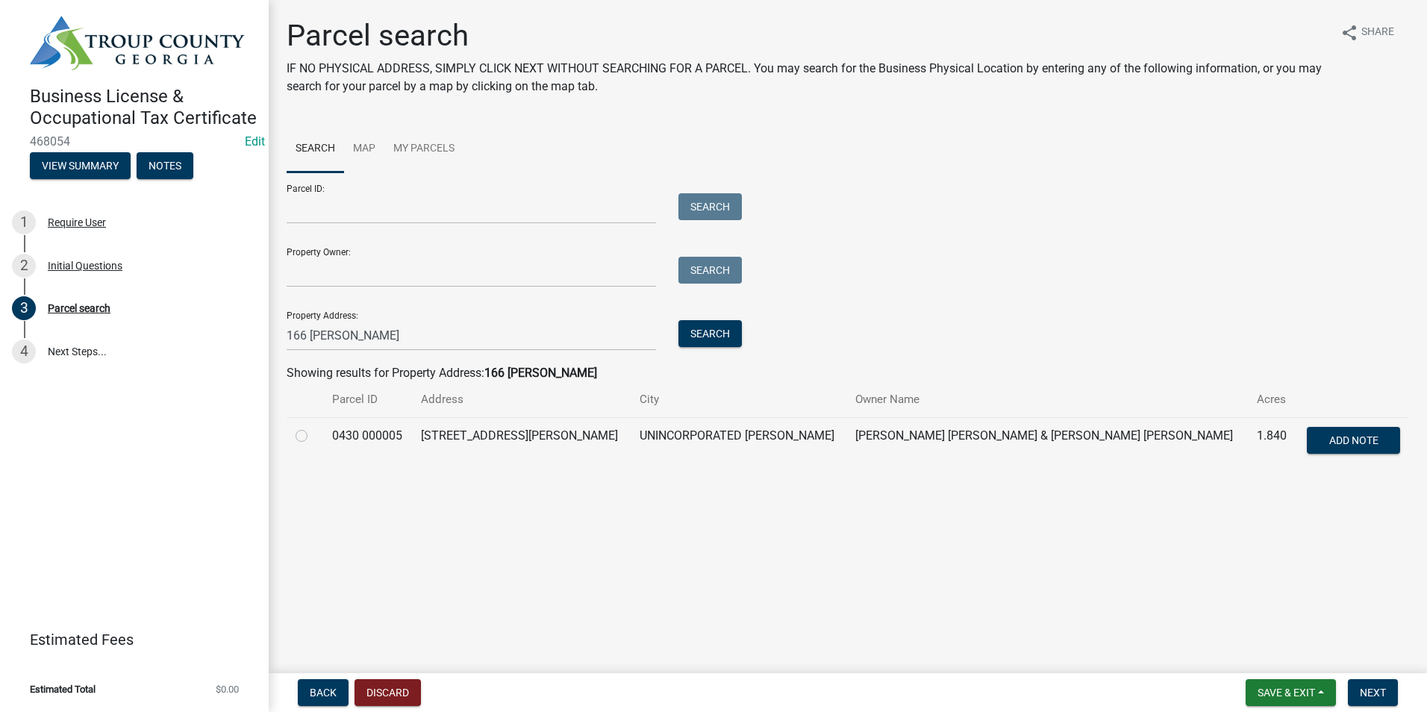
click at [313, 427] on label at bounding box center [313, 427] width 0 height 0
click at [313, 434] on 000005 "radio" at bounding box center [318, 432] width 10 height 10
radio 000005 "true"
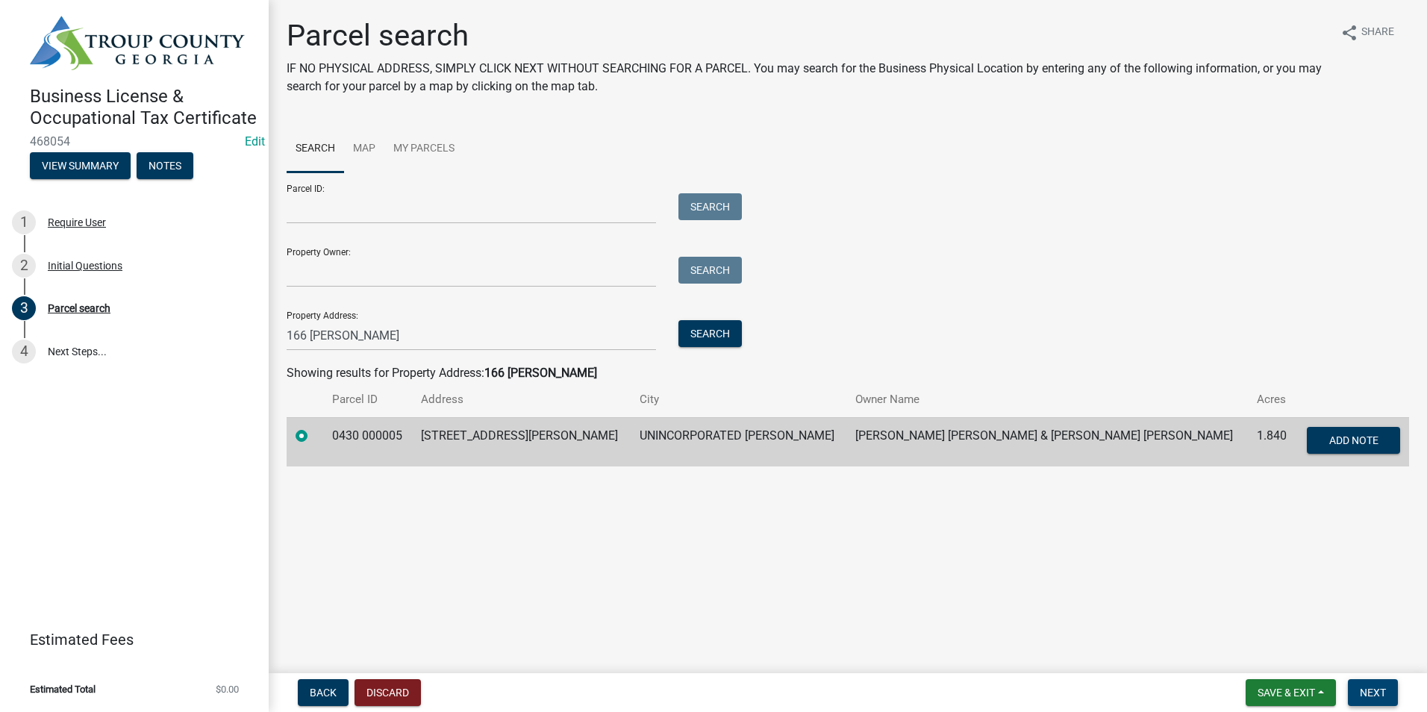
click at [1360, 692] on span "Next" at bounding box center [1373, 693] width 26 height 12
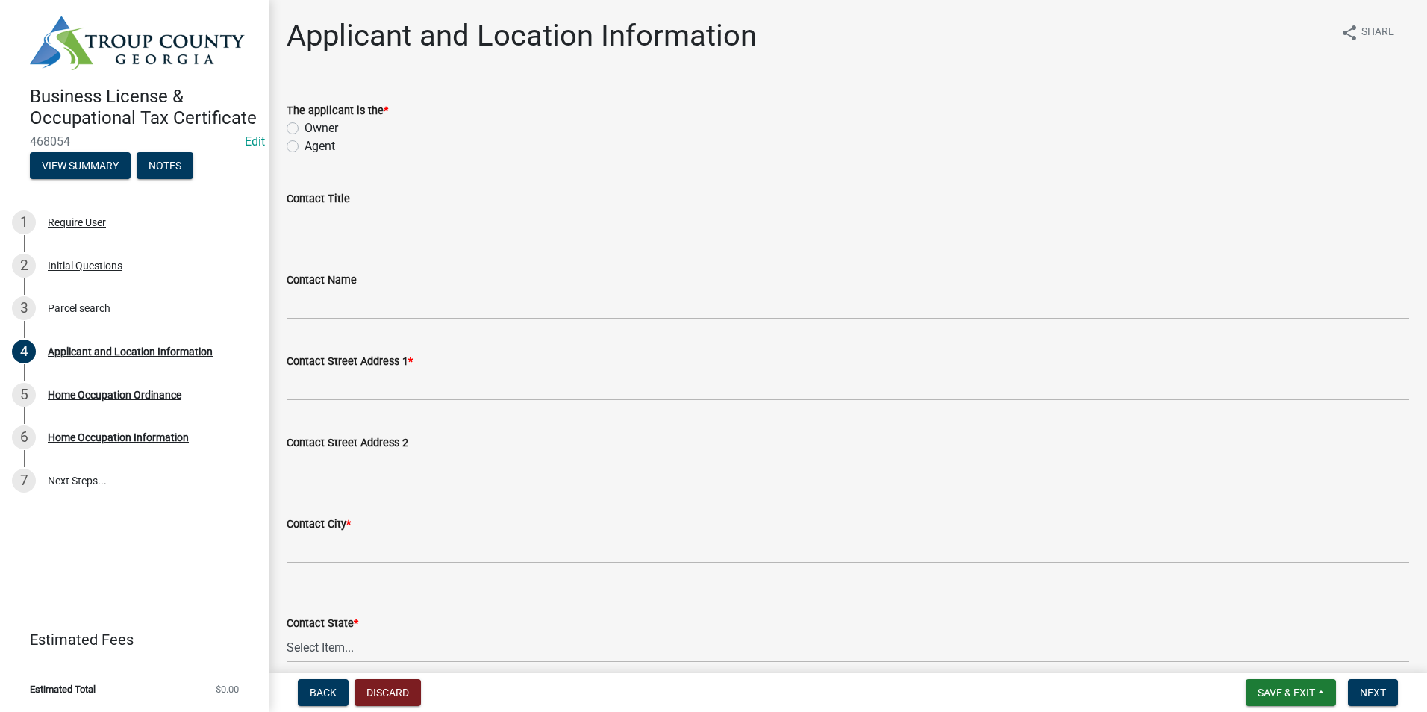
click at [304, 128] on label "Owner" at bounding box center [321, 128] width 34 height 18
click at [304, 128] on input "Owner" at bounding box center [309, 124] width 10 height 10
radio input "true"
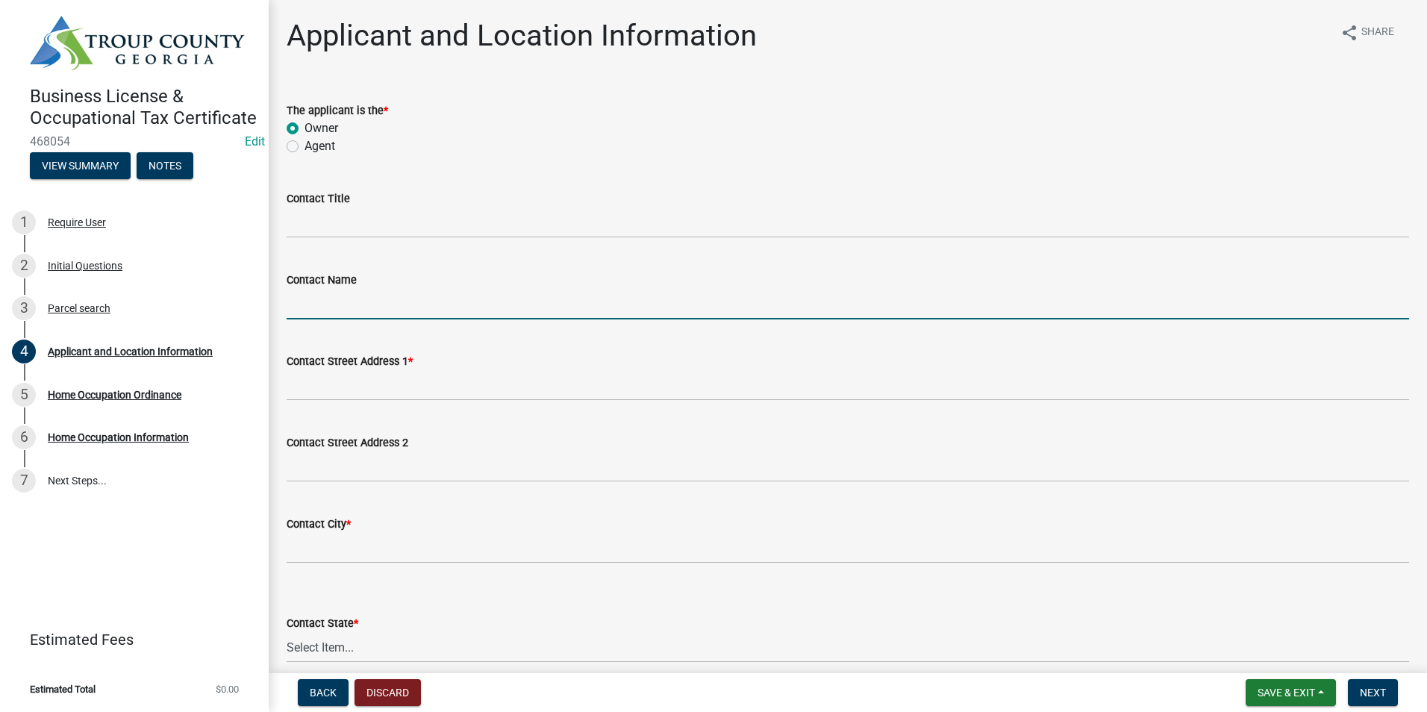
click at [339, 297] on input "Contact Name" at bounding box center [848, 304] width 1122 height 31
type input "[PERSON_NAME]"
type input "[EMAIL_ADDRESS][DOMAIN_NAME]"
type input "7064120886"
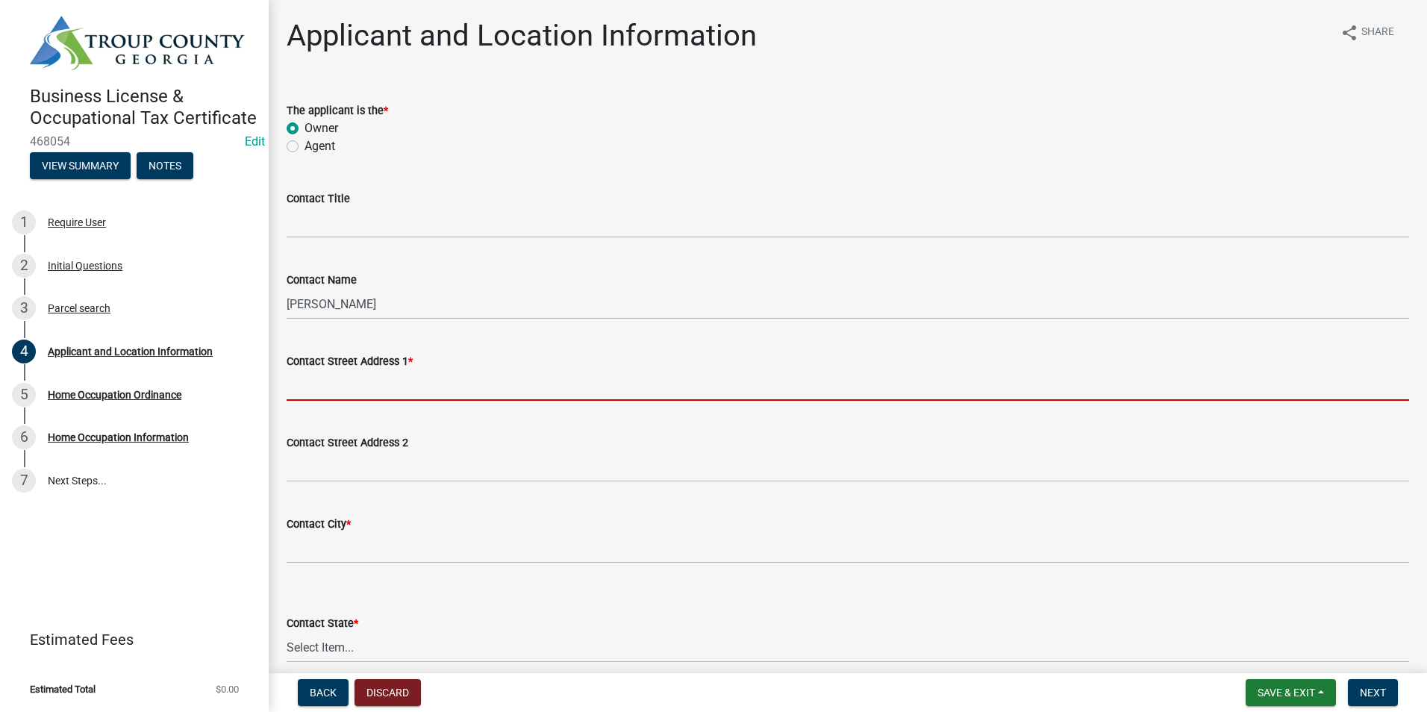
click at [430, 391] on input "Contact Street Address 1 *" at bounding box center [848, 385] width 1122 height 31
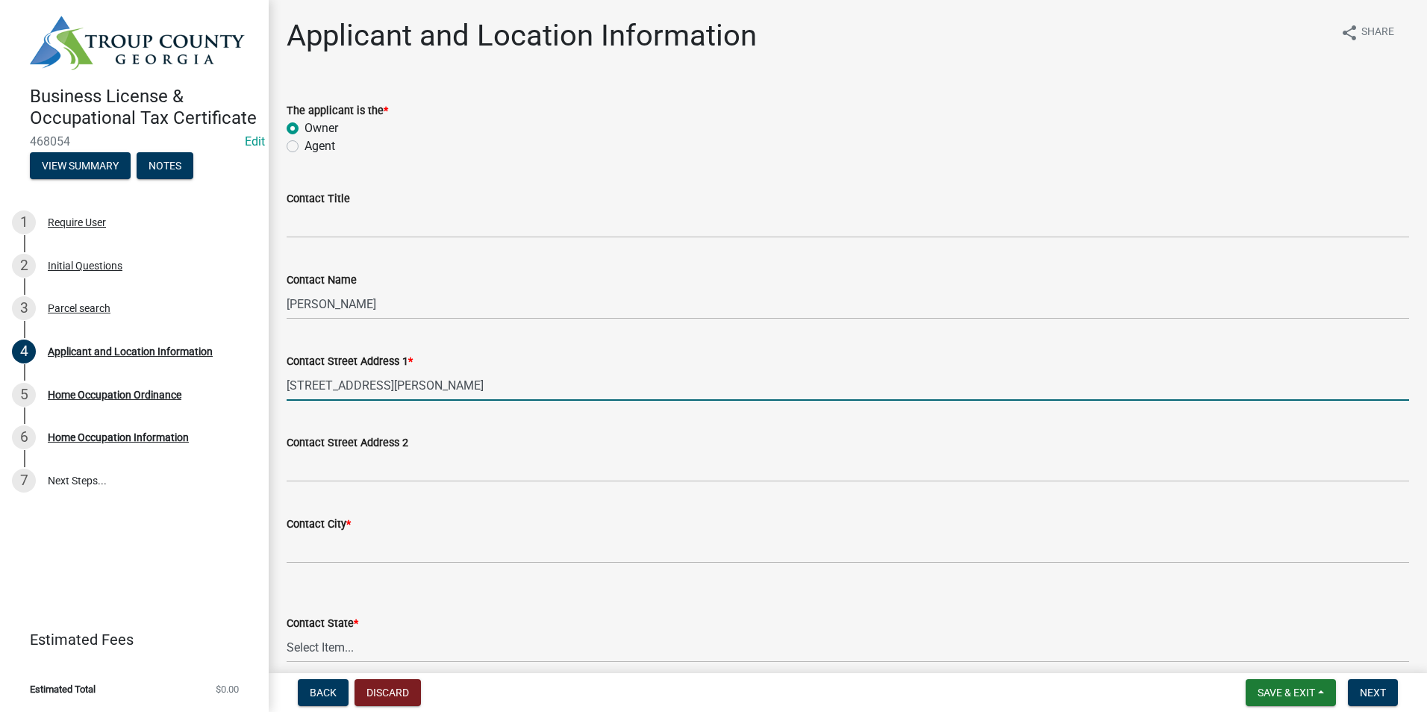
type input "[STREET_ADDRESS][PERSON_NAME]"
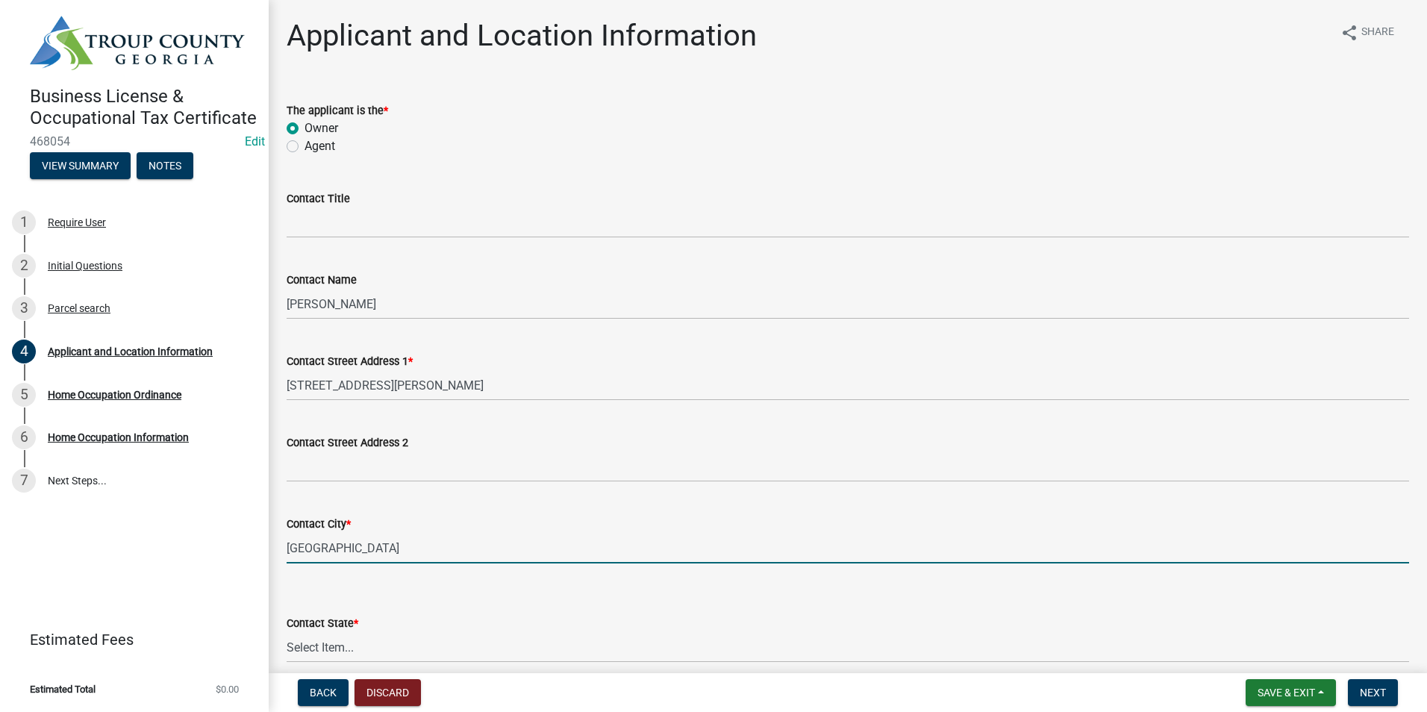
type input "[GEOGRAPHIC_DATA]"
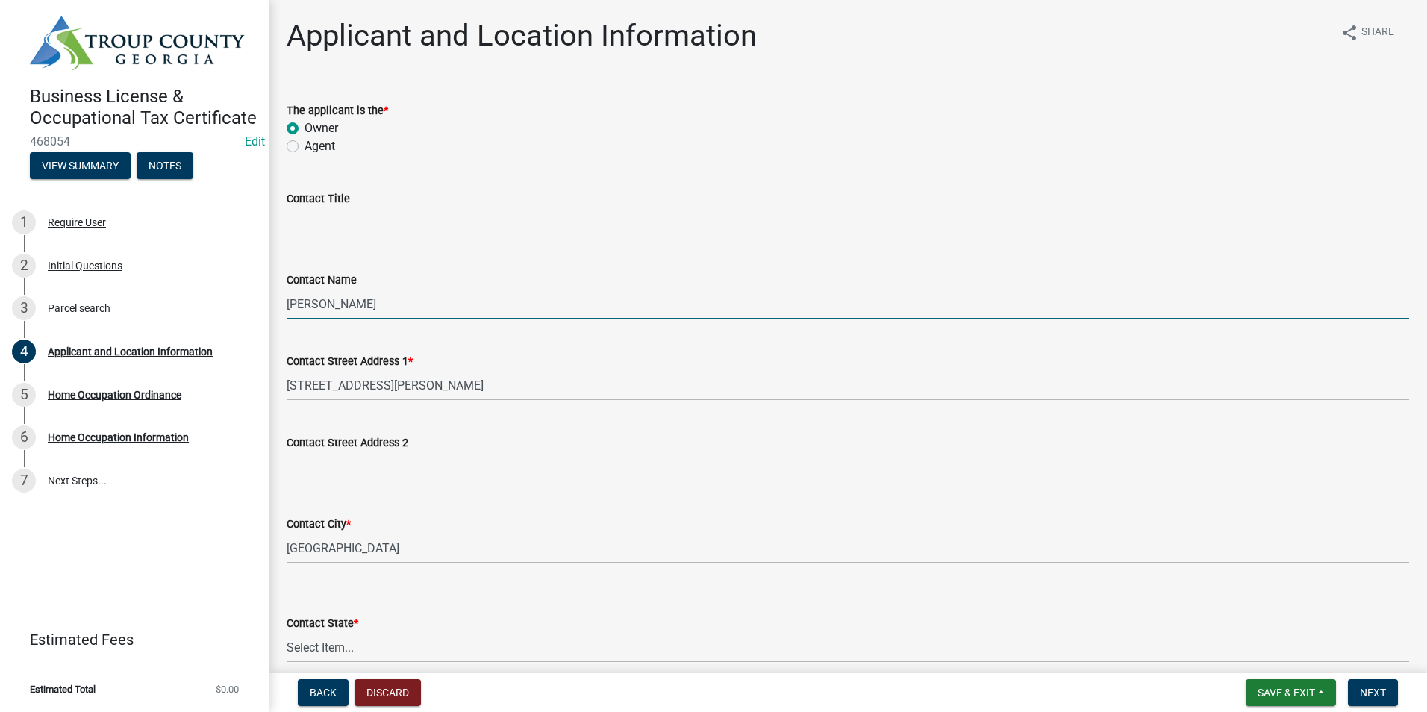
click at [434, 293] on input "[PERSON_NAME]" at bounding box center [848, 304] width 1122 height 31
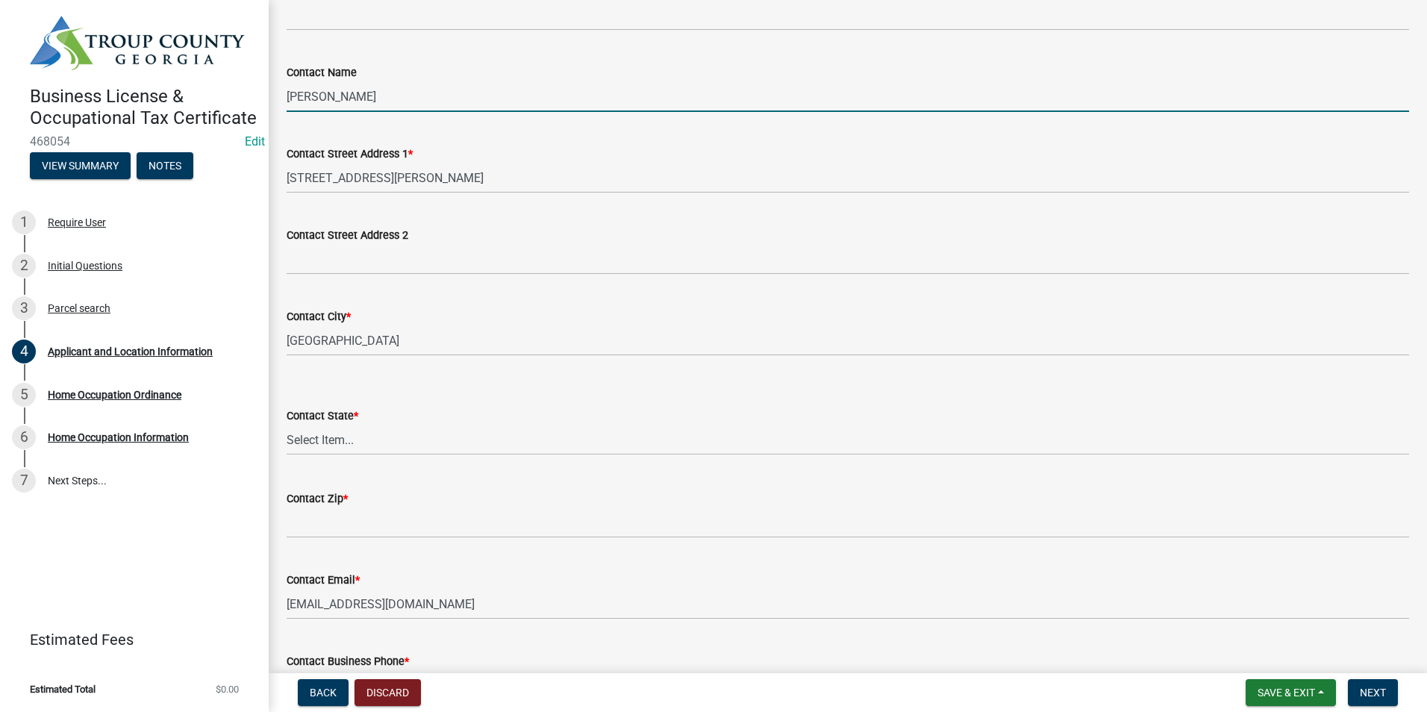
scroll to position [224, 0]
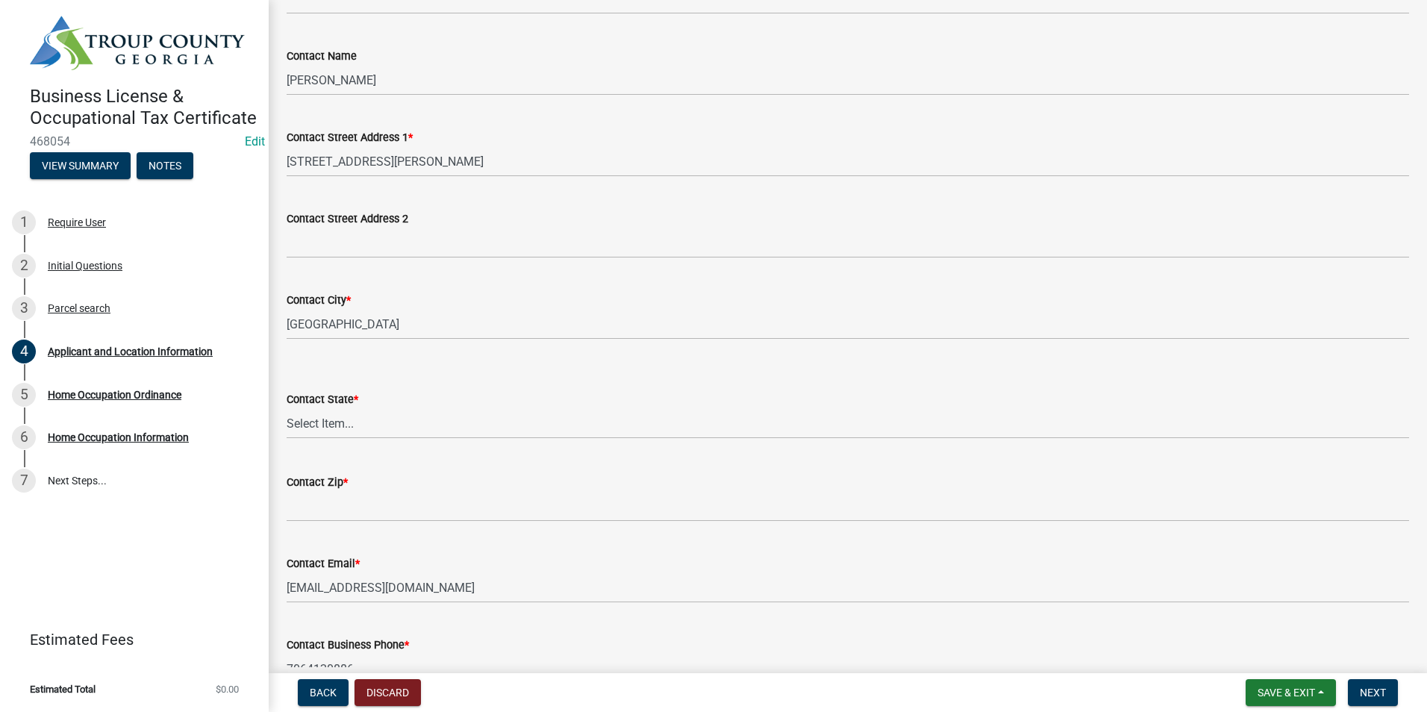
click at [492, 222] on div "Contact Street Address 2" at bounding box center [848, 219] width 1122 height 18
click at [387, 416] on select "Select Item... [US_STATE] [US_STATE] [US_STATE] [US_STATE] [US_STATE] [US_STATE…" at bounding box center [848, 423] width 1122 height 31
select select "GA"
click at [287, 408] on select "Select Item... [US_STATE] [US_STATE] [US_STATE] [US_STATE] [US_STATE] [US_STATE…" at bounding box center [848, 423] width 1122 height 31
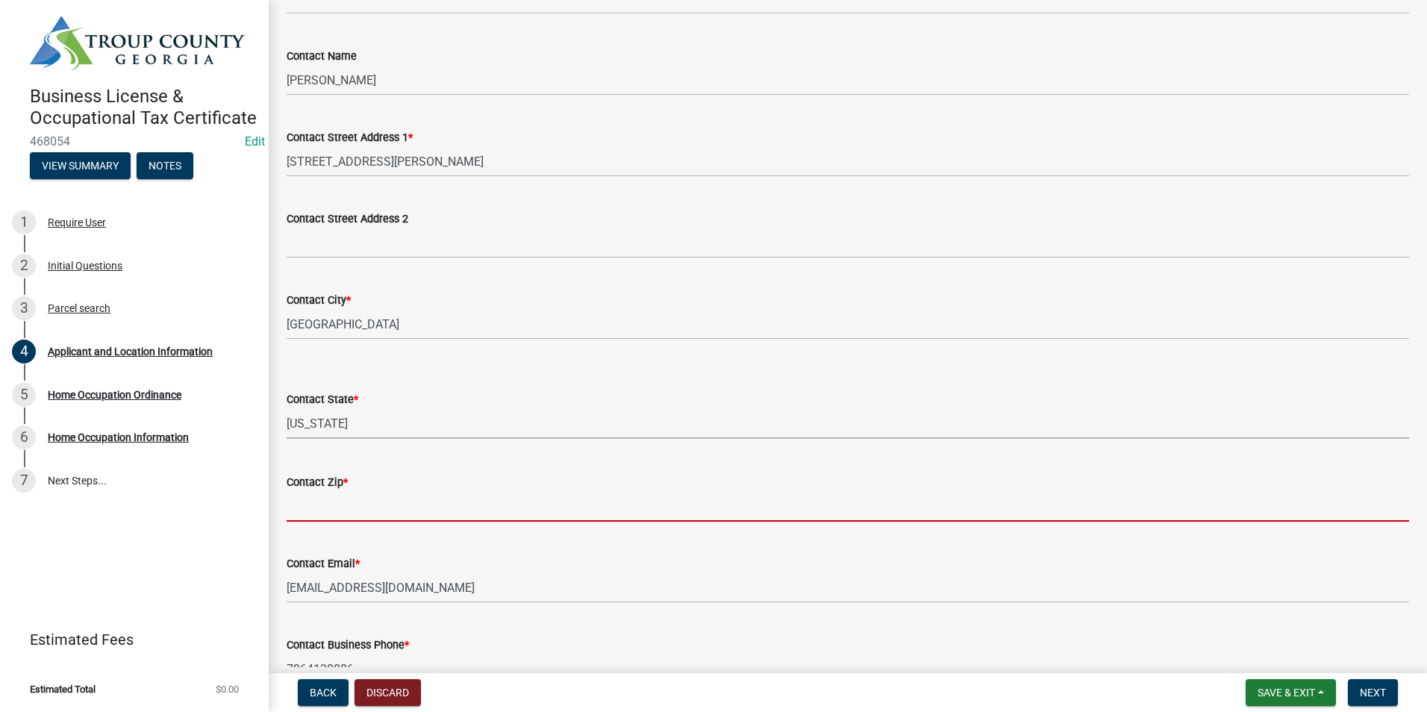
click at [368, 496] on input "Contact Zip *" at bounding box center [848, 506] width 1122 height 31
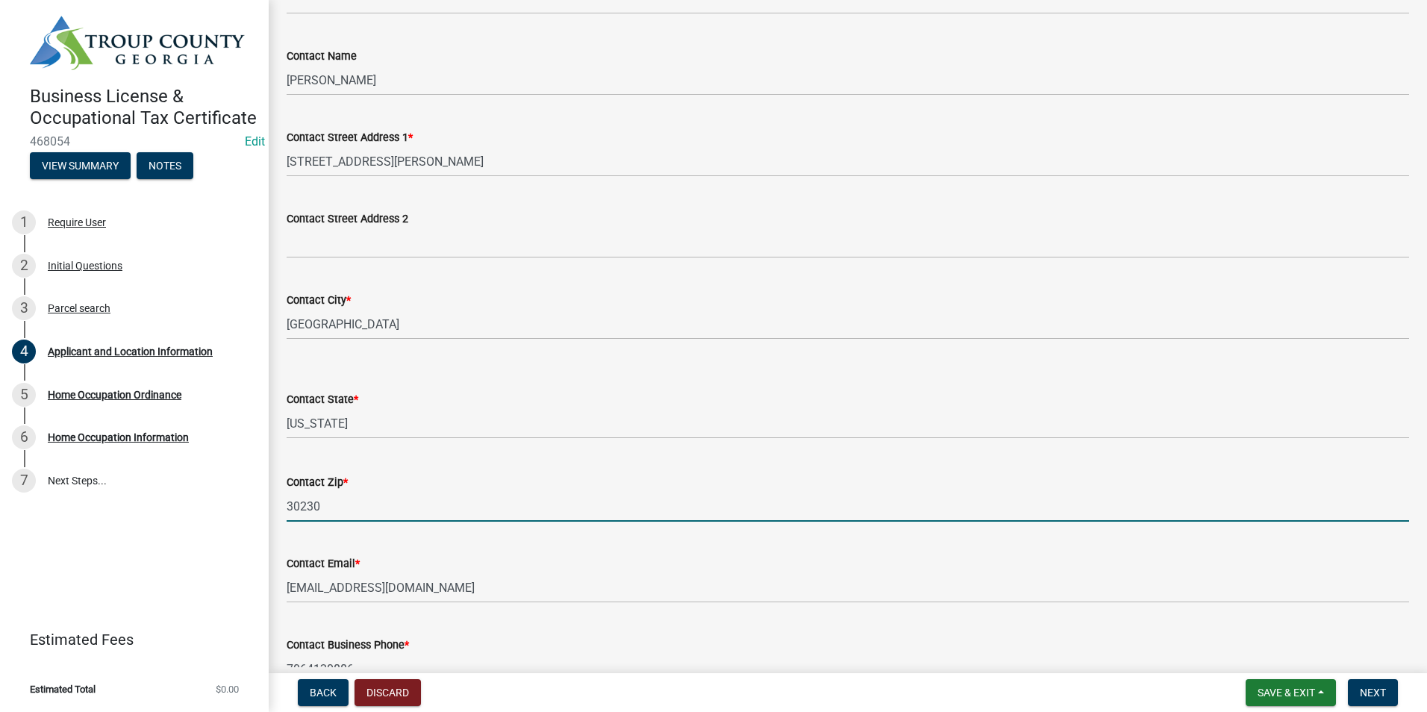
type input "30230"
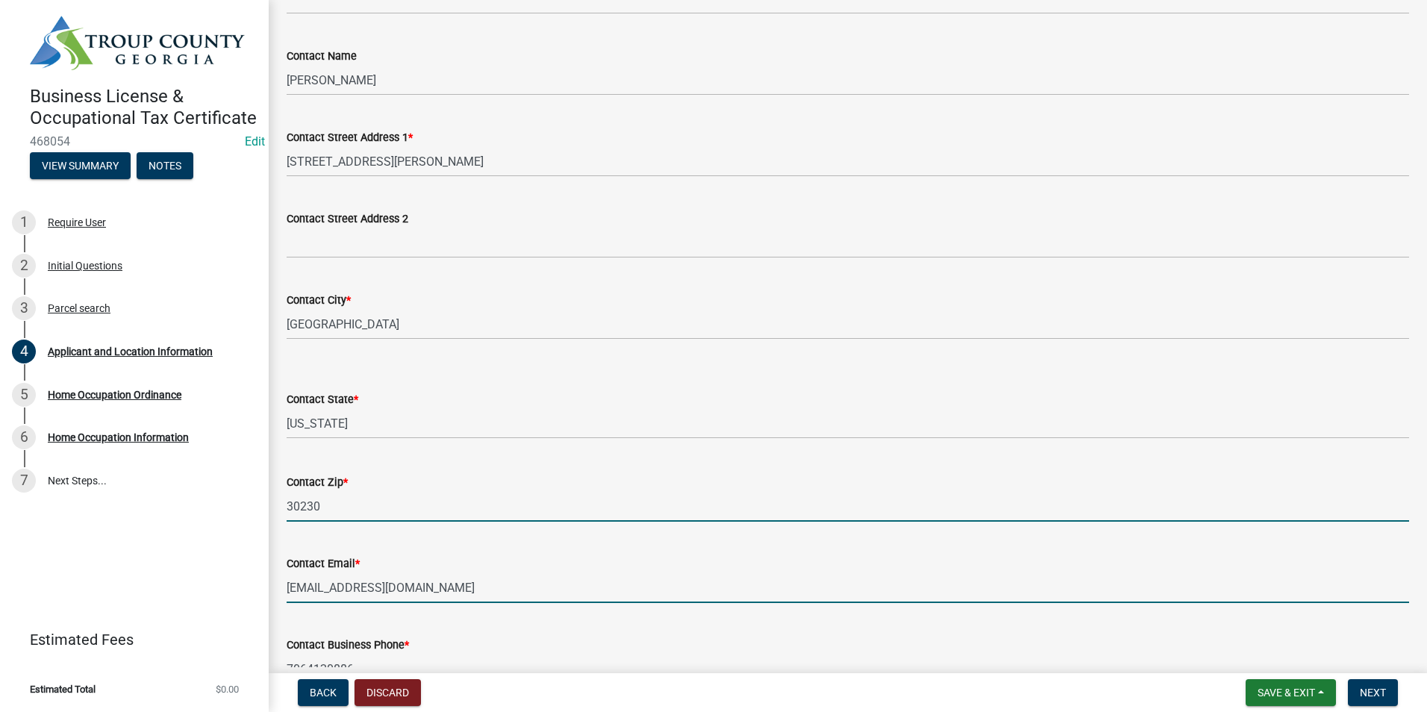
click at [528, 573] on input "[EMAIL_ADDRESS][DOMAIN_NAME]" at bounding box center [848, 587] width 1122 height 31
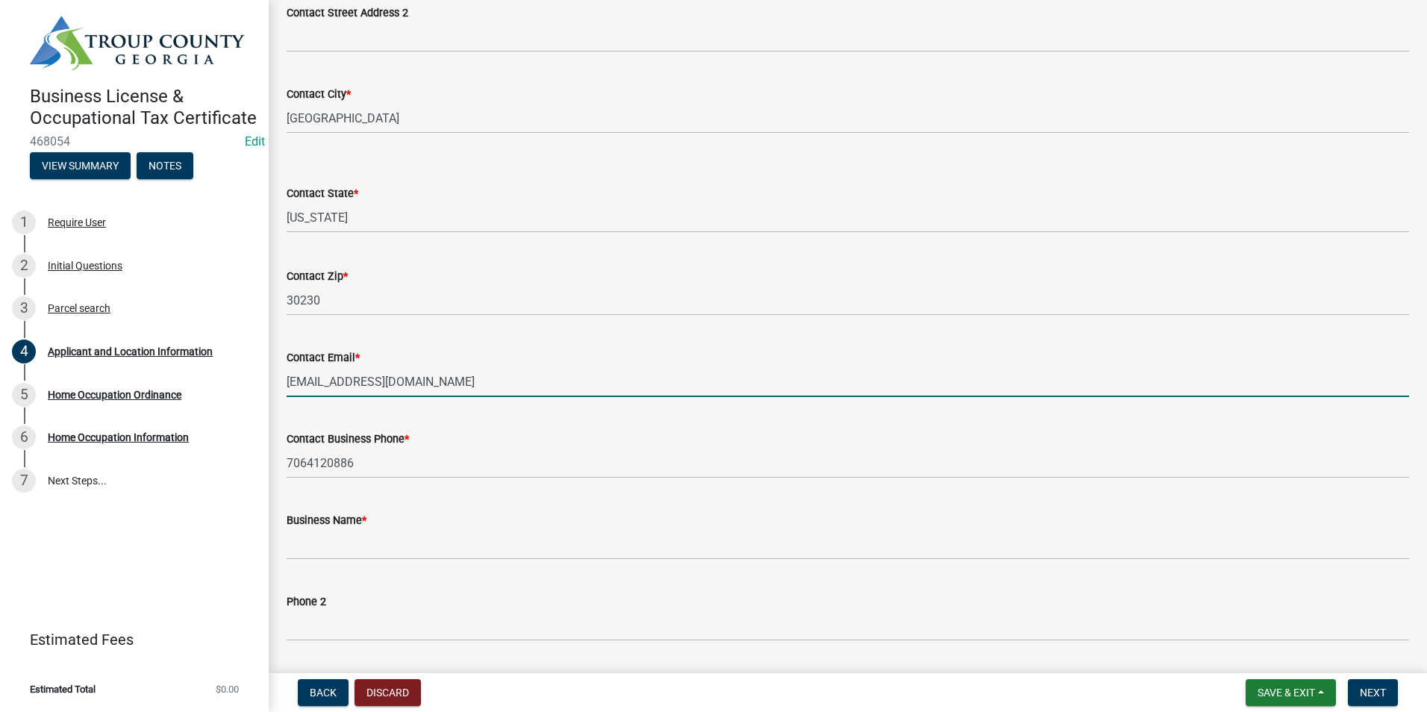
scroll to position [448, 0]
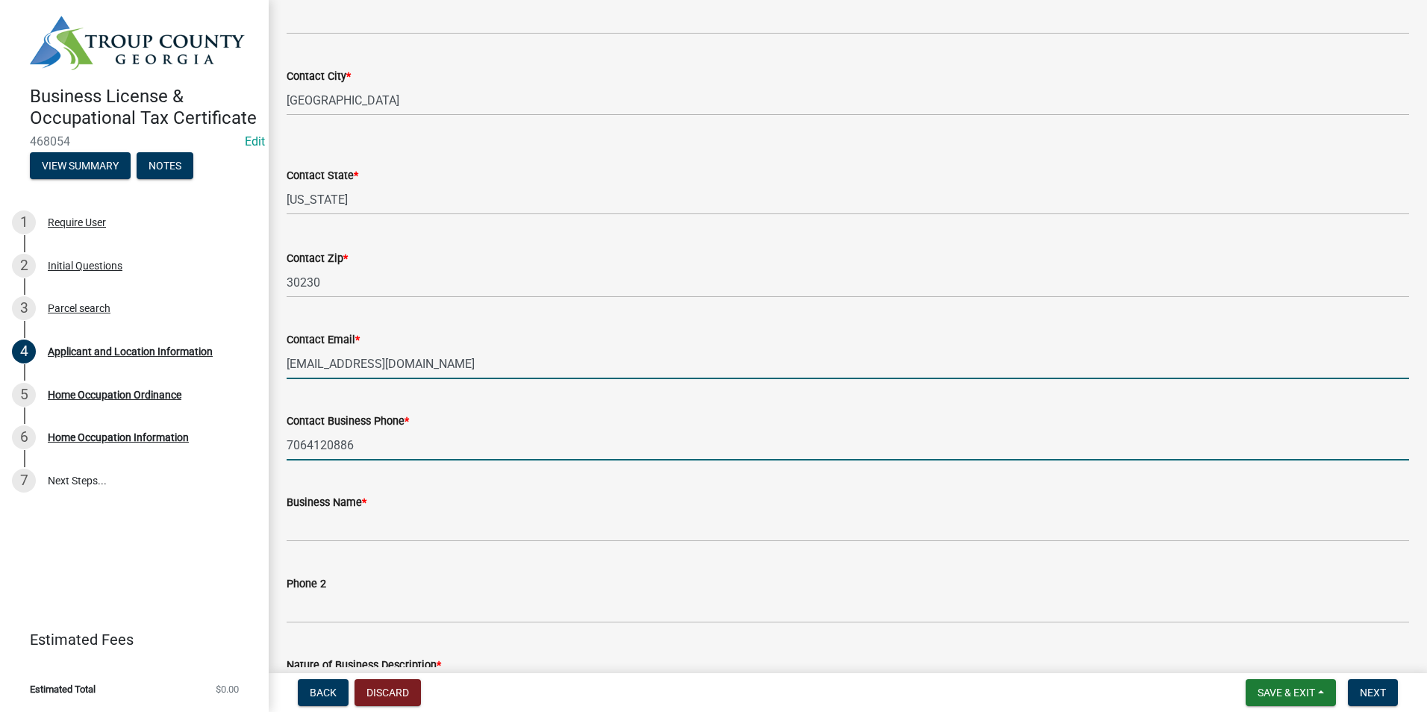
click at [789, 443] on input "7064120886" at bounding box center [848, 445] width 1122 height 31
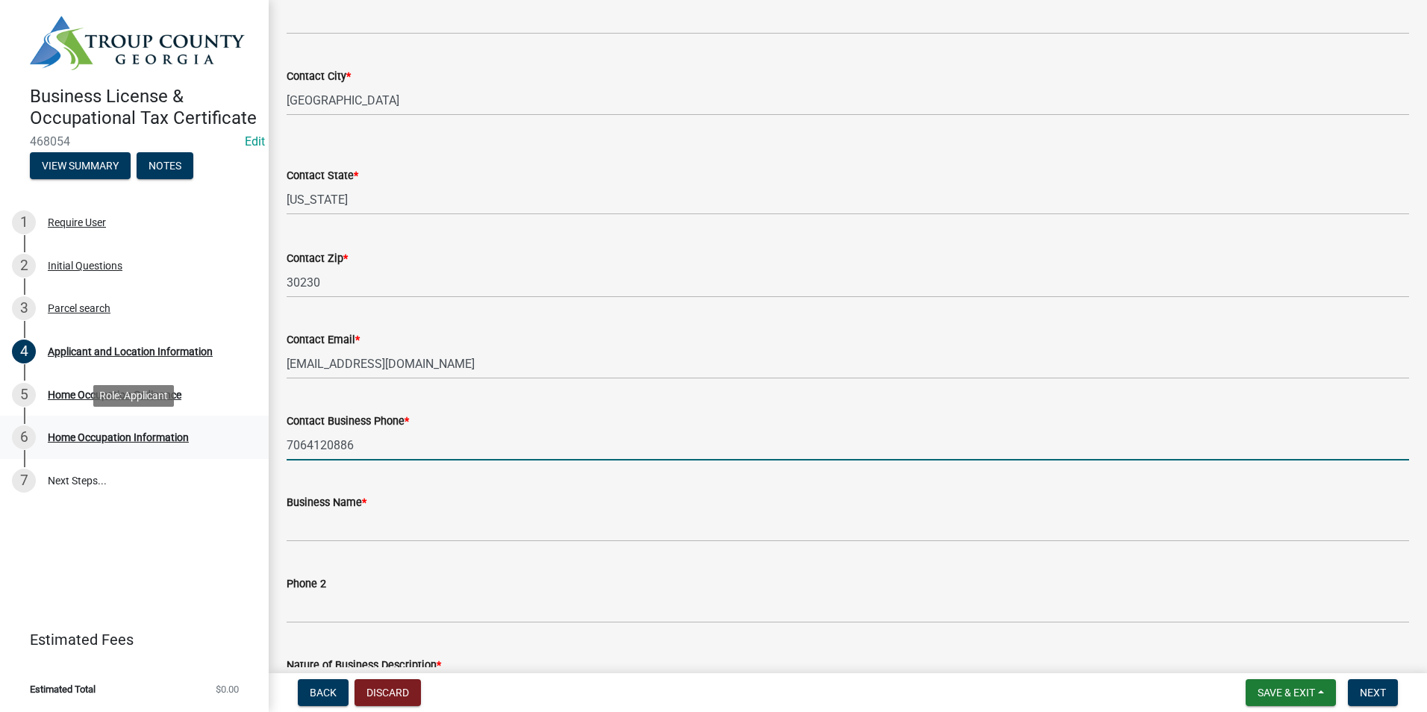
drag, startPoint x: 233, startPoint y: 452, endPoint x: 155, endPoint y: 457, distance: 77.8
click at [155, 457] on div "Business License & Occupational Tax Certificate 468054 Edit View Summary Notes …" at bounding box center [713, 356] width 1427 height 712
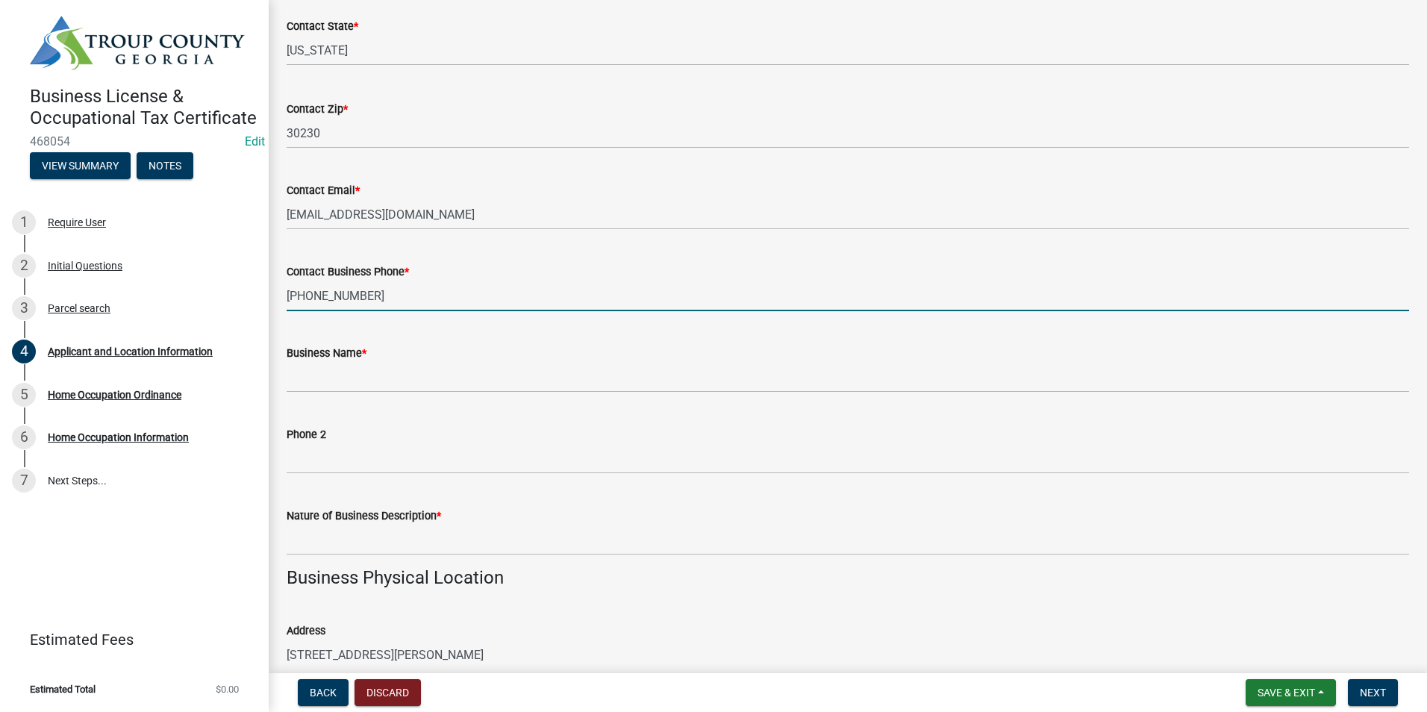
type input "[PHONE_NUMBER]"
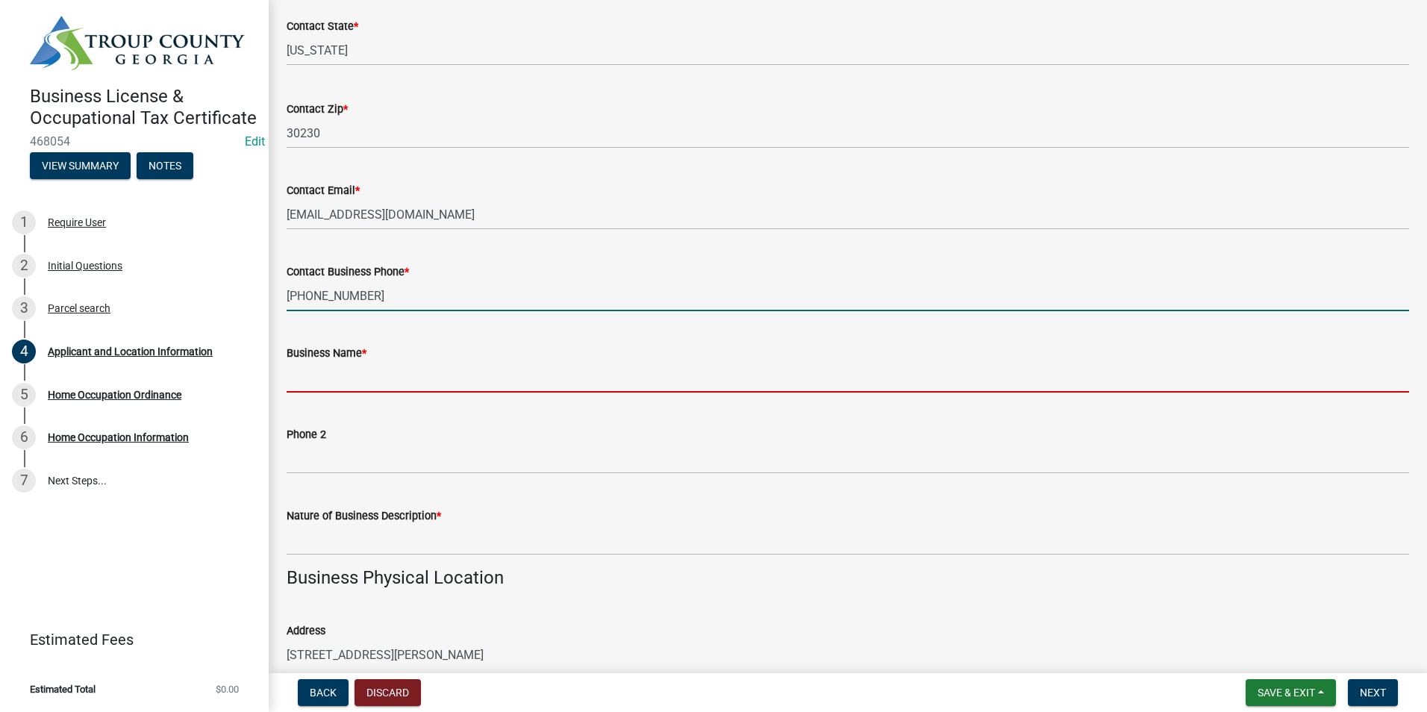
click at [364, 382] on input "Business Name *" at bounding box center [848, 377] width 1122 height 31
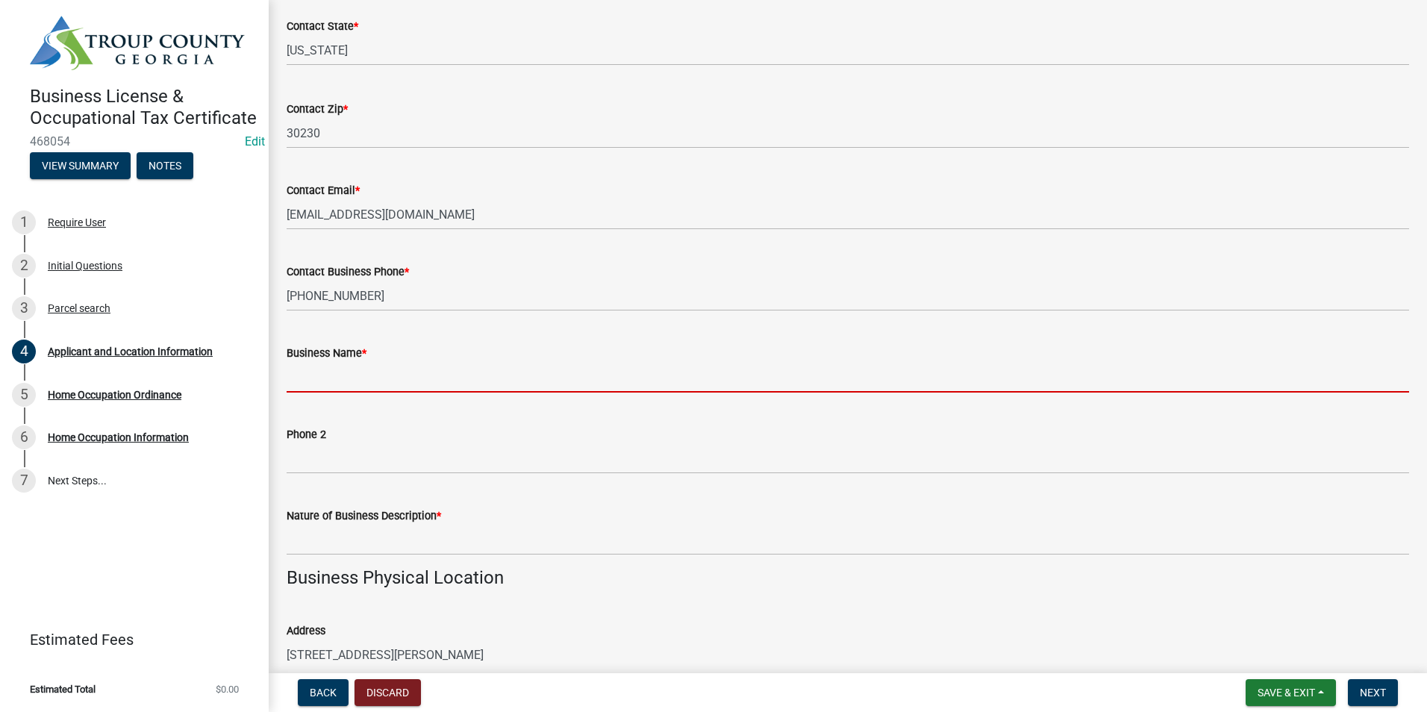
scroll to position [672, 0]
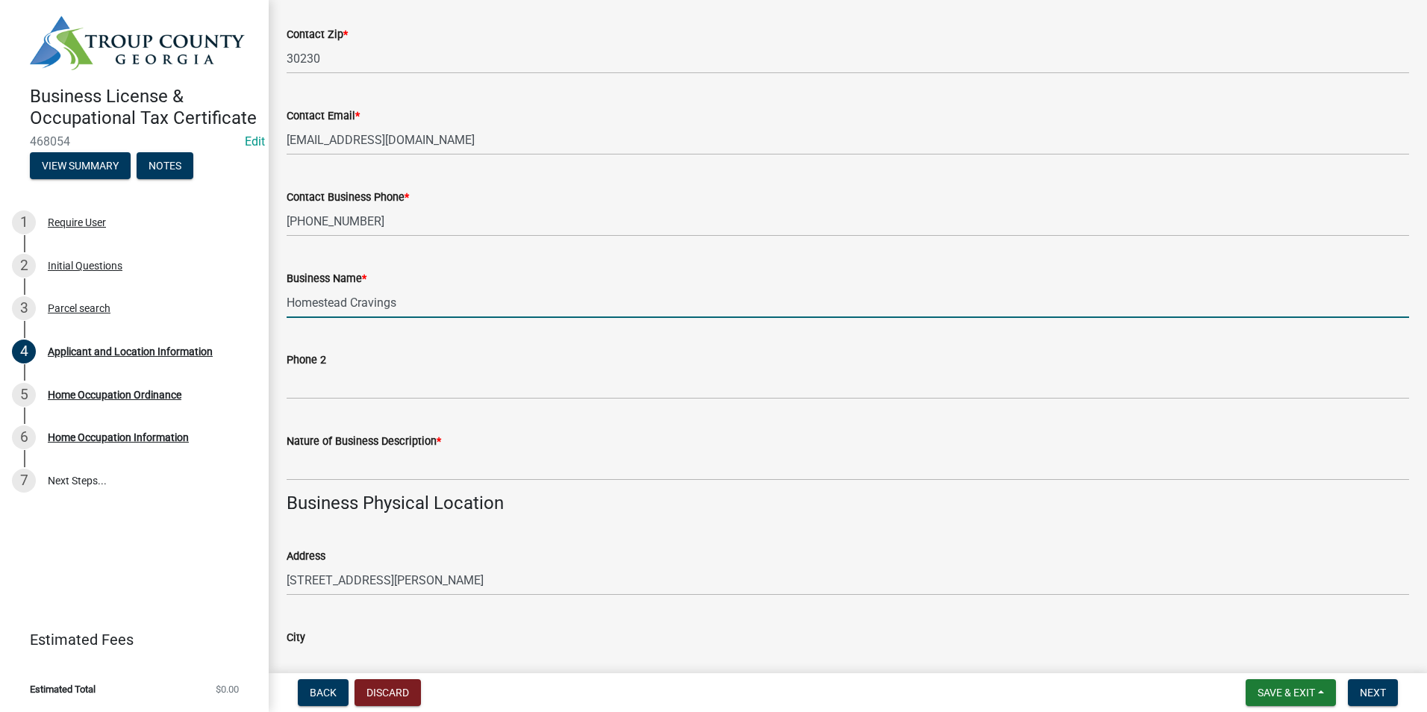
type input "Homestead Cravings"
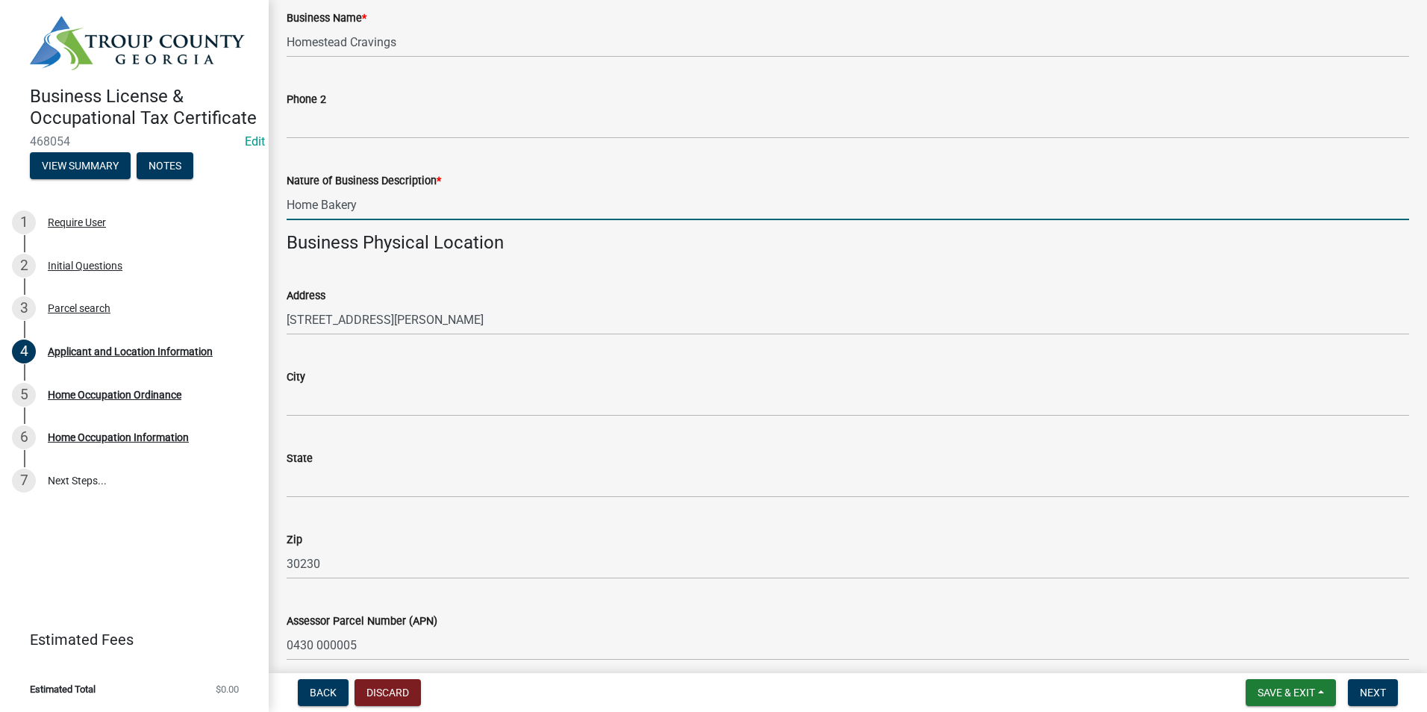
scroll to position [970, 0]
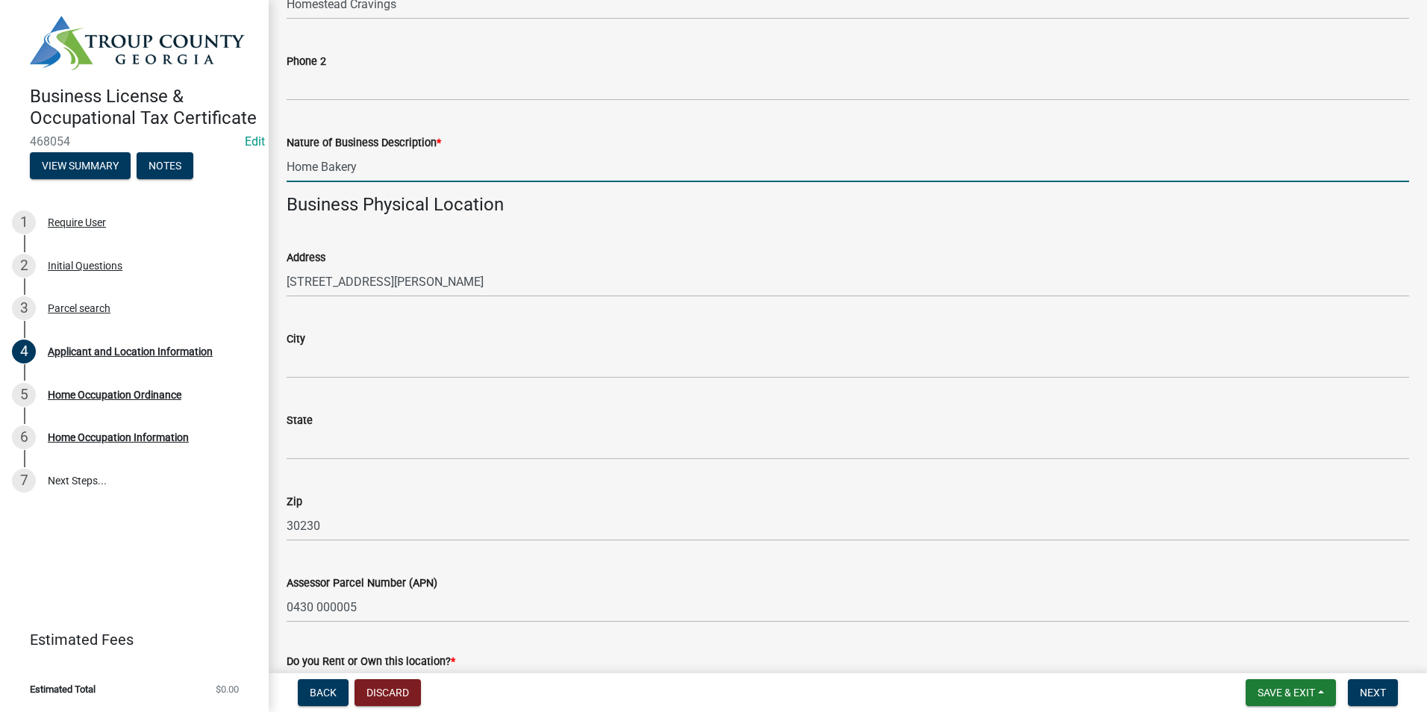
type input "Home Bakery"
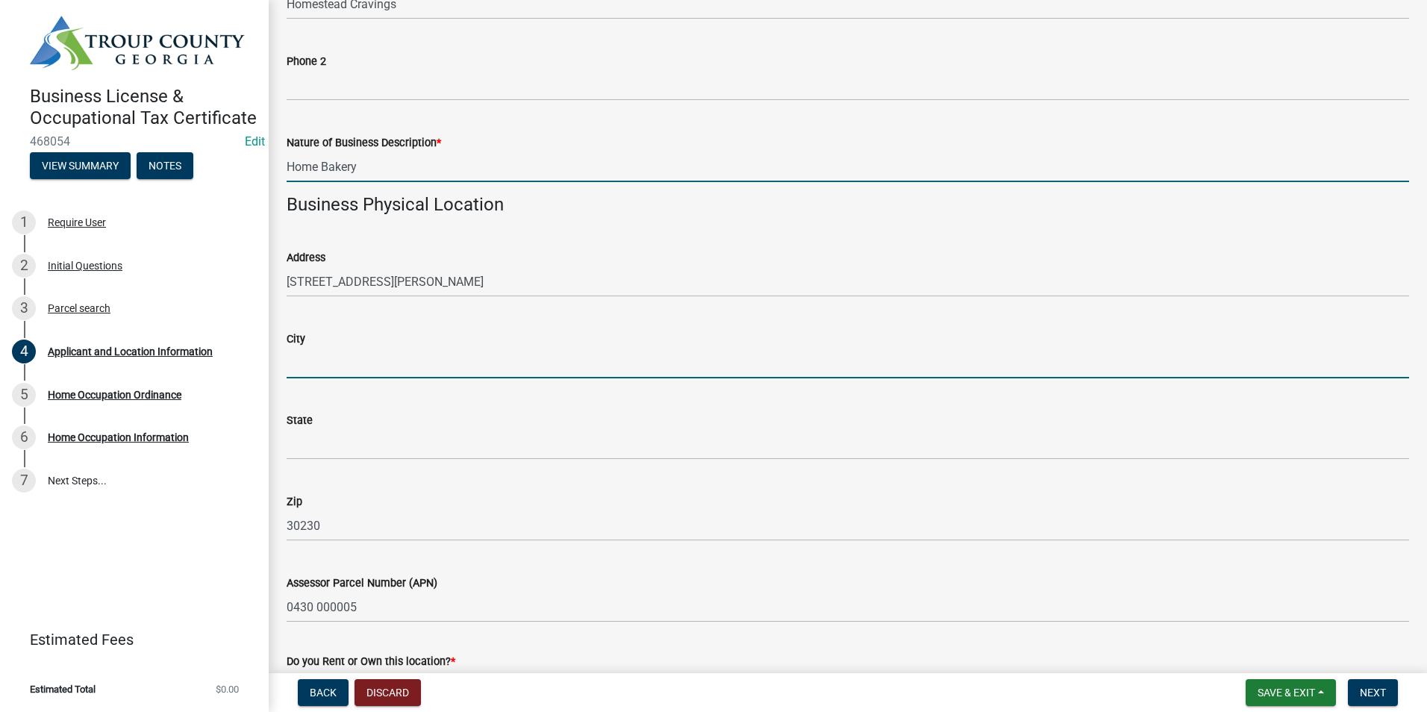
click at [365, 365] on input "City" at bounding box center [848, 363] width 1122 height 31
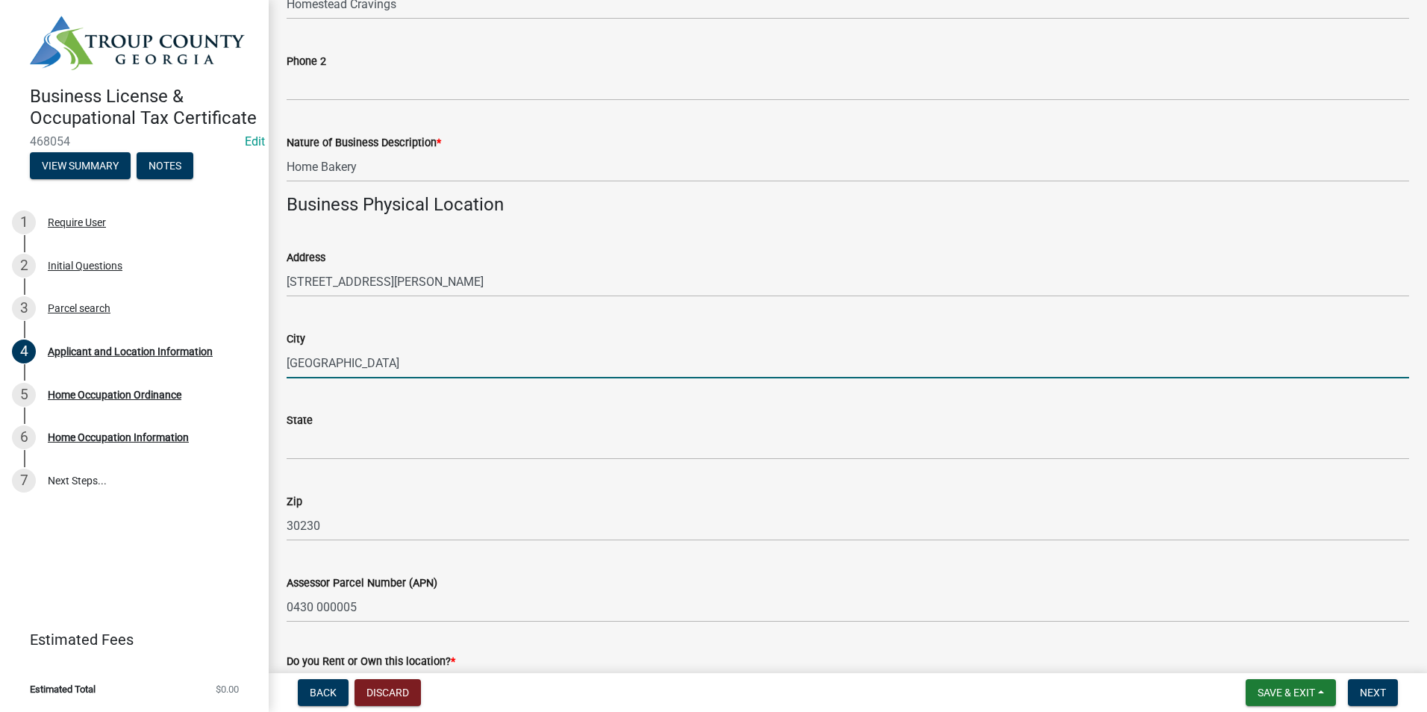
click at [365, 365] on input "[GEOGRAPHIC_DATA]" at bounding box center [848, 363] width 1122 height 31
click at [370, 352] on input "[GEOGRAPHIC_DATA]" at bounding box center [848, 363] width 1122 height 31
type input "[GEOGRAPHIC_DATA]"
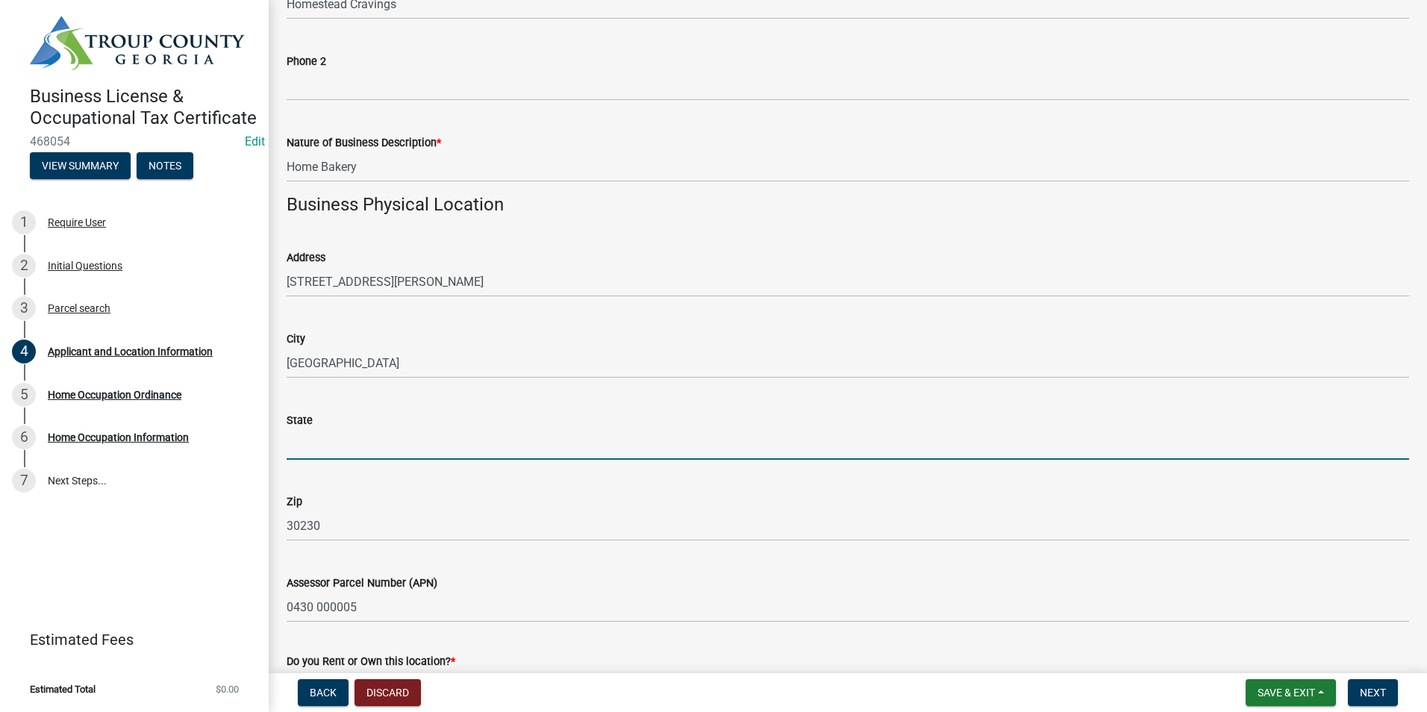
click at [292, 443] on input "State" at bounding box center [848, 444] width 1122 height 31
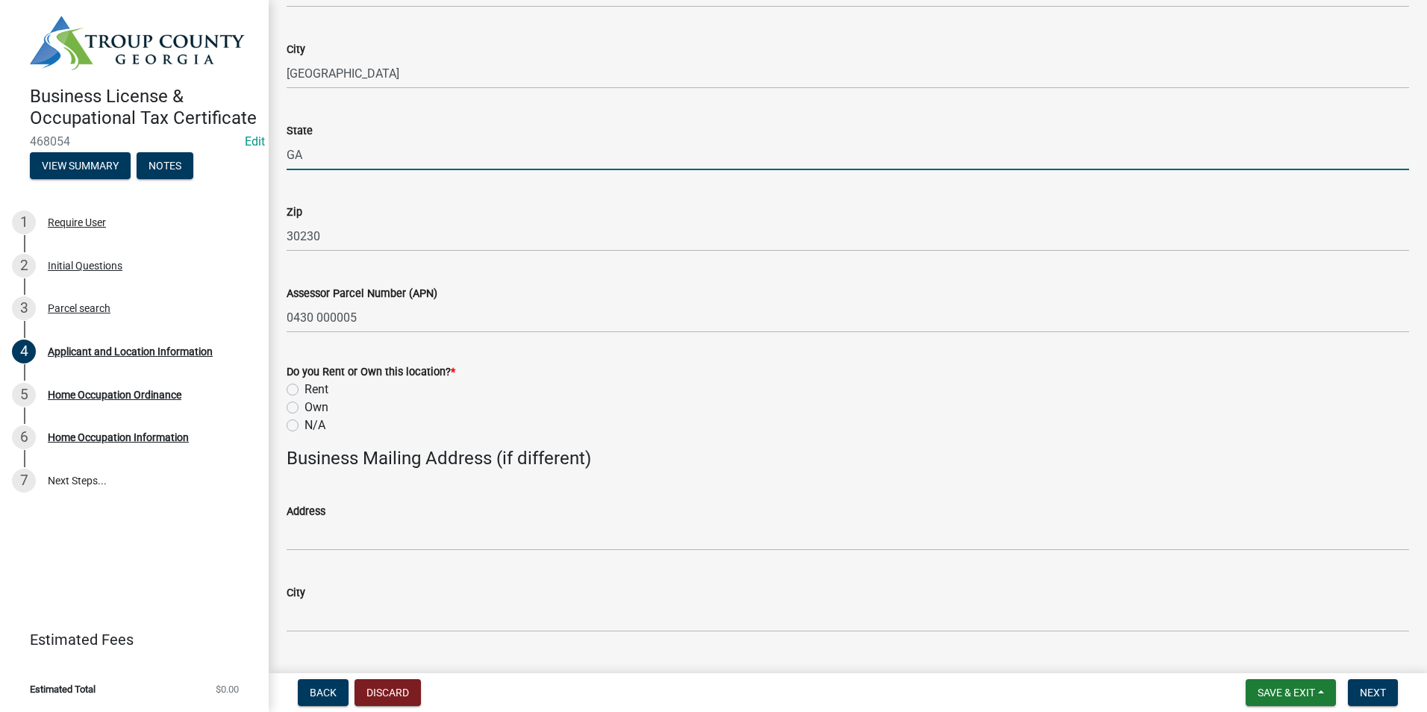
scroll to position [1269, 0]
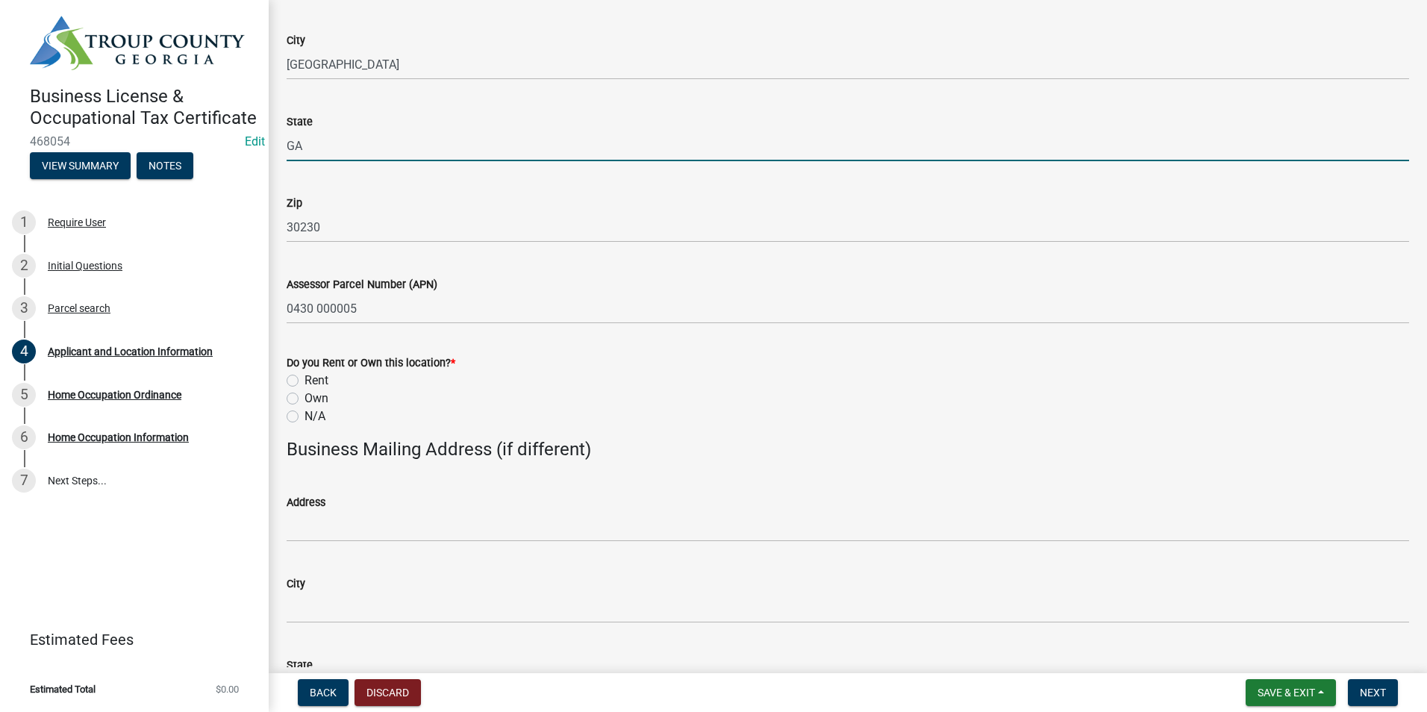
type input "GA"
click at [304, 416] on label "N/A" at bounding box center [314, 416] width 21 height 18
click at [304, 416] on input "N/A" at bounding box center [309, 412] width 10 height 10
radio input "true"
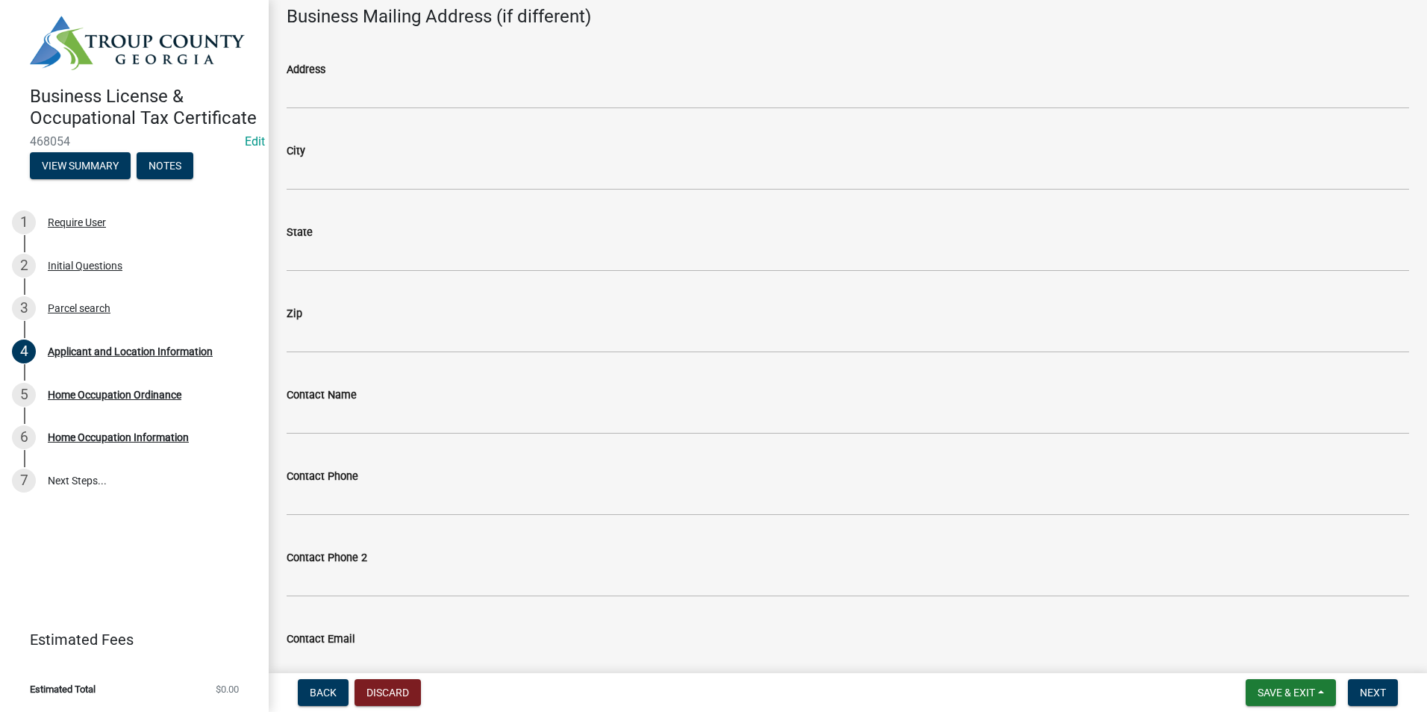
scroll to position [1783, 0]
click at [334, 365] on div "Contact Phone" at bounding box center [848, 399] width 1122 height 69
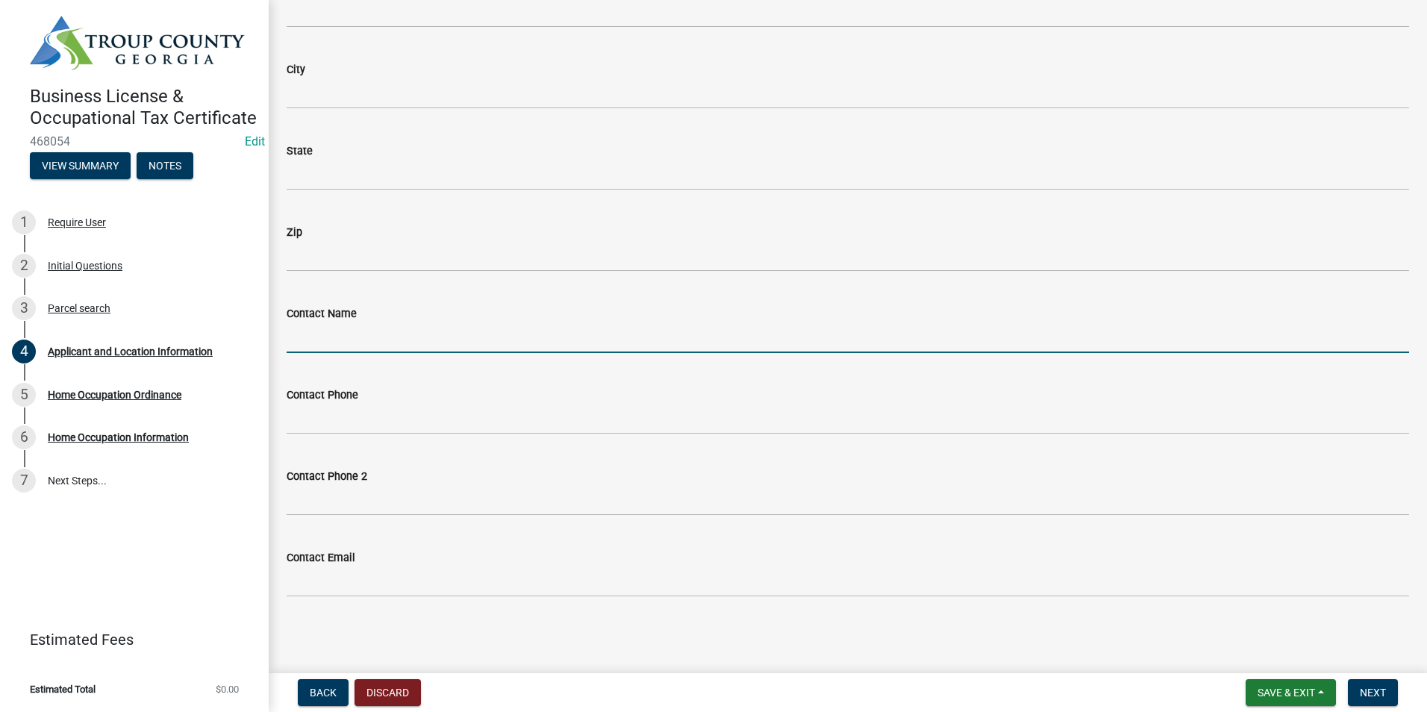
click at [325, 346] on input "Contact Name" at bounding box center [848, 337] width 1122 height 31
type input "[PERSON_NAME]"
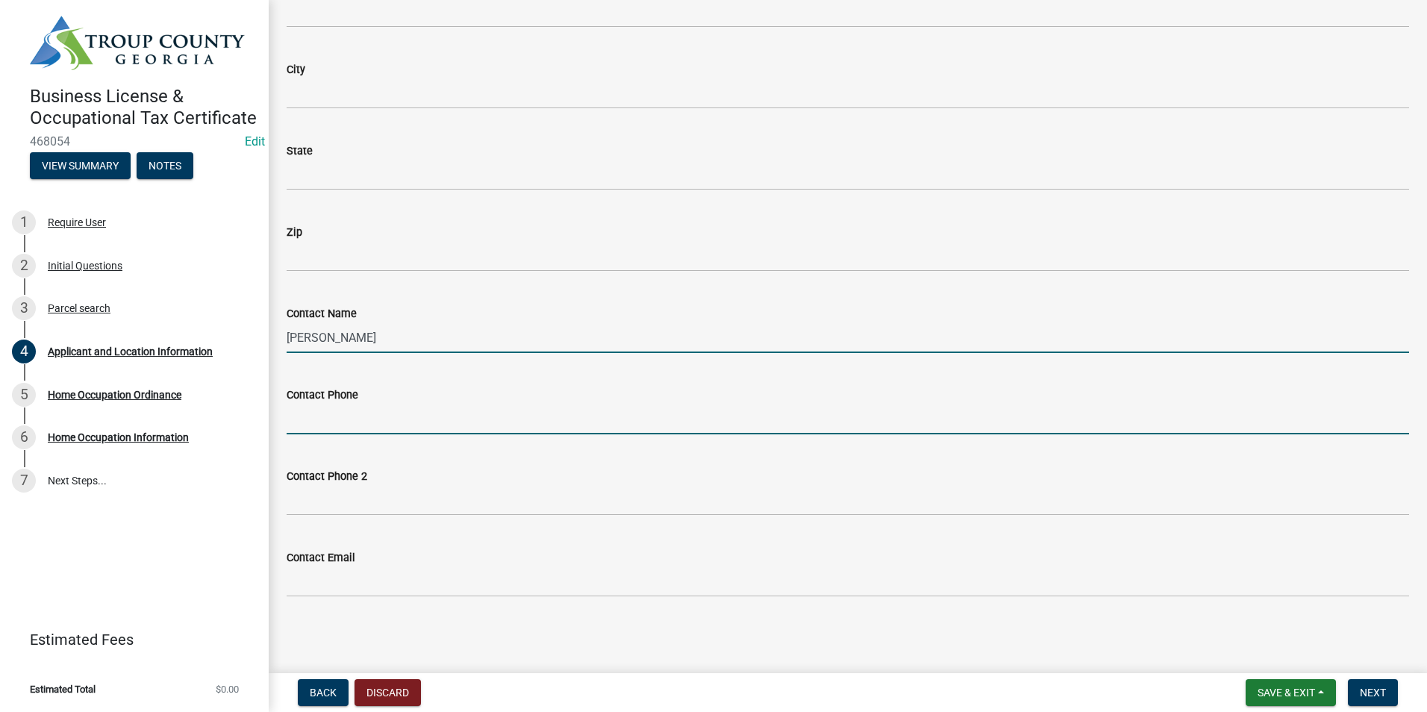
type input "7064120886"
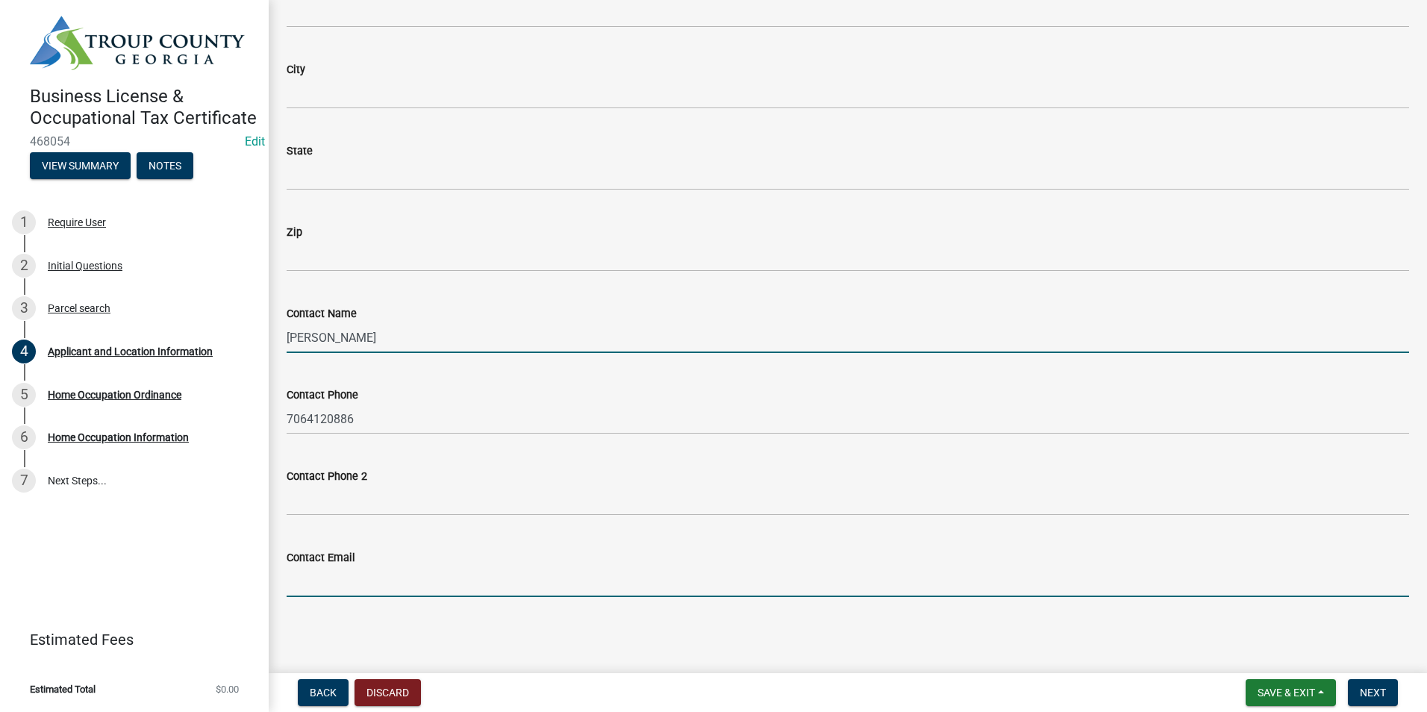
type input "[EMAIL_ADDRESS][DOMAIN_NAME]"
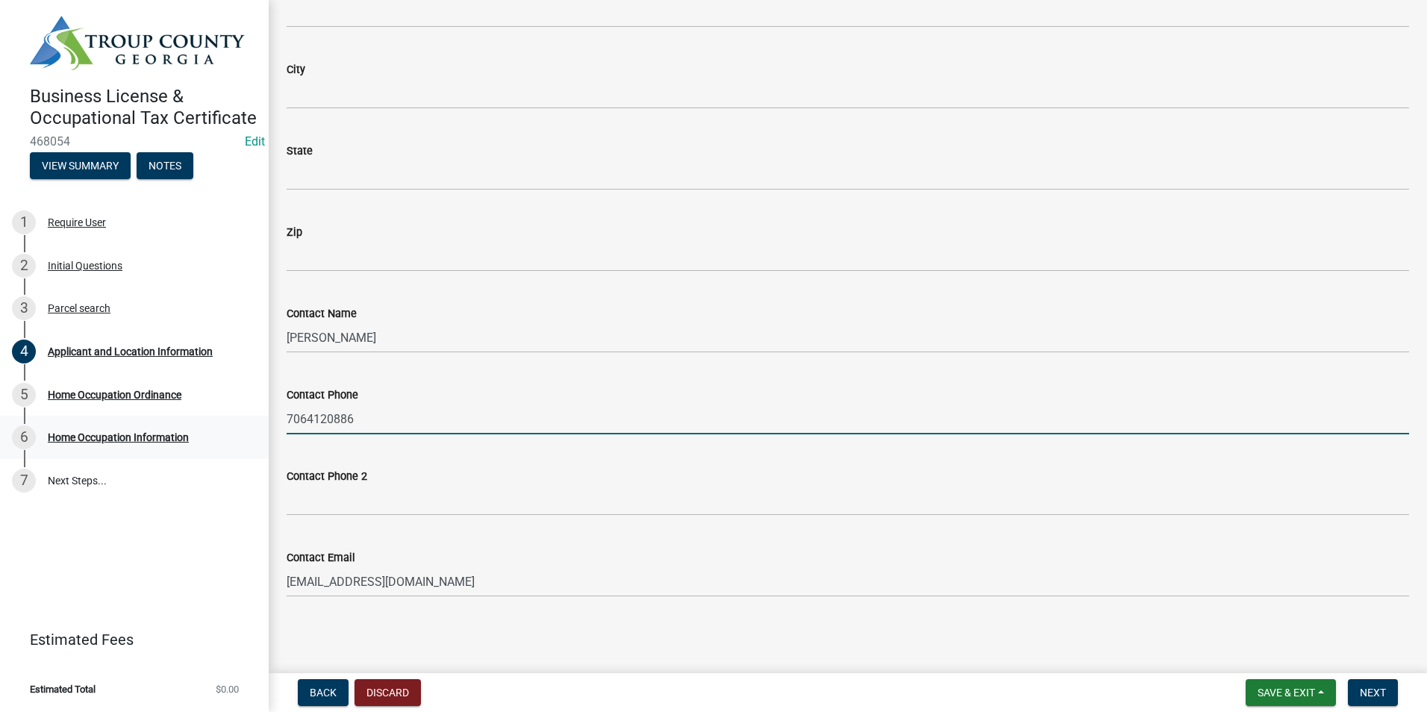
drag, startPoint x: 367, startPoint y: 426, endPoint x: 204, endPoint y: 447, distance: 164.0
click at [204, 447] on div "Business License & Occupational Tax Certificate 468054 Edit View Summary Notes …" at bounding box center [713, 356] width 1427 height 712
type input "="
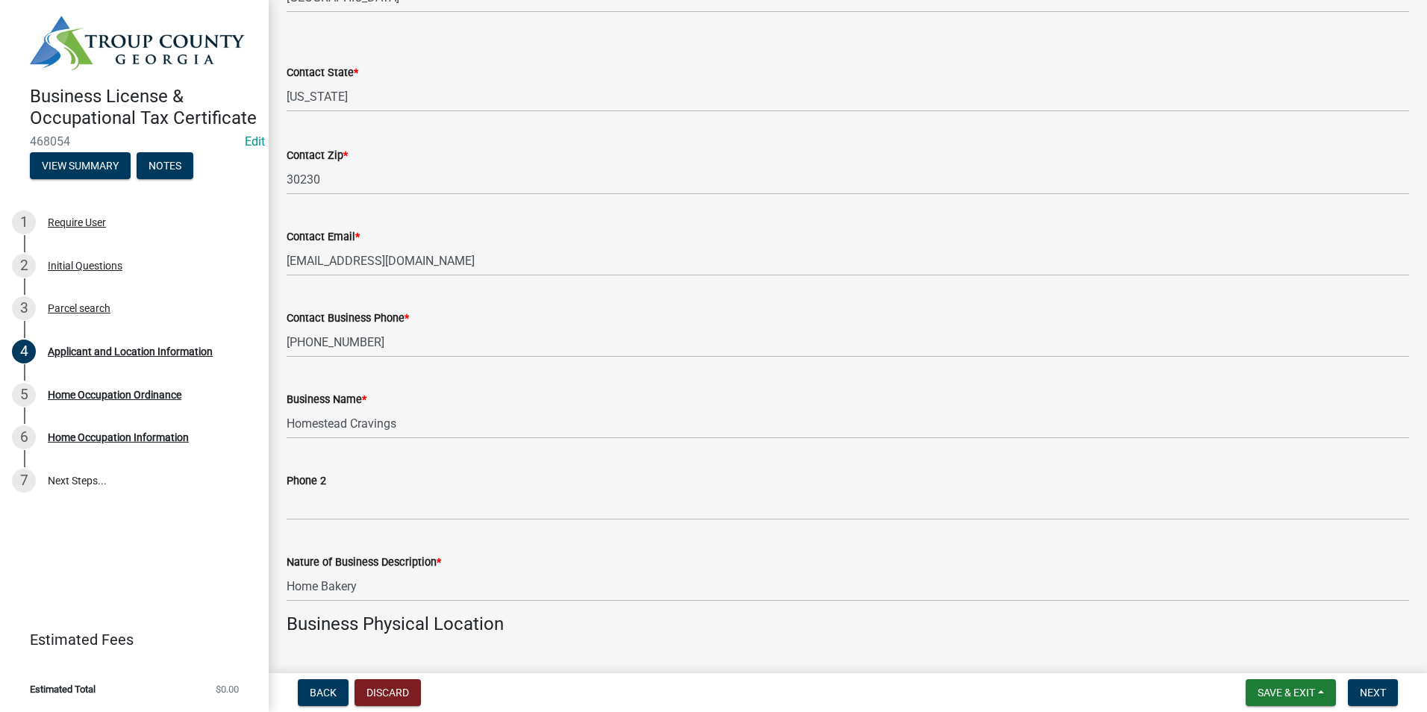
scroll to position [514, 0]
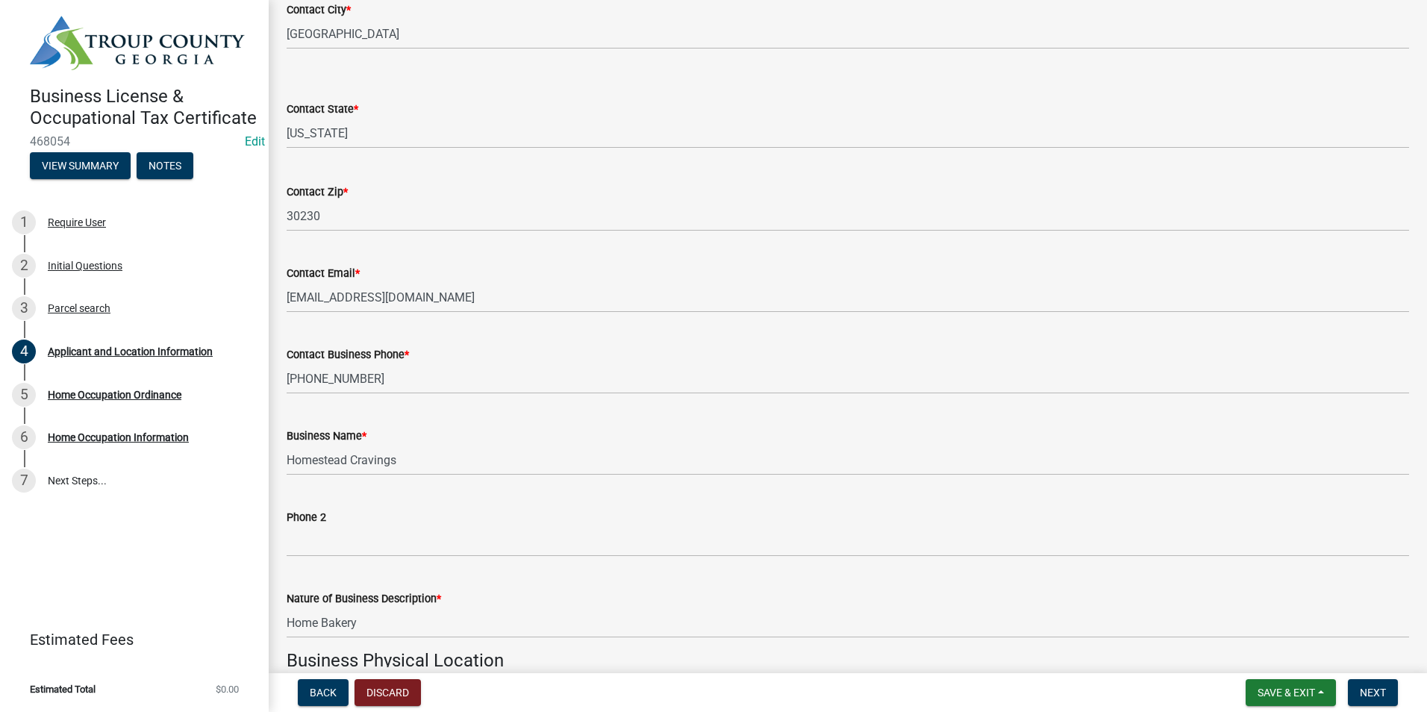
type input "[PHONE_NUMBER]"
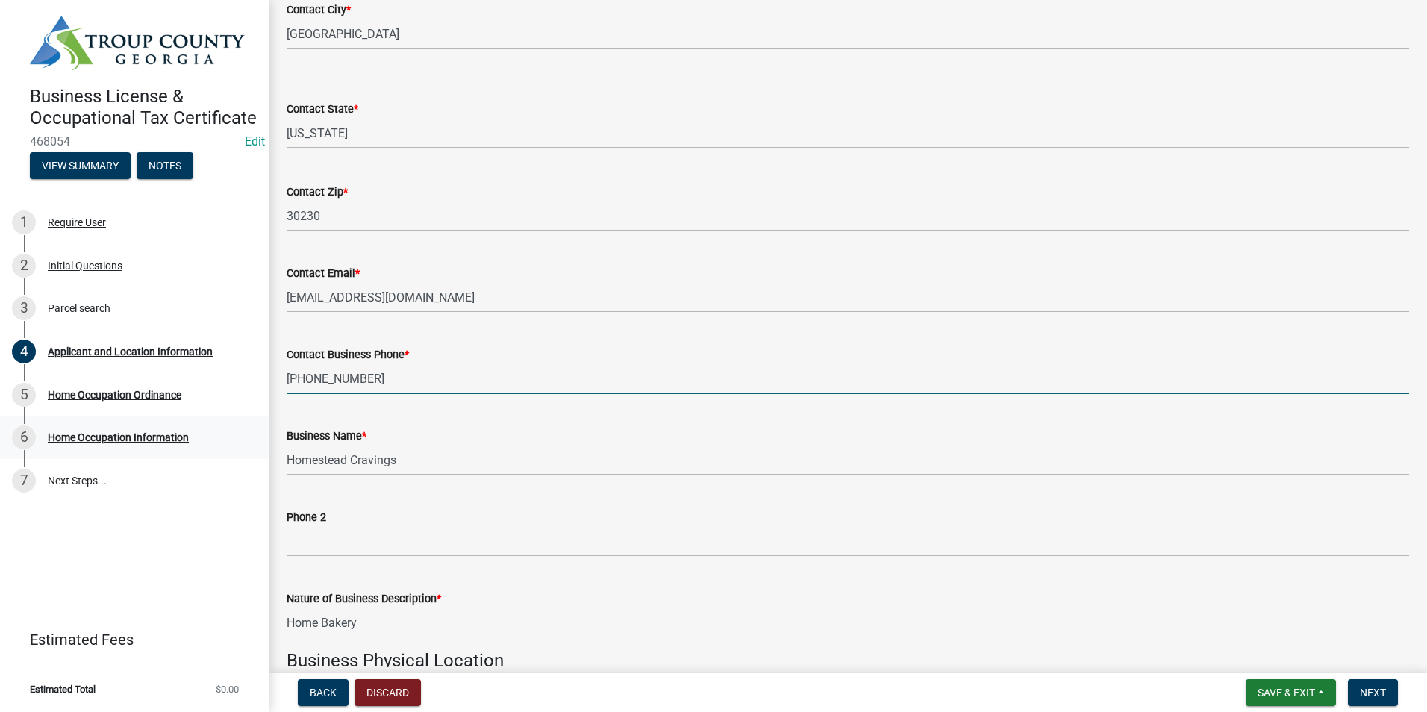
drag, startPoint x: 338, startPoint y: 392, endPoint x: 140, endPoint y: 433, distance: 202.0
click at [140, 433] on div "Business License & Occupational Tax Certificate 468054 Edit View Summary Notes …" at bounding box center [713, 356] width 1427 height 712
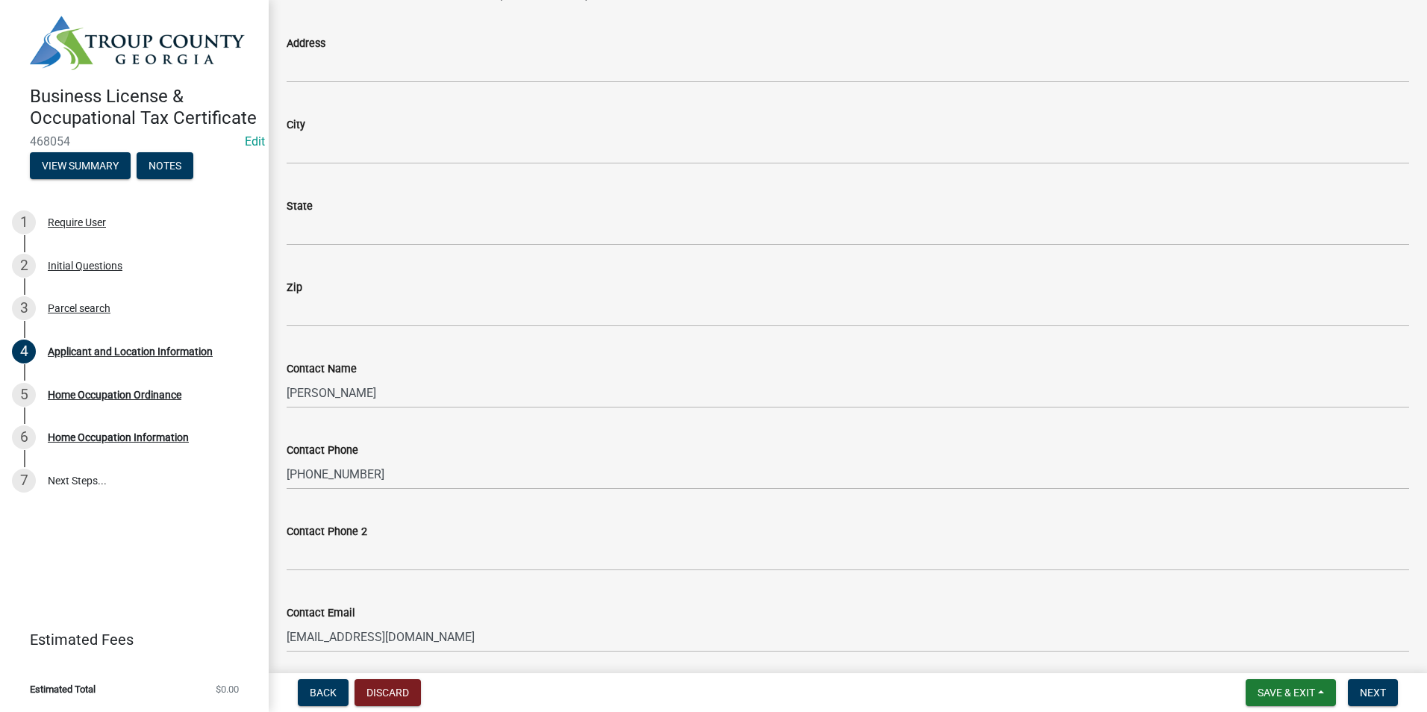
scroll to position [1783, 0]
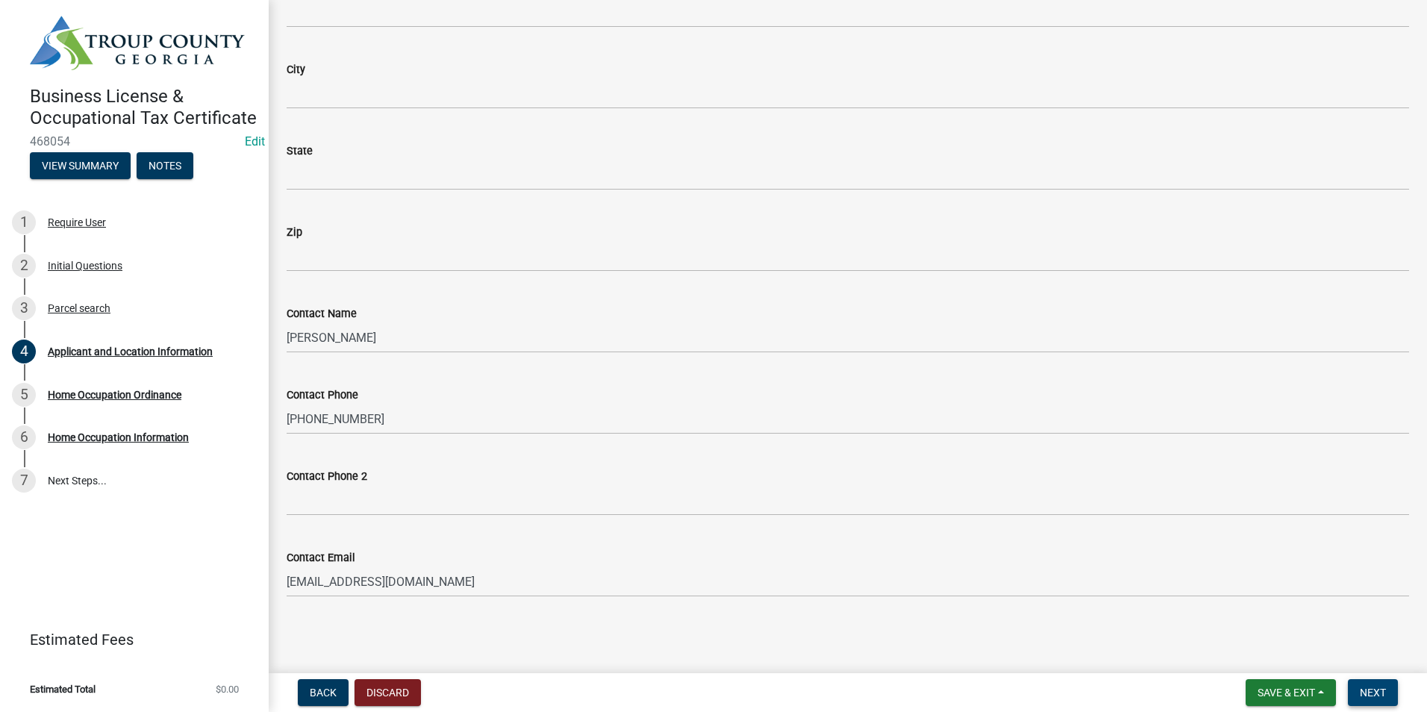
type input "[PHONE_NUMBER]"
click at [1371, 681] on button "Next" at bounding box center [1373, 692] width 50 height 27
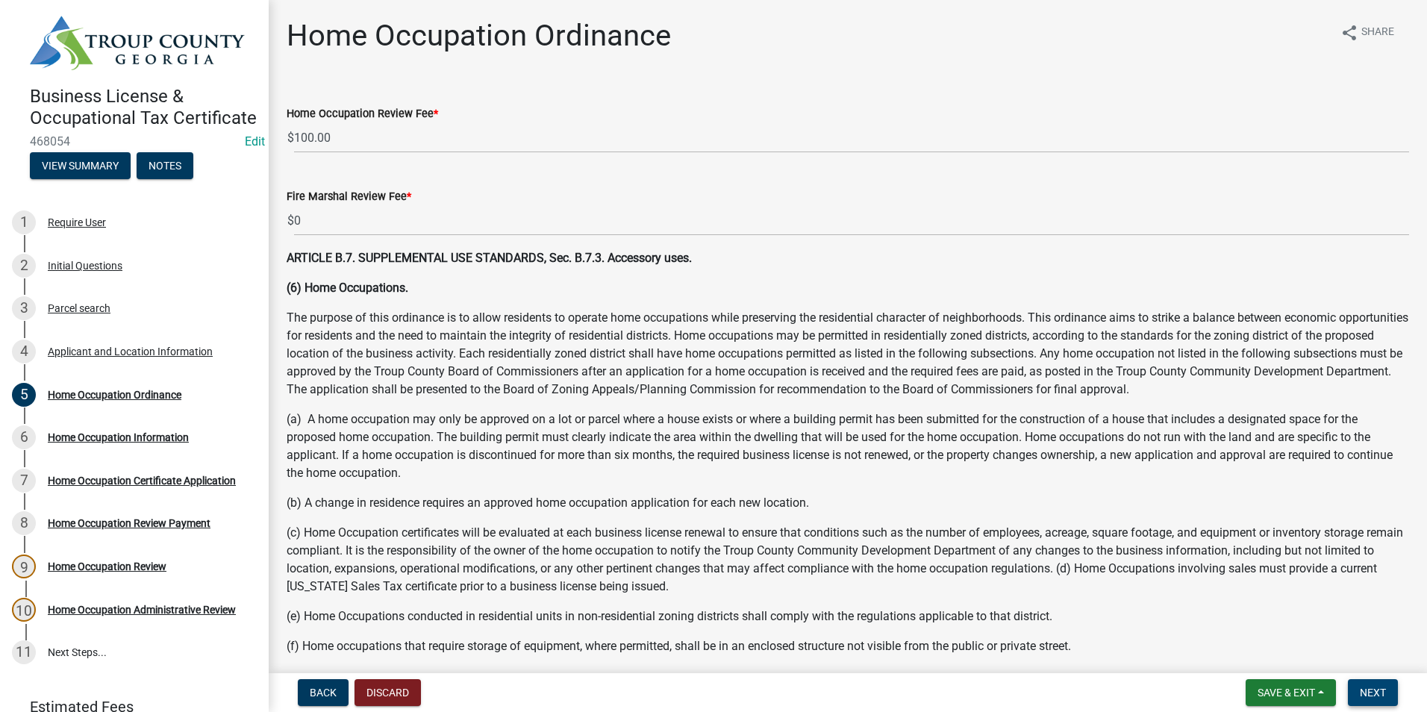
click at [1388, 696] on button "Next" at bounding box center [1373, 692] width 50 height 27
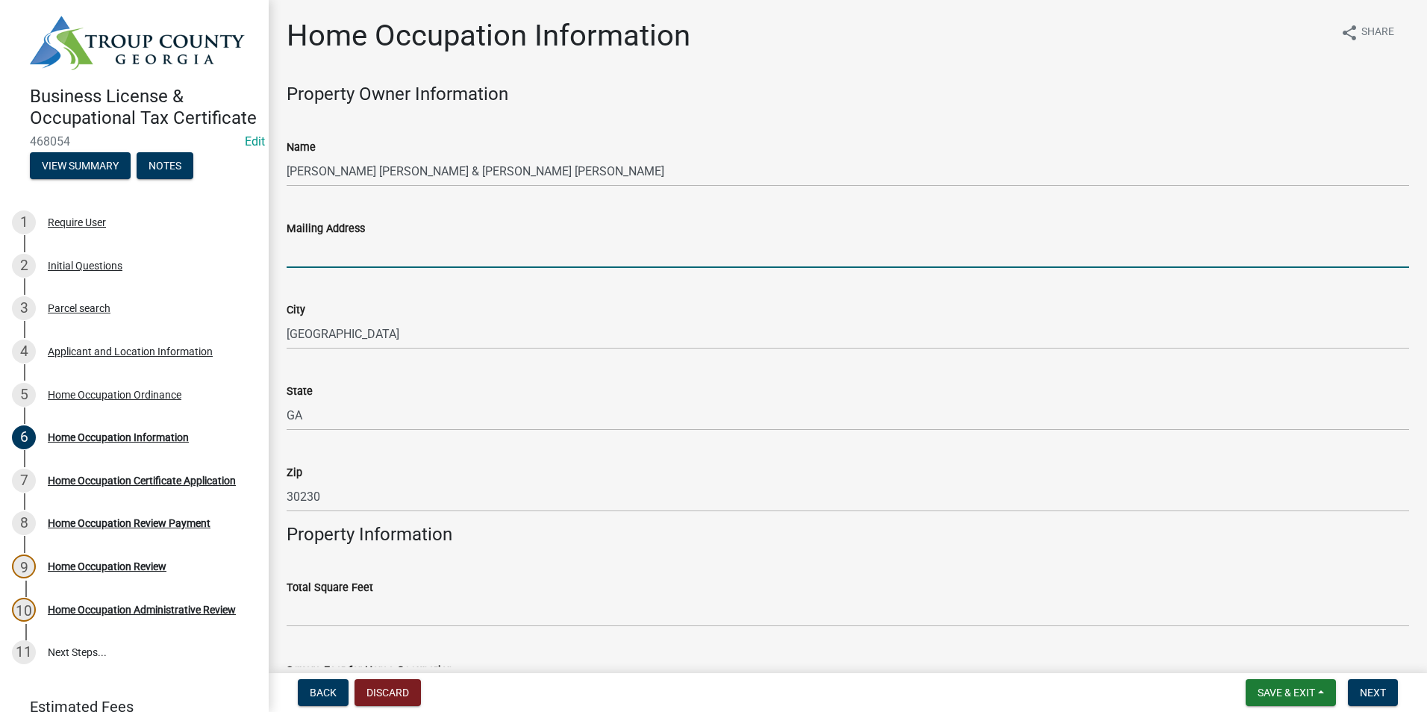
click at [366, 248] on input "Mailing Address" at bounding box center [848, 252] width 1122 height 31
type input "[STREET_ADDRESS][PERSON_NAME]"
type input "7064120386"
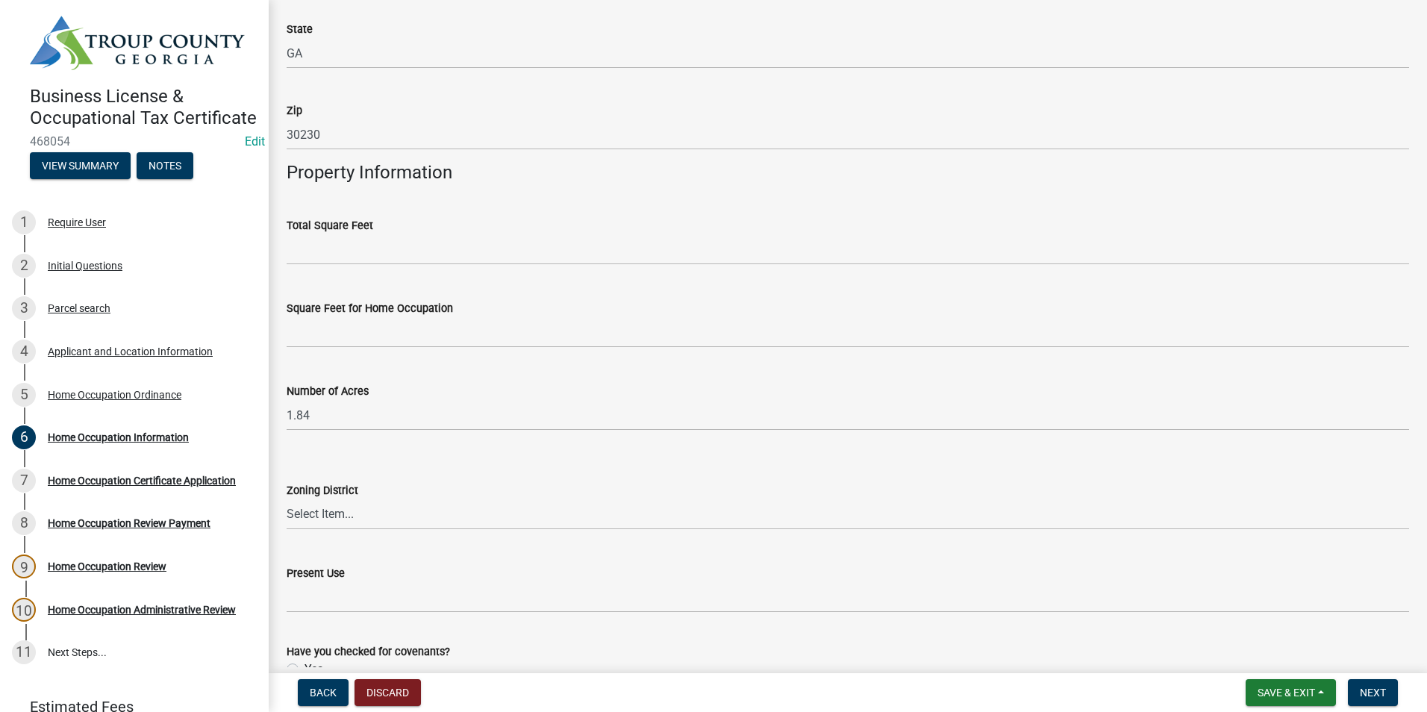
scroll to position [373, 0]
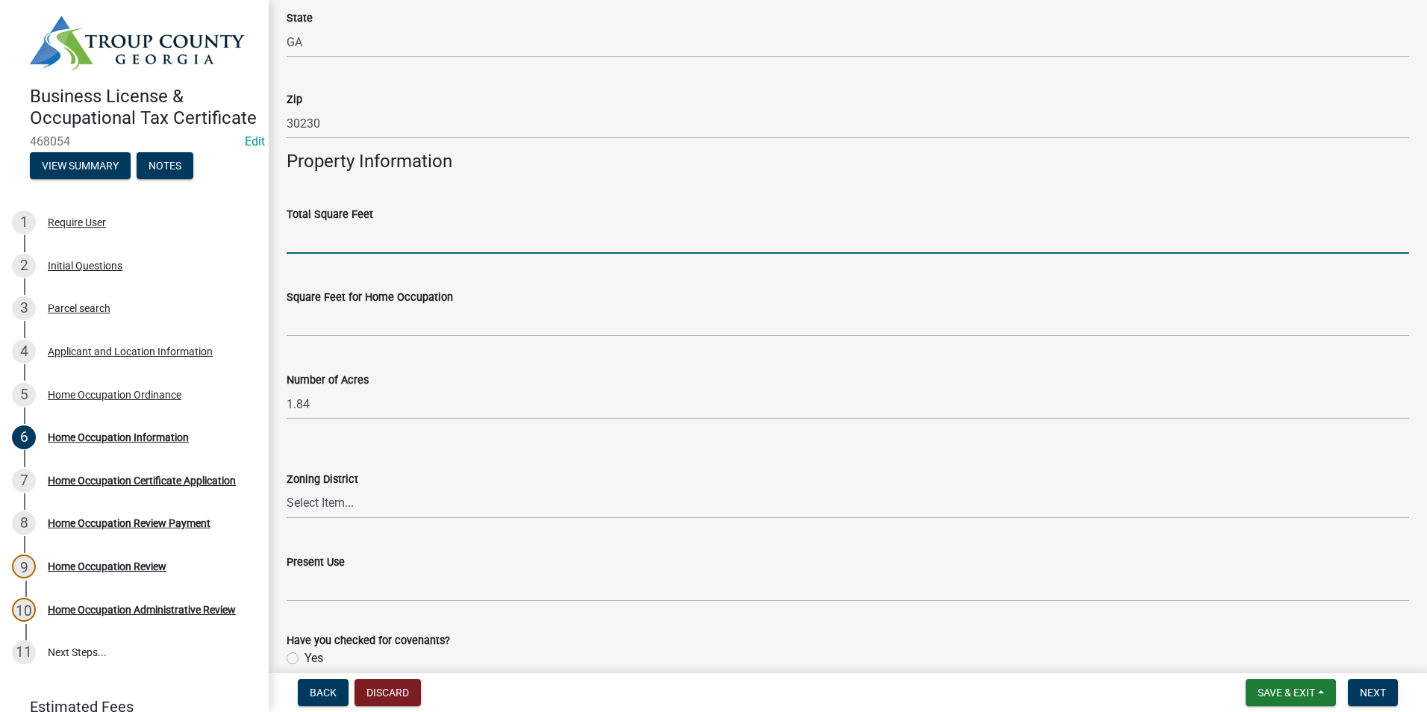
paste input "896"
click at [312, 237] on input "896" at bounding box center [848, 238] width 1122 height 31
type input "896"
click at [334, 496] on select "Select Item... 01-AG 01-AGR 01-CRVP 01-GC 01-GI 01-LC 01-LR 01-LRR 01-MFR 01-MH…" at bounding box center [848, 503] width 1122 height 31
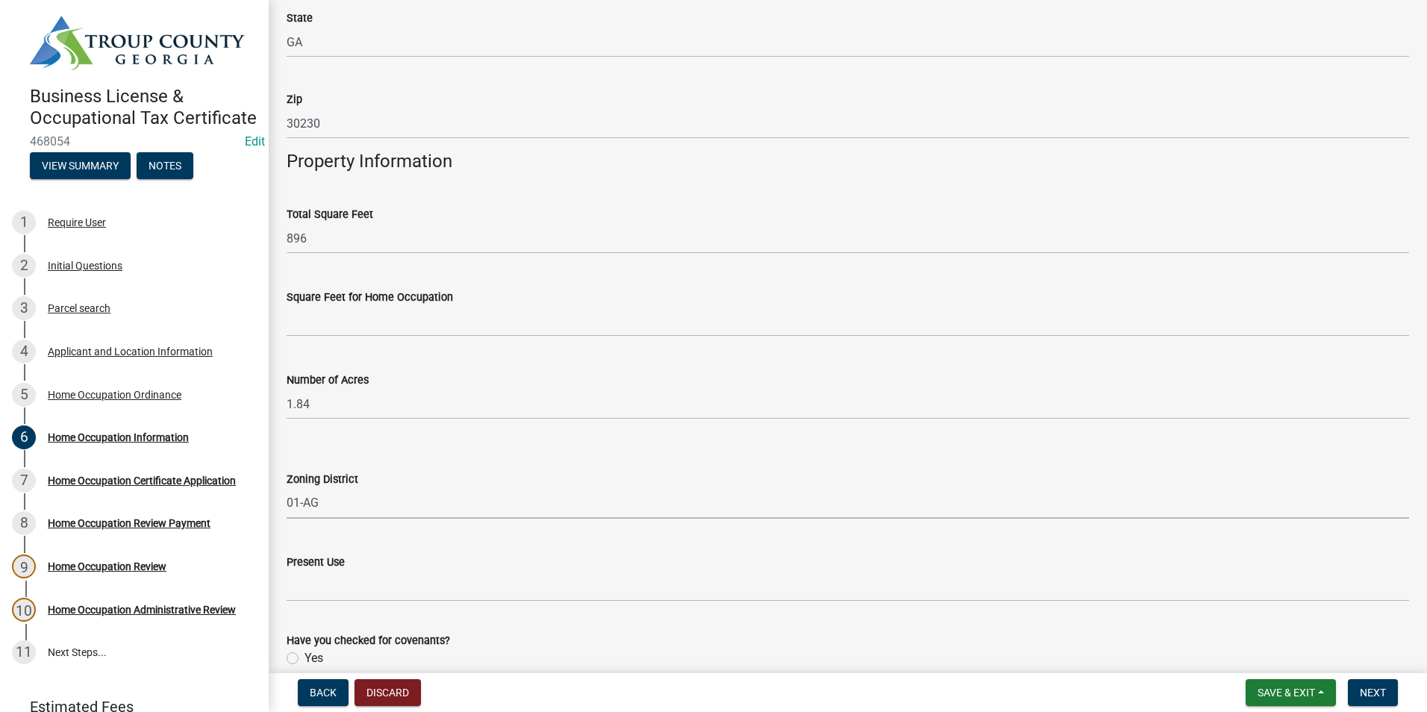
click at [287, 488] on select "Select Item... 01-AG 01-AGR 01-CRVP 01-GC 01-GI 01-LC 01-LR 01-LRR 01-MFR 01-MH…" at bounding box center [848, 503] width 1122 height 31
select select "afa69bfe-49c0-40c0-9a16-66b731c879e5"
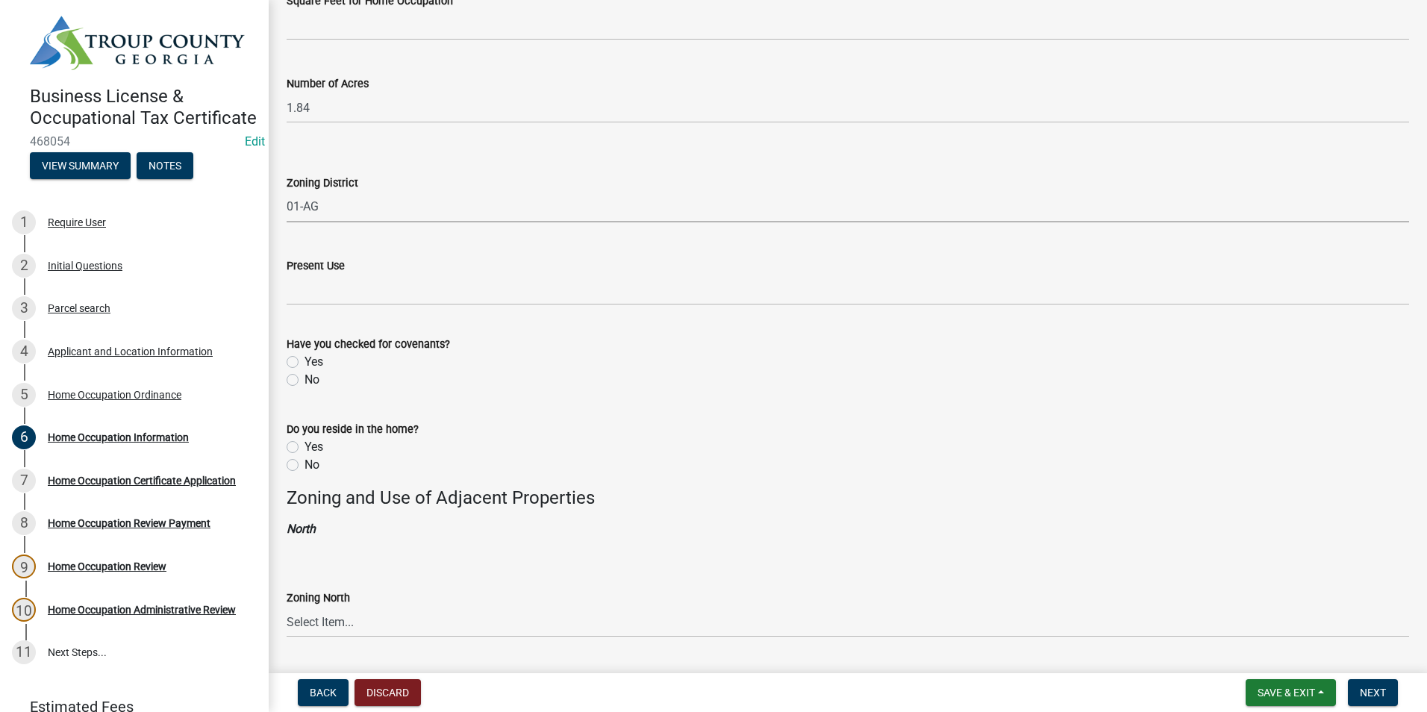
scroll to position [672, 0]
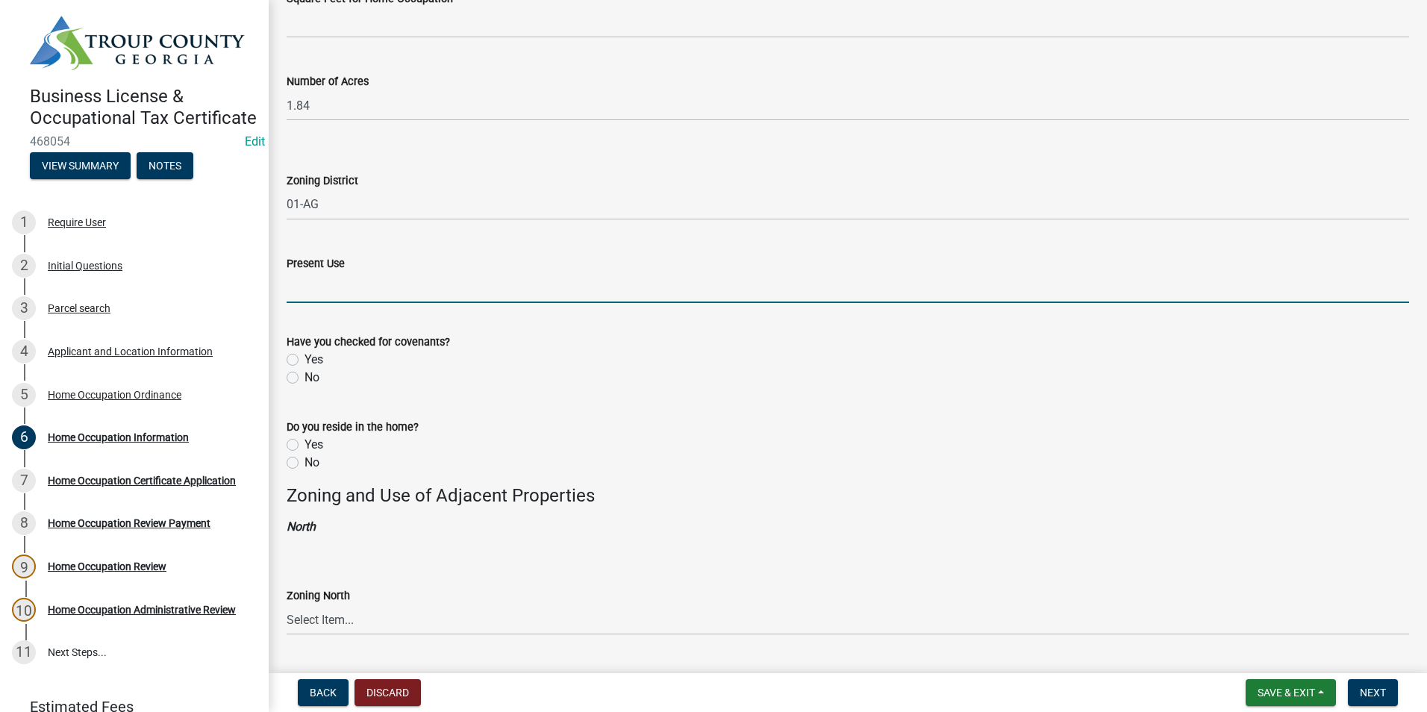
click at [376, 278] on input "Present Use" at bounding box center [848, 287] width 1122 height 31
type input "Residential"
click at [304, 440] on label "Yes" at bounding box center [313, 445] width 19 height 18
click at [304, 440] on input "Yes" at bounding box center [309, 441] width 10 height 10
radio input "true"
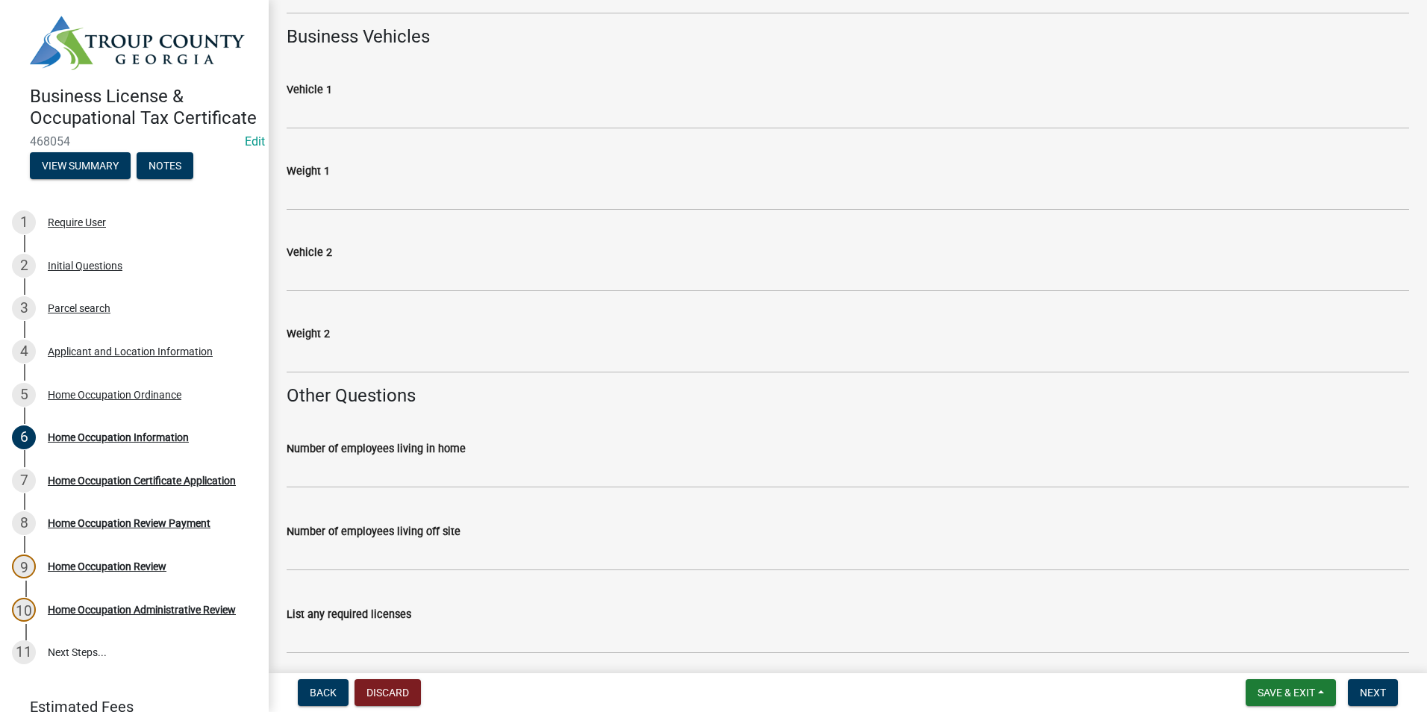
scroll to position [2164, 0]
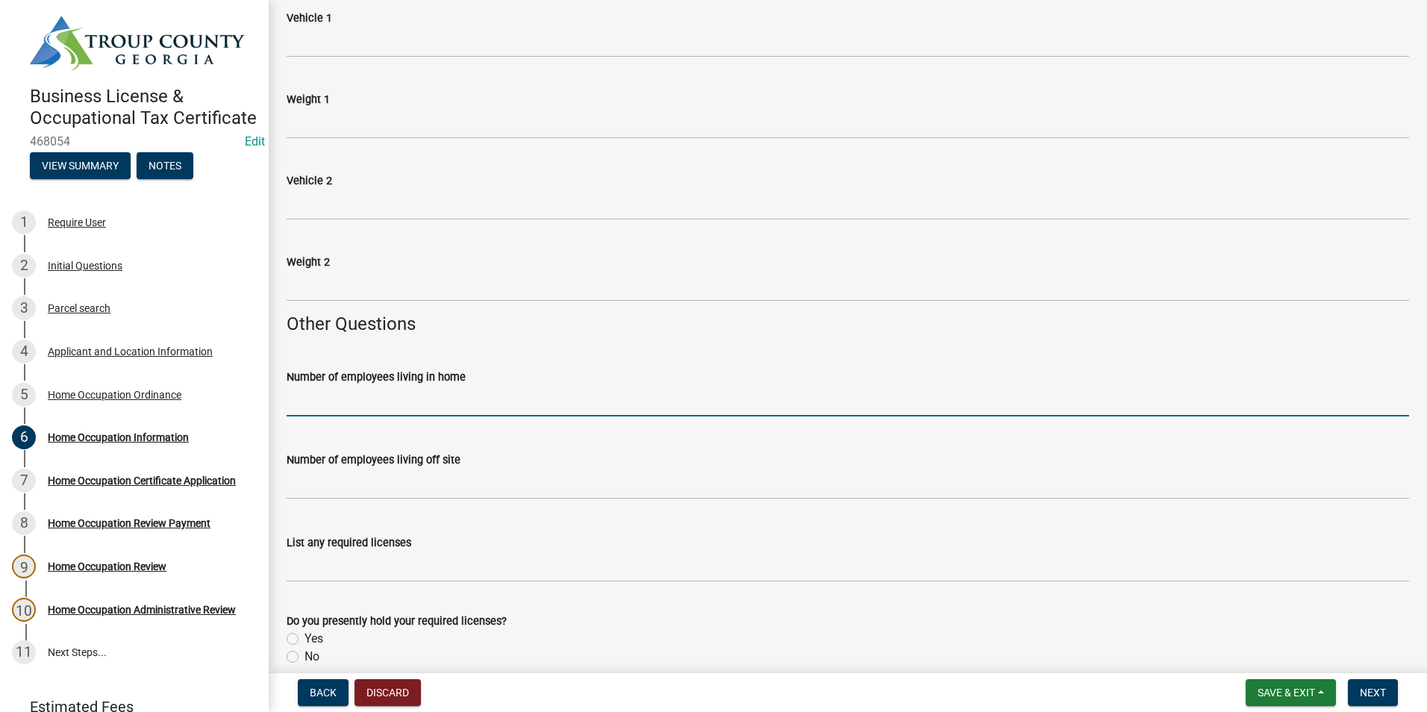
click at [382, 410] on input "text" at bounding box center [848, 401] width 1122 height 31
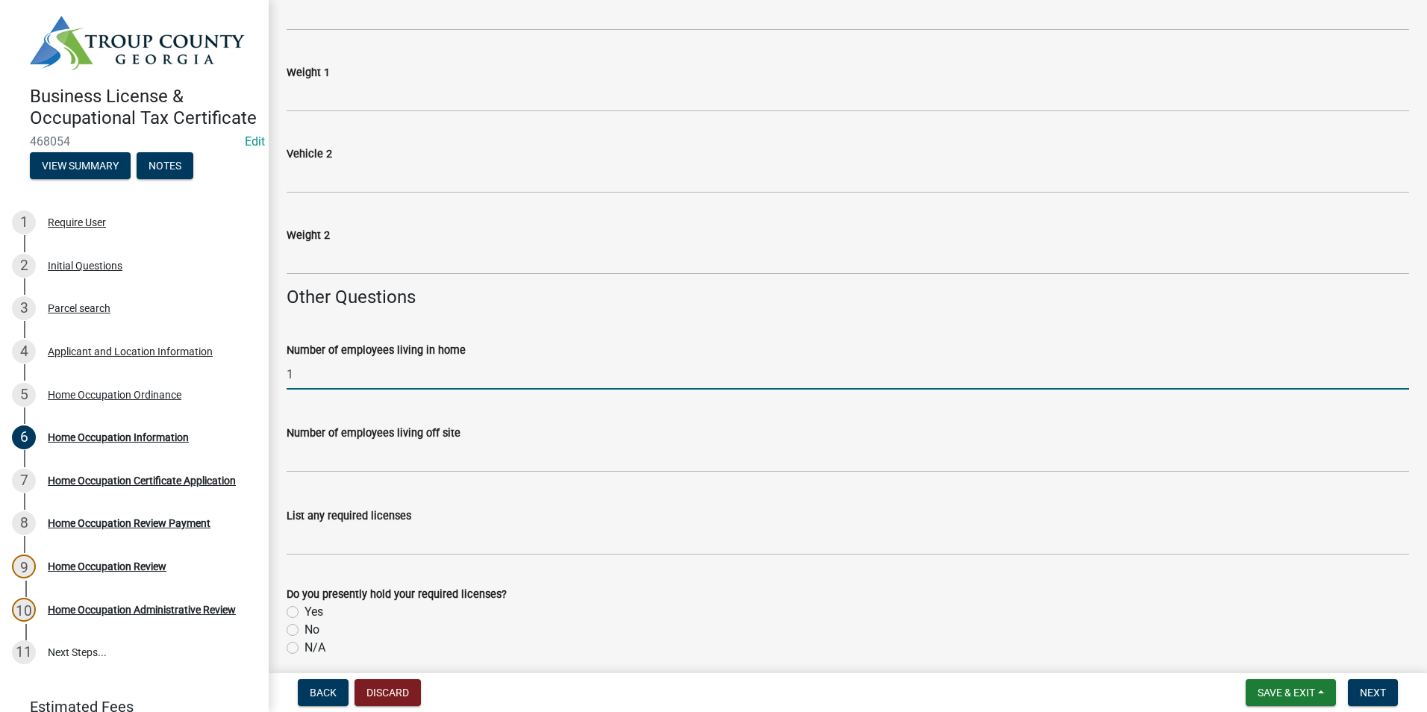
scroll to position [2239, 0]
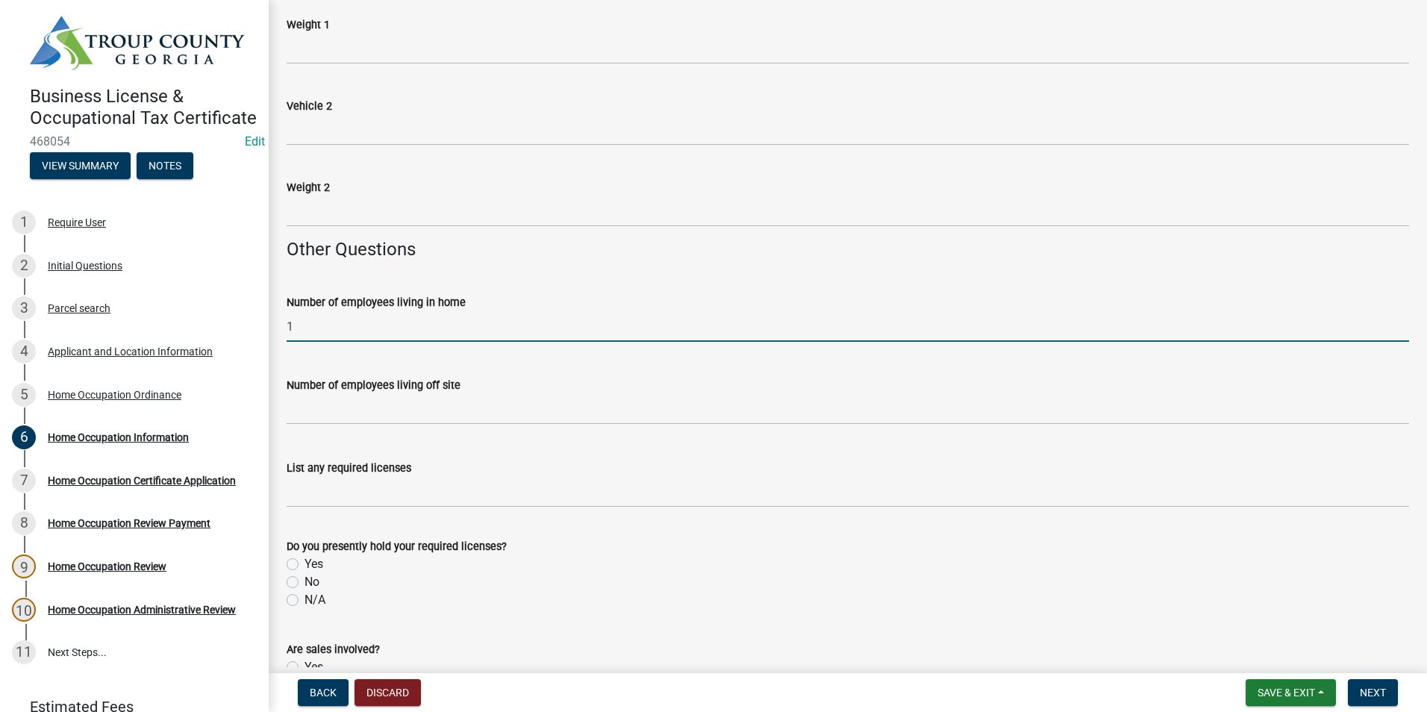
type input "1"
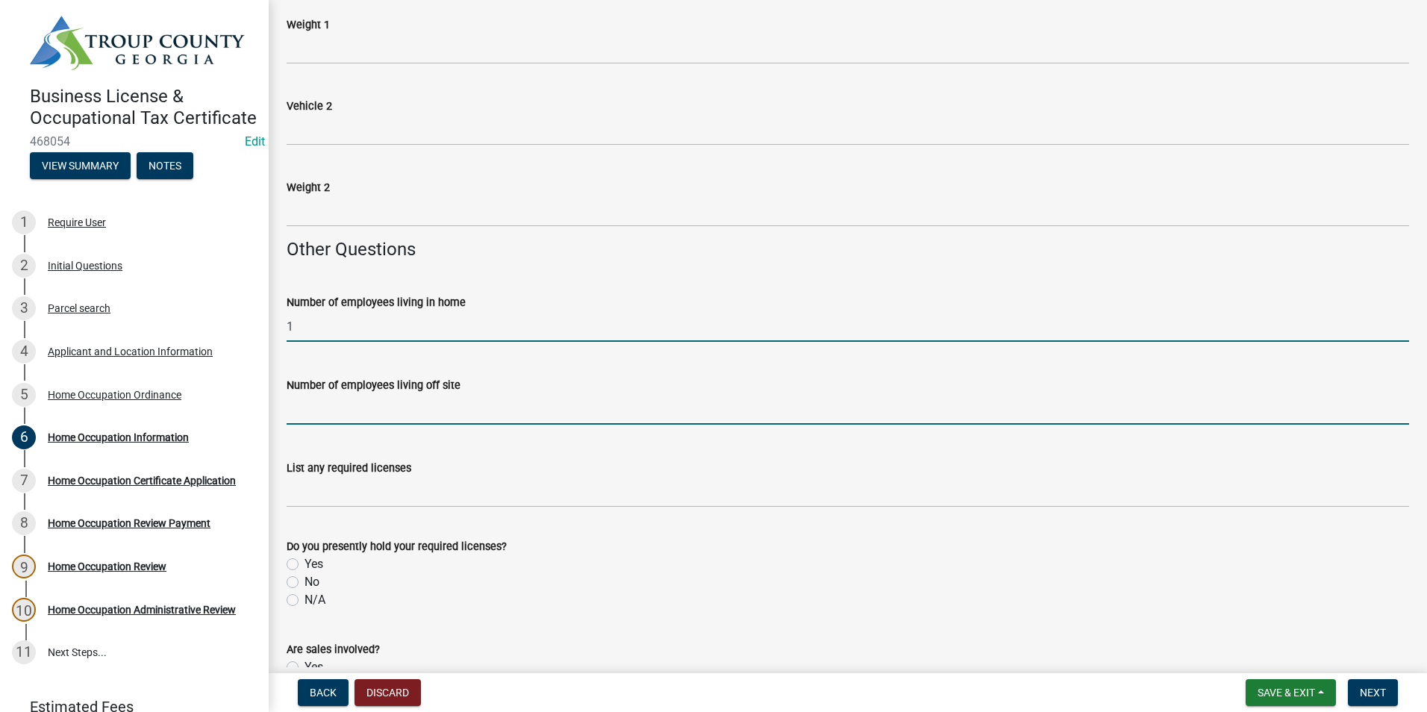
click at [354, 403] on input "text" at bounding box center [848, 409] width 1122 height 31
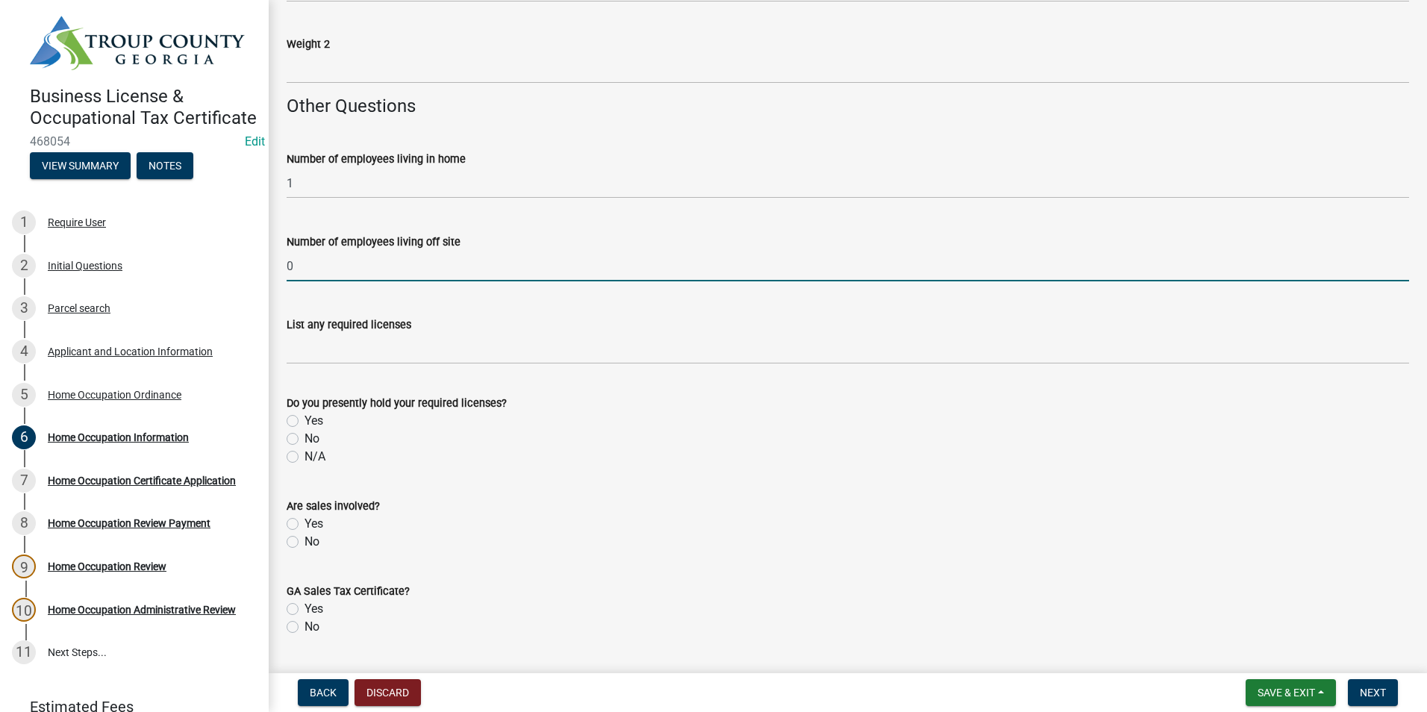
scroll to position [2388, 0]
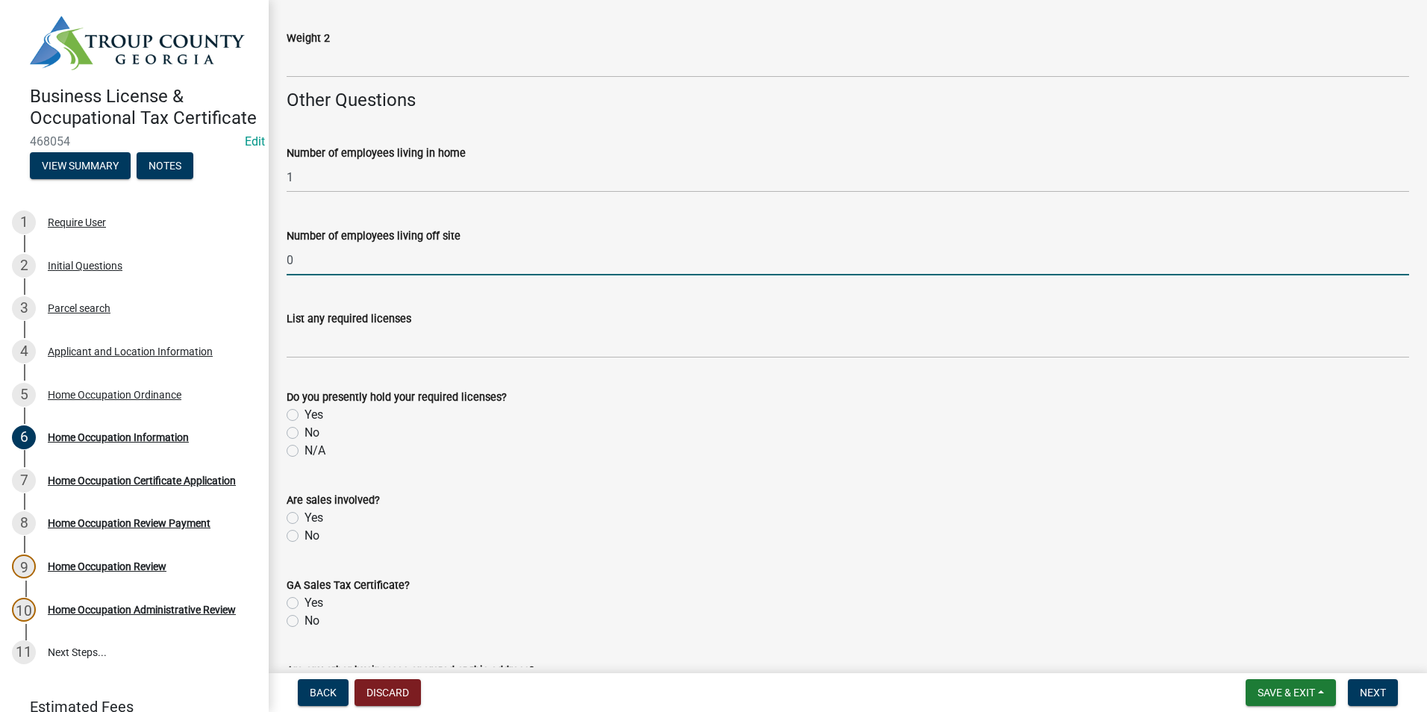
type input "0"
click at [304, 513] on label "Yes" at bounding box center [313, 518] width 19 height 18
click at [304, 513] on input "Yes" at bounding box center [309, 514] width 10 height 10
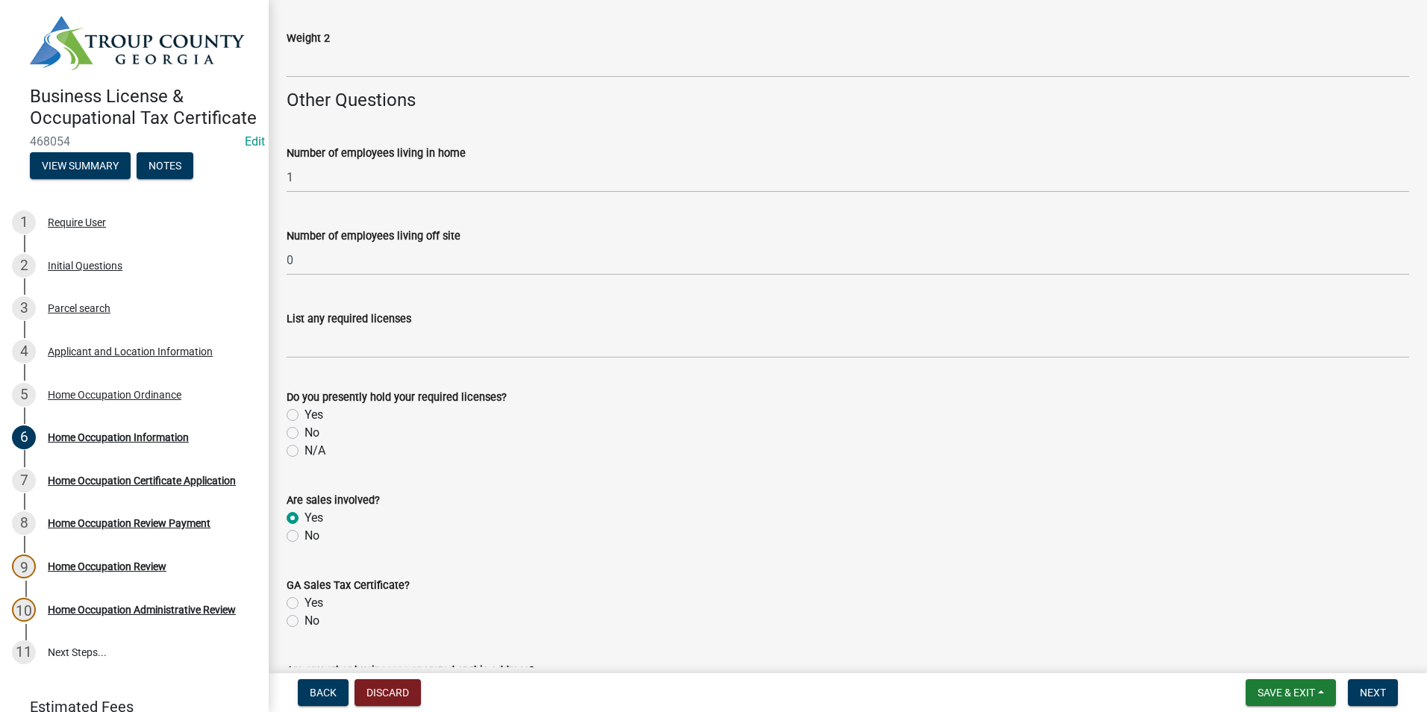
radio input "true"
click at [304, 601] on label "Yes" at bounding box center [313, 603] width 19 height 18
click at [304, 601] on input "Yes" at bounding box center [309, 599] width 10 height 10
radio input "true"
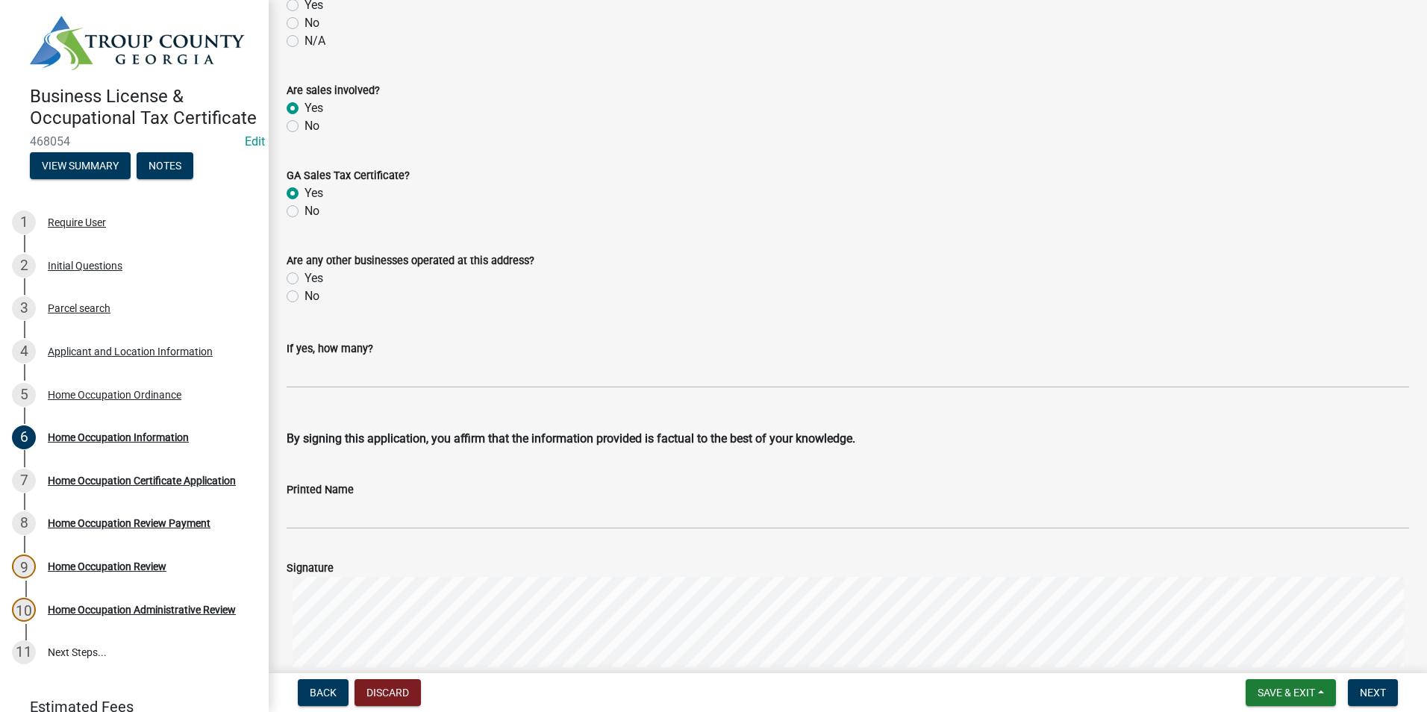
scroll to position [2836, 0]
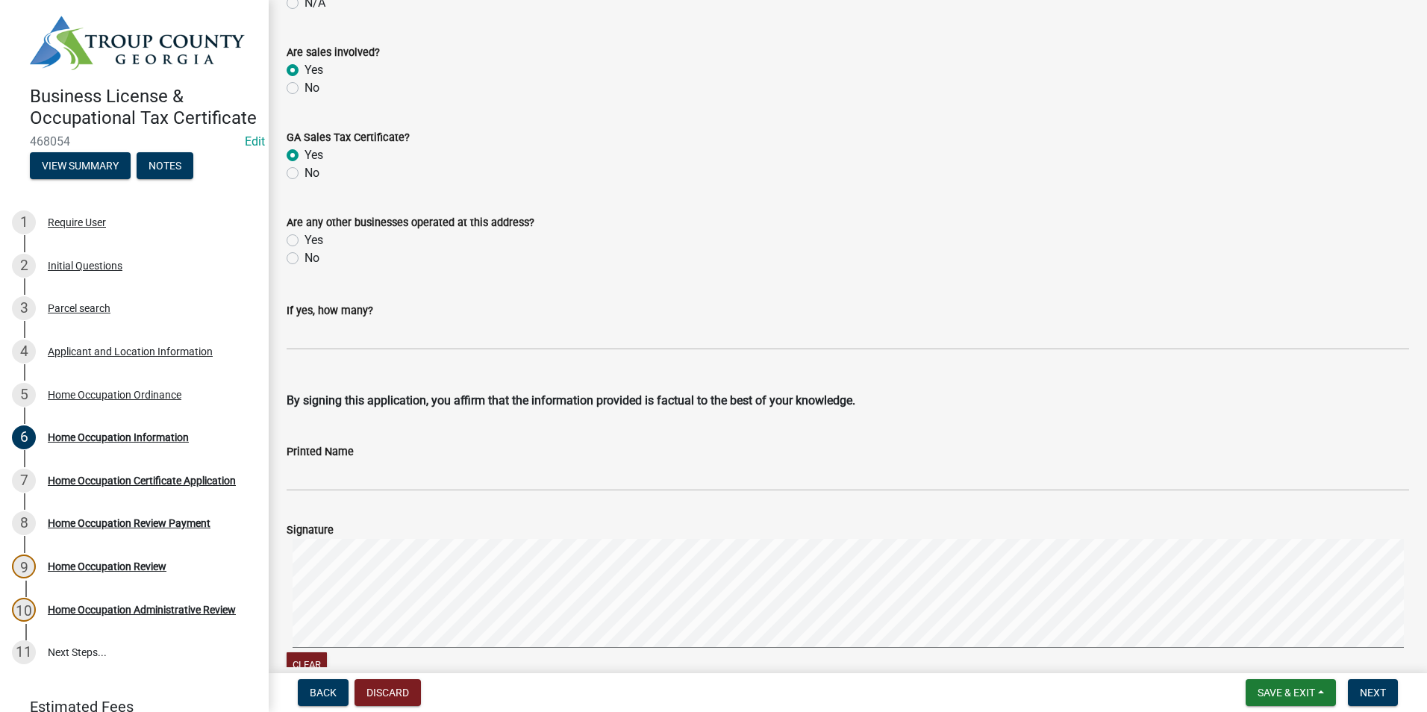
click at [304, 257] on label "No" at bounding box center [311, 258] width 15 height 18
click at [304, 257] on input "No" at bounding box center [309, 254] width 10 height 10
radio input "true"
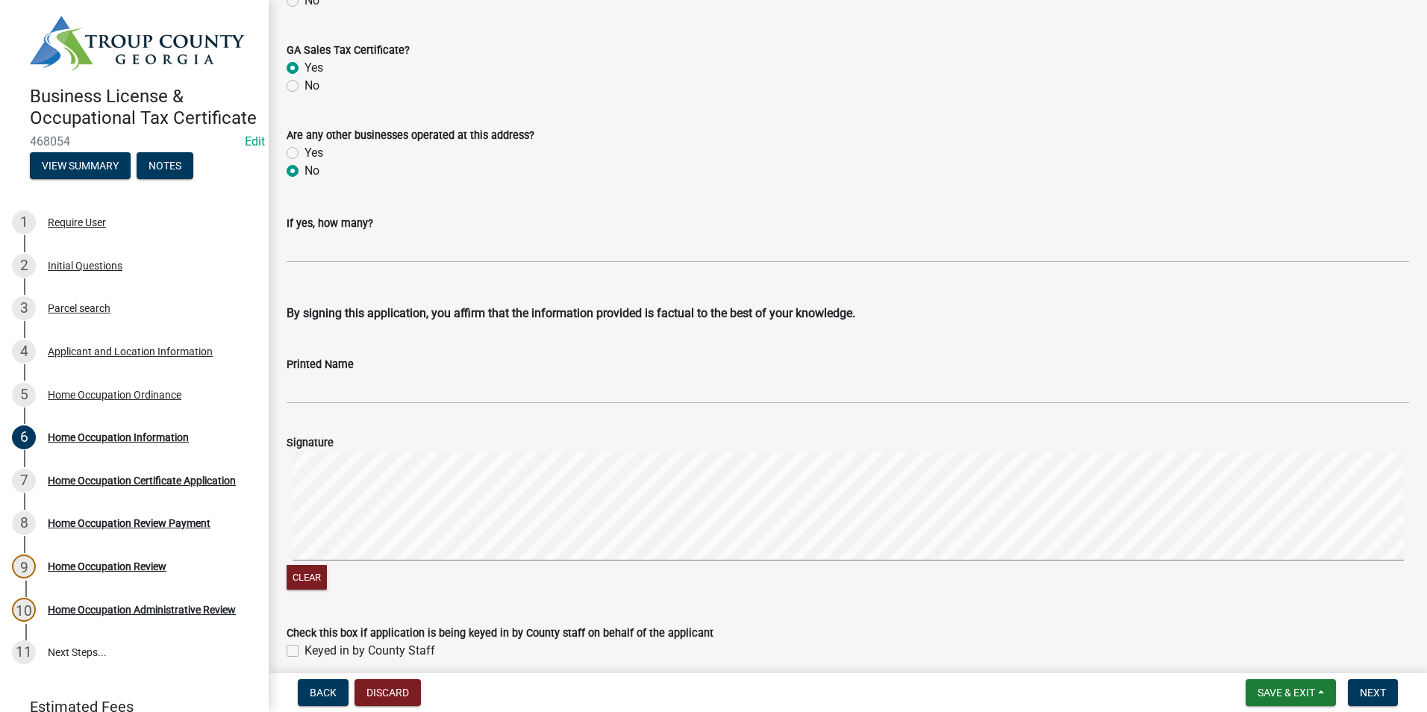
scroll to position [3060, 0]
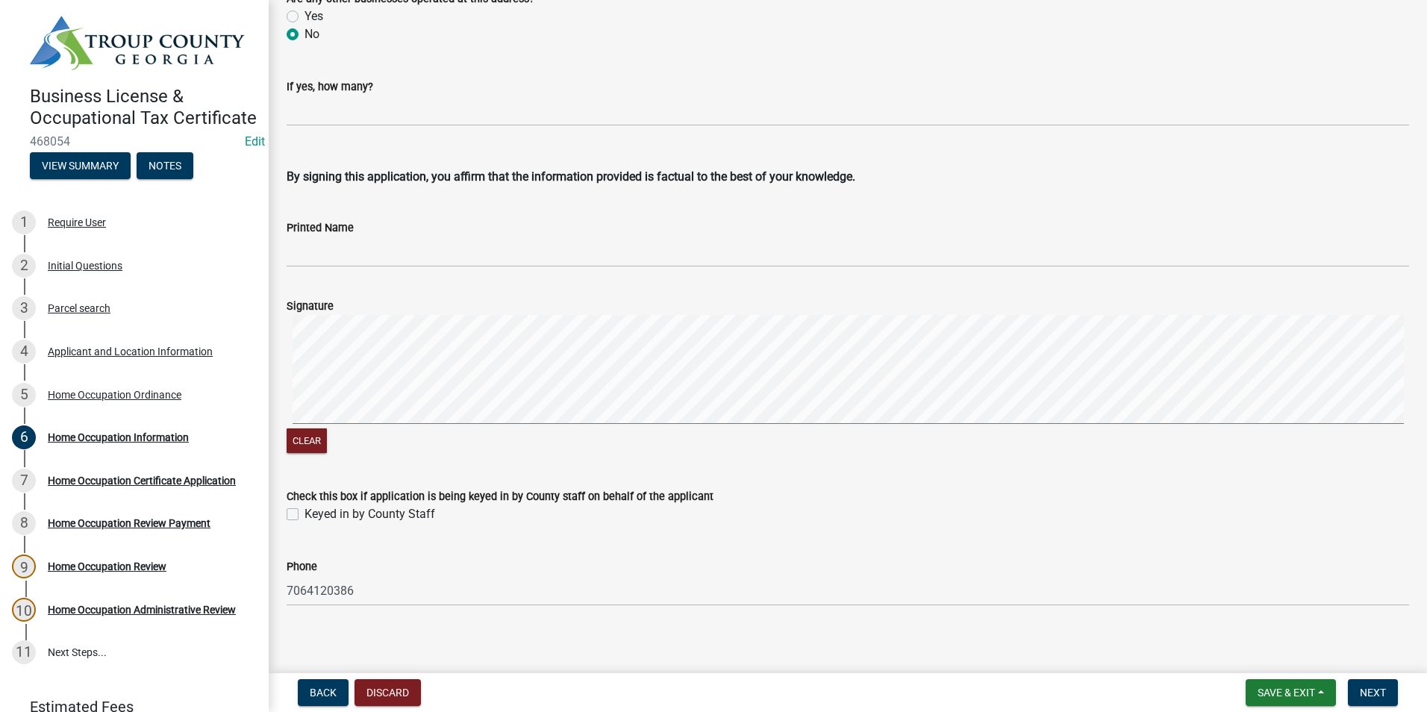
click at [301, 504] on div "Check this box if application is being keyed in by County staff on behalf of th…" at bounding box center [848, 496] width 1122 height 18
click at [299, 514] on div "Keyed in by County Staff" at bounding box center [848, 514] width 1122 height 18
click at [304, 512] on label "Keyed in by County Staff" at bounding box center [369, 514] width 131 height 18
click at [304, 512] on input "Keyed in by County Staff" at bounding box center [309, 510] width 10 height 10
checkbox input "true"
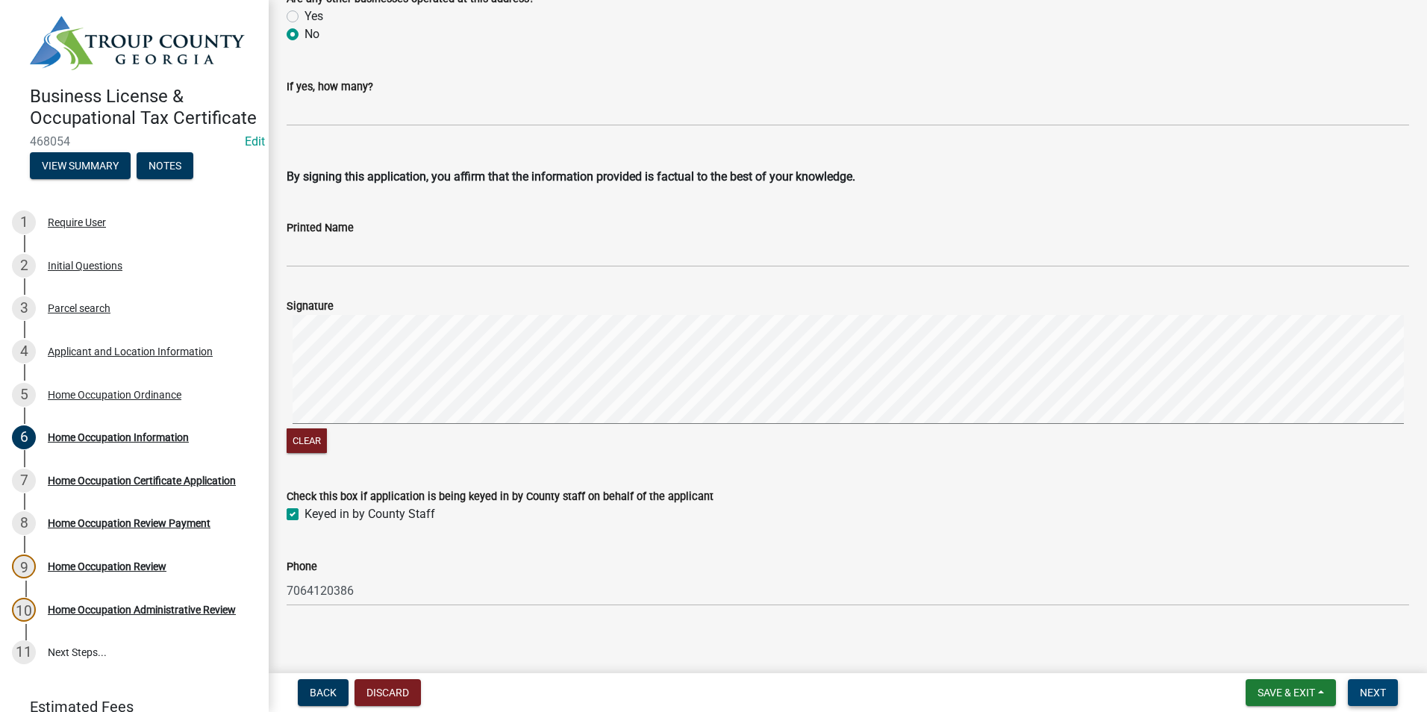
click at [1389, 695] on button "Next" at bounding box center [1373, 692] width 50 height 27
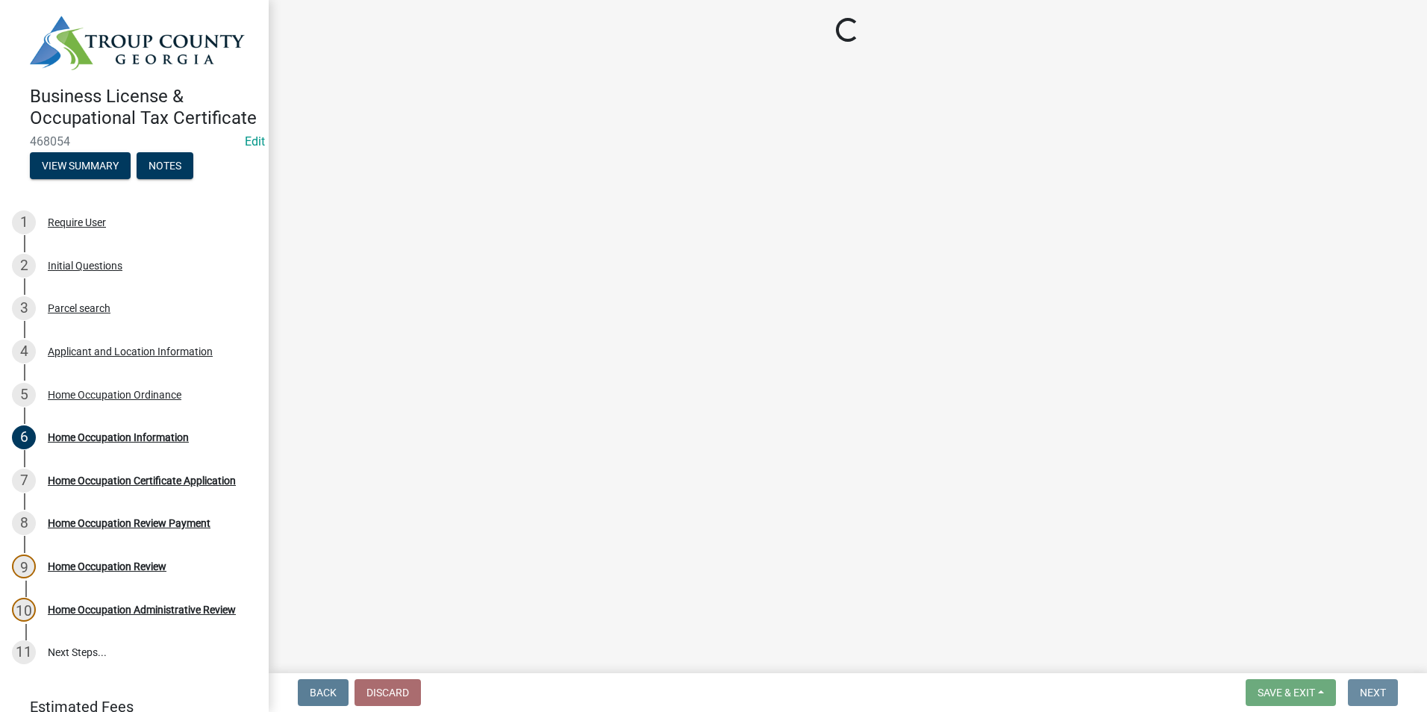
scroll to position [0, 0]
select select "3: 3"
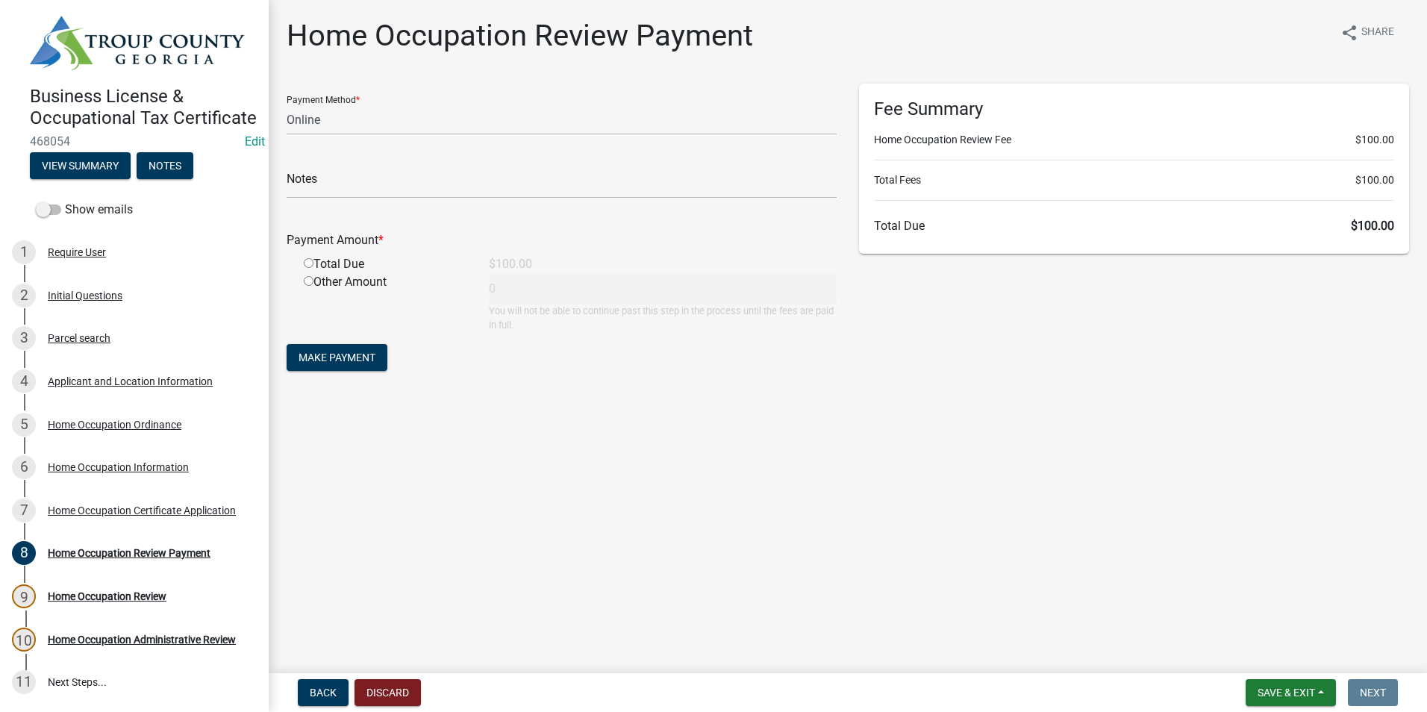
click at [308, 258] on input "radio" at bounding box center [309, 263] width 10 height 10
radio input "true"
type input "100"
click at [329, 362] on span "Make Payment" at bounding box center [336, 357] width 77 height 12
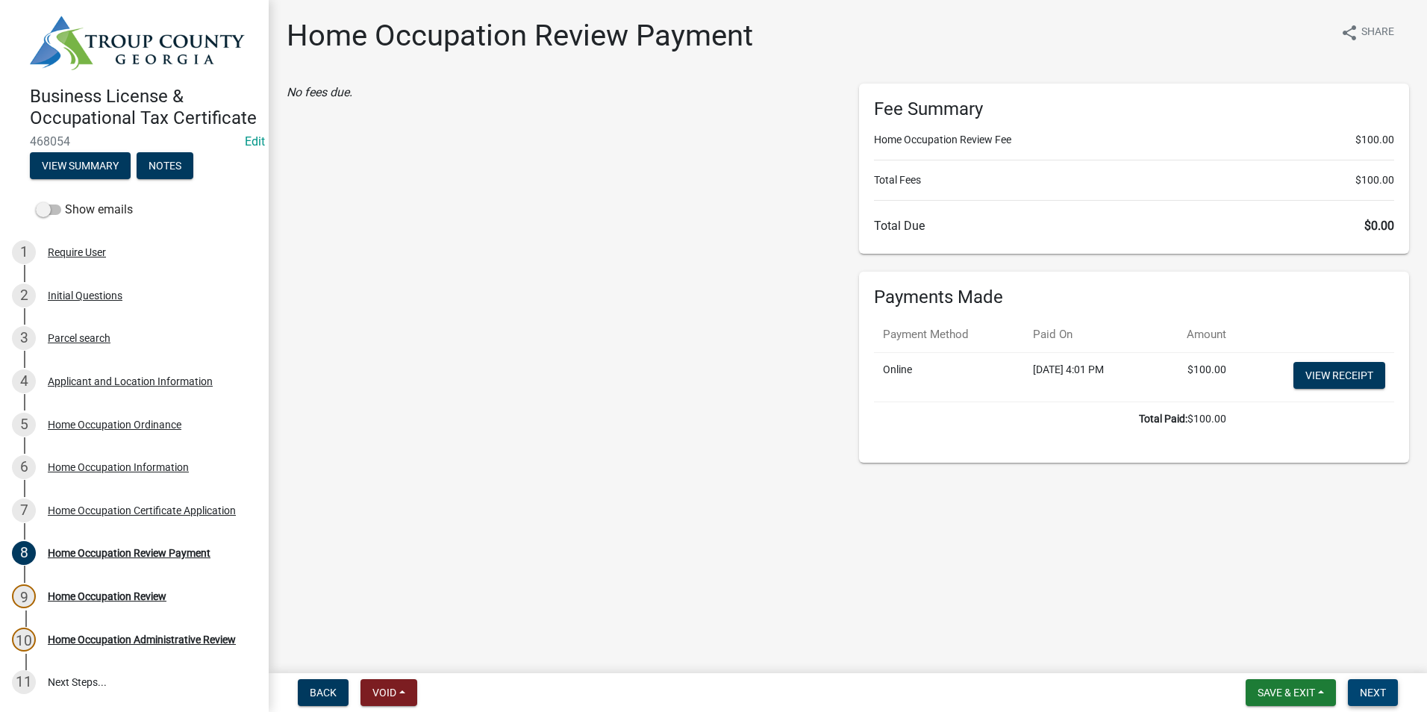
click at [1381, 685] on button "Next" at bounding box center [1373, 692] width 50 height 27
